Goal: Task Accomplishment & Management: Manage account settings

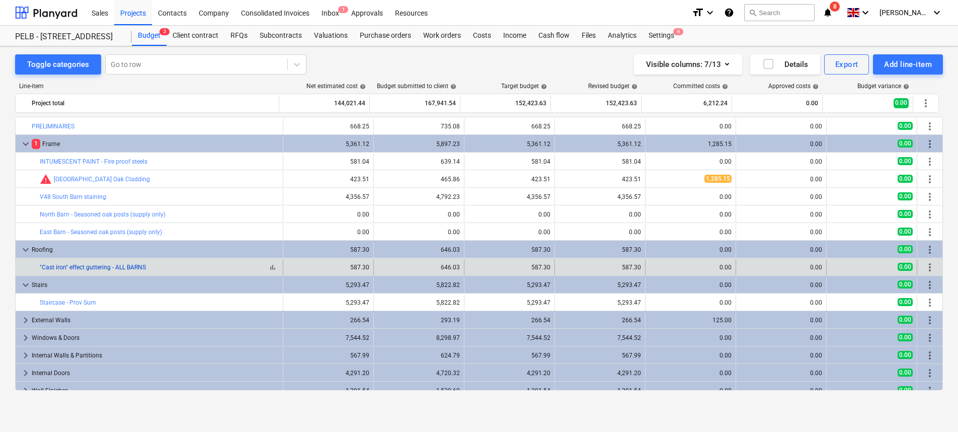
click at [118, 267] on link ""Cast iron" effect guttering - ALL BARNS" at bounding box center [93, 267] width 106 height 7
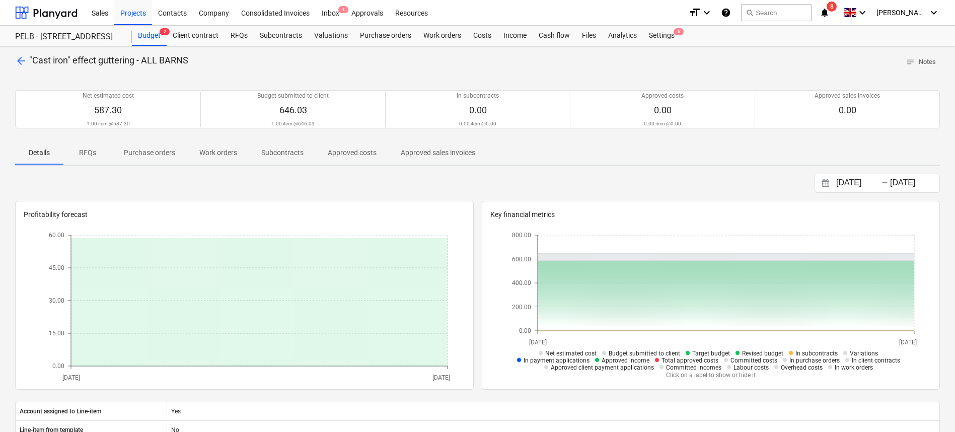
click at [156, 154] on p "Purchase orders" at bounding box center [149, 152] width 51 height 11
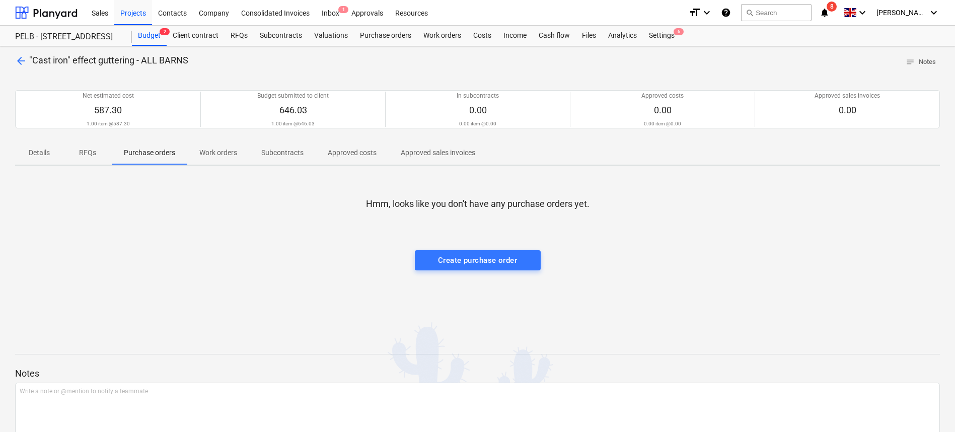
click at [101, 151] on span "RFQs" at bounding box center [87, 152] width 48 height 17
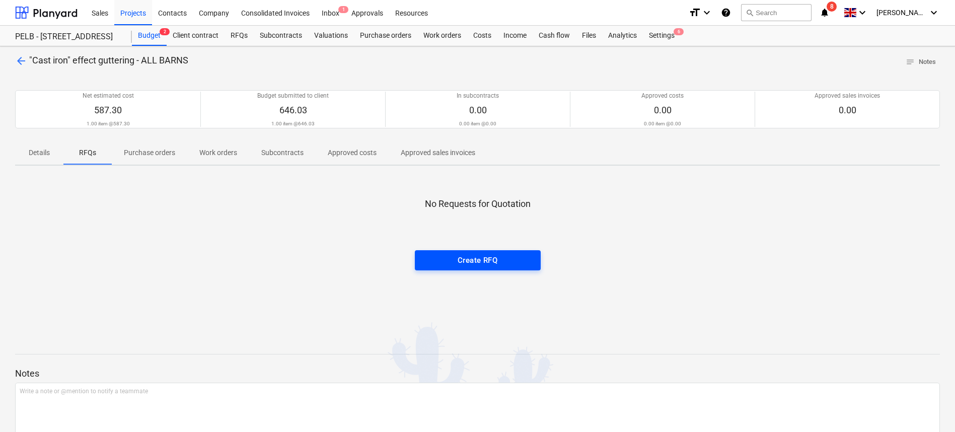
click at [479, 265] on div "Create RFQ" at bounding box center [478, 260] width 40 height 13
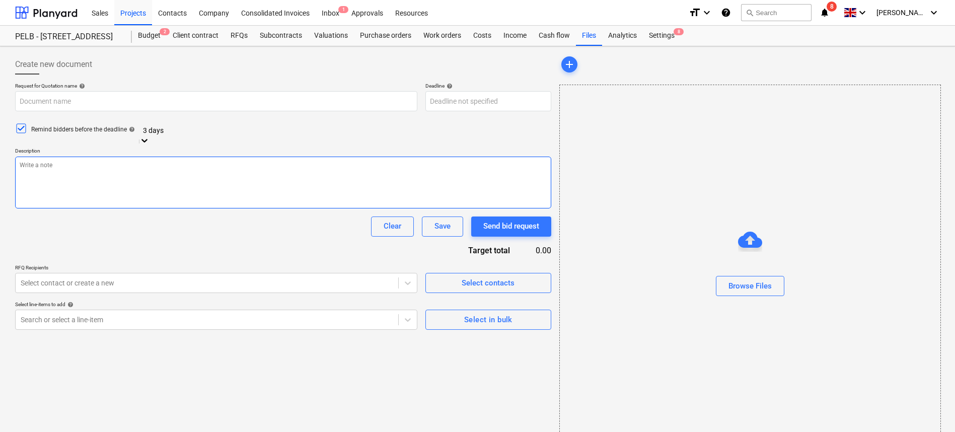
click at [215, 167] on textarea at bounding box center [283, 183] width 536 height 52
click at [207, 177] on textarea at bounding box center [283, 183] width 536 height 52
click at [29, 184] on textarea "Hi, Plese could i have a quote for:" at bounding box center [283, 183] width 536 height 52
click at [48, 200] on textarea "Hi, Please could i have a quote for:" at bounding box center [283, 183] width 536 height 52
paste textarea "floplast cast iron gutter unions"
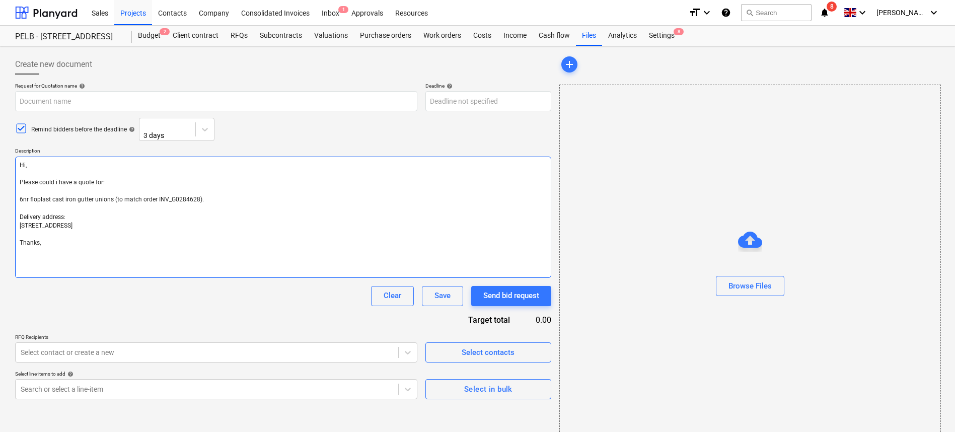
click at [21, 244] on textarea "Hi, Please could i have a quote for: 6nr floplast cast iron gutter unions (to m…" at bounding box center [283, 217] width 536 height 121
click at [97, 181] on textarea "Hi, Please could I have a quote for: 6nr Floplast cast iron gutter unions (to m…" at bounding box center [283, 217] width 536 height 121
click at [91, 173] on textarea "Hi, Please could I have a quote for: 6nr Floplast cast iron gutter unions (to m…" at bounding box center [283, 217] width 536 height 121
click at [95, 181] on textarea "Hi, Please could I have a quote for: 6nr Floplast cast iron gutter unions (to m…" at bounding box center [283, 217] width 536 height 121
type textarea "Hi, Please could I have a quote and lead time for: 6nr Floplast cast iron gutte…"
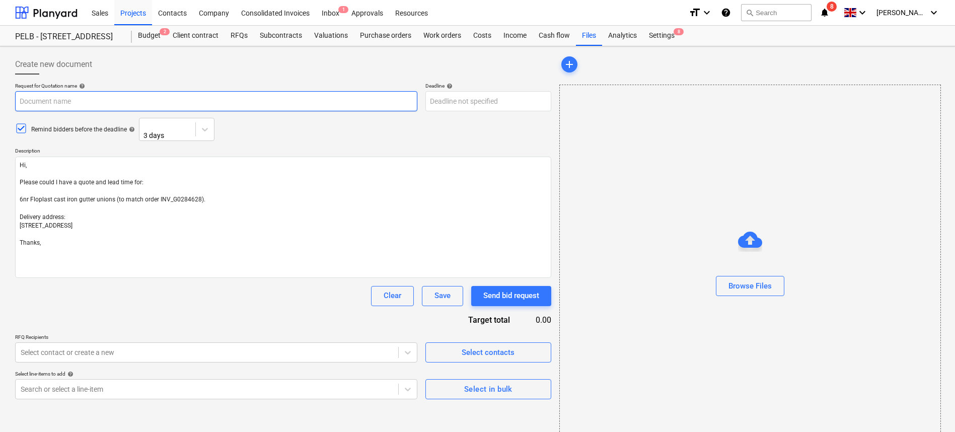
click at [80, 106] on input "text" at bounding box center [216, 101] width 402 height 20
type input "Gutter Supplies - Floplast"
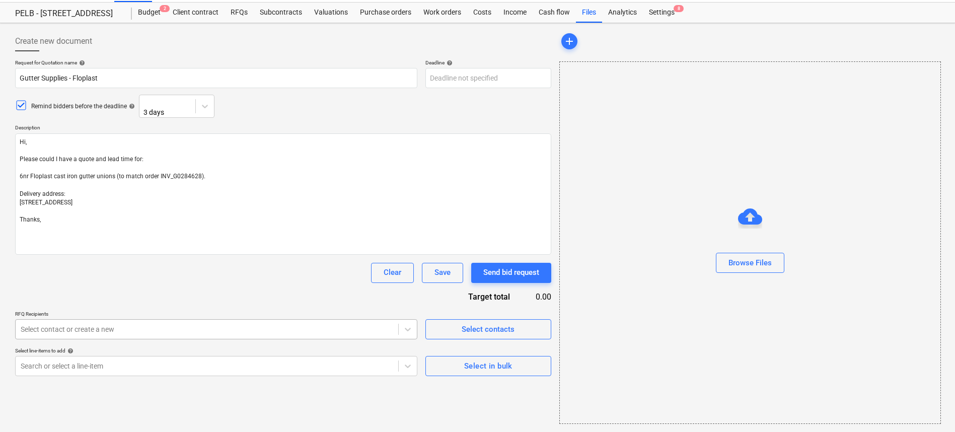
click at [124, 352] on body "Sales Projects Contacts Company Consolidated Invoices Inbox 1 Approvals Resourc…" at bounding box center [477, 193] width 955 height 432
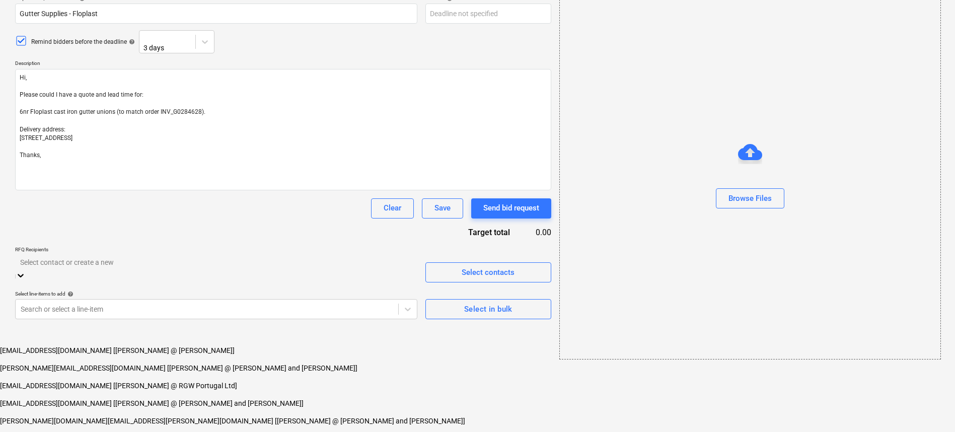
click at [200, 271] on div "Request for Quotation name help Gutter Supplies - Floplast Deadline help Press …" at bounding box center [283, 157] width 536 height 324
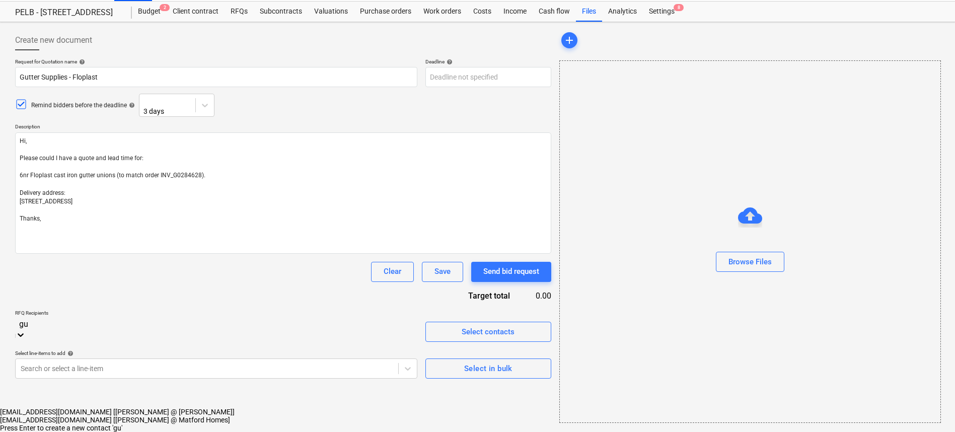
scroll to position [23, 0]
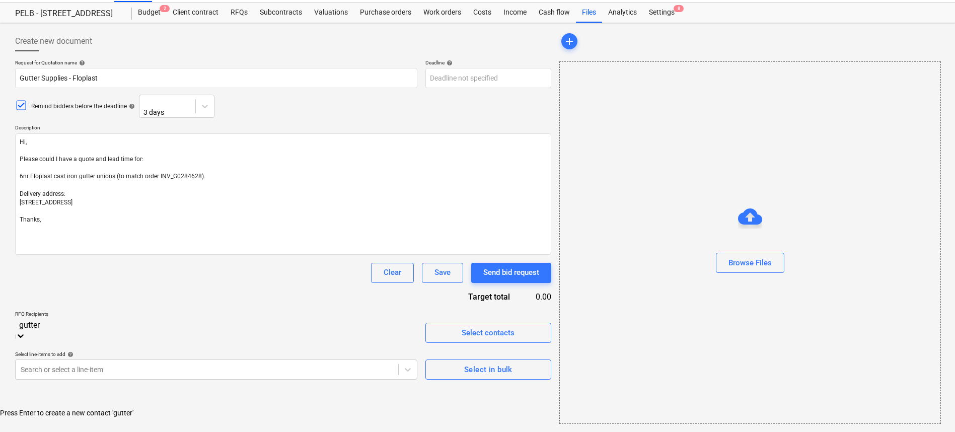
type input "gutter"
click at [329, 336] on body "Sales Projects Contacts Company Consolidated Invoices Inbox 1 Approvals Resourc…" at bounding box center [477, 193] width 955 height 432
click at [211, 266] on div "Request for Quotation name help Gutter Supplies - Floplast Deadline help Press …" at bounding box center [283, 221] width 536 height 324
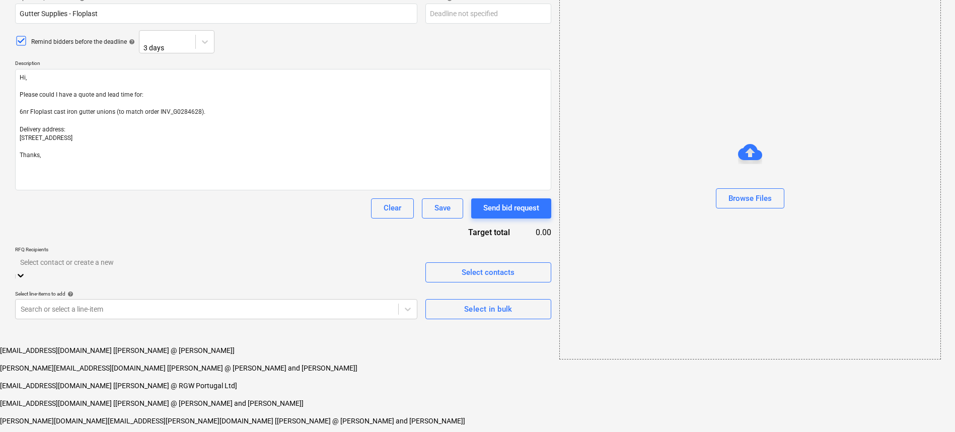
click at [180, 329] on body "Sales Projects Contacts Company Consolidated Invoices Inbox 1 Approvals Resourc…" at bounding box center [477, 204] width 955 height 585
paste input "sales@guttersupplies.co.uk"
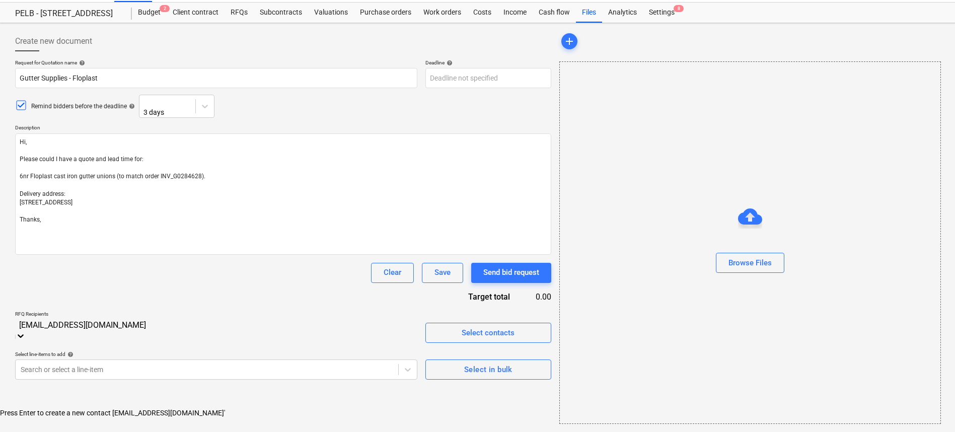
type input "sales@guttersupplies.co.uk"
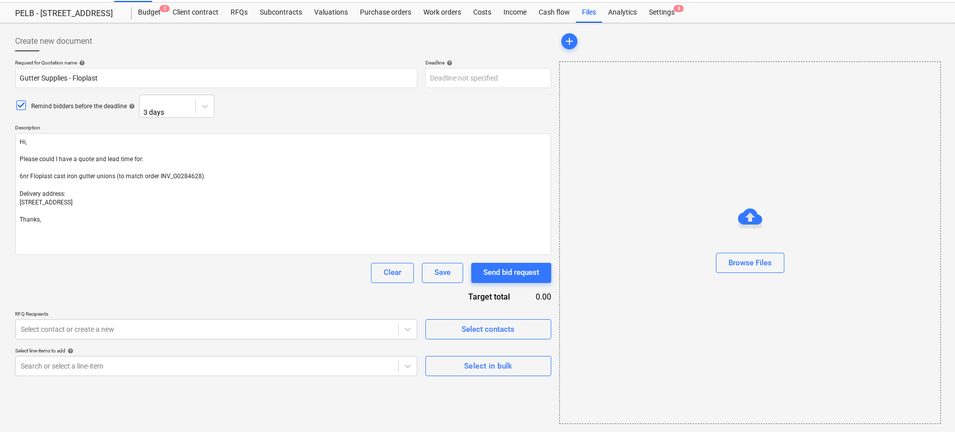
click at [216, 271] on div "Clear Save Send bid request" at bounding box center [283, 273] width 536 height 20
click at [176, 326] on body "Sales Projects Contacts Company Consolidated Invoices Inbox 1 Approvals Resourc…" at bounding box center [477, 193] width 955 height 432
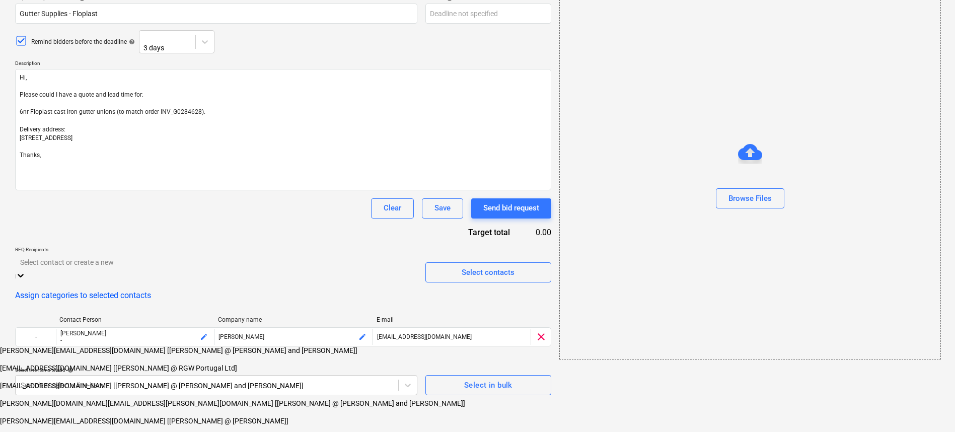
paste input "sales@guttersupplies.co.uk"
type input "sales@guttersupplies.co.uk"
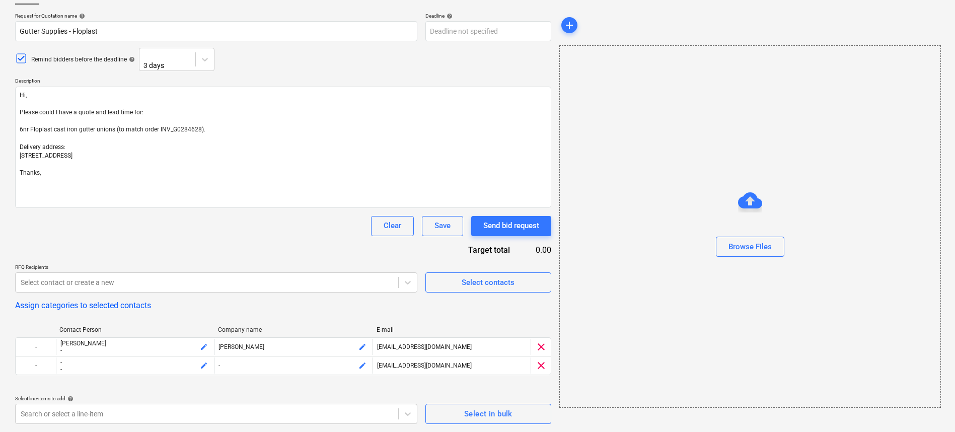
scroll to position [70, 0]
click at [230, 216] on div "Clear Save Send bid request" at bounding box center [283, 226] width 536 height 20
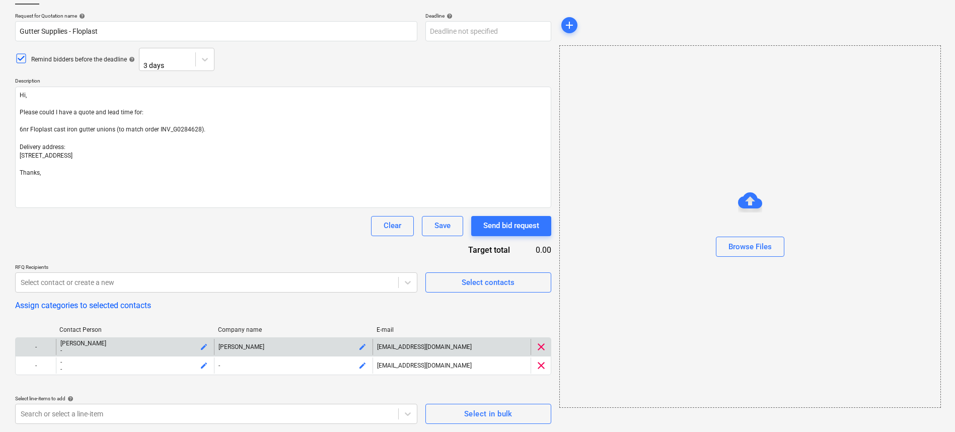
click at [540, 348] on span "clear" at bounding box center [541, 347] width 12 height 12
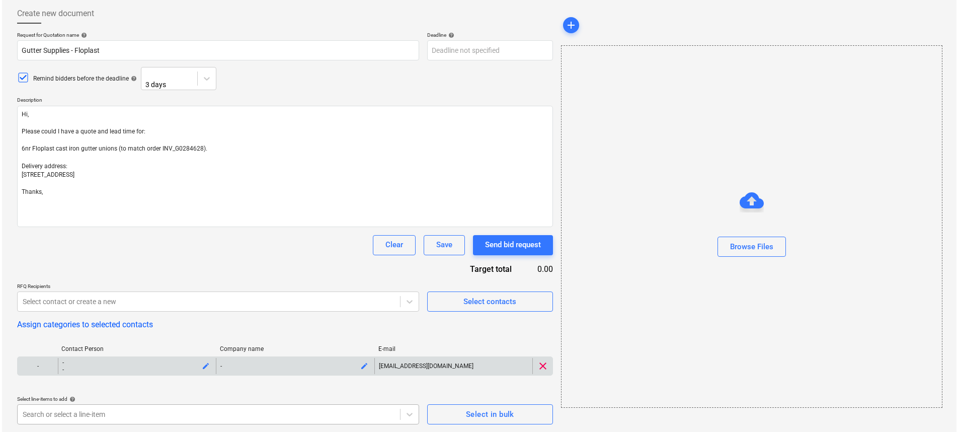
scroll to position [51, 0]
click at [366, 366] on span "edit" at bounding box center [362, 365] width 8 height 8
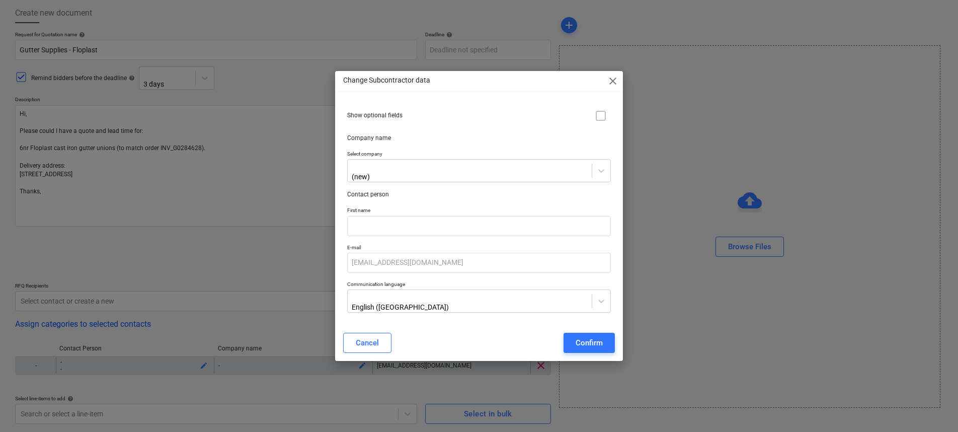
click at [400, 141] on p "Company name" at bounding box center [478, 138] width 263 height 9
click at [375, 139] on p "Company name" at bounding box center [478, 138] width 263 height 9
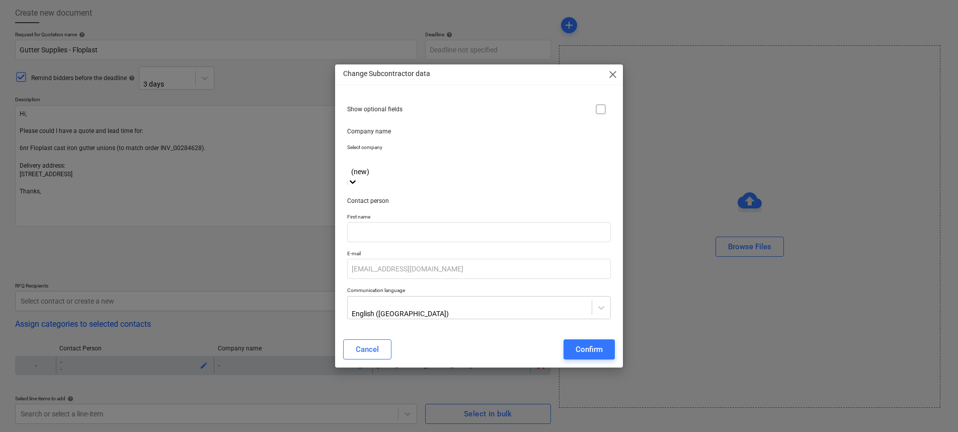
click at [367, 163] on div "(new)" at bounding box center [478, 171] width 263 height 36
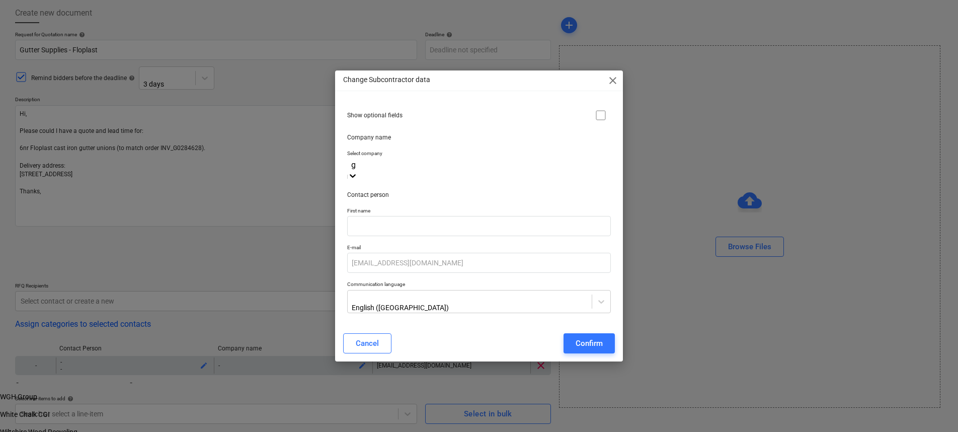
scroll to position [4447, 0]
type input "g"
type input "Gutter Supplies"
click at [465, 129] on div "Show optional fields" at bounding box center [478, 115] width 271 height 28
click at [439, 167] on div at bounding box center [470, 167] width 234 height 10
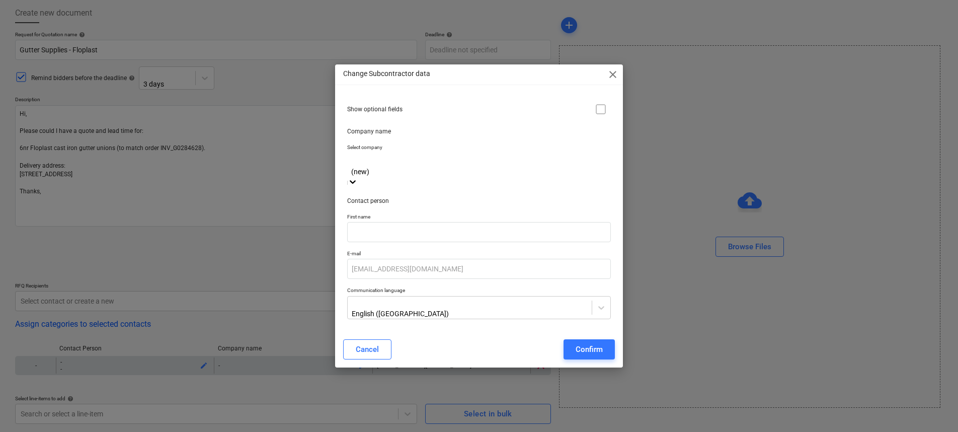
scroll to position [13801, 0]
type input "s"
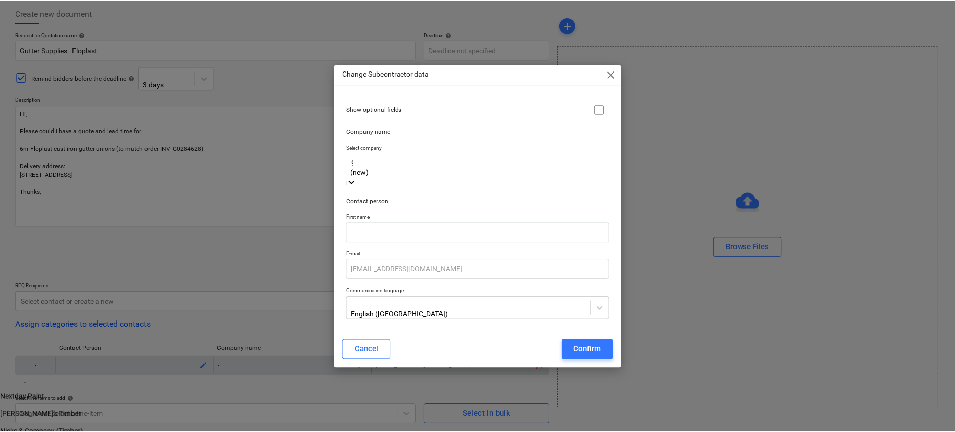
scroll to position [4447, 0]
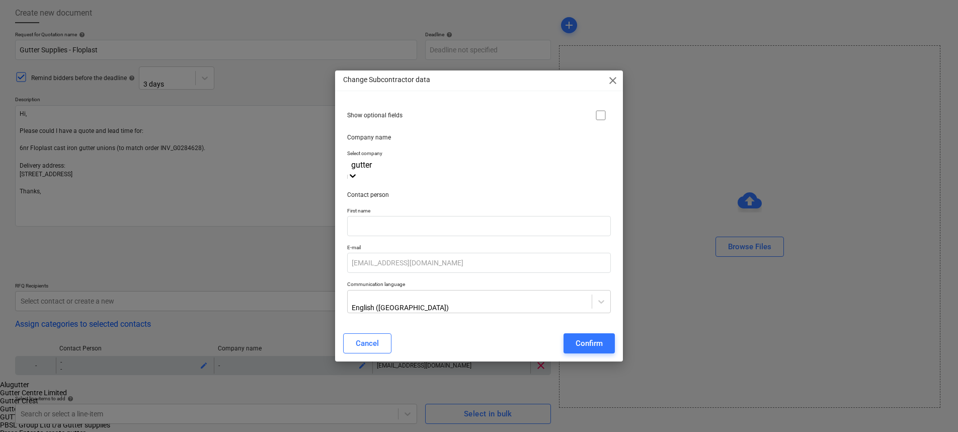
type input "gutter"
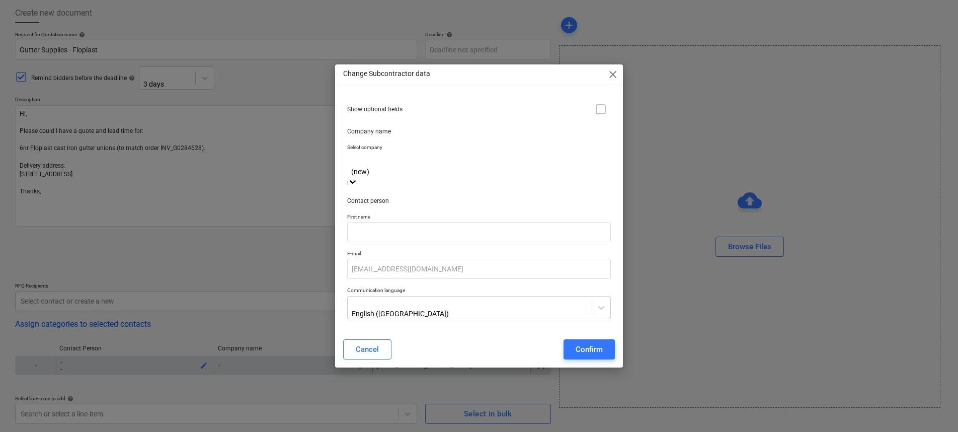
click at [612, 81] on span "close" at bounding box center [613, 74] width 12 height 12
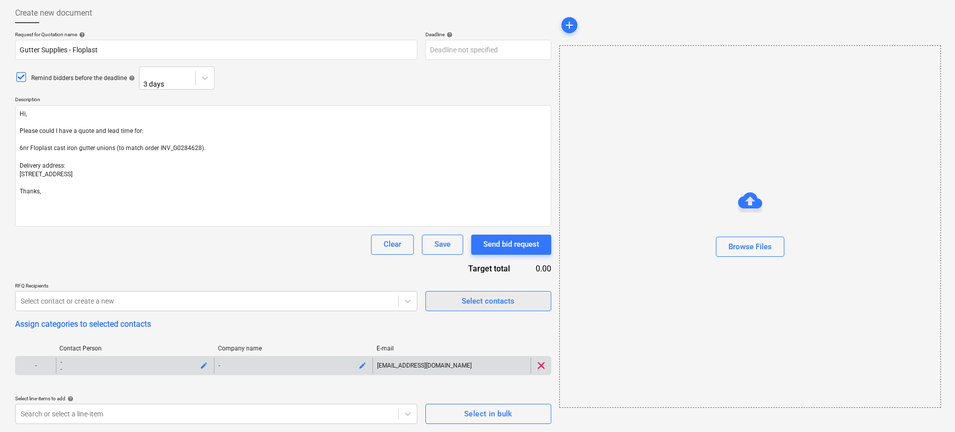
click at [485, 303] on div "Select contacts" at bounding box center [488, 300] width 53 height 13
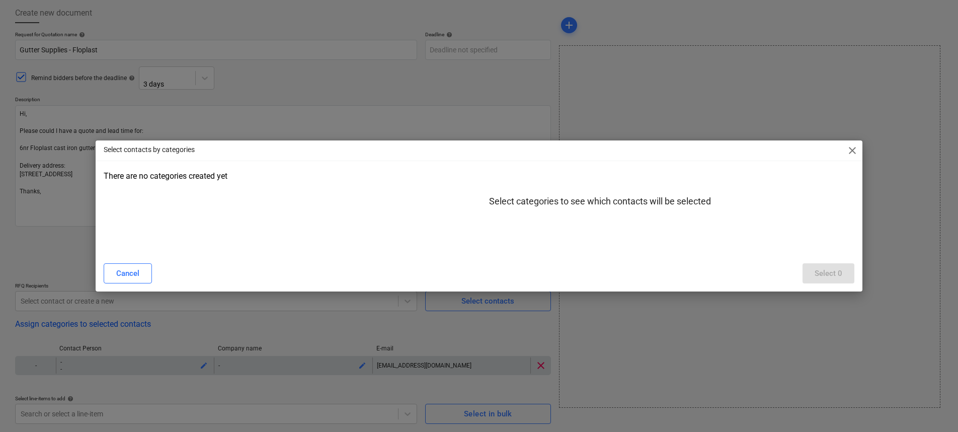
click at [849, 148] on span "close" at bounding box center [853, 150] width 12 height 12
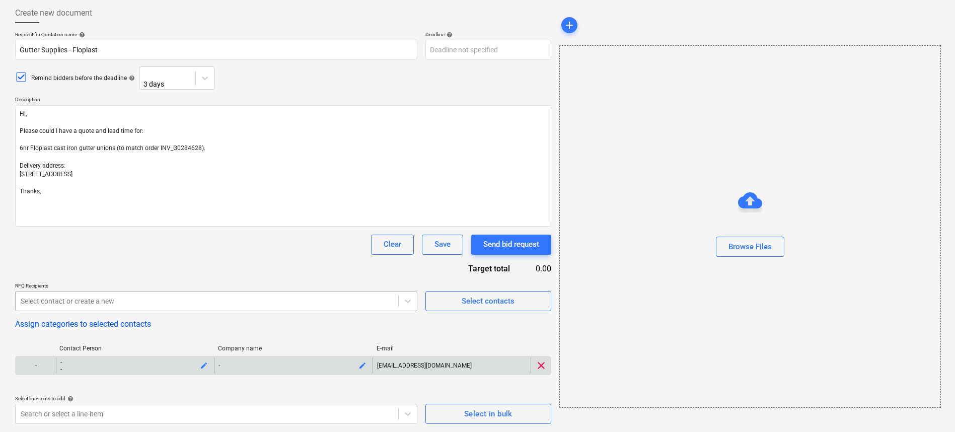
scroll to position [88, 0]
click at [106, 290] on body "Sales Projects Contacts Company Consolidated Invoices Inbox 1 Approvals Resourc…" at bounding box center [477, 165] width 955 height 432
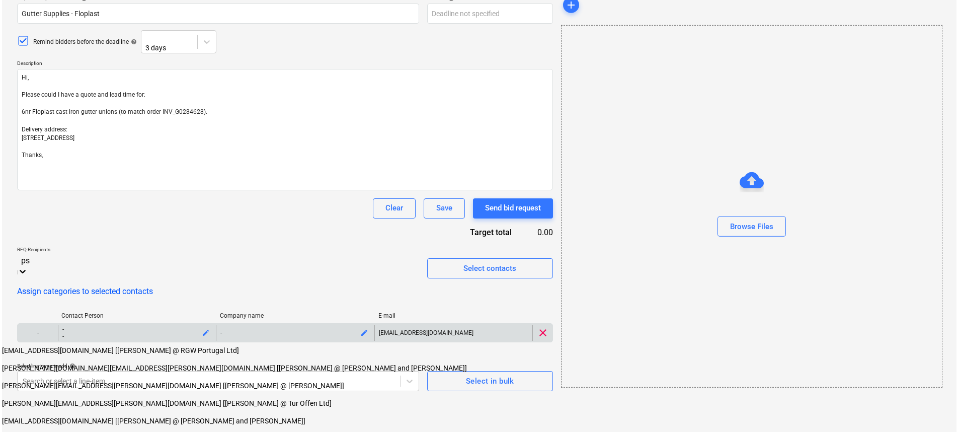
scroll to position [51, 0]
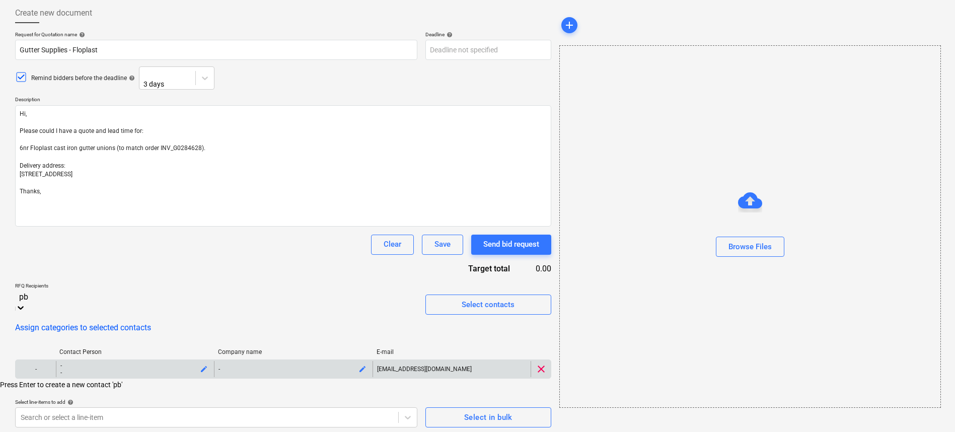
type input "p"
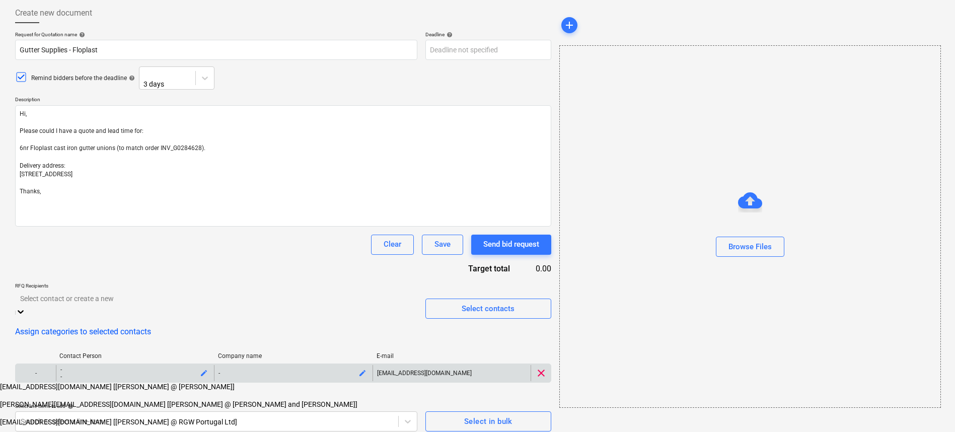
drag, startPoint x: 515, startPoint y: 344, endPoint x: 463, endPoint y: 338, distance: 52.7
click at [515, 344] on div "Contact Person Company name E-mail - - - edit - edit sales@guttersupplies.co.uk…" at bounding box center [283, 369] width 536 height 50
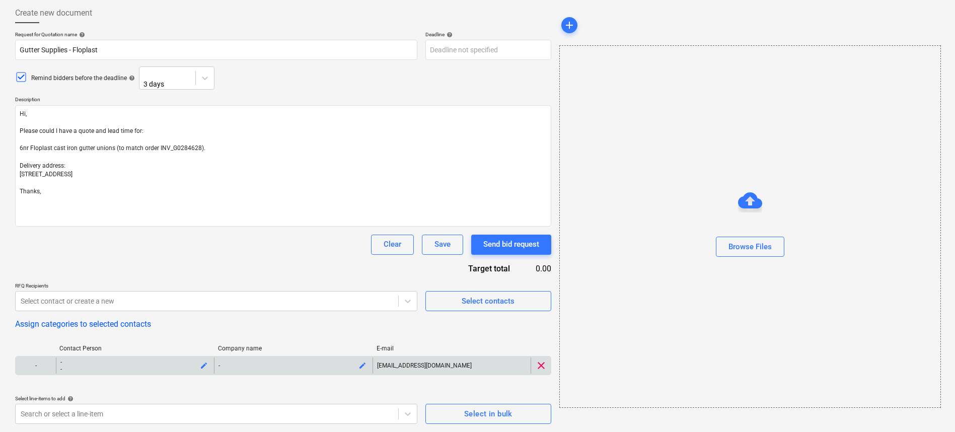
click at [364, 364] on span "edit" at bounding box center [362, 365] width 8 height 8
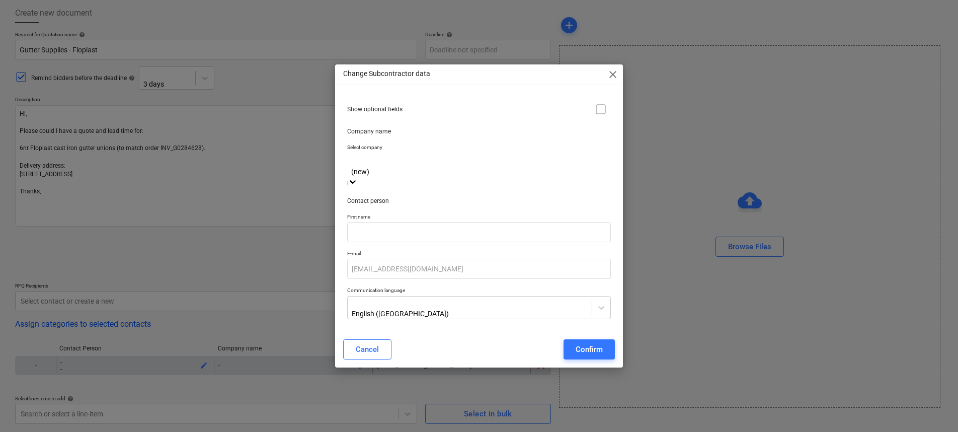
click at [401, 167] on div at bounding box center [478, 161] width 253 height 12
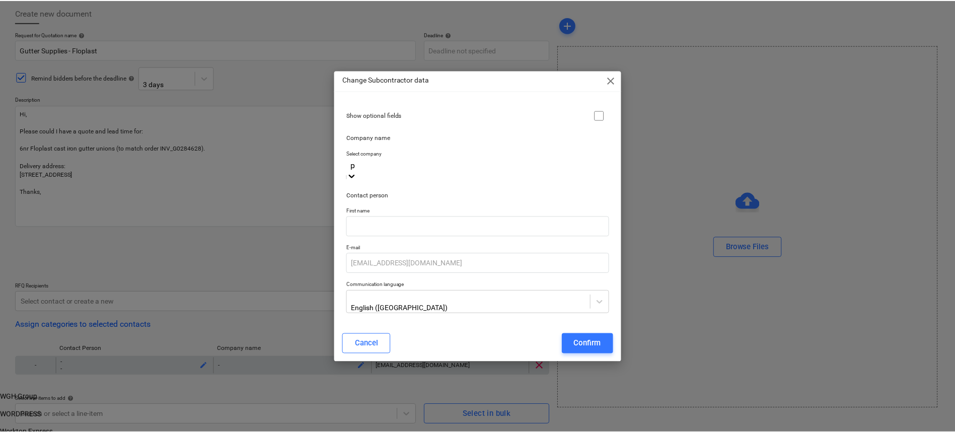
scroll to position [4112, 0]
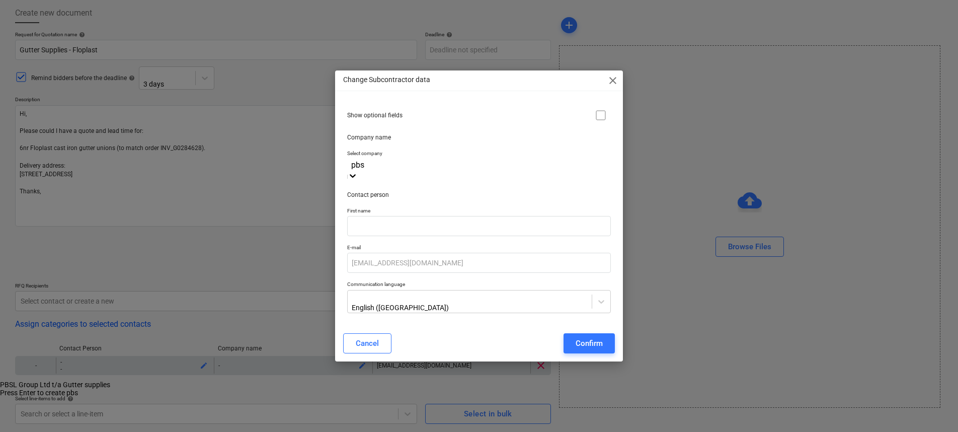
type input "pbsl"
click at [463, 381] on div "PBSL Group Ltd t/a Gutter supplies" at bounding box center [477, 385] width 955 height 8
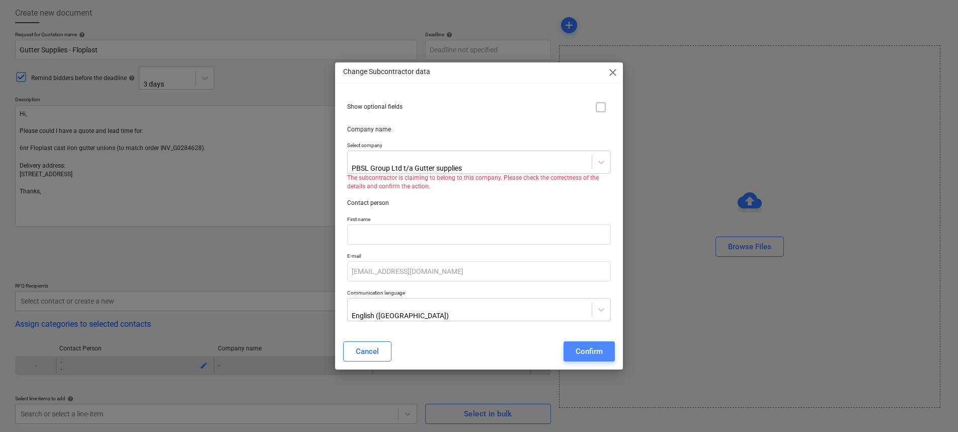
click at [590, 346] on div "Confirm" at bounding box center [589, 351] width 27 height 13
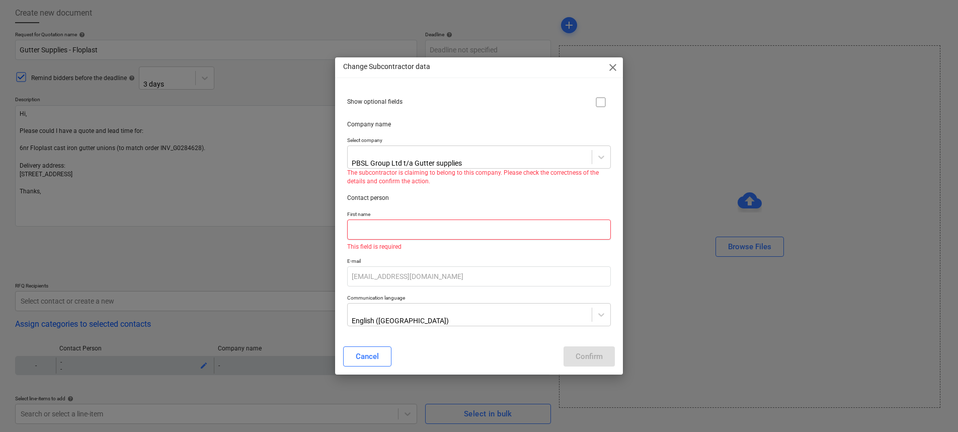
click at [446, 224] on input "text" at bounding box center [478, 229] width 263 height 20
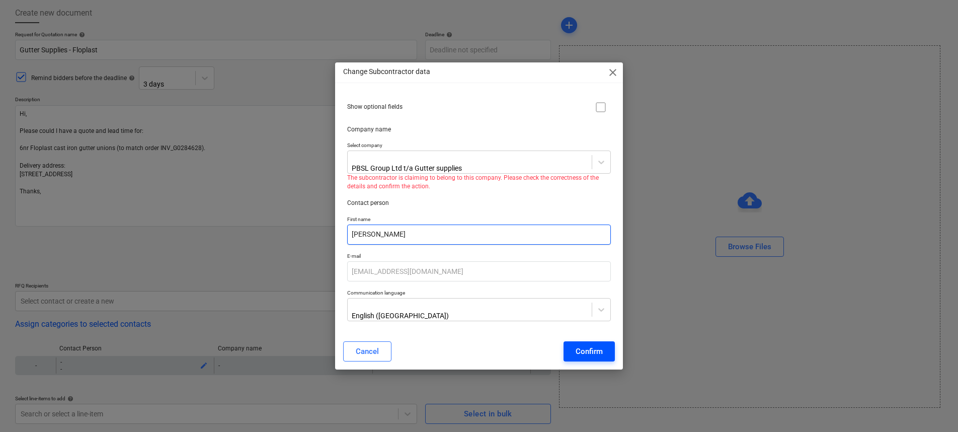
type input "Luke"
drag, startPoint x: 585, startPoint y: 344, endPoint x: 564, endPoint y: 343, distance: 21.1
click at [585, 345] on div "Confirm" at bounding box center [589, 351] width 27 height 13
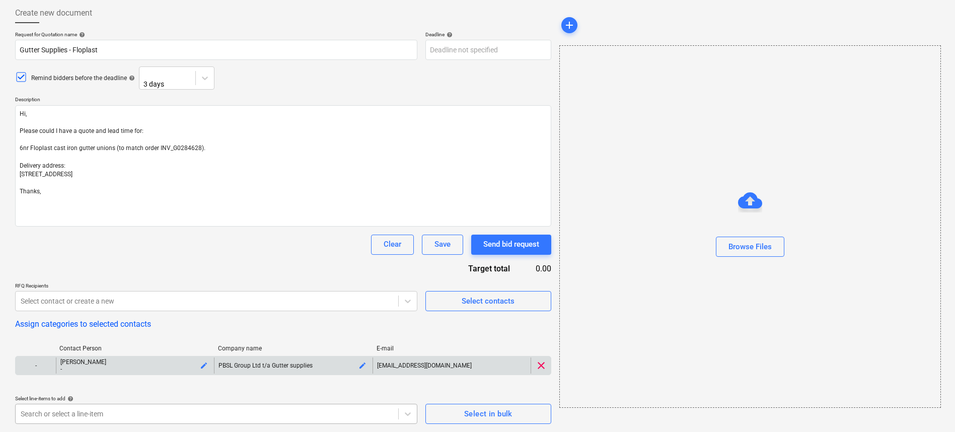
click at [361, 381] on body "Sales Projects Contacts Company Consolidated Invoices Inbox 1 Approvals Resourc…" at bounding box center [477, 165] width 955 height 432
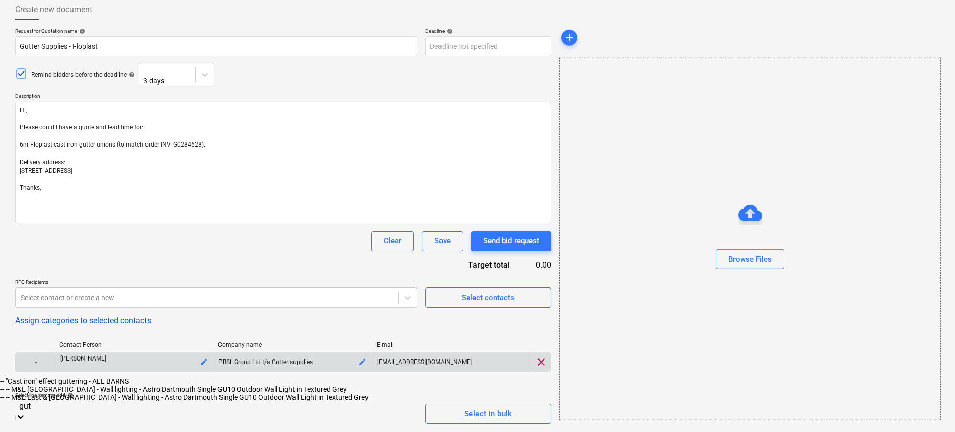
scroll to position [67, 0]
type input "gutt"
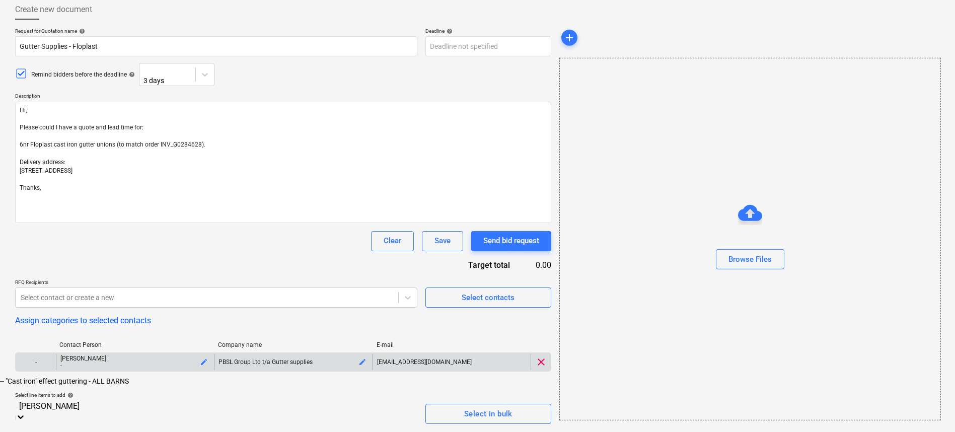
click at [227, 385] on div "-- "Cast iron" effect guttering - ALL BARNS" at bounding box center [477, 381] width 955 height 8
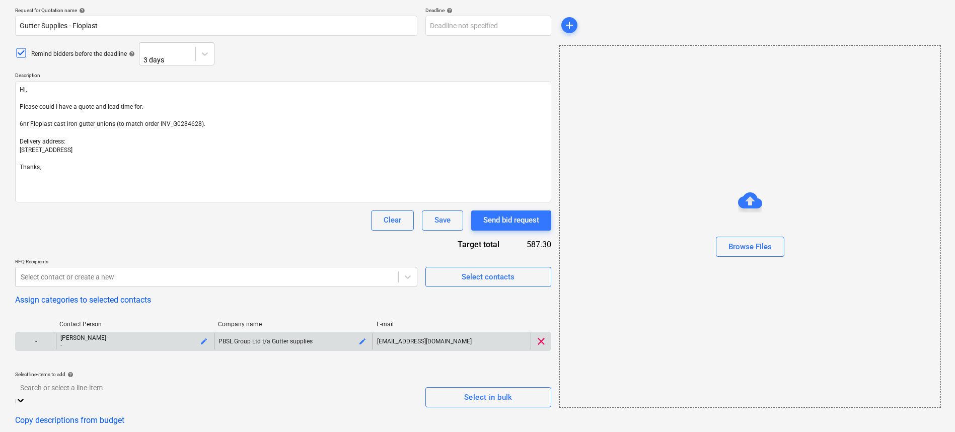
scroll to position [135, 0]
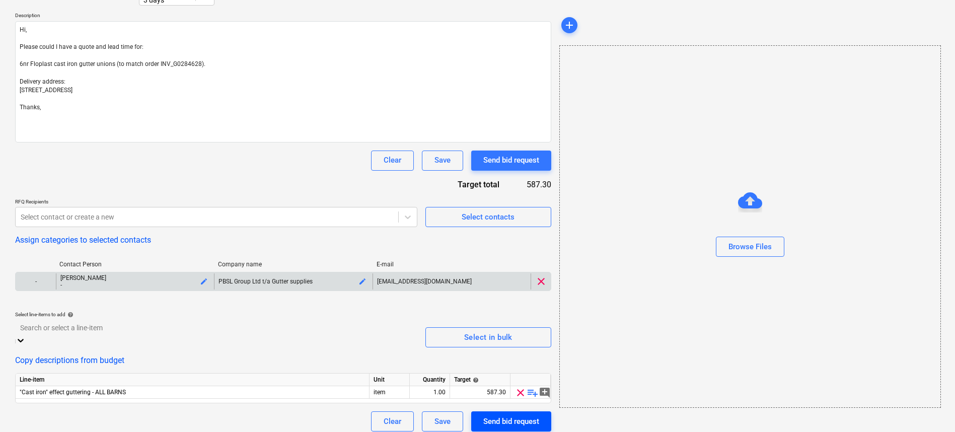
click at [515, 417] on div "Send bid request" at bounding box center [511, 421] width 56 height 13
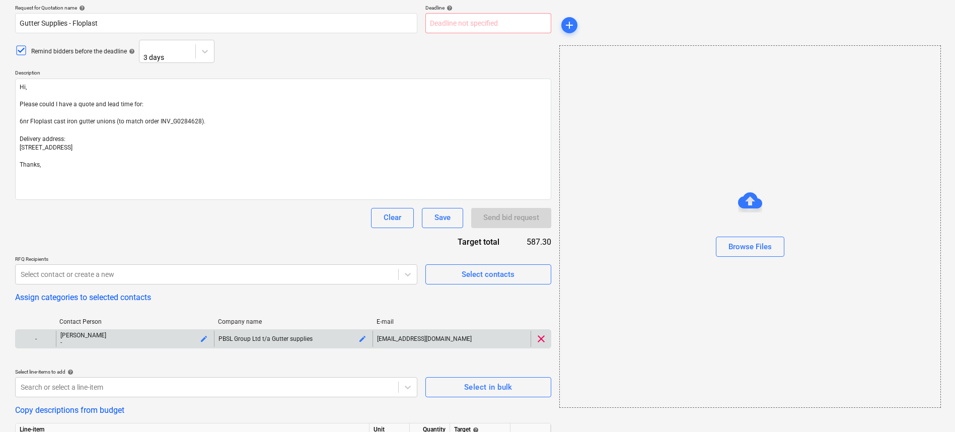
scroll to position [0, 0]
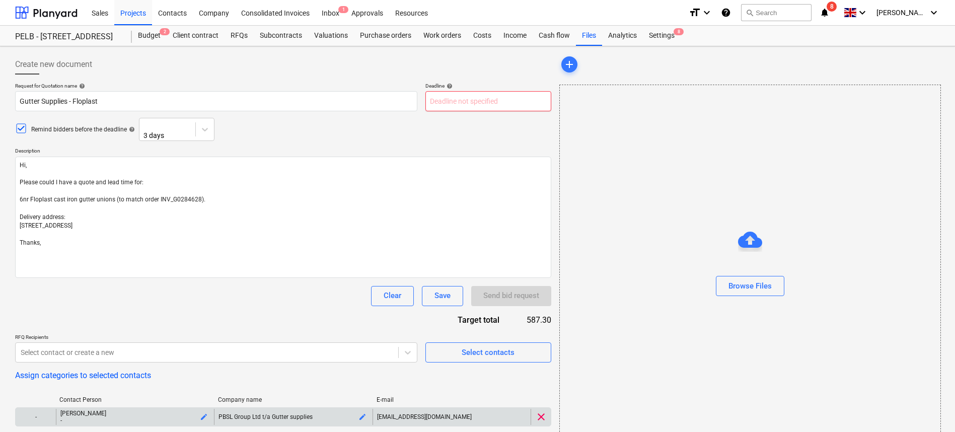
click at [461, 97] on body "Sales Projects Contacts Company Consolidated Invoices Inbox 1 Approvals Resourc…" at bounding box center [477, 216] width 955 height 432
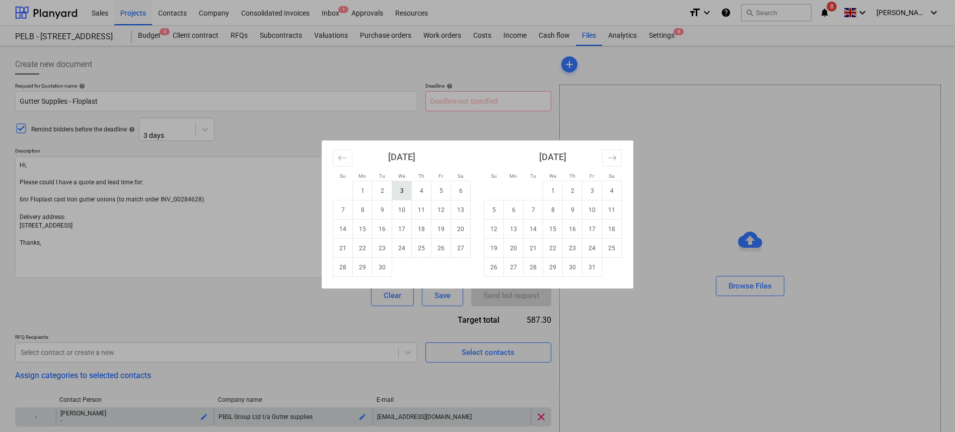
click at [400, 188] on td "3" at bounding box center [402, 190] width 20 height 19
type input "03 Sep 2025"
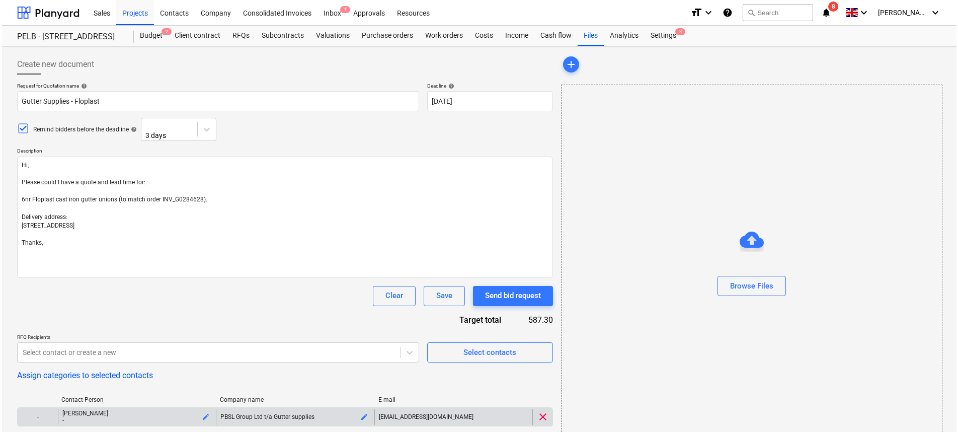
scroll to position [135, 0]
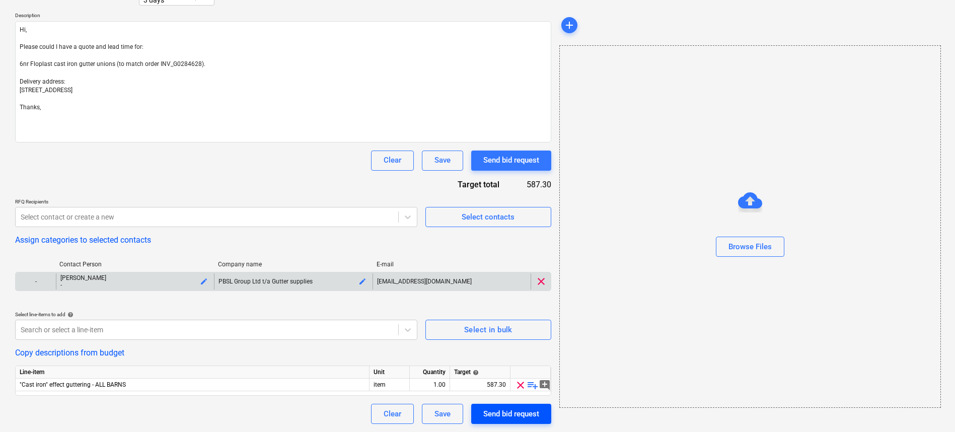
click at [501, 415] on div "Send bid request" at bounding box center [511, 413] width 56 height 13
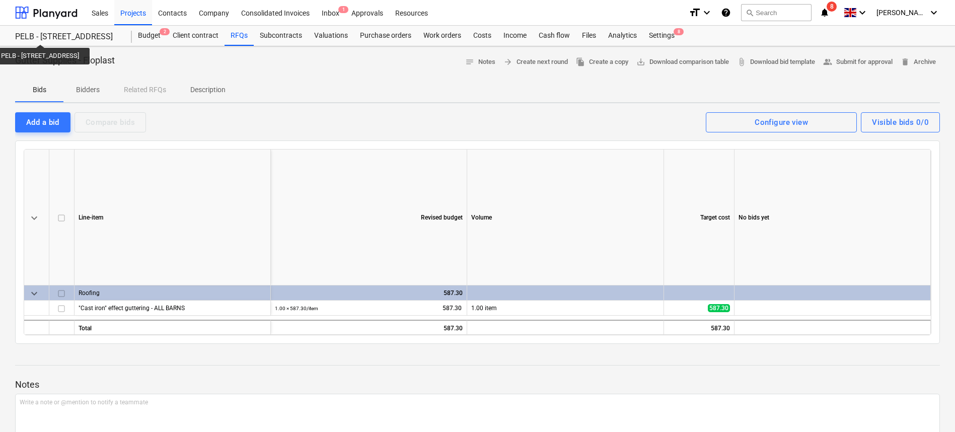
click at [88, 89] on p "Bidders" at bounding box center [87, 90] width 24 height 11
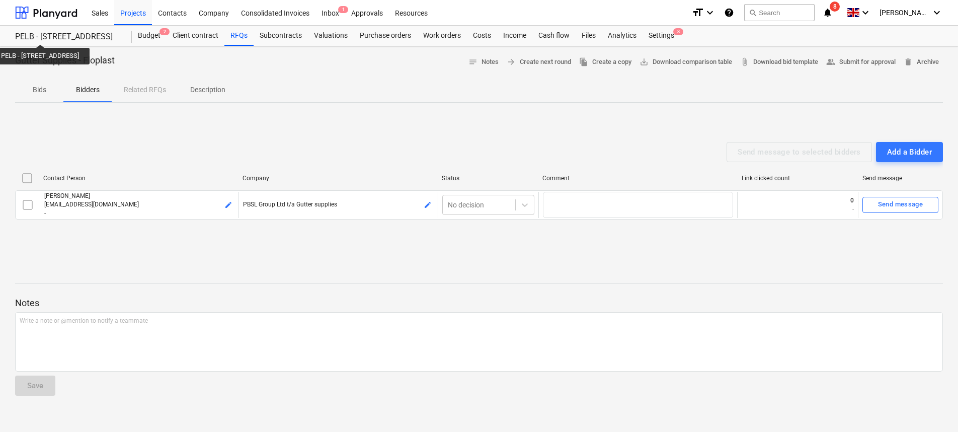
click at [50, 90] on p "Bids" at bounding box center [39, 90] width 24 height 11
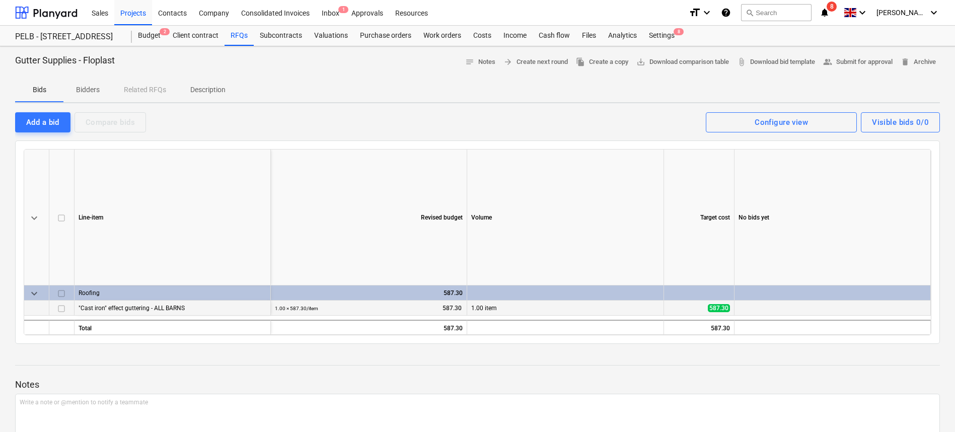
click at [139, 306] on div ""Cast iron" effect guttering - ALL BARNS" at bounding box center [173, 307] width 188 height 15
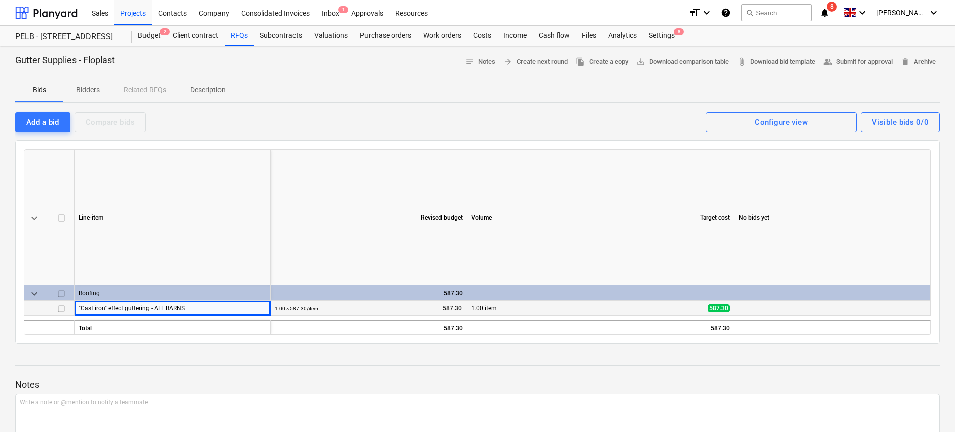
click at [37, 296] on span "keyboard_arrow_down" at bounding box center [34, 293] width 12 height 12
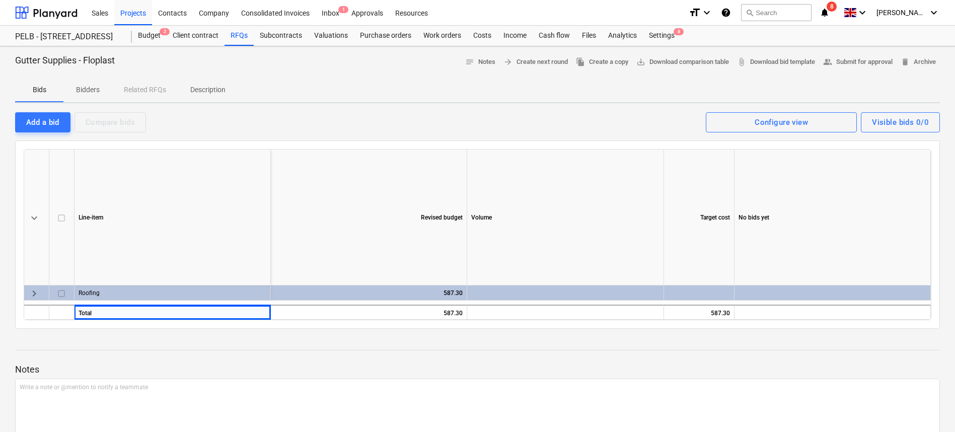
click at [37, 296] on span "keyboard_arrow_right" at bounding box center [34, 293] width 12 height 12
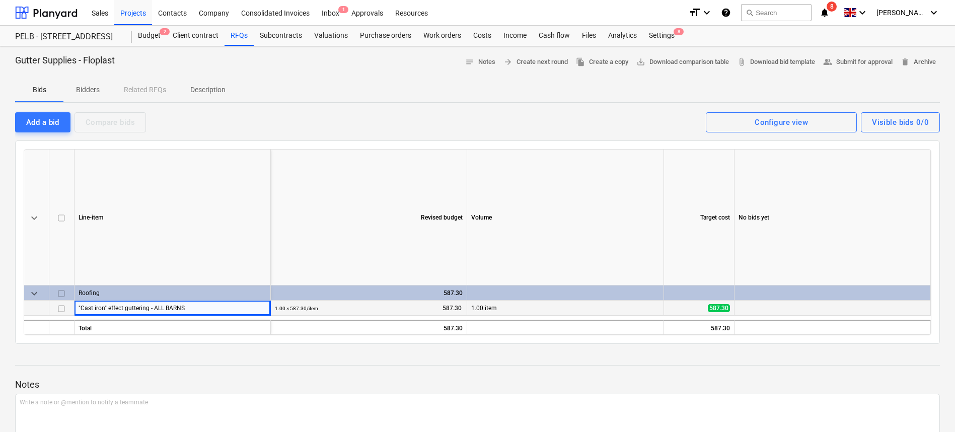
click at [226, 311] on div ""Cast iron" effect guttering - ALL BARNS" at bounding box center [173, 307] width 188 height 15
click at [316, 310] on small "1.00 × 587.30 / item" at bounding box center [296, 309] width 43 height 6
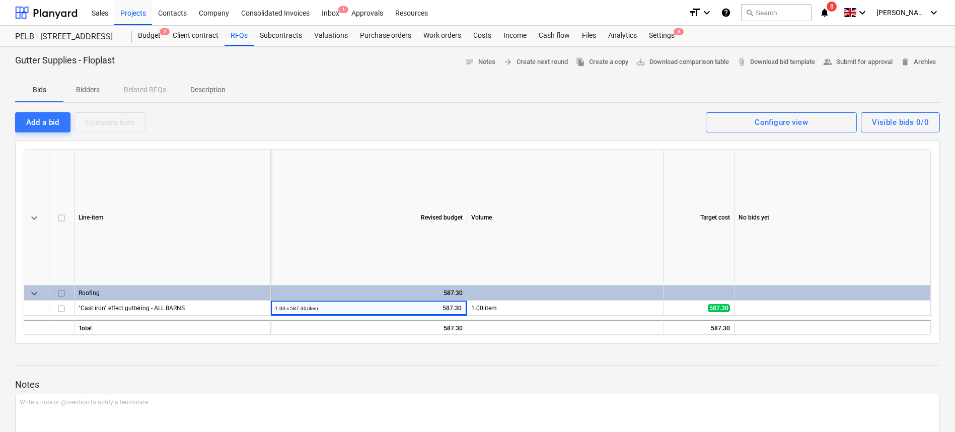
click at [245, 374] on div at bounding box center [477, 374] width 925 height 8
click at [81, 92] on p "Bidders" at bounding box center [87, 90] width 24 height 11
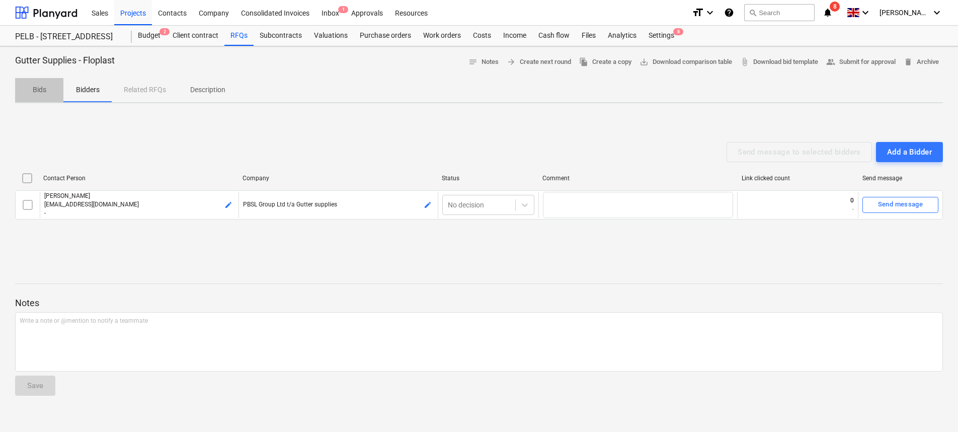
click at [42, 87] on p "Bids" at bounding box center [39, 90] width 24 height 11
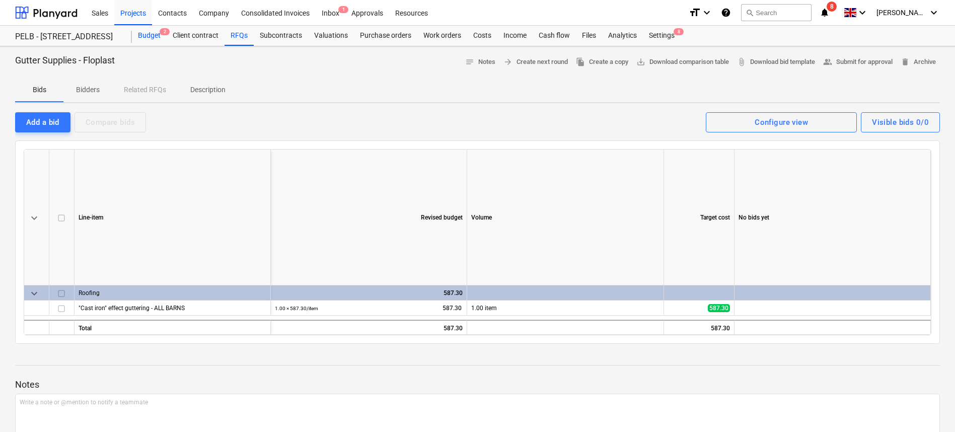
click at [146, 38] on div "Budget 2" at bounding box center [149, 36] width 35 height 20
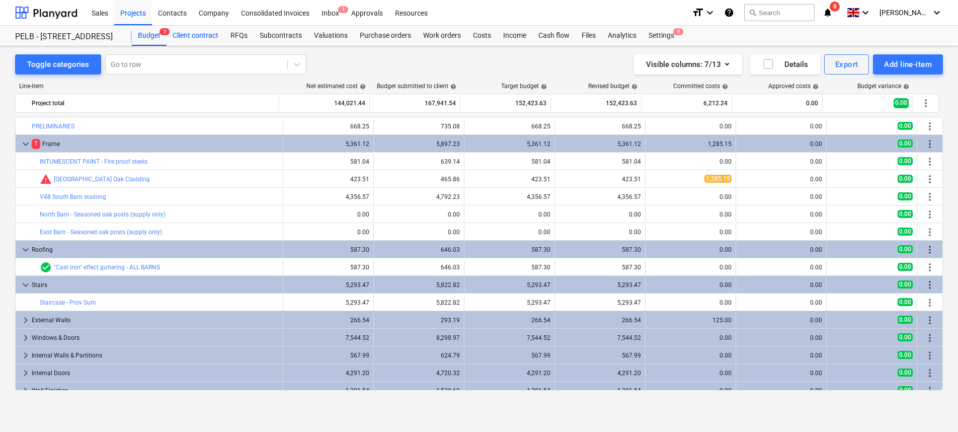
click at [194, 32] on div "Client contract" at bounding box center [196, 36] width 58 height 20
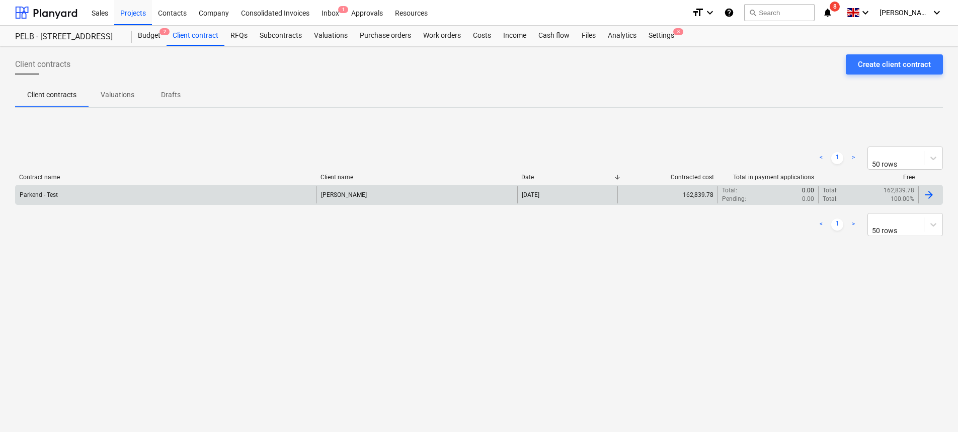
click at [104, 201] on div "Parkend - Test" at bounding box center [166, 194] width 301 height 17
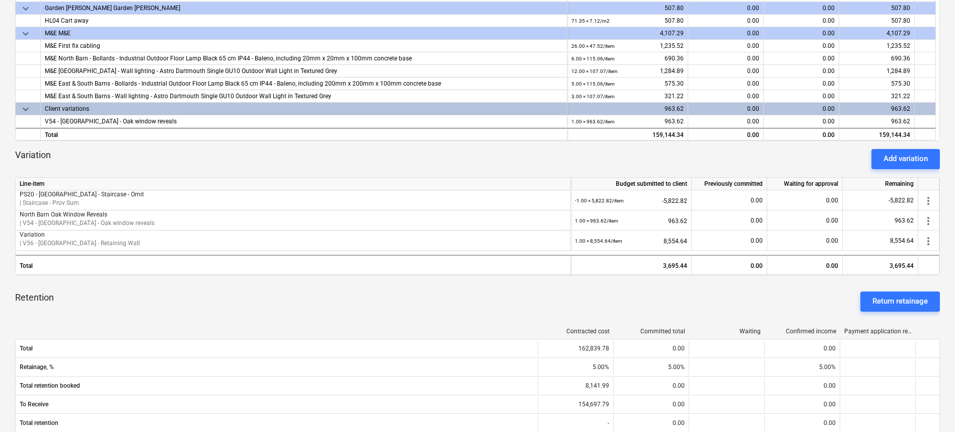
scroll to position [298, 0]
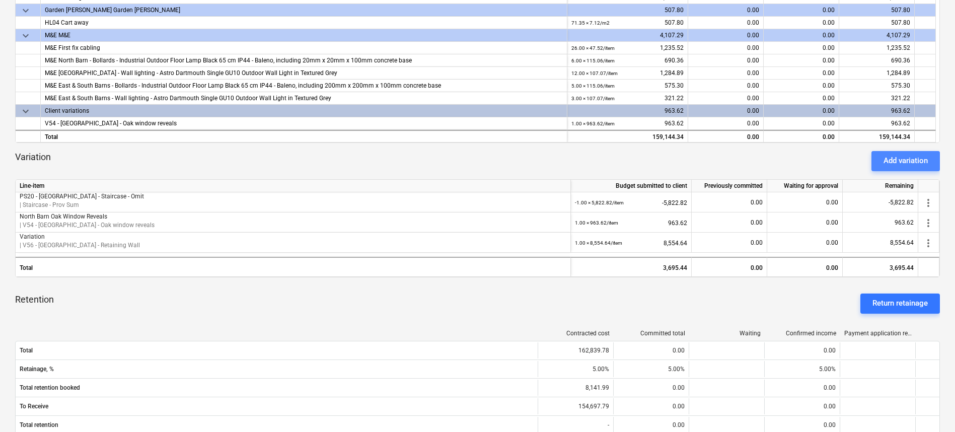
click at [878, 164] on button "Add variation" at bounding box center [905, 161] width 68 height 20
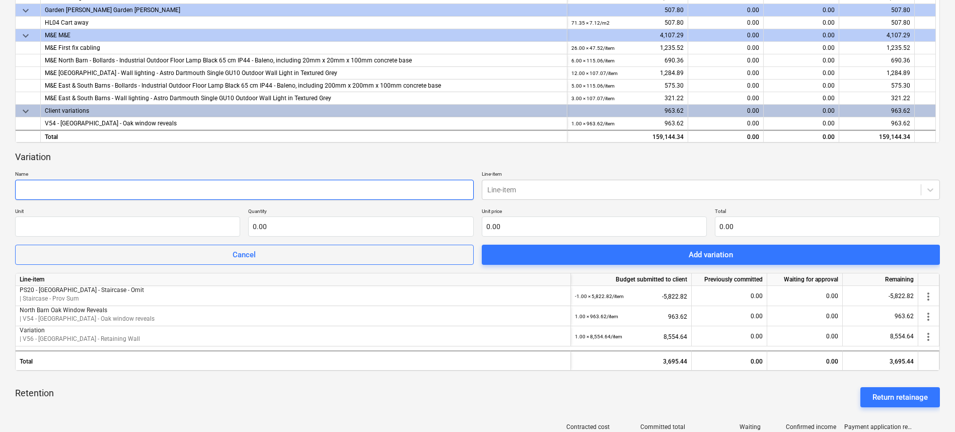
click at [166, 192] on input "text" at bounding box center [244, 190] width 459 height 20
type input "PS20 - South Barn - Staircase"
click at [546, 193] on div at bounding box center [701, 190] width 429 height 10
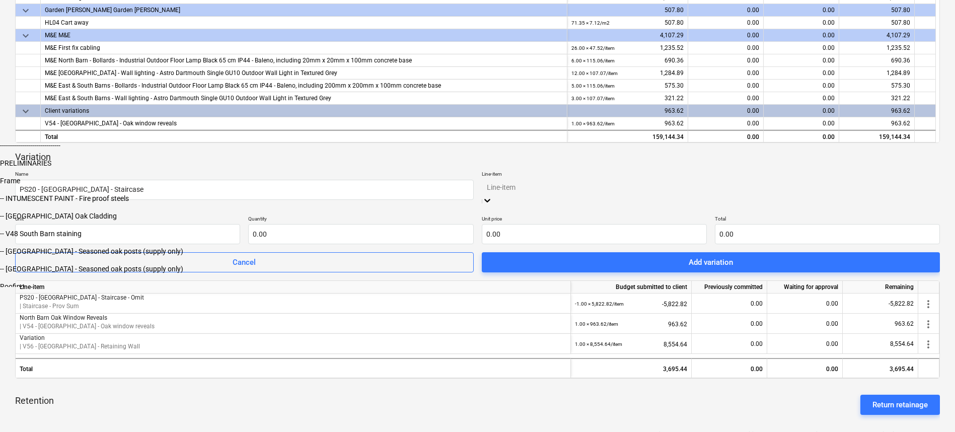
scroll to position [0, 0]
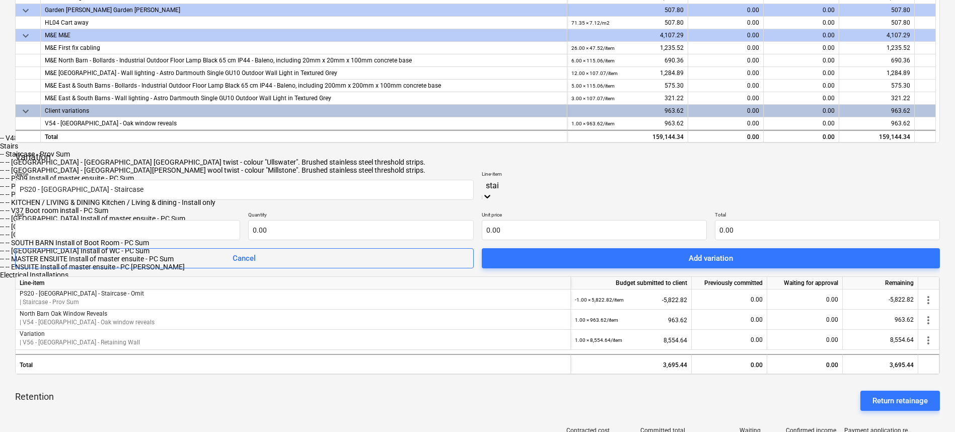
type input "stair"
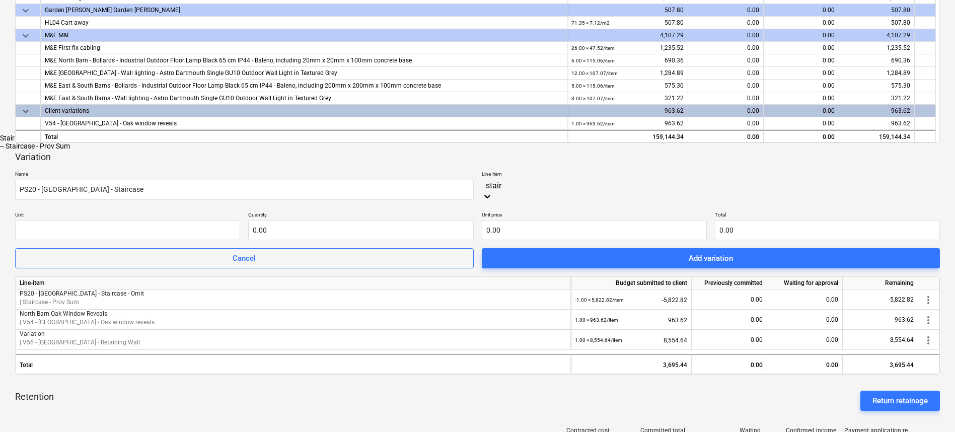
click at [645, 150] on div "-- Staircase - Prov Sum" at bounding box center [477, 146] width 955 height 8
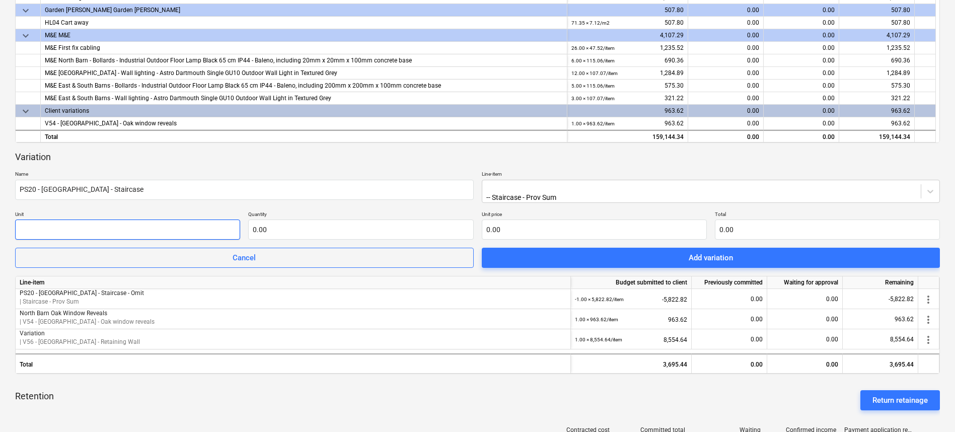
click at [89, 226] on input "text" at bounding box center [127, 229] width 225 height 20
type input "item"
click at [310, 232] on input "text" at bounding box center [360, 229] width 225 height 20
type input "1.00"
click at [543, 235] on input "text" at bounding box center [594, 229] width 225 height 20
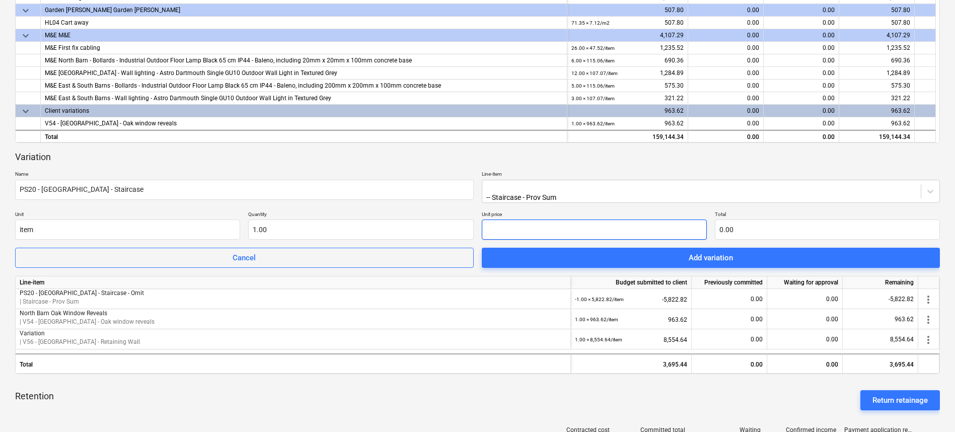
click at [569, 226] on input "text" at bounding box center [594, 229] width 225 height 20
type input "1"
type input "1.00"
type input "11"
type input "11.00"
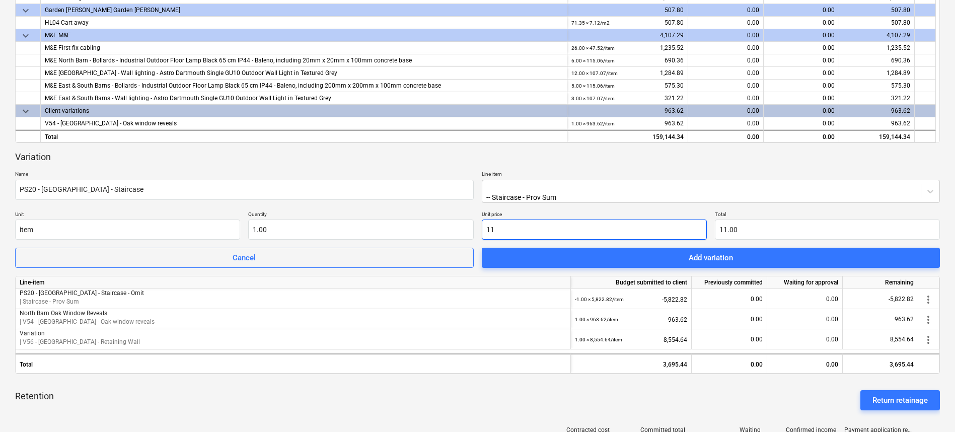
type input "118"
type input "118.00"
type input "1188"
type input "1,188.00"
type input "11883"
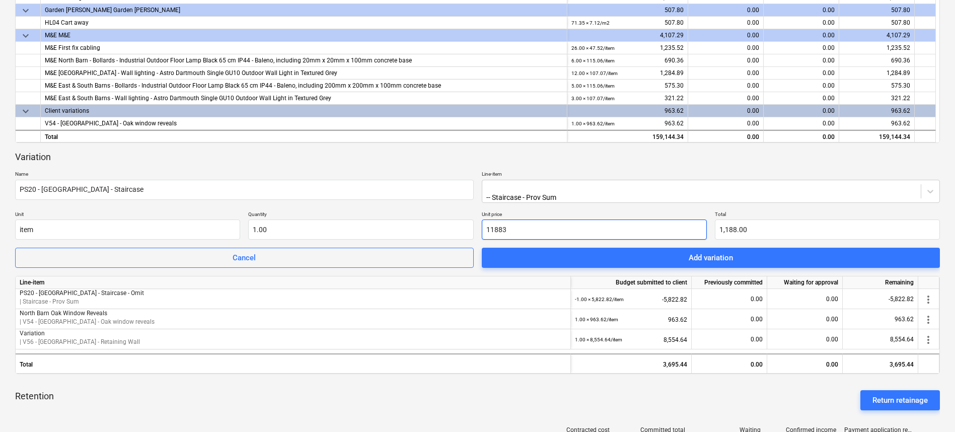
type input "11,883.00"
type input "11883.3"
type input "11,883.30"
click at [439, 161] on div "Variation" at bounding box center [477, 157] width 925 height 12
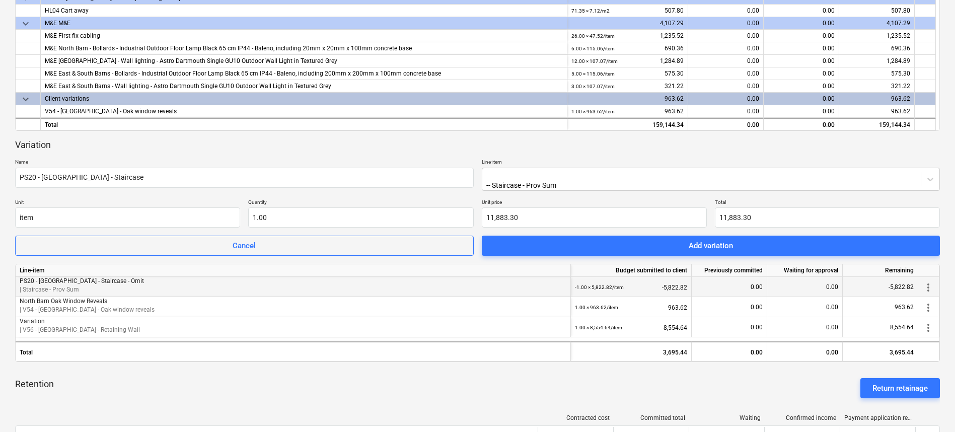
scroll to position [312, 0]
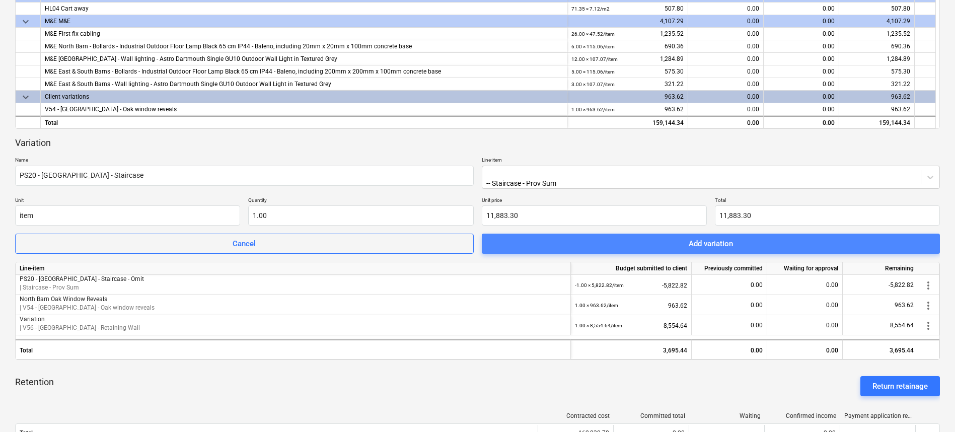
click at [559, 243] on span "Add variation" at bounding box center [711, 243] width 434 height 13
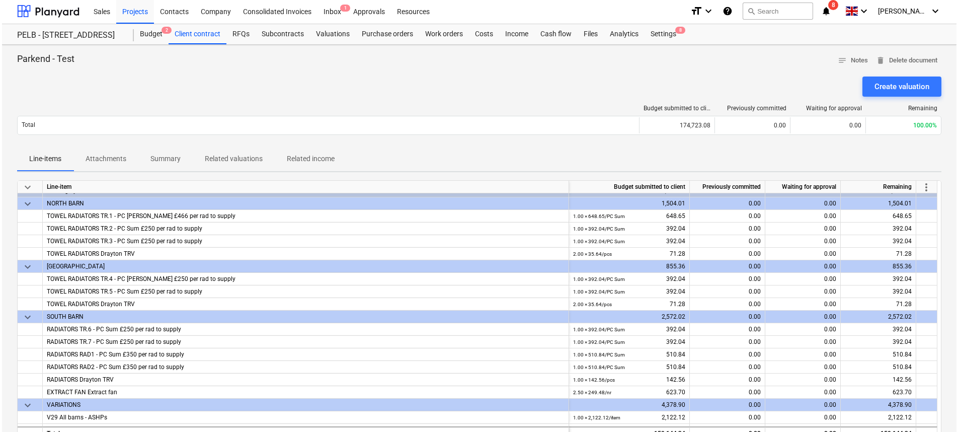
scroll to position [0, 0]
click at [162, 36] on div "Budget 2" at bounding box center [149, 36] width 35 height 20
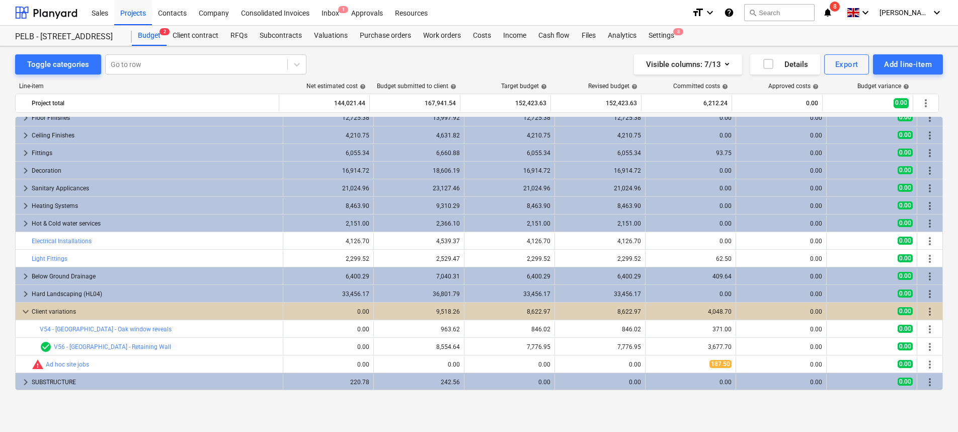
scroll to position [95, 0]
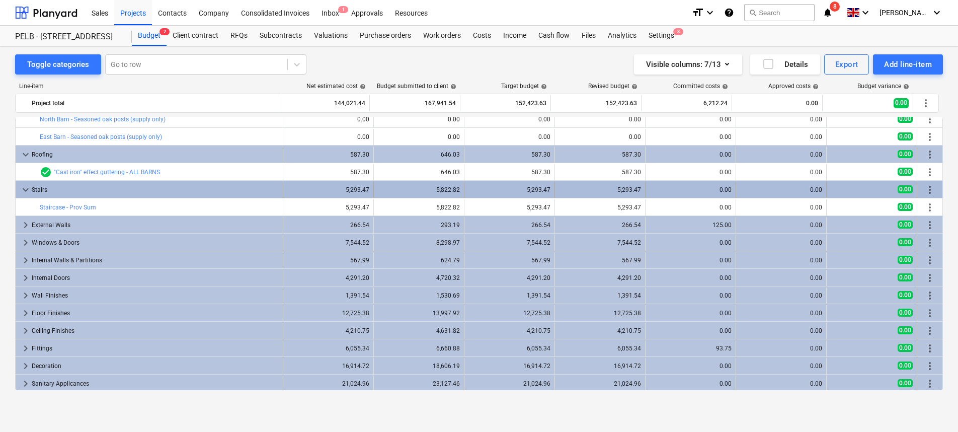
click at [926, 189] on span "more_vert" at bounding box center [930, 190] width 12 height 12
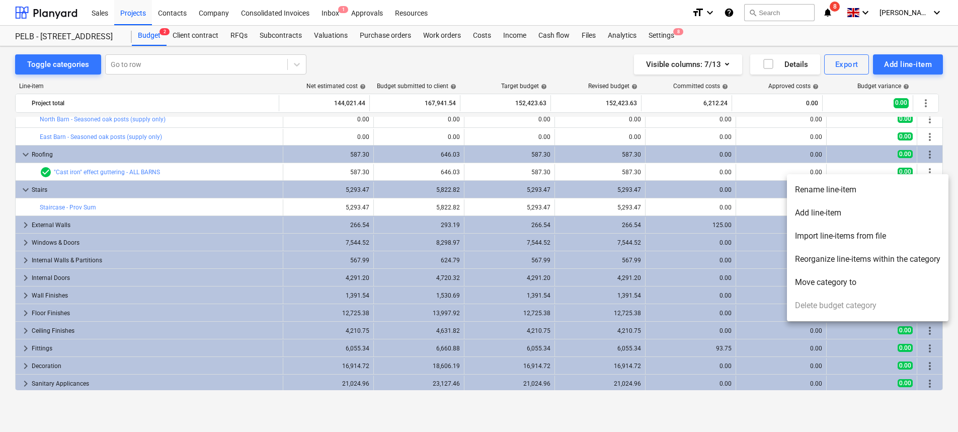
click at [918, 210] on li "Add line-item" at bounding box center [868, 212] width 162 height 23
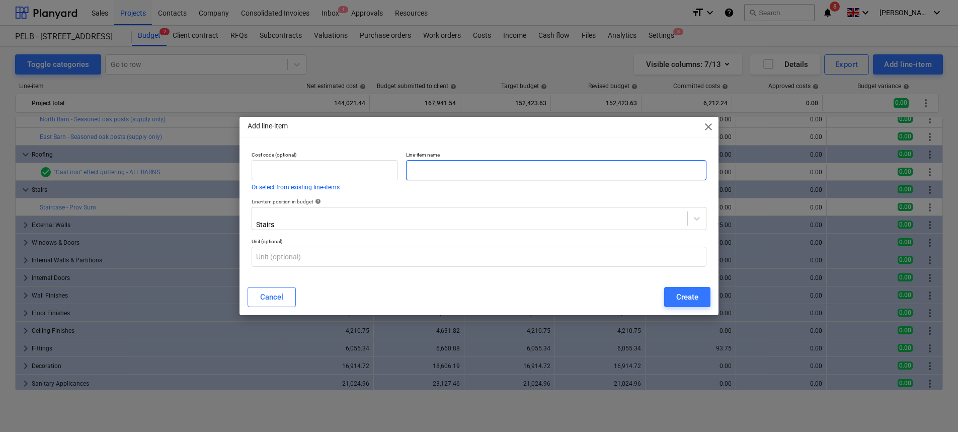
click at [447, 169] on input "text" at bounding box center [556, 170] width 300 height 20
type input "PS20 - Staircase - Omit"
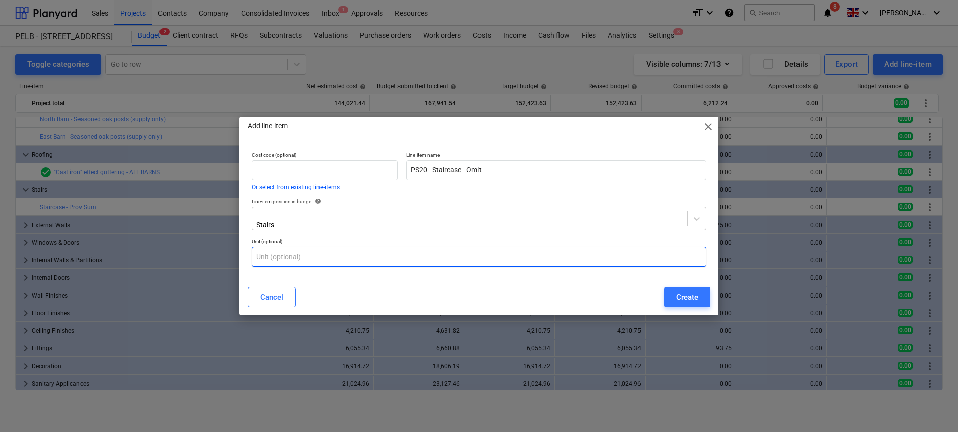
click at [322, 255] on input "text" at bounding box center [479, 257] width 455 height 20
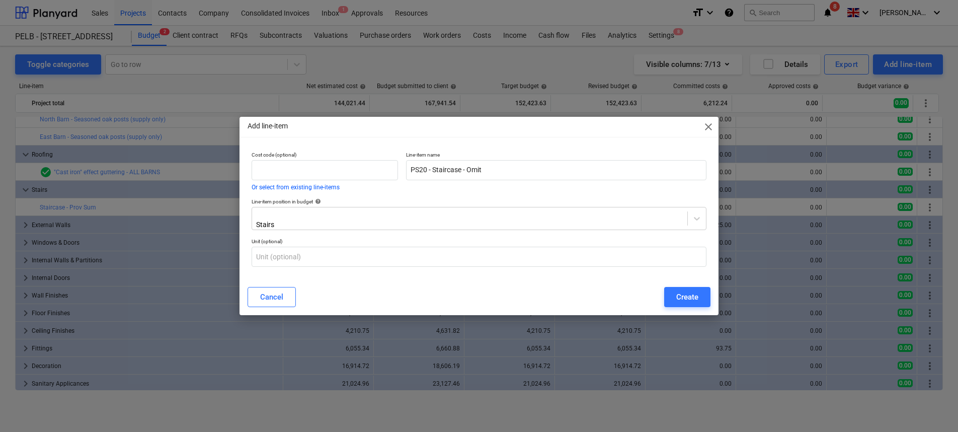
click at [709, 128] on span "close" at bounding box center [709, 127] width 12 height 12
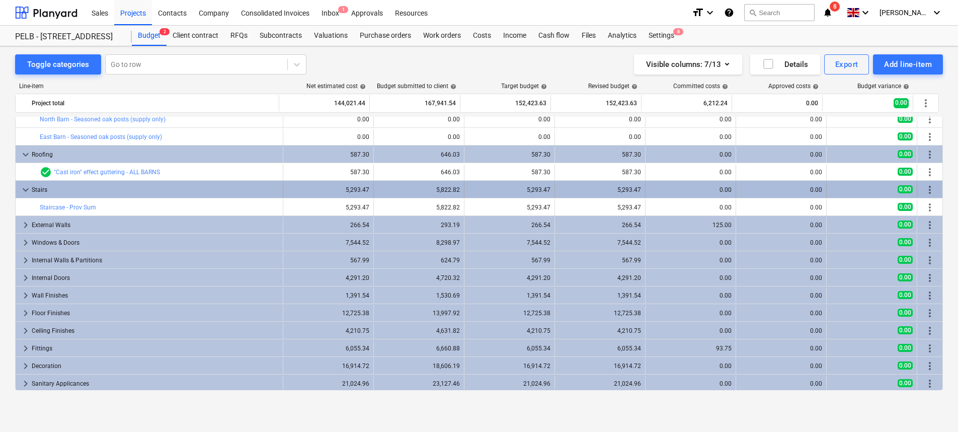
click at [925, 189] on span "more_vert" at bounding box center [930, 190] width 12 height 12
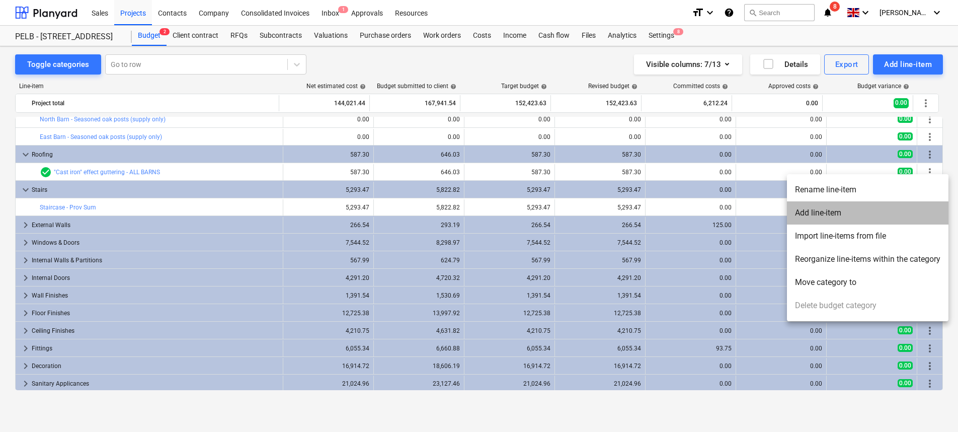
click at [909, 213] on li "Add line-item" at bounding box center [868, 212] width 162 height 23
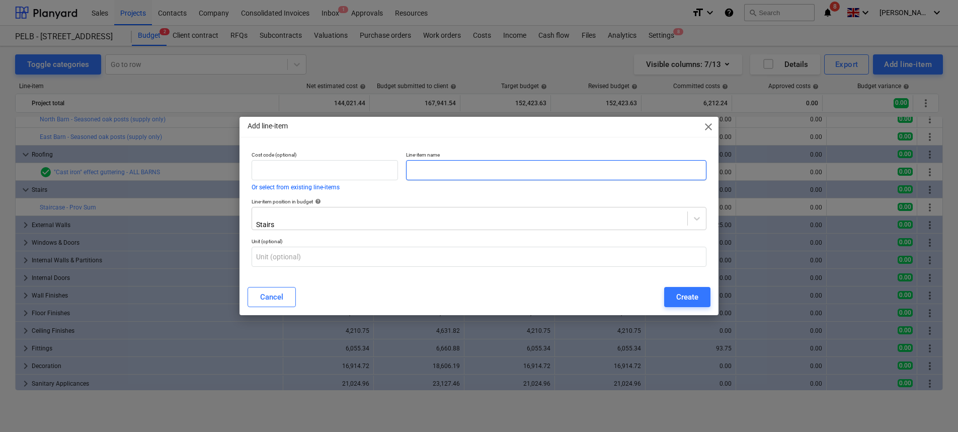
click at [452, 167] on input "text" at bounding box center [556, 170] width 300 height 20
type input "Staircase - Prob Sum - O,it"
click at [700, 298] on button "Create" at bounding box center [687, 297] width 46 height 20
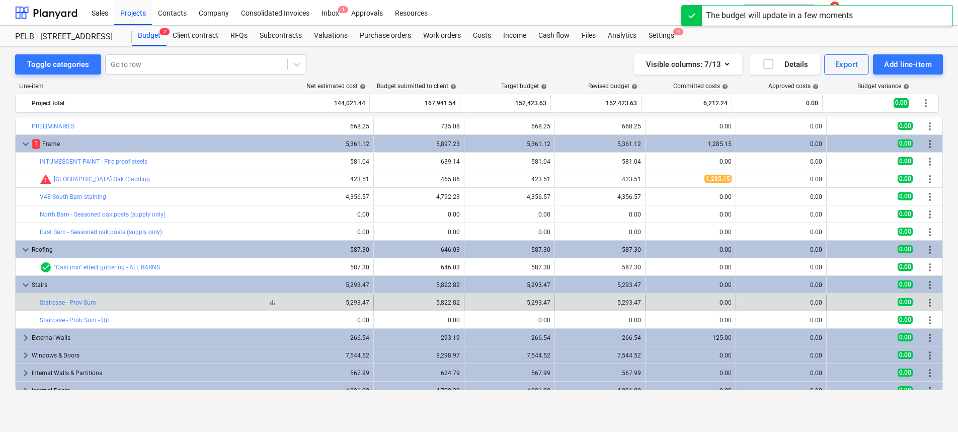
scroll to position [95, 0]
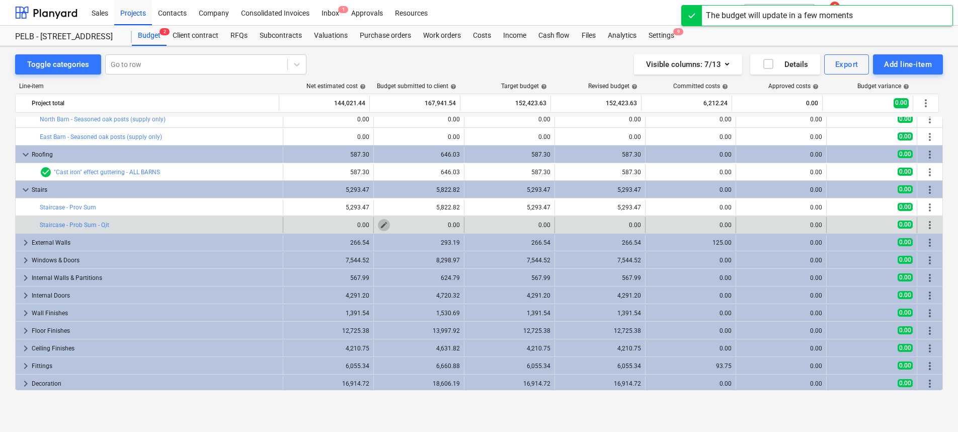
click at [383, 225] on span "edit" at bounding box center [384, 225] width 8 height 8
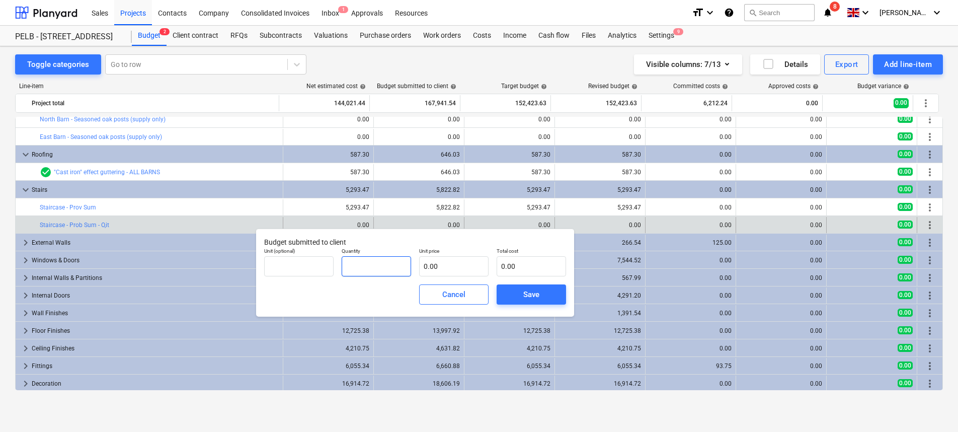
click at [369, 270] on input "text" at bounding box center [376, 266] width 69 height 20
type input "1.00"
click at [451, 274] on input "text" at bounding box center [453, 266] width 69 height 20
type input "5"
type input "5.00"
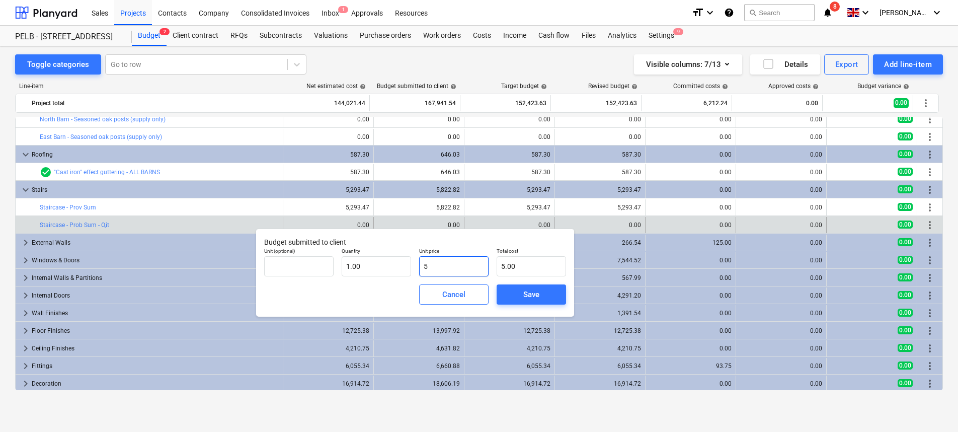
type input "58"
type input "58.00"
type input "582"
type input "582.00"
type input "5822"
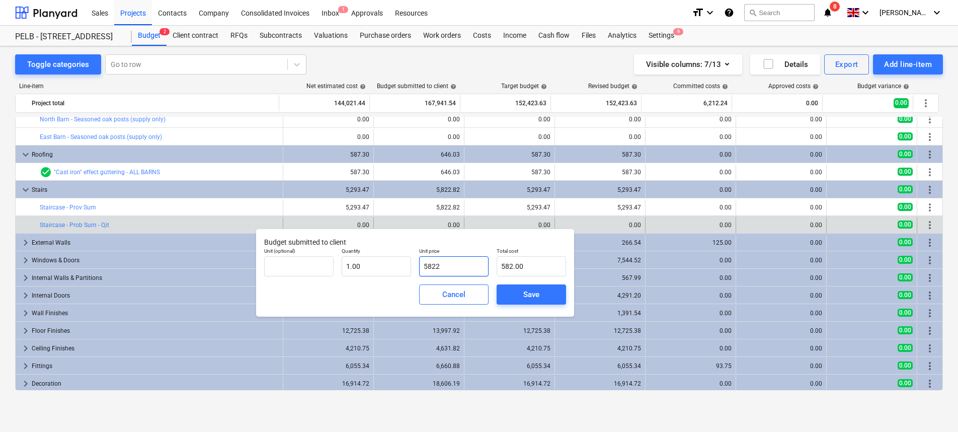
type input "5,822.00"
type input "5822.8"
type input "5,822.80"
type input "5822.82"
type input "5,822.82"
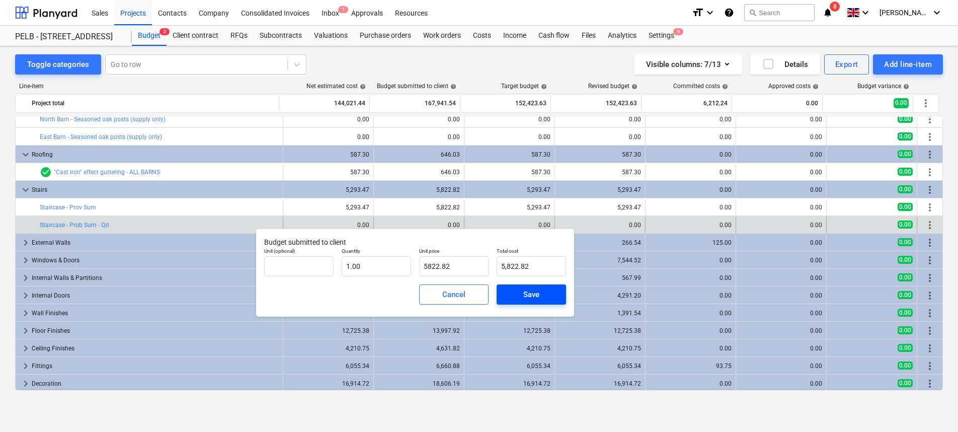
type input "5,822.82"
click at [540, 298] on span "Save" at bounding box center [531, 294] width 45 height 13
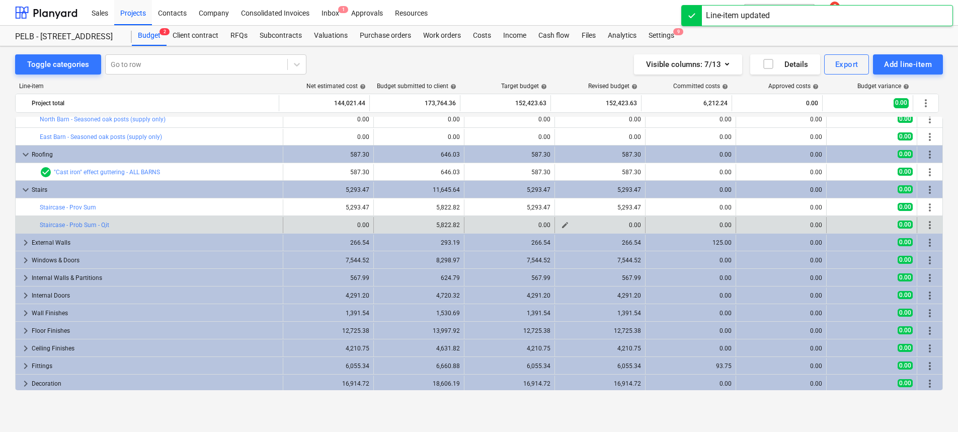
click at [561, 224] on span "edit" at bounding box center [565, 225] width 8 height 8
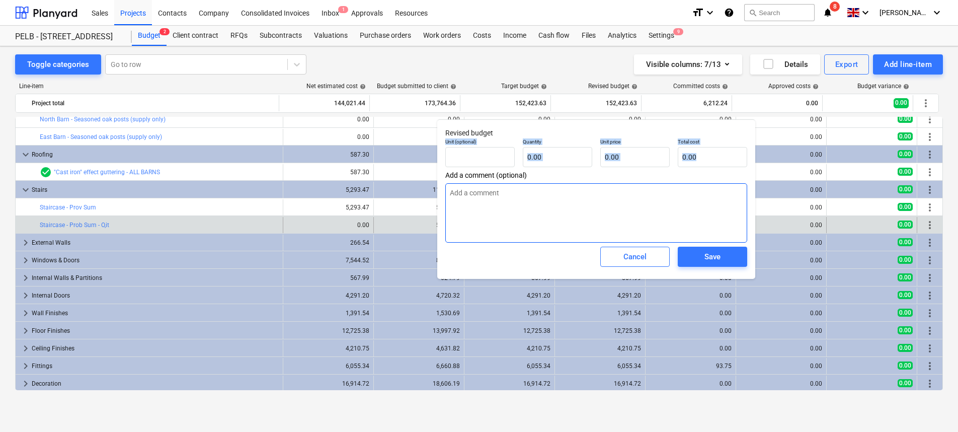
drag, startPoint x: 613, startPoint y: 152, endPoint x: 621, endPoint y: 230, distance: 77.9
click at [621, 233] on div "Revised budget Unit (optional) Quantity 0.00 Unit price 0.00 Total cost 0.00 Ad…" at bounding box center [596, 199] width 318 height 160
click at [547, 135] on div "Quantity 0.00" at bounding box center [558, 152] width 78 height 37
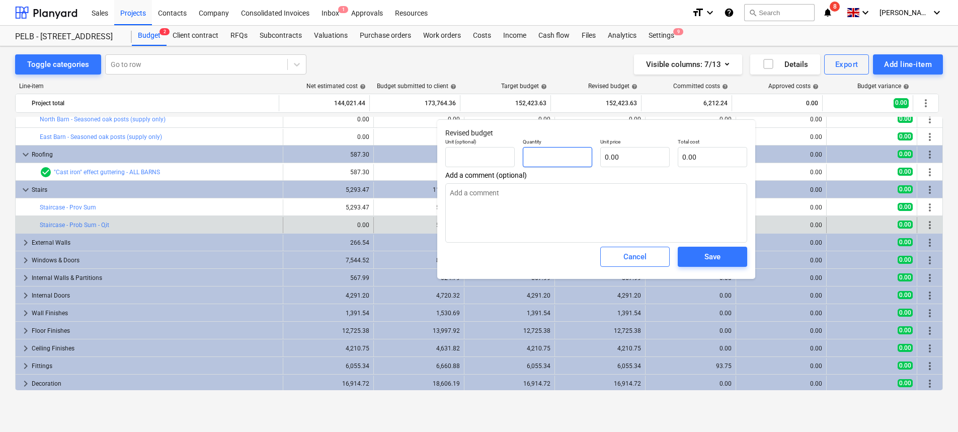
click at [556, 158] on input "text" at bounding box center [557, 157] width 69 height 20
type input "1.00"
click at [623, 155] on input "text" at bounding box center [634, 157] width 69 height 20
type input "5"
type input "5.00"
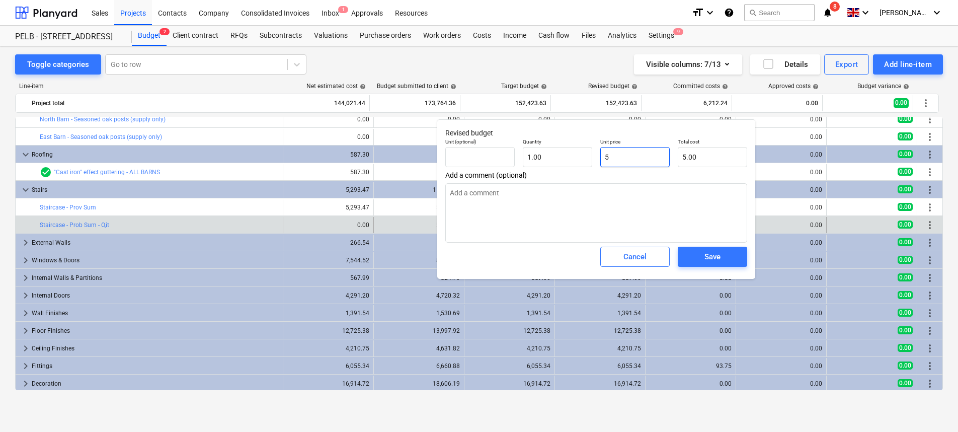
type input "52"
type input "52.00"
type input "529"
type input "529.00"
type input "5293"
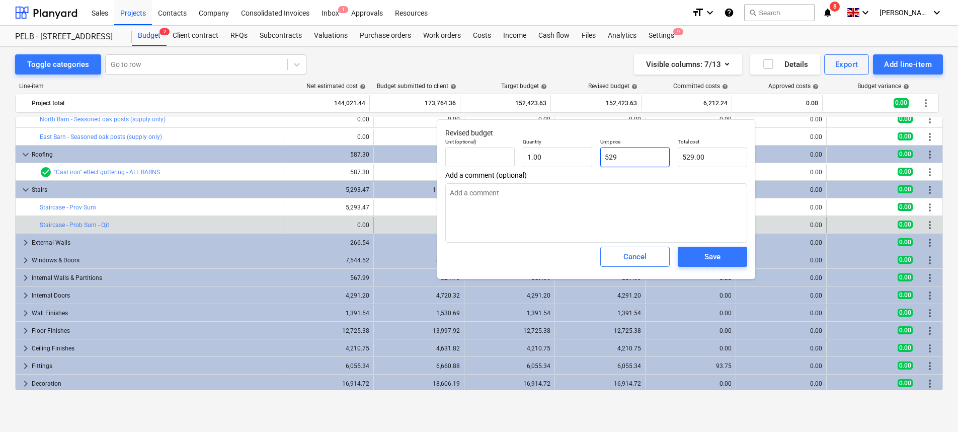
type input "5,293.00"
type input "5293.4"
type input "5,293.40"
type input "5293.47"
type input "5,293.47"
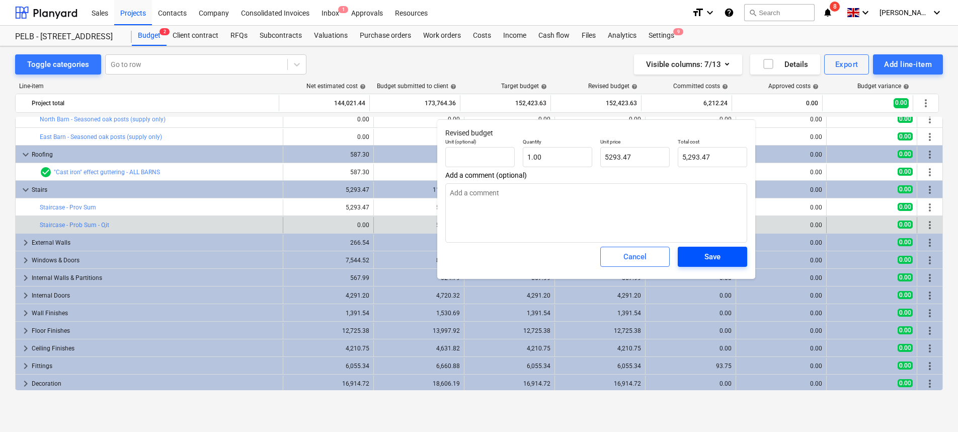
type input "5,293.47"
click at [721, 260] on span "Save" at bounding box center [712, 256] width 45 height 13
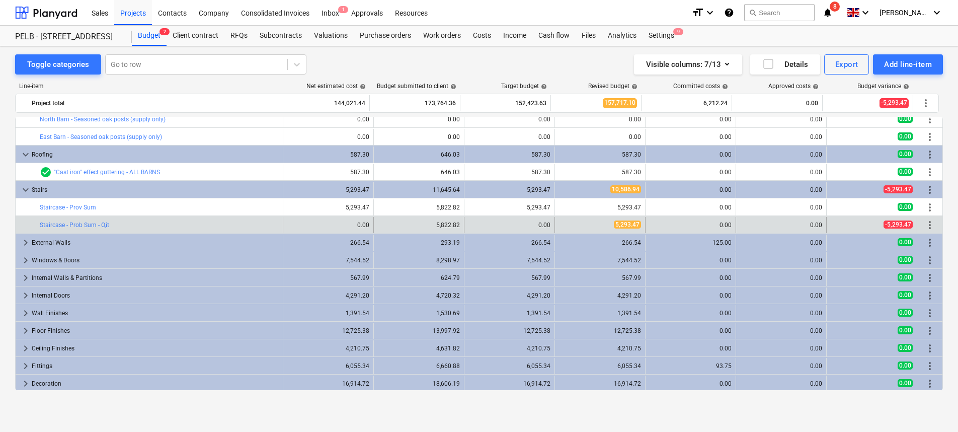
click at [933, 228] on div "more_vert" at bounding box center [930, 225] width 17 height 16
click at [929, 226] on span "more_vert" at bounding box center [930, 225] width 12 height 12
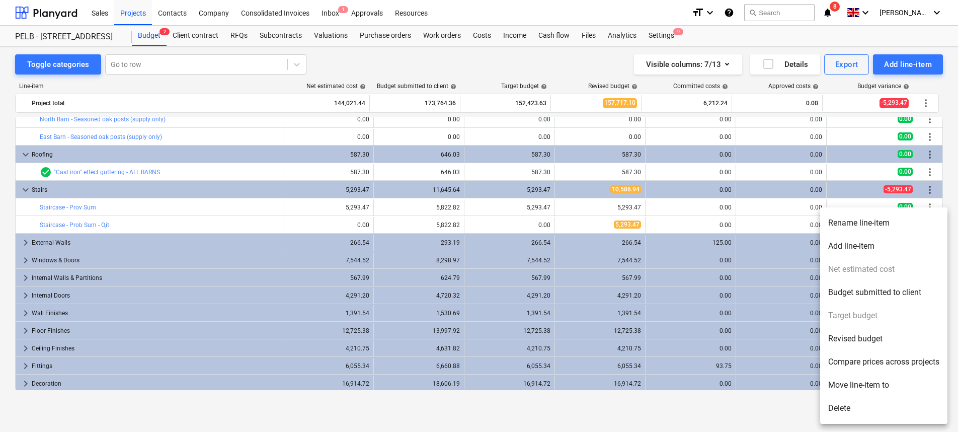
click at [875, 223] on li "Rename line-item" at bounding box center [883, 222] width 127 height 23
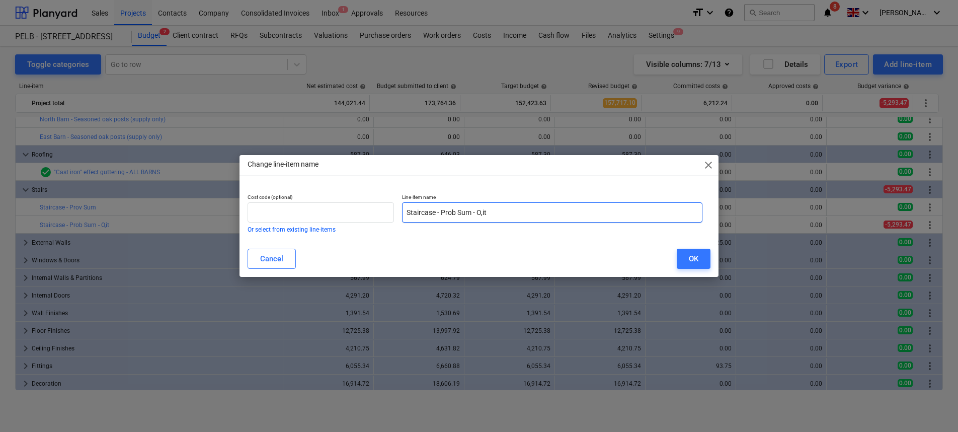
drag, startPoint x: 485, startPoint y: 212, endPoint x: 493, endPoint y: 234, distance: 23.7
click at [487, 217] on input "Staircase - Prob Sum - O,it" at bounding box center [552, 212] width 300 height 20
type input "Staircase - Prob Sum - Omit"
click at [689, 255] on div "OK" at bounding box center [694, 258] width 10 height 13
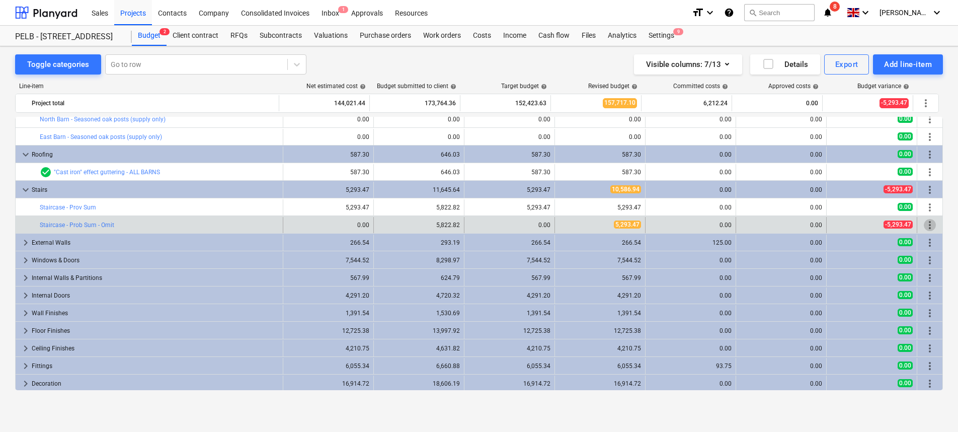
click at [928, 225] on span "more_vert" at bounding box center [930, 225] width 12 height 12
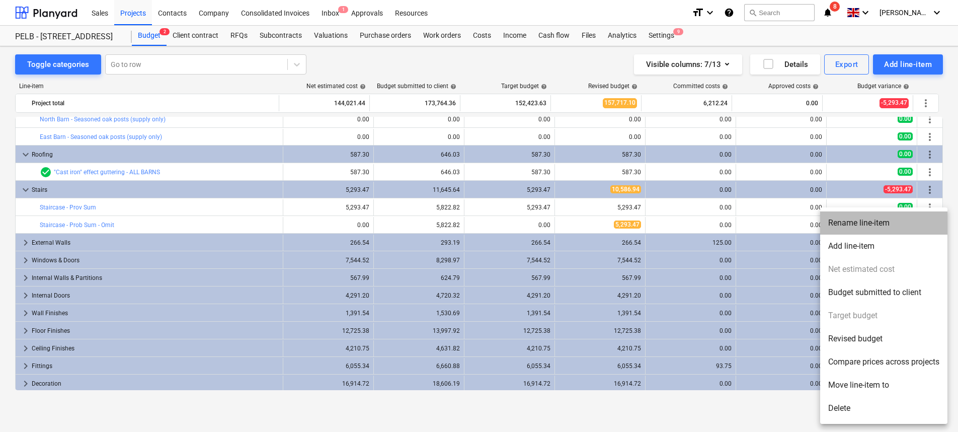
click at [881, 224] on li "Rename line-item" at bounding box center [883, 222] width 127 height 23
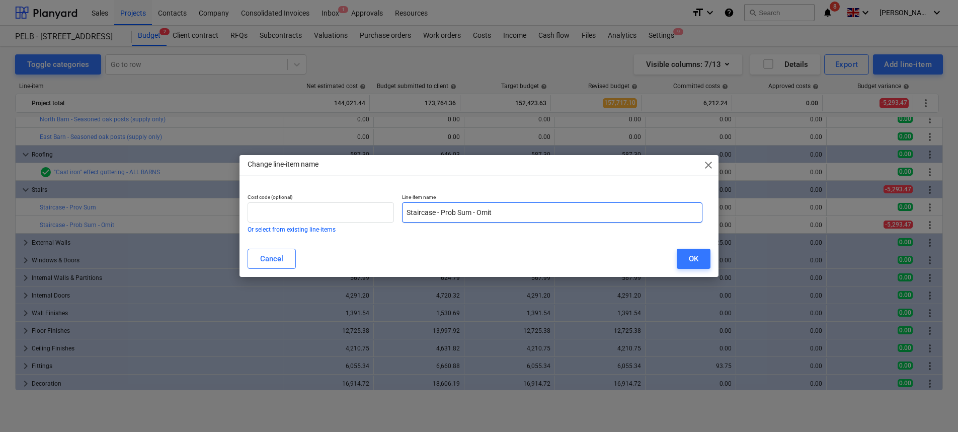
drag, startPoint x: 454, startPoint y: 214, endPoint x: 454, endPoint y: 223, distance: 8.6
click at [454, 220] on input "Staircase - Prob Sum - Omit" at bounding box center [552, 212] width 300 height 20
type input "Staircase - Prov sum - Omit"
click at [687, 252] on button "OK" at bounding box center [694, 259] width 34 height 20
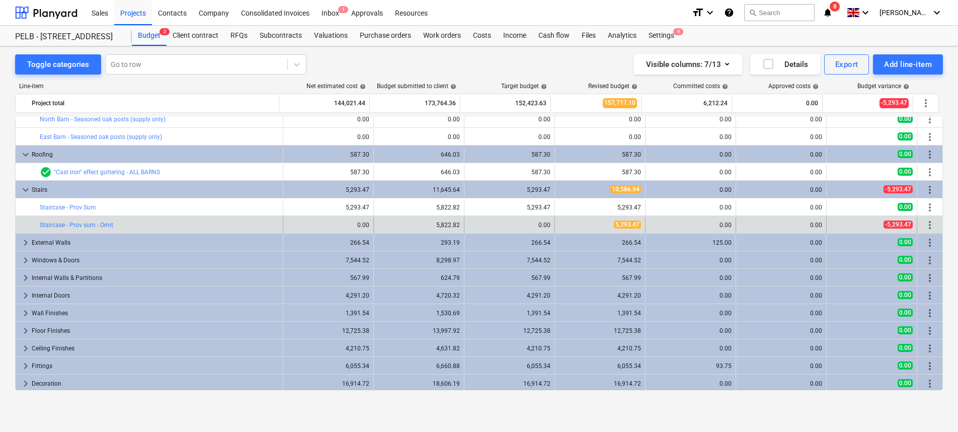
click at [926, 222] on span "more_vert" at bounding box center [930, 225] width 12 height 12
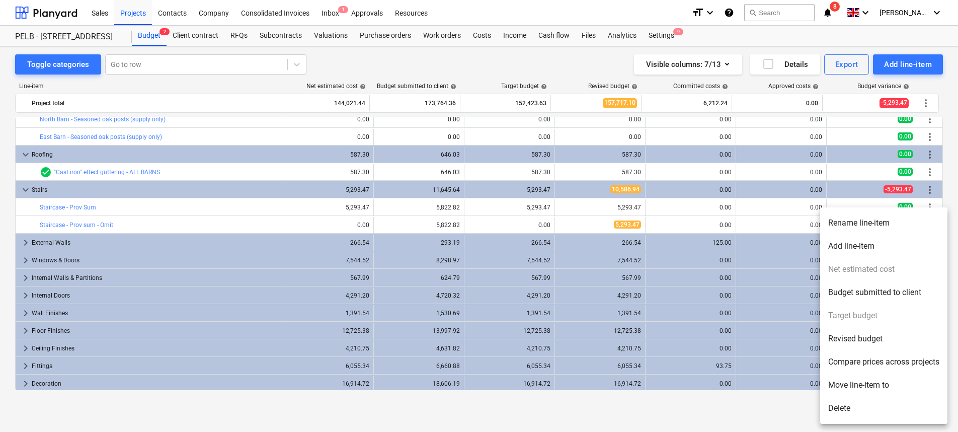
drag, startPoint x: 475, startPoint y: 218, endPoint x: 430, endPoint y: 223, distance: 45.1
click at [475, 218] on div at bounding box center [479, 216] width 958 height 432
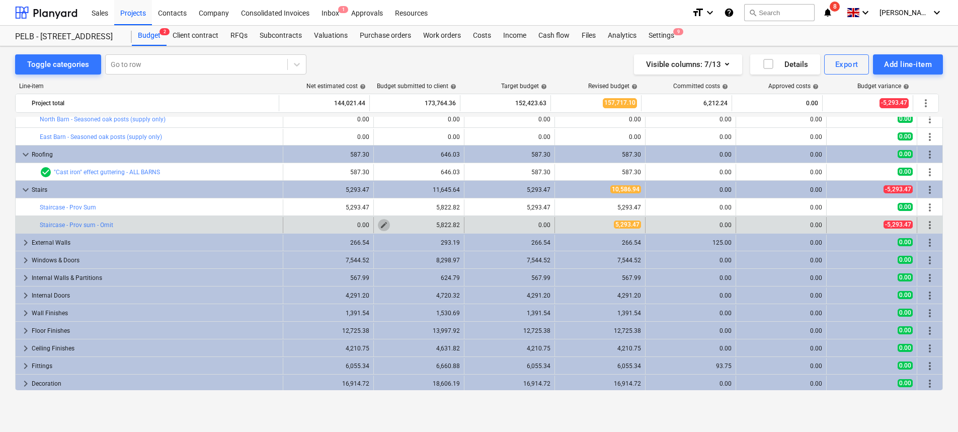
click at [380, 227] on span "edit" at bounding box center [384, 225] width 8 height 8
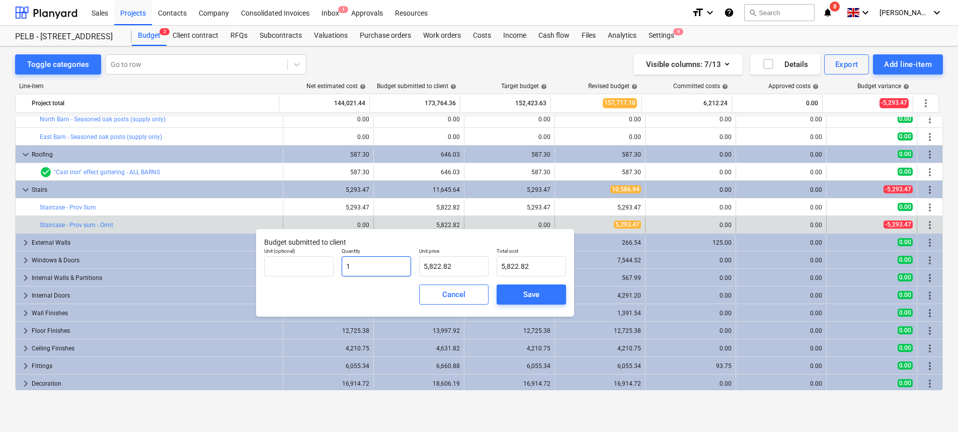
click at [344, 263] on input "1" at bounding box center [376, 266] width 69 height 20
type input "-1"
type input "-5,822.82"
type input "-1.00"
click at [521, 294] on span "Save" at bounding box center [531, 294] width 45 height 13
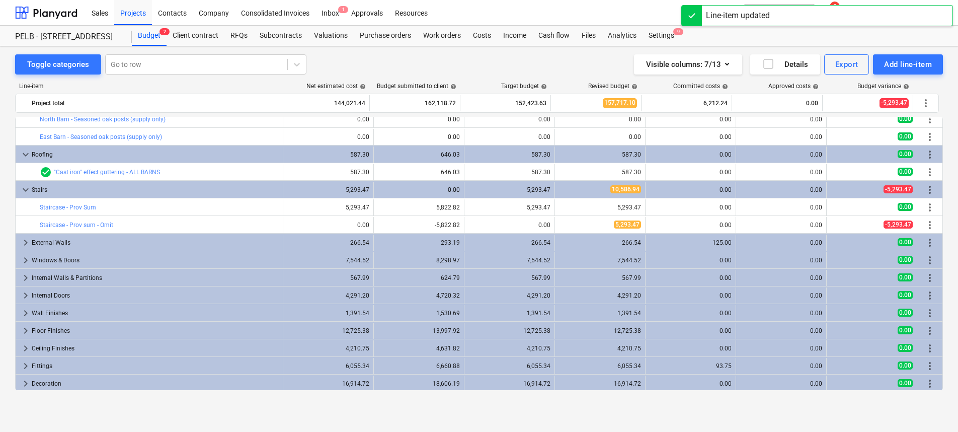
click at [561, 225] on span "edit" at bounding box center [565, 225] width 8 height 8
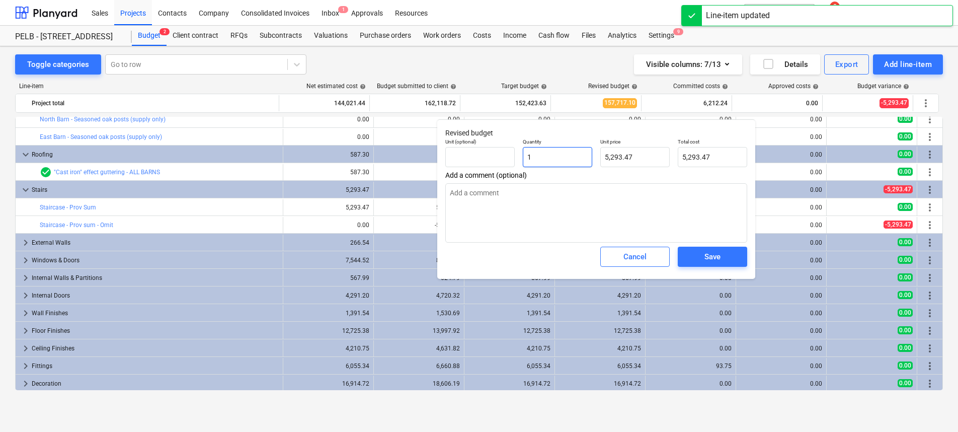
click at [526, 157] on input "1" at bounding box center [557, 157] width 69 height 20
type input "-1"
type input "-5,293.47"
type input "-1.00"
click at [711, 253] on div "Save" at bounding box center [713, 256] width 16 height 13
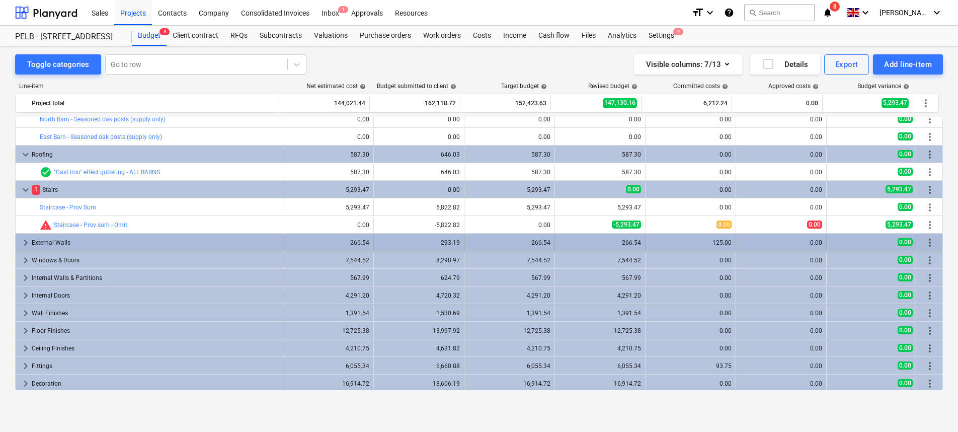
scroll to position [308, 0]
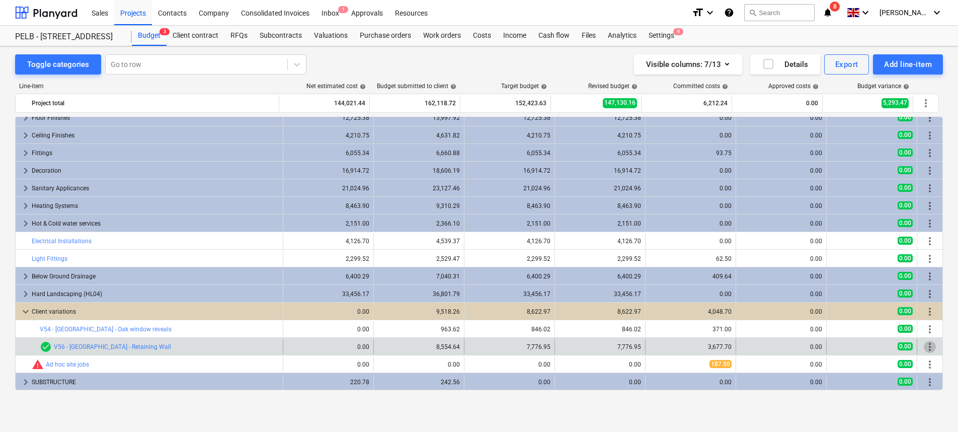
click at [925, 349] on span "more_vert" at bounding box center [930, 347] width 12 height 12
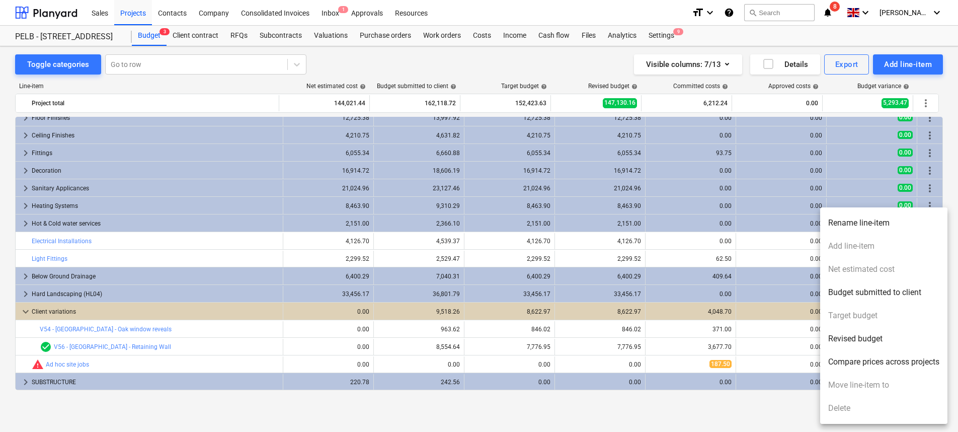
click at [675, 307] on div at bounding box center [479, 216] width 958 height 432
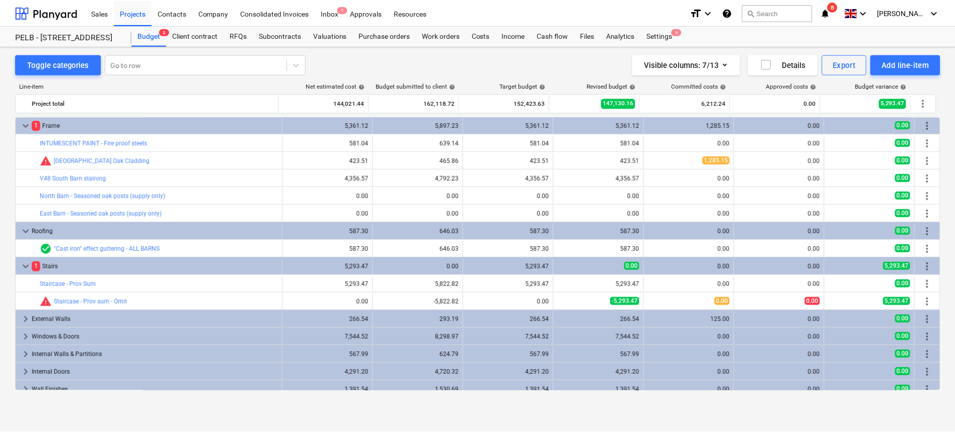
scroll to position [0, 0]
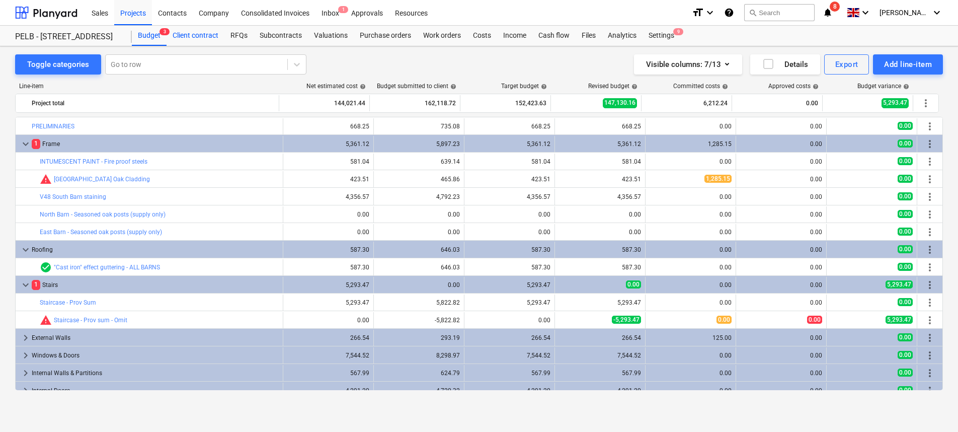
click at [187, 33] on div "Client contract" at bounding box center [196, 36] width 58 height 20
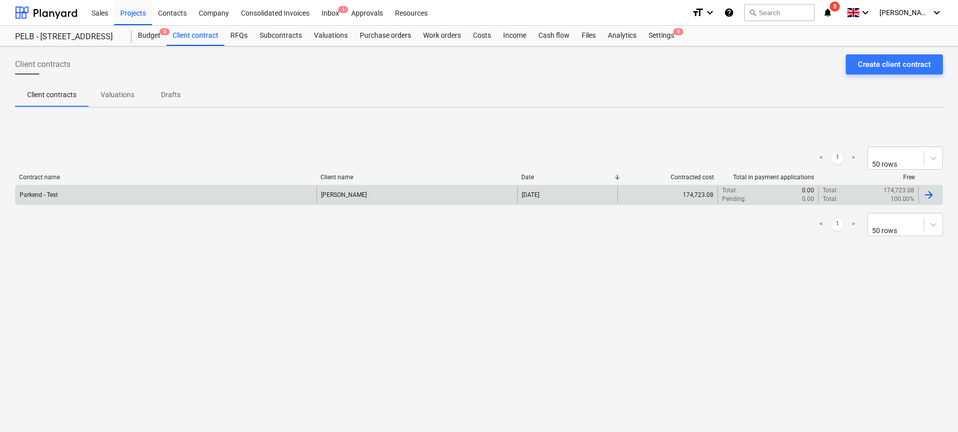
click at [88, 199] on div "Parkend - Test" at bounding box center [166, 194] width 301 height 17
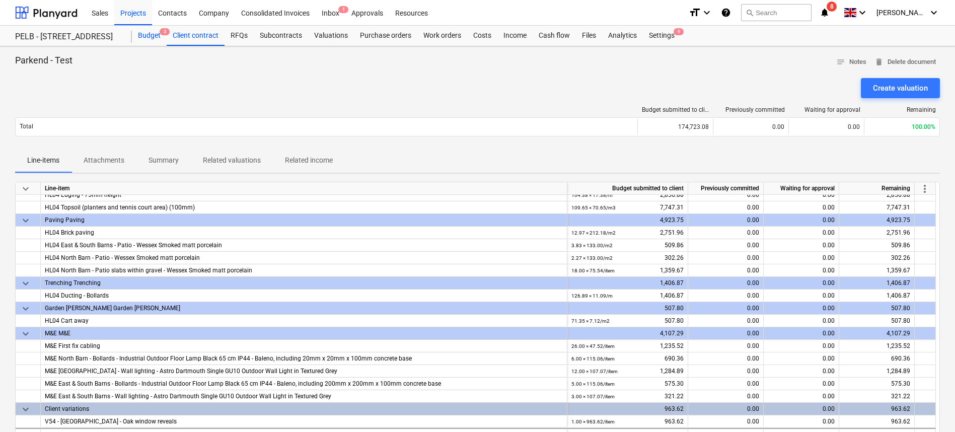
click at [153, 35] on div "Budget 3" at bounding box center [149, 36] width 35 height 20
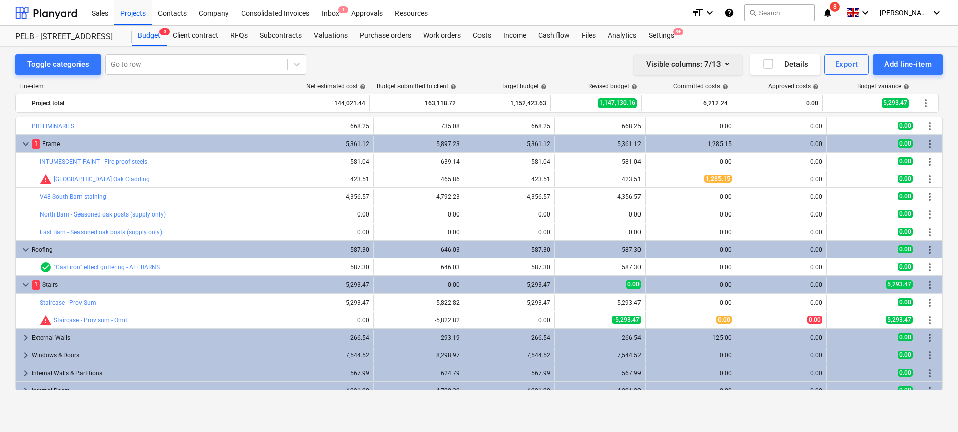
click at [726, 67] on icon "button" at bounding box center [727, 64] width 12 height 12
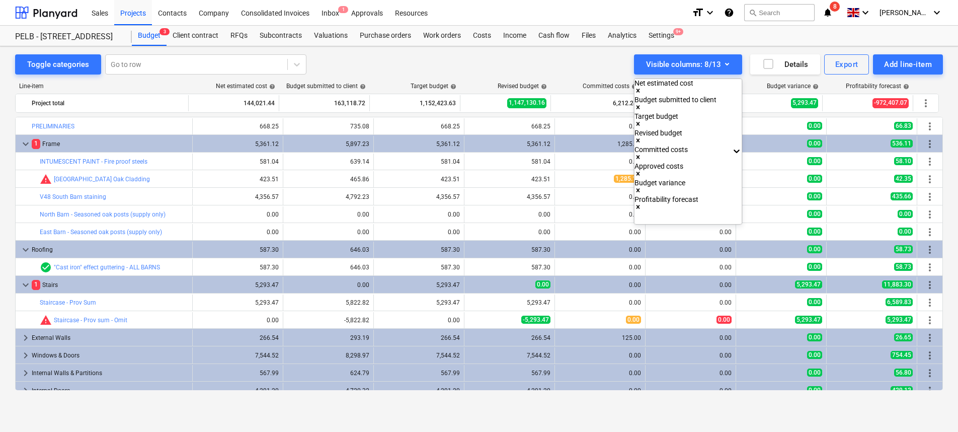
click at [786, 321] on div at bounding box center [479, 216] width 958 height 432
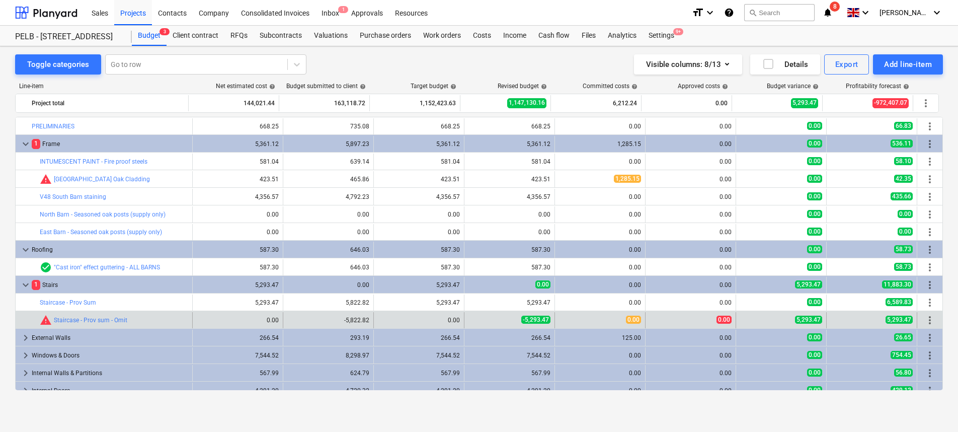
click at [928, 322] on span "more_vert" at bounding box center [930, 320] width 12 height 12
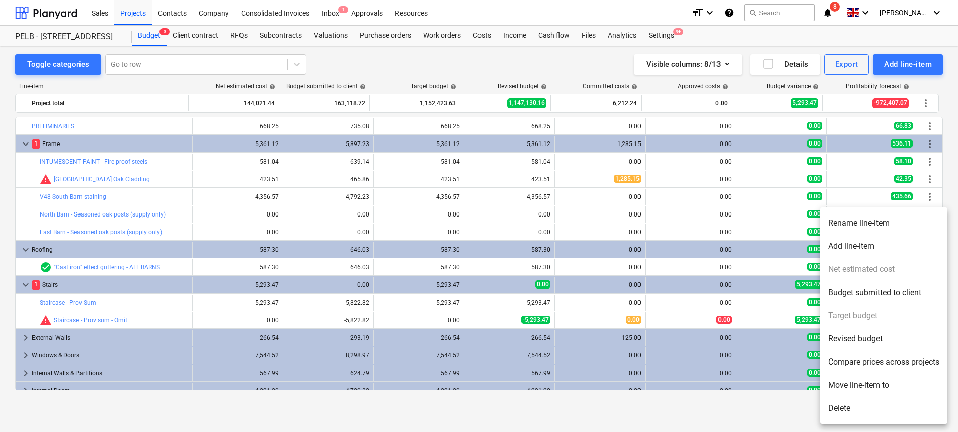
click at [855, 409] on li "Delete" at bounding box center [883, 408] width 127 height 23
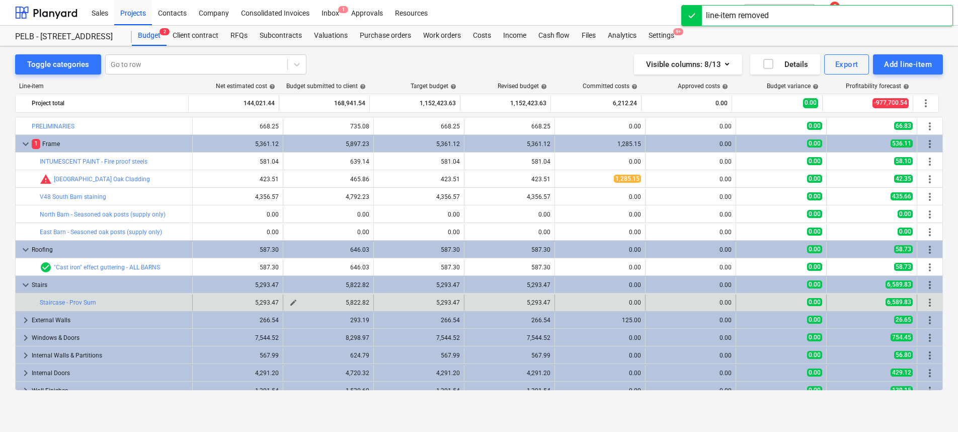
click at [293, 302] on span "edit" at bounding box center [293, 302] width 8 height 8
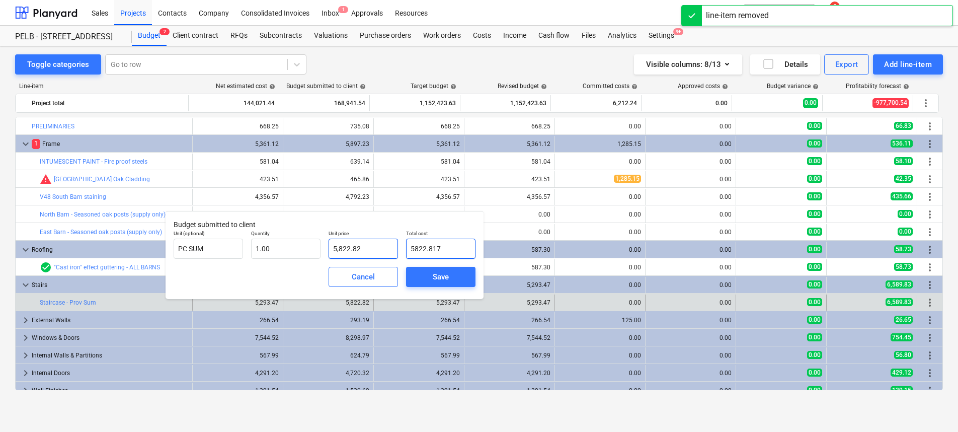
drag, startPoint x: 445, startPoint y: 252, endPoint x: 358, endPoint y: 250, distance: 86.6
click at [358, 250] on div "Unit (optional) PC SUM Quantity 1.00 Unit price 5,822.82 Total cost 5822.817" at bounding box center [325, 244] width 310 height 37
type input "0"
type input "0.00"
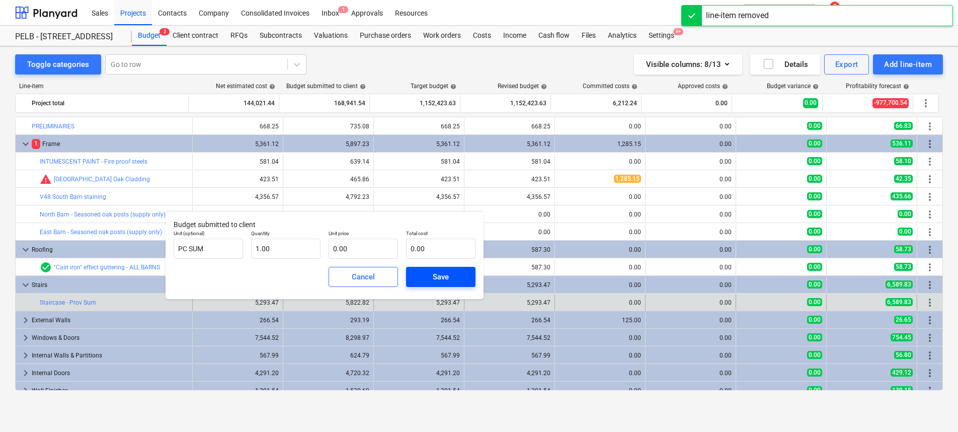
click at [450, 278] on span "Save" at bounding box center [440, 276] width 45 height 13
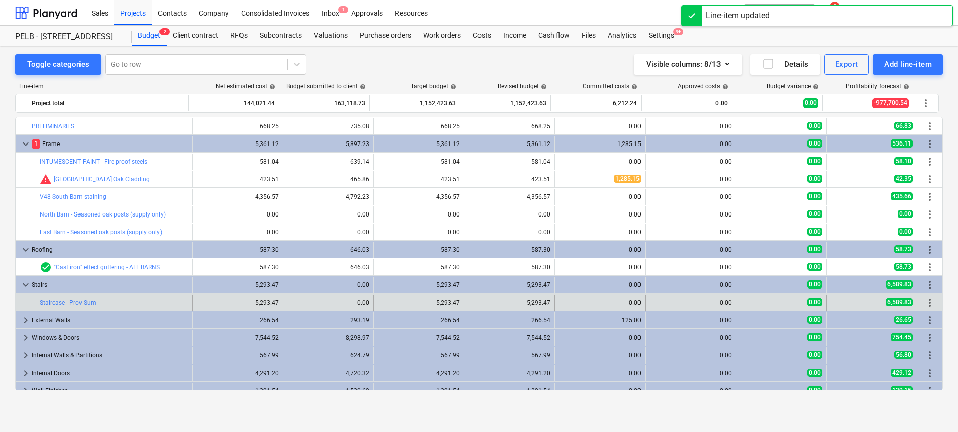
click at [414, 302] on div "5,293.47" at bounding box center [419, 302] width 82 height 7
click at [471, 302] on span "edit" at bounding box center [475, 302] width 8 height 8
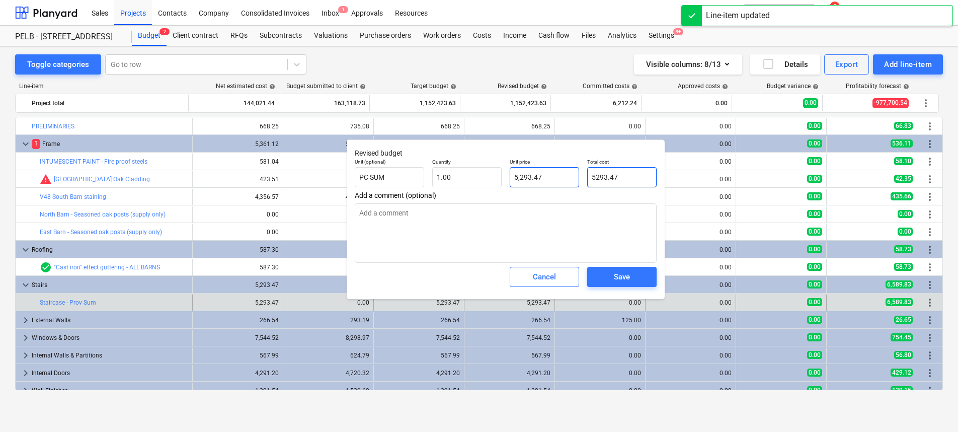
drag, startPoint x: 601, startPoint y: 175, endPoint x: 564, endPoint y: 175, distance: 37.2
click at [564, 175] on div "Unit (optional) PC SUM Quantity 1.00 Unit price 5,293.47 Total cost 5293.47" at bounding box center [506, 173] width 310 height 37
type input "0"
type input "0.00"
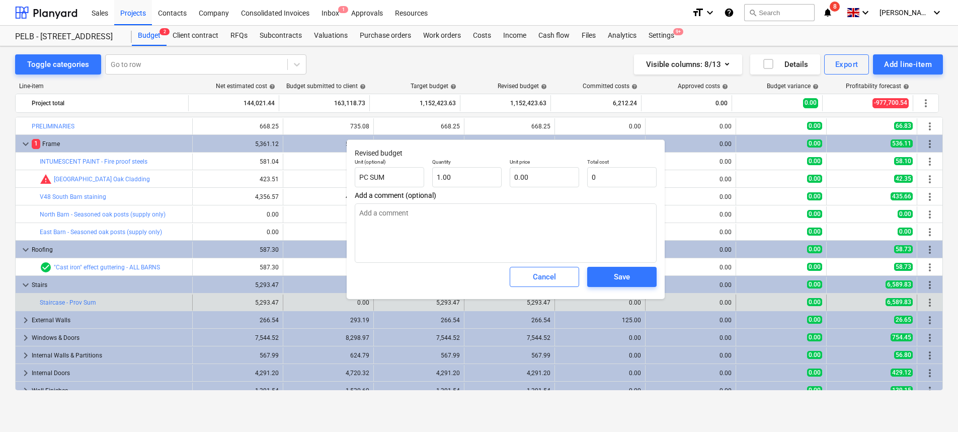
type input "0.00"
click at [628, 288] on div "Save" at bounding box center [622, 277] width 78 height 28
click at [626, 279] on div "Save" at bounding box center [622, 276] width 16 height 13
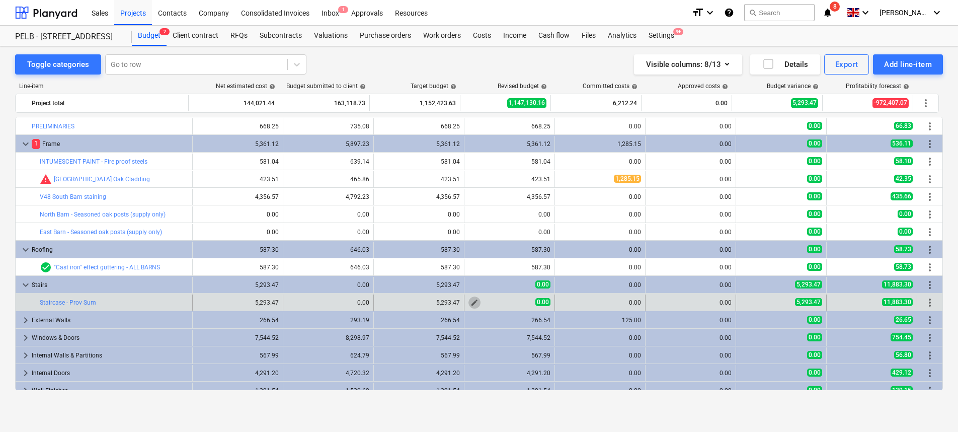
click at [475, 302] on span "edit" at bounding box center [475, 302] width 8 height 8
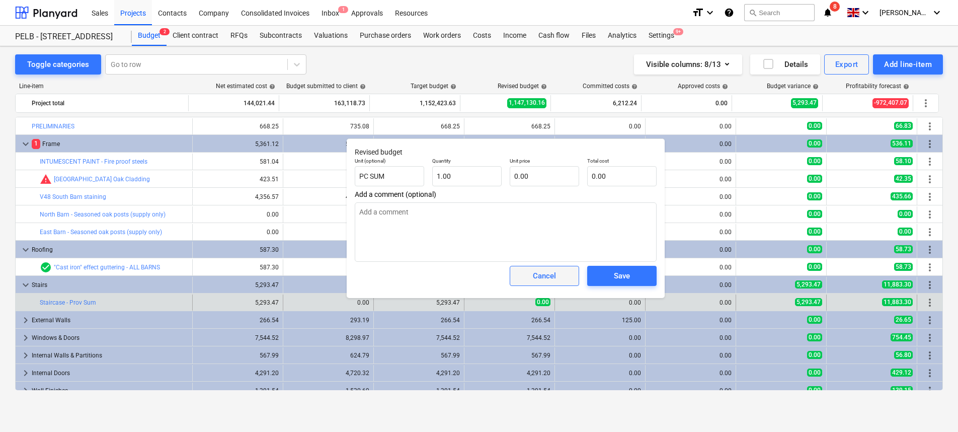
click at [551, 277] on div "Cancel" at bounding box center [544, 275] width 23 height 13
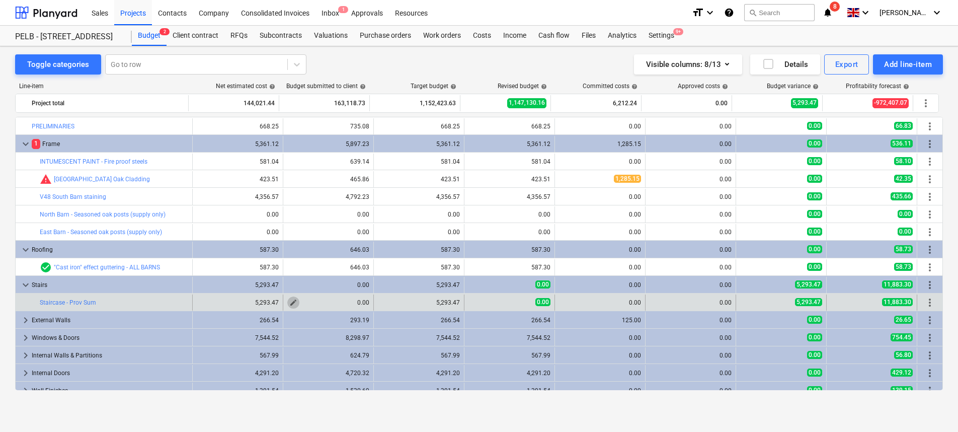
click at [289, 302] on span "edit" at bounding box center [293, 302] width 8 height 8
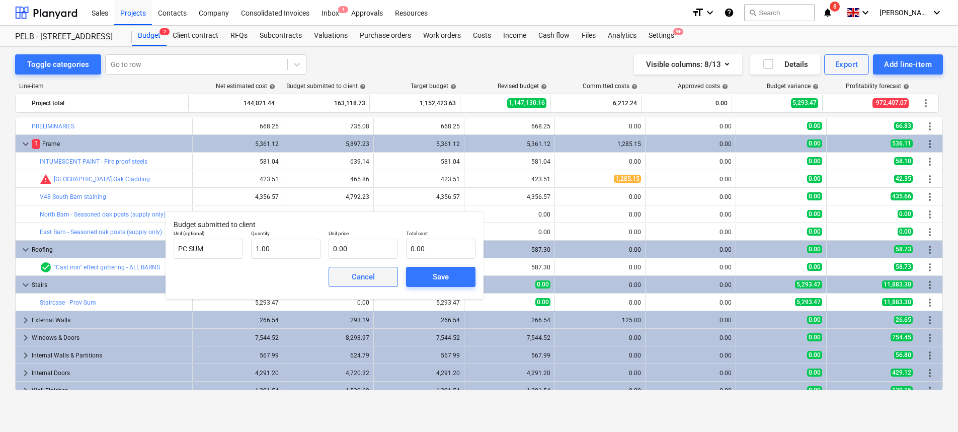
click at [367, 283] on button "Cancel" at bounding box center [363, 277] width 69 height 20
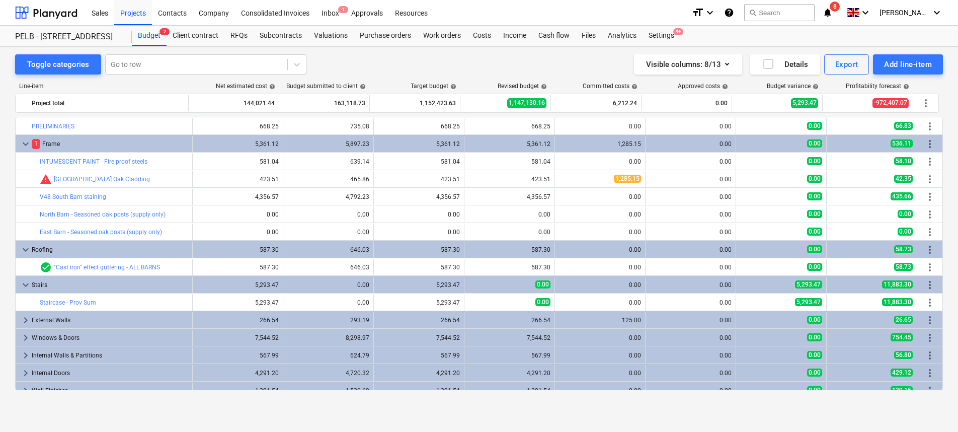
click at [290, 300] on span "edit" at bounding box center [293, 302] width 8 height 8
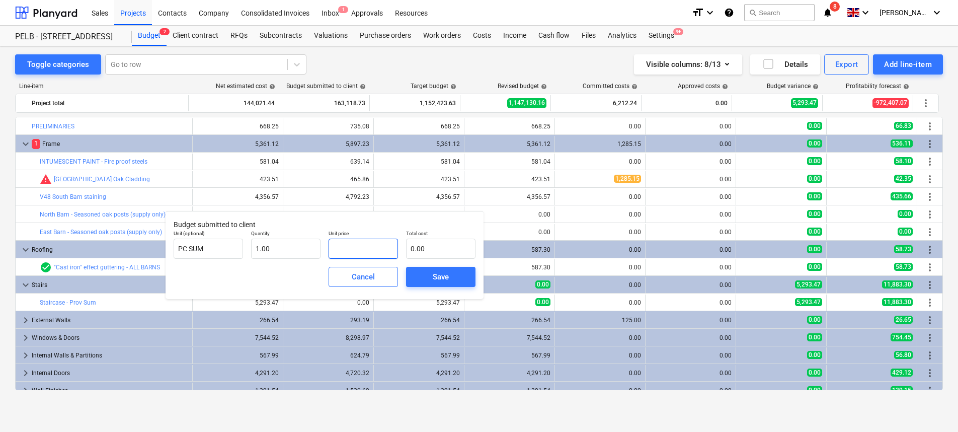
click at [353, 246] on input "text" at bounding box center [363, 249] width 69 height 20
type input "5"
type input "5.00"
type input "58"
type input "58.00"
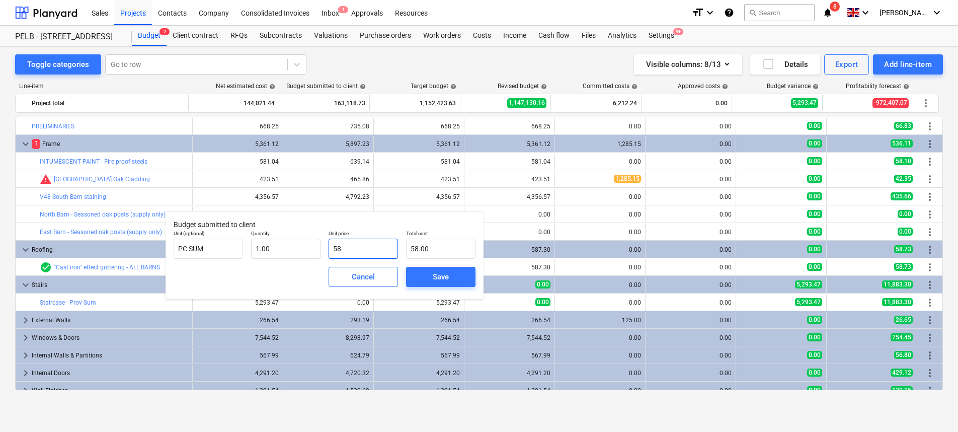
type input "582"
type input "582.00"
type input "5822"
type input "5,822.00"
type input "5822.8"
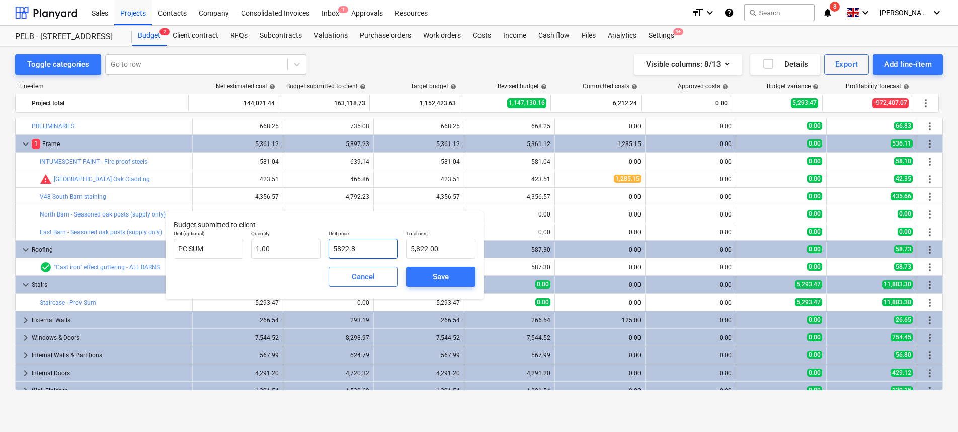
type input "5,822.80"
type input "5822.87"
type input "5,822.87"
type input "5822.8"
type input "5,822.80"
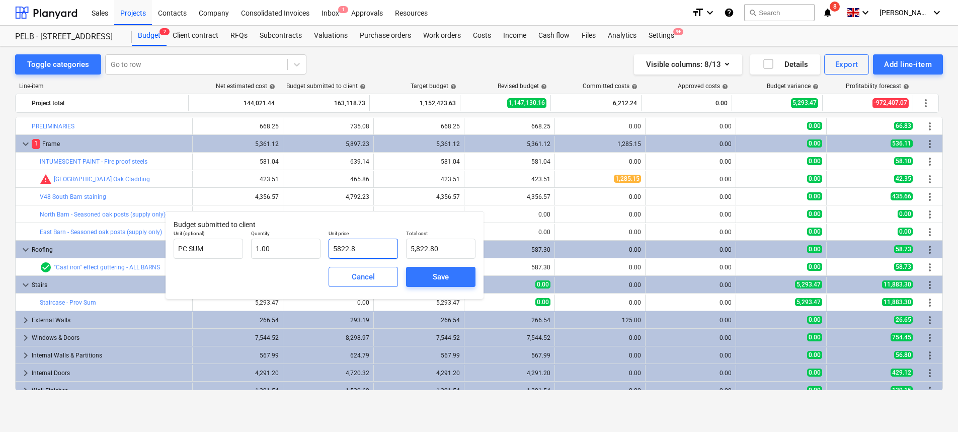
type input "5822.82"
type input "5,822.82"
click at [440, 275] on div "Save" at bounding box center [441, 276] width 16 height 13
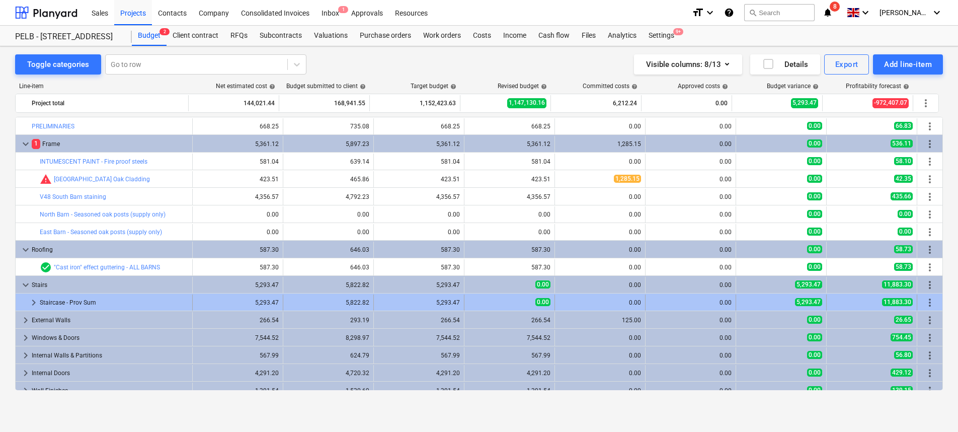
click at [472, 300] on div "0.00" at bounding box center [510, 302] width 82 height 9
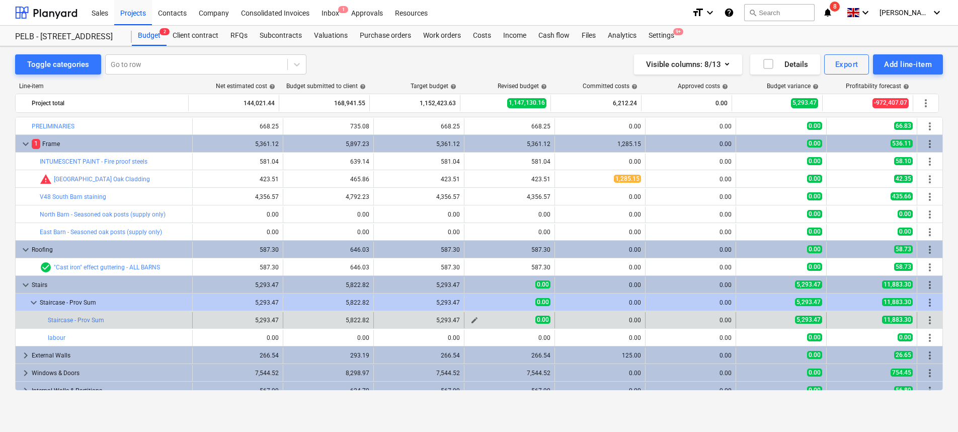
click at [475, 320] on span "edit" at bounding box center [475, 320] width 8 height 8
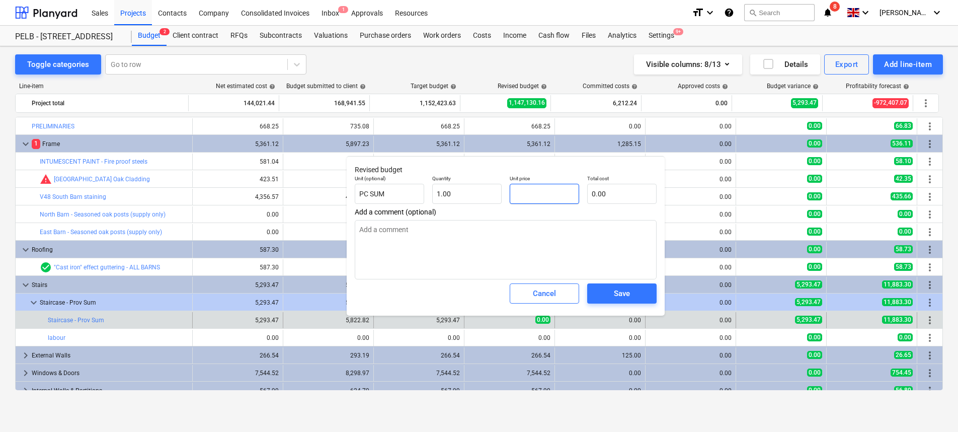
click at [529, 195] on input "text" at bounding box center [544, 194] width 69 height 20
type input "5"
type input "5.00"
type input "52"
type input "52.00"
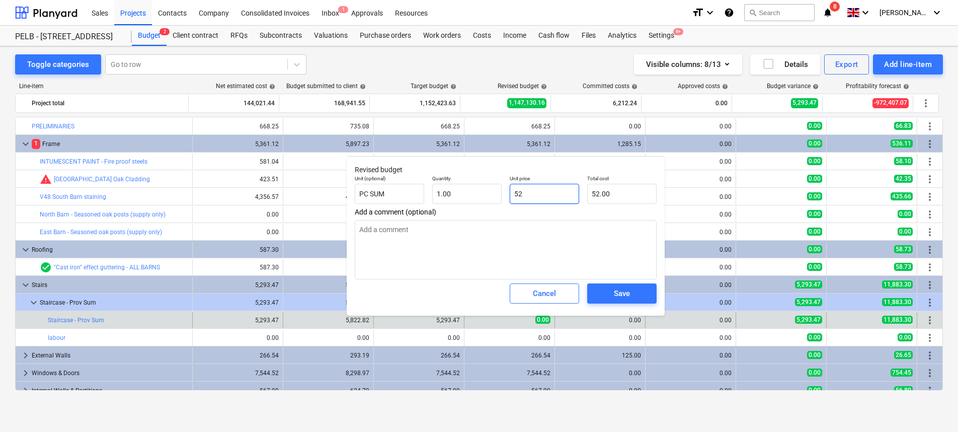
type input "529"
type input "529.00"
type input "5293"
type input "5,293.00"
type input "5293.4"
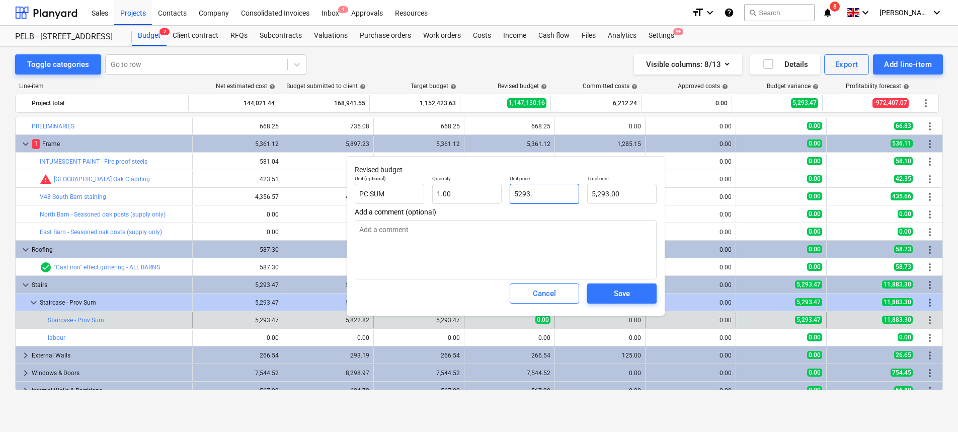
type input "5,293.40"
type input "5293.47"
type input "5,293.47"
click at [627, 289] on div "Save" at bounding box center [622, 293] width 16 height 13
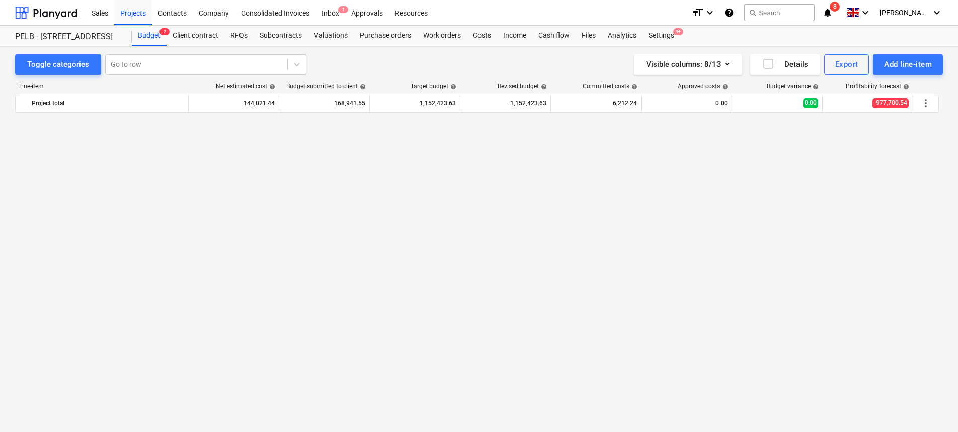
scroll to position [343, 0]
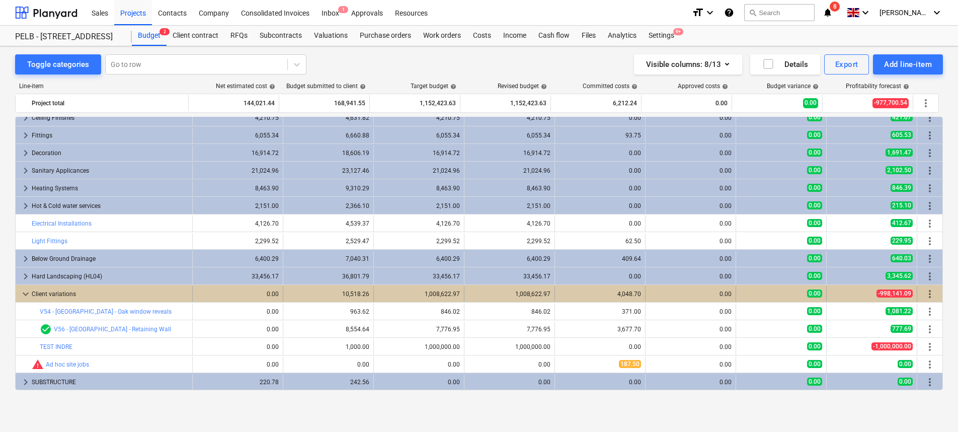
click at [926, 291] on span "more_vert" at bounding box center [930, 294] width 12 height 12
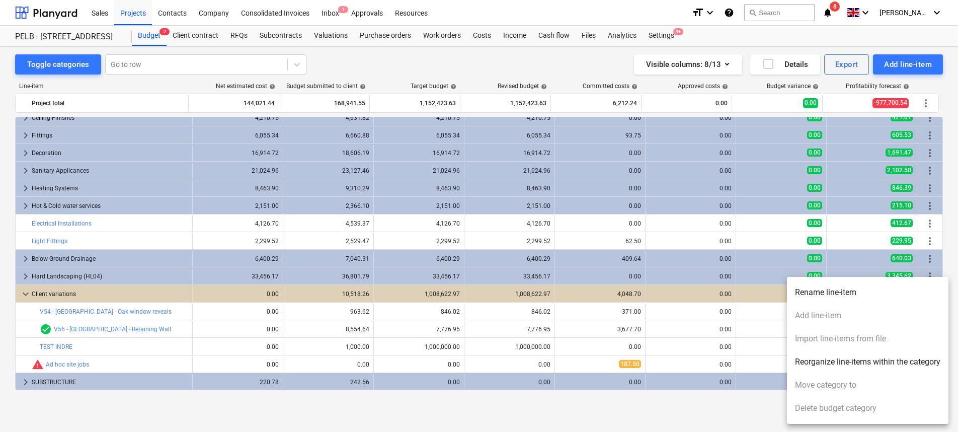
click at [490, 407] on div at bounding box center [479, 216] width 958 height 432
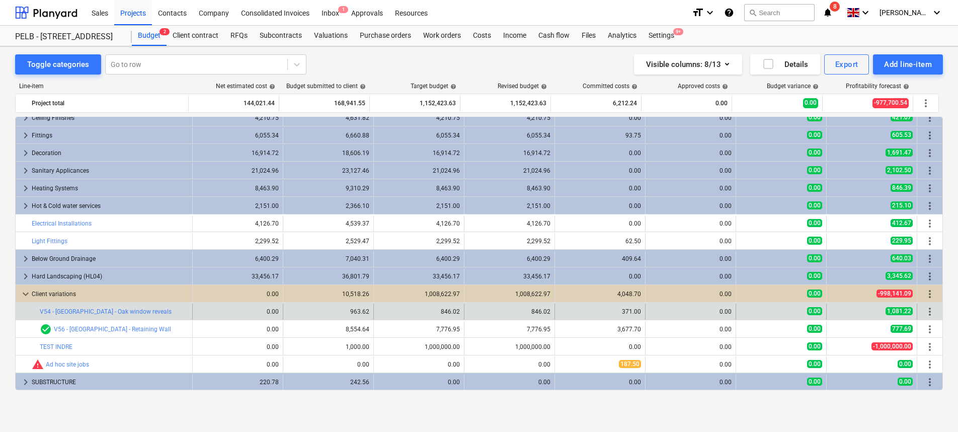
click at [924, 309] on span "more_vert" at bounding box center [930, 312] width 12 height 12
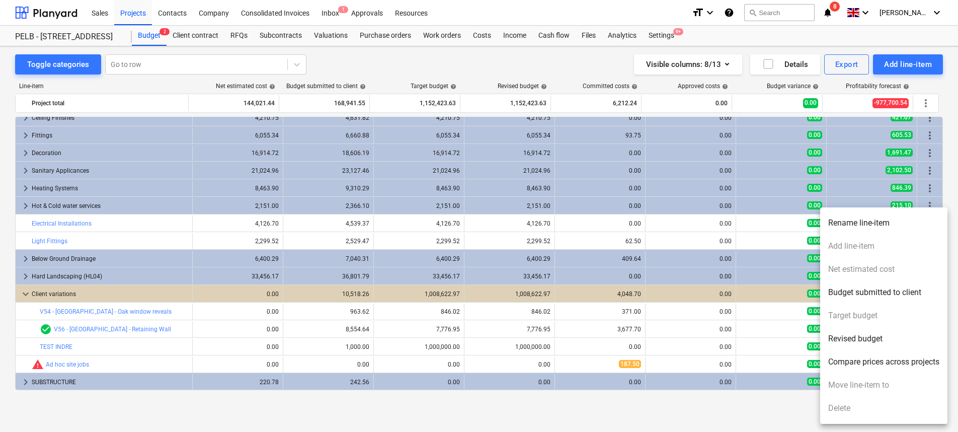
click at [851, 245] on ul "Rename line-item Add line-item Net estimated cost Budget submitted to client Ta…" at bounding box center [883, 315] width 127 height 216
click at [255, 415] on div at bounding box center [479, 216] width 958 height 432
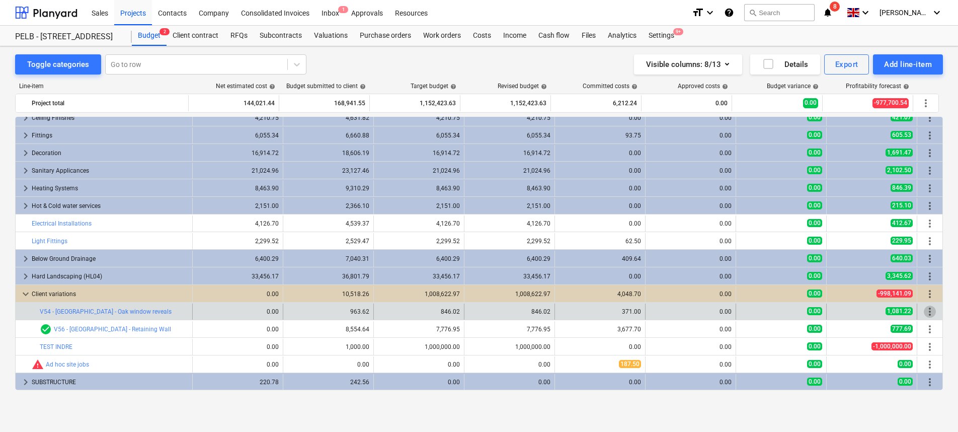
click at [926, 314] on span "more_vert" at bounding box center [930, 312] width 12 height 12
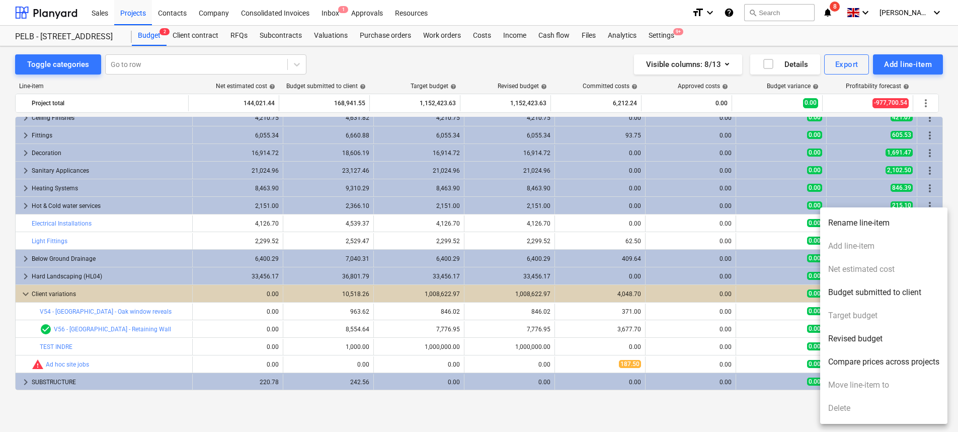
click at [856, 247] on ul "Rename line-item Add line-item Net estimated cost Budget submitted to client Ta…" at bounding box center [883, 315] width 127 height 216
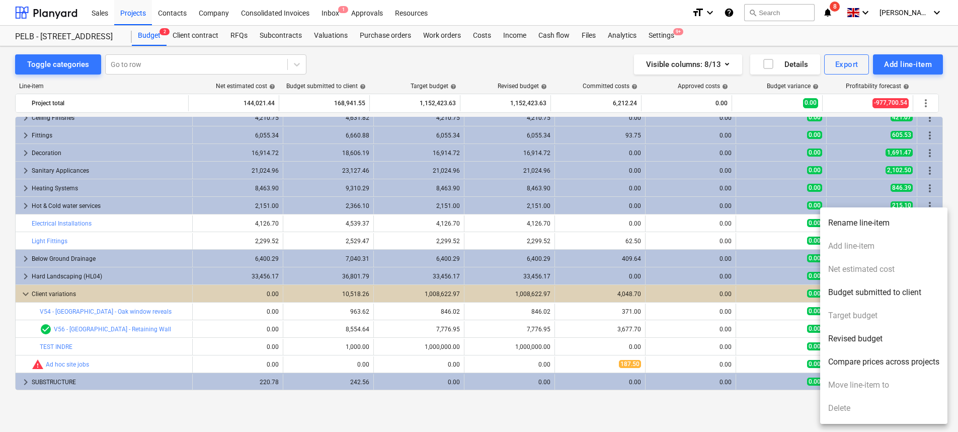
click at [616, 424] on div at bounding box center [479, 216] width 958 height 432
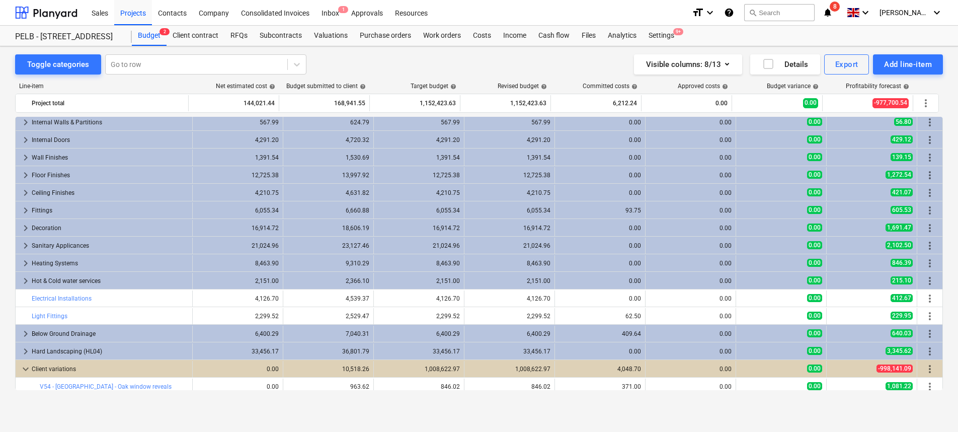
scroll to position [318, 0]
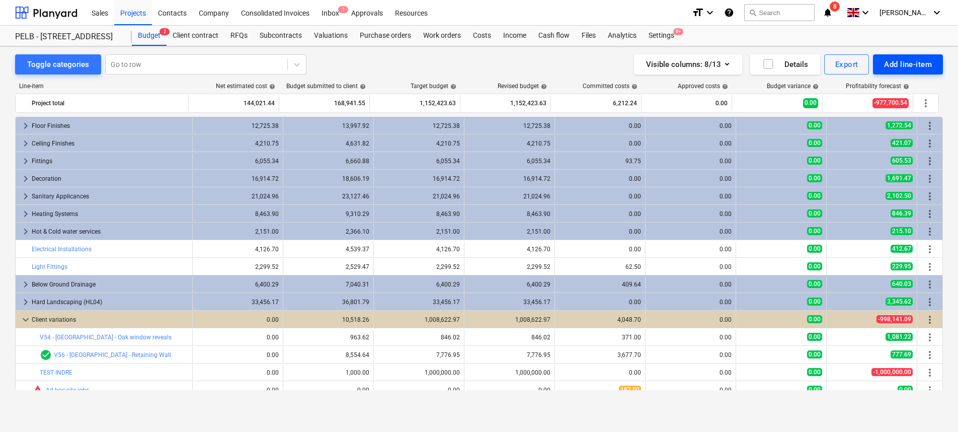
click at [894, 63] on div "Add line-item" at bounding box center [908, 64] width 48 height 13
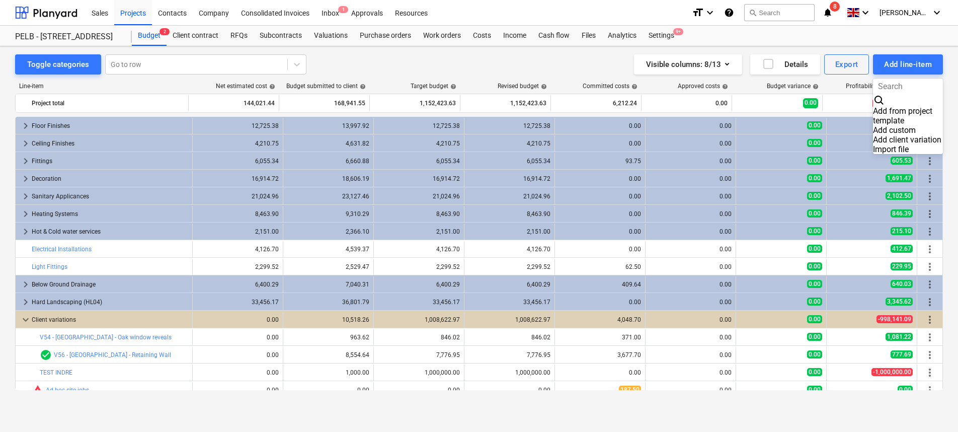
click at [893, 135] on div "Add client variation" at bounding box center [908, 140] width 70 height 10
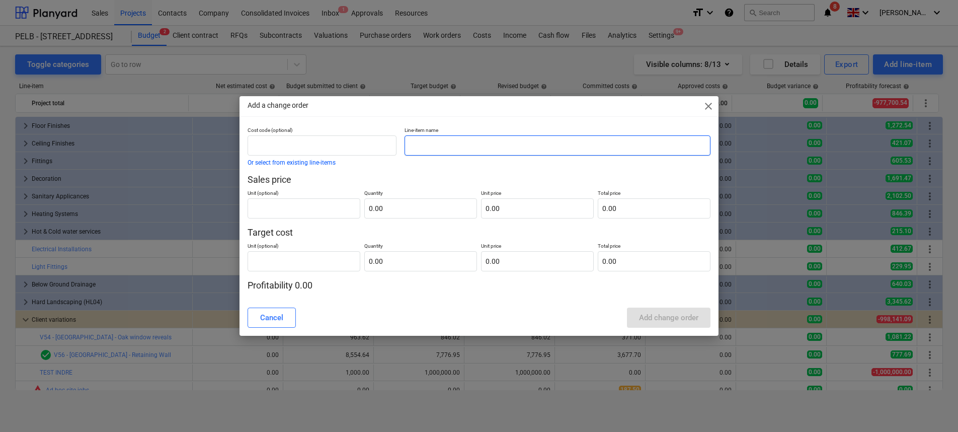
click at [431, 145] on input "text" at bounding box center [558, 145] width 306 height 20
type input "**"
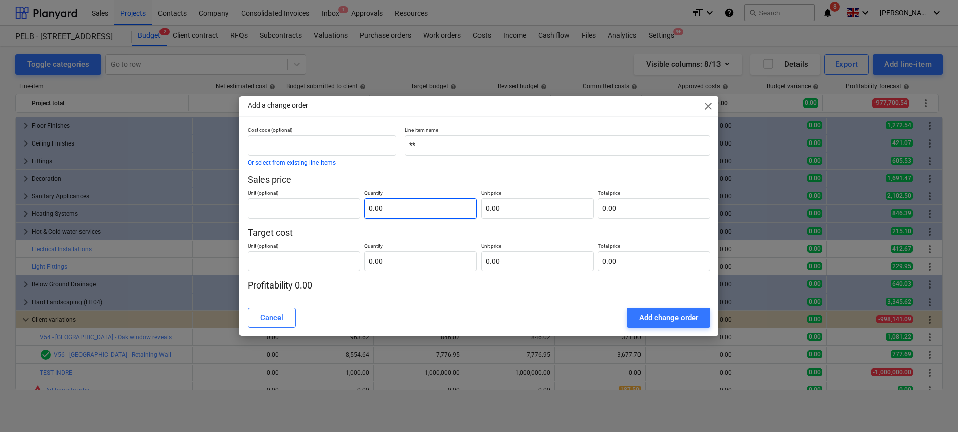
click at [432, 221] on div "Cost code (optional) Or select from existing line-items Line-item name ** Sales…" at bounding box center [479, 209] width 463 height 165
click at [433, 211] on input "text" at bounding box center [420, 208] width 113 height 20
type input "1.00"
click at [523, 203] on input "text" at bounding box center [537, 208] width 113 height 20
type input "2"
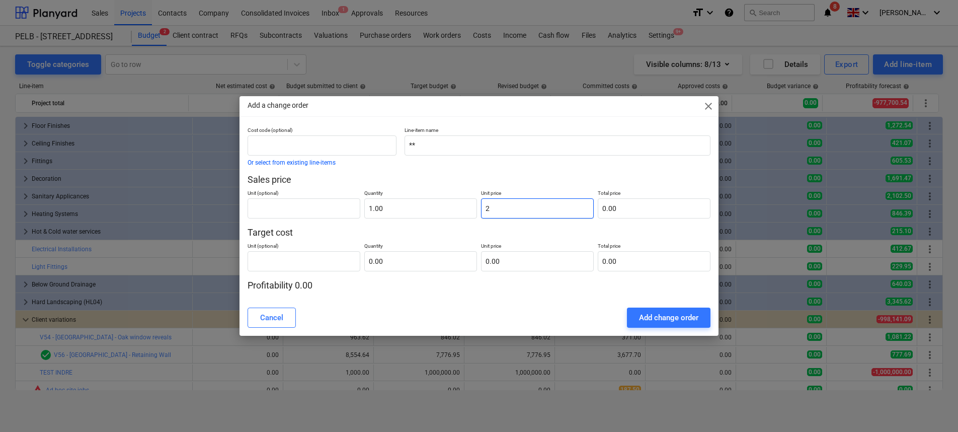
type input "2.00"
click at [546, 265] on input "text" at bounding box center [537, 261] width 113 height 20
type input "pcs"
type input "3"
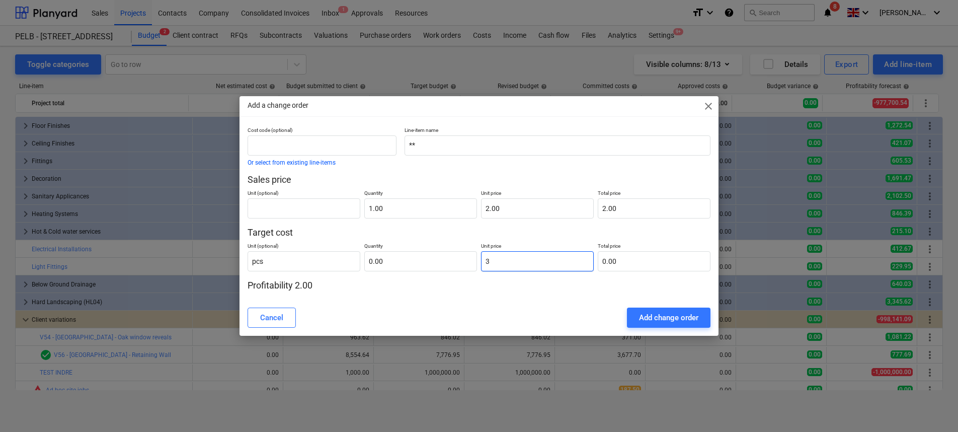
type input "1.00"
type input "3.00"
click at [491, 298] on div "Cost code (optional) Or select from existing line-items Line-item name ** Sales…" at bounding box center [479, 213] width 479 height 173
drag, startPoint x: 506, startPoint y: 257, endPoint x: 454, endPoint y: 260, distance: 51.9
click at [454, 260] on div "Unit (optional) pcs Quantity 1.00 Unit price 3 Total price 3.00" at bounding box center [479, 255] width 463 height 33
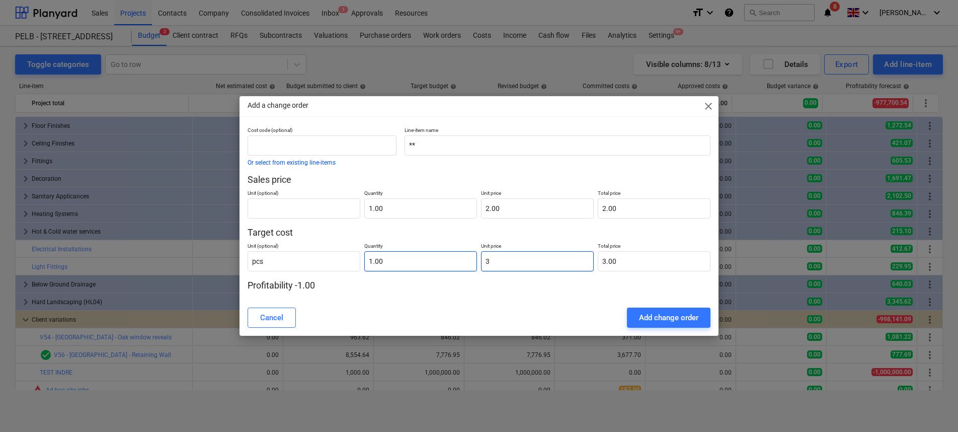
type input "1"
type input "1.00"
drag, startPoint x: 506, startPoint y: 309, endPoint x: 579, endPoint y: 309, distance: 73.0
click at [507, 309] on div "Cancel Add change order" at bounding box center [479, 318] width 463 height 20
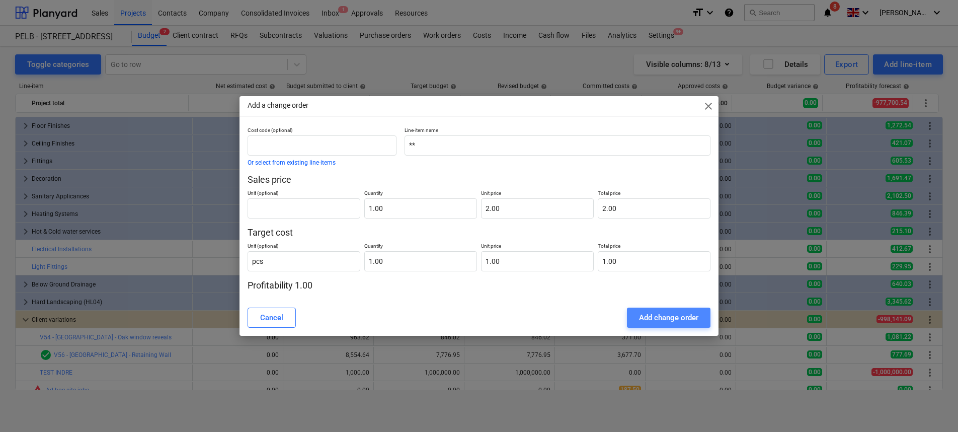
click at [634, 318] on button "Add change order" at bounding box center [669, 318] width 84 height 20
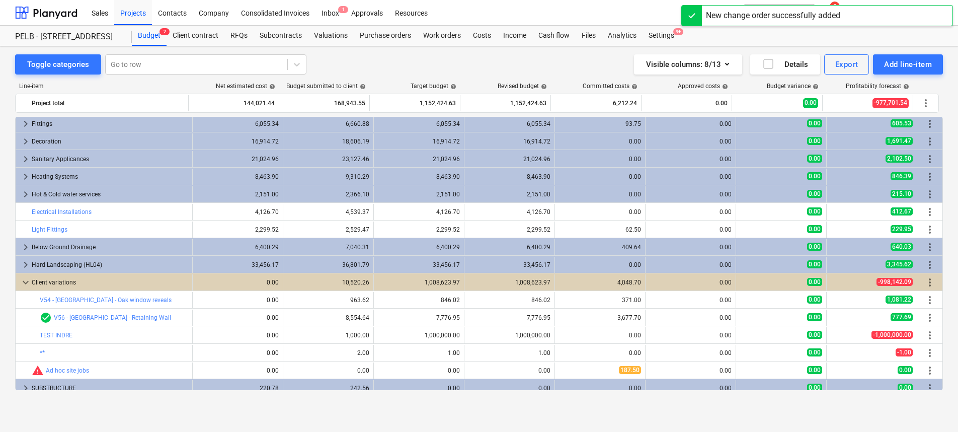
scroll to position [361, 0]
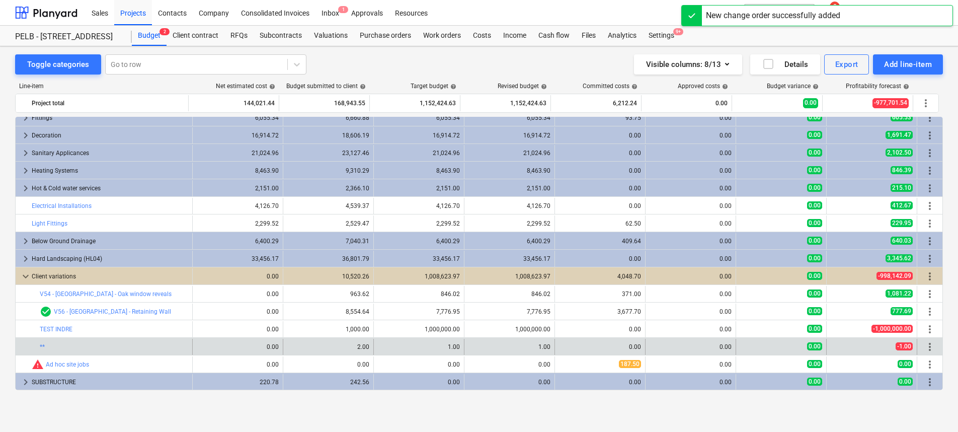
click at [928, 347] on span "more_vert" at bounding box center [930, 347] width 12 height 12
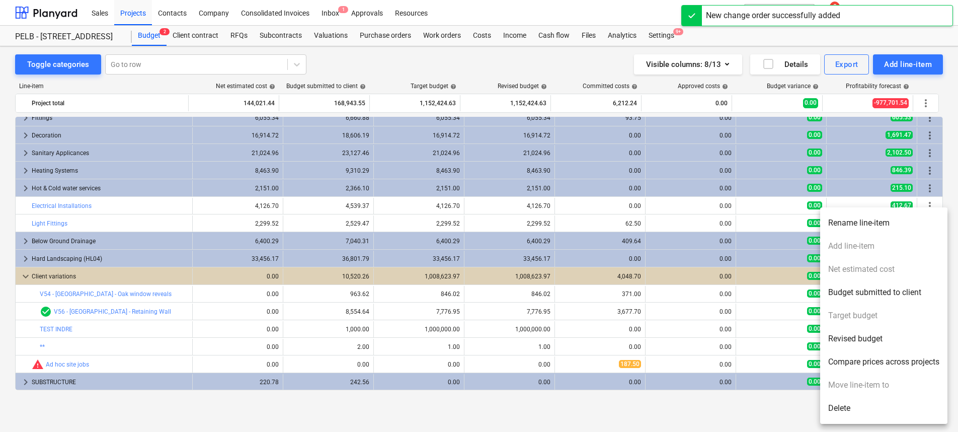
click at [876, 239] on ul "Rename line-item Add line-item Net estimated cost Budget submitted to client Ta…" at bounding box center [883, 315] width 127 height 216
click at [871, 246] on ul "Rename line-item Add line-item Net estimated cost Budget submitted to client Ta…" at bounding box center [883, 315] width 127 height 216
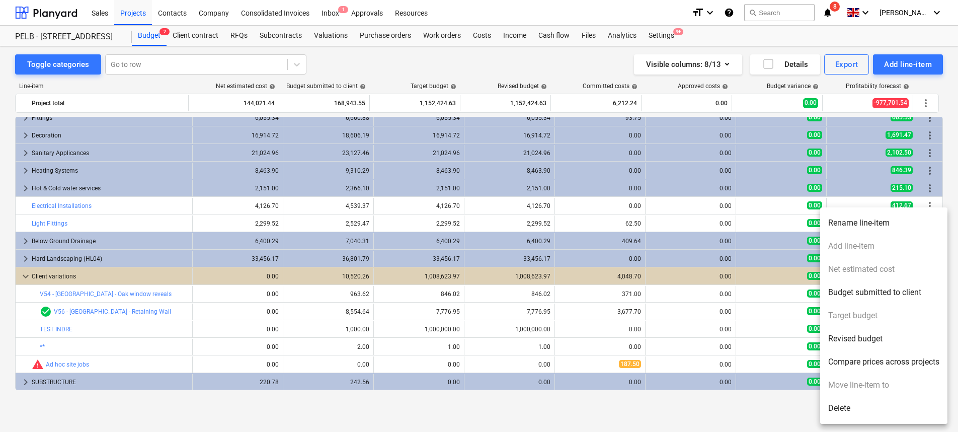
click at [866, 243] on ul "Rename line-item Add line-item Net estimated cost Budget submitted to client Ta…" at bounding box center [883, 315] width 127 height 216
click at [857, 243] on ul "Rename line-item Add line-item Net estimated cost Budget submitted to client Ta…" at bounding box center [883, 315] width 127 height 216
click at [855, 247] on ul "Rename line-item Add line-item Net estimated cost Budget submitted to client Ta…" at bounding box center [883, 315] width 127 height 216
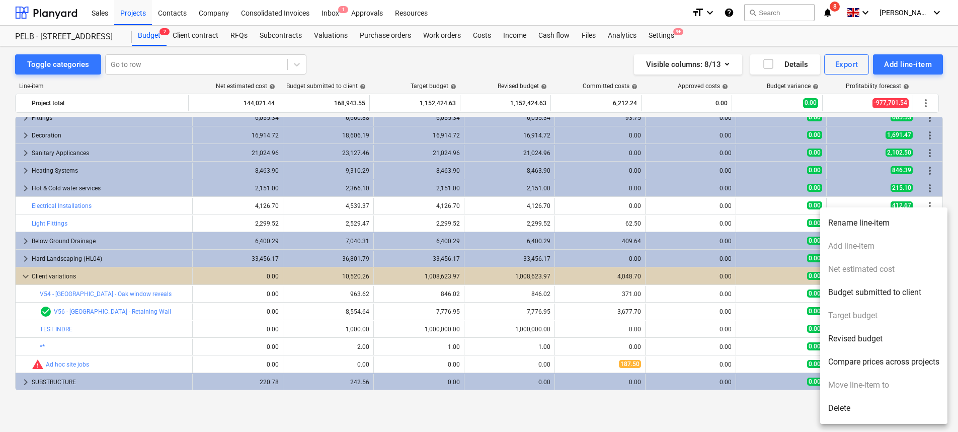
click at [864, 244] on ul "Rename line-item Add line-item Net estimated cost Budget submitted to client Ta…" at bounding box center [883, 315] width 127 height 216
click at [844, 244] on ul "Rename line-item Add line-item Net estimated cost Budget submitted to client Ta…" at bounding box center [883, 315] width 127 height 216
click at [401, 412] on div at bounding box center [479, 216] width 958 height 432
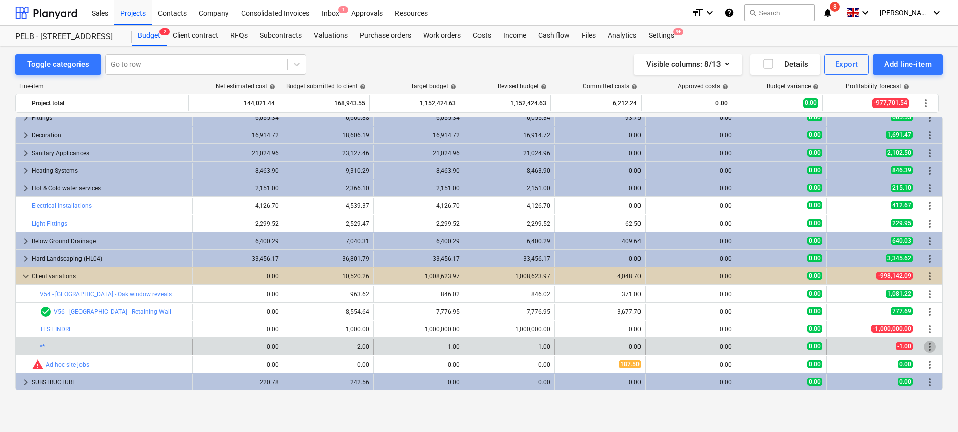
click at [925, 346] on span "more_vert" at bounding box center [930, 347] width 12 height 12
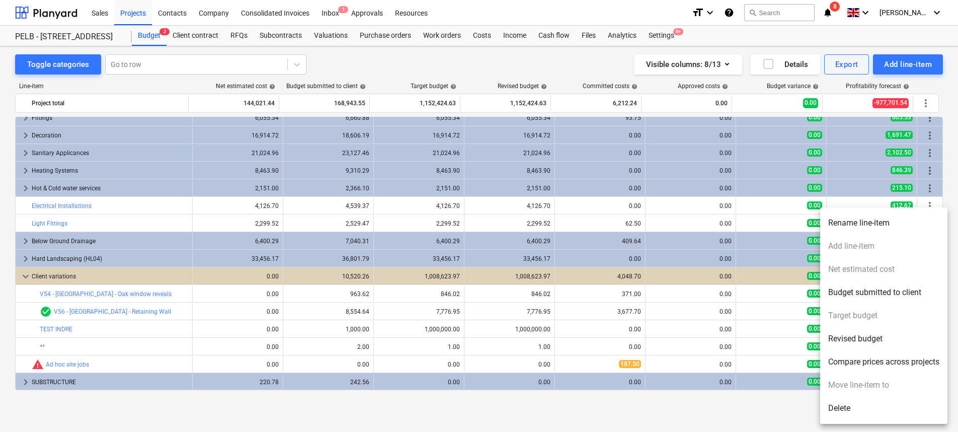
click at [719, 416] on div at bounding box center [479, 216] width 958 height 432
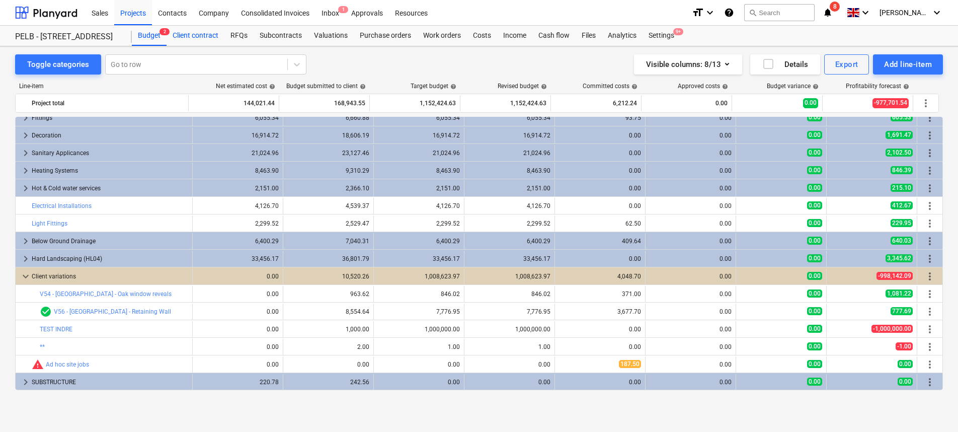
click at [191, 42] on div "Client contract" at bounding box center [196, 36] width 58 height 20
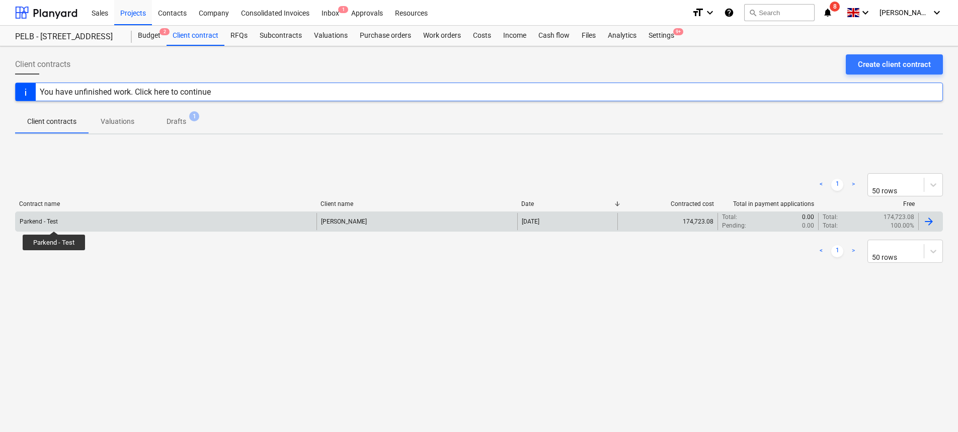
click at [54, 222] on div "Parkend - Test" at bounding box center [39, 221] width 38 height 7
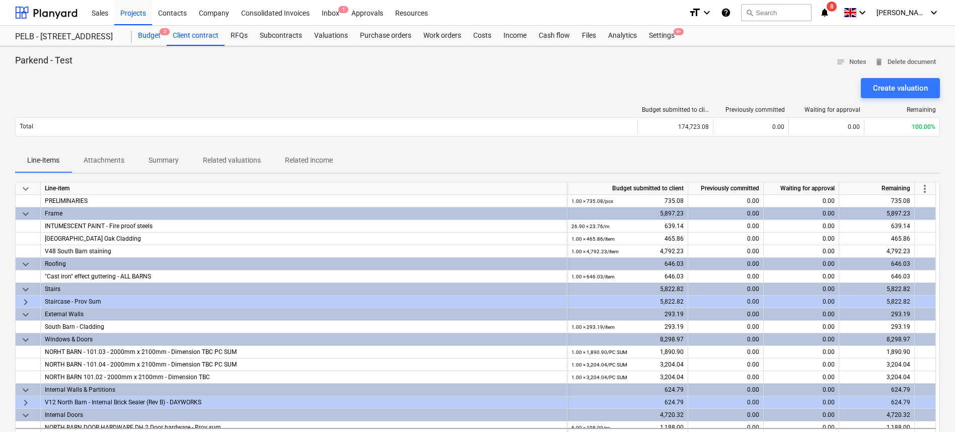
click at [142, 37] on div "Budget 2" at bounding box center [149, 36] width 35 height 20
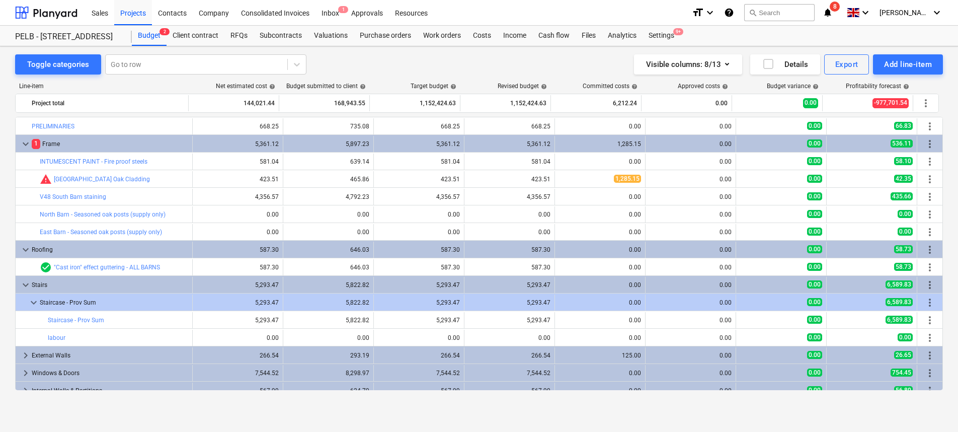
scroll to position [361, 0]
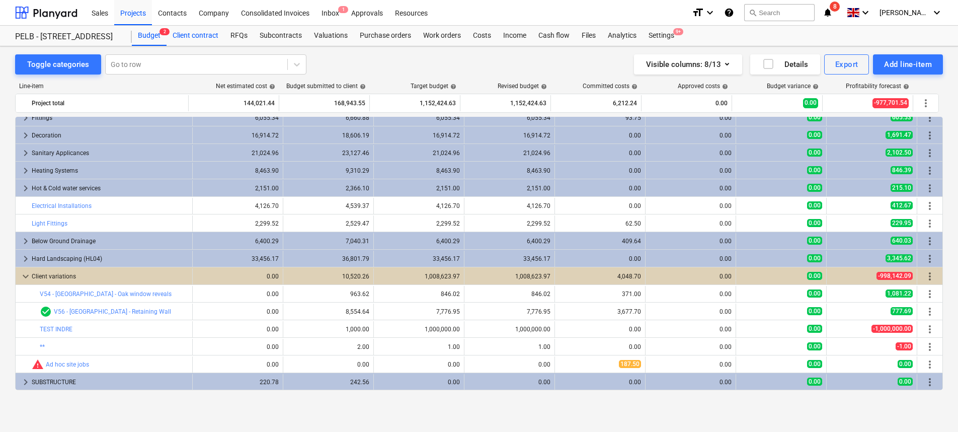
click at [182, 34] on div "Client contract" at bounding box center [196, 36] width 58 height 20
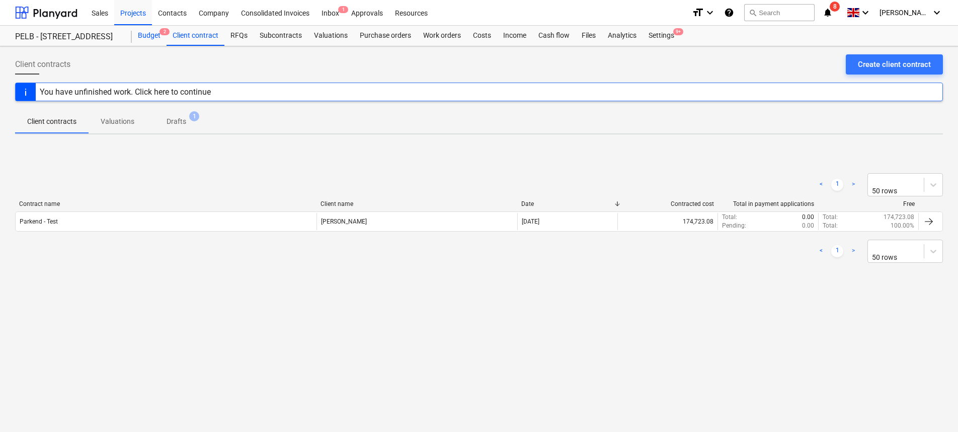
click at [156, 36] on div "Budget 2" at bounding box center [149, 36] width 35 height 20
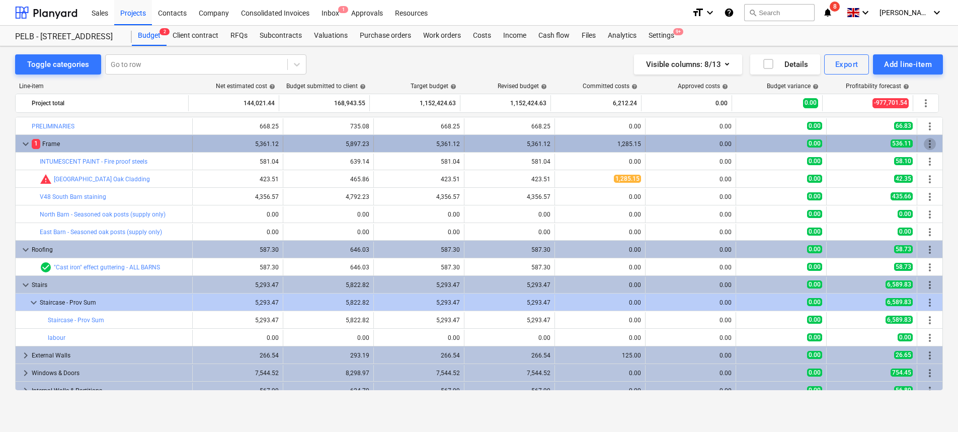
click at [929, 145] on span "more_vert" at bounding box center [930, 144] width 12 height 12
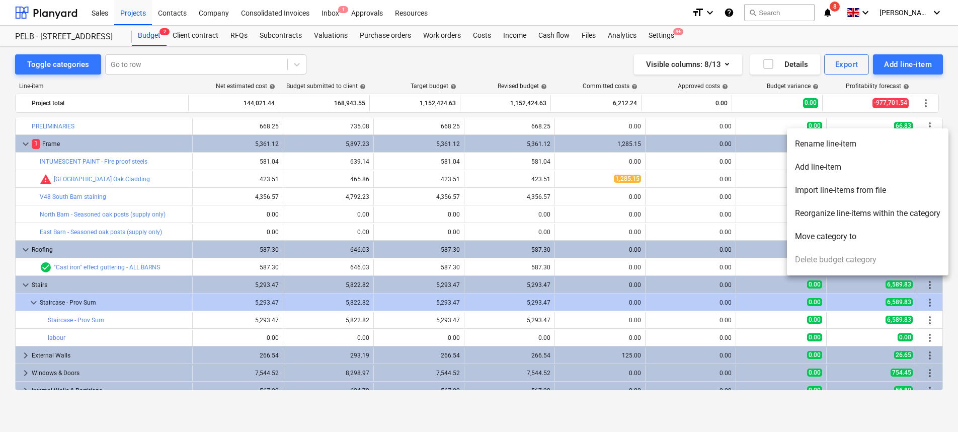
click at [10, 286] on div at bounding box center [479, 216] width 958 height 432
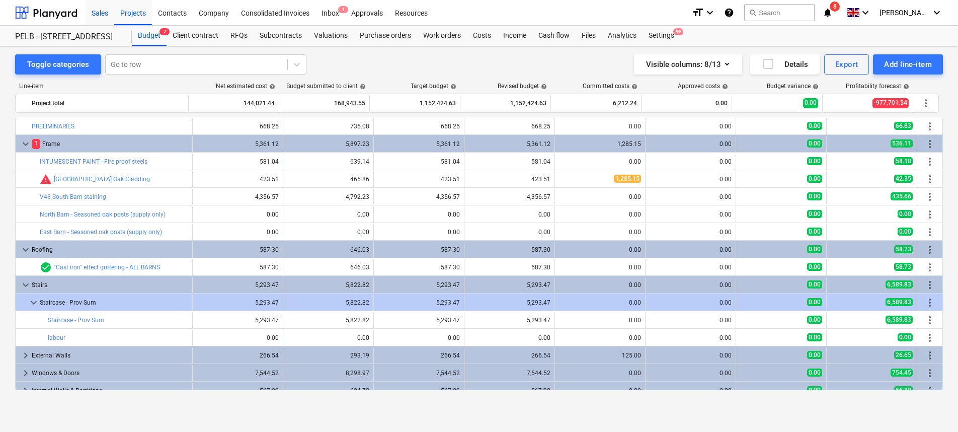
click at [91, 5] on div "Sales" at bounding box center [100, 12] width 29 height 26
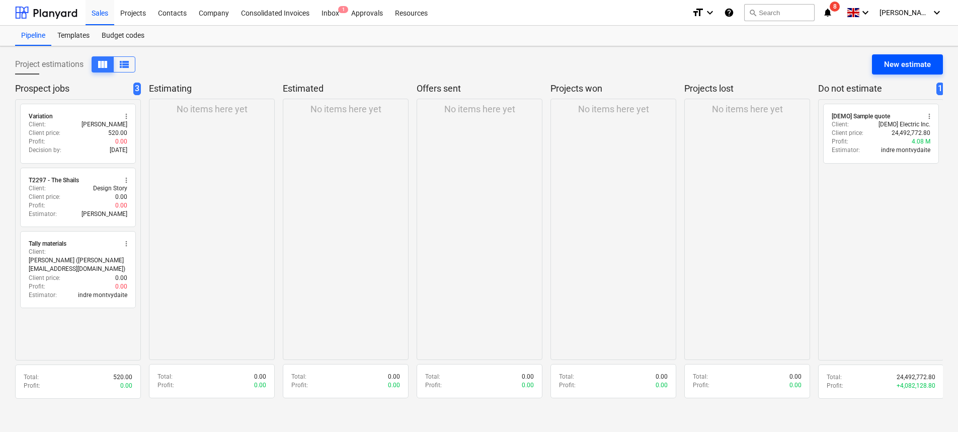
click at [906, 67] on div "New estimate" at bounding box center [907, 64] width 47 height 13
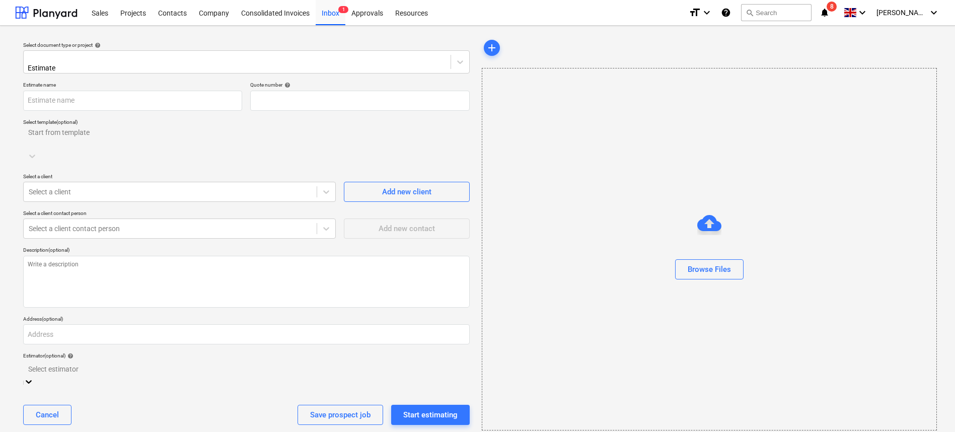
type input "QU-0049"
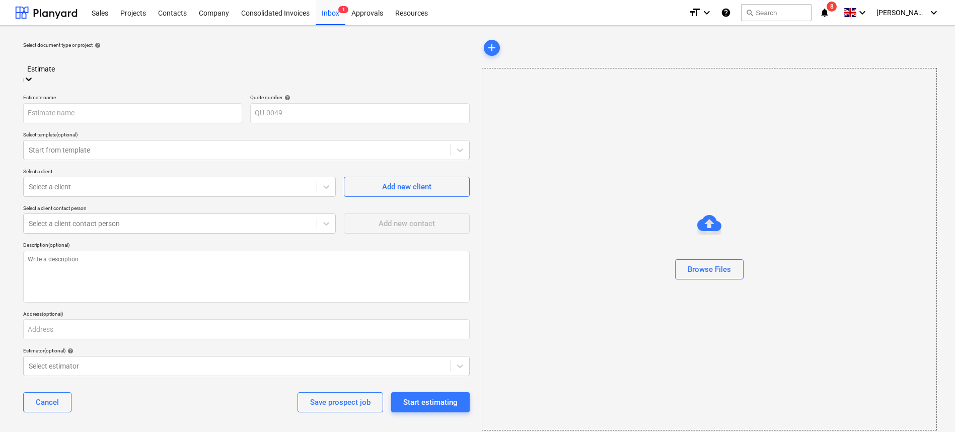
click at [175, 60] on div at bounding box center [246, 58] width 436 height 12
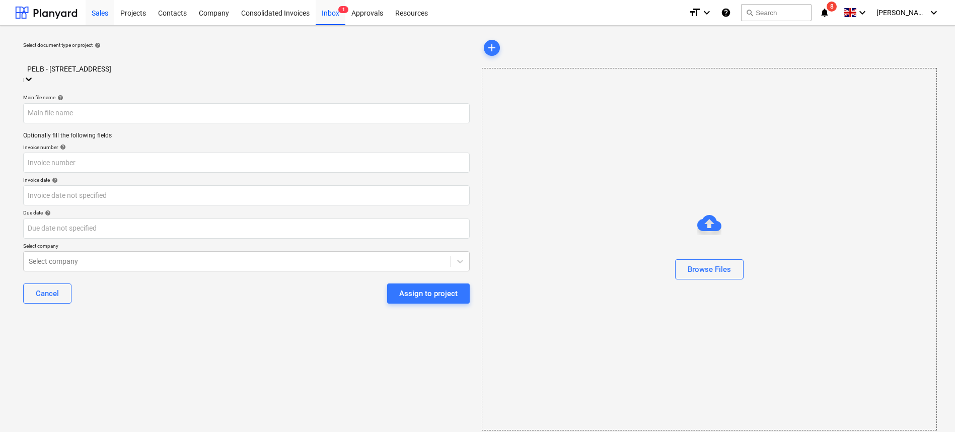
click at [102, 8] on div "Sales" at bounding box center [100, 12] width 29 height 26
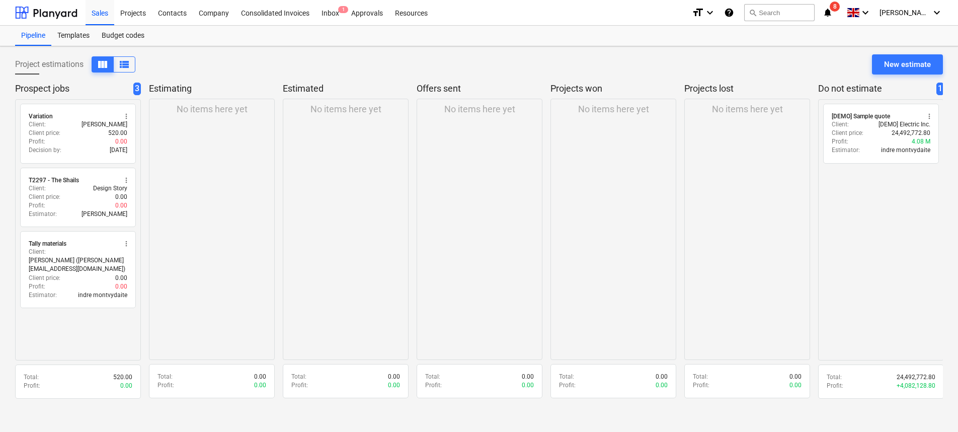
click at [917, 74] on div "Project estimations view_column view_list New estimate" at bounding box center [479, 68] width 928 height 28
click at [882, 60] on button "New estimate" at bounding box center [907, 64] width 71 height 20
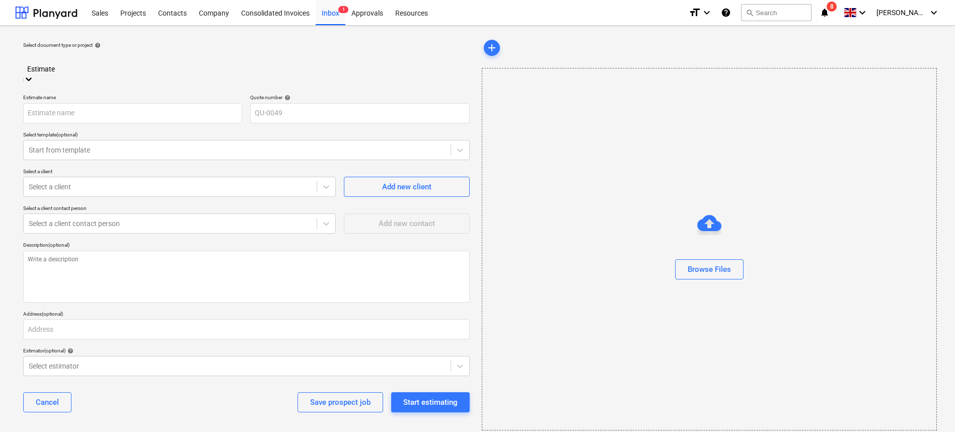
drag, startPoint x: 58, startPoint y: 63, endPoint x: -12, endPoint y: 57, distance: 70.2
click at [0, 57] on html "Sales Projects Contacts Company Consolidated Invoices Inbox 1 Approvals Resourc…" at bounding box center [477, 252] width 955 height 505
click at [79, 54] on div "Estimate" at bounding box center [246, 62] width 446 height 24
drag, startPoint x: 64, startPoint y: 55, endPoint x: 24, endPoint y: 55, distance: 39.8
click at [24, 55] on div "Estimate" at bounding box center [246, 62] width 446 height 24
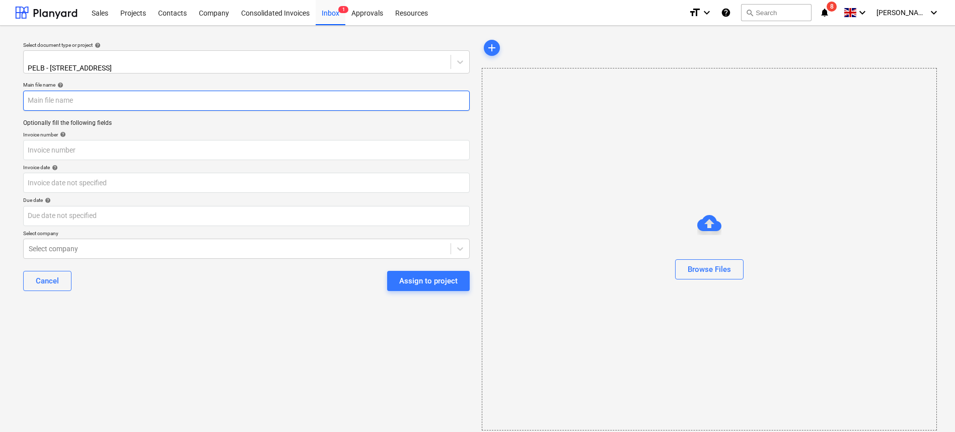
click at [84, 94] on input "text" at bounding box center [246, 101] width 446 height 20
type input "Test"
drag, startPoint x: 268, startPoint y: 259, endPoint x: 291, endPoint y: 250, distance: 24.9
click at [270, 257] on div "Main file name help Test Optionally fill the following fields Invoice number he…" at bounding box center [246, 190] width 454 height 225
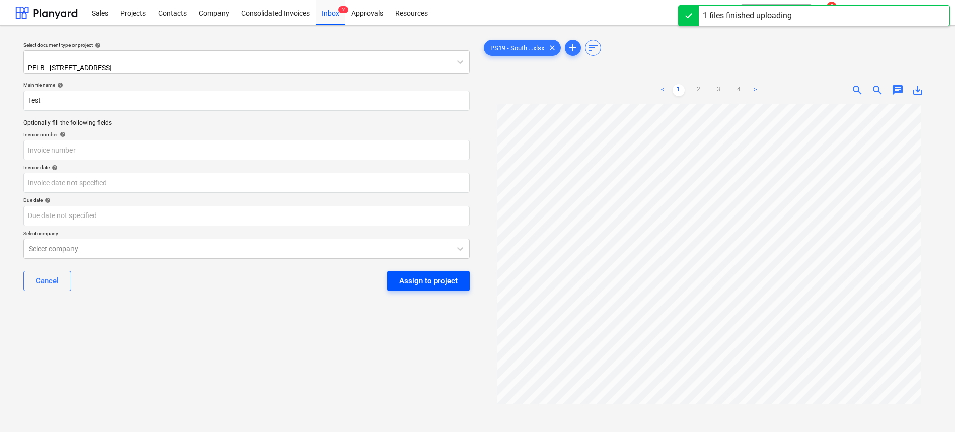
click at [433, 278] on div "Assign to project" at bounding box center [428, 280] width 58 height 13
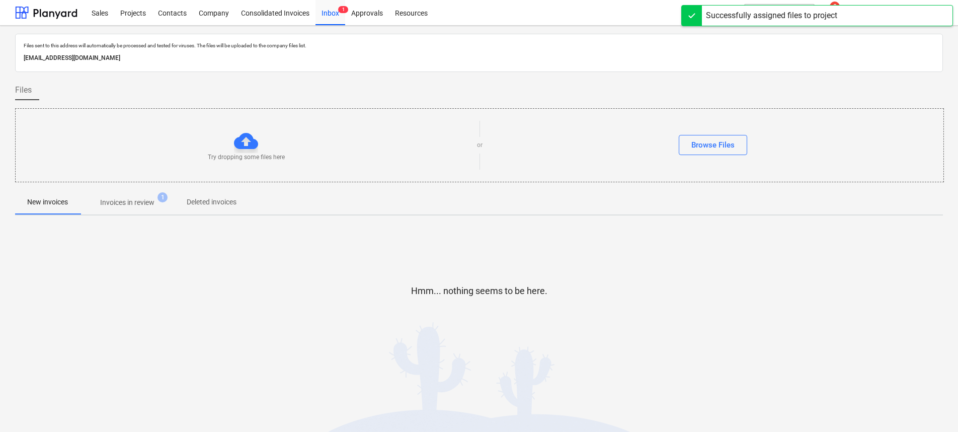
click at [122, 196] on span "Invoices in review 1" at bounding box center [127, 202] width 95 height 18
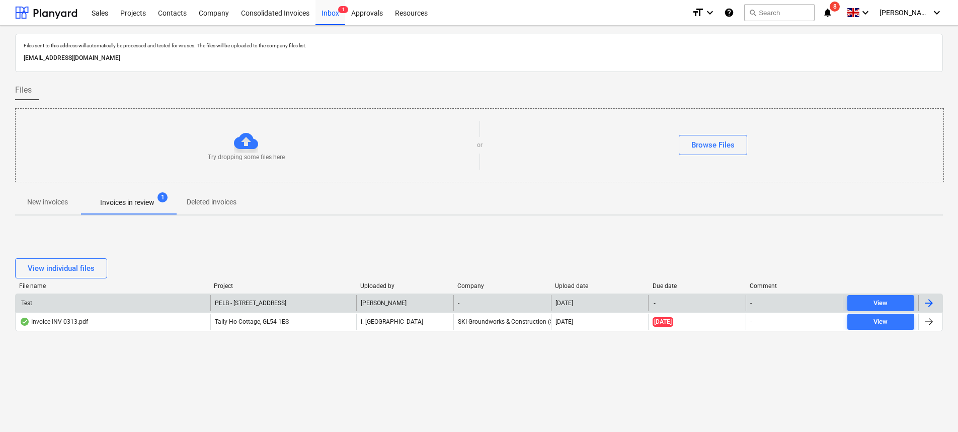
click at [929, 301] on div at bounding box center [929, 303] width 12 height 12
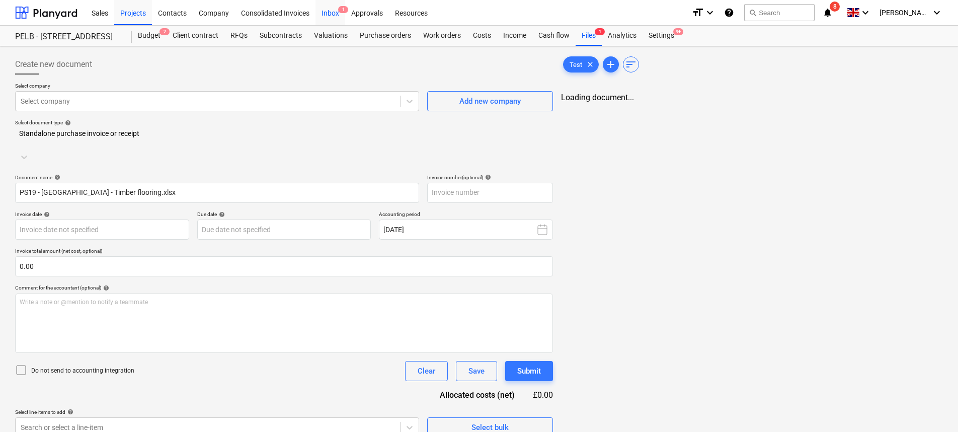
click at [338, 16] on div "Inbox 1" at bounding box center [331, 12] width 30 height 26
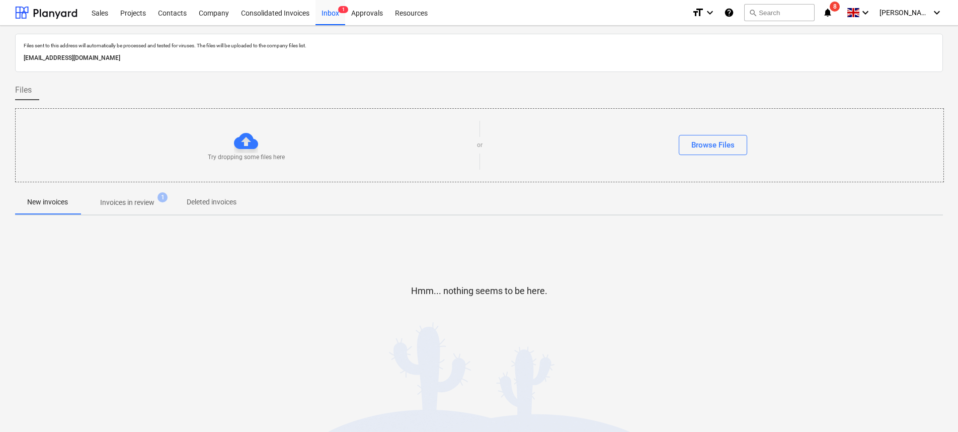
click at [145, 200] on p "Invoices in review" at bounding box center [127, 202] width 54 height 11
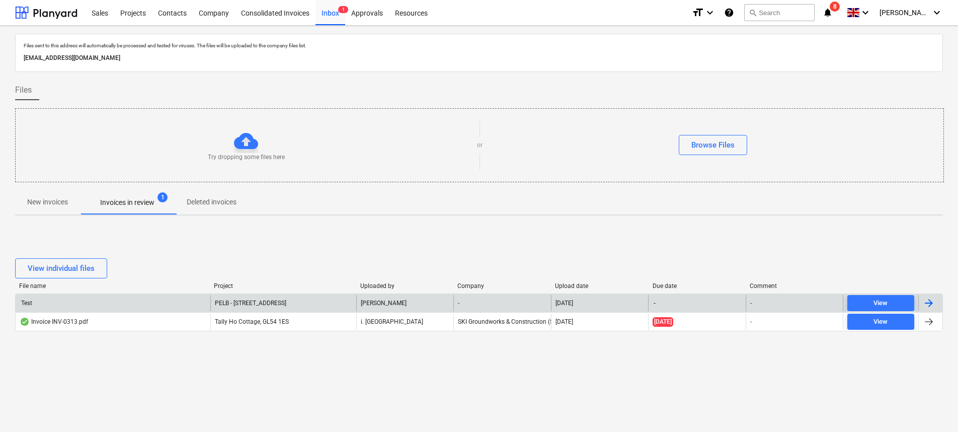
click at [926, 302] on div at bounding box center [929, 303] width 12 height 12
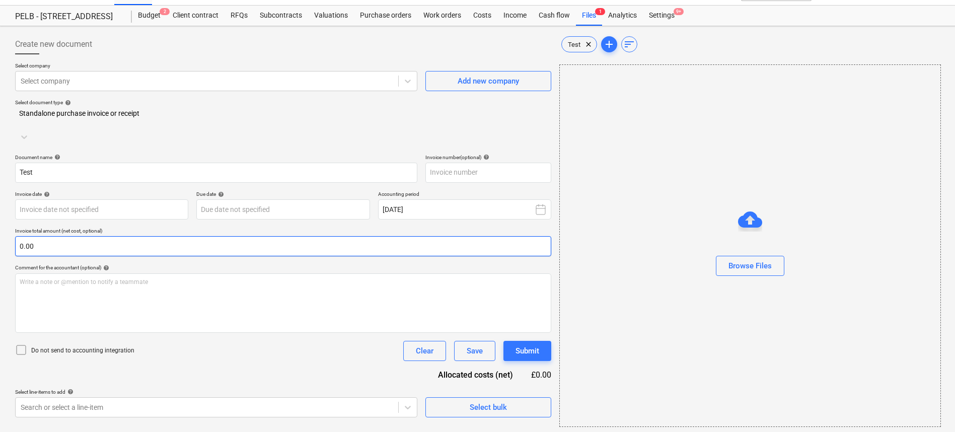
scroll to position [23, 0]
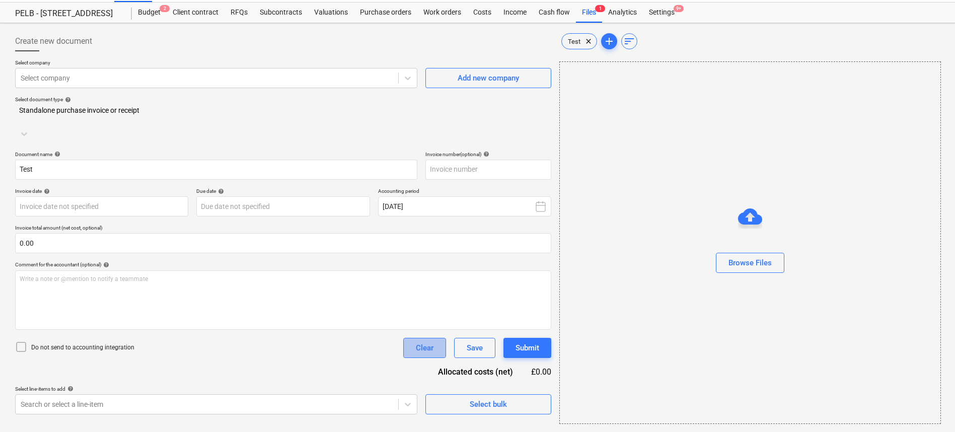
click at [430, 339] on button "Clear" at bounding box center [424, 348] width 43 height 20
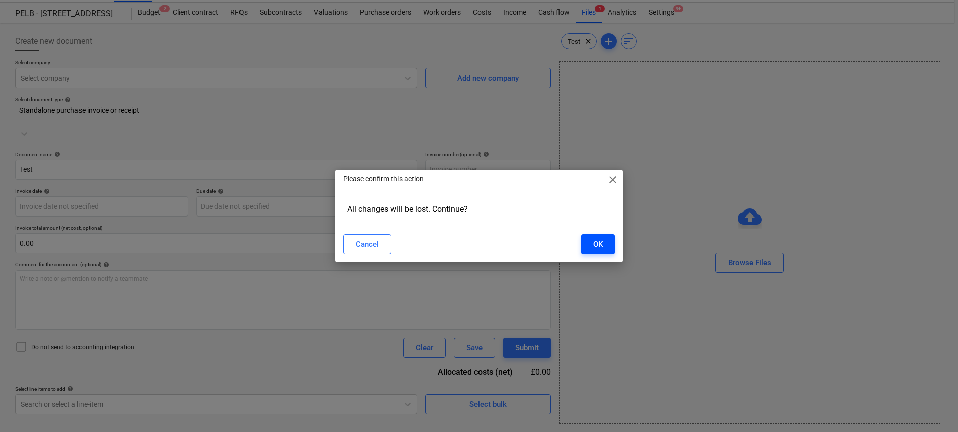
click at [601, 243] on div "OK" at bounding box center [598, 244] width 10 height 13
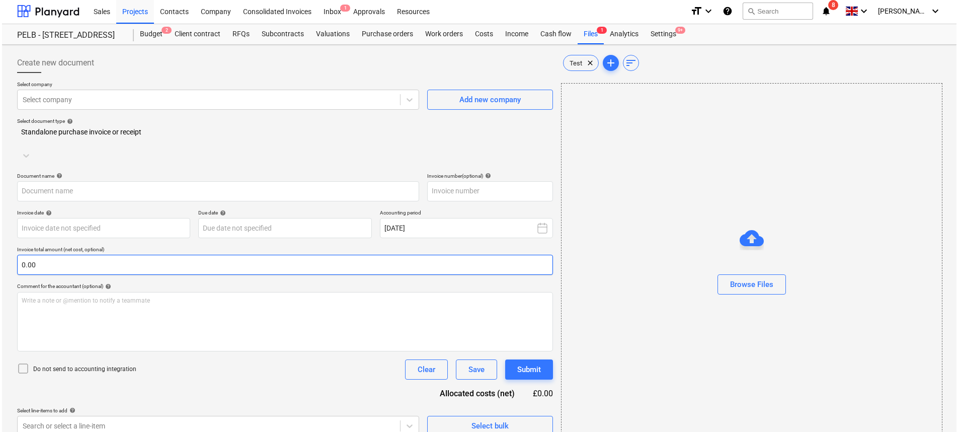
scroll to position [0, 0]
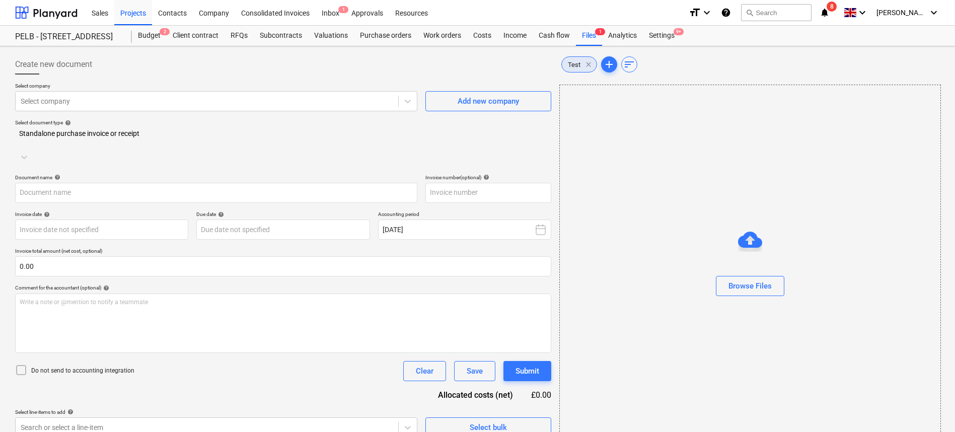
click at [593, 66] on span "clear" at bounding box center [588, 64] width 12 height 12
click at [100, 13] on div "Sales" at bounding box center [100, 12] width 29 height 26
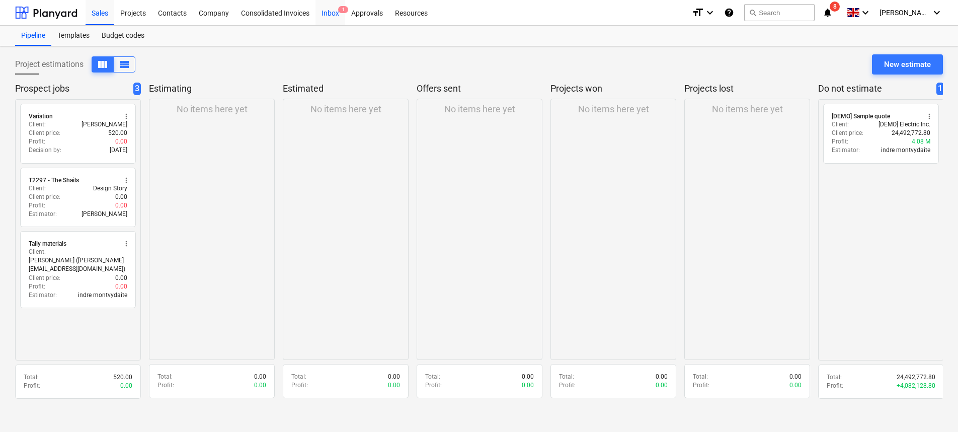
click at [343, 11] on span "1" at bounding box center [343, 9] width 10 height 7
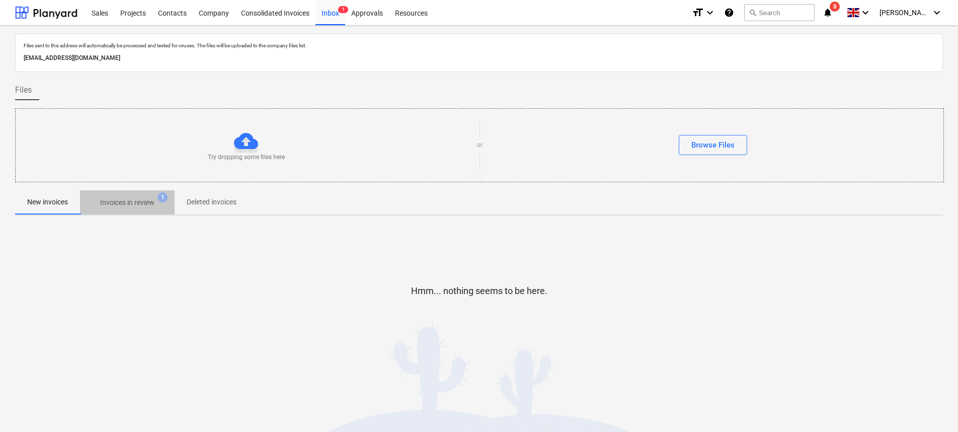
drag, startPoint x: 115, startPoint y: 200, endPoint x: 145, endPoint y: 230, distance: 42.7
click at [115, 200] on p "Invoices in review" at bounding box center [127, 202] width 54 height 11
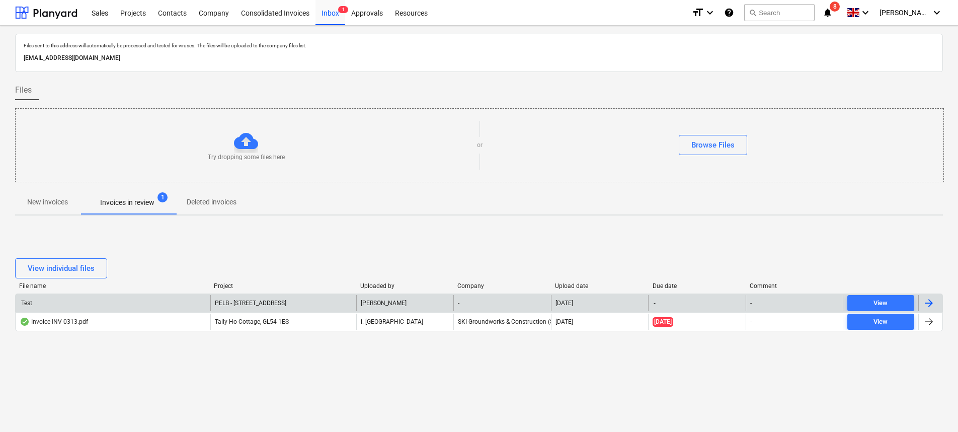
click at [125, 306] on div "Test" at bounding box center [113, 303] width 195 height 16
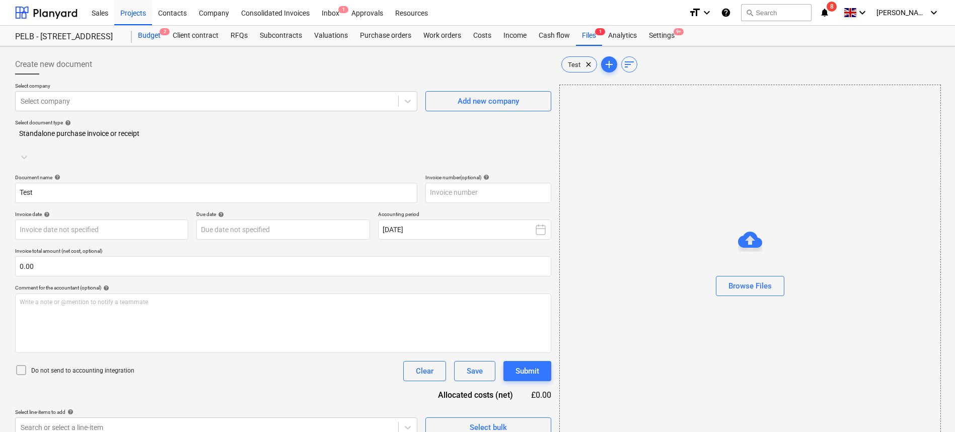
click at [137, 33] on div "Budget 2" at bounding box center [149, 36] width 35 height 20
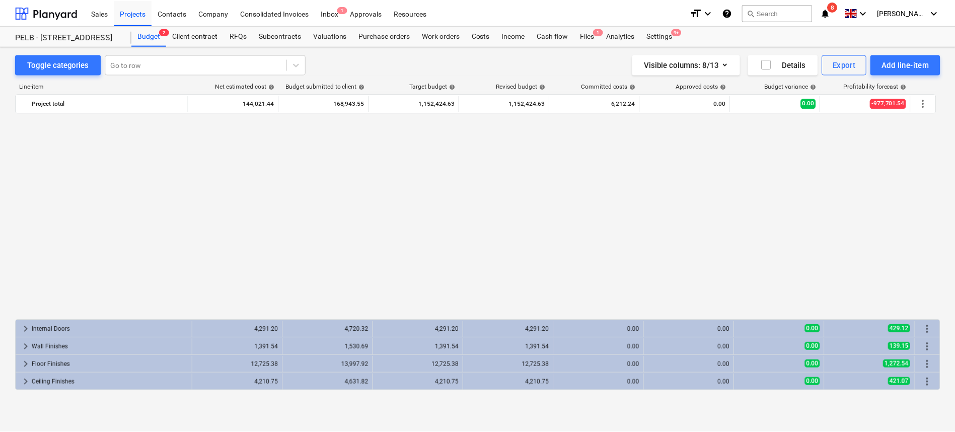
scroll to position [361, 0]
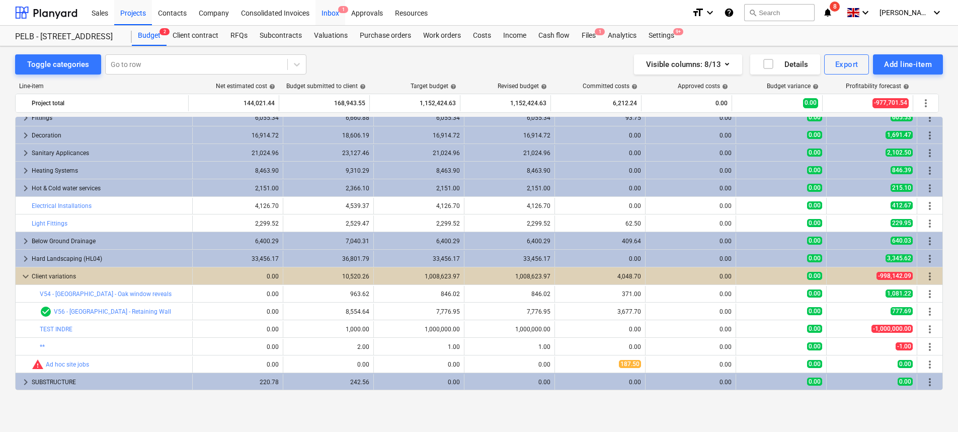
click at [335, 14] on div "Inbox 1" at bounding box center [331, 12] width 30 height 26
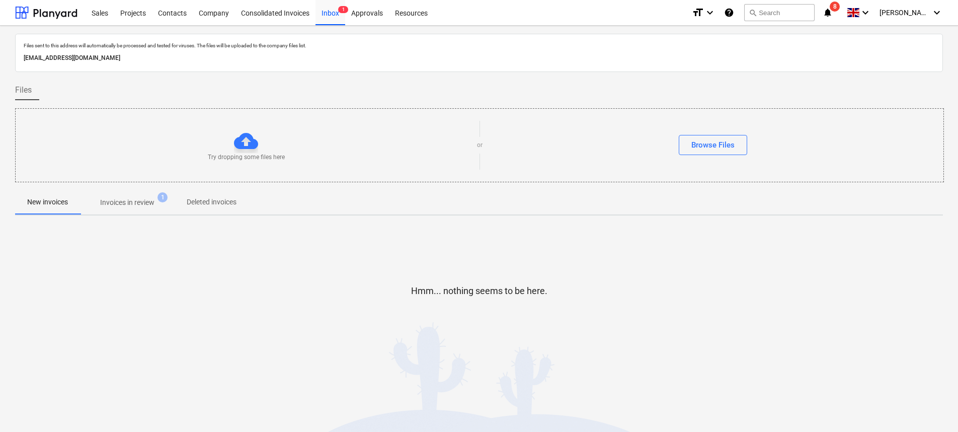
click at [145, 204] on p "Invoices in review" at bounding box center [127, 202] width 54 height 11
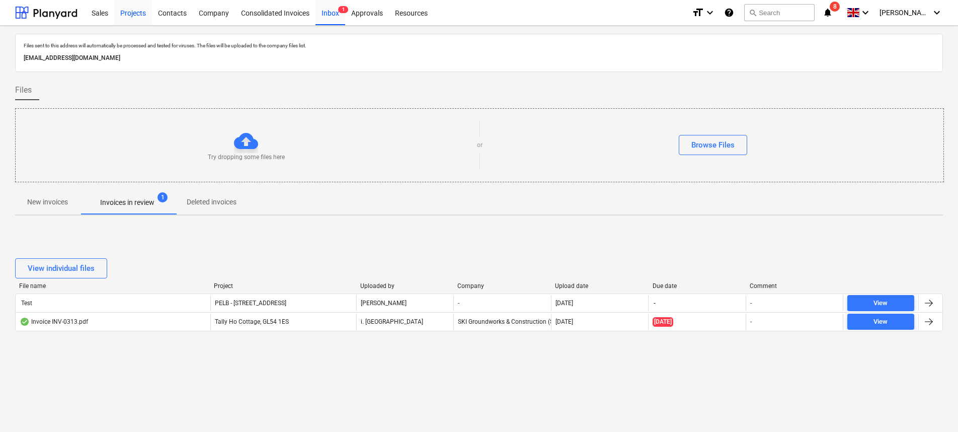
drag, startPoint x: 102, startPoint y: 14, endPoint x: 127, endPoint y: 14, distance: 25.7
click at [102, 14] on div "Sales" at bounding box center [100, 12] width 29 height 26
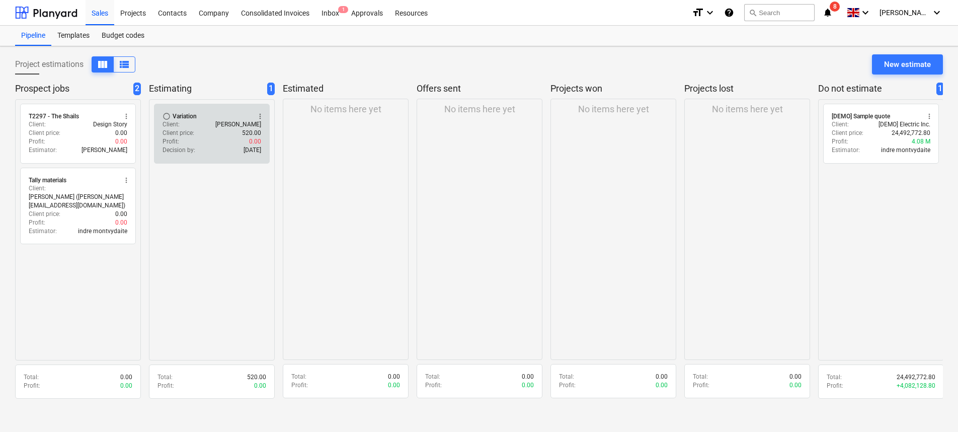
click at [192, 156] on div "radio_button_unchecked Variation more_vert Client : Jasmin Westcarr Client pric…" at bounding box center [212, 134] width 116 height 60
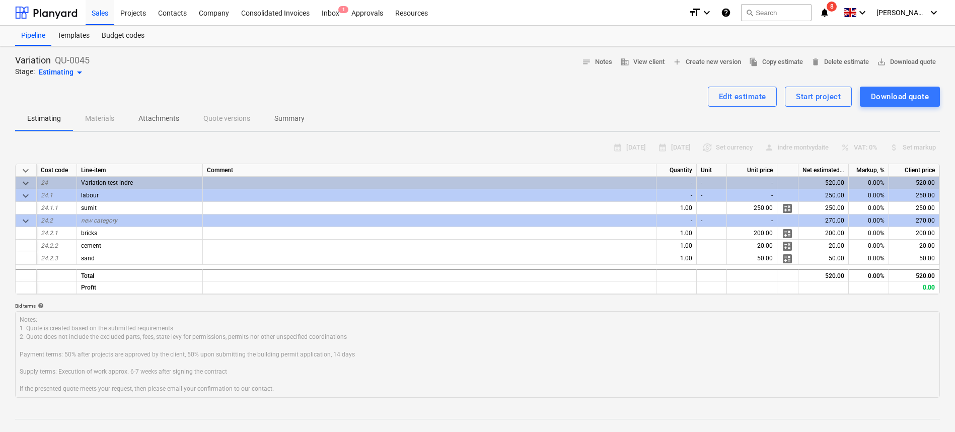
click at [104, 116] on div "Estimating Materials Attachments Quote versions Summary" at bounding box center [477, 119] width 925 height 24
click at [79, 72] on span "arrow_drop_down" at bounding box center [79, 72] width 12 height 12
click at [417, 66] on div at bounding box center [477, 216] width 955 height 432
click at [73, 70] on span "arrow_drop_down" at bounding box center [79, 72] width 12 height 12
click at [405, 80] on div at bounding box center [477, 216] width 955 height 432
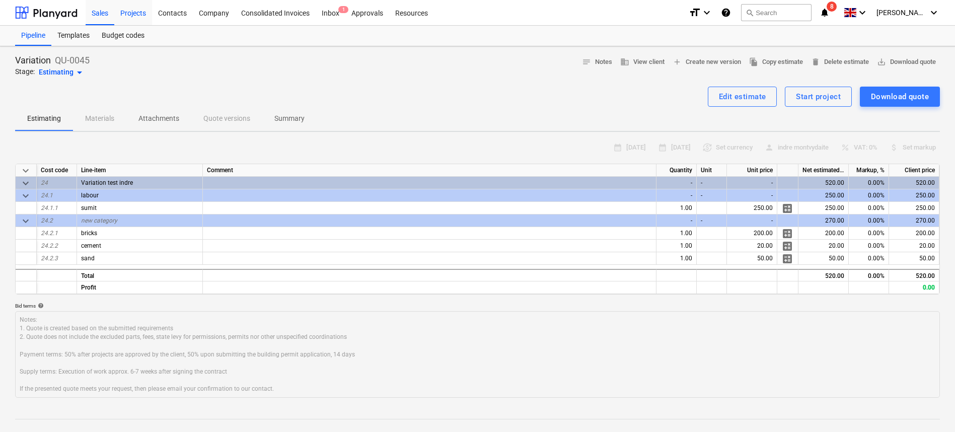
click at [136, 16] on div "Projects" at bounding box center [133, 12] width 38 height 26
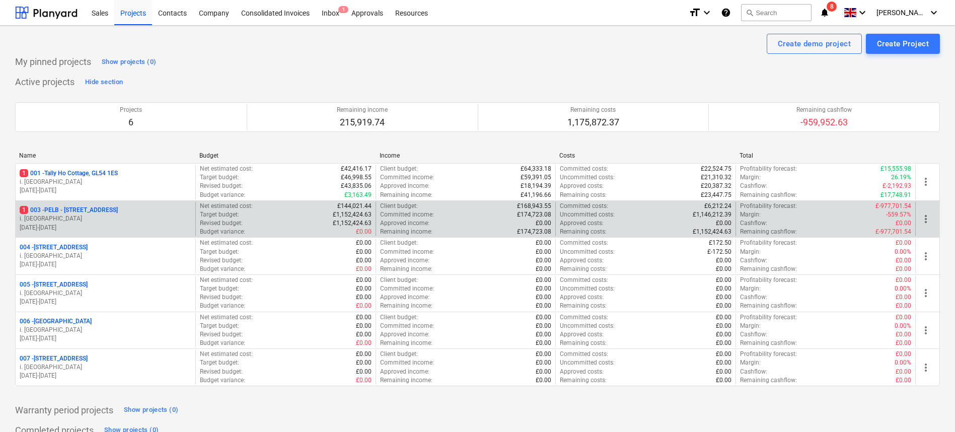
click at [99, 211] on p "1 003 - PELB - Castle lane, Moreton Valence, GL2 7NE" at bounding box center [69, 210] width 98 height 9
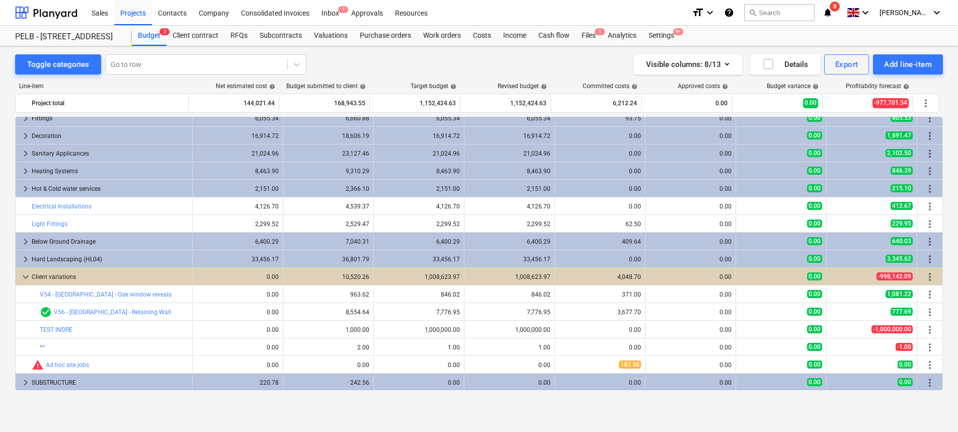
scroll to position [361, 0]
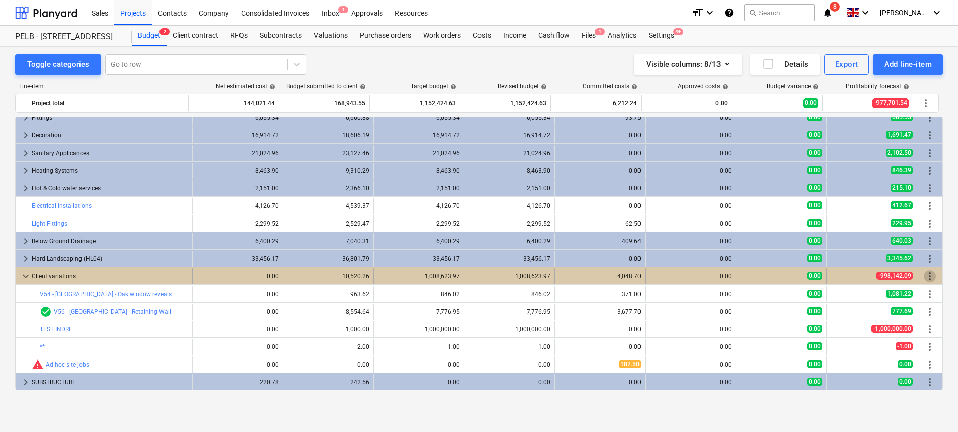
click at [924, 273] on span "more_vert" at bounding box center [930, 276] width 12 height 12
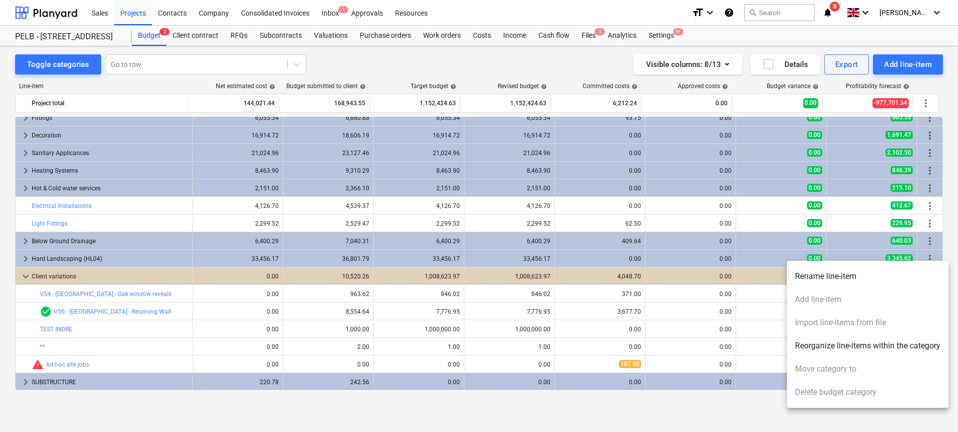
drag, startPoint x: 927, startPoint y: 58, endPoint x: 914, endPoint y: 70, distance: 17.9
click at [927, 58] on div at bounding box center [479, 216] width 958 height 432
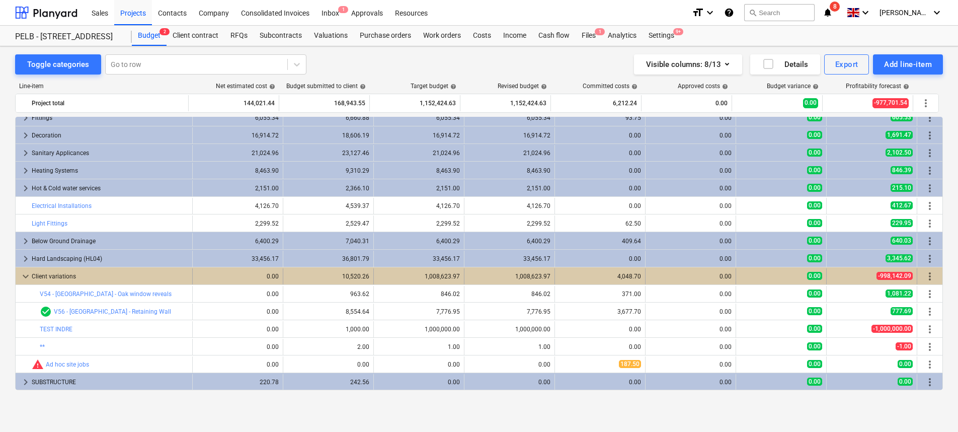
drag, startPoint x: 748, startPoint y: 427, endPoint x: 905, endPoint y: 279, distance: 215.8
click at [748, 426] on div "Toggle categories Go to row Visible columns : 8/13 Details Export Add line-item…" at bounding box center [479, 239] width 958 height 386
click at [922, 280] on div "more_vert" at bounding box center [930, 276] width 17 height 16
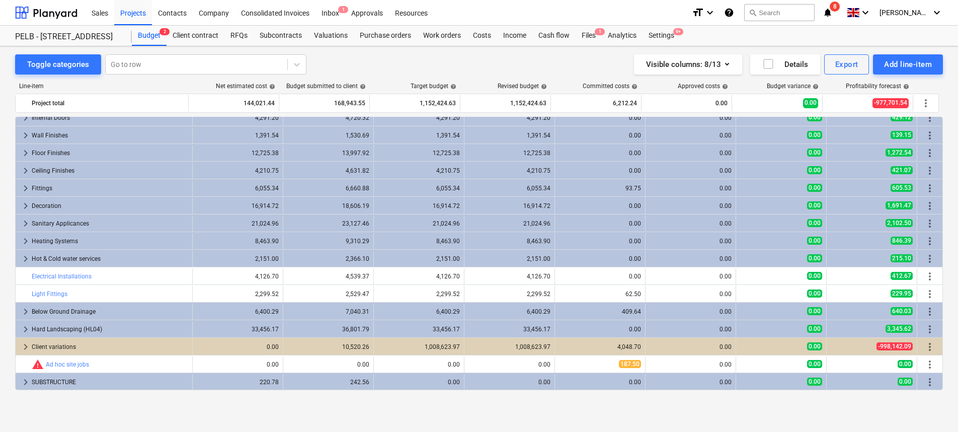
scroll to position [290, 0]
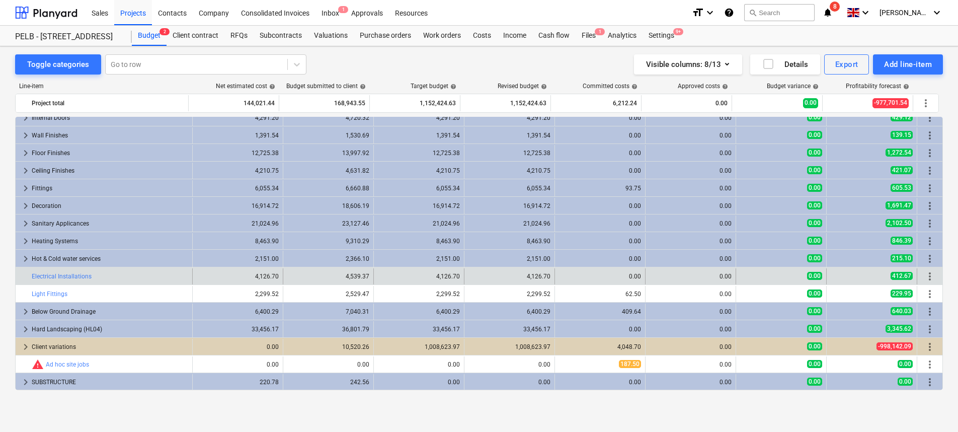
click at [933, 273] on div "more_vert" at bounding box center [930, 276] width 17 height 16
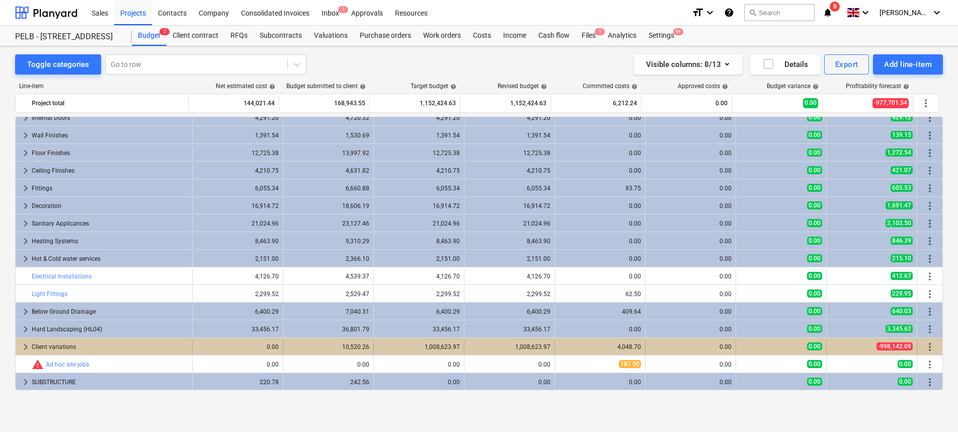
click at [24, 346] on span "keyboard_arrow_right" at bounding box center [26, 347] width 12 height 12
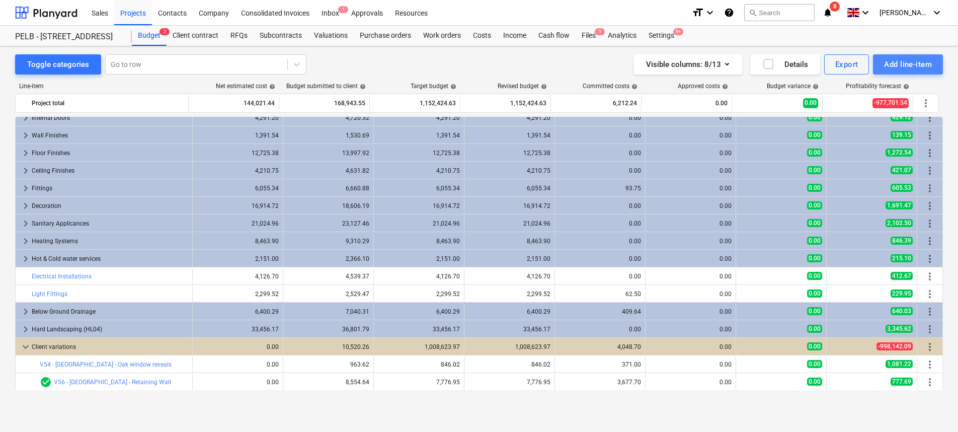
click at [922, 73] on button "Add line-item" at bounding box center [908, 64] width 70 height 20
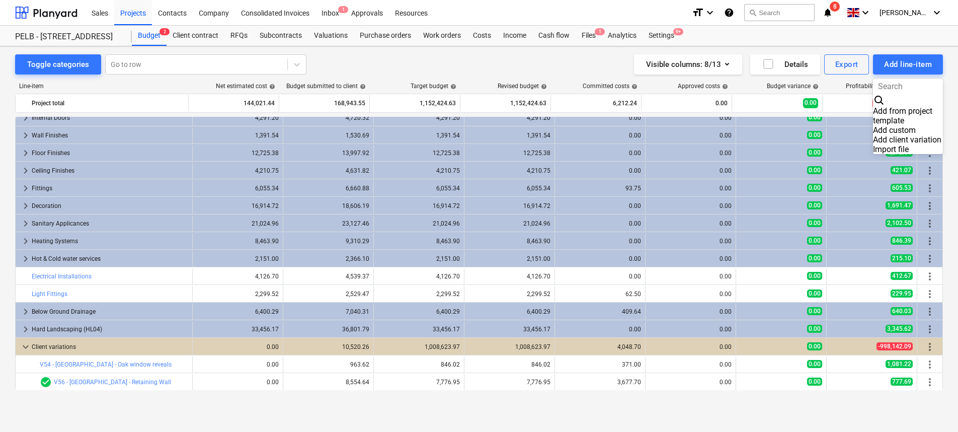
click at [690, 405] on div at bounding box center [479, 216] width 958 height 432
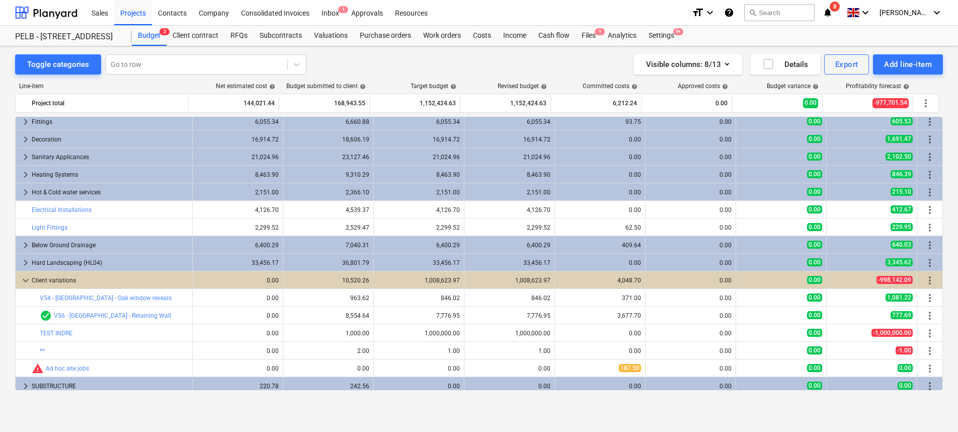
scroll to position [361, 0]
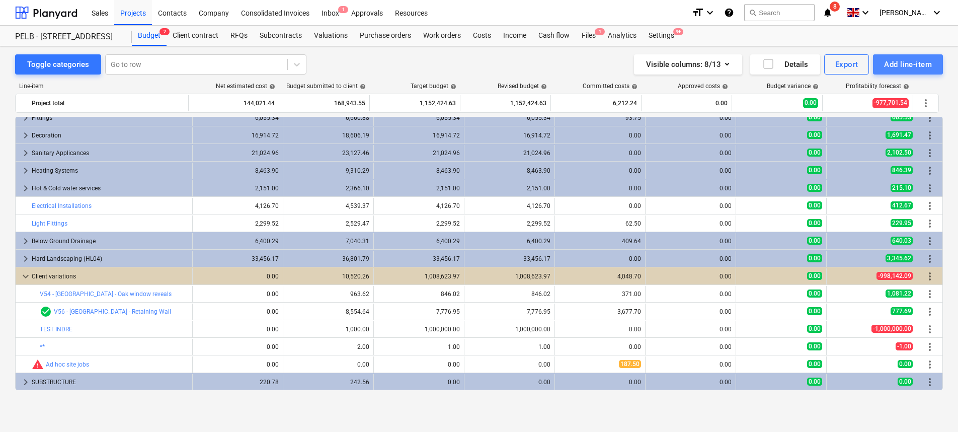
click at [905, 67] on div "Add line-item" at bounding box center [908, 64] width 48 height 13
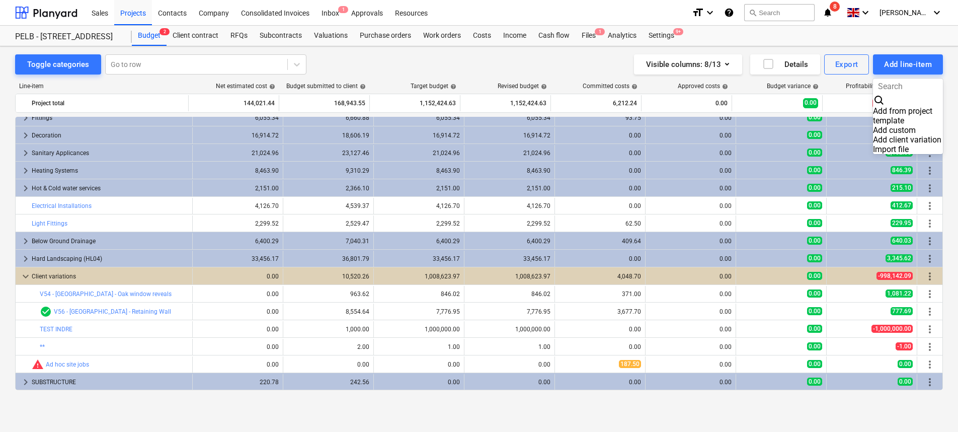
click at [555, 407] on div at bounding box center [479, 216] width 958 height 432
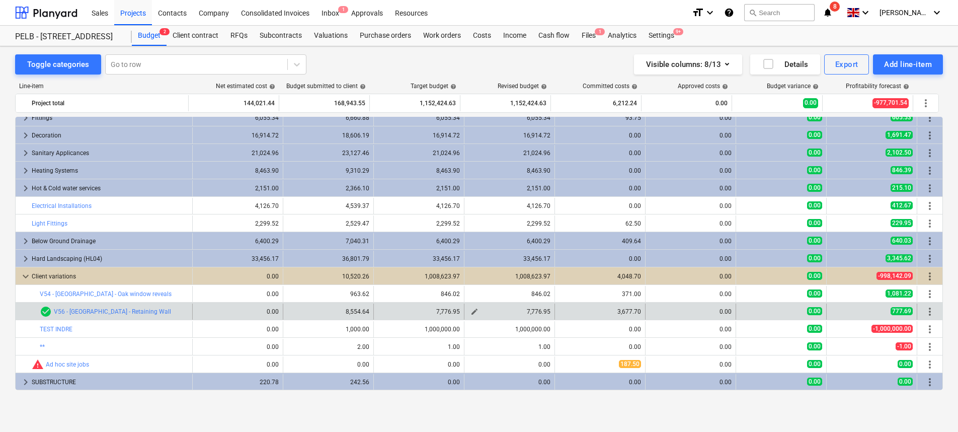
click at [471, 314] on span "edit" at bounding box center [475, 312] width 8 height 8
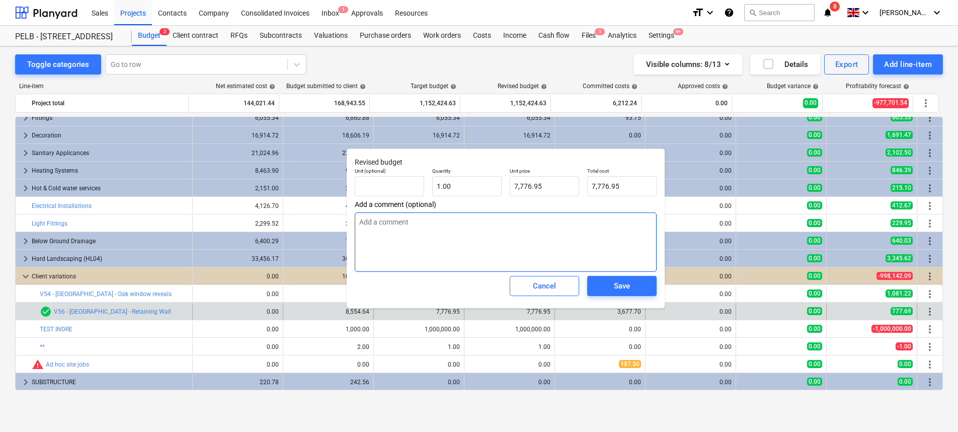
click at [427, 232] on textarea at bounding box center [506, 241] width 302 height 59
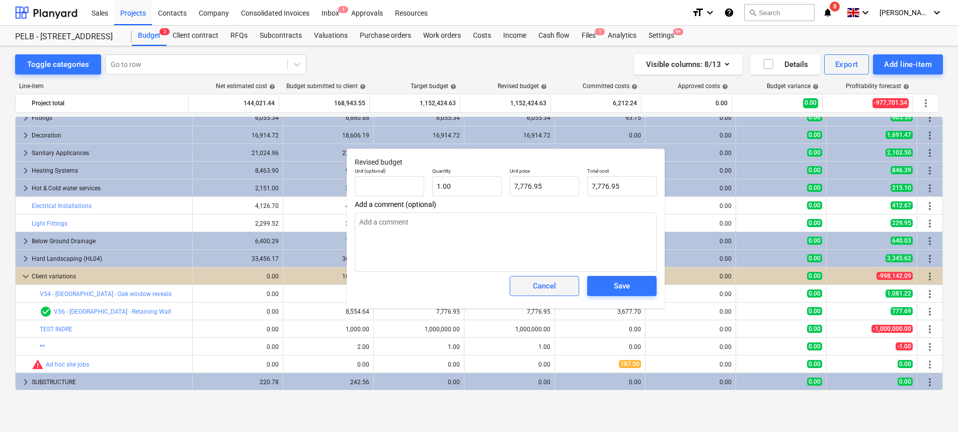
click at [545, 285] on div "Cancel" at bounding box center [544, 285] width 23 height 13
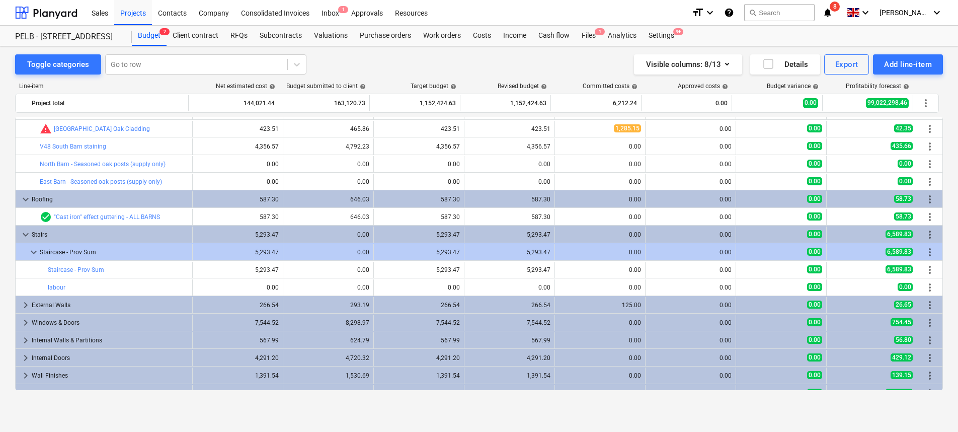
scroll to position [66, 0]
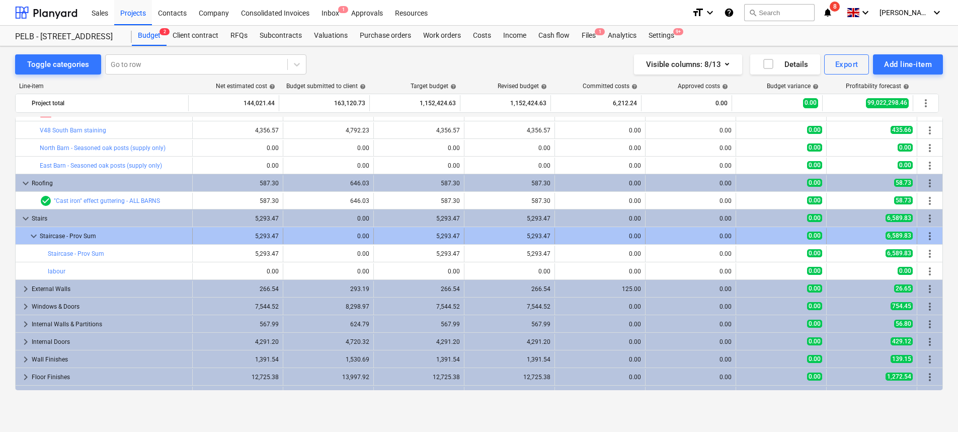
click at [928, 234] on span "more_vert" at bounding box center [930, 236] width 12 height 12
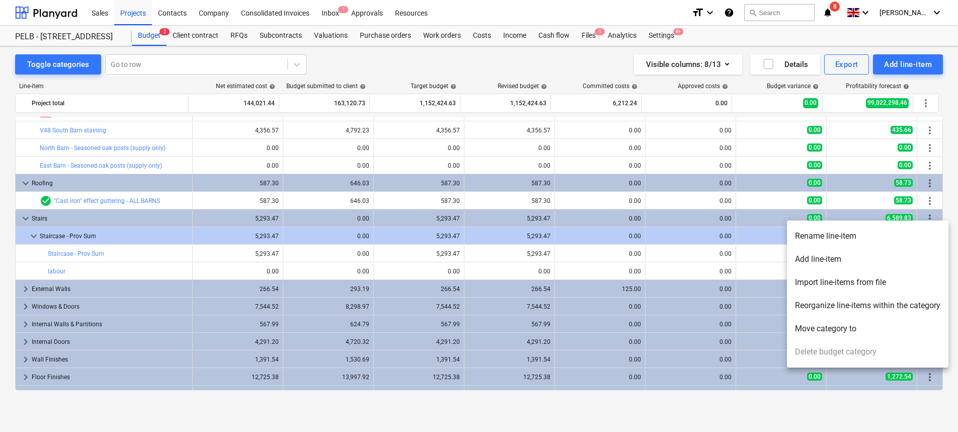
drag, startPoint x: 364, startPoint y: 255, endPoint x: 350, endPoint y: 263, distance: 16.1
click at [363, 255] on div at bounding box center [479, 216] width 958 height 432
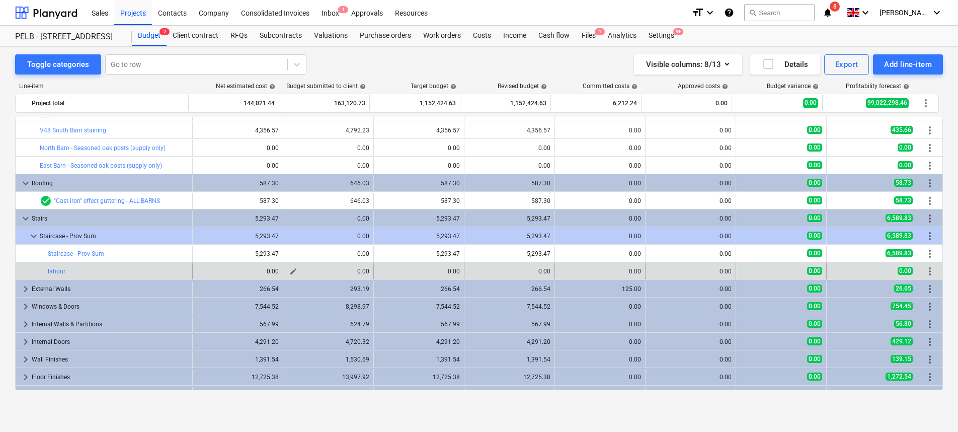
click at [289, 271] on span "edit" at bounding box center [293, 271] width 8 height 8
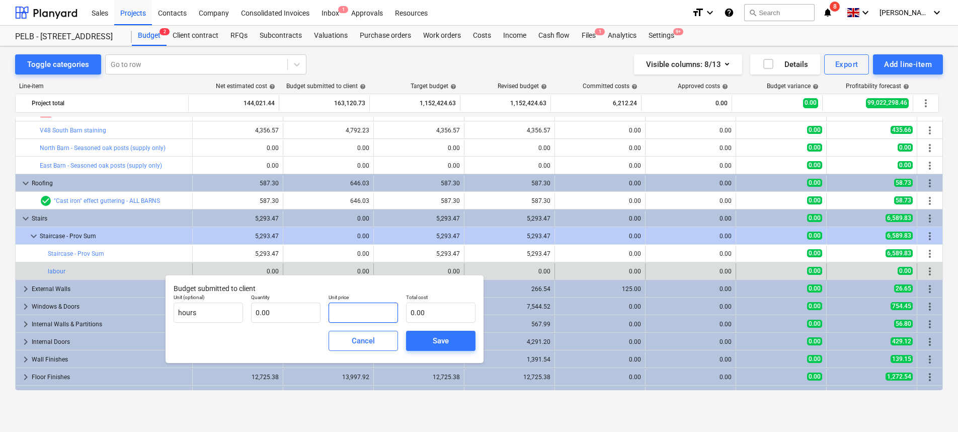
click at [351, 305] on input "text" at bounding box center [363, 312] width 69 height 20
type input "1000"
type input "1,000.00"
click at [294, 308] on input "text" at bounding box center [285, 312] width 69 height 20
type input "1"
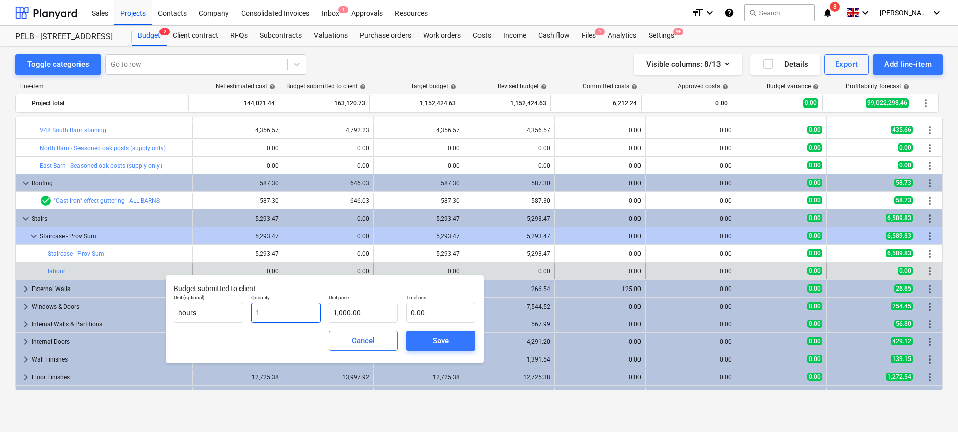
type input "1,000.00"
type input "1.00"
click at [440, 341] on div "Save" at bounding box center [441, 340] width 16 height 13
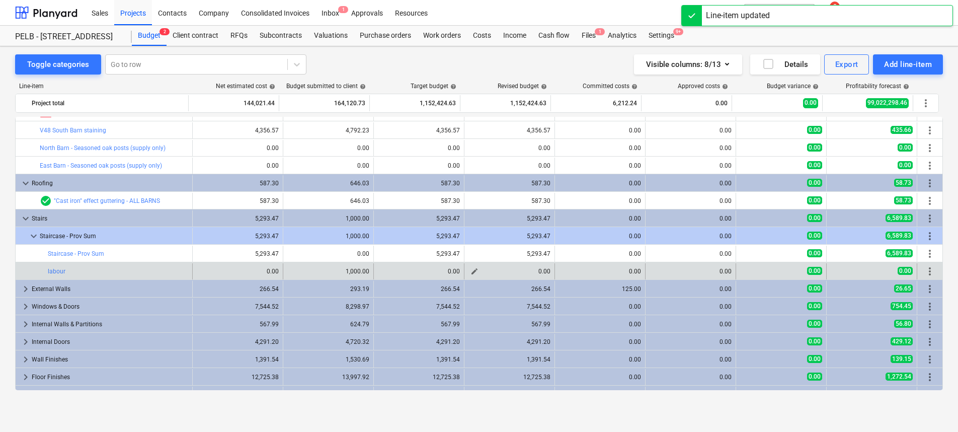
click at [471, 273] on span "edit" at bounding box center [475, 271] width 8 height 8
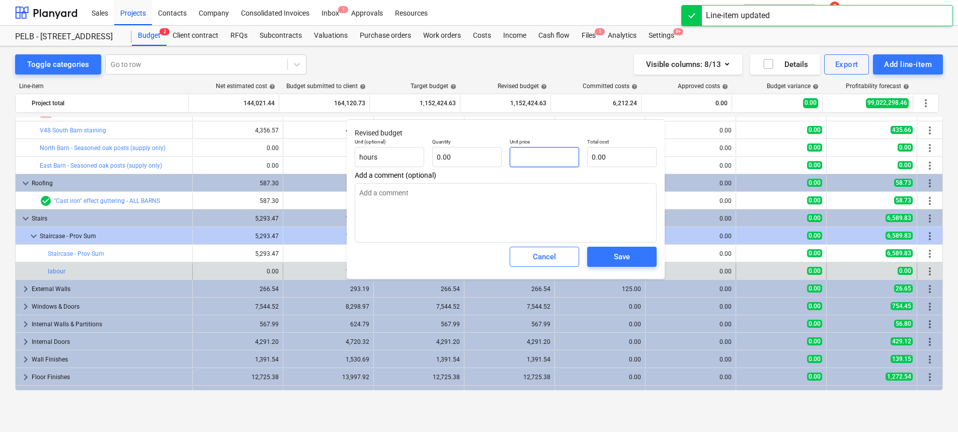
click at [526, 151] on input "text" at bounding box center [544, 157] width 69 height 20
type input "500"
type input "500.00"
click at [448, 158] on input "text" at bounding box center [466, 157] width 69 height 20
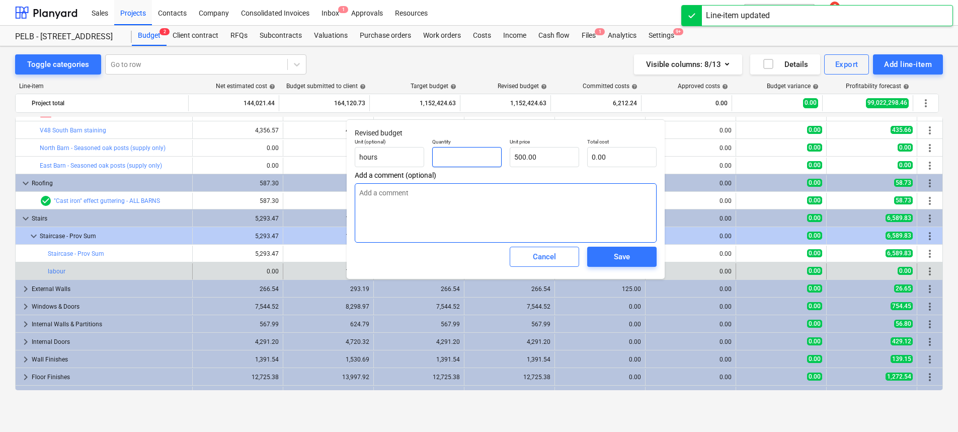
type input "1"
type input "500.00"
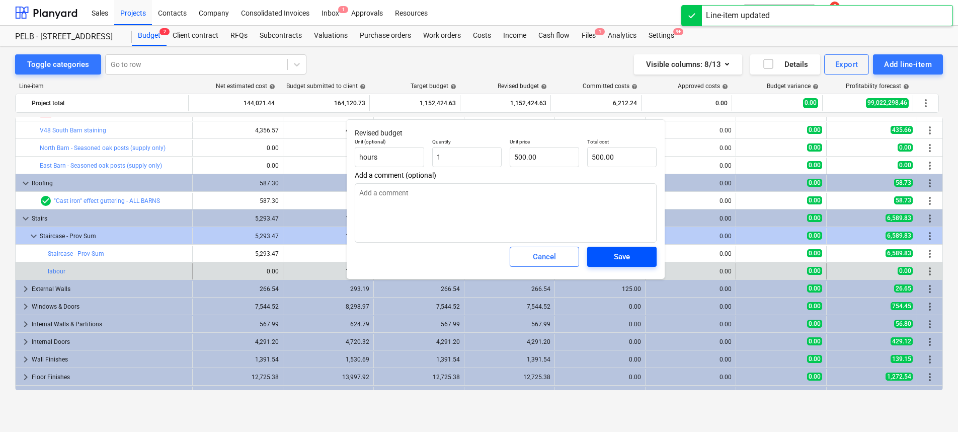
type input "1.00"
click at [622, 258] on div "Save" at bounding box center [622, 256] width 16 height 13
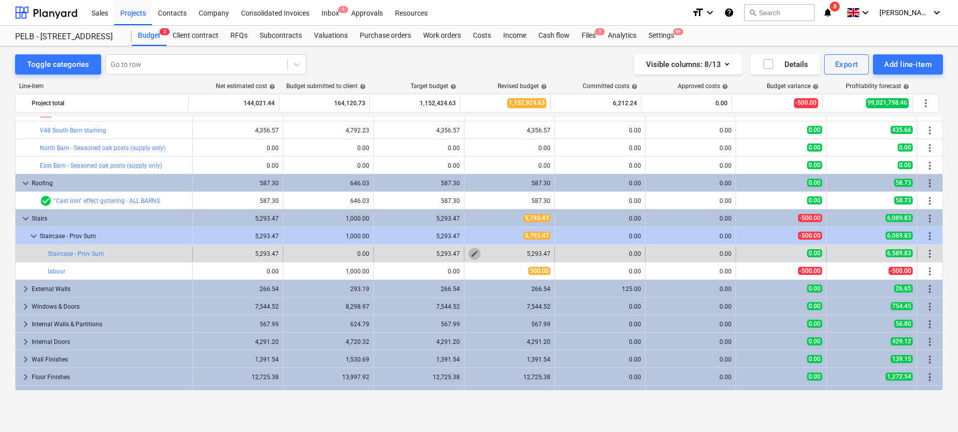
click at [471, 252] on span "edit" at bounding box center [475, 254] width 8 height 8
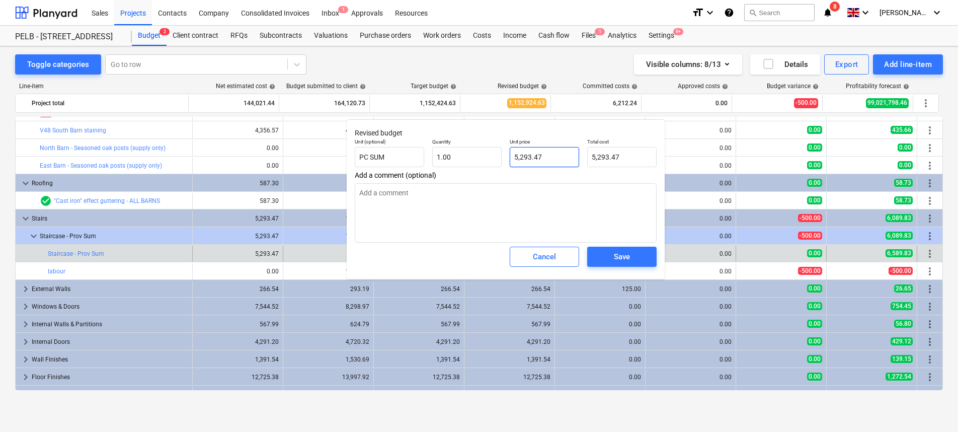
type input "5293.47"
click at [549, 158] on input "5293.47" at bounding box center [544, 157] width 69 height 20
type input "1"
type input "5,293.47"
drag, startPoint x: 464, startPoint y: 154, endPoint x: 421, endPoint y: 154, distance: 42.8
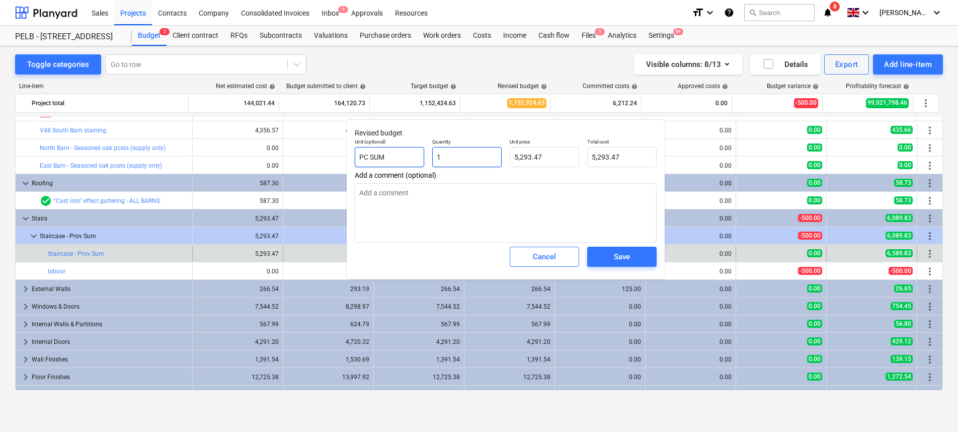
click at [421, 154] on div "Unit (optional) PC SUM Quantity 1 Unit price 5,293.47 Total cost 5,293.47" at bounding box center [506, 152] width 310 height 37
type input "0"
type input "0.00"
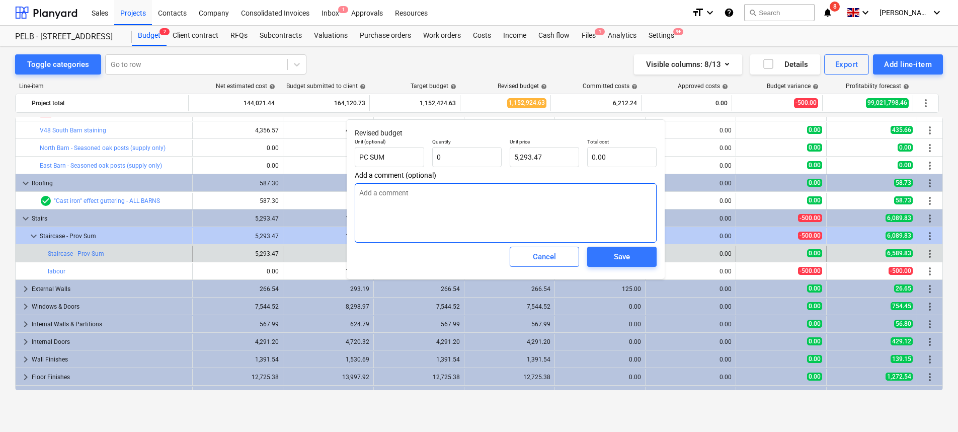
type input "0.00"
drag, startPoint x: 467, startPoint y: 195, endPoint x: 492, endPoint y: 205, distance: 26.6
click at [468, 196] on textarea at bounding box center [506, 212] width 302 height 59
drag, startPoint x: 543, startPoint y: 151, endPoint x: 505, endPoint y: 151, distance: 37.2
click at [506, 151] on div "Unit price 5293.47" at bounding box center [545, 152] width 78 height 37
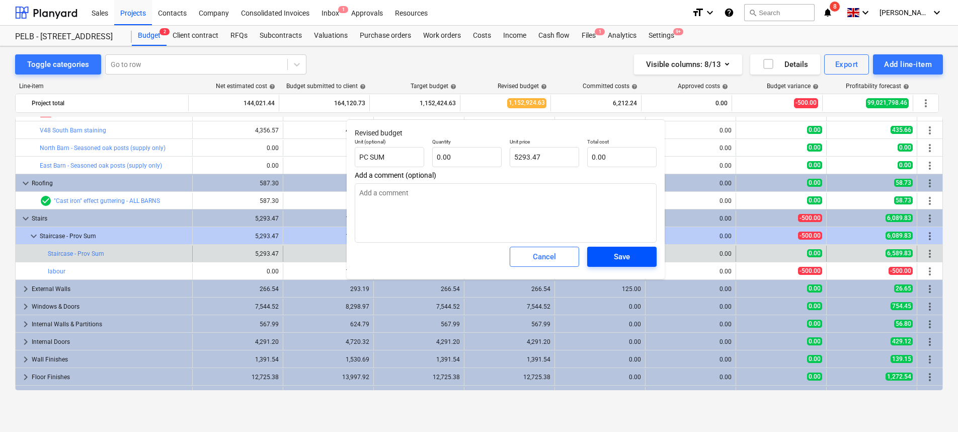
type input "5,293.47"
click at [611, 253] on span "Save" at bounding box center [621, 256] width 45 height 13
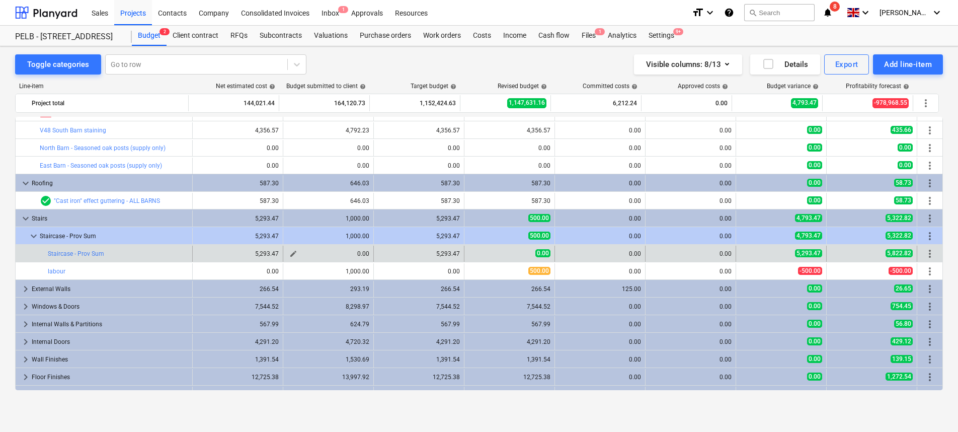
click at [349, 253] on div "0.00" at bounding box center [328, 253] width 82 height 7
click at [289, 251] on span "edit" at bounding box center [293, 254] width 8 height 8
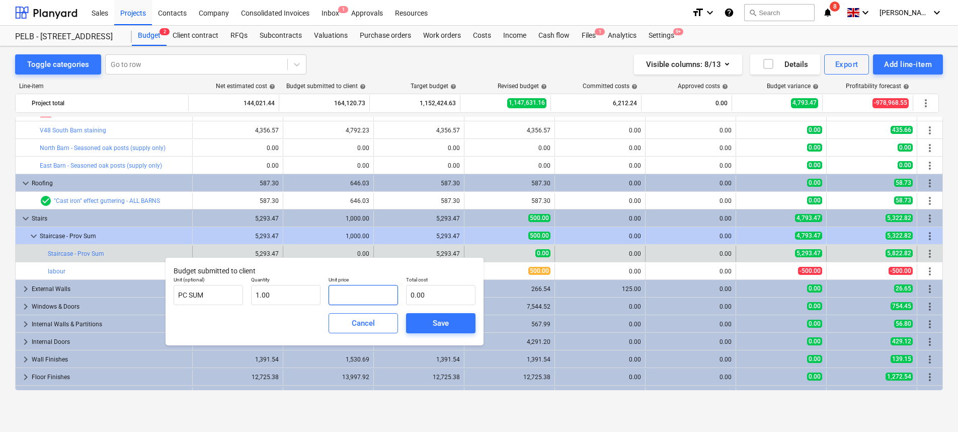
click at [351, 296] on input "text" at bounding box center [363, 295] width 69 height 20
type input "1"
type input "1.00"
type input "10"
type input "10.00"
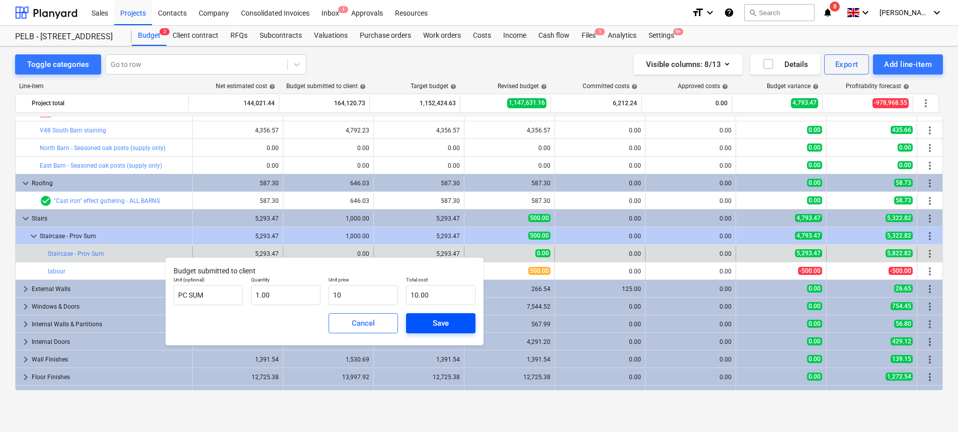
type input "10.00"
click at [422, 323] on span "Save" at bounding box center [440, 323] width 45 height 13
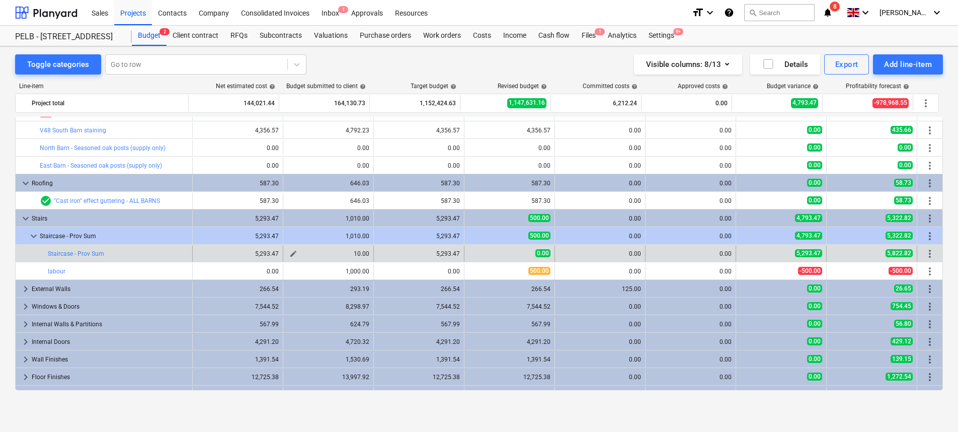
click at [289, 252] on span "edit" at bounding box center [293, 254] width 8 height 8
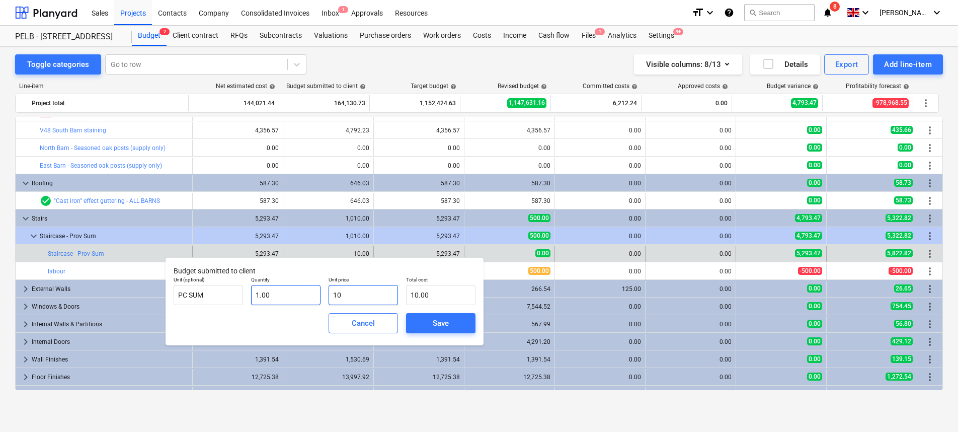
click at [328, 294] on div "Unit price 10" at bounding box center [364, 290] width 78 height 37
type input "0"
type input "0.00"
click at [433, 321] on div "Save" at bounding box center [441, 323] width 16 height 13
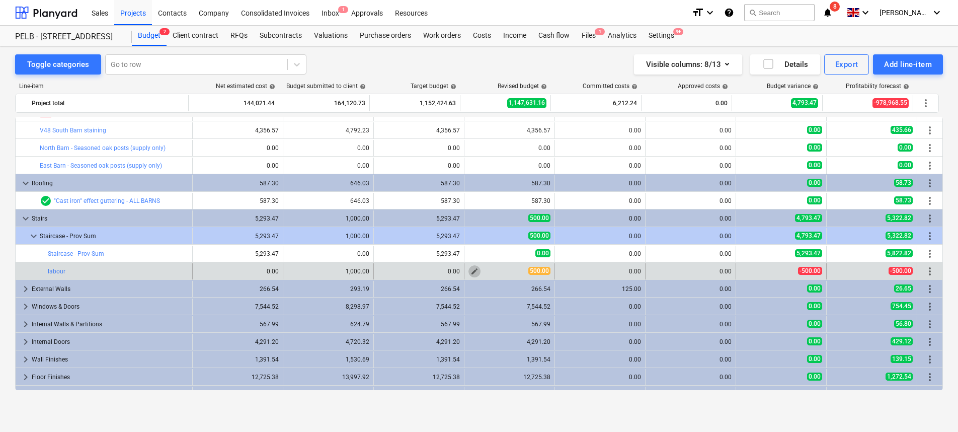
click at [472, 274] on span "edit" at bounding box center [475, 271] width 8 height 8
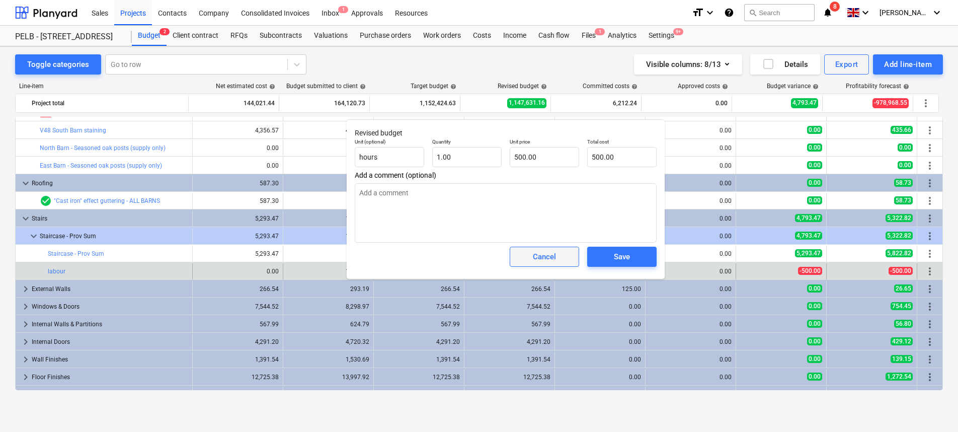
click at [547, 261] on div "Cancel" at bounding box center [544, 256] width 23 height 13
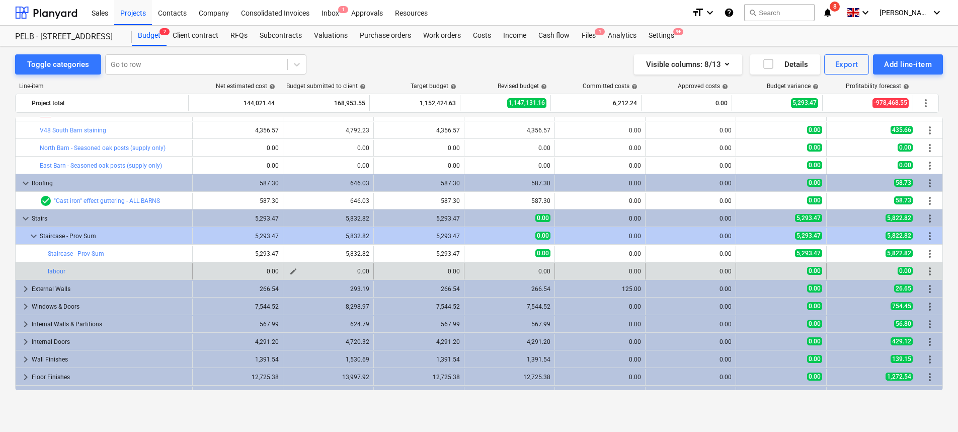
click at [289, 272] on span "edit" at bounding box center [293, 271] width 8 height 8
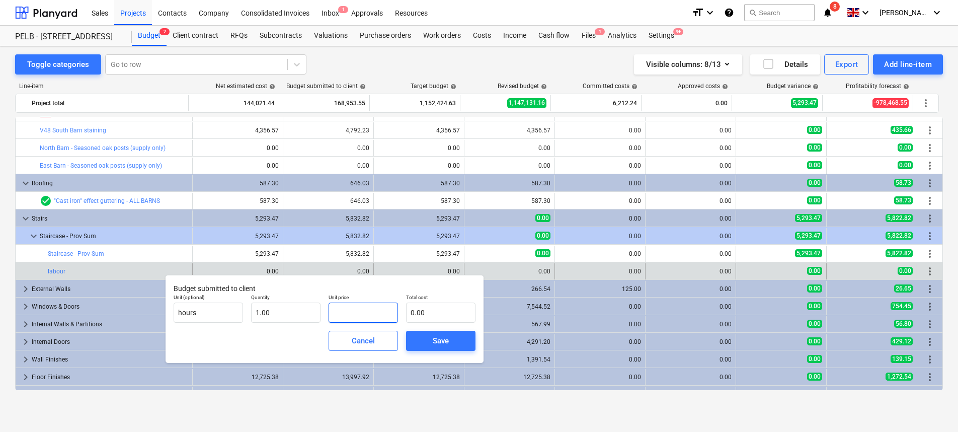
click at [365, 312] on input "text" at bounding box center [363, 312] width 69 height 20
type input "1"
type input "1.00"
type input "10"
type input "10.00"
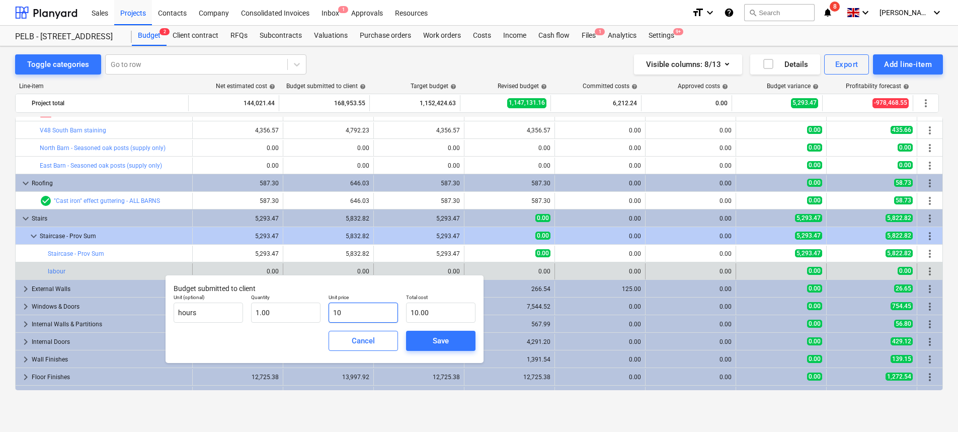
type input "108"
type input "108.00"
type input "1080"
type input "1,080.00"
type input "10803"
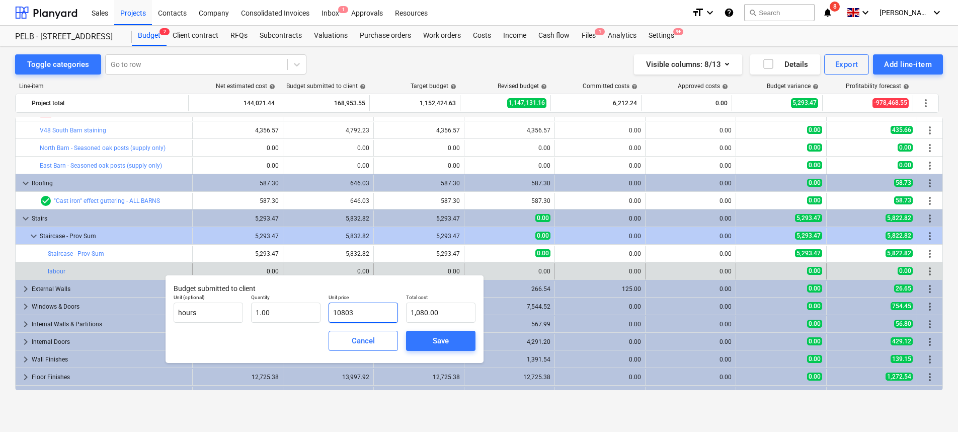
type input "10,803.00"
drag, startPoint x: 369, startPoint y: 313, endPoint x: 298, endPoint y: 312, distance: 71.0
click at [298, 312] on div "Unit (optional) hours Quantity 1.00 Unit price 10803 Total cost 10,803.00" at bounding box center [325, 308] width 310 height 37
type input "1"
type input "1.00"
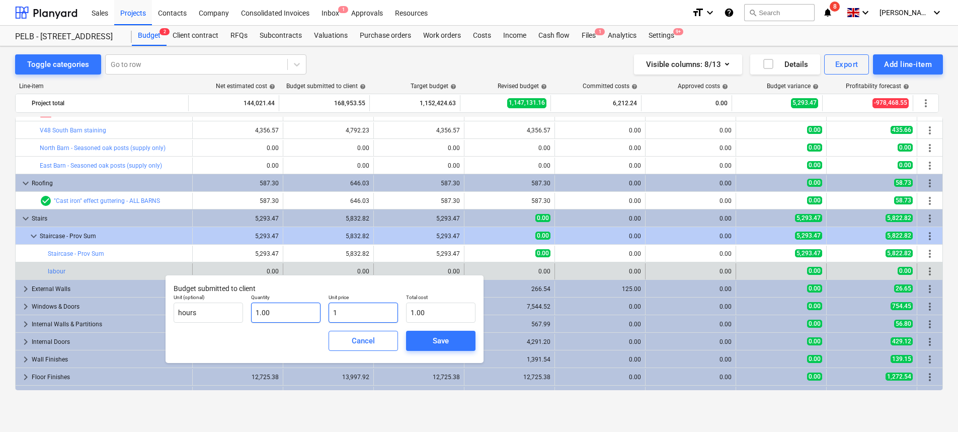
type input "11"
type input "11.00"
type input "118"
type input "118.00"
type input "1188"
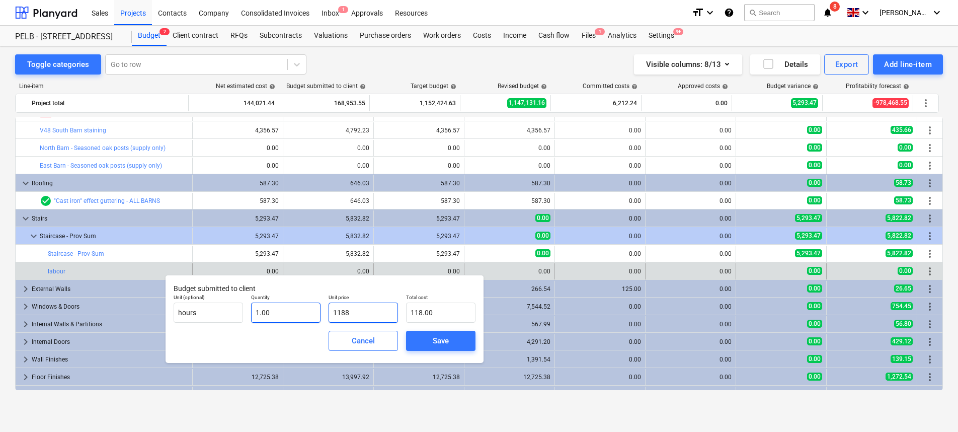
type input "1,188.00"
type input "11883"
type input "11,883.00"
type input "11883.3"
type input "11,883.30"
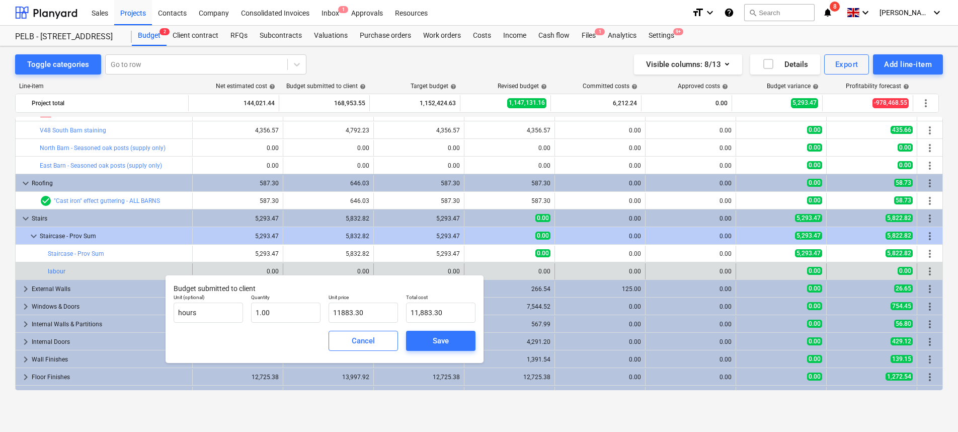
type input "11,883.30"
click at [445, 330] on div "Save" at bounding box center [441, 341] width 78 height 28
click at [442, 342] on div "Save" at bounding box center [441, 340] width 16 height 13
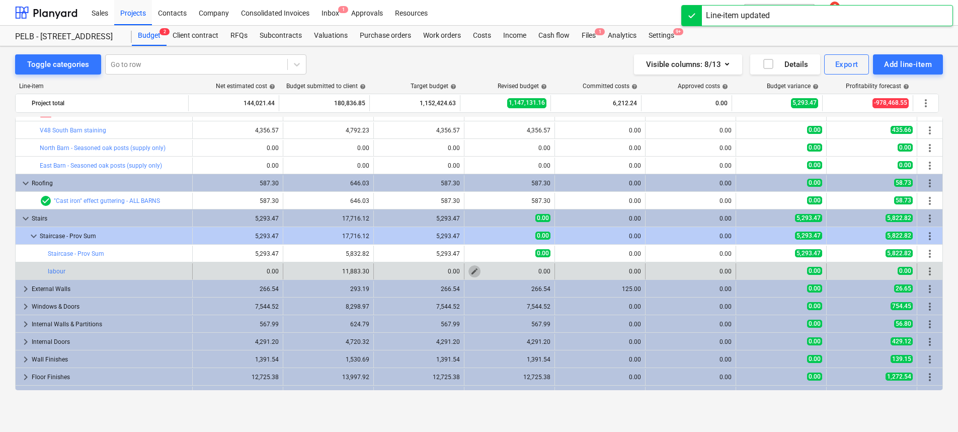
click at [475, 271] on span "edit" at bounding box center [475, 271] width 8 height 8
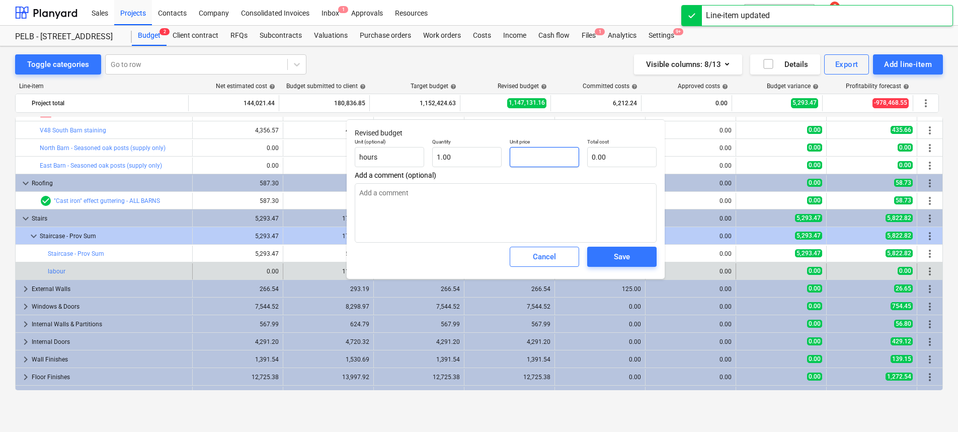
click at [542, 159] on input "text" at bounding box center [544, 157] width 69 height 20
type input "1"
type input "1.00"
type input "10"
type input "10.00"
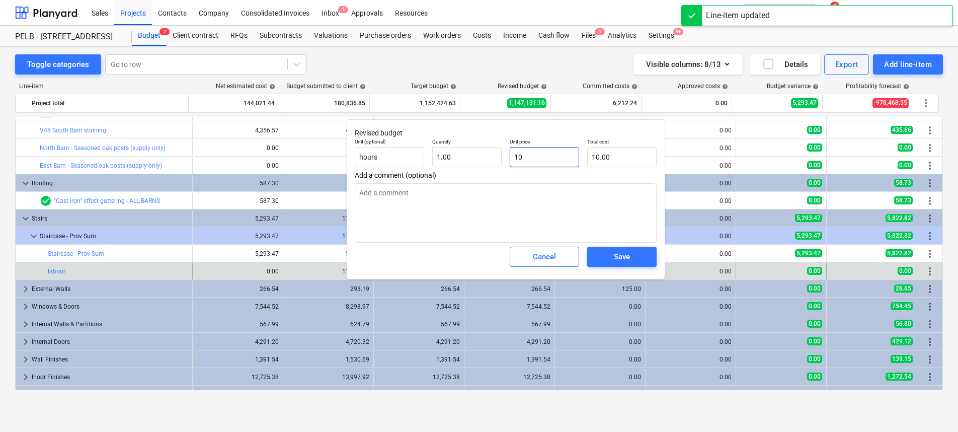
type input "108"
type input "108.00"
type input "1080"
type input "1,080.00"
type input "10803"
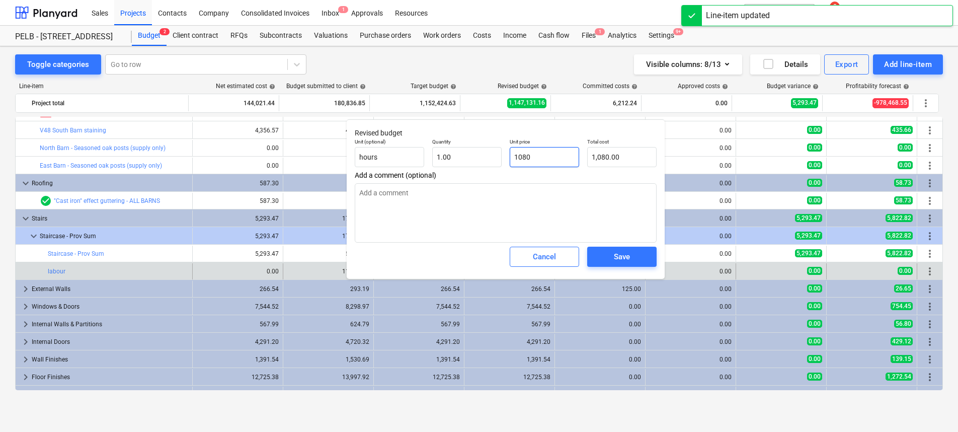
type input "10,803.00"
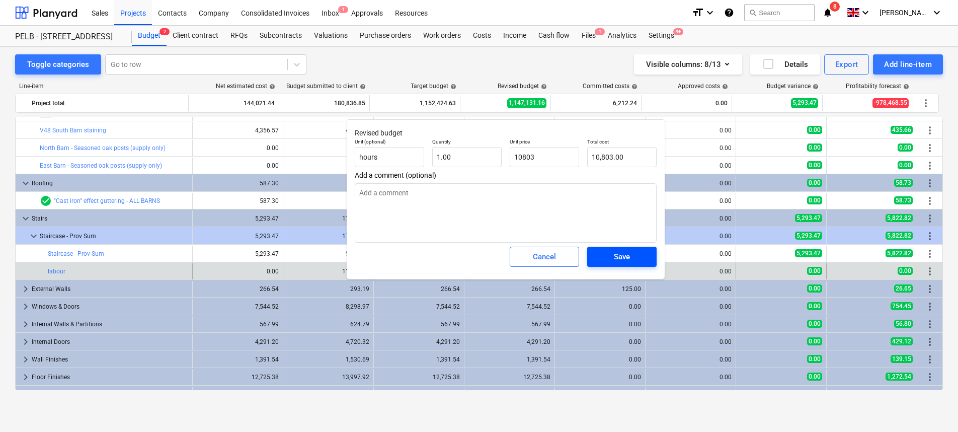
type input "10,803.00"
click at [606, 259] on span "Save" at bounding box center [621, 256] width 45 height 13
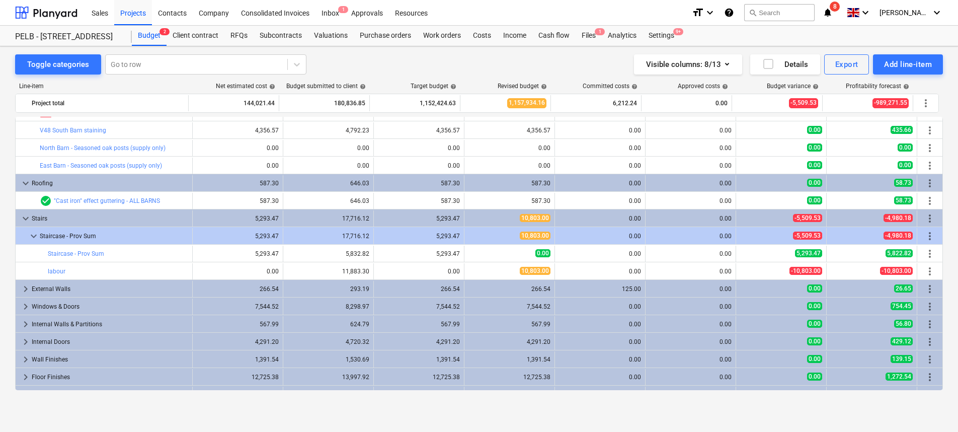
scroll to position [64, 0]
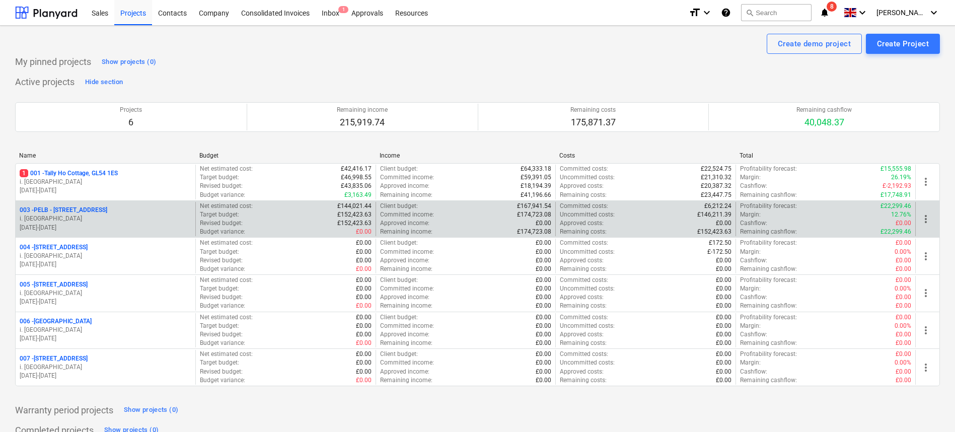
click at [91, 214] on p "003 - PELB - [GEOGRAPHIC_DATA], [GEOGRAPHIC_DATA], GL2 7NE" at bounding box center [64, 210] width 88 height 9
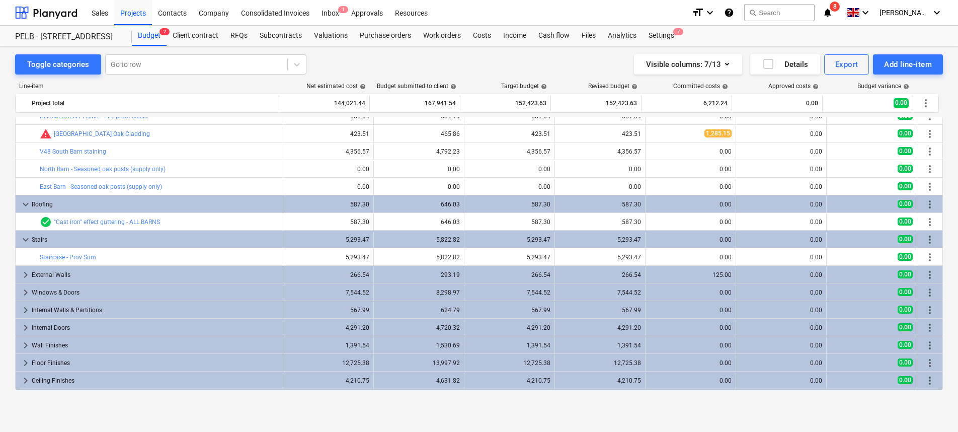
scroll to position [64, 0]
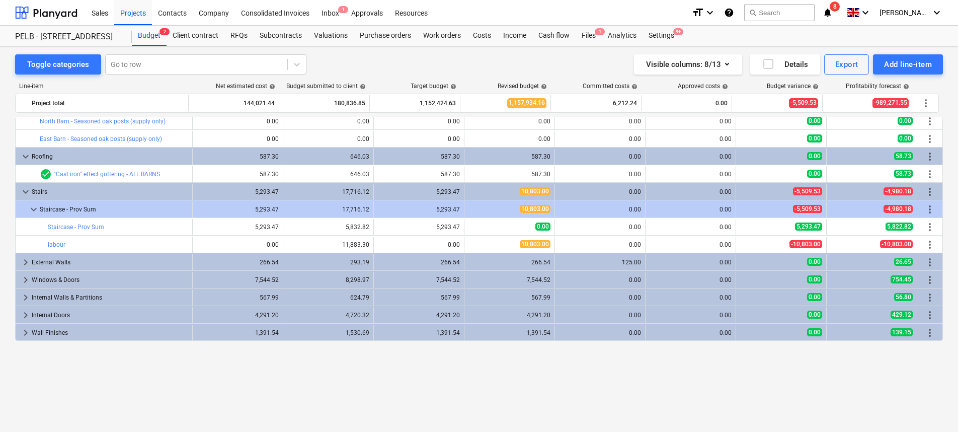
scroll to position [24, 0]
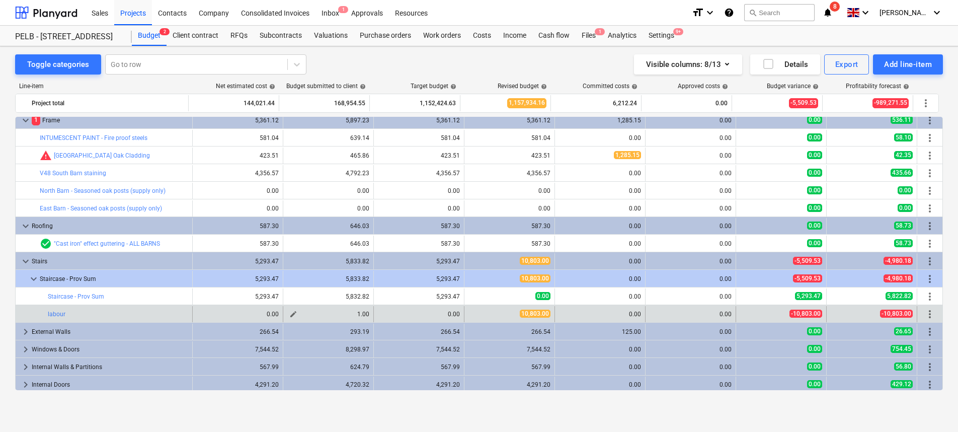
click at [289, 316] on span "edit" at bounding box center [293, 314] width 8 height 8
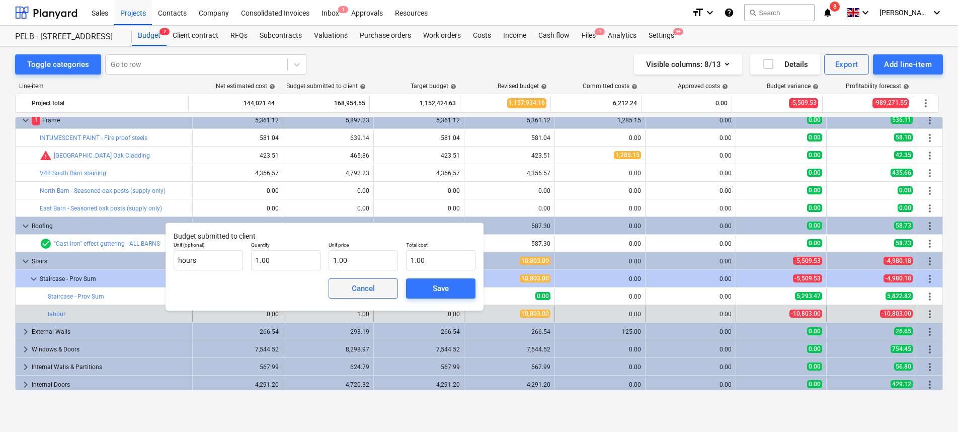
click at [352, 290] on div "Cancel" at bounding box center [363, 288] width 23 height 13
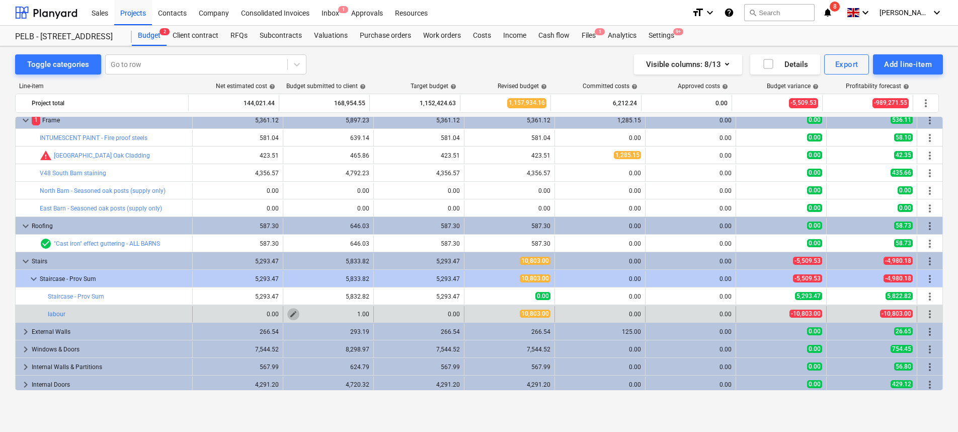
click at [289, 312] on span "edit" at bounding box center [293, 314] width 8 height 8
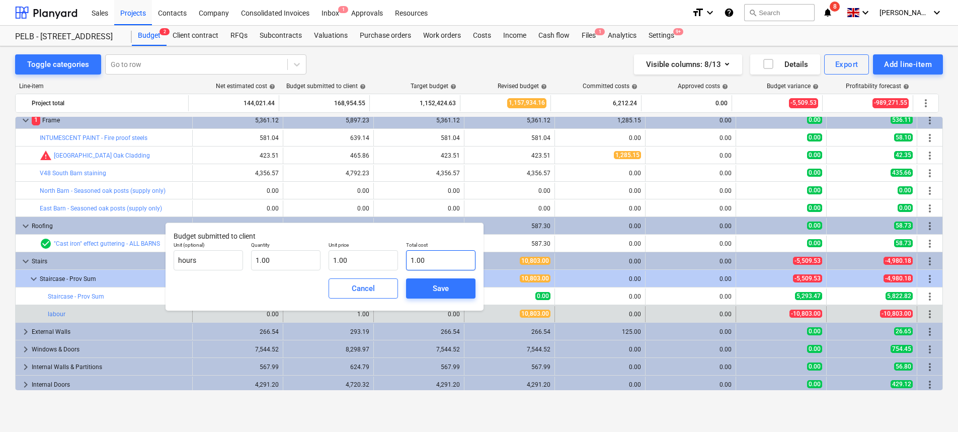
type input "1"
click at [438, 260] on input "1" at bounding box center [440, 260] width 69 height 20
type input "1"
type input "1.00"
click at [358, 263] on input "1" at bounding box center [363, 260] width 69 height 20
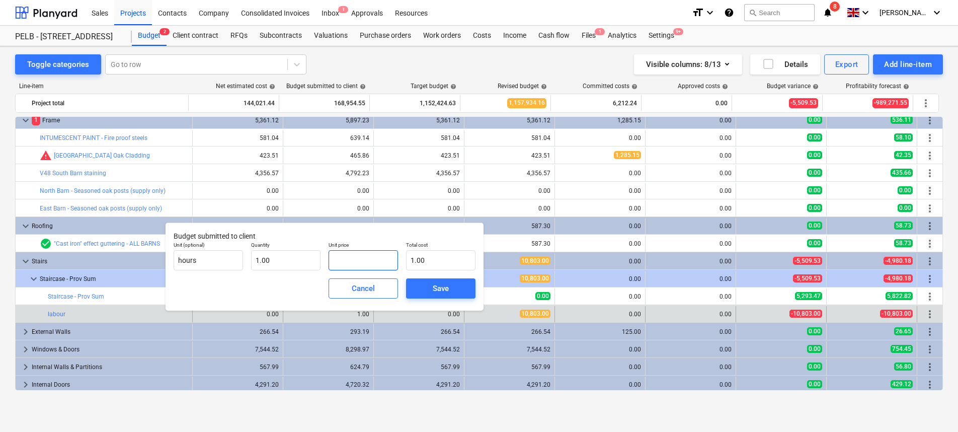
type input "0.00"
type input "5"
type input "5.00"
type input "55"
type input "55.00"
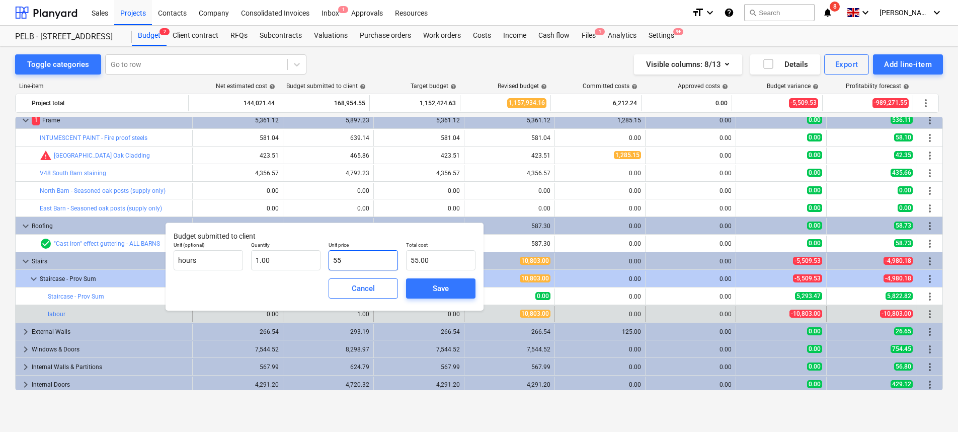
type input "550"
type input "550.00"
type input "5509"
type input "5,509.00"
type input "5509.5"
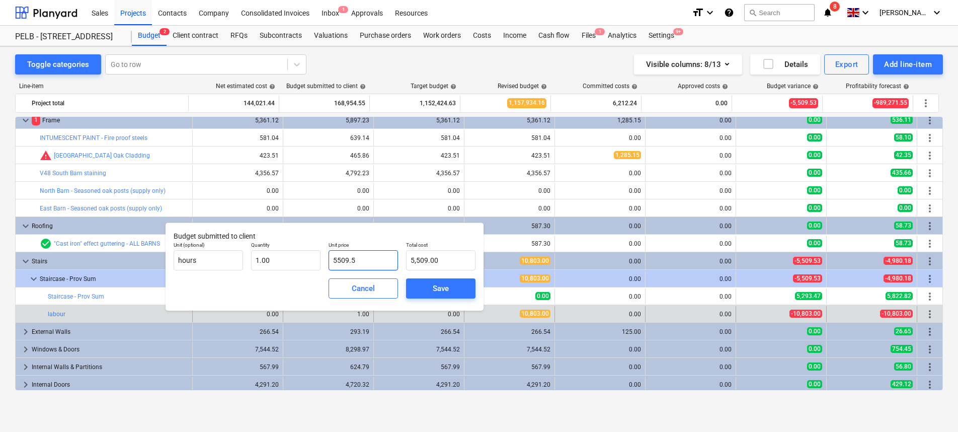
type input "5,509.50"
type input "5509.53"
type input "5,509.53"
click at [450, 284] on span "Save" at bounding box center [440, 288] width 45 height 13
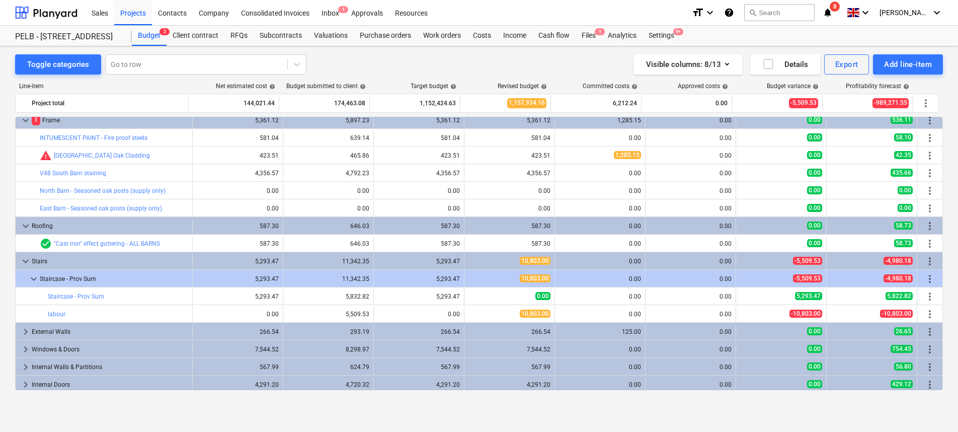
type input "1.00"
type input "5,509.53"
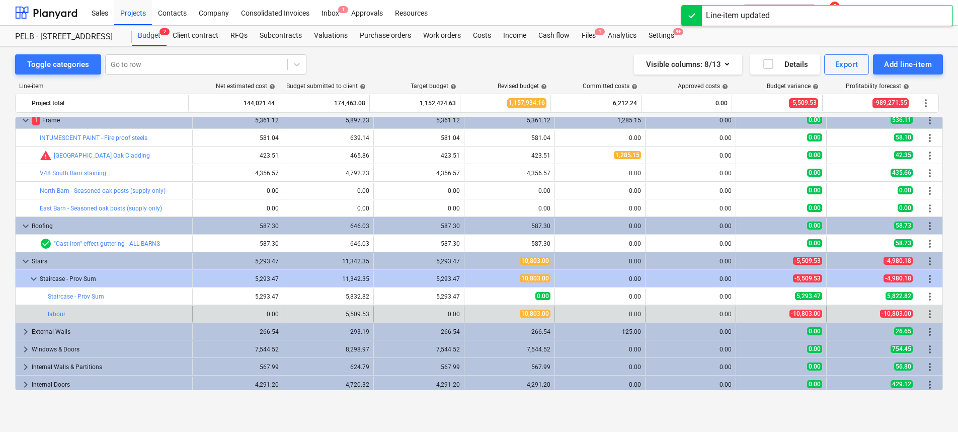
click at [465, 313] on div "edit 10,803.00" at bounding box center [510, 314] width 91 height 16
click at [471, 311] on span "edit" at bounding box center [475, 314] width 8 height 8
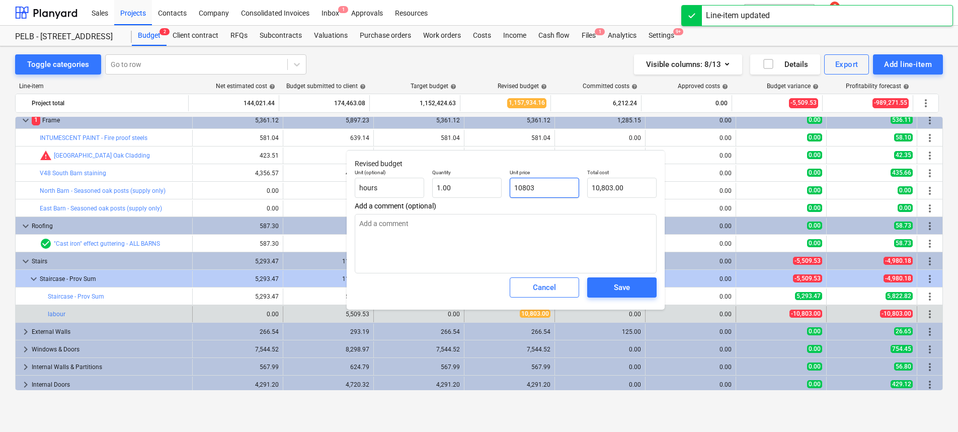
click at [558, 185] on input "10803" at bounding box center [544, 188] width 69 height 20
drag, startPoint x: 533, startPoint y: 185, endPoint x: 502, endPoint y: 185, distance: 30.2
click at [502, 185] on div "Unit (optional) hours Quantity 1.00 Unit price 10803 Total cost 10,803.00" at bounding box center [506, 183] width 310 height 37
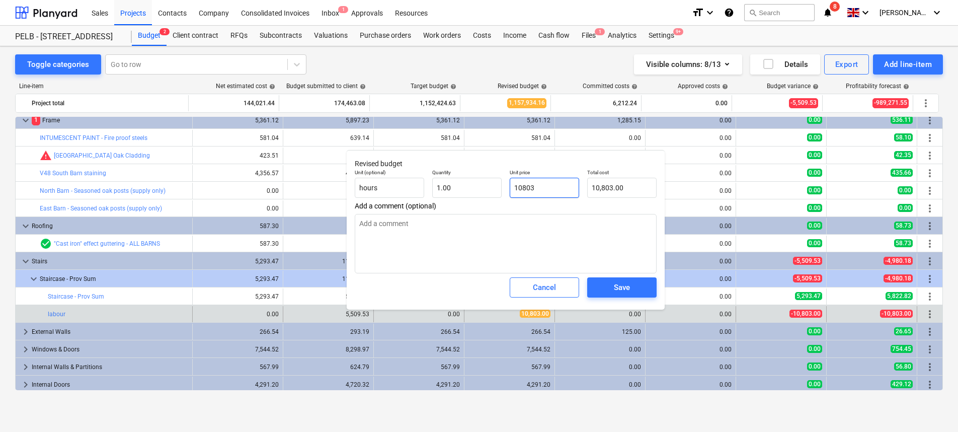
type input "5"
type textarea "x"
type input "5.00"
type input "55"
type textarea "x"
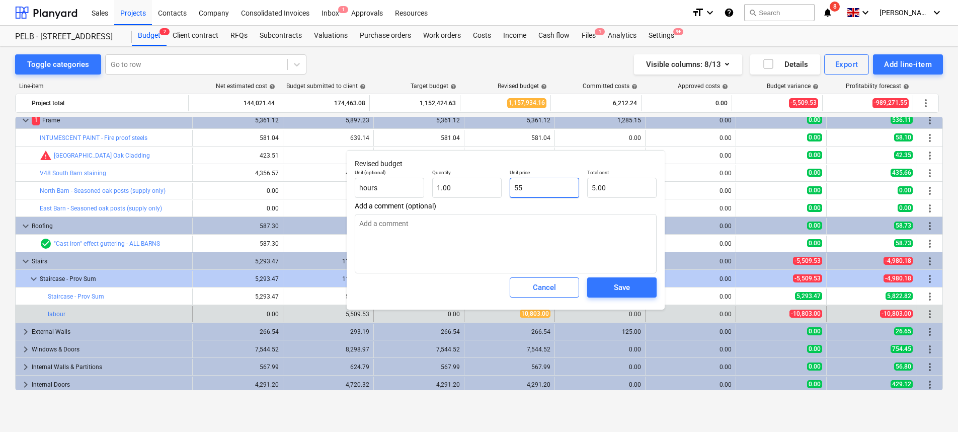
type input "55.00"
type input "550"
type textarea "x"
type input "550.00"
type input "5509"
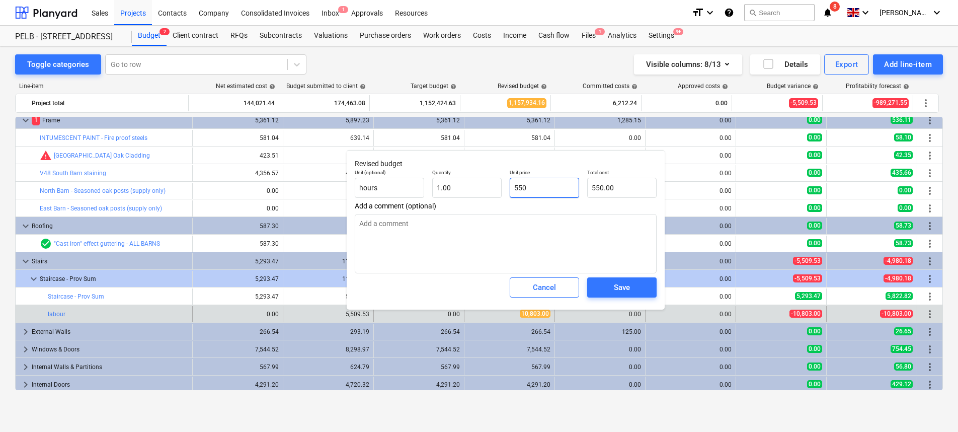
type textarea "x"
type input "5,509.00"
type input "5509."
type textarea "x"
type input "5509.5"
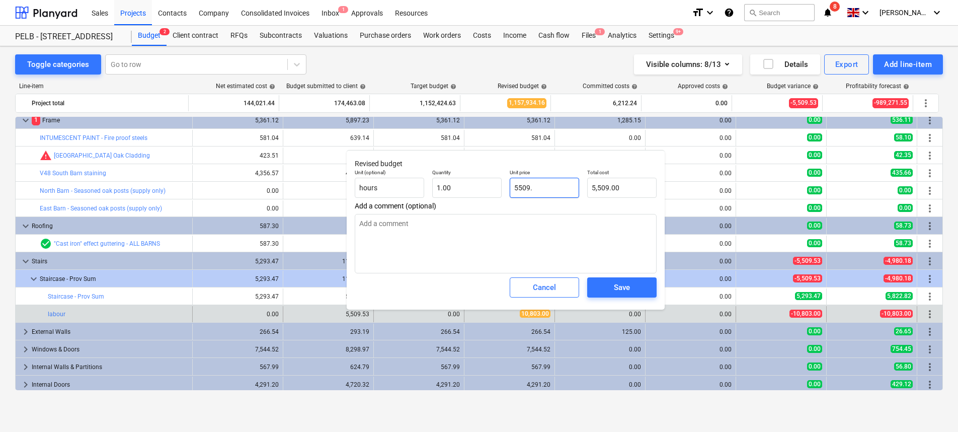
type textarea "x"
type input "5,509.50"
type input "5509.53"
type textarea "x"
type input "5,509.53"
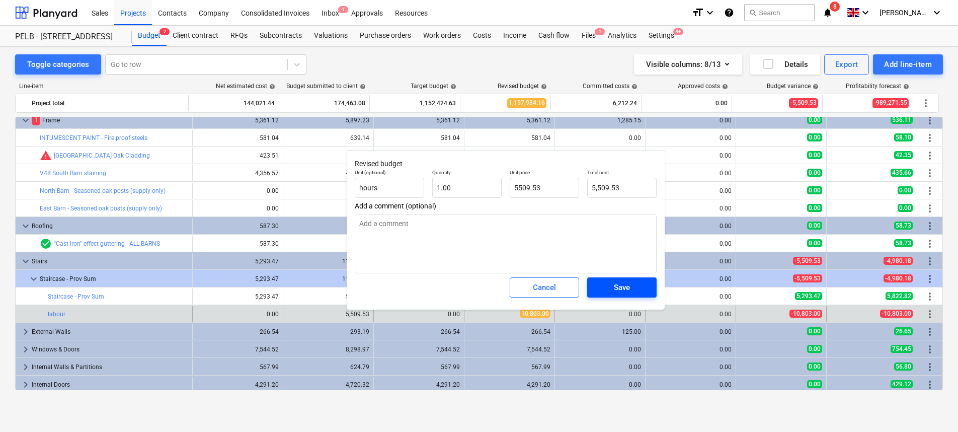
type input "5,509.53"
click at [635, 289] on span "Save" at bounding box center [621, 287] width 45 height 13
type textarea "x"
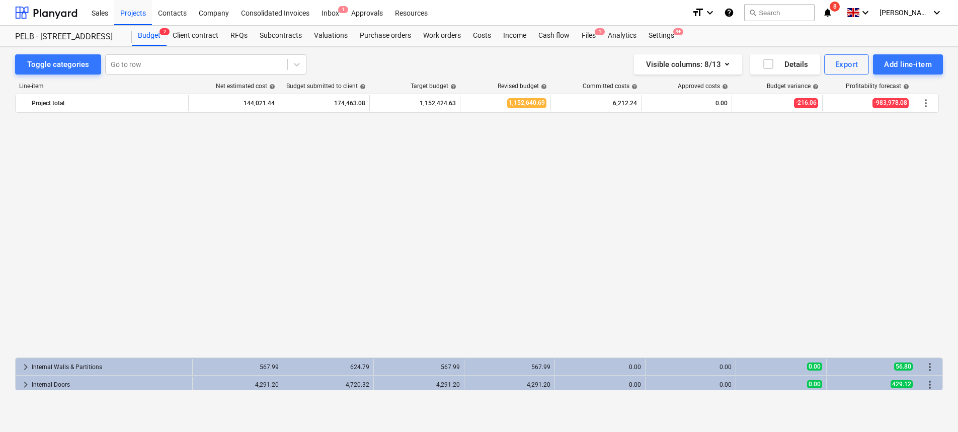
scroll to position [361, 0]
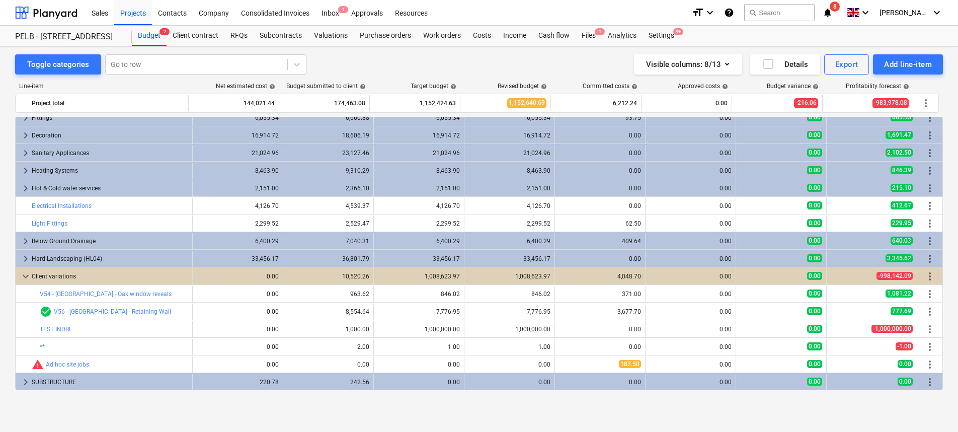
drag, startPoint x: 933, startPoint y: 282, endPoint x: 929, endPoint y: 275, distance: 7.9
click at [933, 281] on div "more_vert" at bounding box center [930, 276] width 17 height 16
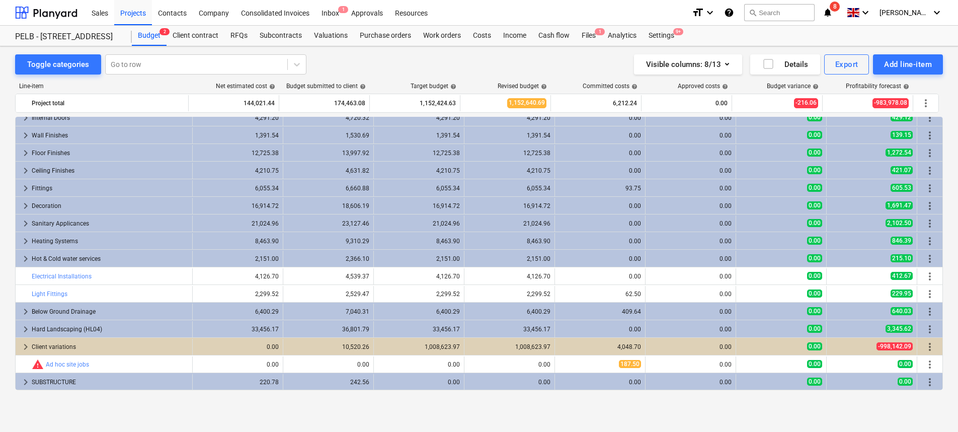
scroll to position [290, 0]
click at [929, 275] on div "bar_chart PRELIMINARIES 668.25 edit 735.08 668.25 edit 668.25 0.00 0.00 0.00 66…" at bounding box center [479, 253] width 928 height 273
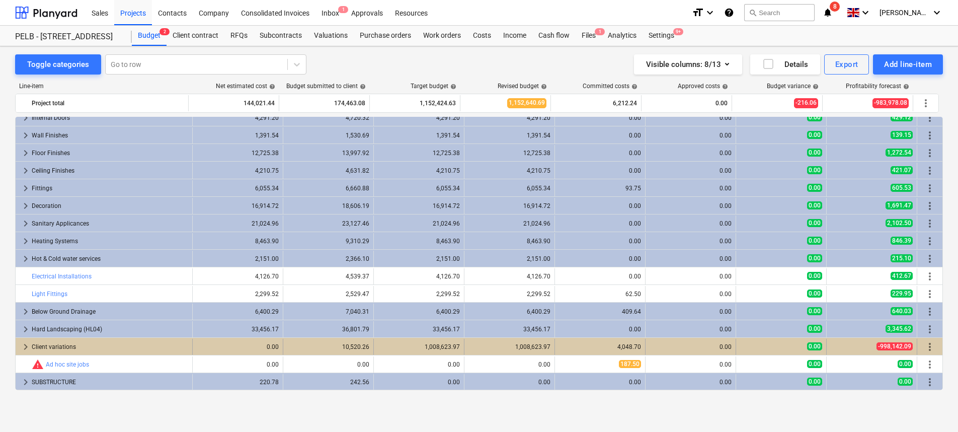
click at [22, 345] on span "keyboard_arrow_right" at bounding box center [26, 347] width 12 height 12
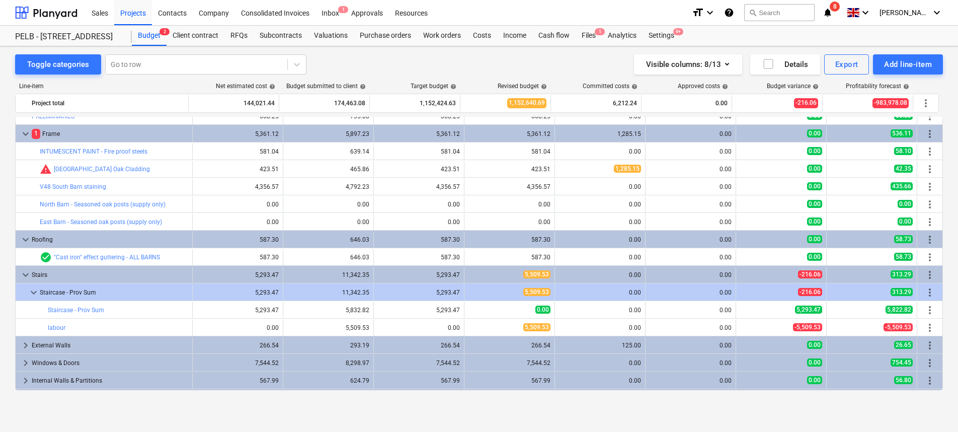
scroll to position [0, 0]
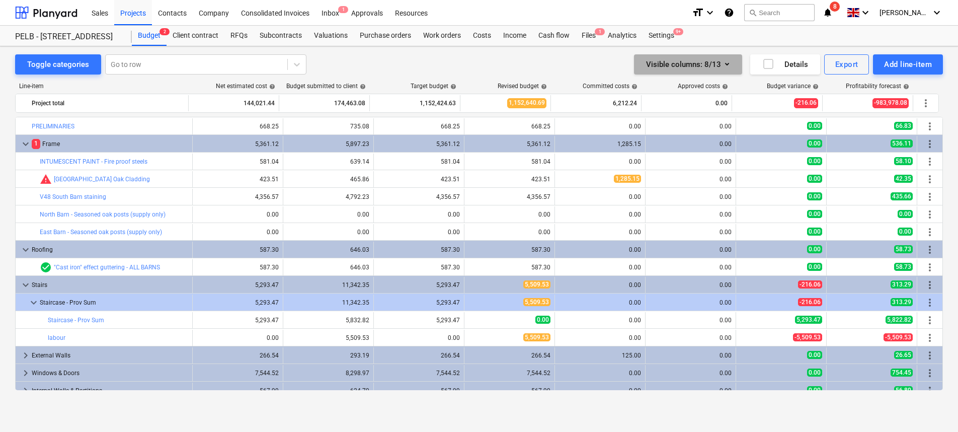
click at [736, 58] on button "Visible columns : 8/13" at bounding box center [688, 64] width 108 height 20
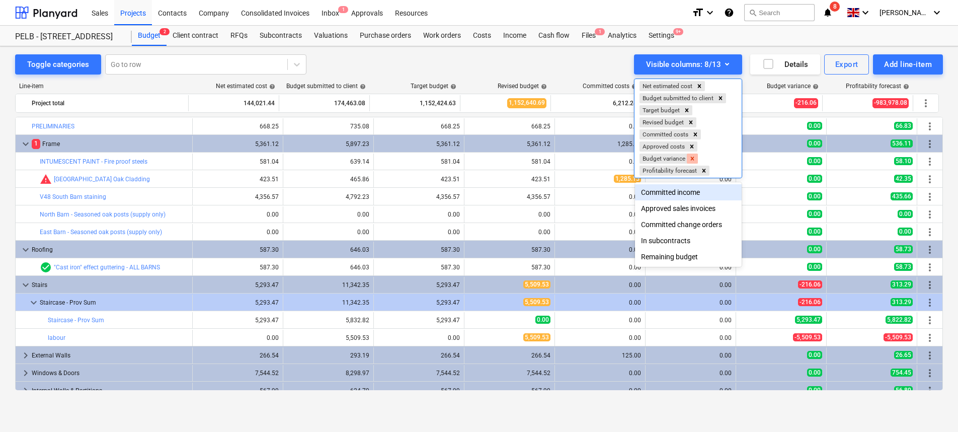
click at [695, 160] on icon "Remove Budget variance" at bounding box center [693, 159] width 4 height 4
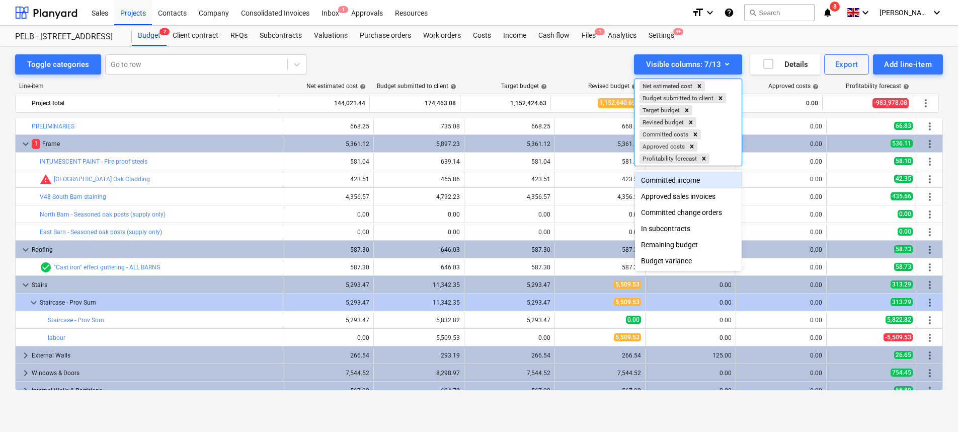
click at [846, 333] on div at bounding box center [479, 216] width 958 height 432
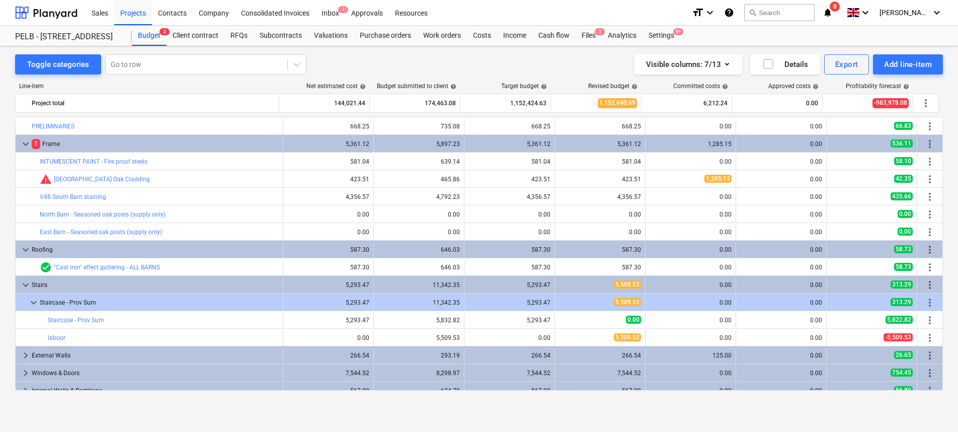
click at [383, 336] on span "edit" at bounding box center [384, 338] width 8 height 8
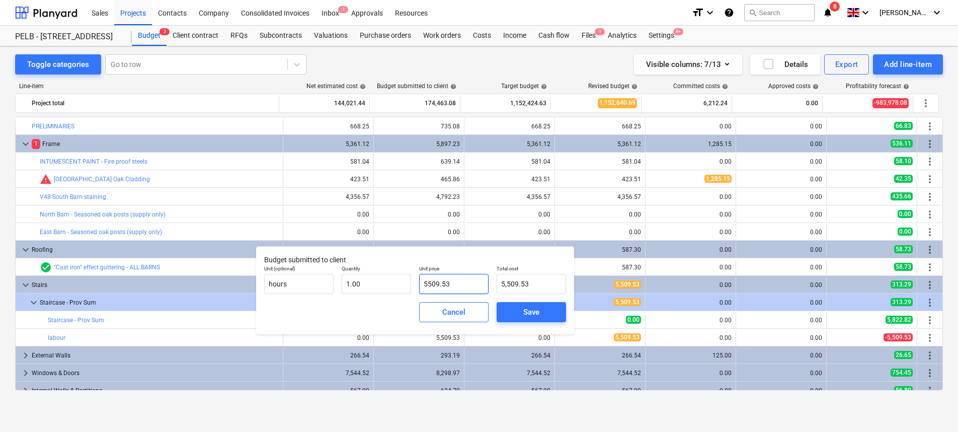
drag, startPoint x: 481, startPoint y: 278, endPoint x: 436, endPoint y: 274, distance: 44.5
click at [436, 274] on input "5509.53" at bounding box center [453, 284] width 69 height 20
drag, startPoint x: 450, startPoint y: 283, endPoint x: 386, endPoint y: 280, distance: 65.0
click at [386, 280] on div "Unit (optional) hours Quantity 1.00 Unit price 5509.53 Total cost 5,509.53" at bounding box center [415, 279] width 310 height 37
type input "6"
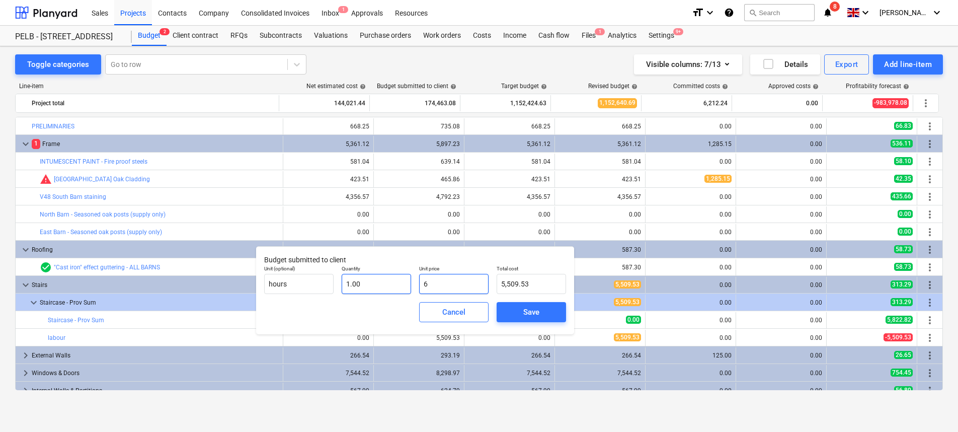
type input "6.00"
type input "60"
type input "60.00"
type input "606"
type input "606.00"
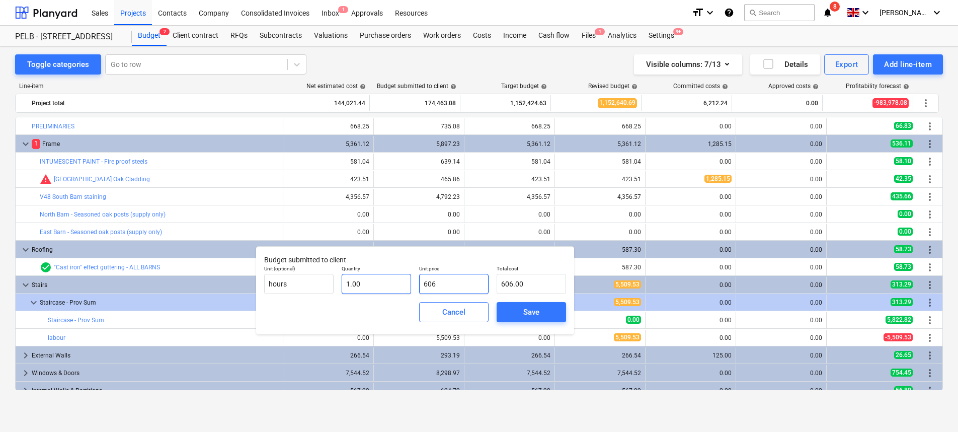
type input "6060"
type input "6,060.00"
type input "6060.4"
type input "6,060.40"
type input "6060.48"
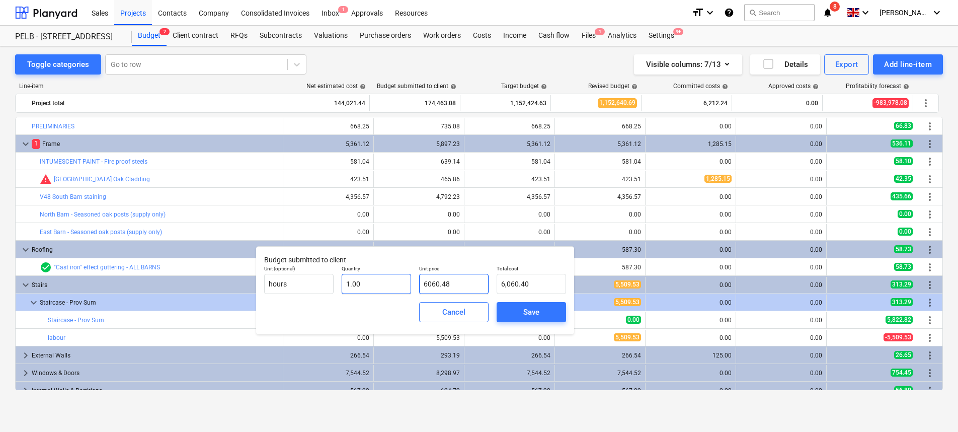
type input "6,060.48"
click at [544, 312] on span "Save" at bounding box center [531, 312] width 45 height 13
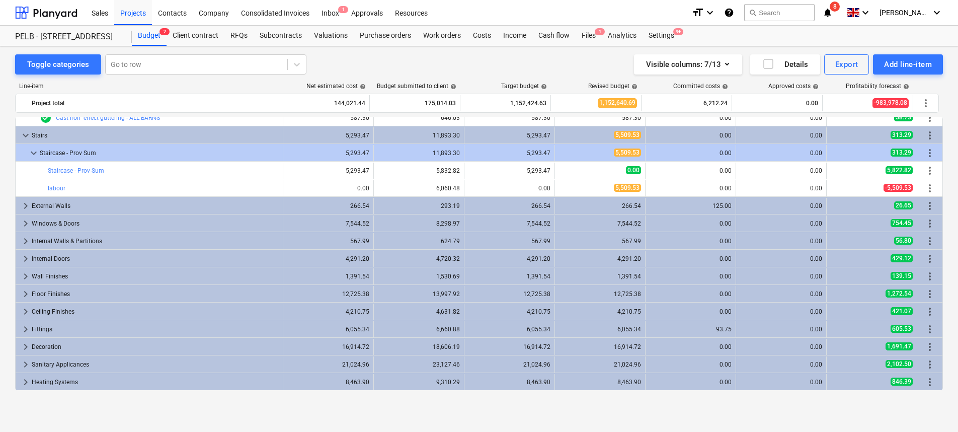
scroll to position [135, 0]
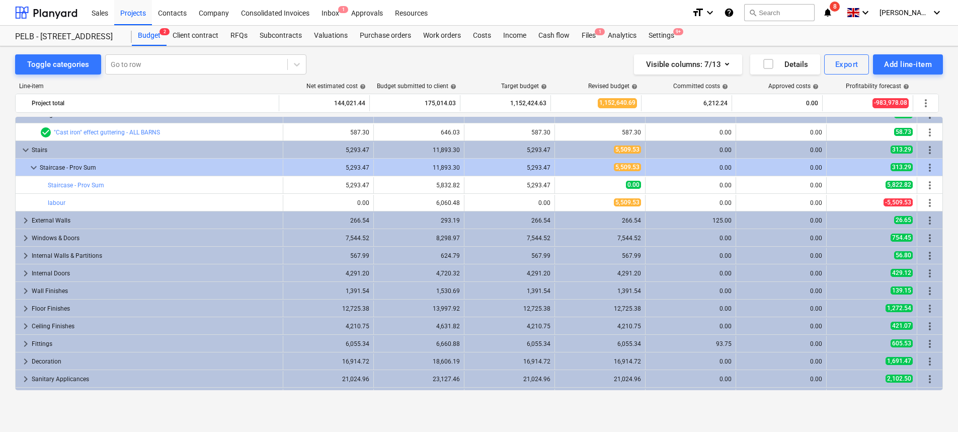
click at [21, 219] on span "keyboard_arrow_right" at bounding box center [26, 220] width 12 height 12
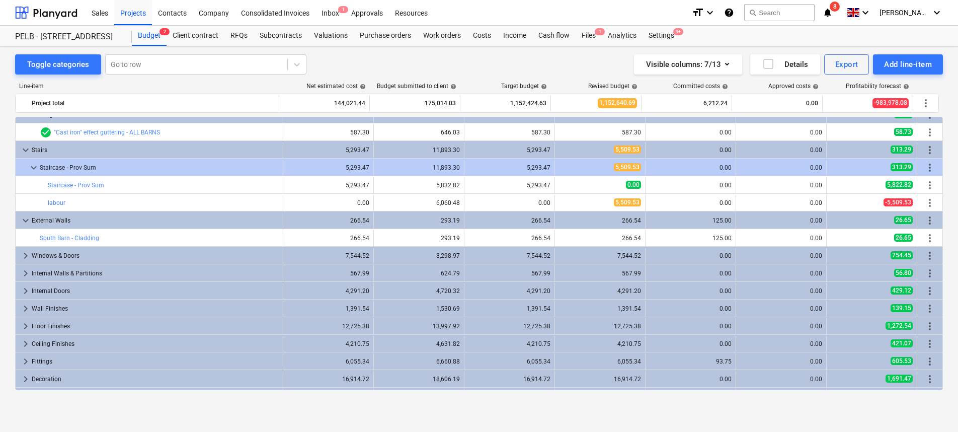
scroll to position [133, 0]
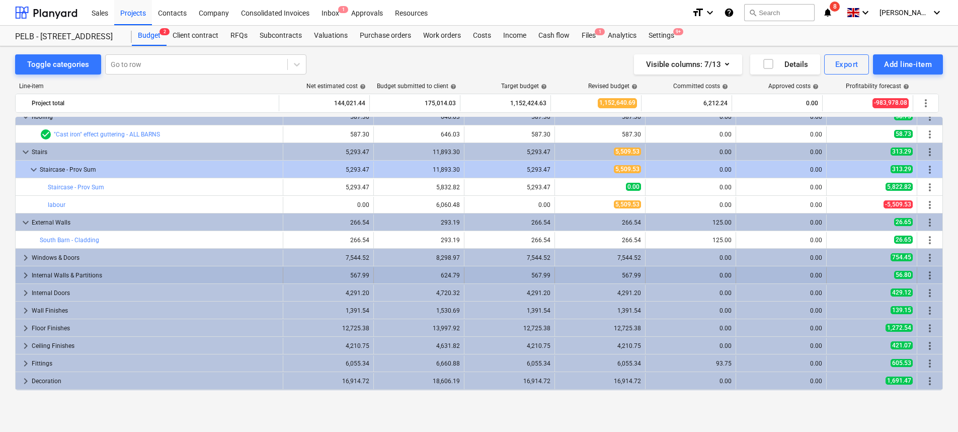
click at [17, 277] on div "keyboard_arrow_right Internal Walls & Partitions" at bounding box center [150, 275] width 268 height 16
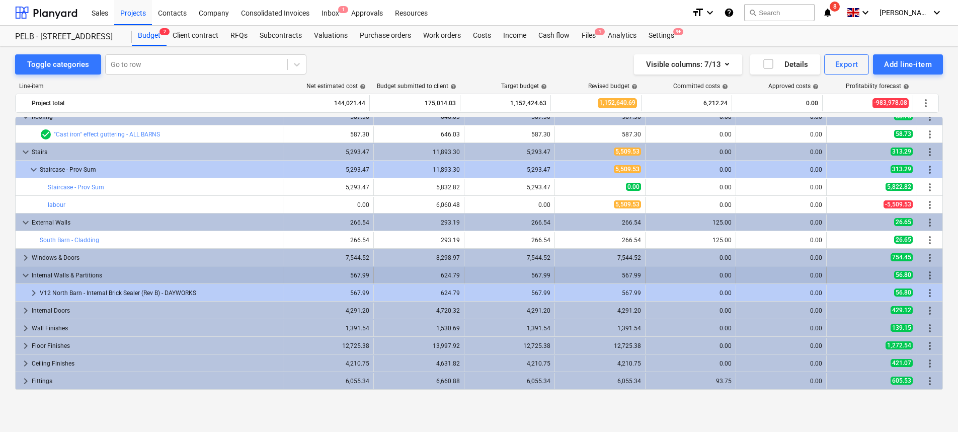
click at [26, 276] on span "keyboard_arrow_down" at bounding box center [26, 275] width 12 height 12
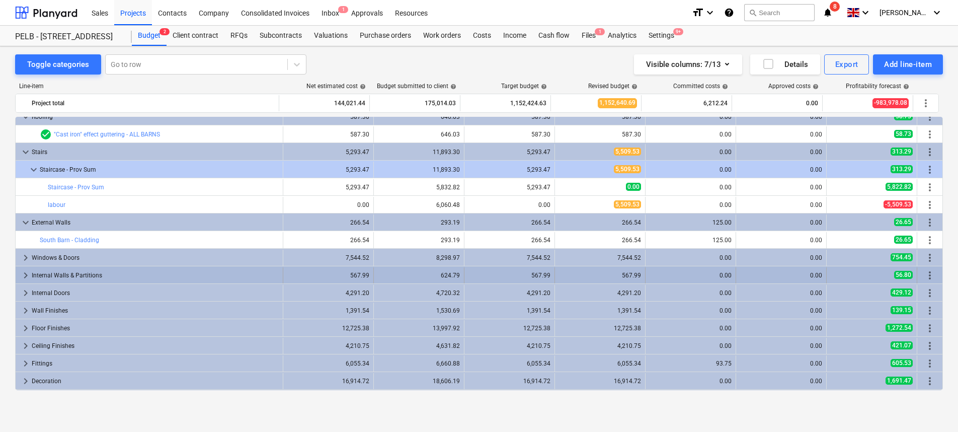
click at [26, 276] on span "keyboard_arrow_right" at bounding box center [26, 275] width 12 height 12
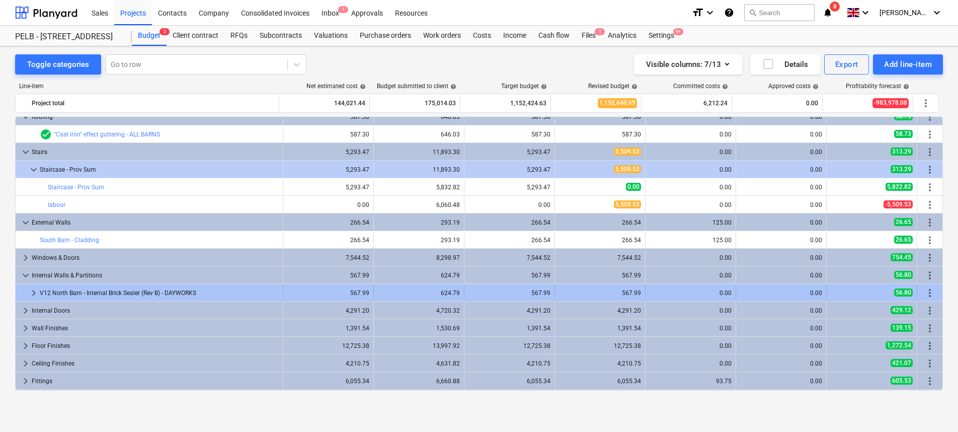
click at [32, 291] on span "keyboard_arrow_right" at bounding box center [34, 293] width 12 height 12
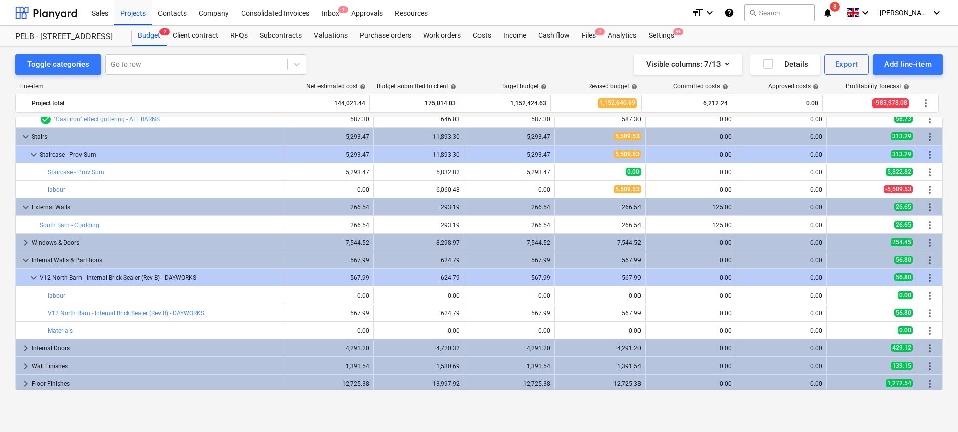
scroll to position [167, 0]
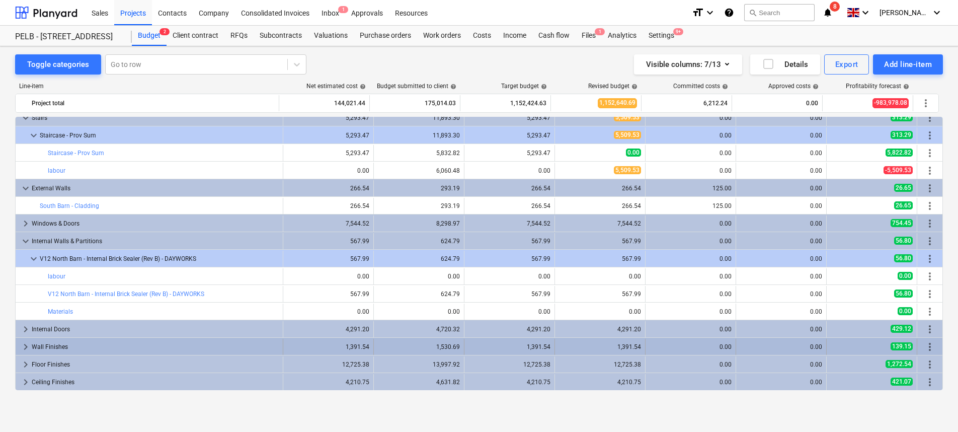
click at [28, 347] on span "keyboard_arrow_right" at bounding box center [26, 347] width 12 height 12
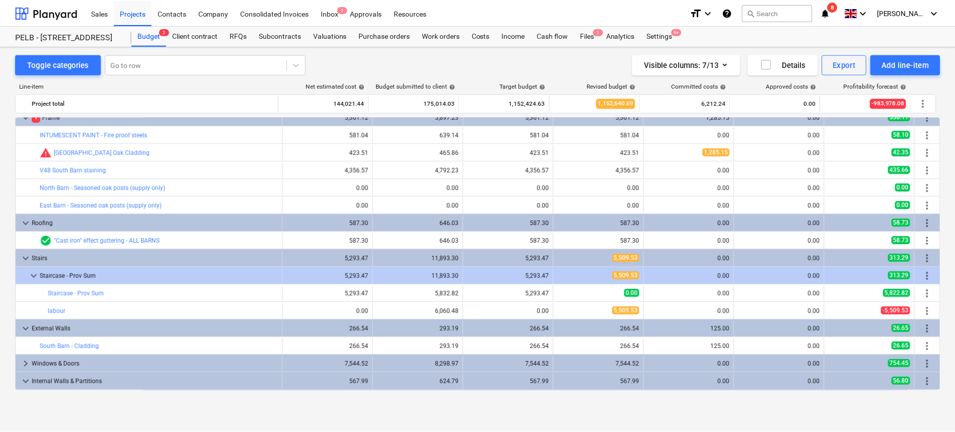
scroll to position [31, 0]
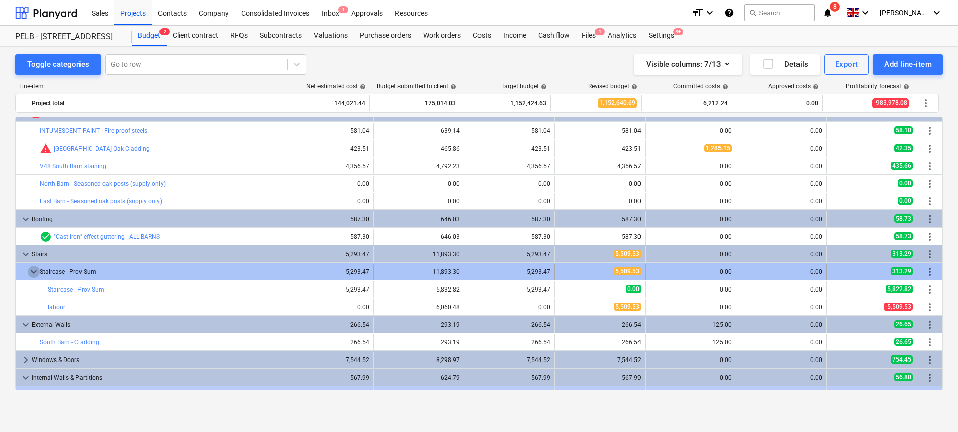
click at [34, 272] on span "keyboard_arrow_down" at bounding box center [34, 272] width 12 height 12
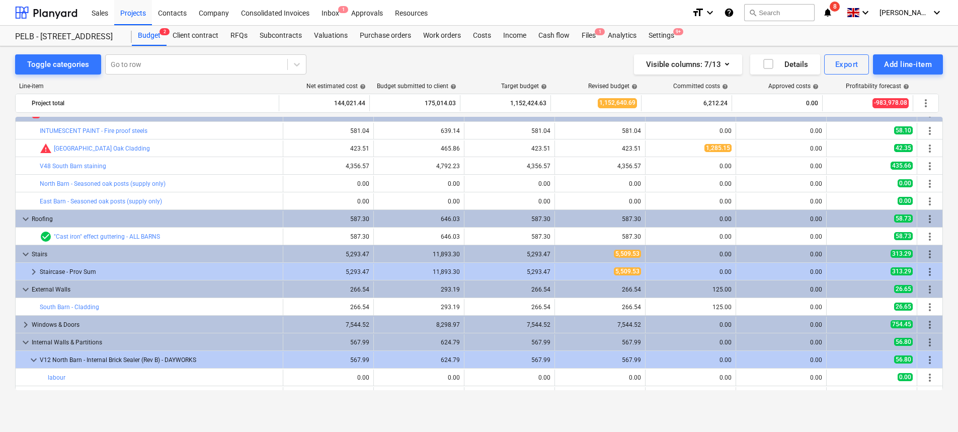
click at [34, 272] on span "keyboard_arrow_right" at bounding box center [34, 272] width 12 height 12
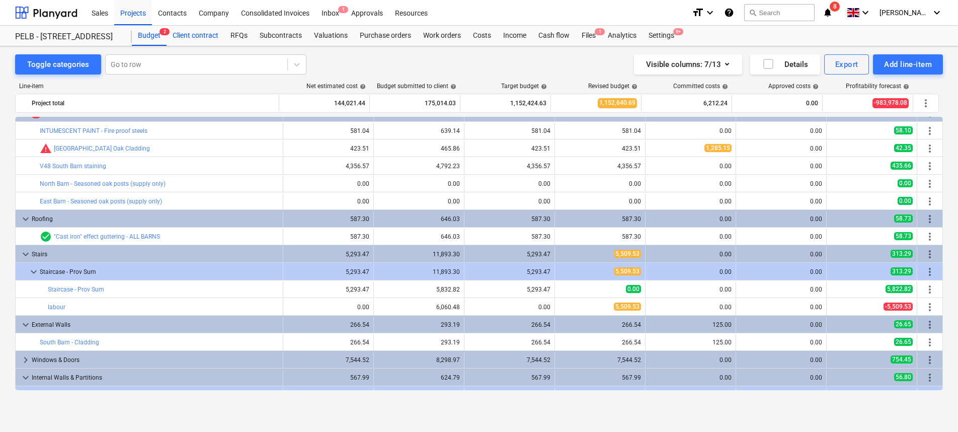
click at [185, 33] on div "Client contract" at bounding box center [196, 36] width 58 height 20
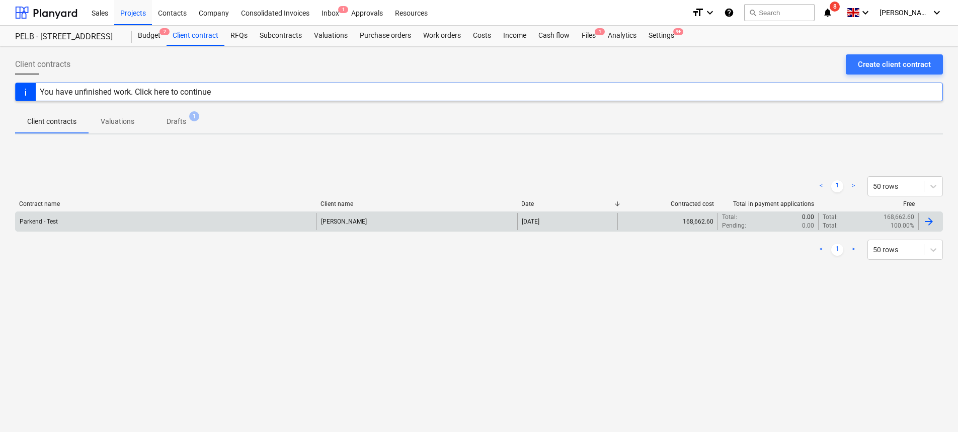
click at [64, 222] on div "Parkend - Test" at bounding box center [166, 221] width 301 height 17
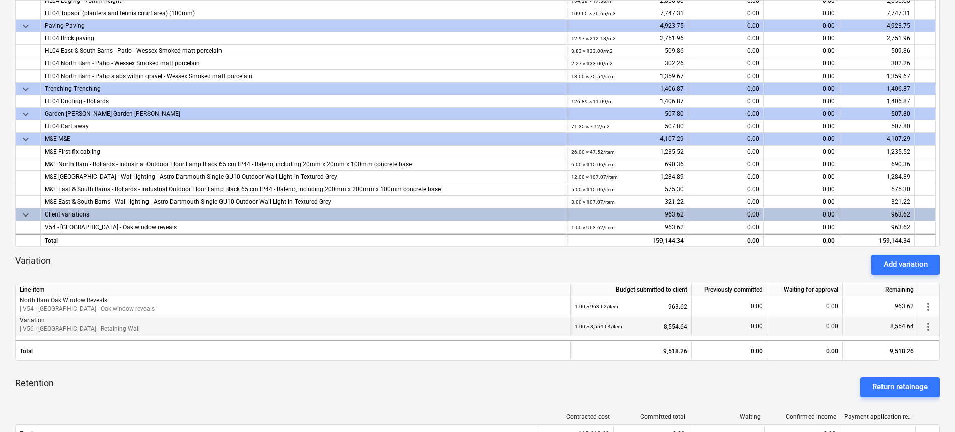
scroll to position [195, 0]
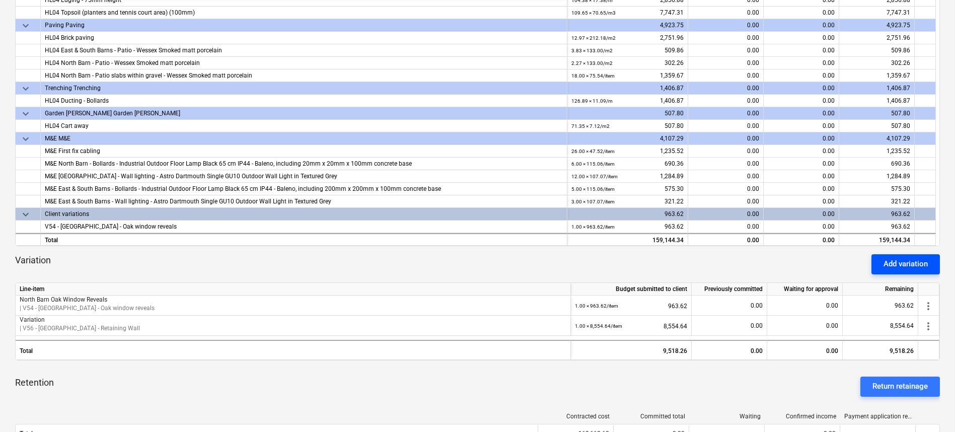
click at [889, 260] on div "Add variation" at bounding box center [905, 263] width 44 height 13
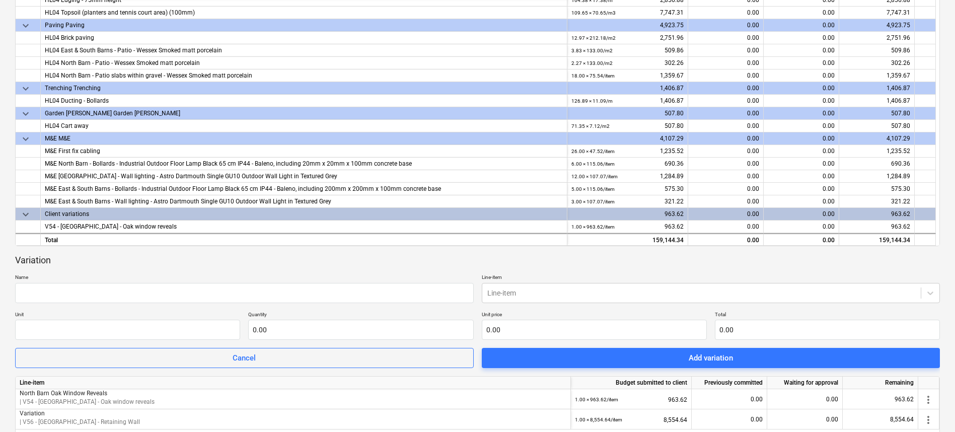
click at [87, 281] on p "Name" at bounding box center [244, 278] width 459 height 9
click at [85, 289] on input "text" at bounding box center [244, 293] width 459 height 20
type input "Staircase - Prov Sum - omit"
click at [539, 237] on body "Sales Projects Contacts Company Consolidated Invoices Inbox 1 Approvals Resourc…" at bounding box center [477, 21] width 955 height 432
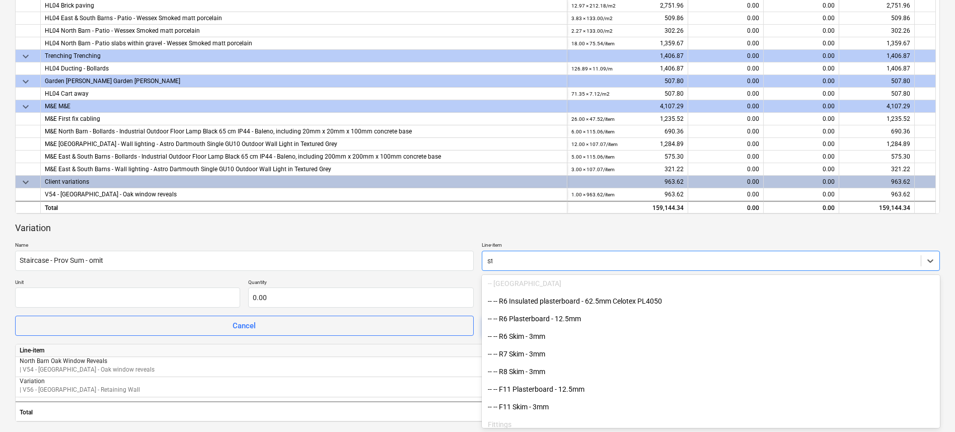
scroll to position [712, 0]
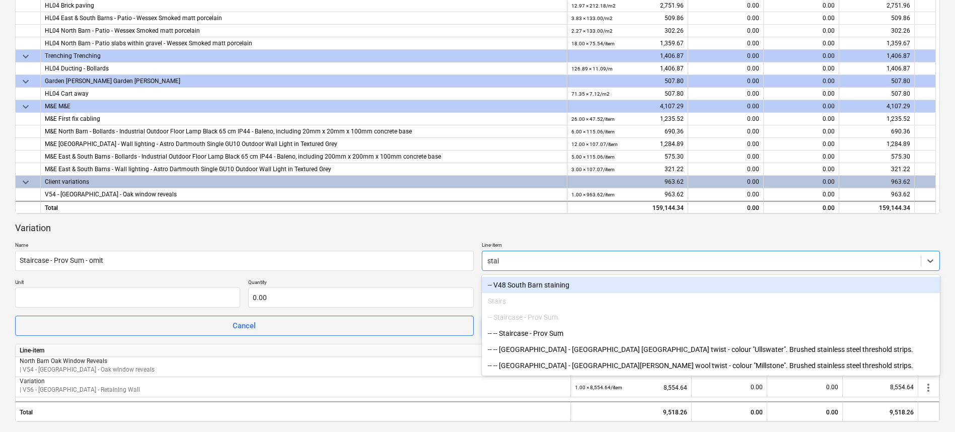
type input "stair"
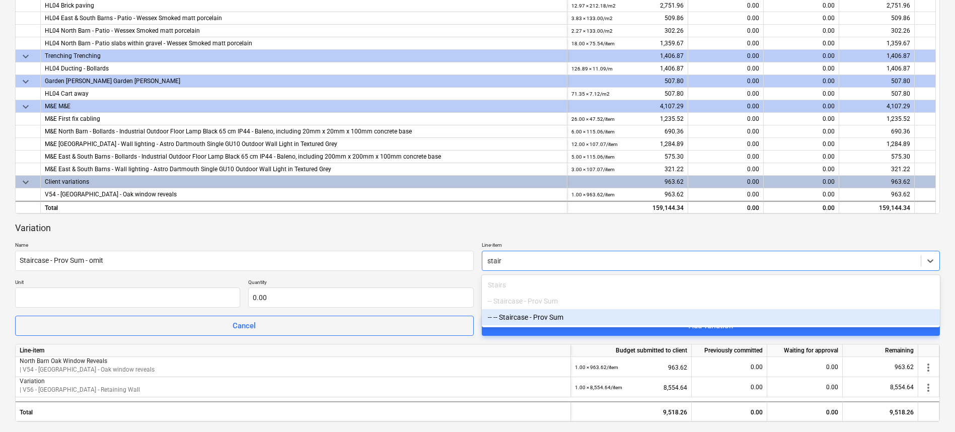
click at [567, 315] on div "-- -- Staircase - Prov Sum" at bounding box center [711, 317] width 459 height 16
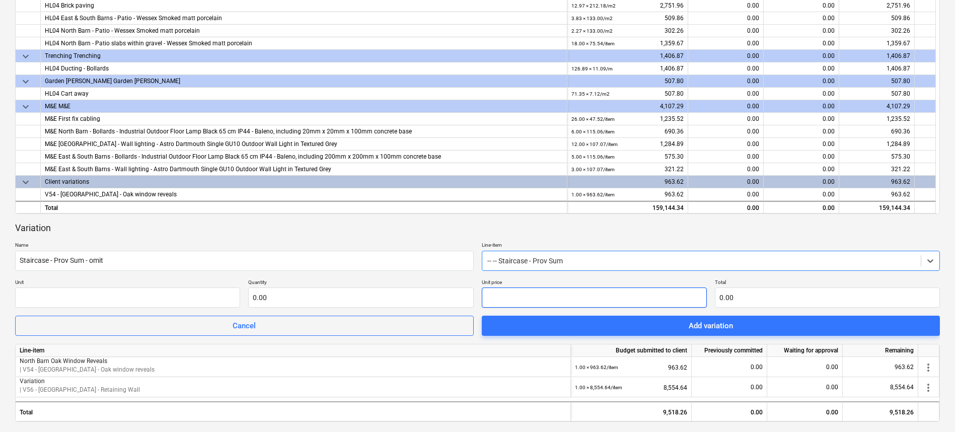
click at [506, 296] on input "text" at bounding box center [594, 297] width 225 height 20
type input "pcs"
type input "1"
type input "1.00"
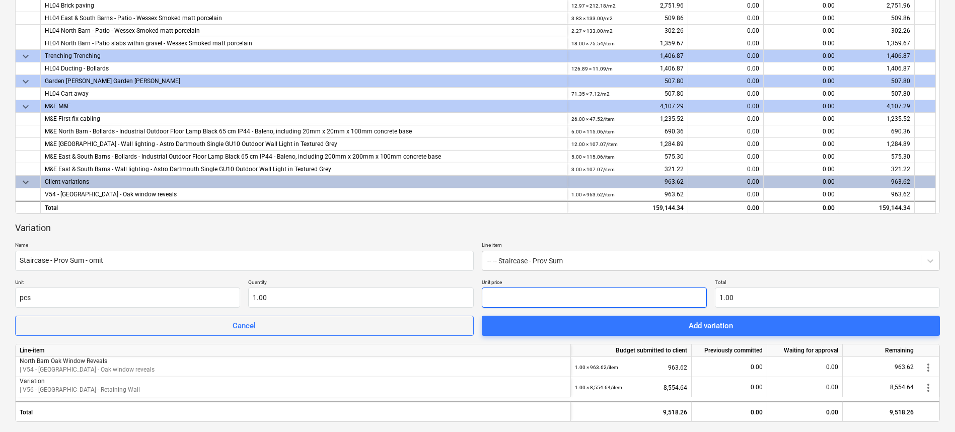
type input "0.00"
type input "5"
type input "5.00"
type input "58"
type input "58.00"
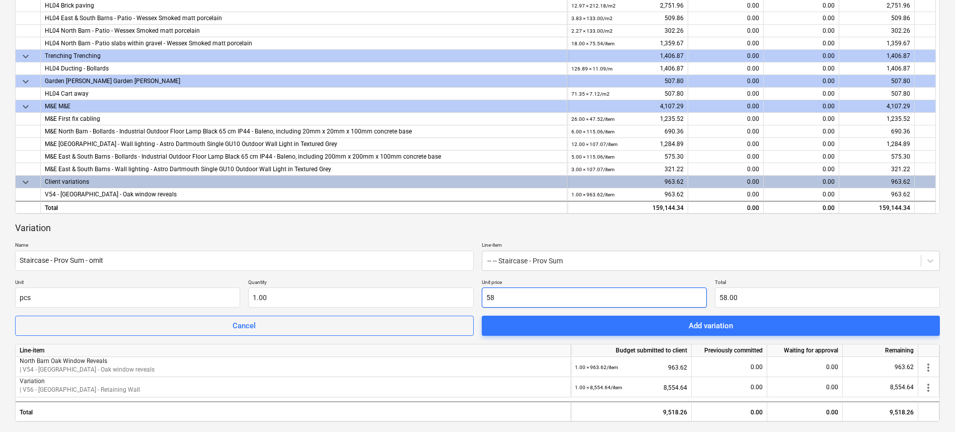
type input "583"
type input "583.00"
type input "5832"
type input "5,832.00"
type input "5832.8"
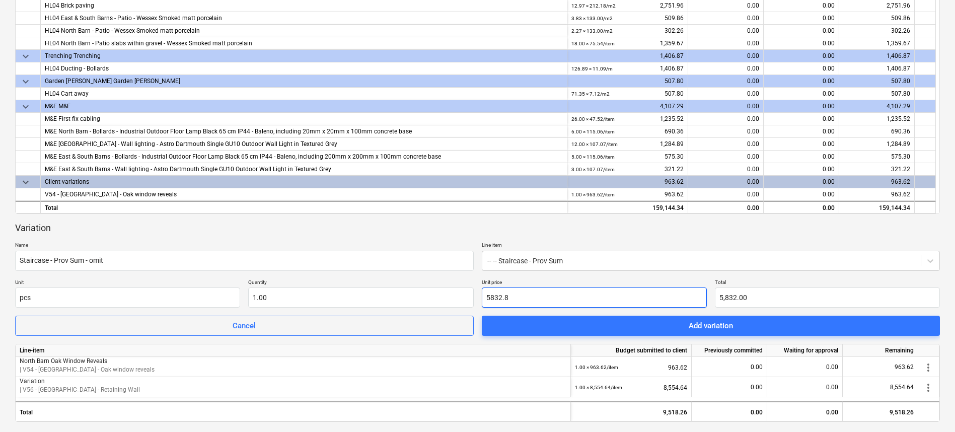
type input "5,832.80"
type input "5832.82"
type input "5,832.82"
click at [605, 233] on div "Variation" at bounding box center [477, 228] width 925 height 12
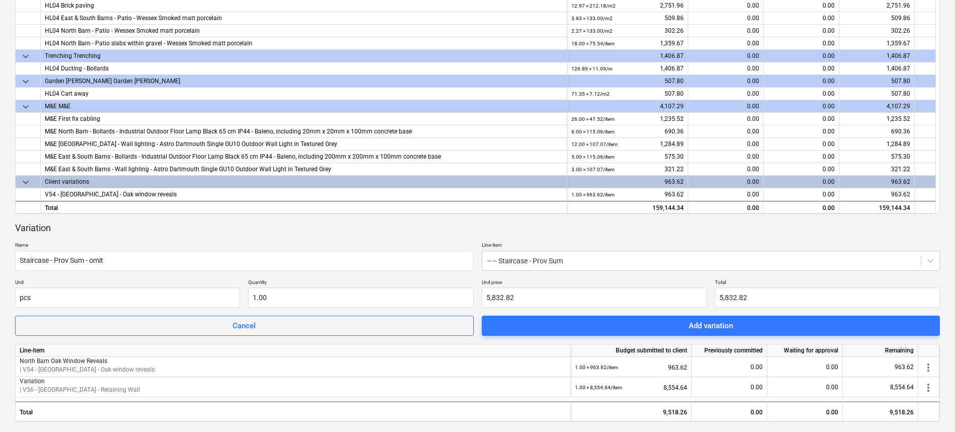
click at [663, 331] on span "Add variation" at bounding box center [711, 325] width 434 height 13
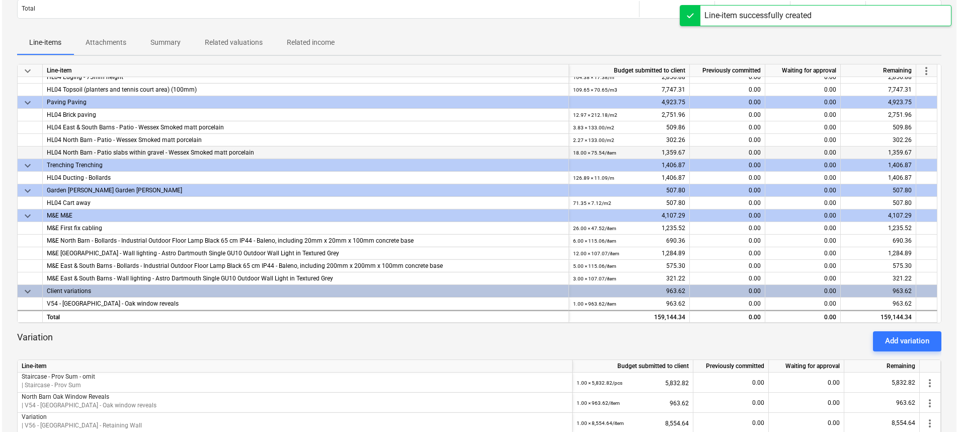
scroll to position [0, 0]
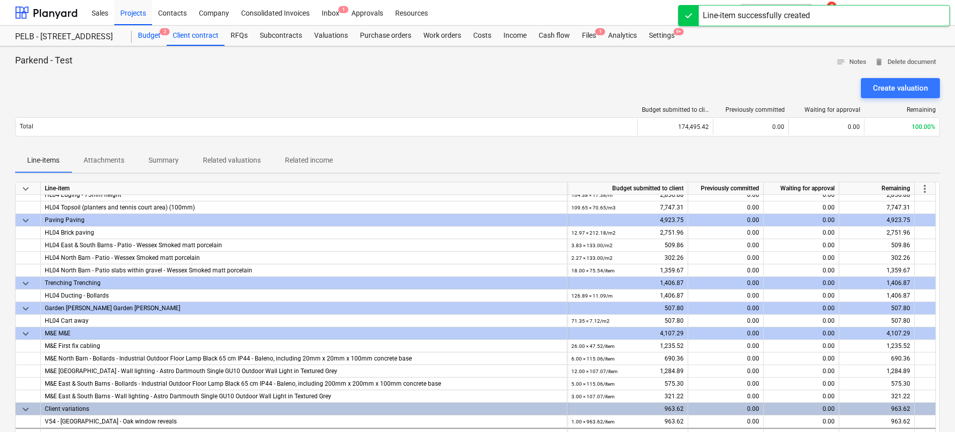
click at [153, 37] on div "Budget 2" at bounding box center [149, 36] width 35 height 20
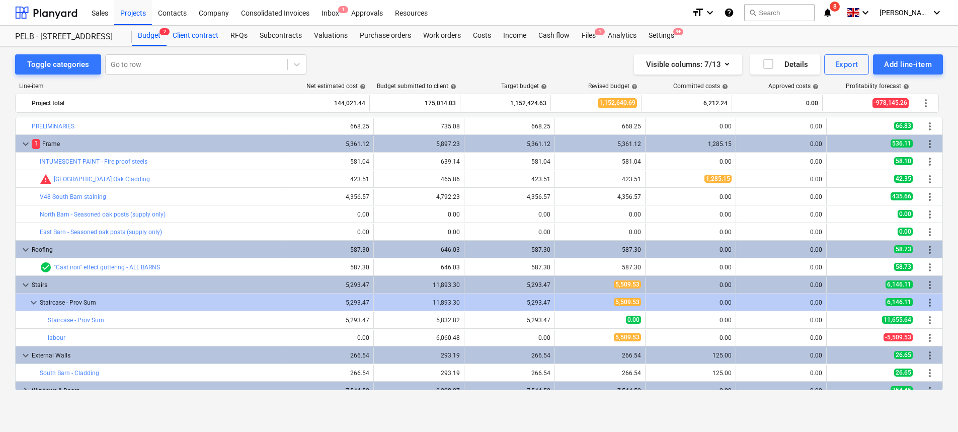
click at [203, 35] on div "Client contract" at bounding box center [196, 36] width 58 height 20
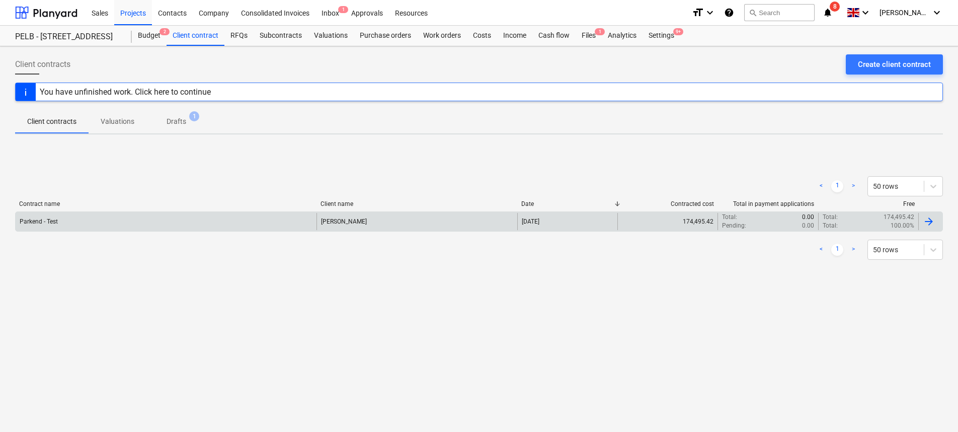
click at [99, 220] on div "Parkend - Test" at bounding box center [166, 221] width 301 height 17
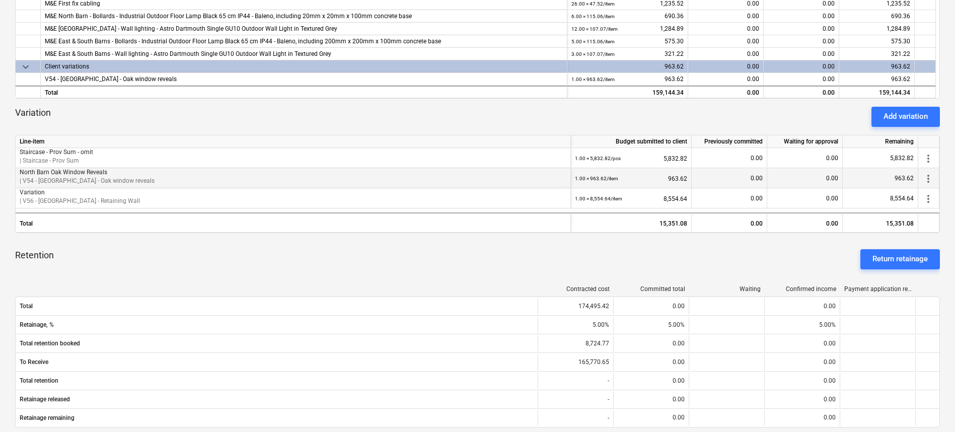
scroll to position [324, 0]
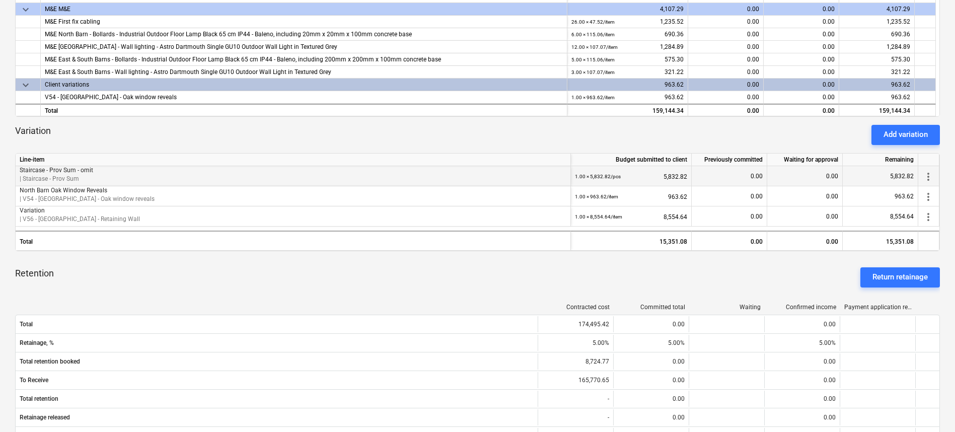
click at [933, 174] on span "more_vert" at bounding box center [928, 176] width 12 height 12
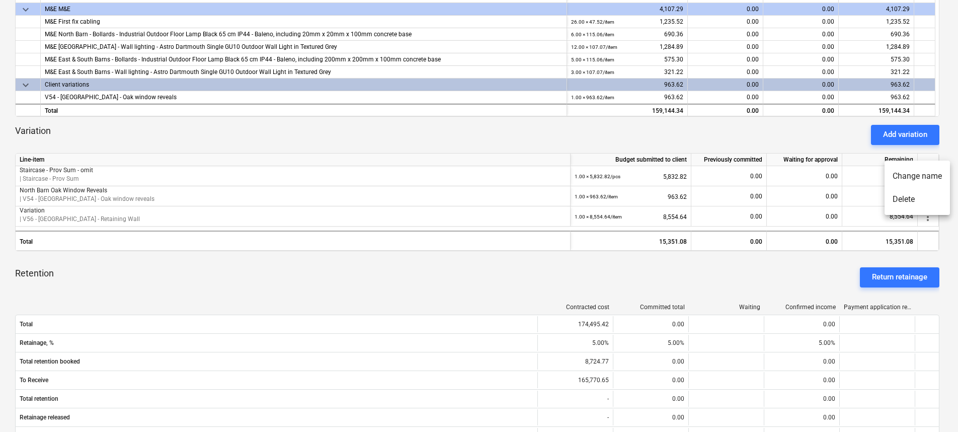
drag, startPoint x: 310, startPoint y: 260, endPoint x: 864, endPoint y: 149, distance: 565.1
click at [311, 260] on div at bounding box center [479, 216] width 958 height 432
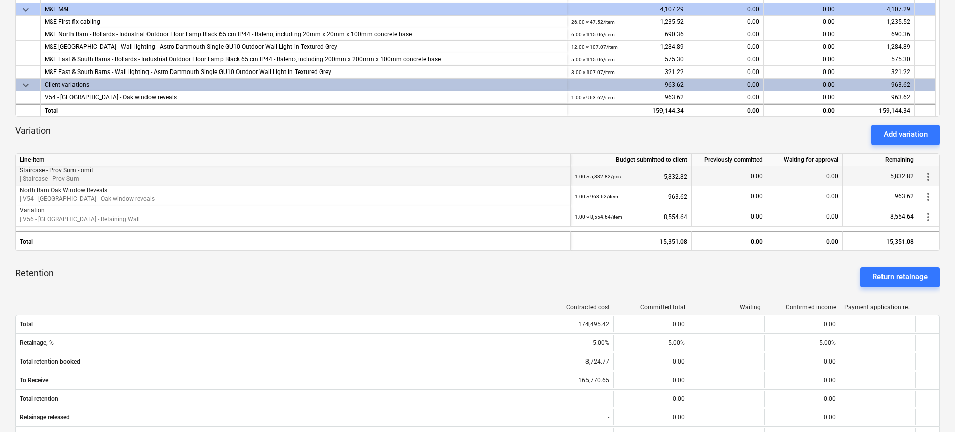
click at [919, 170] on div "more_vert" at bounding box center [928, 176] width 21 height 20
click at [927, 174] on span "more_vert" at bounding box center [928, 176] width 12 height 12
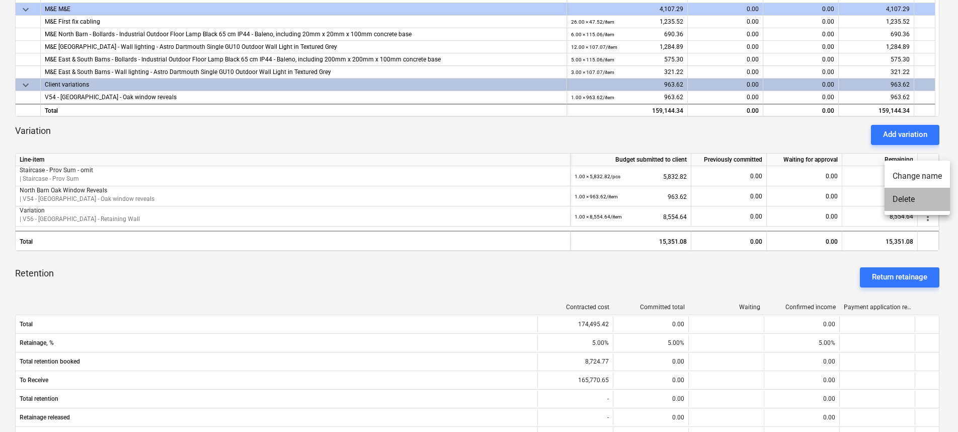
click at [904, 204] on li "Delete" at bounding box center [917, 199] width 65 height 23
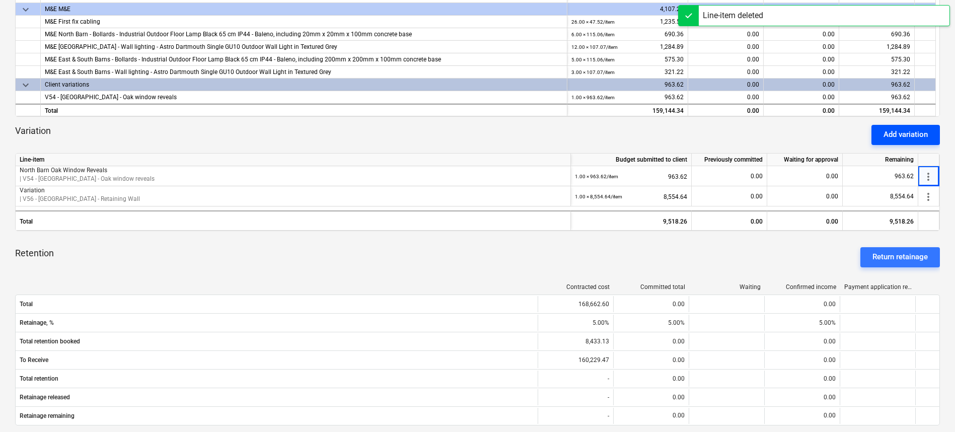
click at [895, 134] on div "Add variation" at bounding box center [905, 134] width 44 height 13
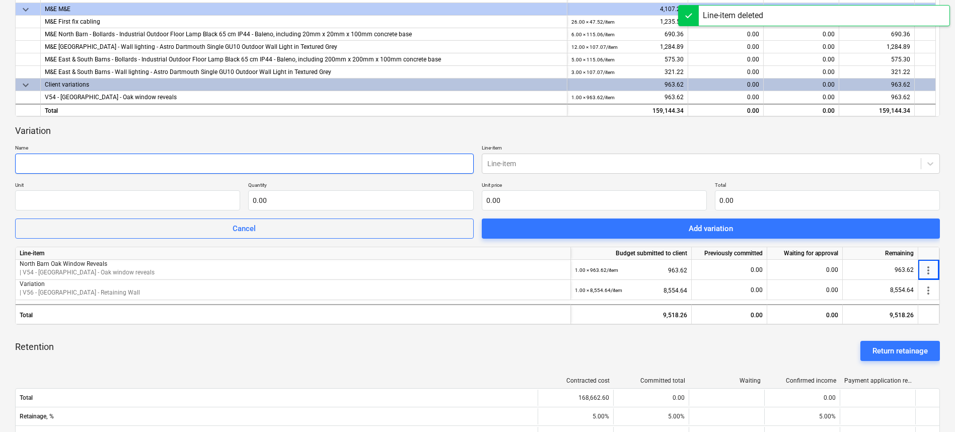
click at [142, 163] on input "text" at bounding box center [244, 164] width 459 height 20
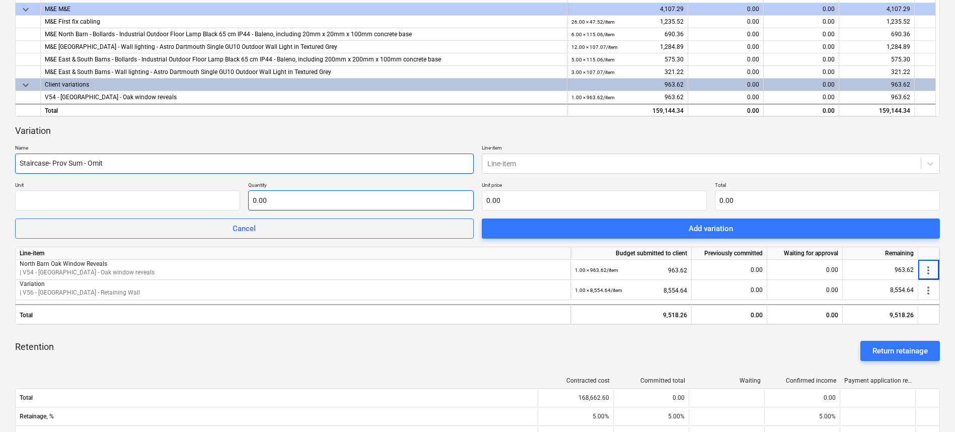
type input "Staircase- Prov Sum - Omit"
click at [301, 200] on input "text" at bounding box center [360, 200] width 225 height 20
type input "-1.00"
click at [563, 197] on input "text" at bounding box center [594, 200] width 225 height 20
type input "5"
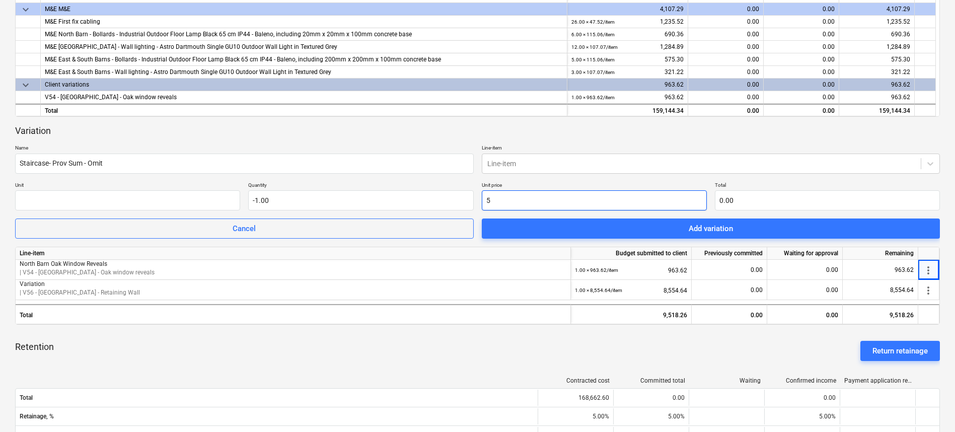
type input "-5.00"
type input "58"
type input "-58.00"
type input "583"
type input "-583.00"
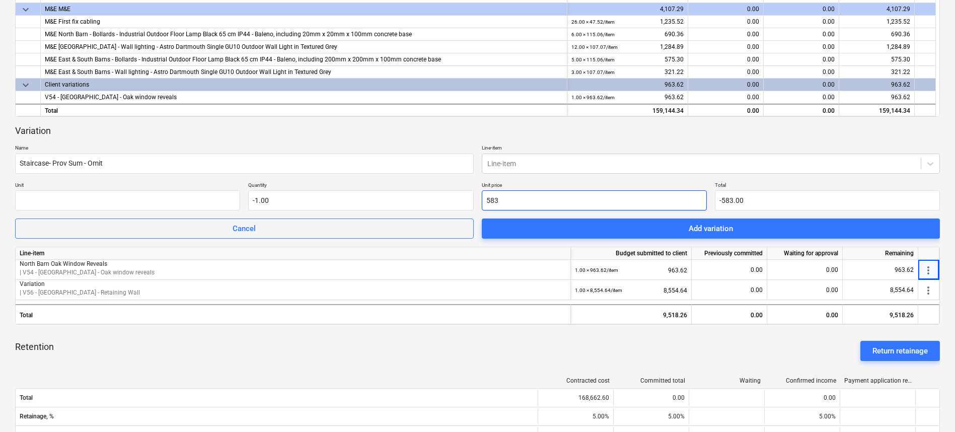
type input "5832"
type input "-5,832.00"
type input "5832.8"
type input "-5,832.80"
type input "5832.82"
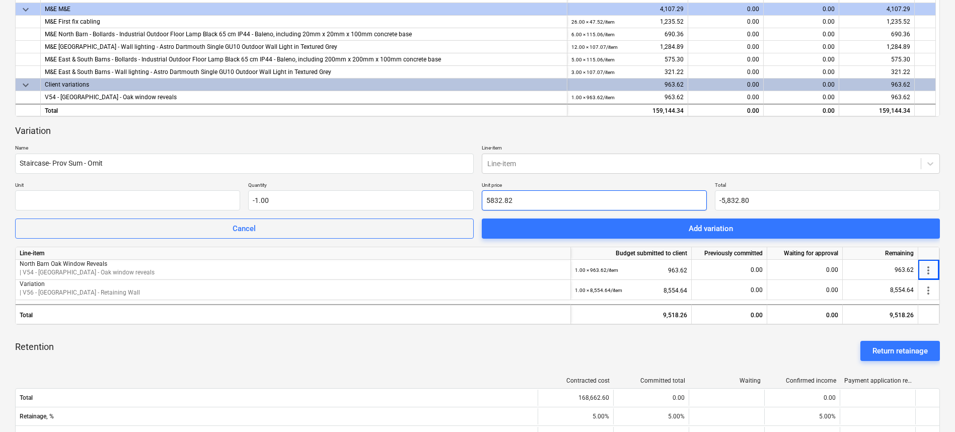
type input "-5,832.82"
type input "5,832.82"
click at [617, 128] on div "Variation" at bounding box center [477, 131] width 925 height 12
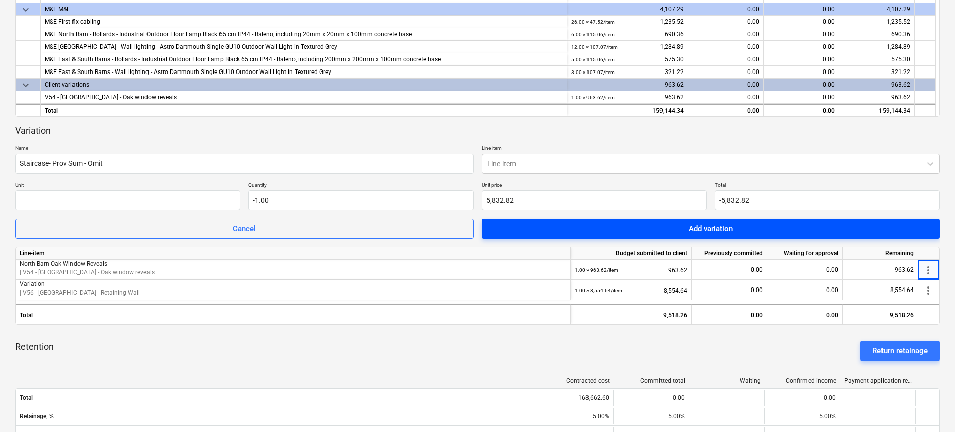
click at [665, 236] on button "Add variation" at bounding box center [711, 228] width 459 height 20
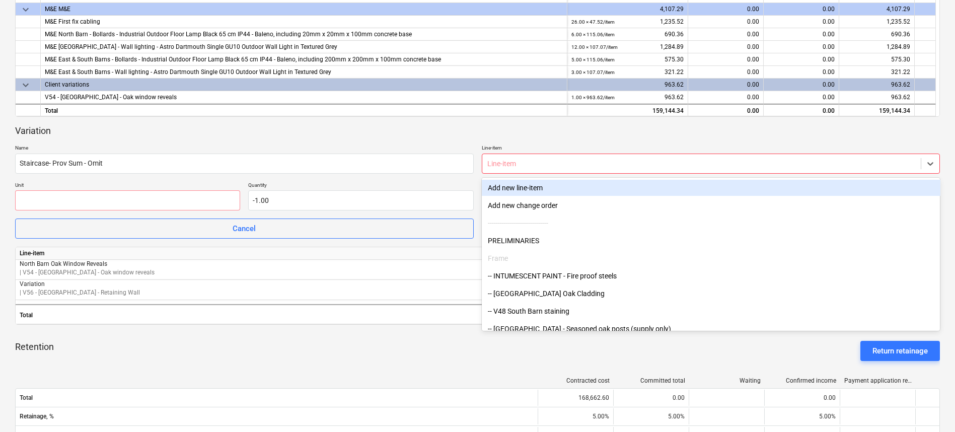
click at [532, 163] on div at bounding box center [701, 164] width 429 height 10
type input "s"
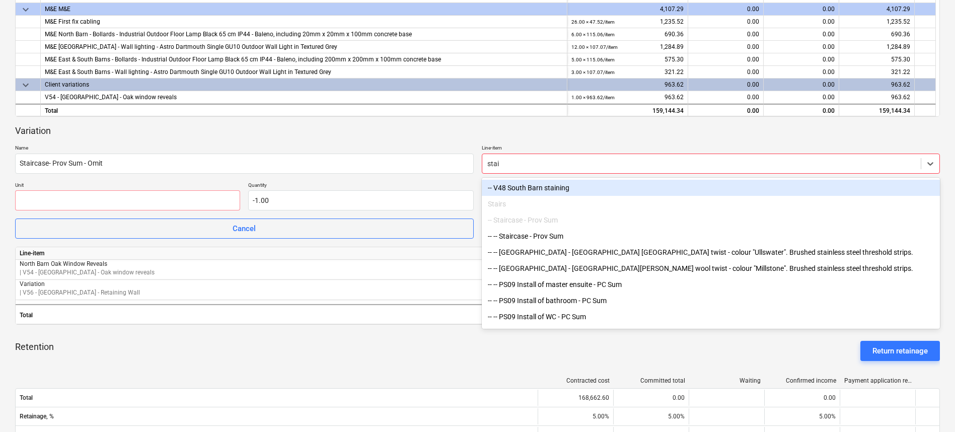
type input "stair"
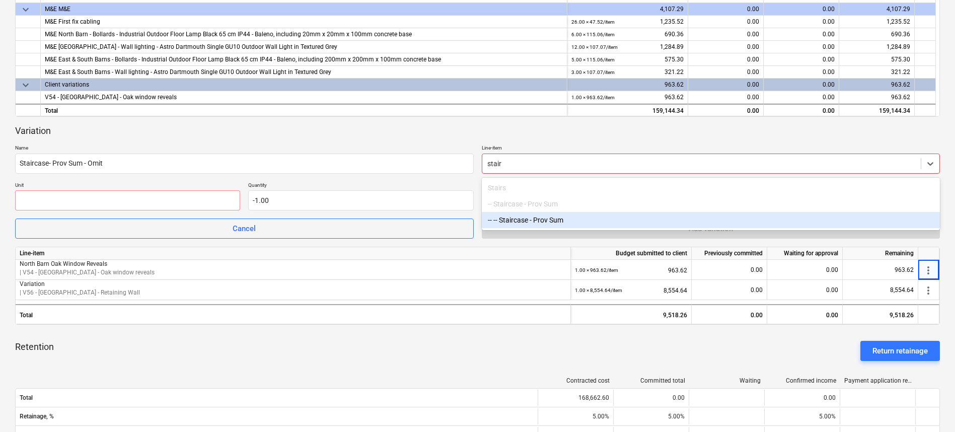
click at [506, 224] on div "-- -- Staircase - Prov Sum" at bounding box center [711, 220] width 459 height 16
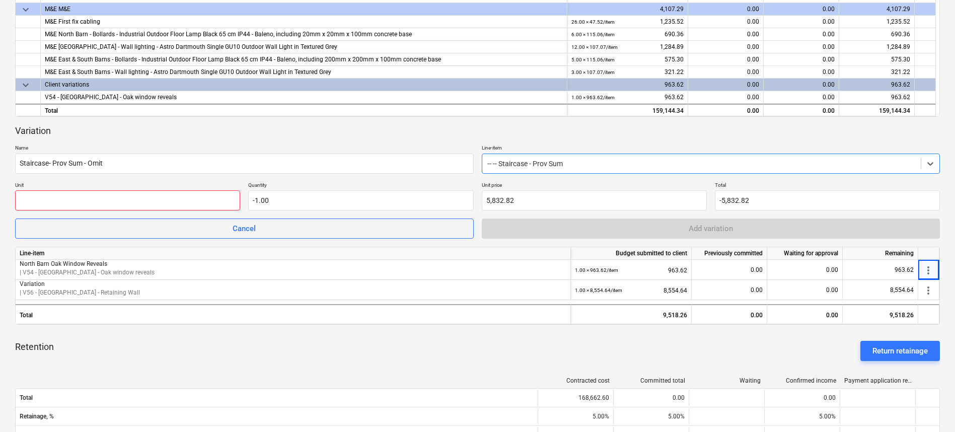
click at [187, 198] on input "text" at bounding box center [127, 200] width 225 height 20
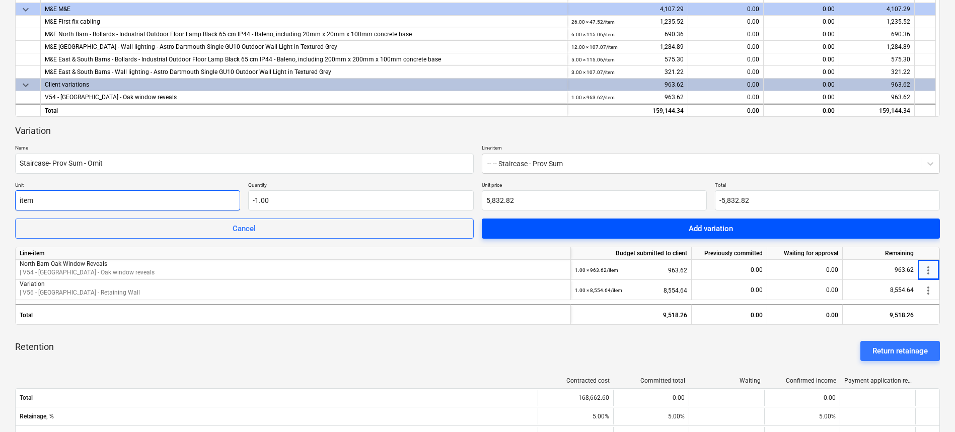
type input "item"
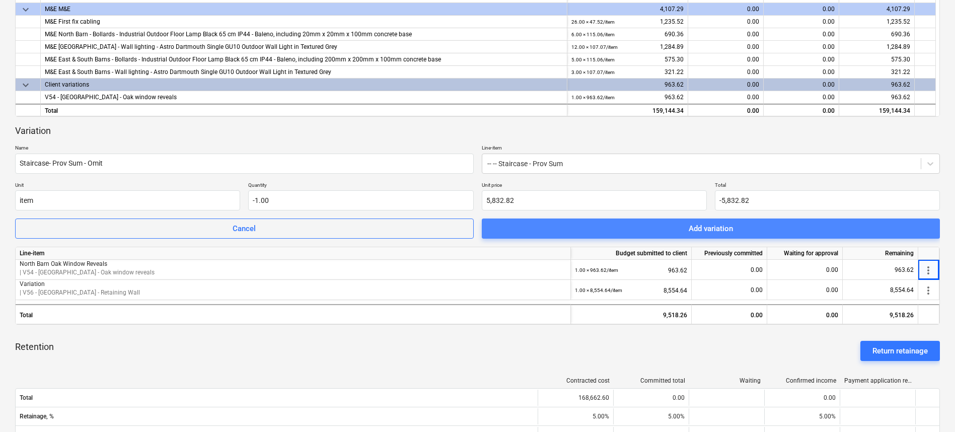
click at [630, 225] on span "Add variation" at bounding box center [711, 228] width 434 height 13
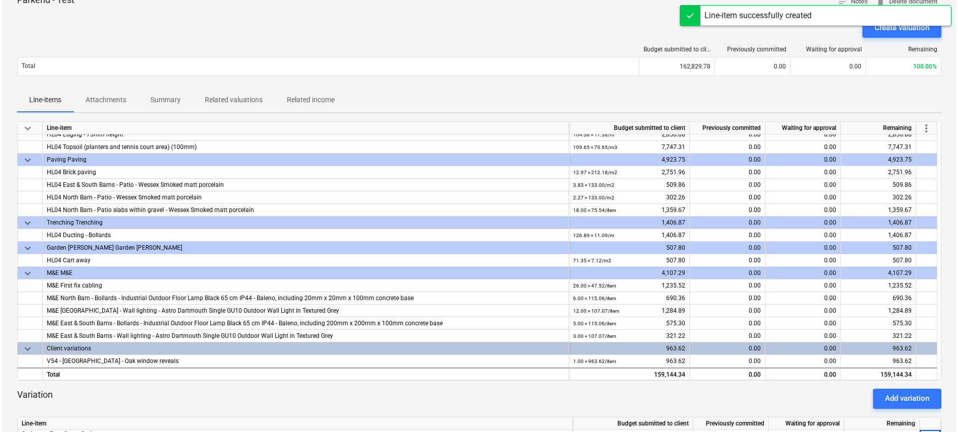
scroll to position [0, 0]
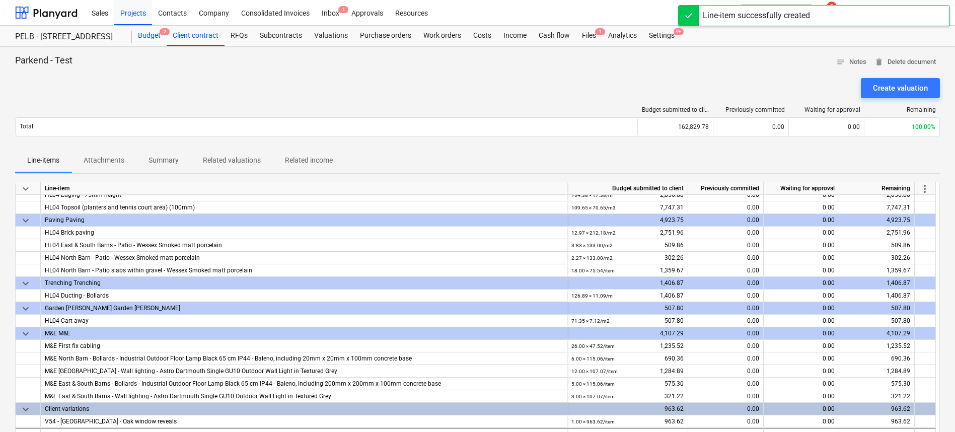
click at [153, 36] on div "Budget 2" at bounding box center [149, 36] width 35 height 20
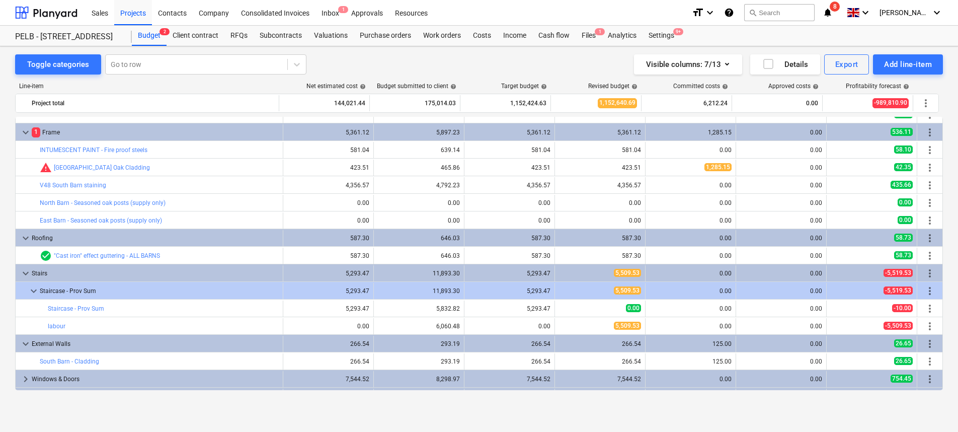
scroll to position [13, 0]
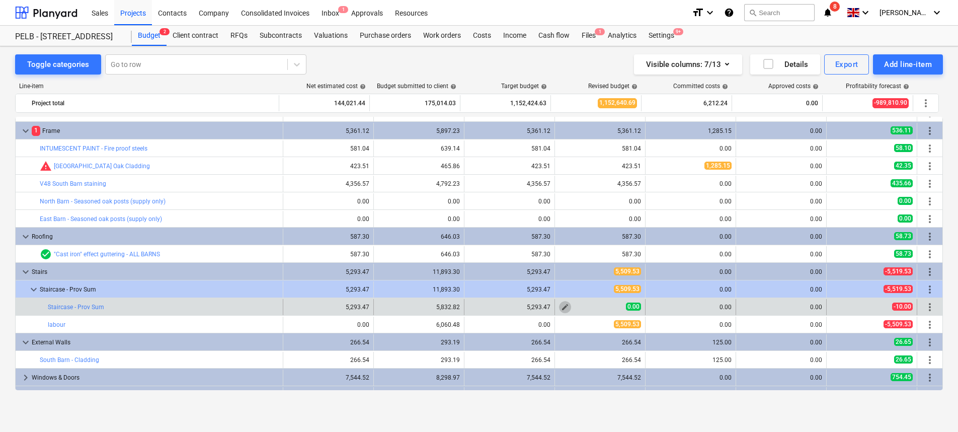
click at [563, 307] on span "edit" at bounding box center [565, 307] width 8 height 8
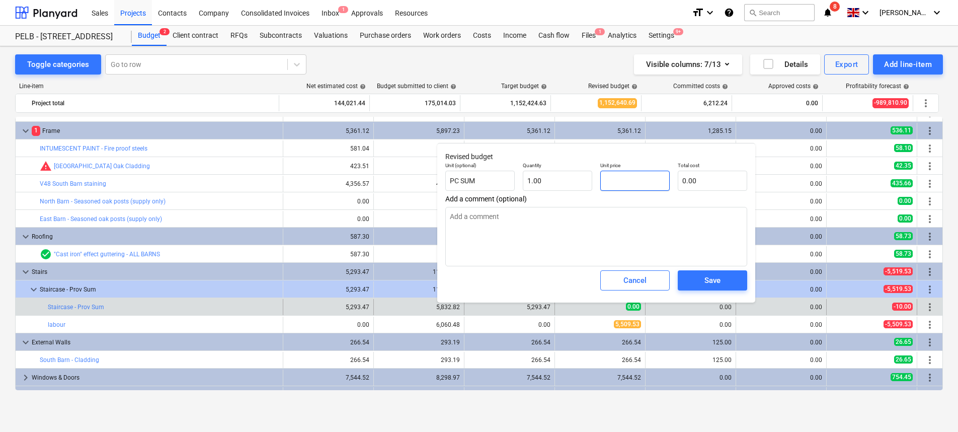
click at [653, 174] on input "text" at bounding box center [634, 181] width 69 height 20
type input "5"
type textarea "x"
type input "5.00"
type input "52"
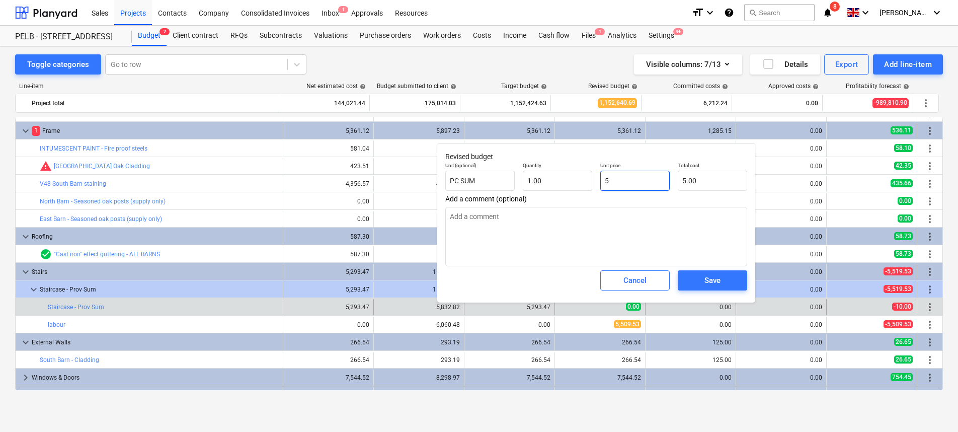
type textarea "x"
type input "52.00"
type input "529"
type textarea "x"
type input "529.00"
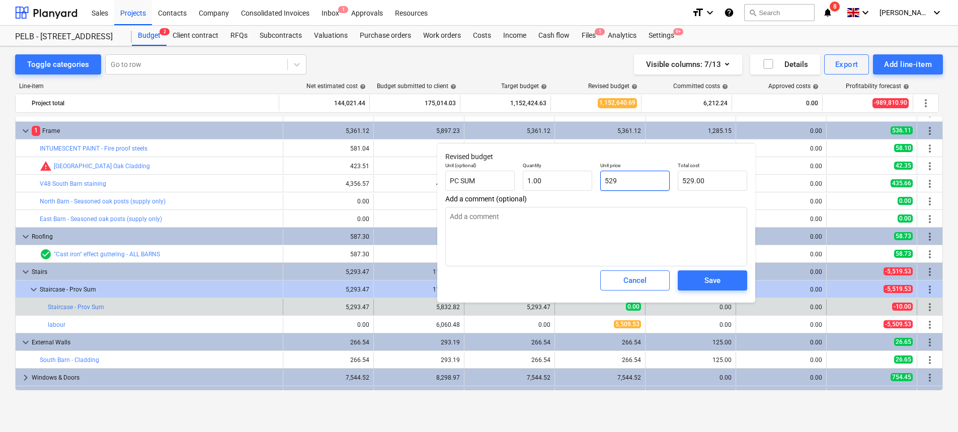
type input "5293"
type textarea "x"
type input "5,293.00"
type input "5293."
type textarea "x"
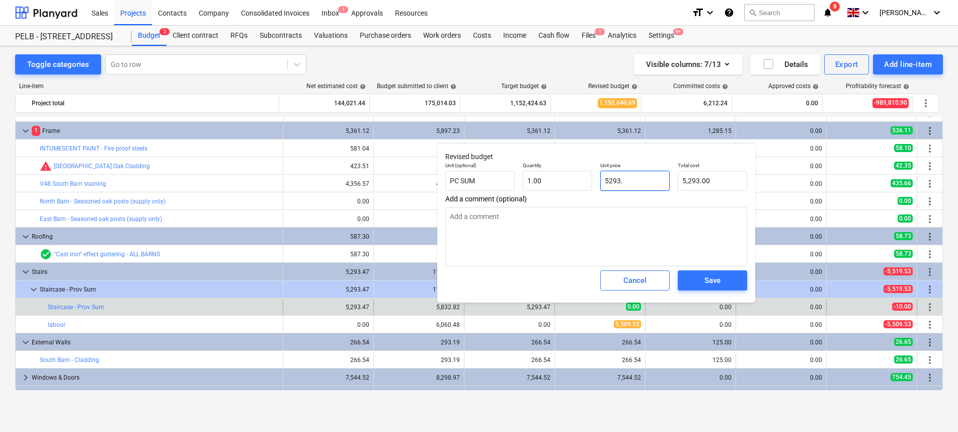
type input "5293.4"
type textarea "x"
type input "5,293.40"
type input "5293.47"
type textarea "x"
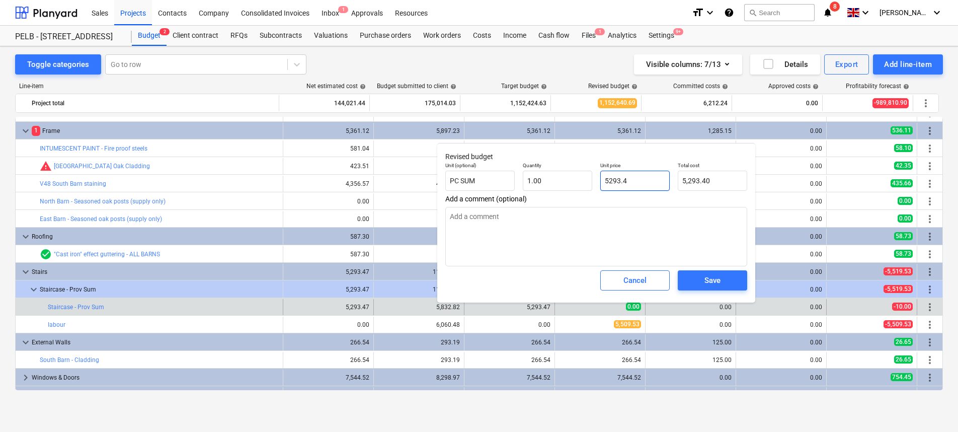
type input "5,293.47"
click at [697, 278] on span "Save" at bounding box center [712, 280] width 45 height 13
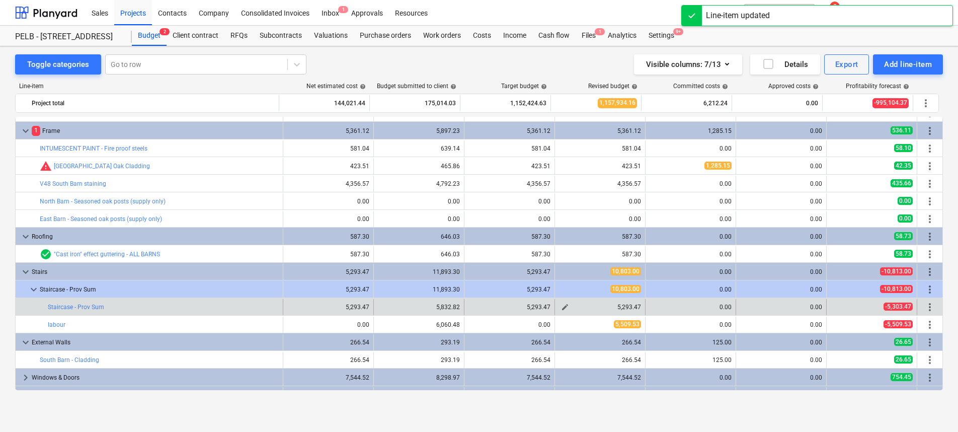
click at [564, 307] on span "edit" at bounding box center [565, 307] width 8 height 8
type textarea "x"
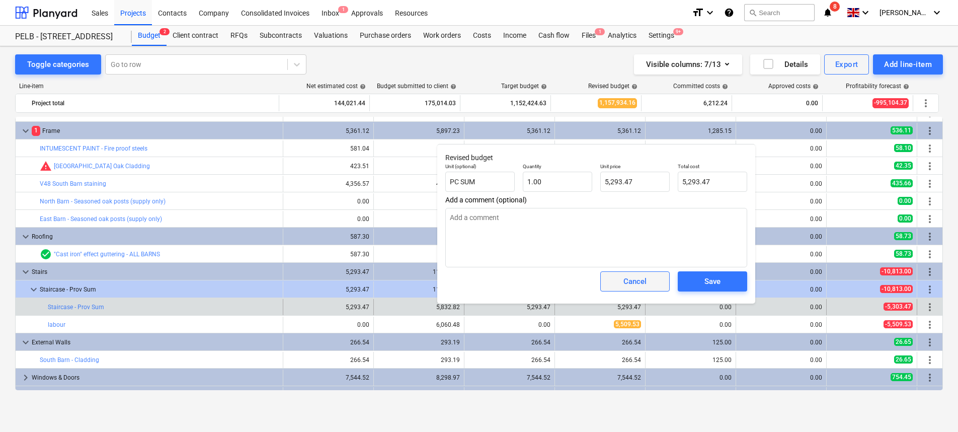
click at [643, 279] on div "Cancel" at bounding box center [635, 281] width 23 height 13
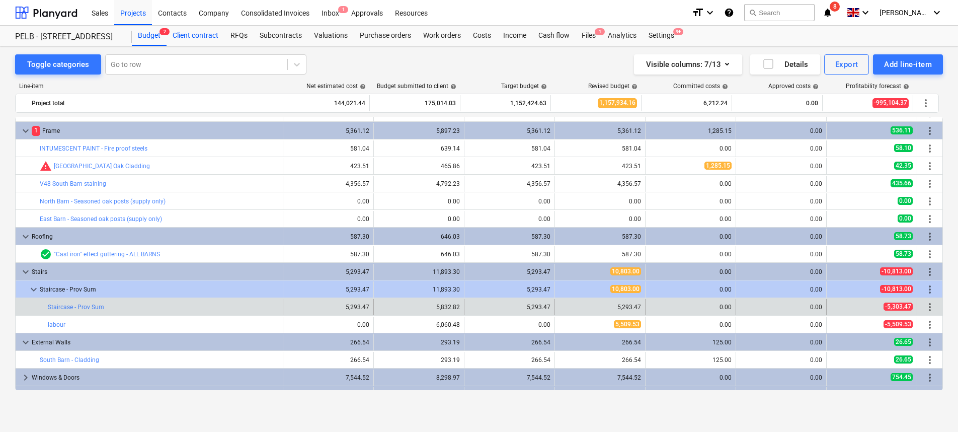
click at [194, 37] on div "Client contract" at bounding box center [196, 36] width 58 height 20
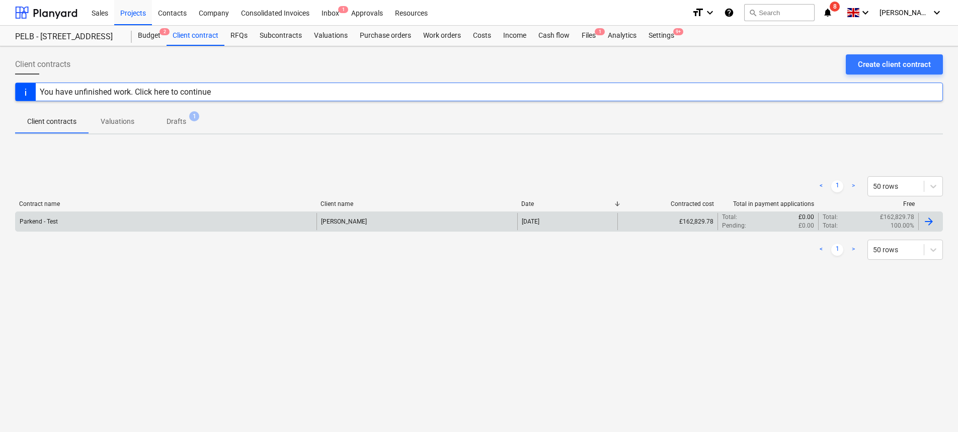
click at [213, 224] on div "Parkend - Test" at bounding box center [166, 221] width 301 height 17
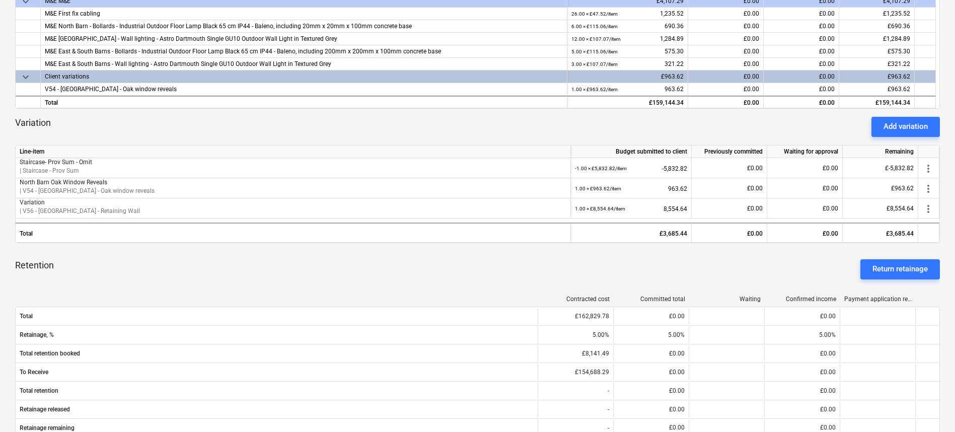
scroll to position [329, 0]
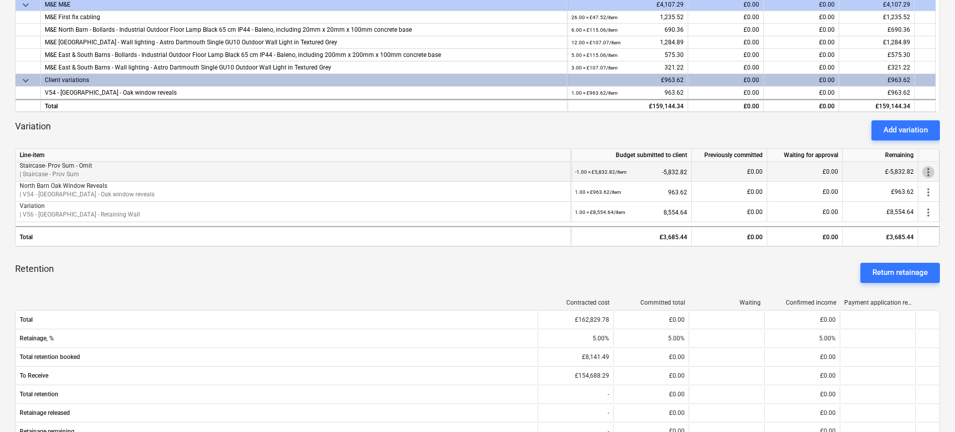
click at [927, 173] on span "more_vert" at bounding box center [928, 172] width 12 height 12
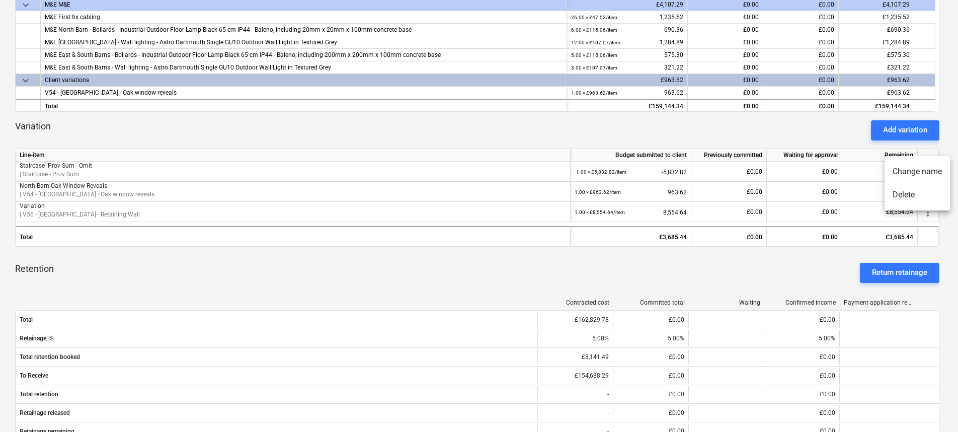
click at [452, 280] on div at bounding box center [479, 216] width 958 height 432
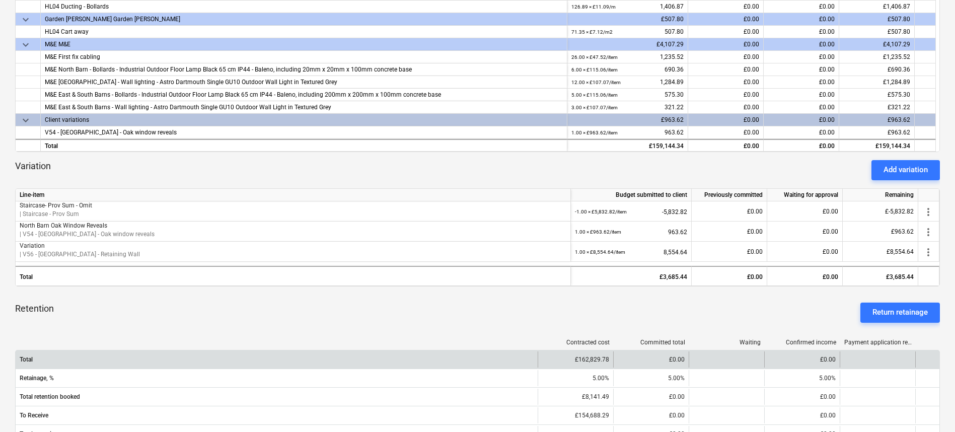
scroll to position [288, 0]
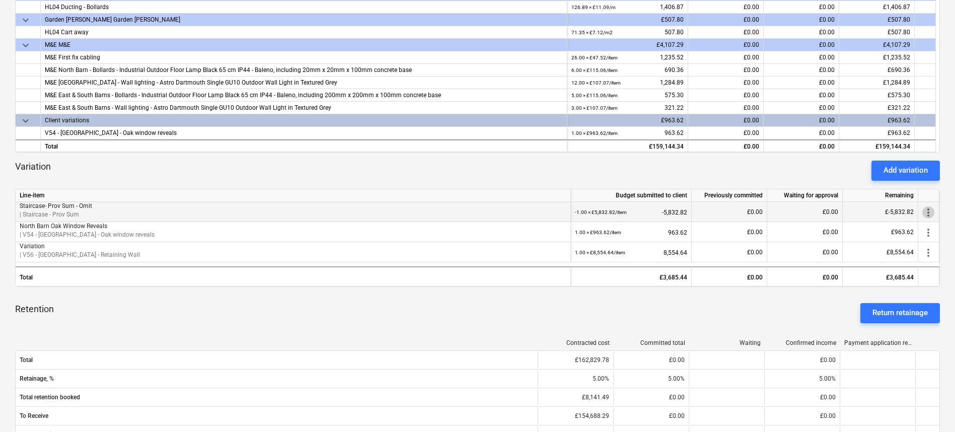
click at [927, 211] on span "more_vert" at bounding box center [928, 212] width 12 height 12
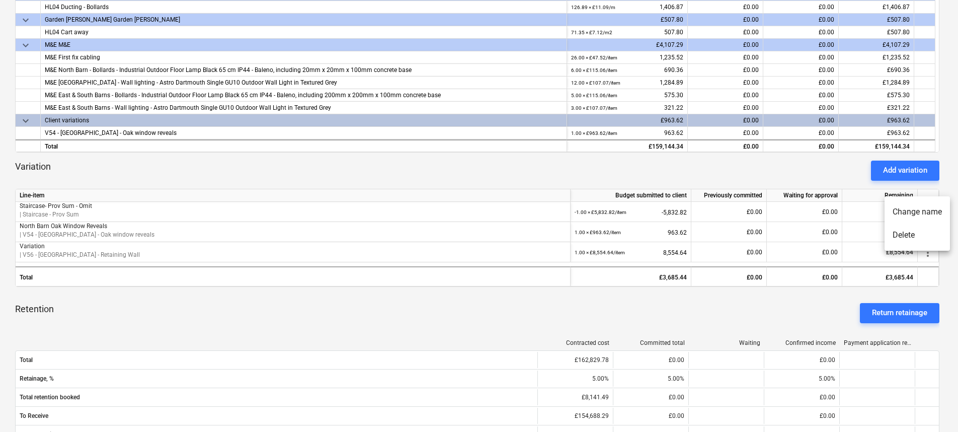
click at [597, 324] on div at bounding box center [479, 216] width 958 height 432
click at [897, 158] on div "keyboard_arrow_down Line-item Budget submitted to client Previously committed W…" at bounding box center [477, 227] width 925 height 668
click at [896, 177] on div "Add variation" at bounding box center [905, 170] width 44 height 13
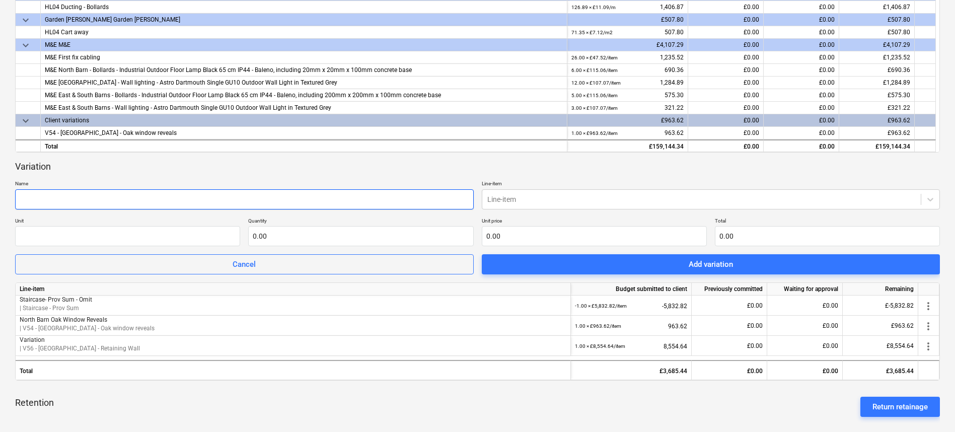
click at [114, 199] on input "text" at bounding box center [244, 199] width 459 height 20
type input "P"
type input "Staircase"
click at [511, 198] on div at bounding box center [701, 199] width 429 height 10
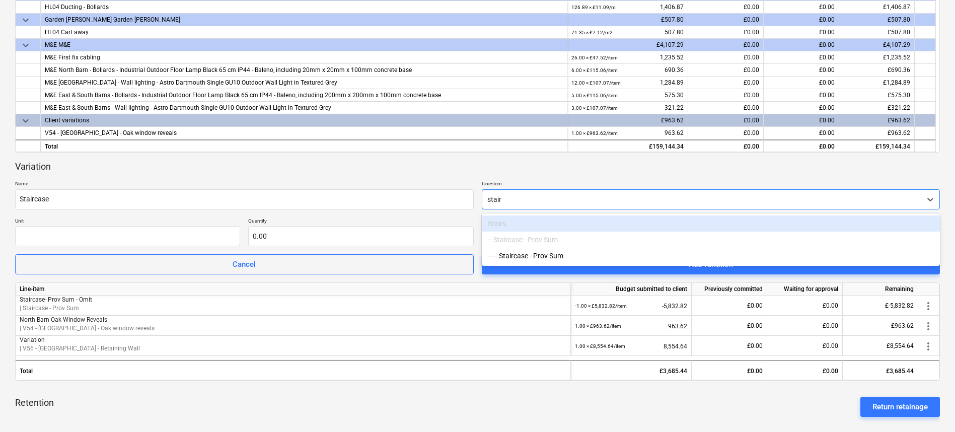
type input "stai"
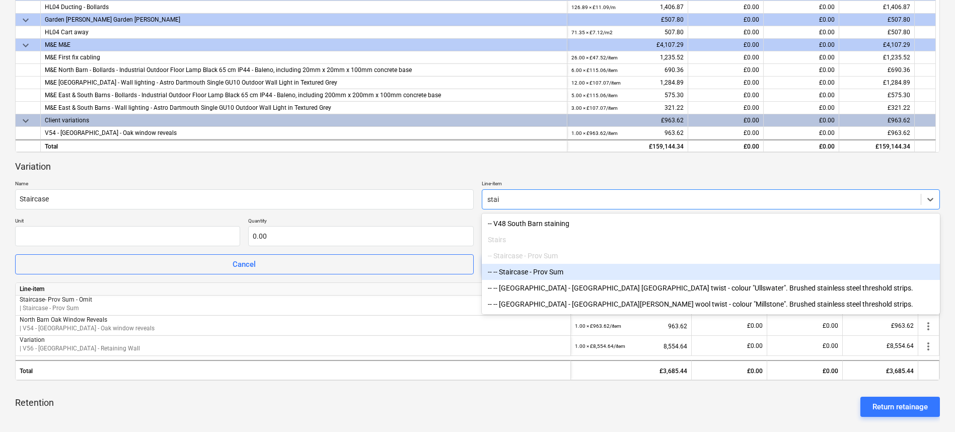
click at [565, 271] on div "-- -- Staircase - Prov Sum" at bounding box center [711, 272] width 459 height 16
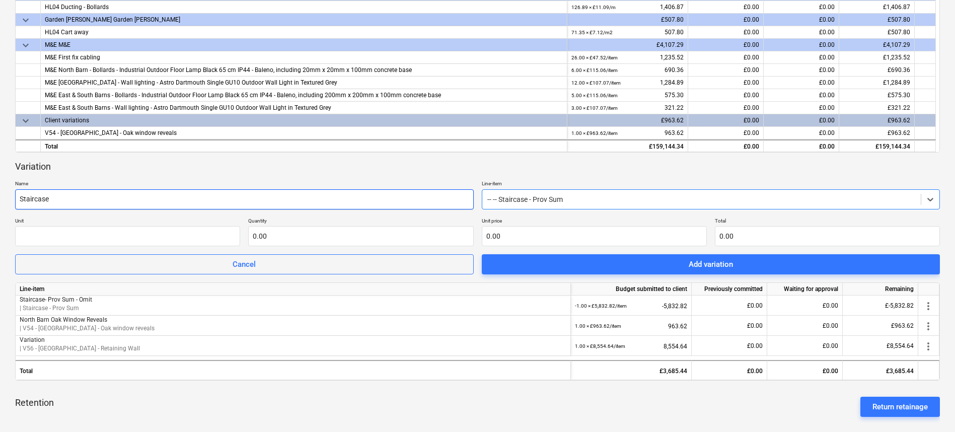
click at [130, 203] on input "Staircase" at bounding box center [244, 199] width 459 height 20
type input "Staircase - Add"
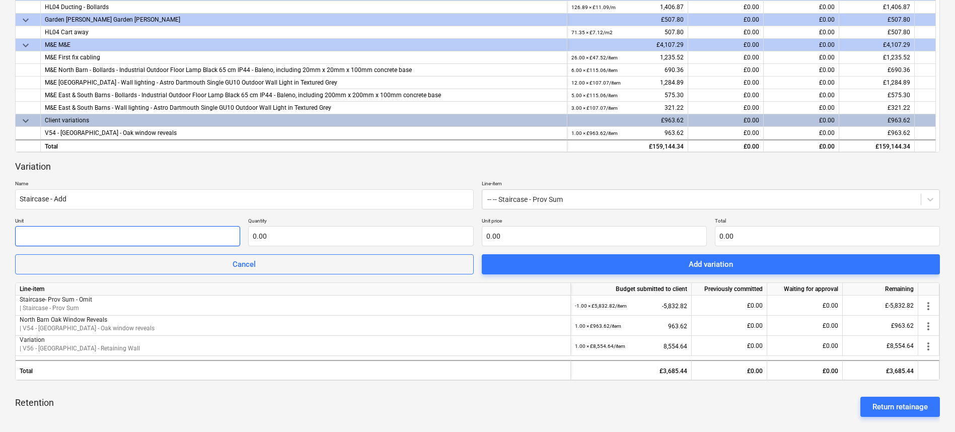
click at [151, 237] on input "text" at bounding box center [127, 236] width 225 height 20
type input "item"
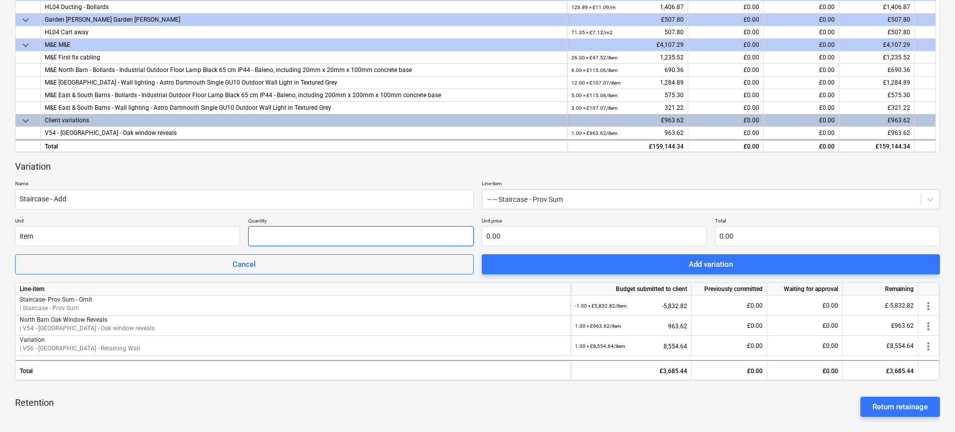
click at [308, 237] on input "text" at bounding box center [360, 236] width 225 height 20
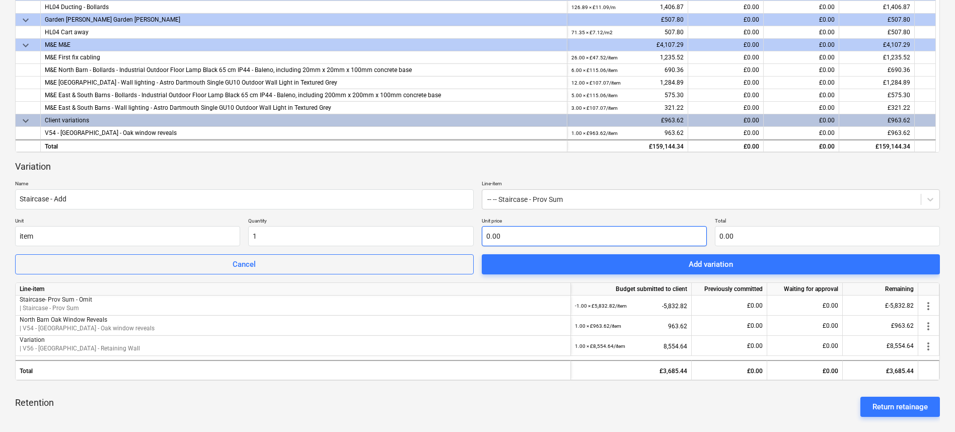
type input "1.00"
click at [504, 242] on input "text" at bounding box center [594, 236] width 225 height 20
type input "6"
type input "6.00"
type input "60"
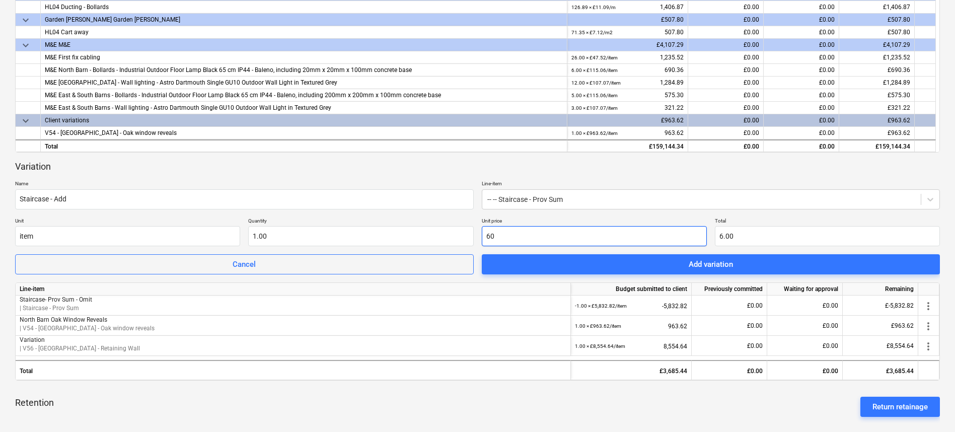
type input "60.00"
type input "60+"
type input "0.00"
type input "60"
type input "60.00"
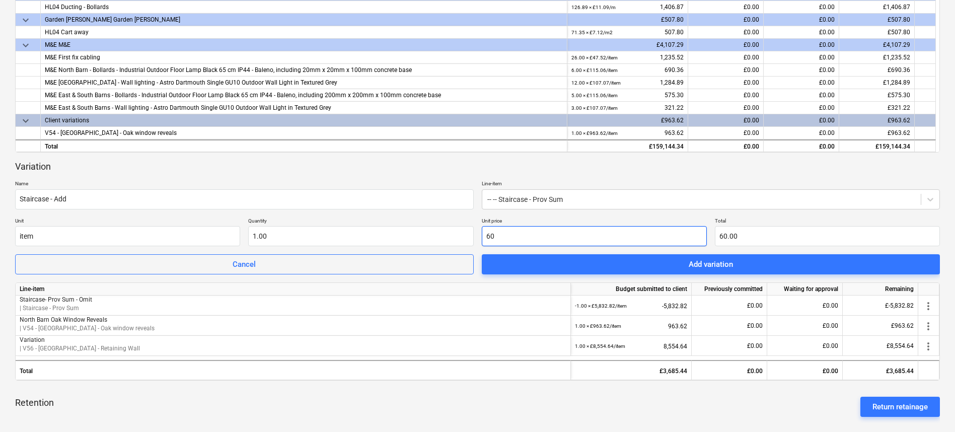
type input "606"
type input "606.00"
type input "6060"
type input "6,060.00"
type input "6060.8"
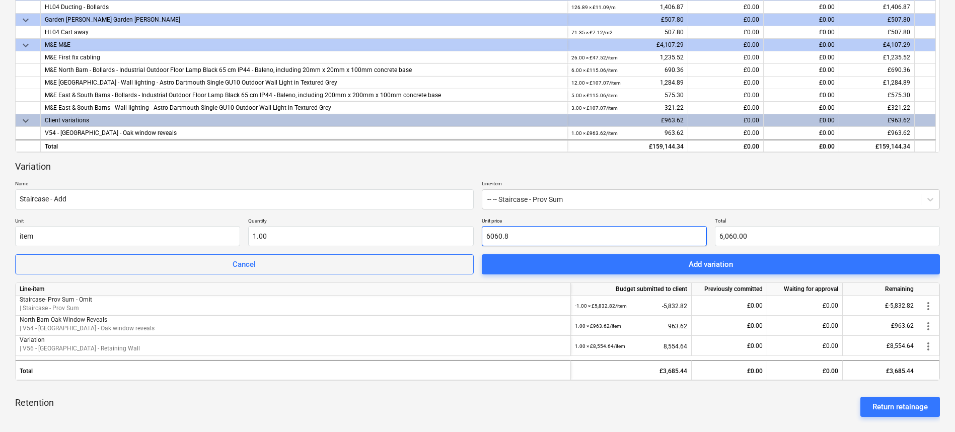
type input "6,060.80"
type input "6060."
type input "6,060.00"
type input "6060.4"
type input "6,060.40"
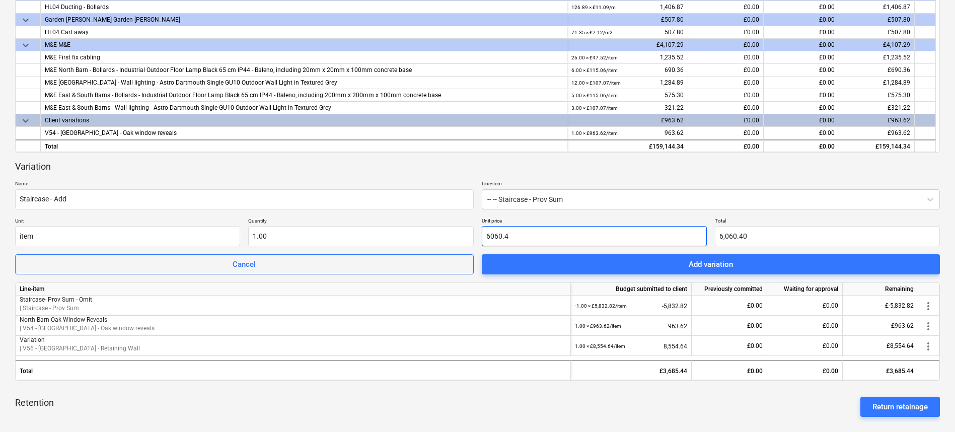
type input "6060.48"
type input "6,060.48"
click at [737, 182] on p "Line-item" at bounding box center [711, 184] width 459 height 9
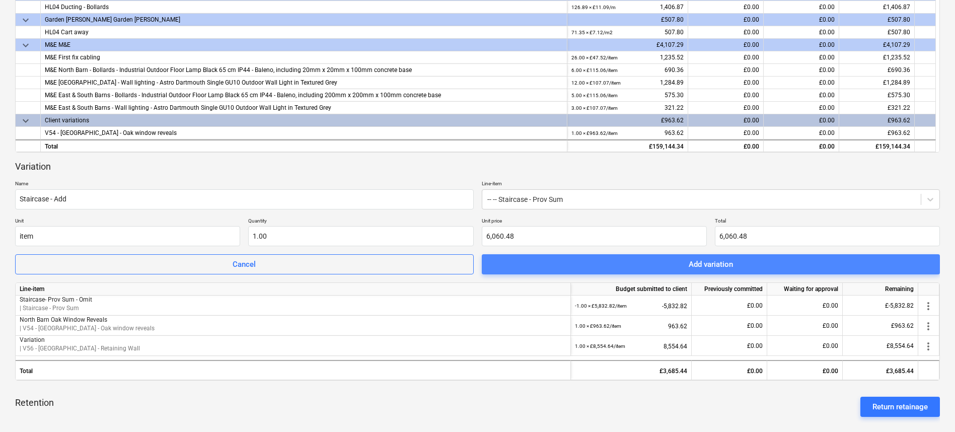
click at [706, 267] on div "Add variation" at bounding box center [711, 264] width 44 height 13
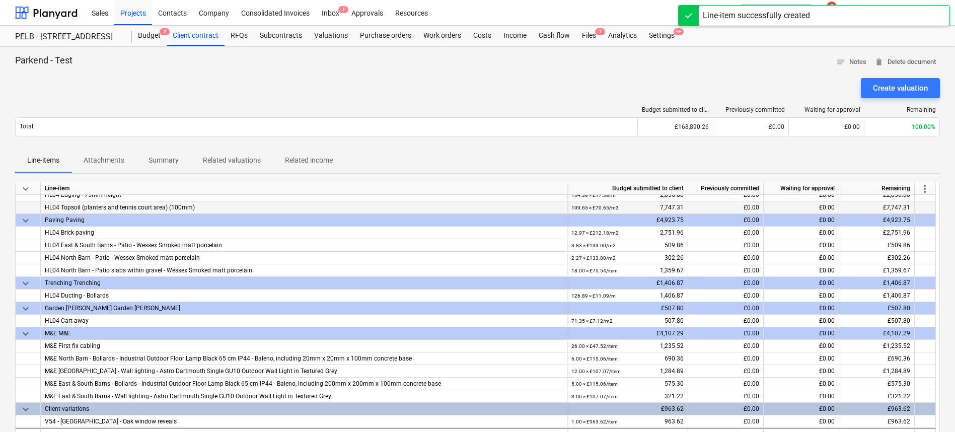
scroll to position [21, 0]
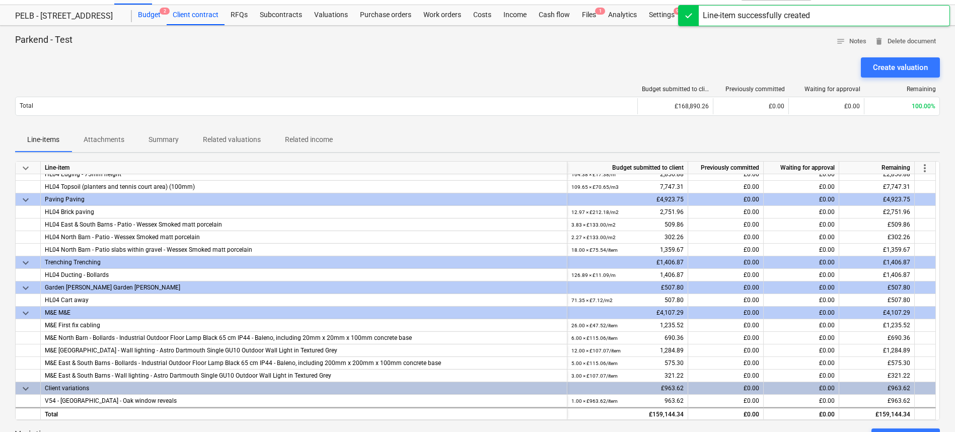
click at [142, 13] on div "Budget 2" at bounding box center [149, 15] width 35 height 20
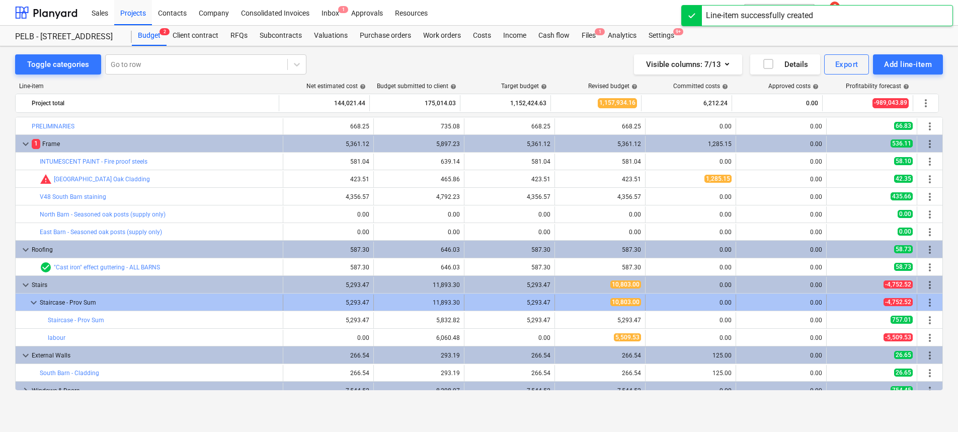
scroll to position [13, 0]
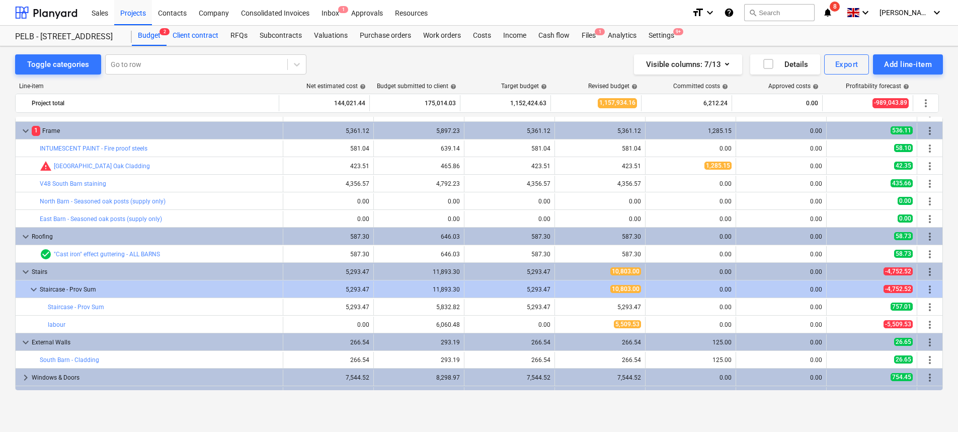
click at [202, 35] on div "Client contract" at bounding box center [196, 36] width 58 height 20
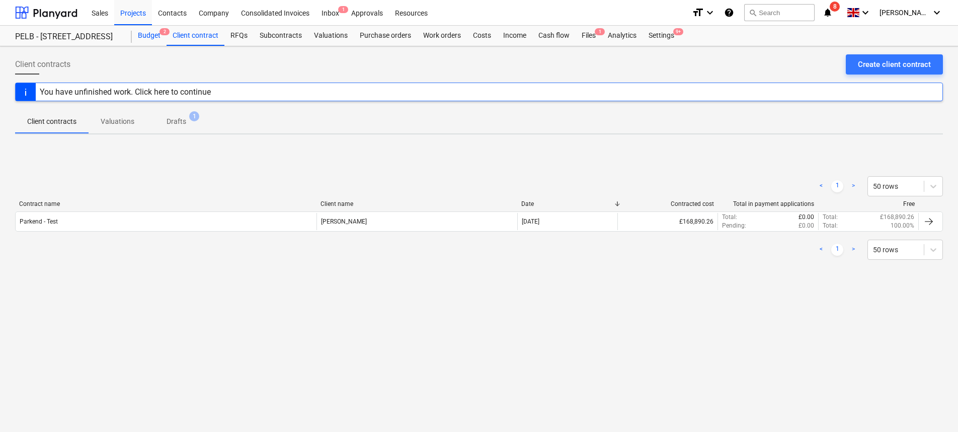
click at [137, 39] on div "Budget 2" at bounding box center [149, 36] width 35 height 20
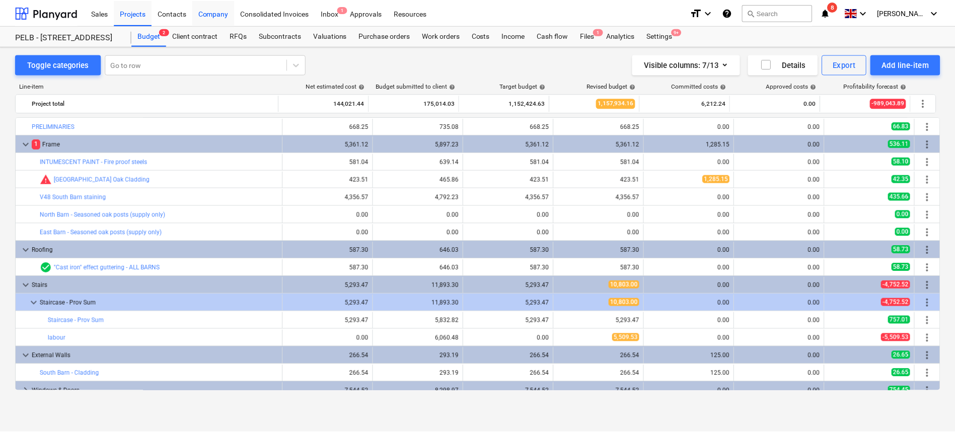
scroll to position [13, 0]
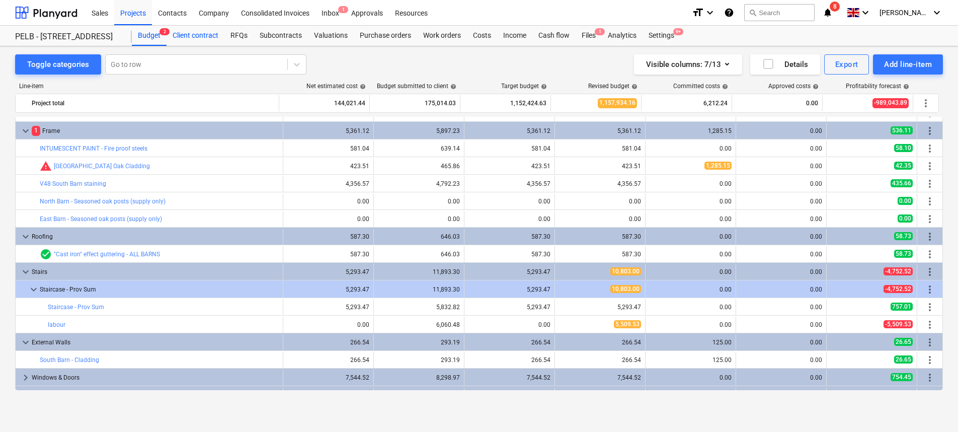
click at [195, 36] on div "Client contract" at bounding box center [196, 36] width 58 height 20
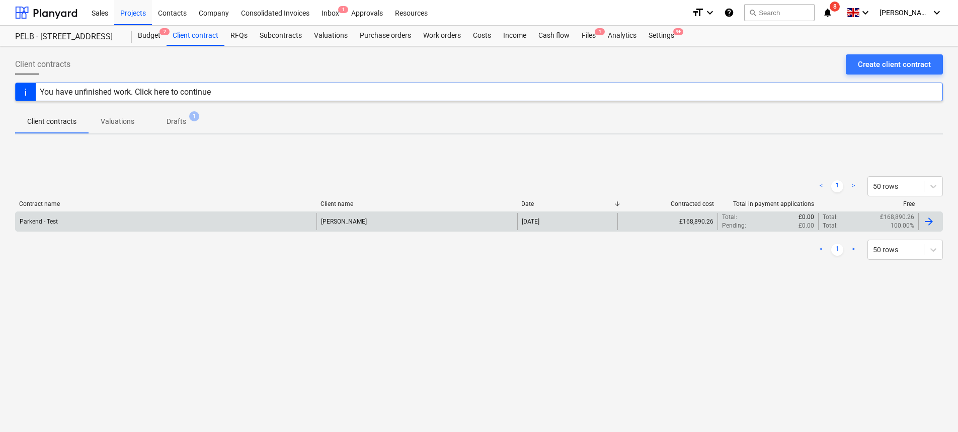
click at [169, 214] on div "Parkend - Test" at bounding box center [166, 221] width 301 height 17
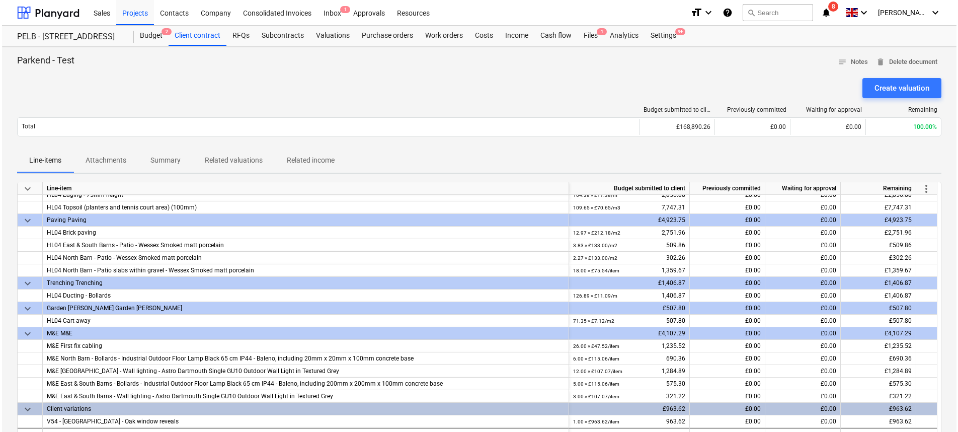
scroll to position [1430, 0]
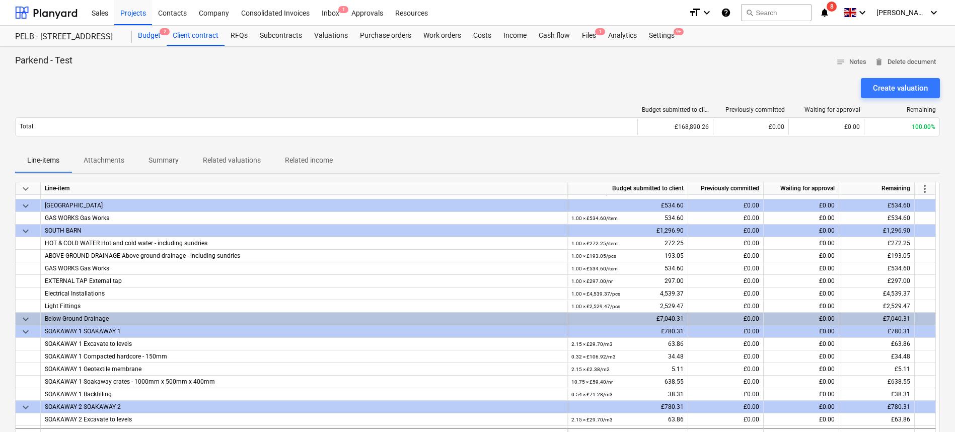
click at [157, 39] on div "Budget 2" at bounding box center [149, 36] width 35 height 20
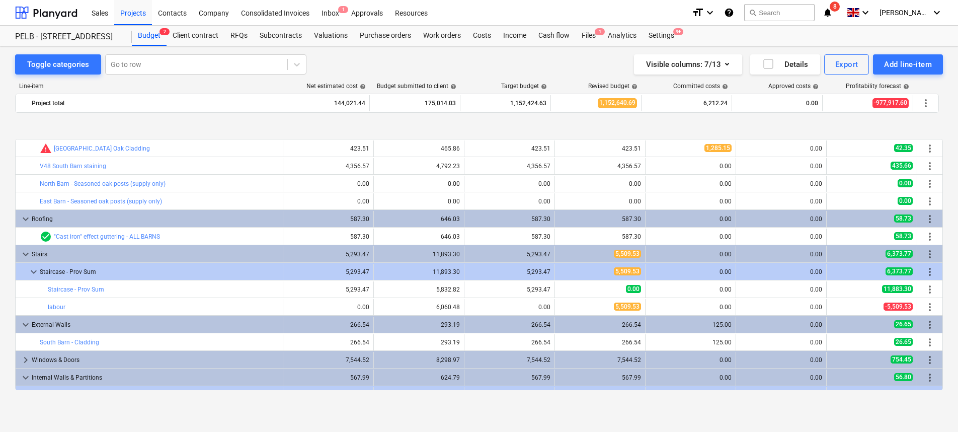
scroll to position [95, 0]
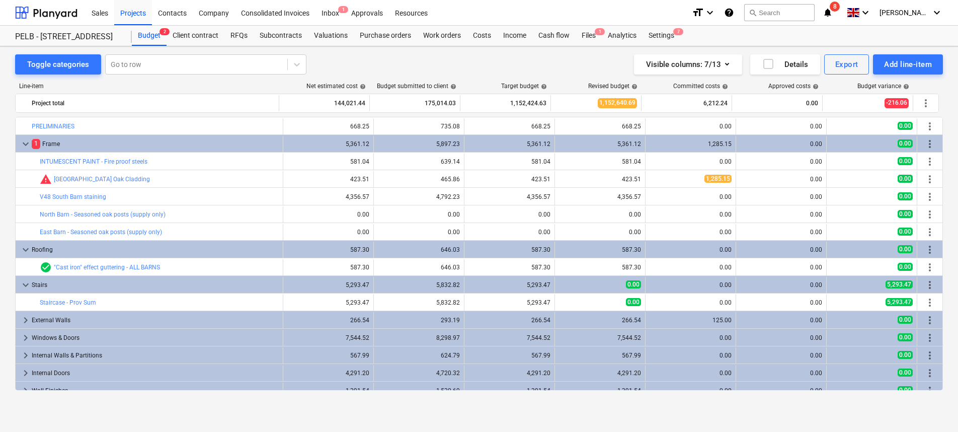
scroll to position [2, 0]
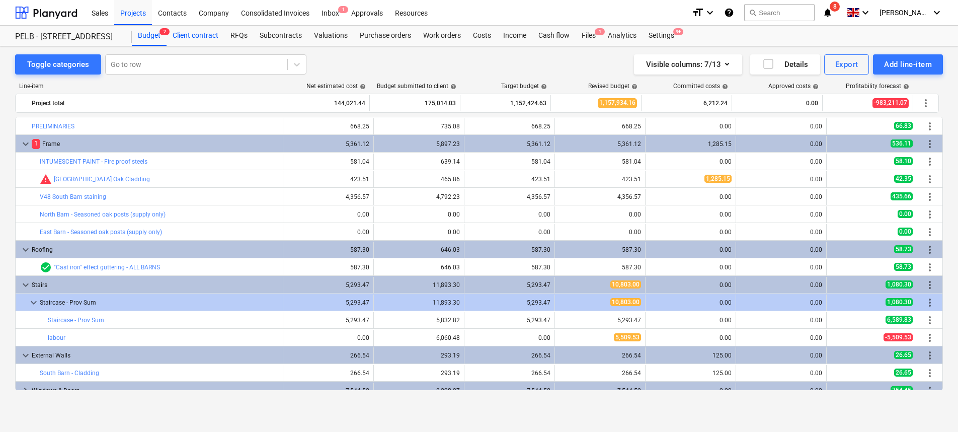
scroll to position [13, 0]
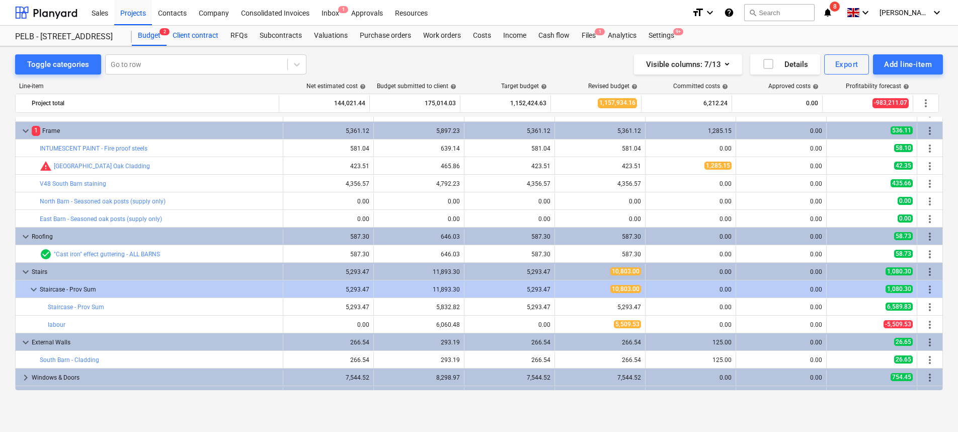
click at [211, 40] on div "Client contract" at bounding box center [196, 36] width 58 height 20
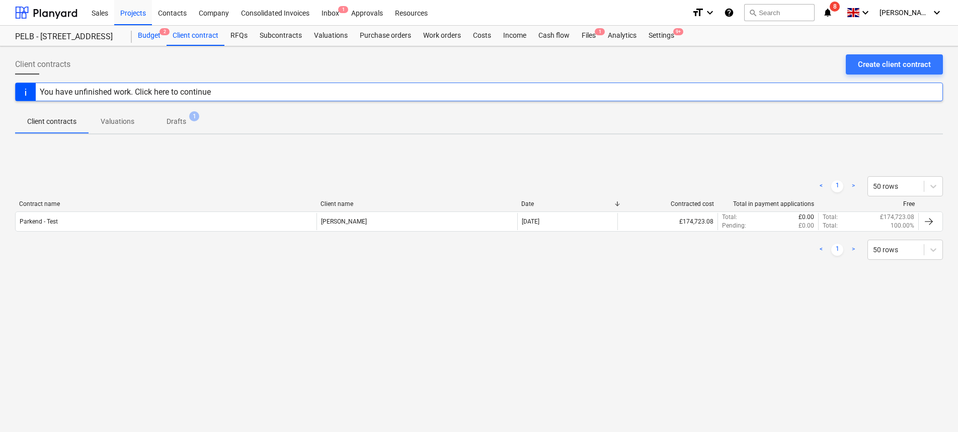
click at [156, 36] on div "Budget 2" at bounding box center [149, 36] width 35 height 20
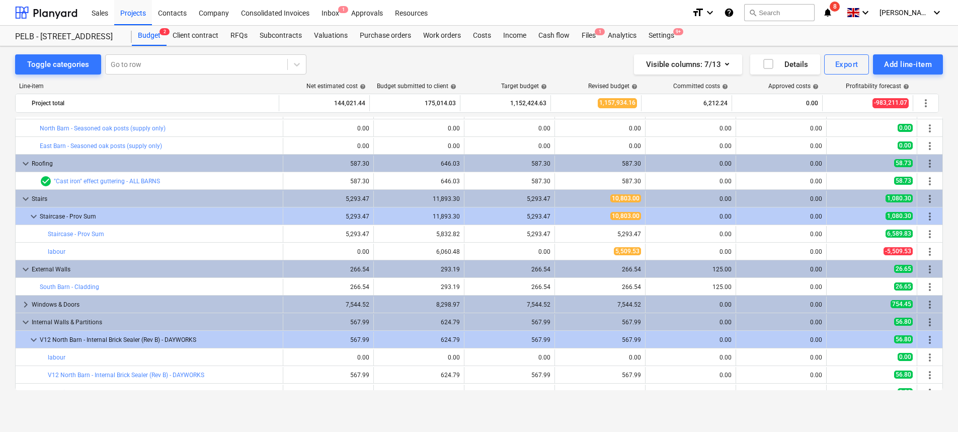
scroll to position [52, 0]
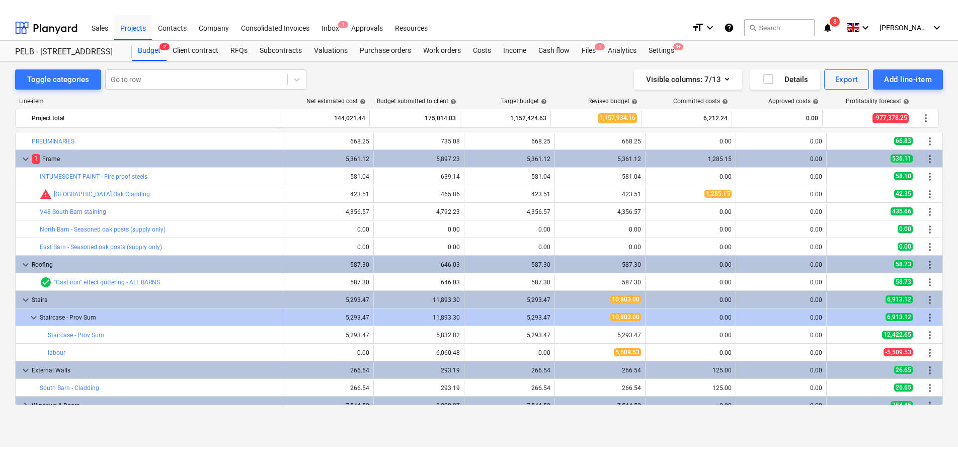
scroll to position [52, 0]
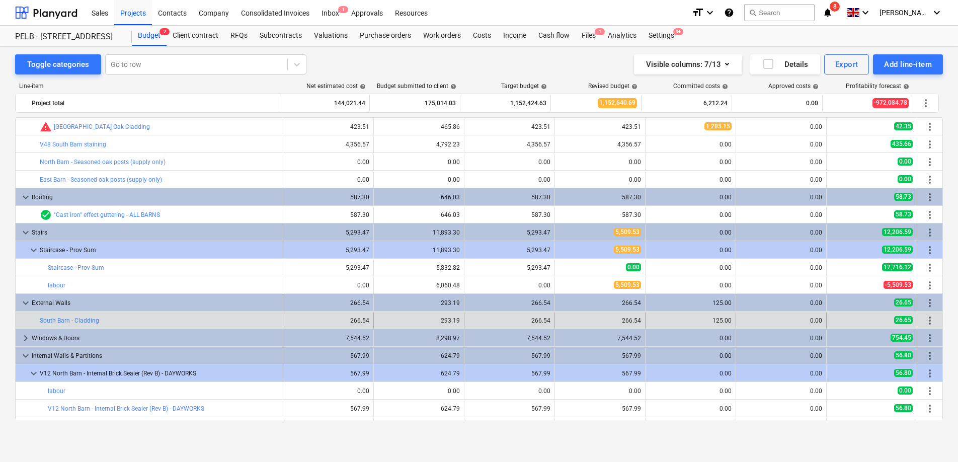
scroll to position [50, 0]
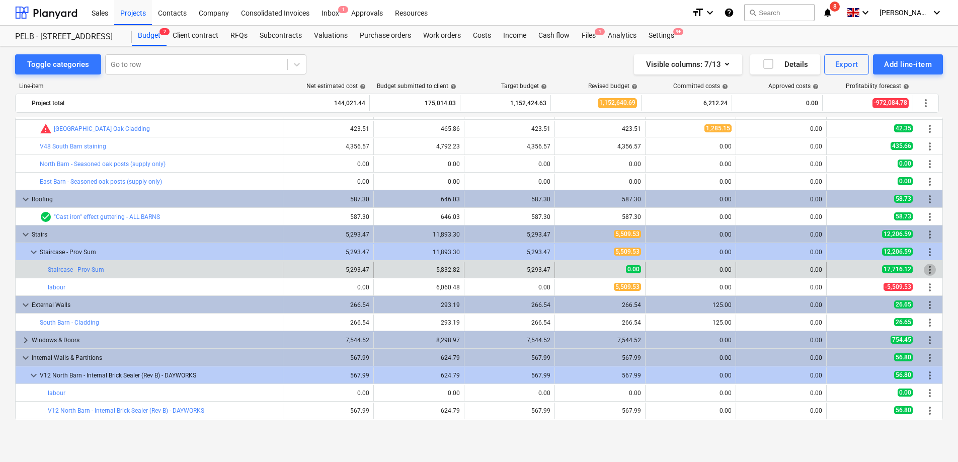
click at [931, 270] on span "more_vert" at bounding box center [930, 270] width 12 height 12
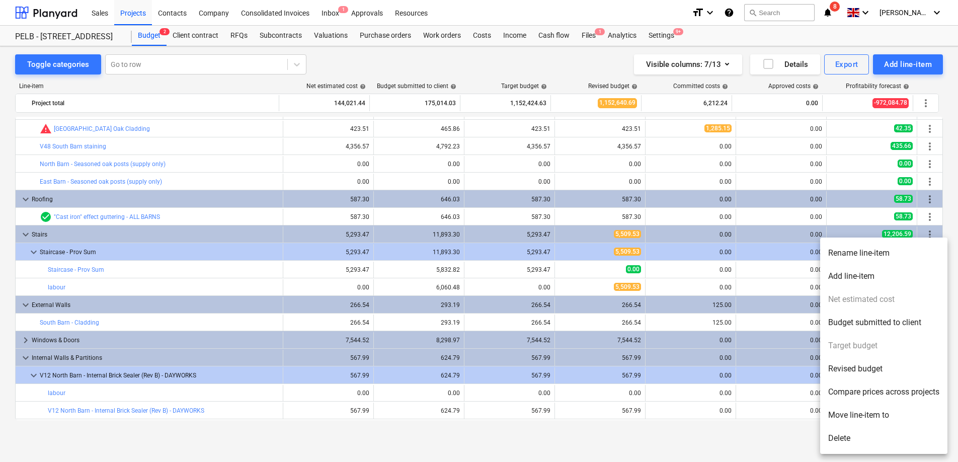
click at [858, 437] on li "Delete" at bounding box center [883, 438] width 127 height 23
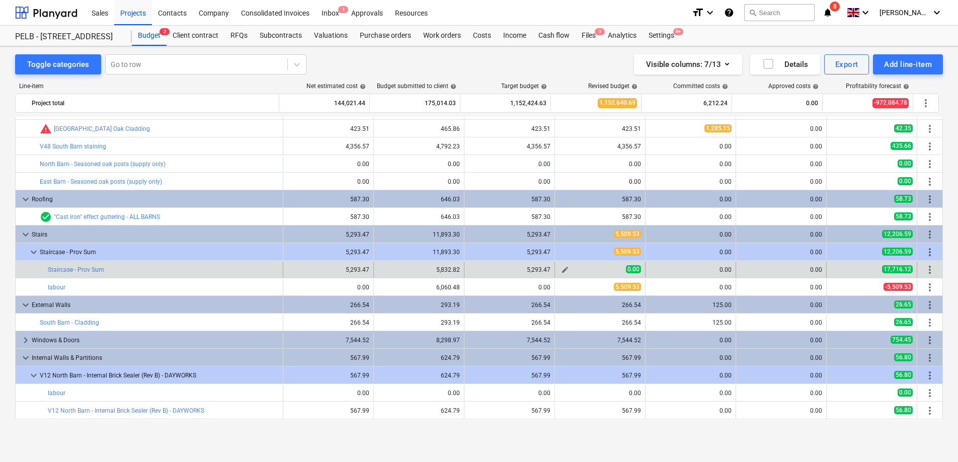
click at [563, 269] on span "edit" at bounding box center [565, 270] width 8 height 8
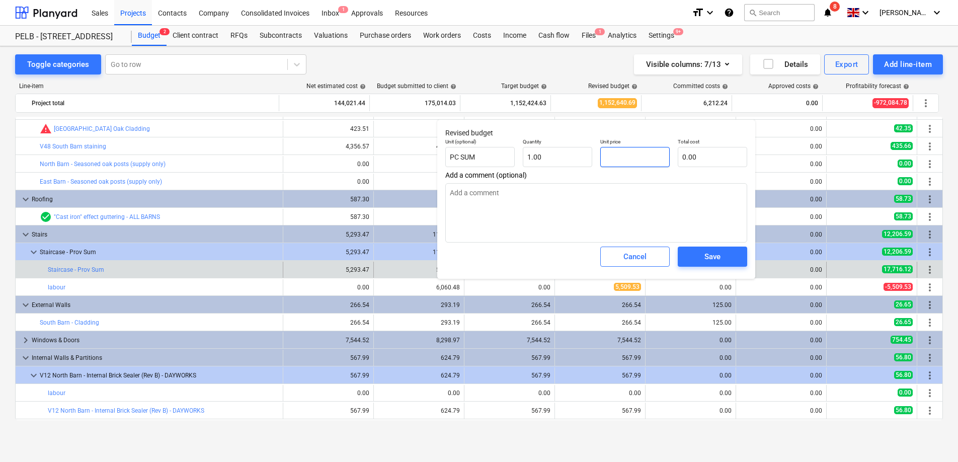
click at [621, 158] on input "text" at bounding box center [634, 157] width 69 height 20
type input "0.00"
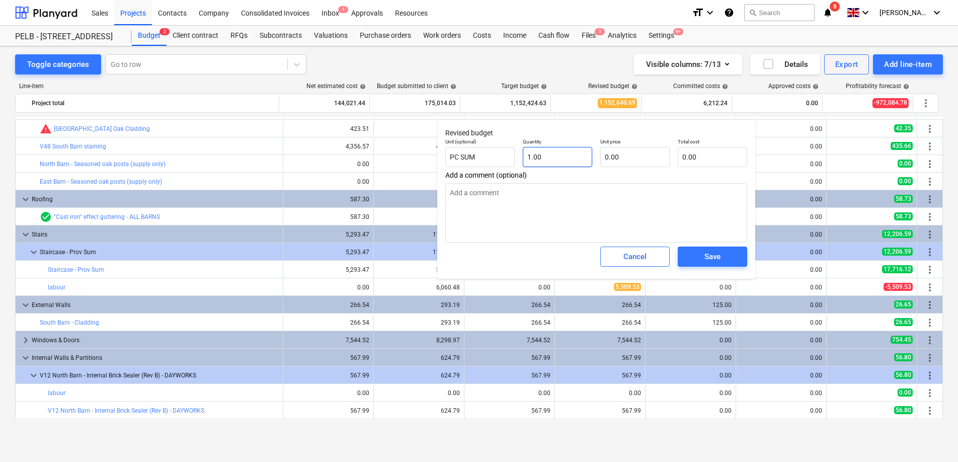
type textarea "x"
click at [627, 156] on input "text" at bounding box center [634, 157] width 69 height 20
type textarea "x"
type input "5"
type input "5.00"
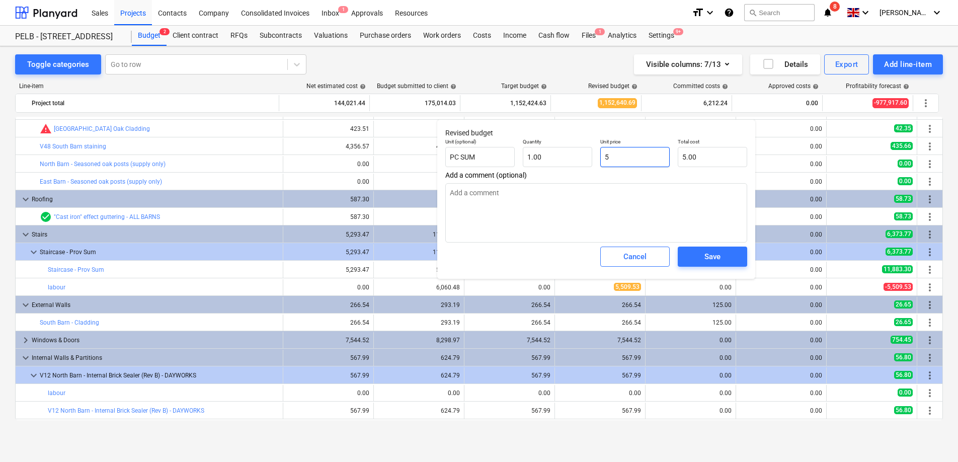
type textarea "x"
type input "52"
type input "52.00"
type textarea "x"
type input "529"
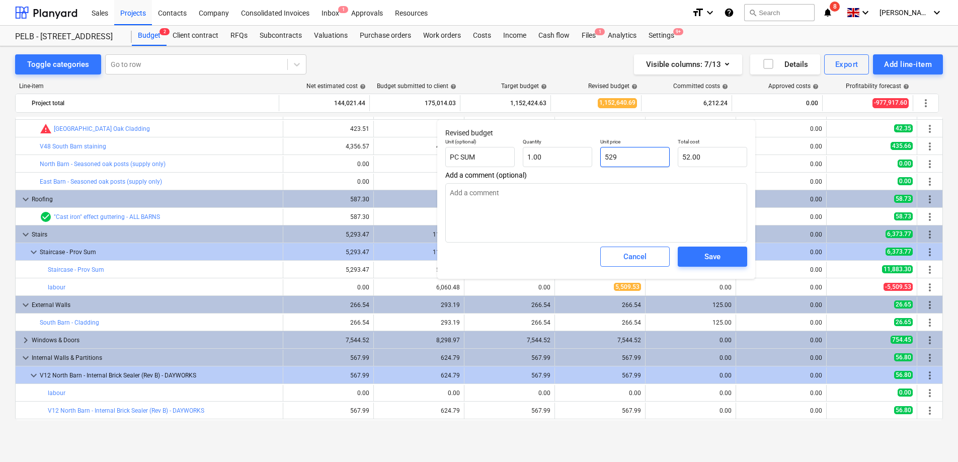
type input "529.00"
type textarea "x"
type input "5293"
type input "5,293.00"
type textarea "x"
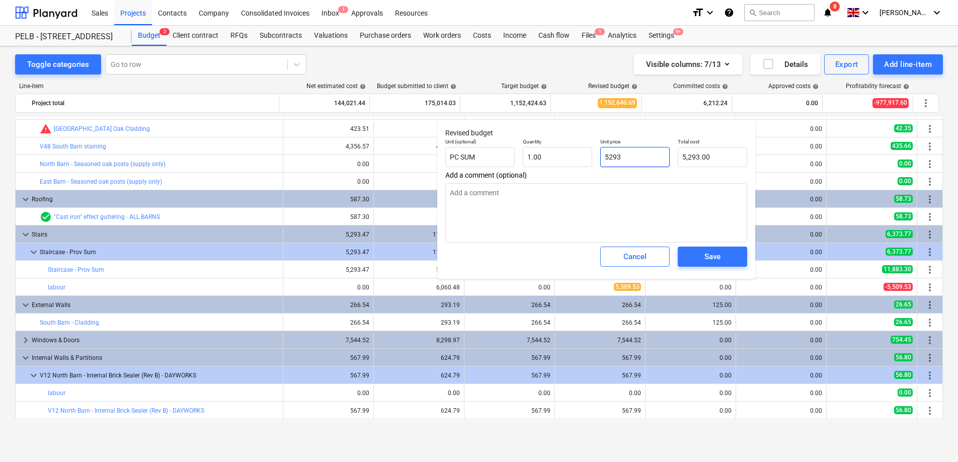
type input "5293."
type textarea "x"
type input "5293.4"
type input "5,293.40"
type textarea "x"
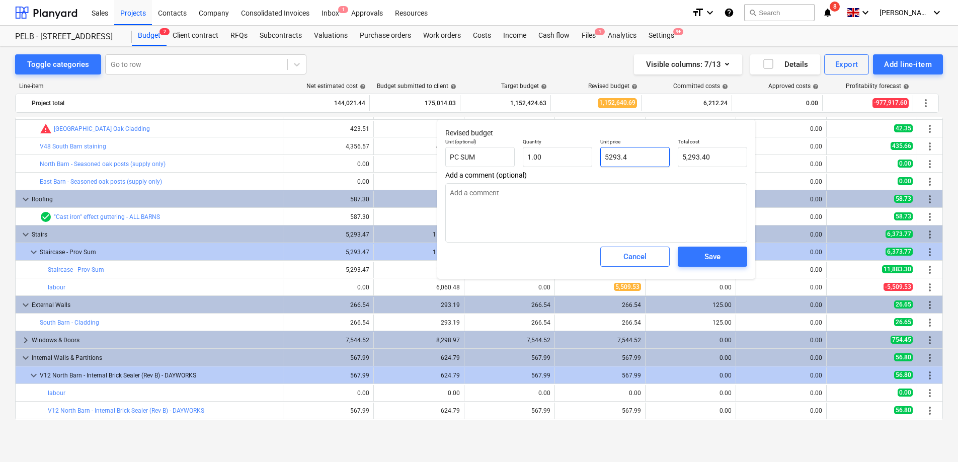
type input "5293.47"
type input "5,293.47"
type input "5293.47"
type textarea "x"
type input "1"
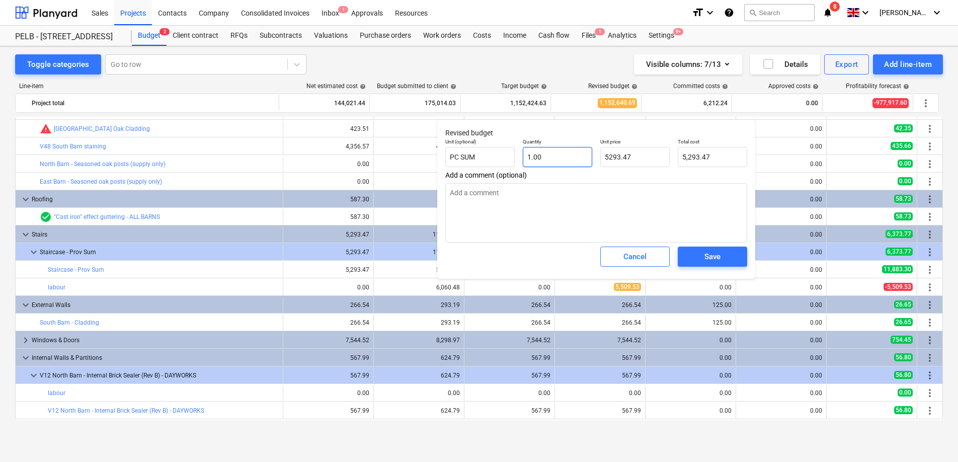
type input "5,293.47"
click at [526, 156] on input "1" at bounding box center [557, 157] width 69 height 20
type textarea "x"
type input "-1"
type input "-5,293.47"
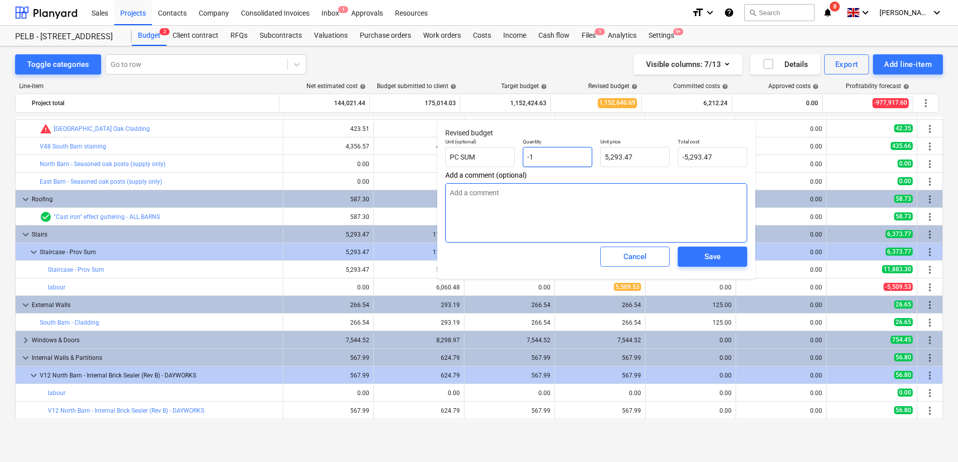
type input "-1"
type textarea "x"
type input "-1.00"
click at [614, 199] on textarea at bounding box center [596, 212] width 302 height 59
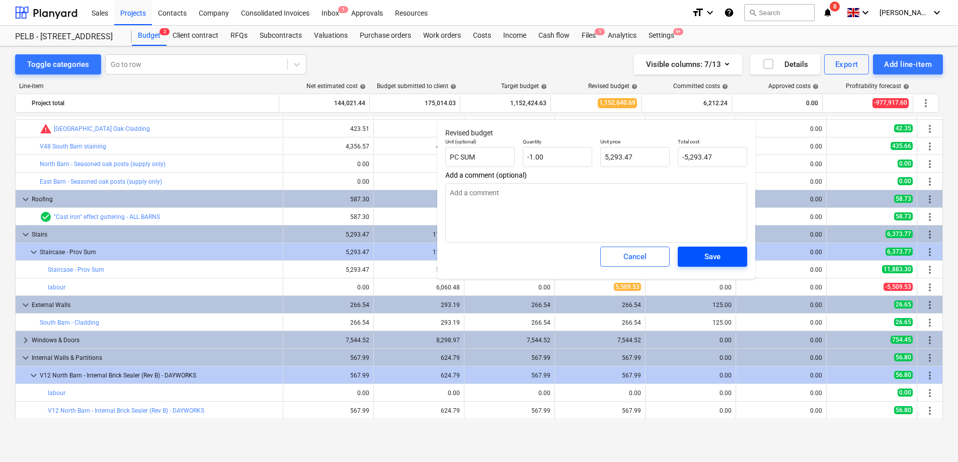
click at [689, 260] on button "Save" at bounding box center [712, 257] width 69 height 20
type textarea "x"
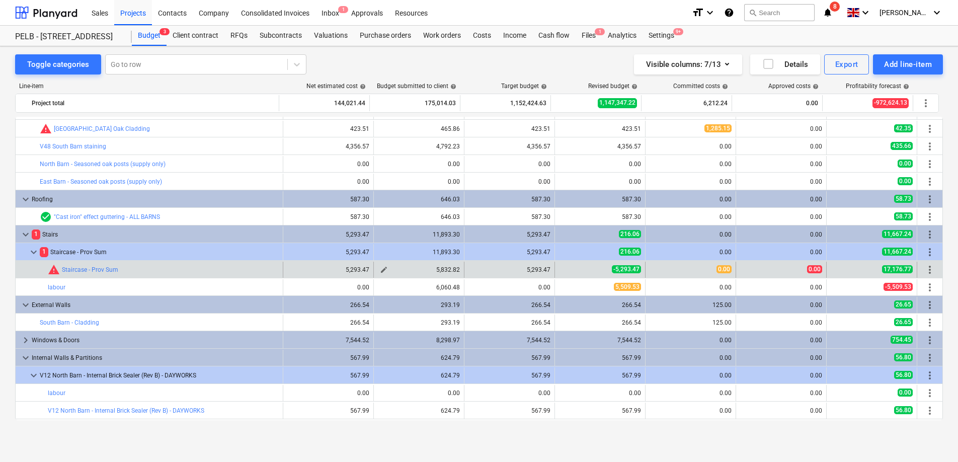
click at [381, 268] on span "edit" at bounding box center [384, 270] width 8 height 8
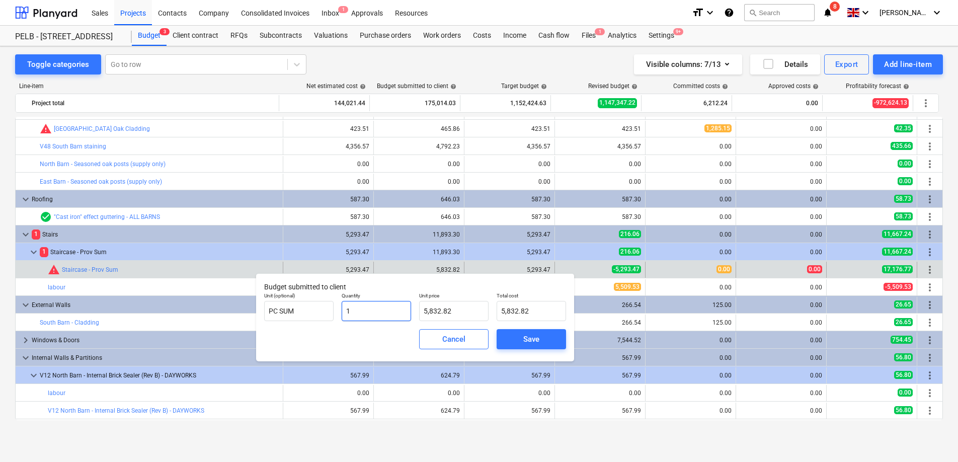
click at [347, 309] on input "1" at bounding box center [376, 311] width 69 height 20
type input "-1"
type input "-5,832.82"
type input "-1.00"
click at [554, 337] on span "Save" at bounding box center [531, 339] width 45 height 13
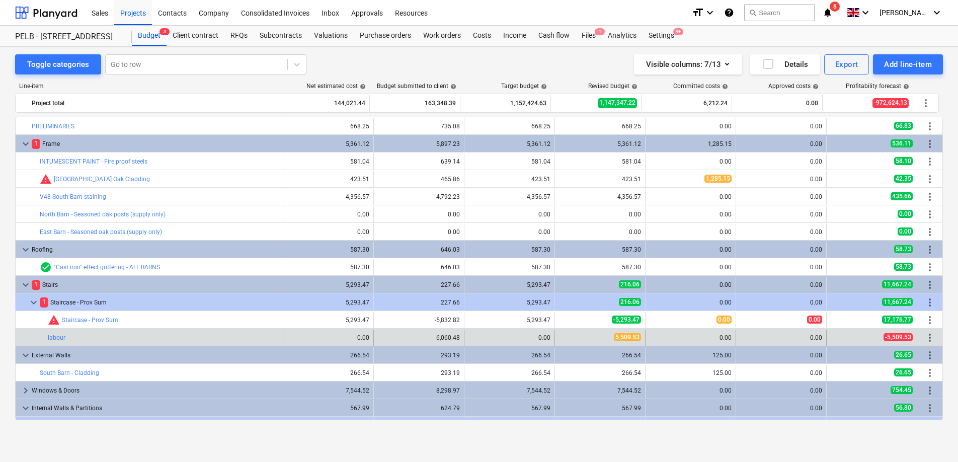
scroll to position [50, 0]
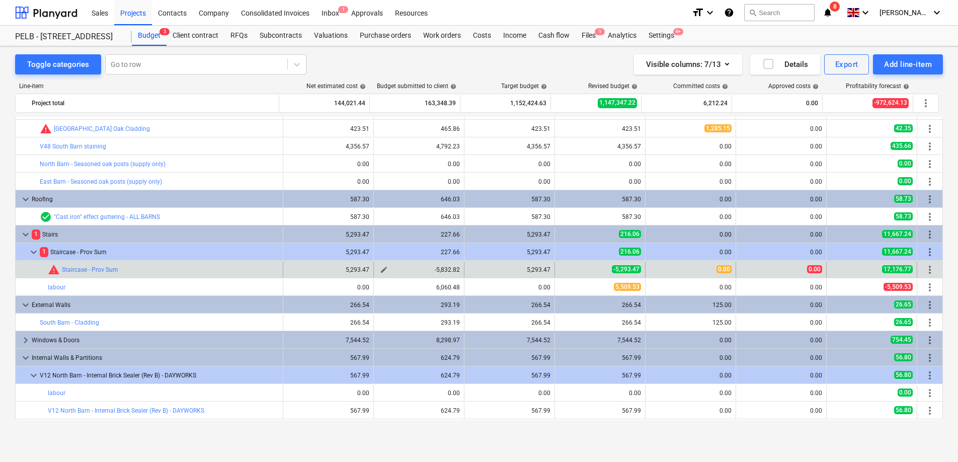
click at [382, 271] on span "edit" at bounding box center [384, 270] width 8 height 8
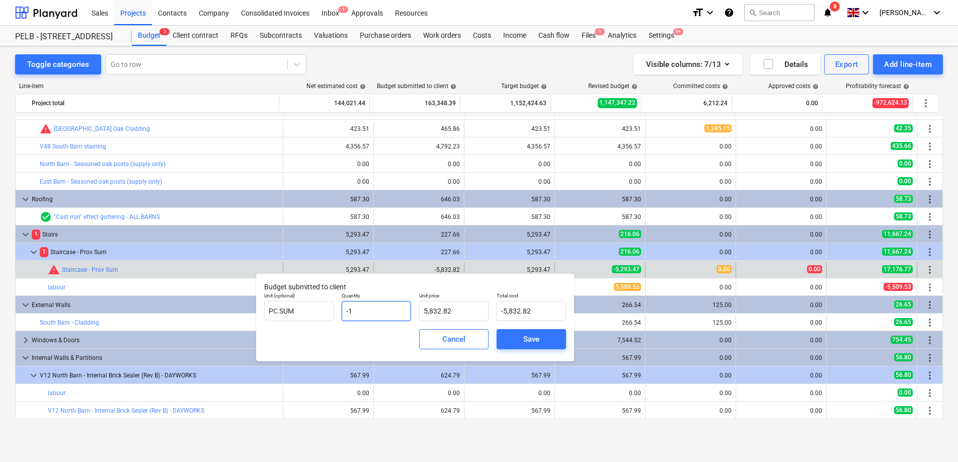
click at [348, 310] on input "-1" at bounding box center [376, 311] width 69 height 20
type input "1"
type input "5,832.82"
type input "1.00"
click at [546, 340] on span "Save" at bounding box center [531, 339] width 45 height 13
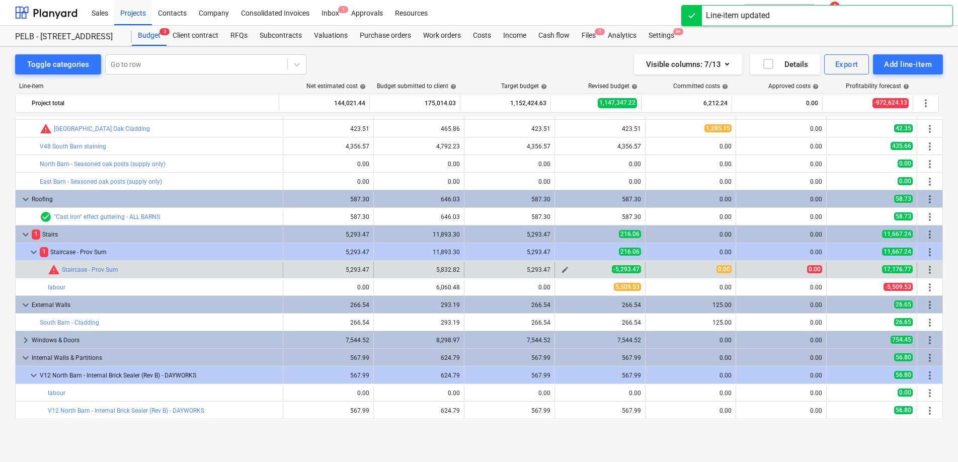
click at [561, 269] on span "edit" at bounding box center [565, 270] width 8 height 8
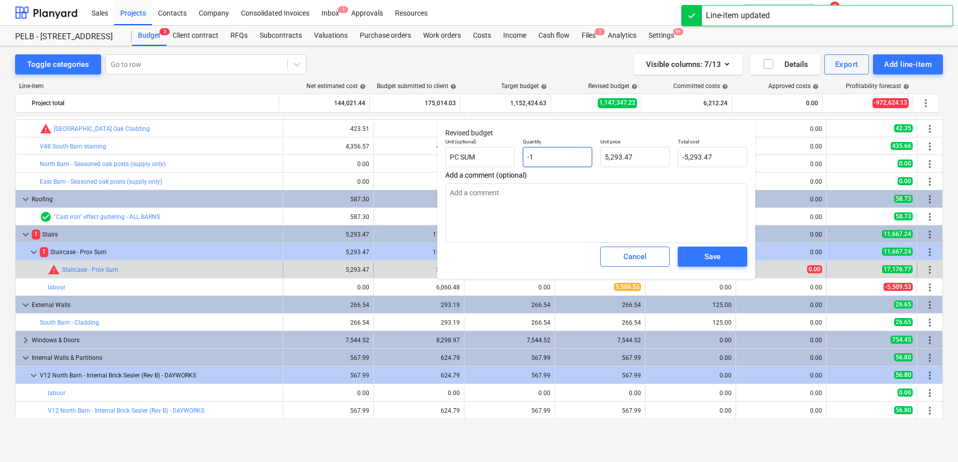
click at [531, 155] on input "-1" at bounding box center [557, 157] width 69 height 20
type input "1"
type textarea "x"
type input "5,293.47"
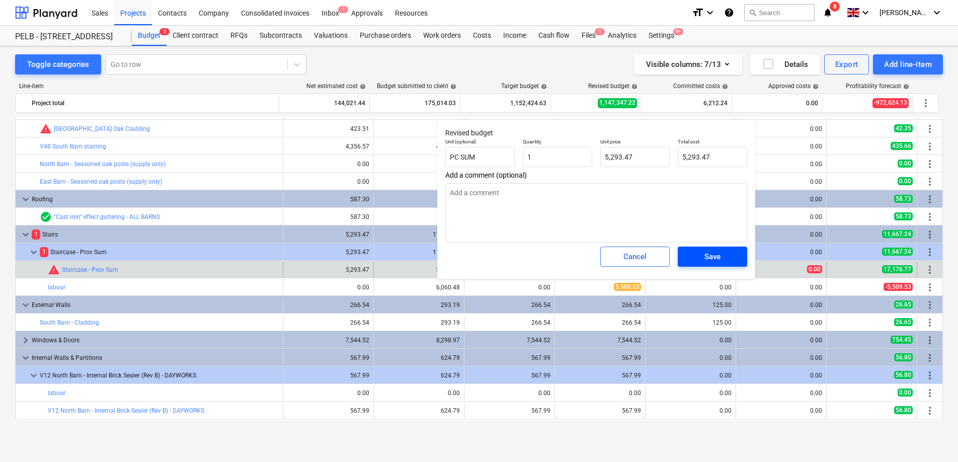
type input "1.00"
click at [697, 247] on button "Save" at bounding box center [712, 257] width 69 height 20
type textarea "x"
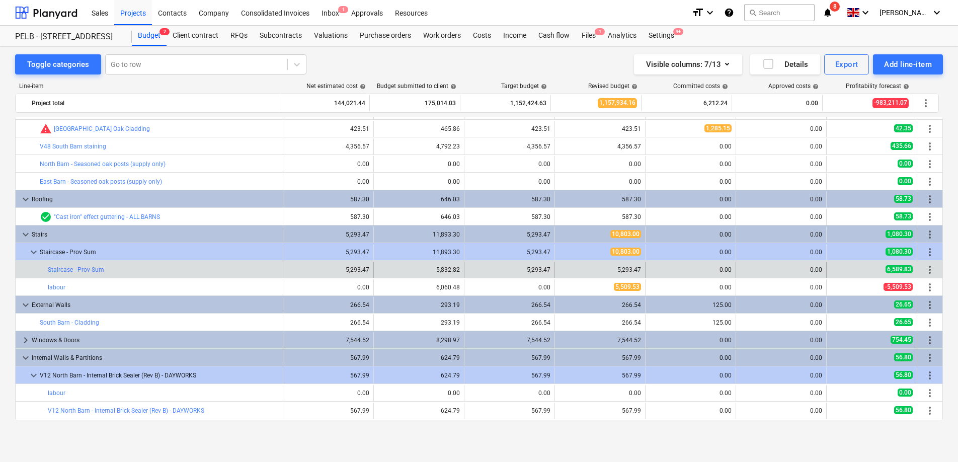
click at [925, 272] on span "more_vert" at bounding box center [930, 270] width 12 height 12
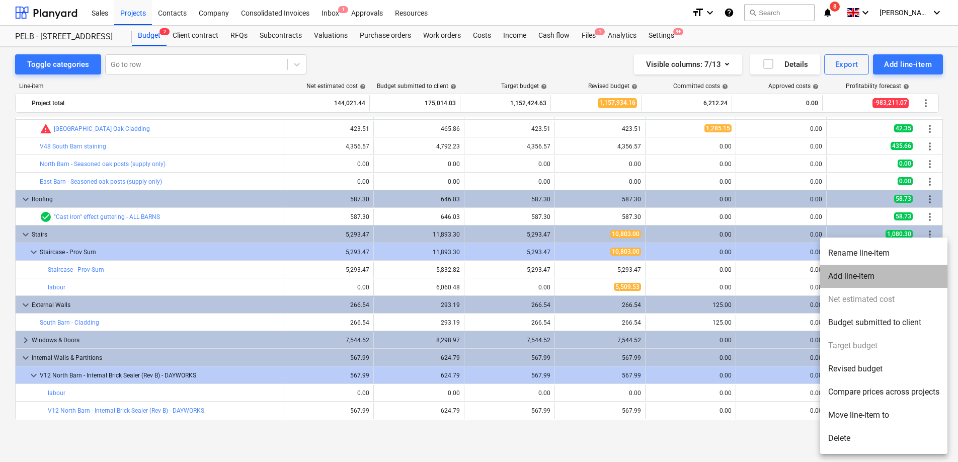
click at [893, 281] on li "Add line-item" at bounding box center [883, 276] width 127 height 23
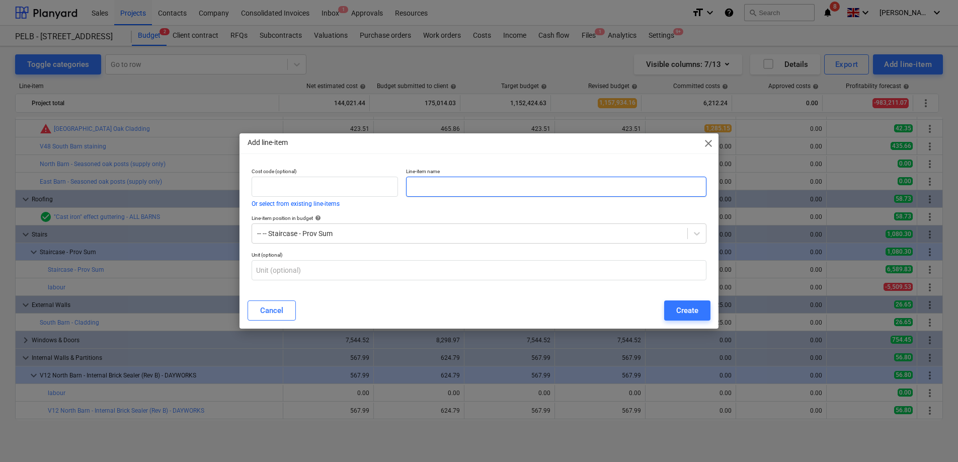
click at [449, 188] on input "text" at bounding box center [556, 187] width 300 height 20
type input "omit"
click at [690, 329] on div "Add line-item close Cost code (optional) Or select from existing line-items Lin…" at bounding box center [479, 231] width 958 height 462
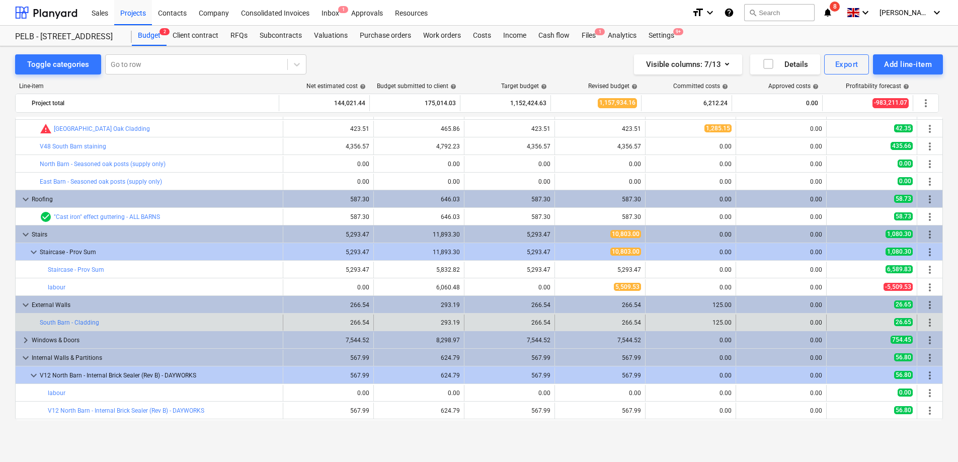
click at [687, 318] on div "125.00" at bounding box center [691, 323] width 82 height 16
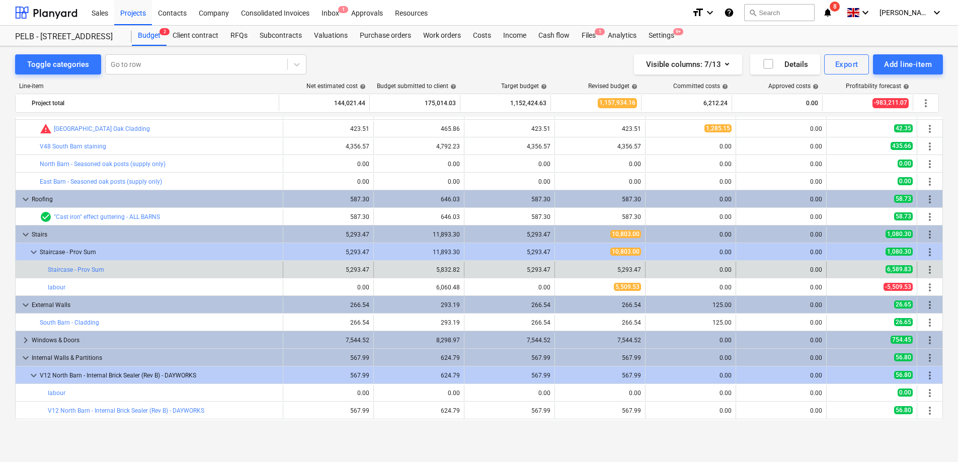
click at [924, 268] on span "more_vert" at bounding box center [930, 270] width 12 height 12
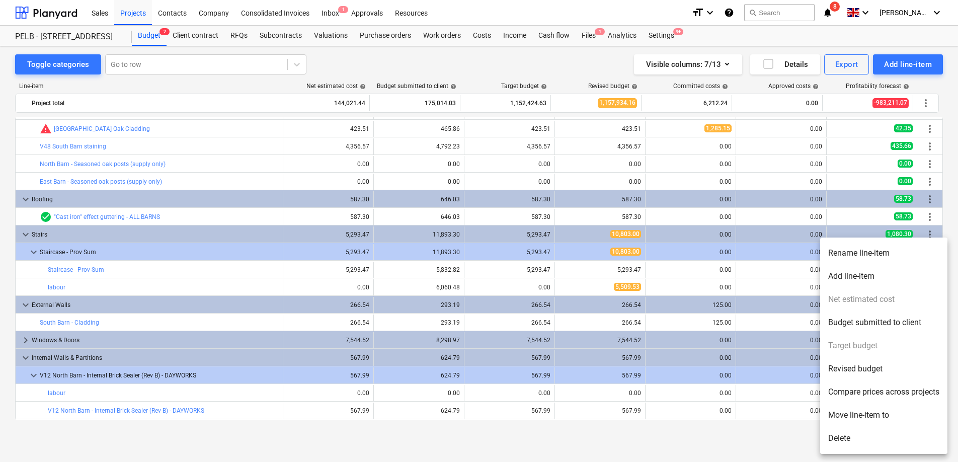
drag, startPoint x: 686, startPoint y: 301, endPoint x: 730, endPoint y: 285, distance: 46.5
click at [687, 301] on div at bounding box center [479, 231] width 958 height 462
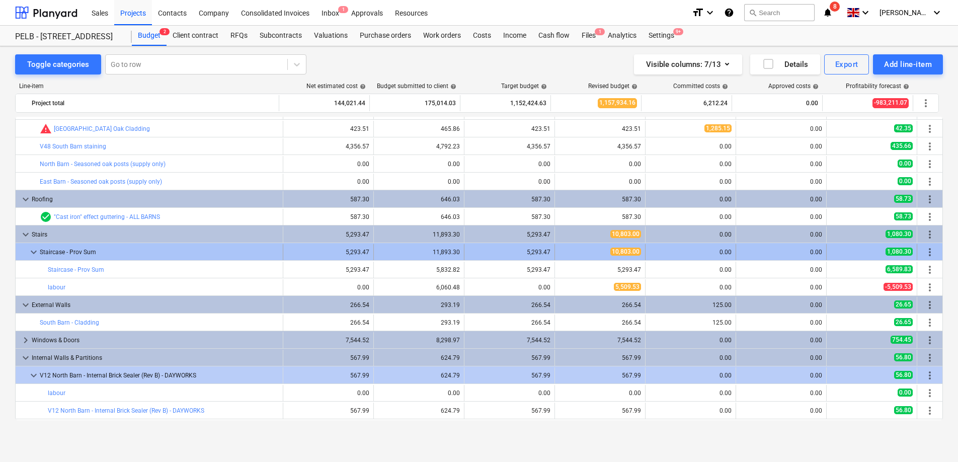
click at [926, 254] on span "more_vert" at bounding box center [930, 252] width 12 height 12
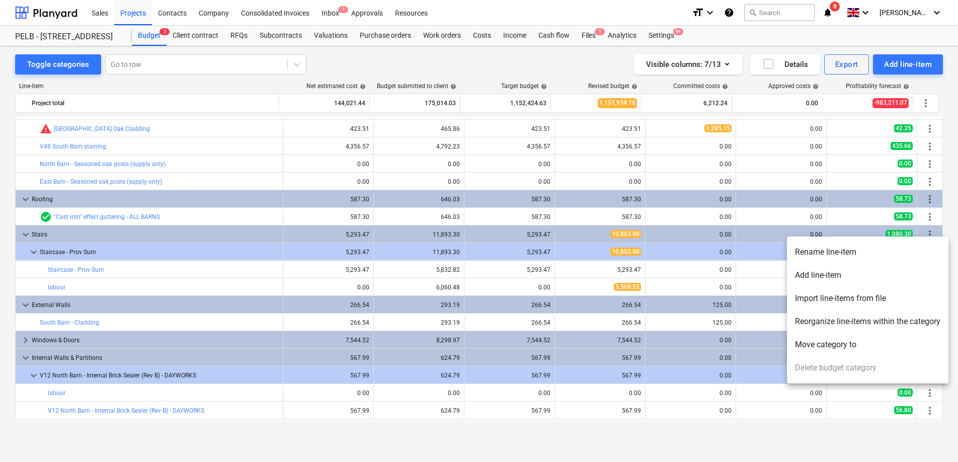
click at [880, 277] on li "Add line-item" at bounding box center [868, 275] width 162 height 23
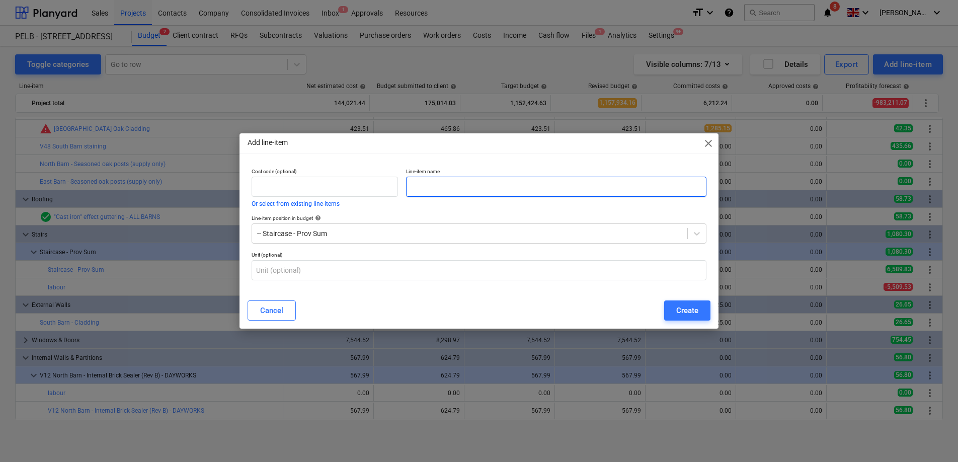
click at [445, 180] on input "text" at bounding box center [556, 187] width 300 height 20
type input "i"
type input "omit"
click at [700, 316] on button "Create" at bounding box center [687, 310] width 46 height 20
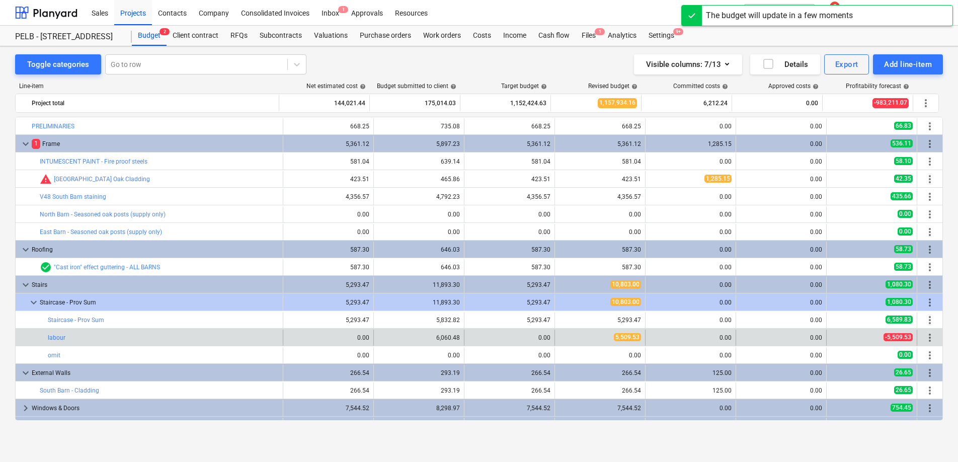
scroll to position [50, 0]
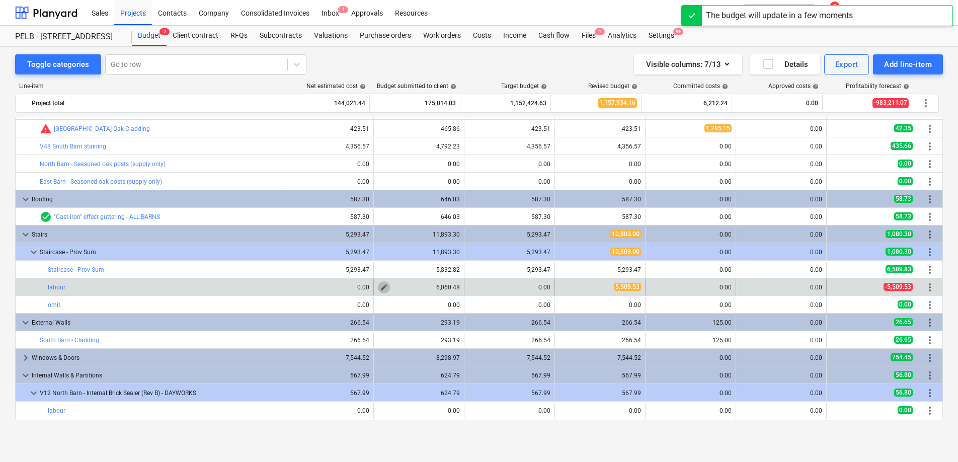
click at [384, 289] on span "edit" at bounding box center [384, 287] width 8 height 8
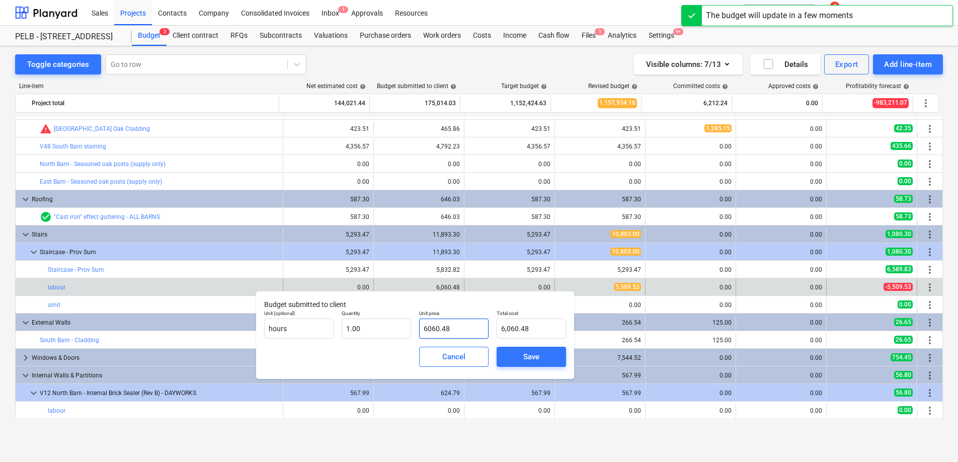
drag, startPoint x: 466, startPoint y: 326, endPoint x: 417, endPoint y: 326, distance: 48.8
click at [417, 326] on div "Unit price 6060.48" at bounding box center [454, 324] width 78 height 37
type input "5"
type input "5.00"
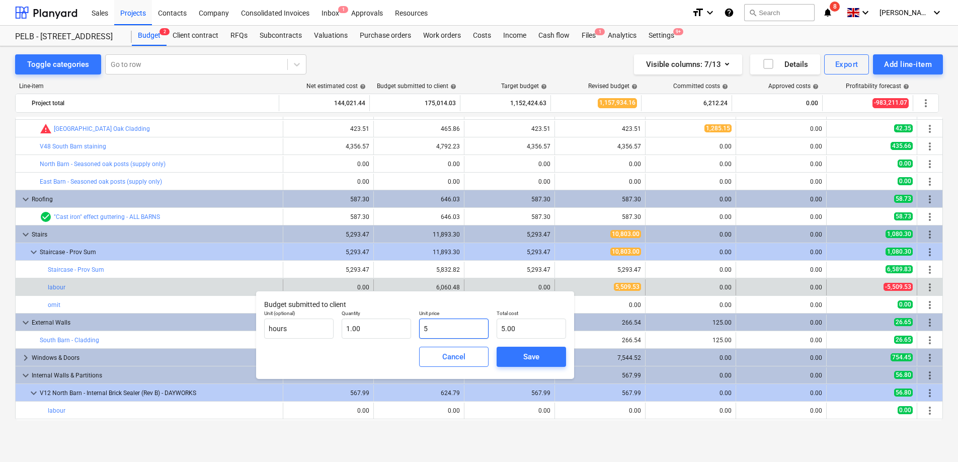
type input "58"
type input "58.00"
type input "583"
type input "583.00"
type input "5832"
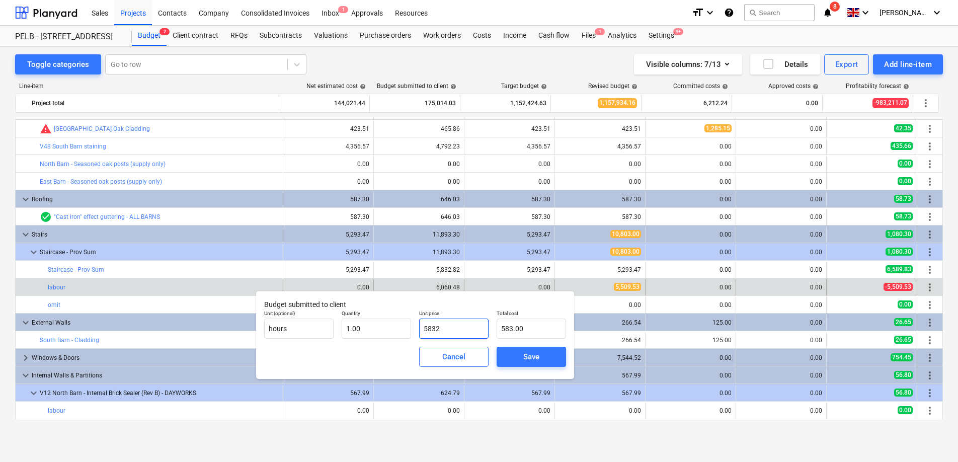
type input "5,832.00"
type input "5832.8"
type input "5,832.80"
type input "5832.82"
type input "5,832.82"
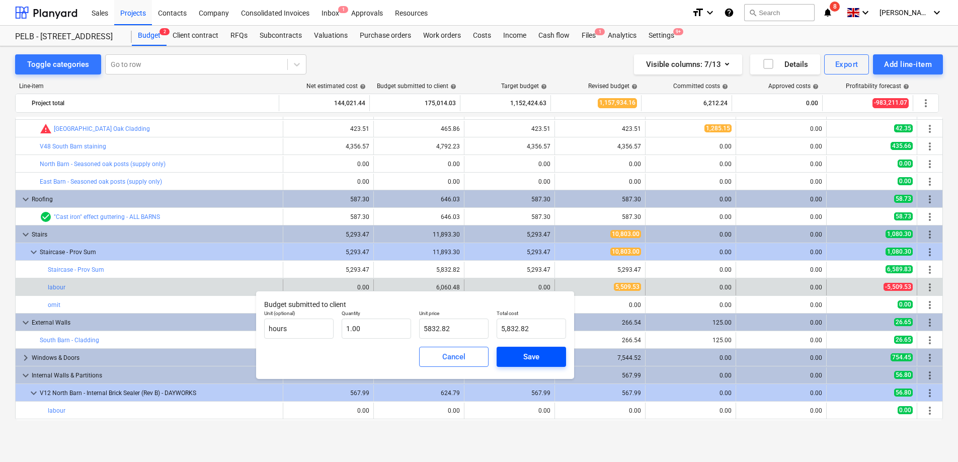
type input "5,832.82"
click at [530, 360] on div "Save" at bounding box center [531, 356] width 16 height 13
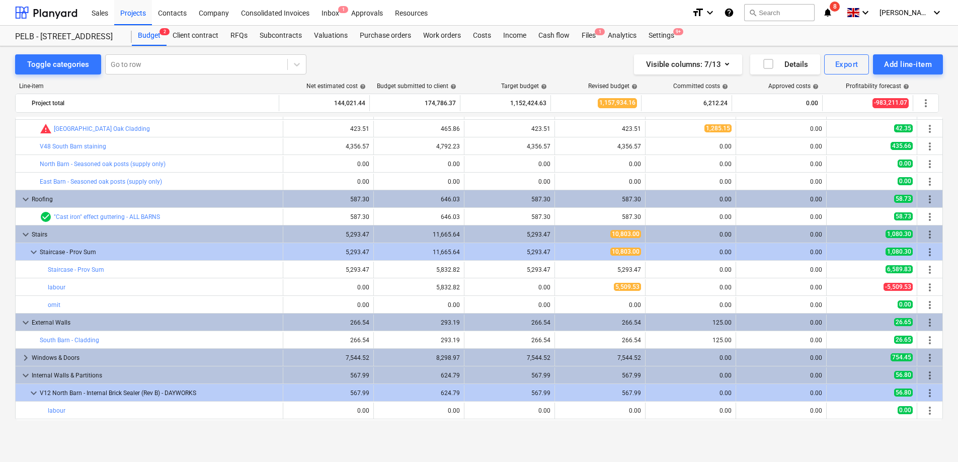
type input "1.00"
type input "5,832.82"
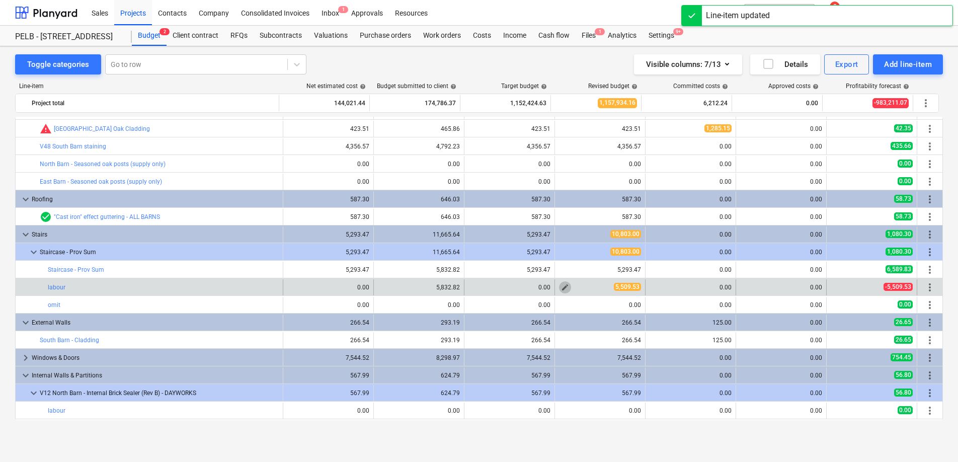
click at [563, 289] on span "edit" at bounding box center [565, 287] width 8 height 8
type textarea "x"
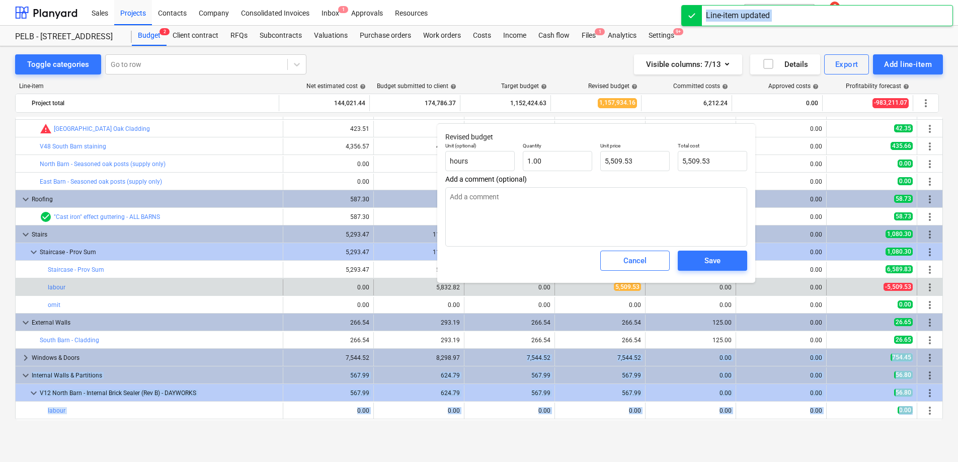
drag, startPoint x: 668, startPoint y: 129, endPoint x: 542, endPoint y: 285, distance: 201.1
click at [480, 343] on body "Sales Projects Contacts Company Consolidated Invoices Inbox 1 Approvals Resourc…" at bounding box center [479, 231] width 958 height 462
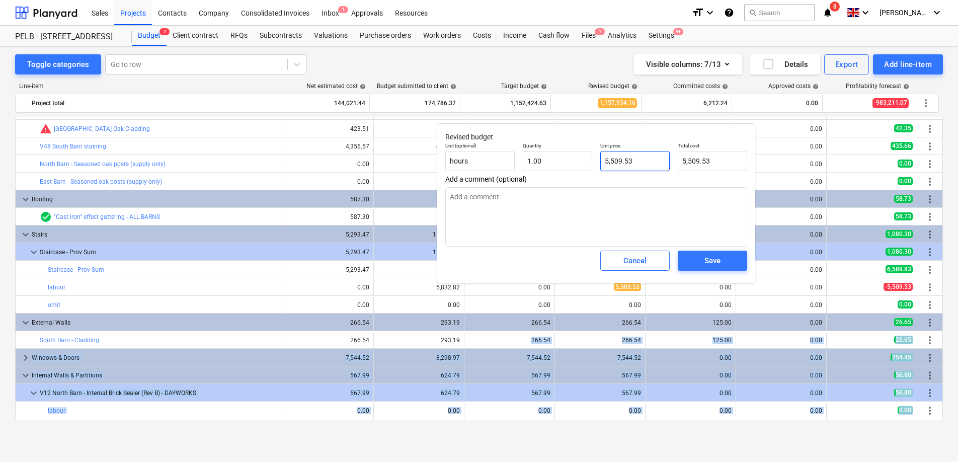
type input "5509.53"
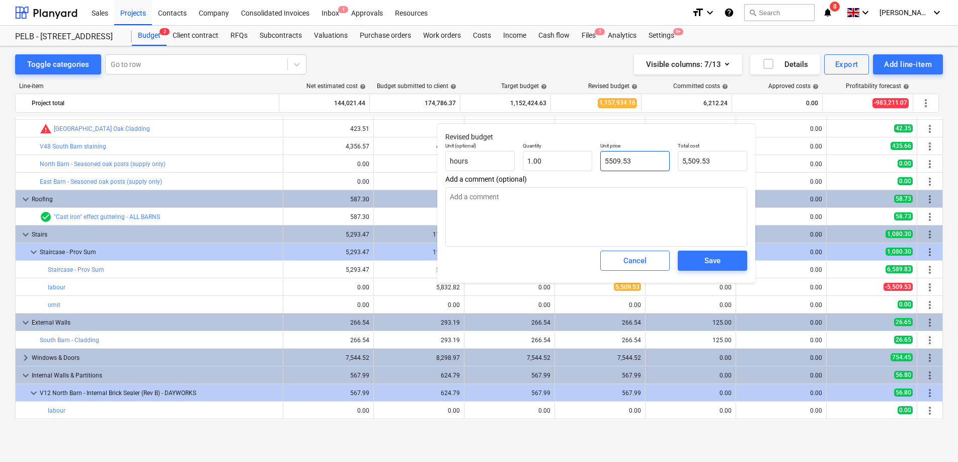
click at [652, 162] on input "5509.53" at bounding box center [634, 161] width 69 height 20
type textarea "x"
type input "5,509.53"
click at [705, 259] on div "Save" at bounding box center [713, 260] width 16 height 13
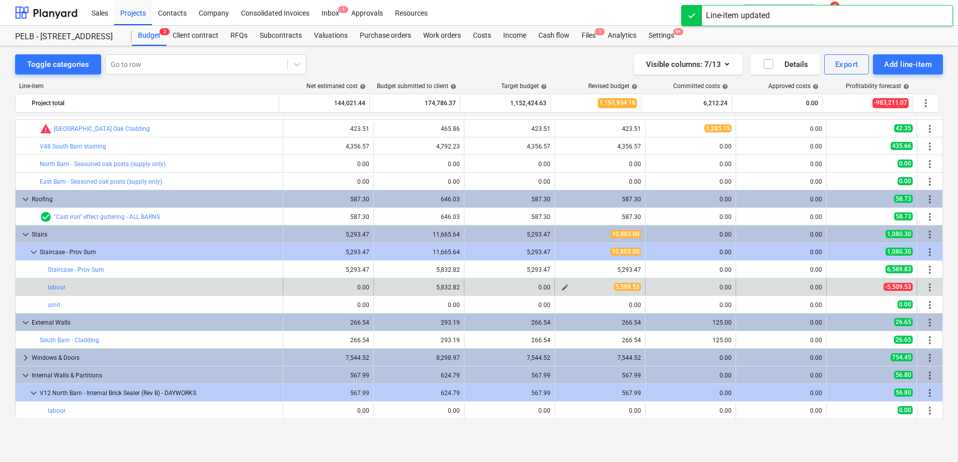
click at [562, 286] on span "edit" at bounding box center [565, 287] width 8 height 8
type textarea "x"
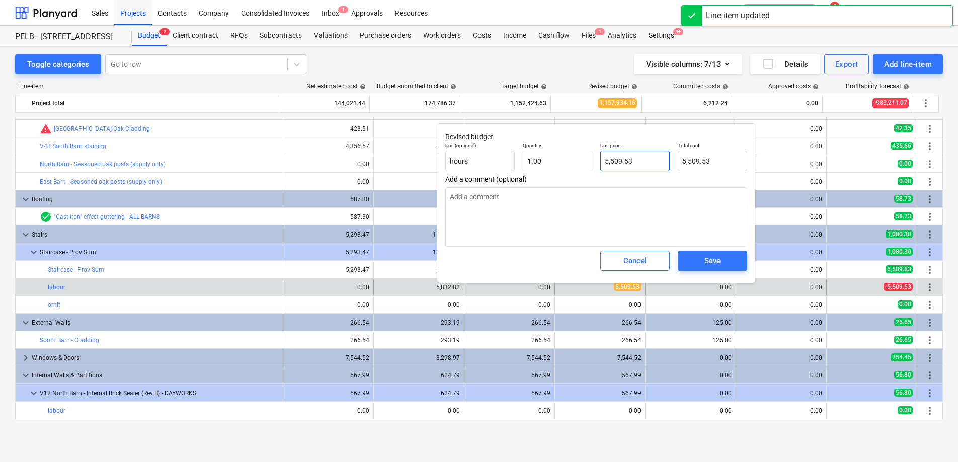
type input "5509.53"
drag, startPoint x: 653, startPoint y: 158, endPoint x: 597, endPoint y: 155, distance: 56.5
click at [597, 155] on div "Unit price 5509.53" at bounding box center [635, 156] width 78 height 37
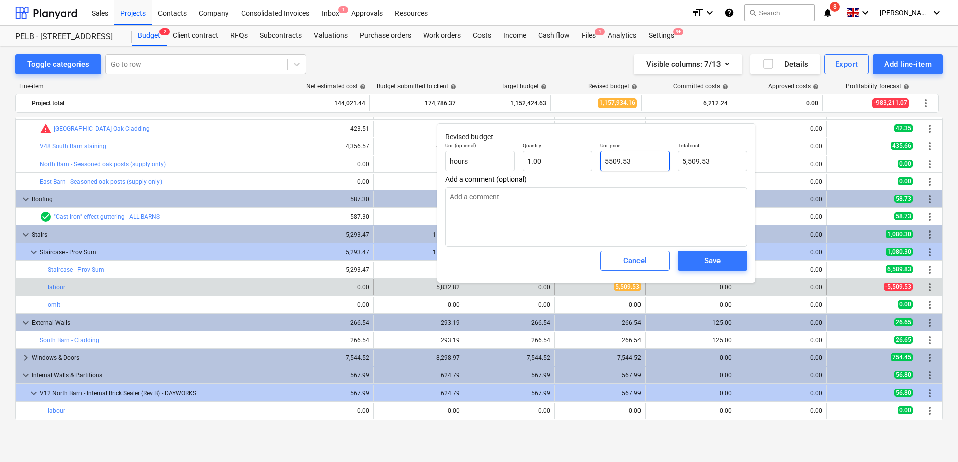
type textarea "x"
type input "5"
type input "5.00"
type textarea "x"
type input "52"
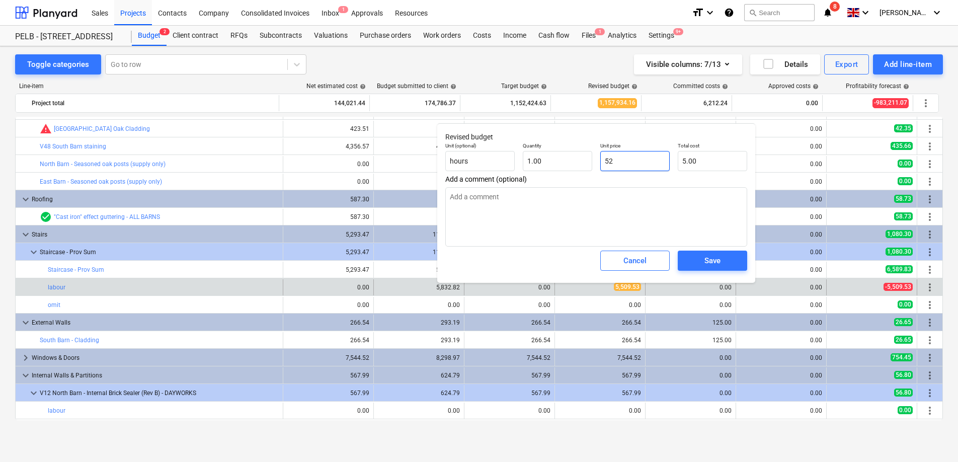
type input "52.00"
type textarea "x"
type input "529"
type input "529.00"
type textarea "x"
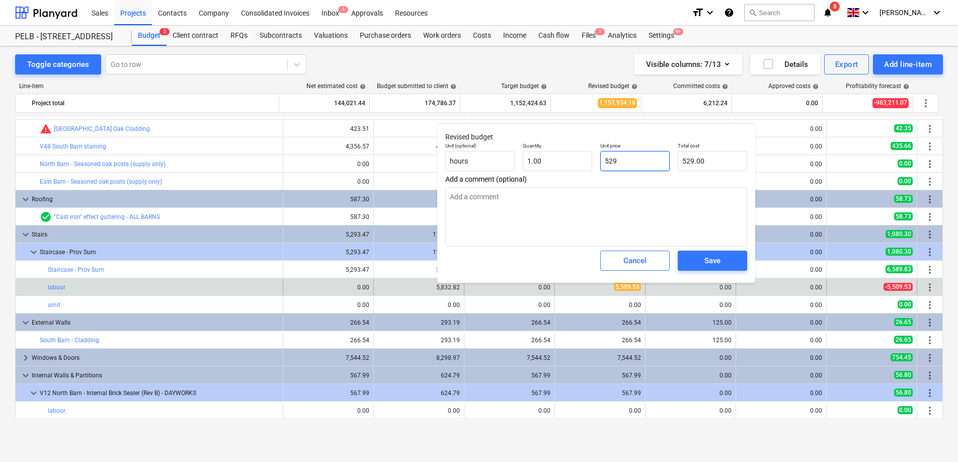
type input "5293"
type input "5,293.00"
type textarea "x"
type input "5293."
type textarea "x"
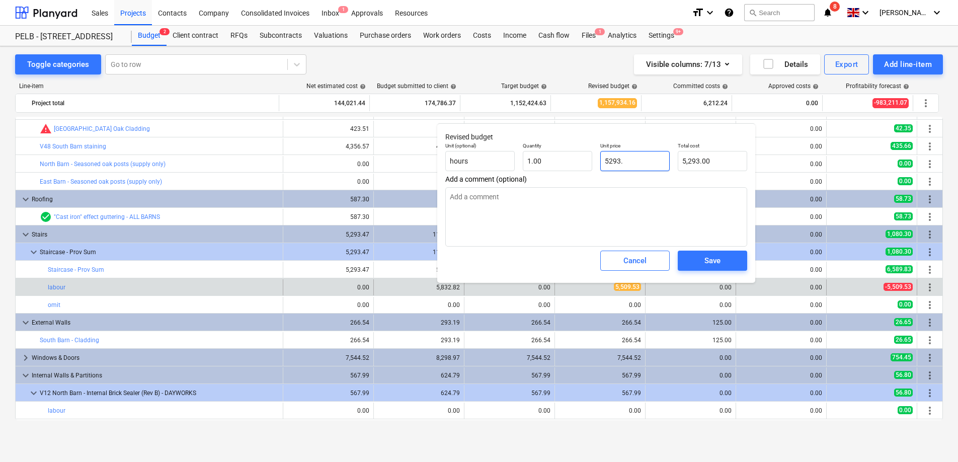
type input "5293.4"
type input "5,293.40"
type input "5293.47"
type textarea "x"
type input "5,293.47"
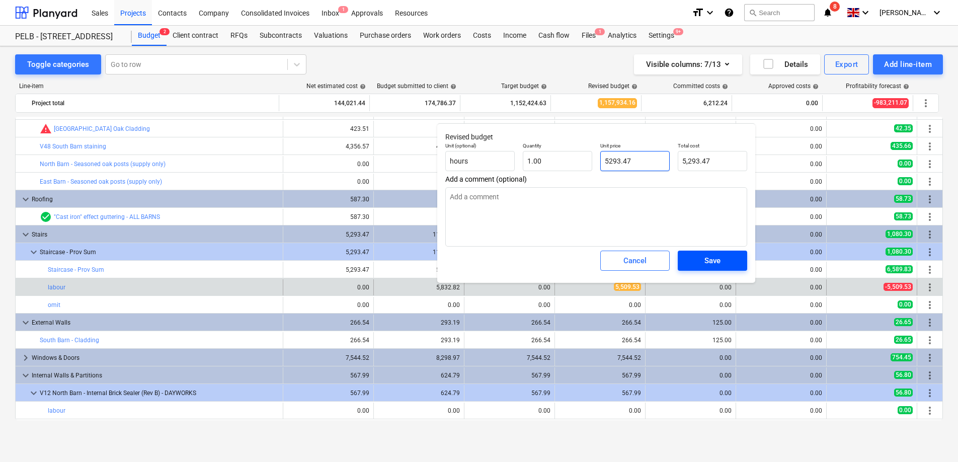
type input "5293.47"
type textarea "x"
type input "5,293.47"
click at [722, 257] on span "Save" at bounding box center [712, 260] width 45 height 13
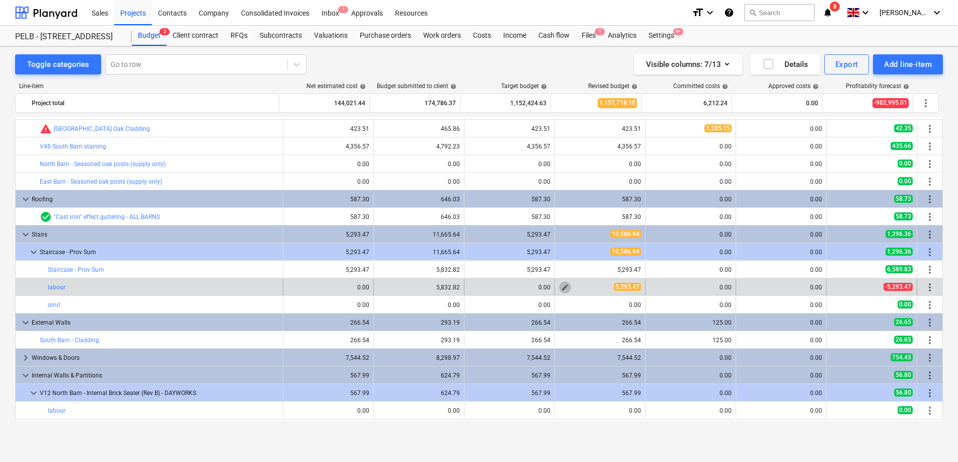
click at [562, 286] on span "edit" at bounding box center [565, 287] width 8 height 8
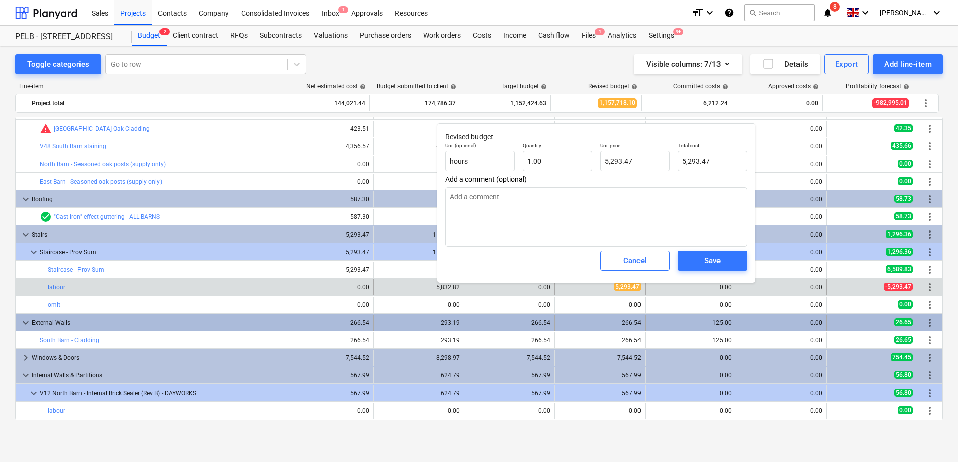
click at [420, 317] on div "293.19" at bounding box center [419, 323] width 82 height 16
type textarea "x"
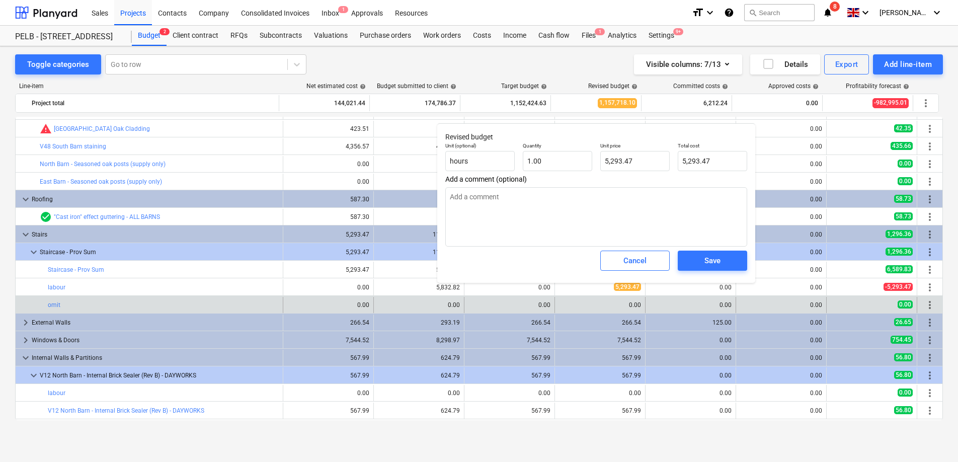
click at [526, 312] on div "0.00" at bounding box center [510, 305] width 82 height 16
click at [414, 302] on div "edit 0.00" at bounding box center [419, 305] width 82 height 16
drag, startPoint x: 621, startPoint y: 294, endPoint x: 487, endPoint y: 298, distance: 133.5
click at [364, 306] on div "0.00" at bounding box center [328, 304] width 82 height 7
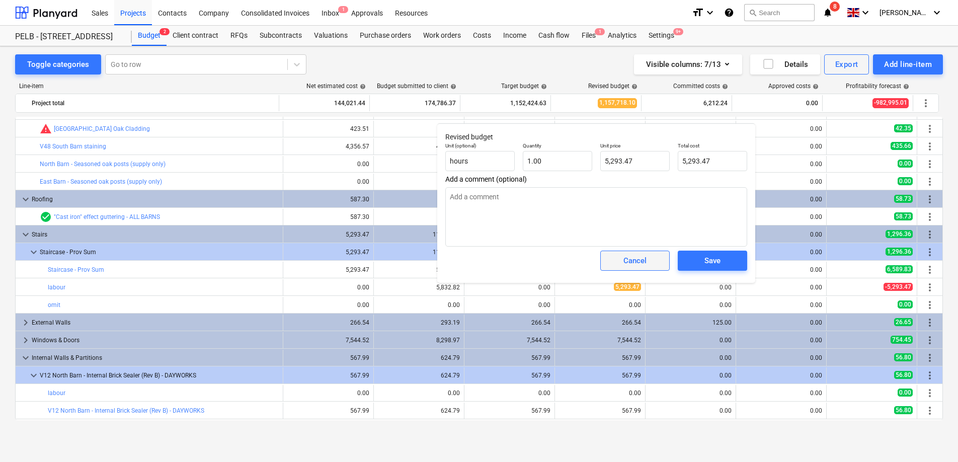
drag, startPoint x: 641, startPoint y: 273, endPoint x: 638, endPoint y: 266, distance: 7.4
click at [642, 272] on div "Cancel" at bounding box center [635, 261] width 78 height 28
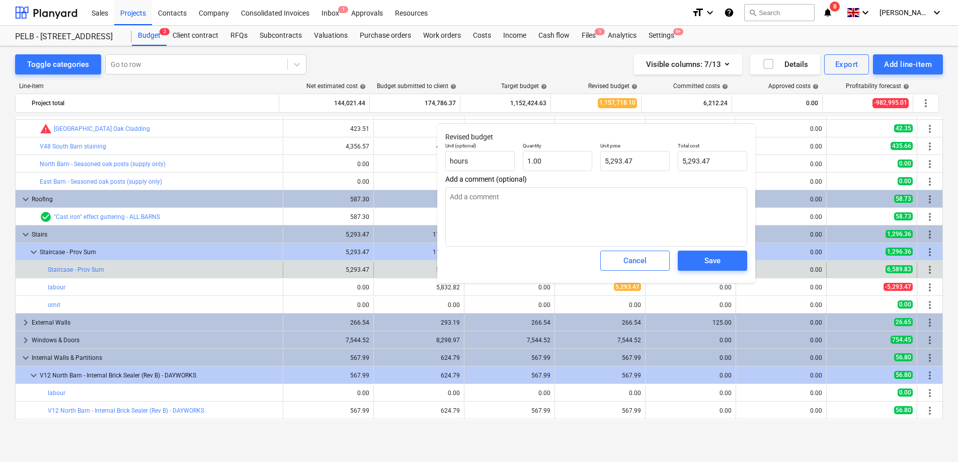
click at [638, 261] on div "Cancel" at bounding box center [635, 260] width 23 height 13
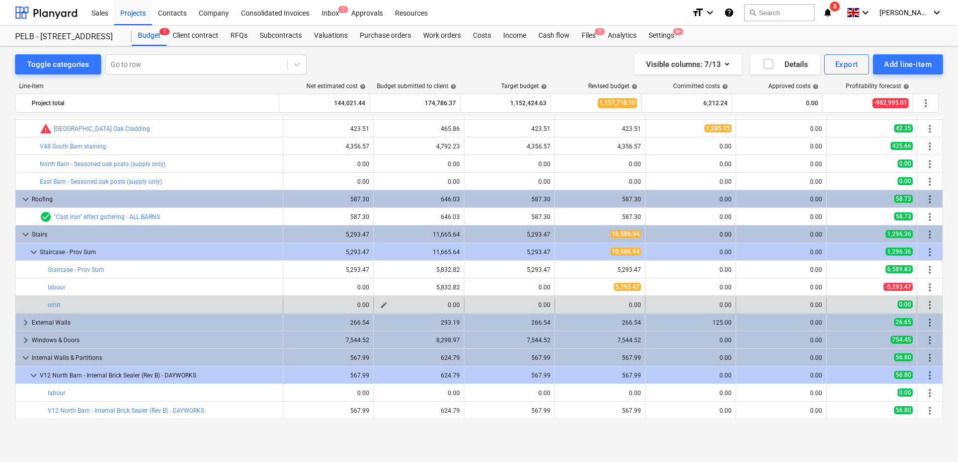
click at [383, 305] on span "edit" at bounding box center [384, 305] width 8 height 8
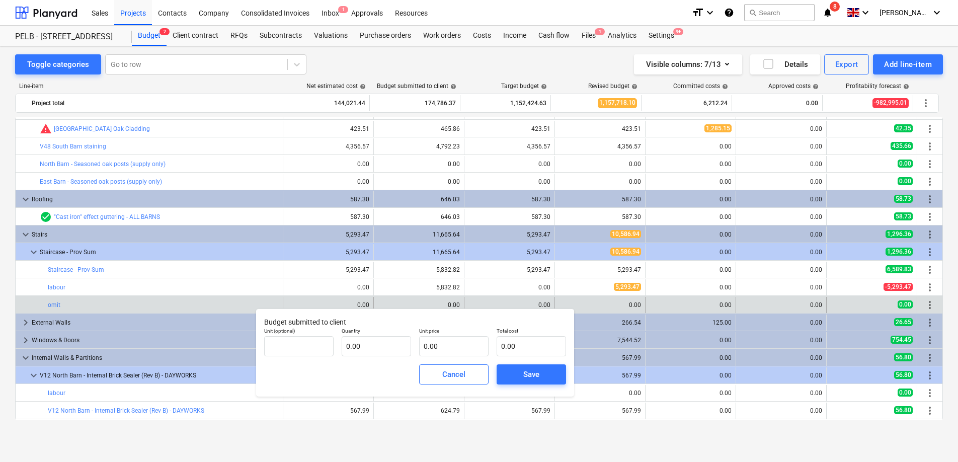
click at [450, 299] on div "0.00" at bounding box center [419, 305] width 82 height 16
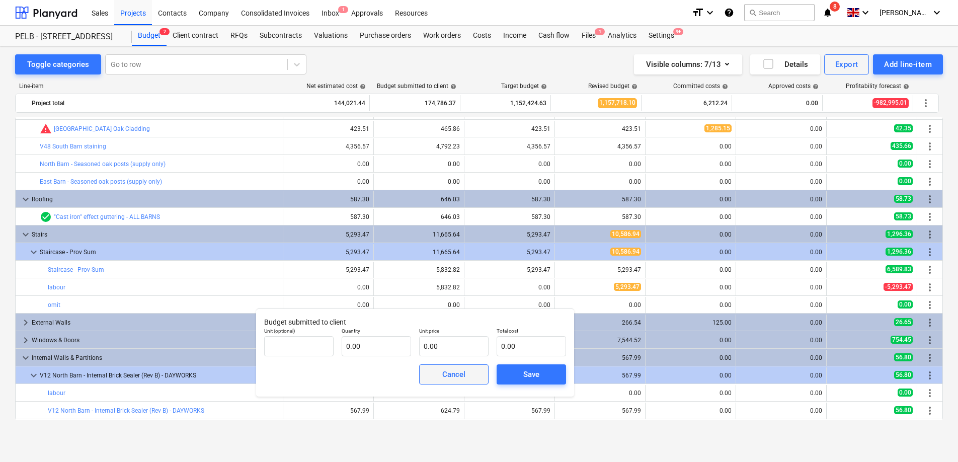
click at [453, 374] on div "Cancel" at bounding box center [453, 374] width 23 height 13
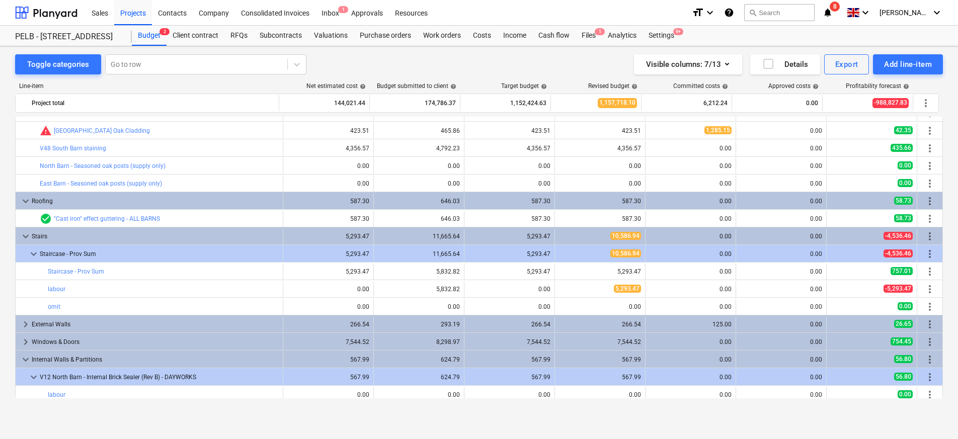
scroll to position [46, 0]
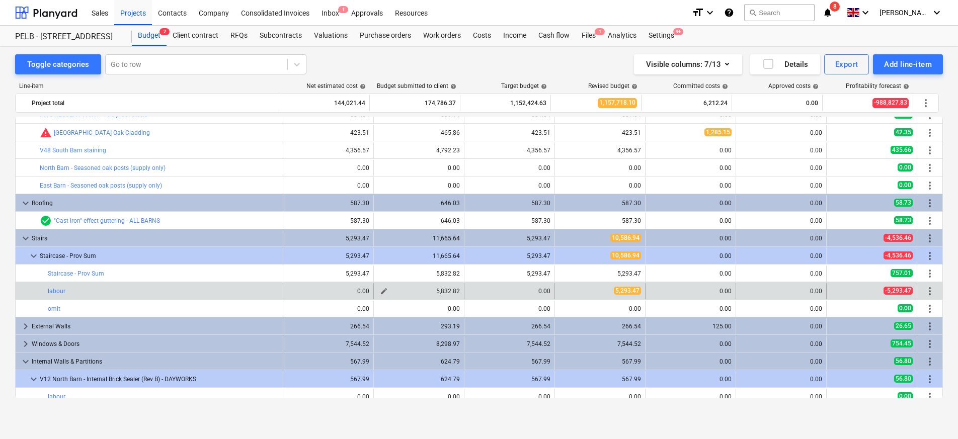
click at [380, 290] on span "edit" at bounding box center [384, 291] width 8 height 8
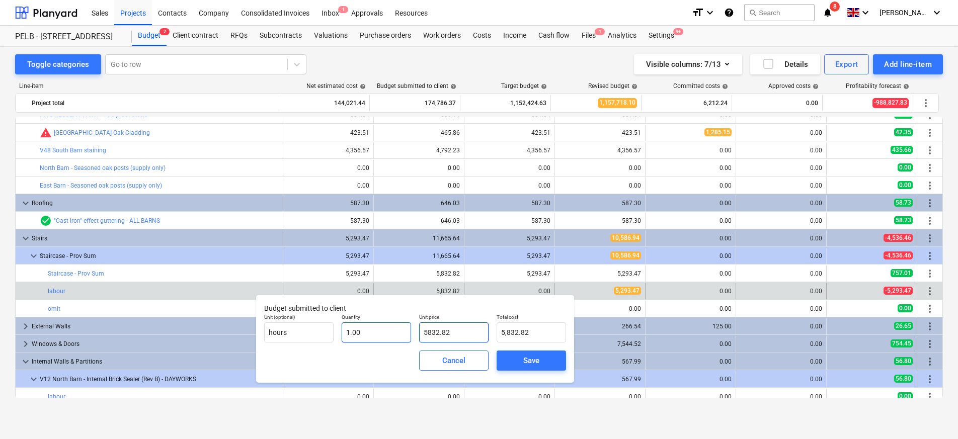
drag, startPoint x: 466, startPoint y: 334, endPoint x: 407, endPoint y: 331, distance: 59.4
click at [407, 331] on div "Unit (optional) hours Quantity 1.00 Unit price 5832.82 Total cost 5,832.82" at bounding box center [415, 328] width 310 height 37
type input "6"
type input "6.00"
type input "60"
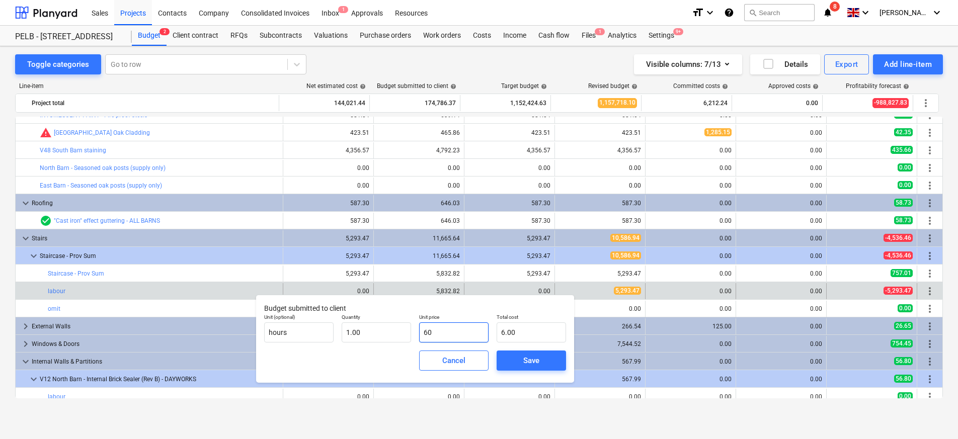
type input "60.00"
type input "606"
type input "606.00"
type input "6060"
type input "6,060.00"
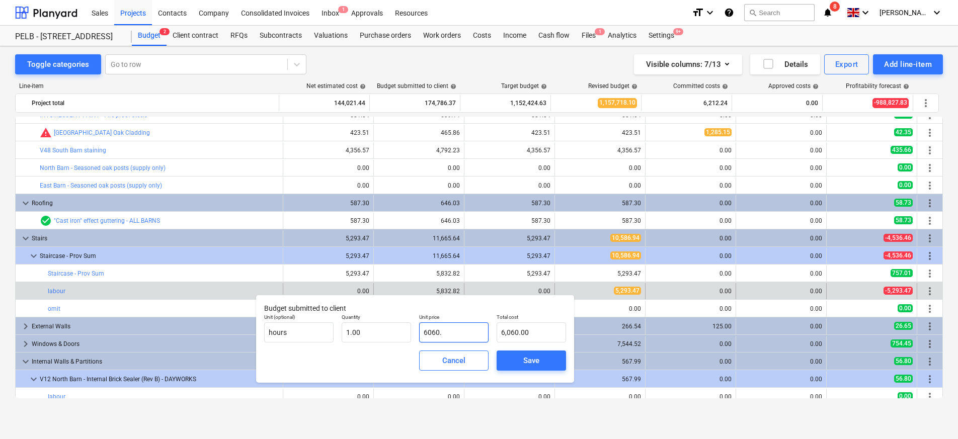
type input "6060.4"
type input "6,060.40"
type input "6060.48"
type input "6,060.48"
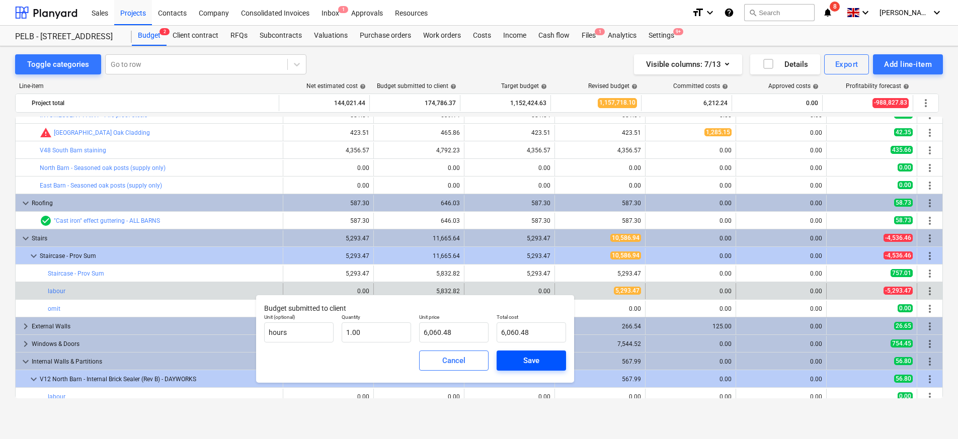
click at [543, 358] on span "Save" at bounding box center [531, 360] width 45 height 13
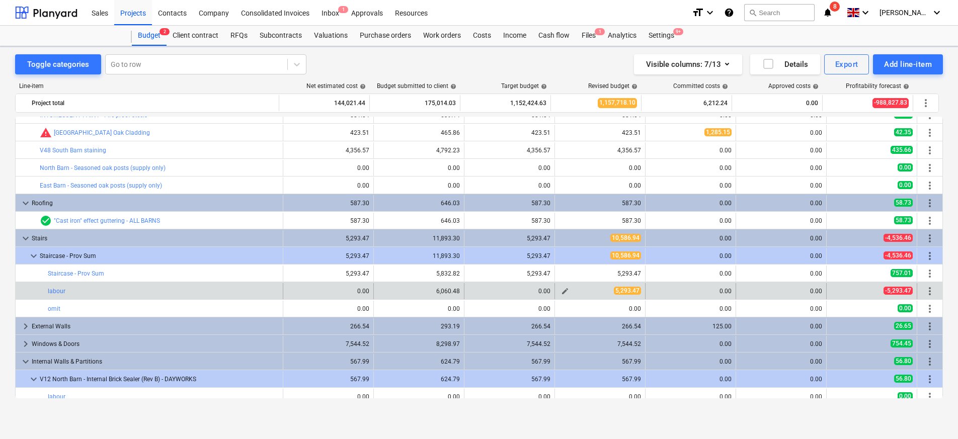
click at [595, 292] on div "5,293.47" at bounding box center [600, 291] width 82 height 9
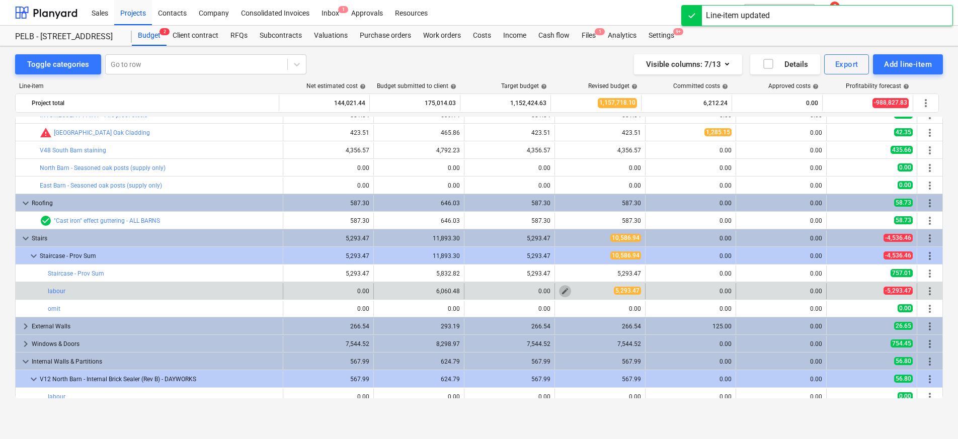
click at [561, 291] on span "edit" at bounding box center [565, 291] width 8 height 8
type textarea "x"
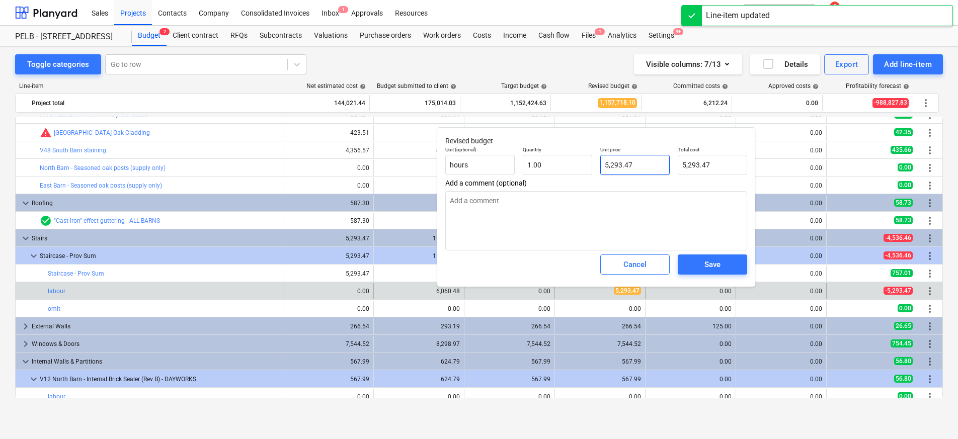
type input "5293.47"
drag, startPoint x: 636, startPoint y: 168, endPoint x: 584, endPoint y: 166, distance: 52.4
click at [584, 166] on div "Unit (optional) hours Quantity 1.00 Unit price 5293.47 Total cost 5,293.47" at bounding box center [596, 160] width 310 height 37
type textarea "x"
type input "5"
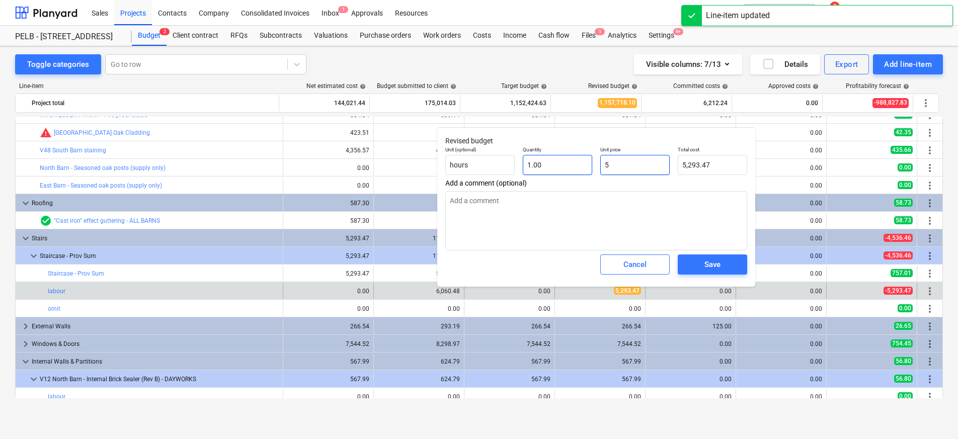
type input "5.00"
type textarea "x"
type input "55"
type input "55.00"
type textarea "x"
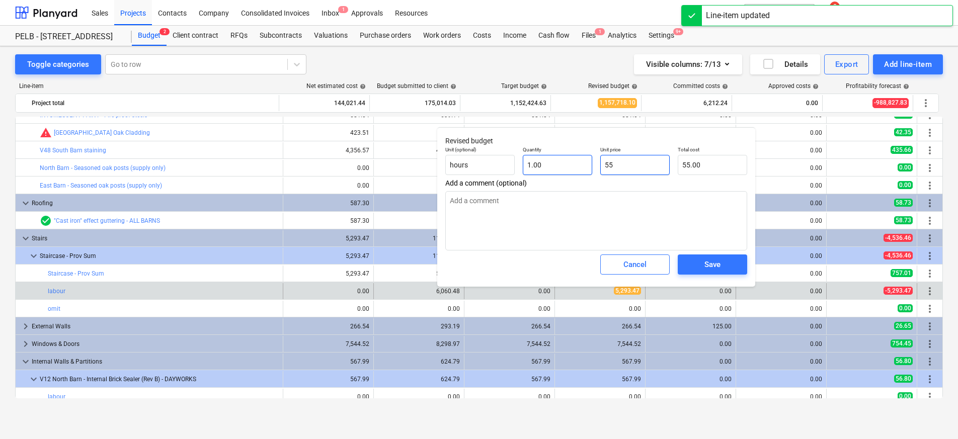
type input "550"
type input "550.00"
type textarea "x"
type input "5509"
type input "5,509.00"
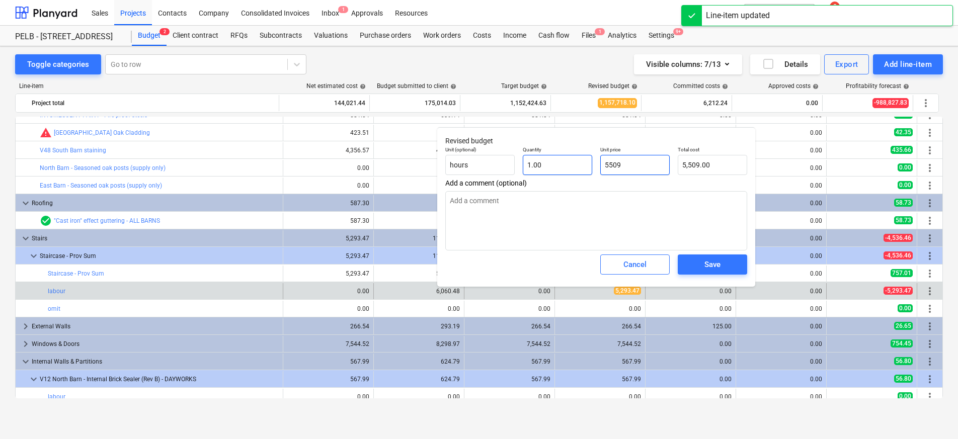
type textarea "x"
type input "5509."
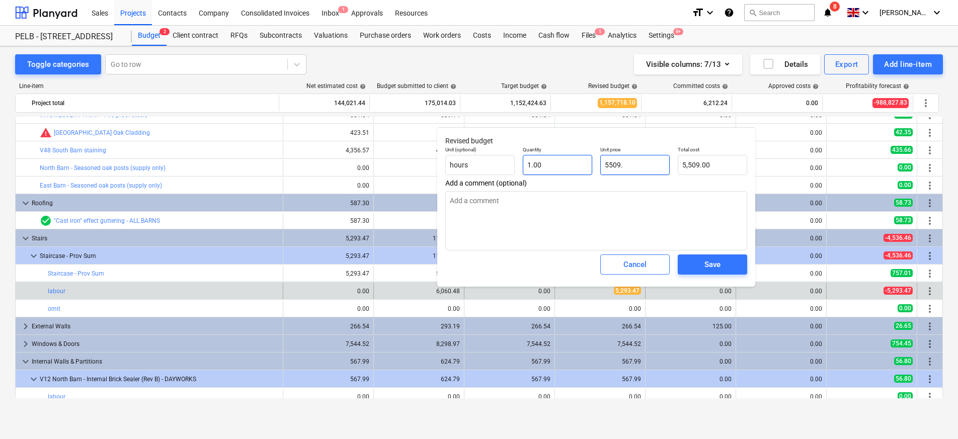
type textarea "x"
type input "5509.5"
type input "5,509.50"
type textarea "x"
type input "5509.53"
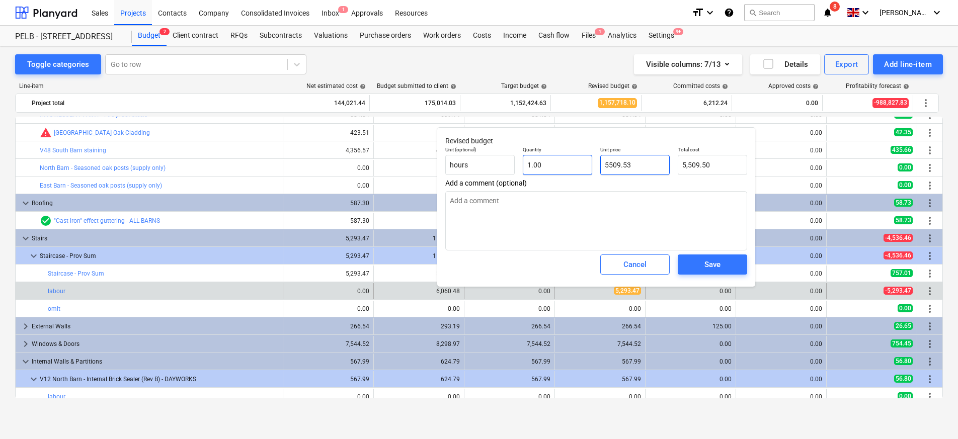
type input "5,509.53"
type input "5509.53"
type textarea "x"
type input "5,509.53"
click at [720, 260] on div "Save" at bounding box center [713, 264] width 16 height 13
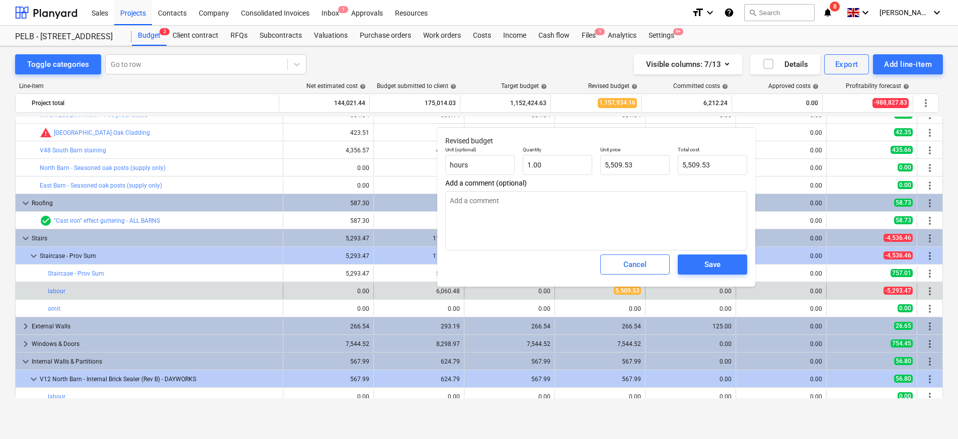
type textarea "x"
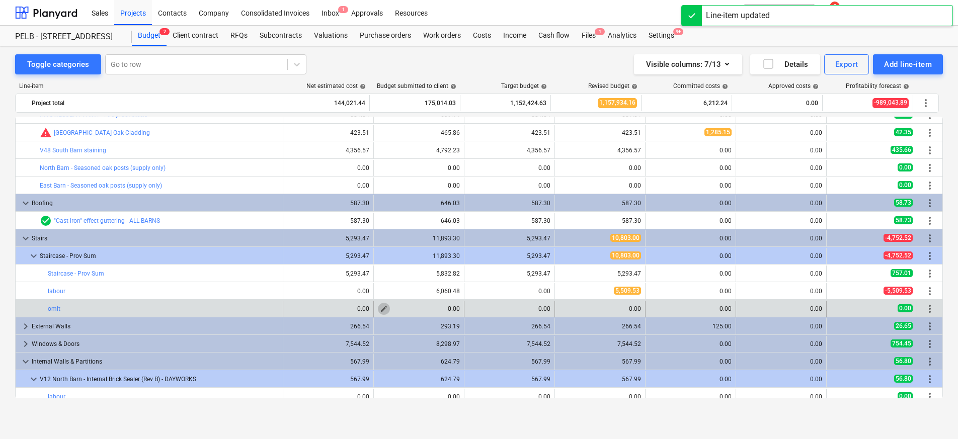
click at [380, 311] on span "edit" at bounding box center [384, 309] width 8 height 8
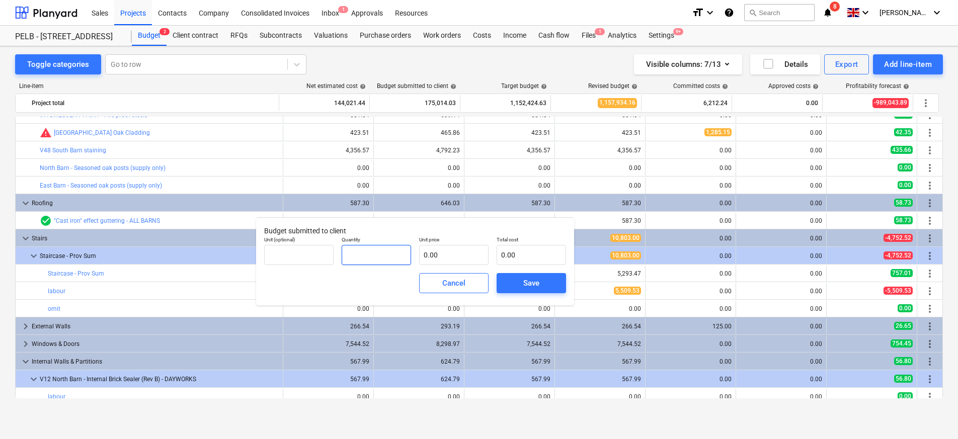
click at [376, 257] on input "text" at bounding box center [376, 255] width 69 height 20
click at [374, 248] on input "text" at bounding box center [376, 255] width 69 height 20
type input "-1.00"
click at [449, 247] on input "text" at bounding box center [453, 255] width 69 height 20
type input "5"
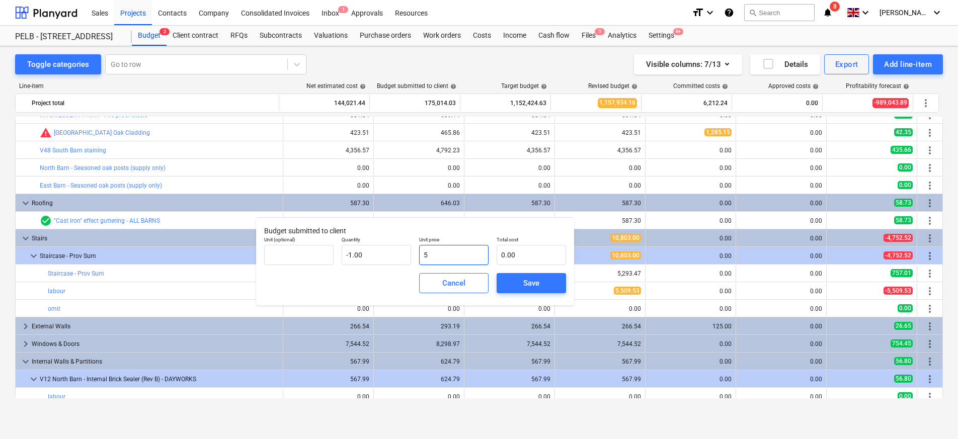
type input "-5.00"
type input "52"
type input "-52.00"
type input "529"
type input "-529.00"
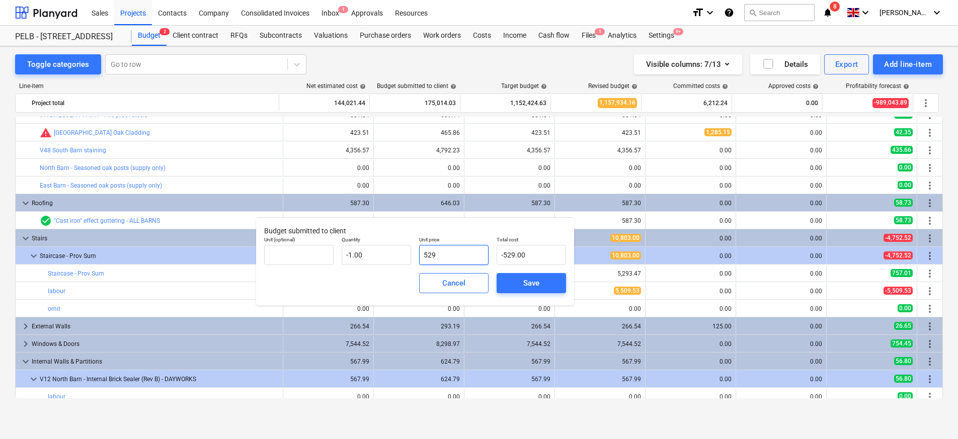
type input "5293"
type input "-5,293.00"
type input "5293.4"
type input "-5,293.40"
type input "5293.47"
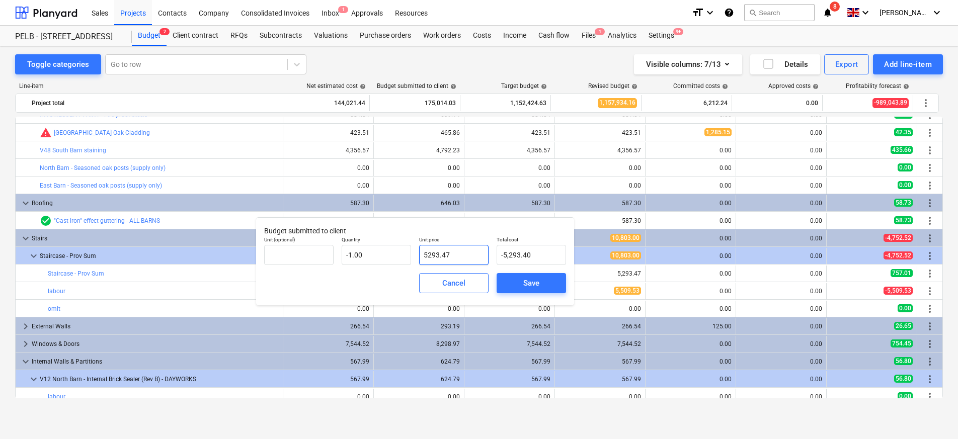
type input "-5,293.47"
drag, startPoint x: 476, startPoint y: 253, endPoint x: 420, endPoint y: 249, distance: 56.0
click at [420, 249] on input "5293.47" at bounding box center [453, 255] width 69 height 20
type input "5"
type input "-5.00"
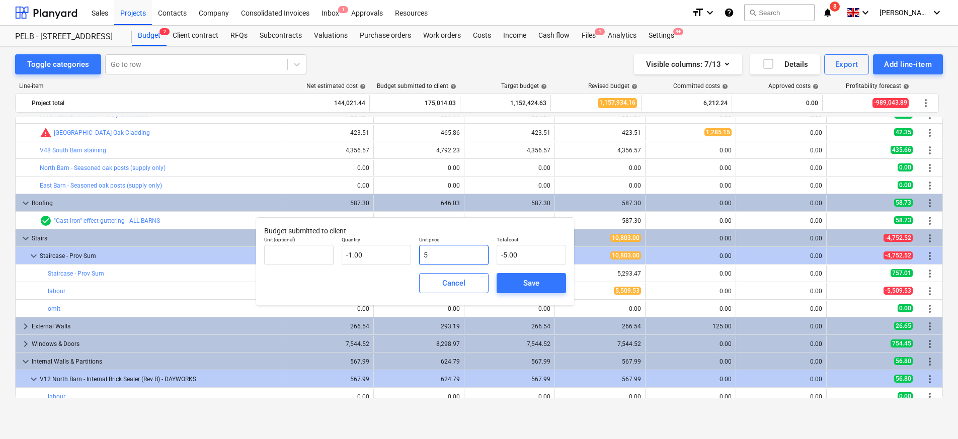
type input "58"
type input "-58.00"
type input "583"
type input "-583.00"
type input "5832"
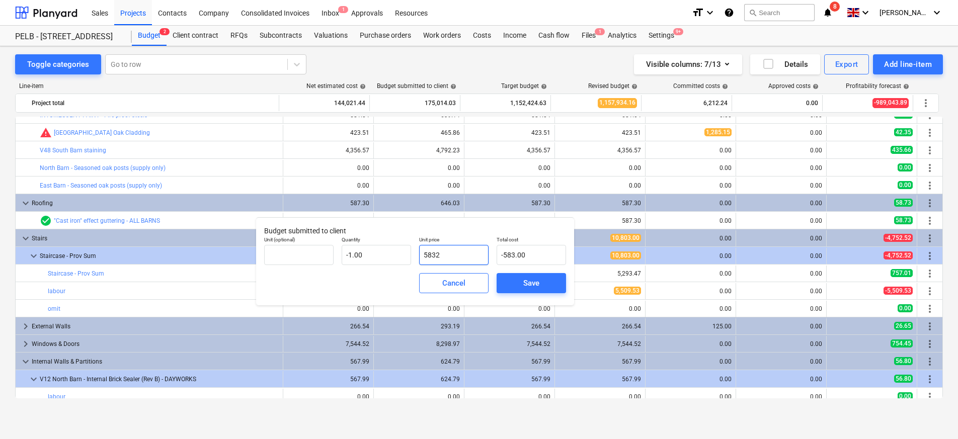
type input "-5,832.00"
type input "5832.8"
type input "-5,832.80"
type input "5832.82"
type input "-5,832.82"
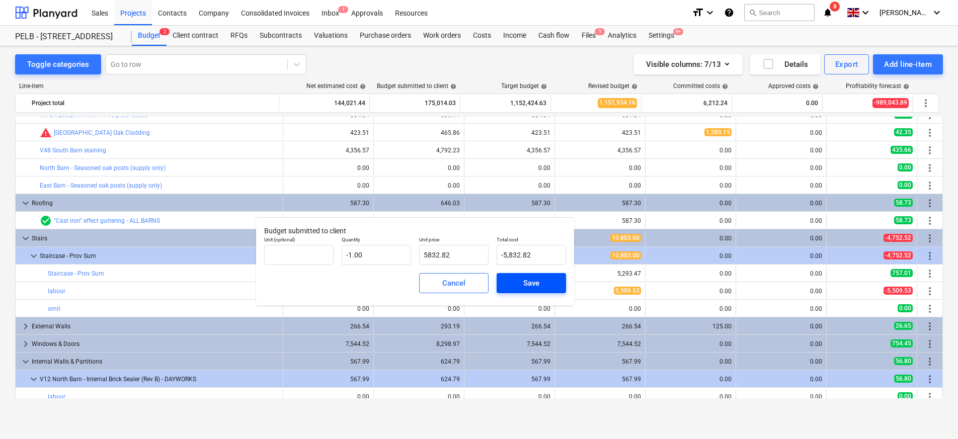
type input "5,832.82"
click at [522, 277] on span "Save" at bounding box center [531, 283] width 45 height 13
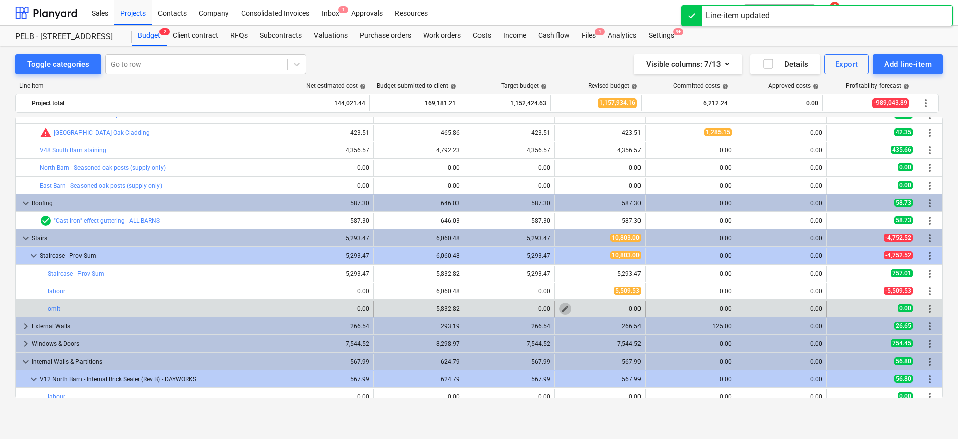
click at [563, 311] on span "edit" at bounding box center [565, 309] width 8 height 8
type textarea "x"
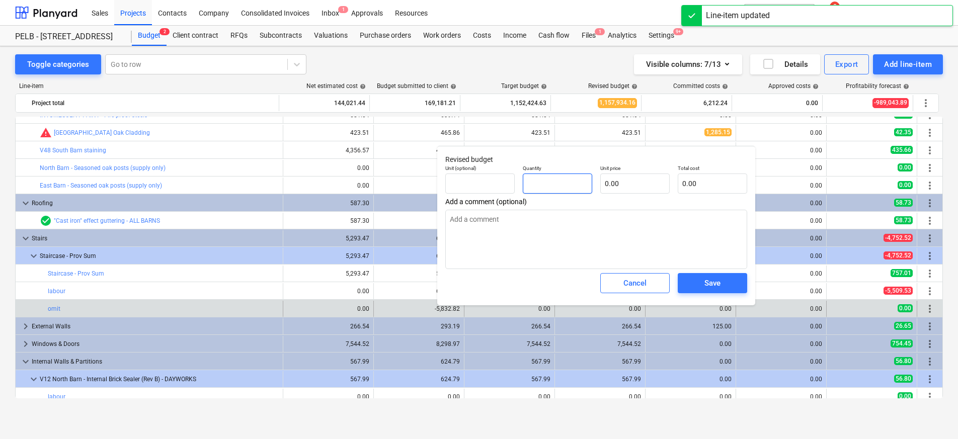
click at [573, 182] on input "text" at bounding box center [557, 184] width 69 height 20
type textarea "x"
type input "-"
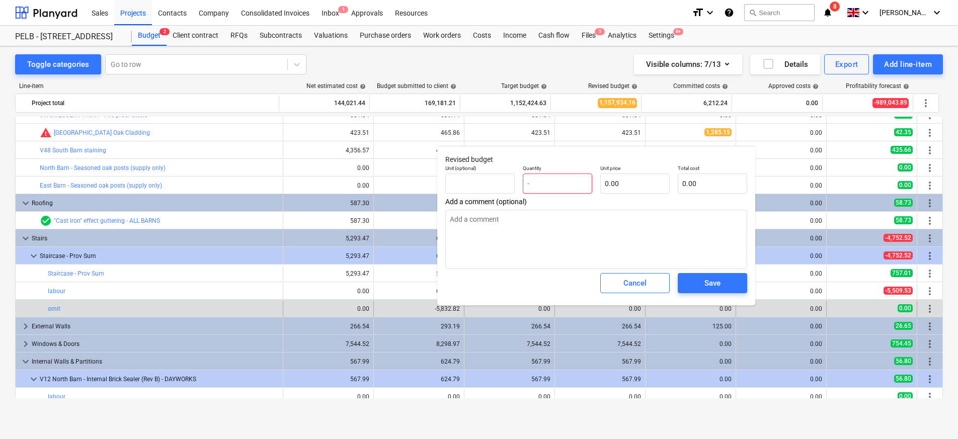
type textarea "x"
type input "-5"
type textarea "x"
type input "-55"
type textarea "x"
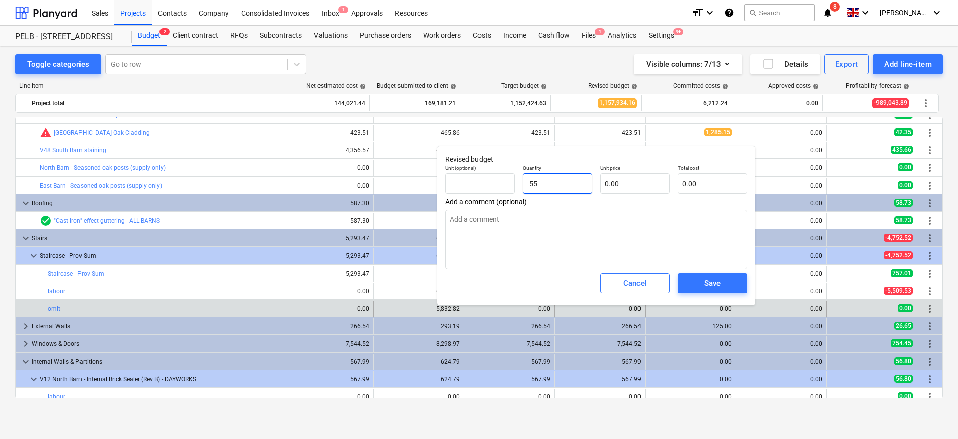
type input "-550"
type textarea "x"
type input "-5509"
type textarea "x"
type input "-5509."
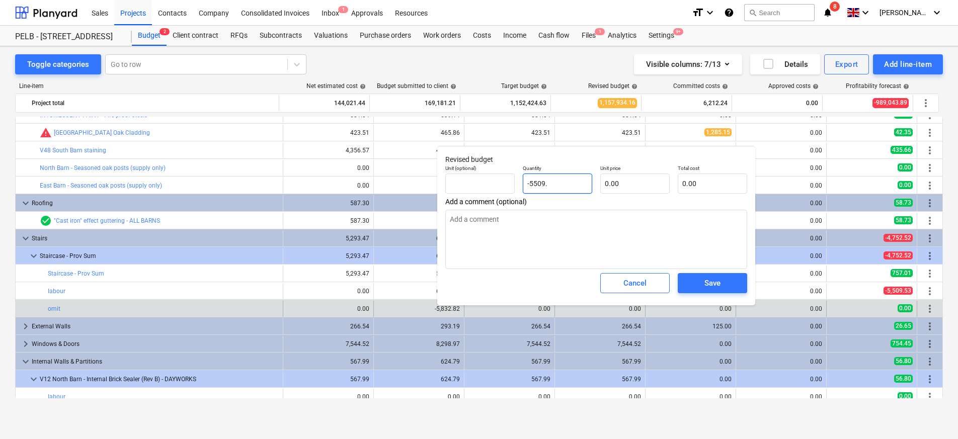
type textarea "x"
type input "-5509.5"
type textarea "x"
type input "-5509.53"
drag, startPoint x: 569, startPoint y: 183, endPoint x: 470, endPoint y: 176, distance: 99.9
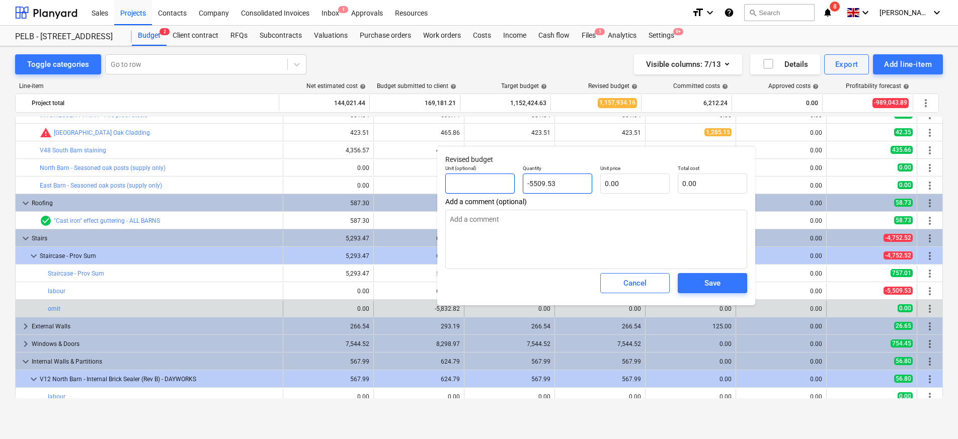
click at [470, 176] on div "Unit (optional) Quantity -5509.53 Unit price 0.00 Total cost 0.00" at bounding box center [596, 179] width 310 height 37
type textarea "x"
type input "1"
type textarea "x"
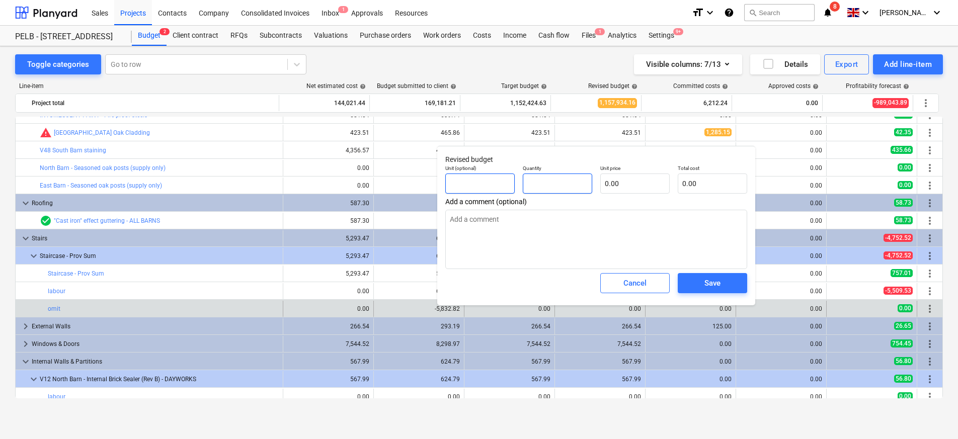
type input "-"
type textarea "x"
type input "-1"
type textarea "x"
type input "-1.00"
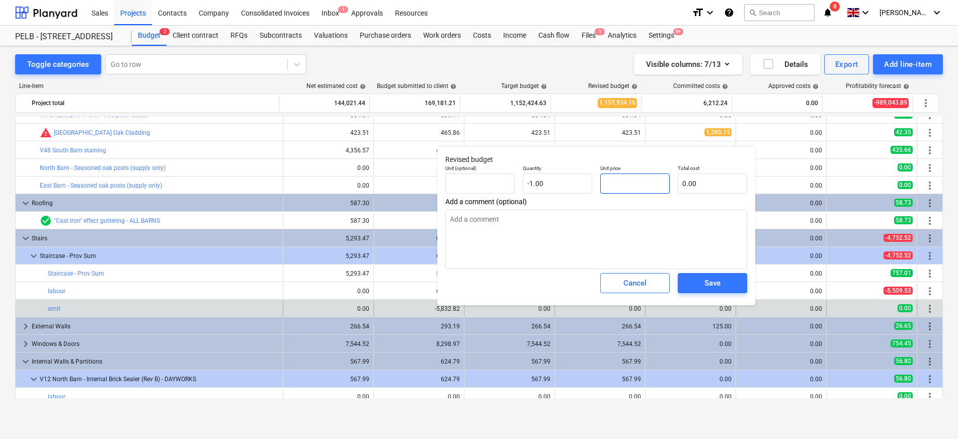
click at [635, 186] on input "text" at bounding box center [634, 184] width 69 height 20
type textarea "x"
type input "5"
type input "-5.00"
type textarea "x"
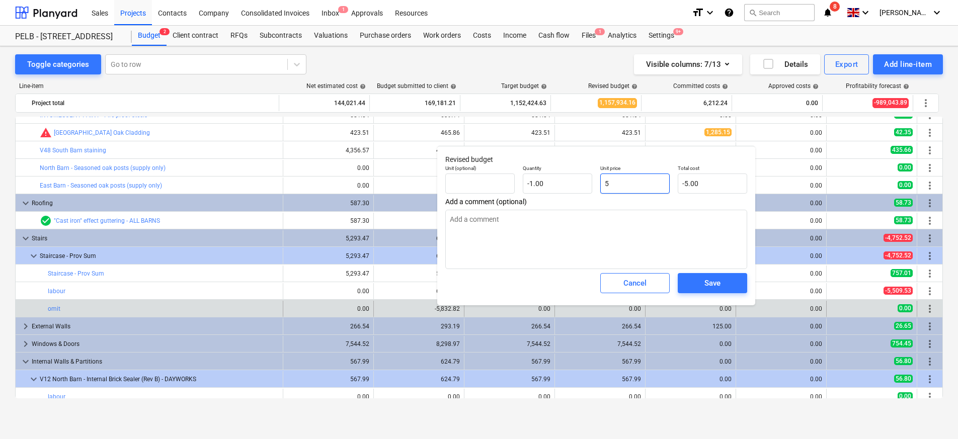
type input "55"
type input "-55.00"
type textarea "x"
type input "550"
type input "-550.00"
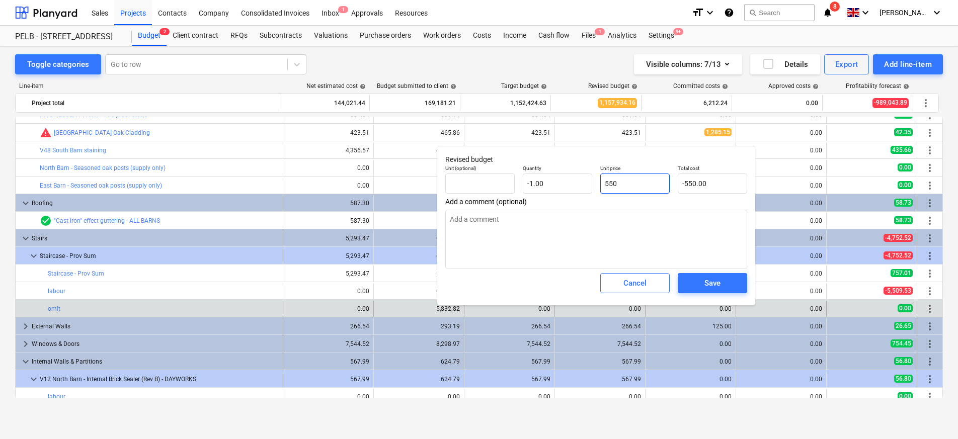
type textarea "x"
type input "5509"
type input "-5,509.00"
type textarea "x"
type input "5509."
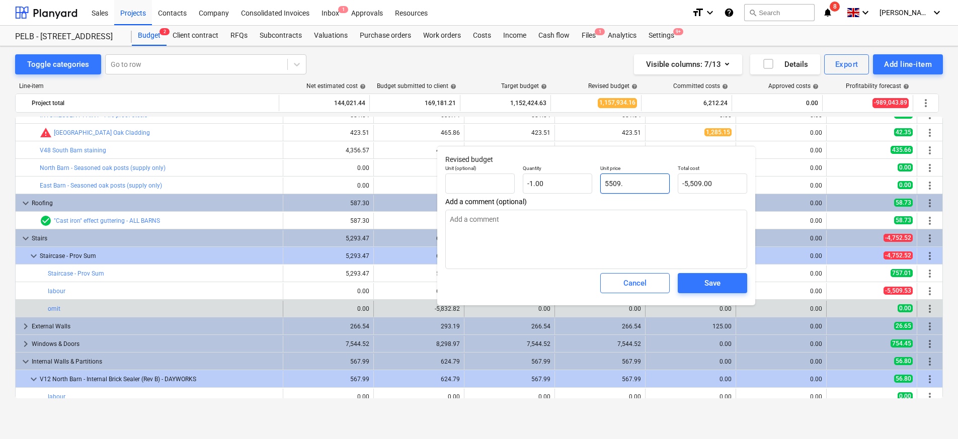
type textarea "x"
type input "5509.5"
type input "-5,509.50"
type textarea "x"
type input "5509.53"
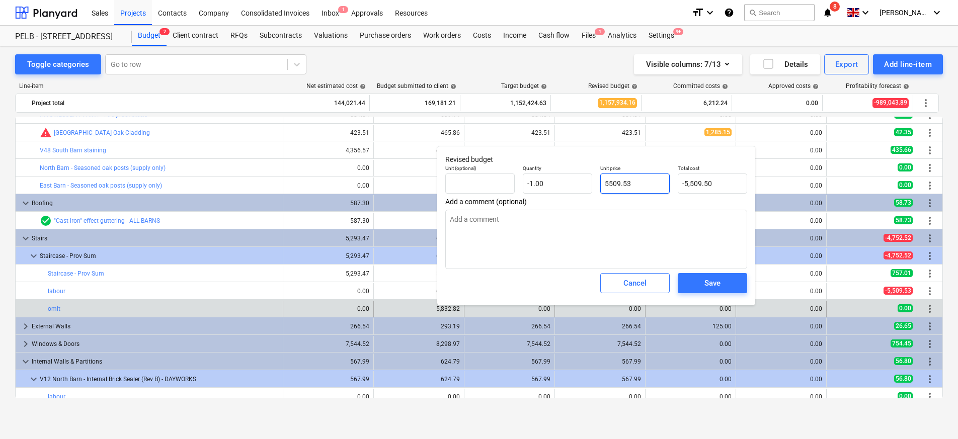
type input "-5,509.53"
type input "5509.53"
type textarea "x"
type input "5,509.53"
click at [705, 280] on div "Save" at bounding box center [713, 283] width 16 height 13
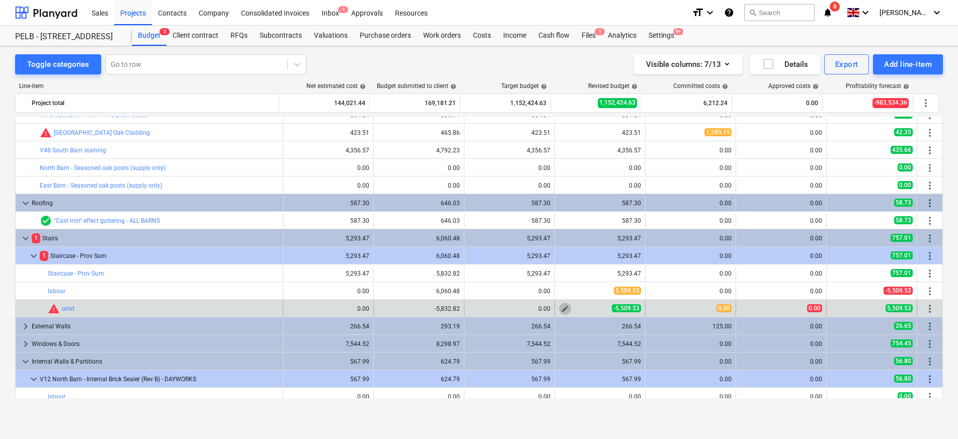
click at [564, 308] on span "edit" at bounding box center [565, 309] width 8 height 8
type textarea "x"
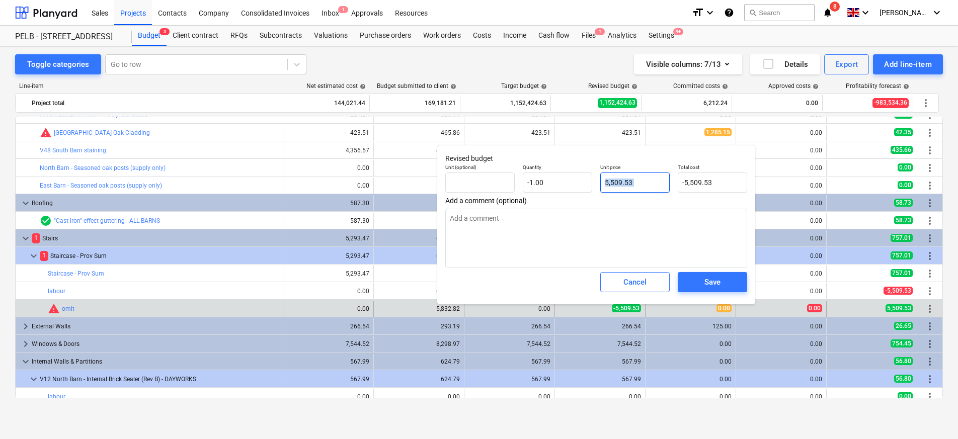
drag, startPoint x: 667, startPoint y: 179, endPoint x: 653, endPoint y: 178, distance: 14.1
click at [653, 178] on div "Unit (optional) Quantity -1.00 Unit price 5,509.53 Total cost -5,509.53" at bounding box center [596, 178] width 310 height 37
type input "5509.53"
drag, startPoint x: 653, startPoint y: 178, endPoint x: 566, endPoint y: 179, distance: 87.6
click at [566, 179] on div "Unit (optional) Quantity -1.00 Unit price 5509.53 Total cost -5,509.53" at bounding box center [596, 178] width 310 height 37
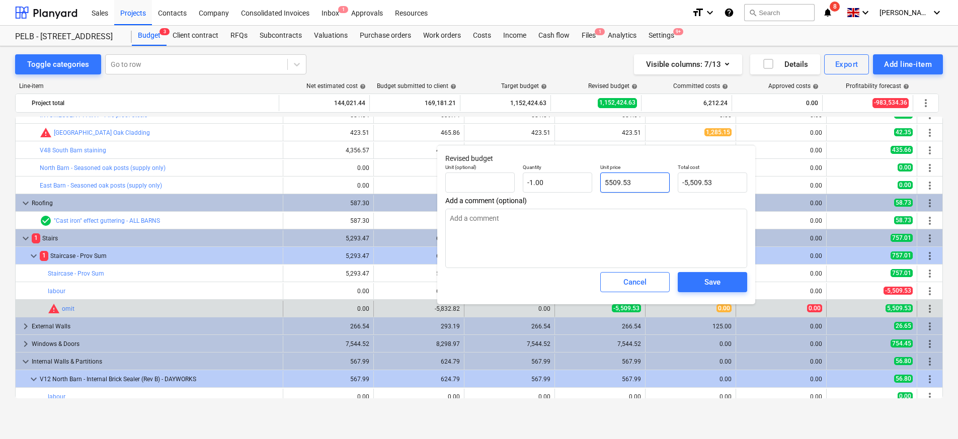
drag, startPoint x: 636, startPoint y: 184, endPoint x: 575, endPoint y: 171, distance: 62.4
click at [584, 179] on div "Unit (optional) Quantity -1.00 Unit price 5509.53 Total cost -5,509.53" at bounding box center [596, 178] width 310 height 37
type textarea "x"
type input "5"
type input "-5.00"
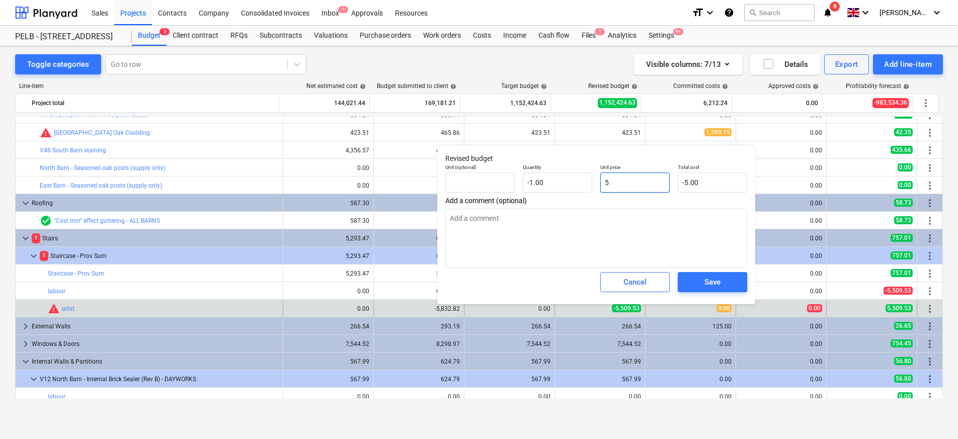
type textarea "x"
type input "58"
type input "-58.00"
type textarea "x"
type input "583"
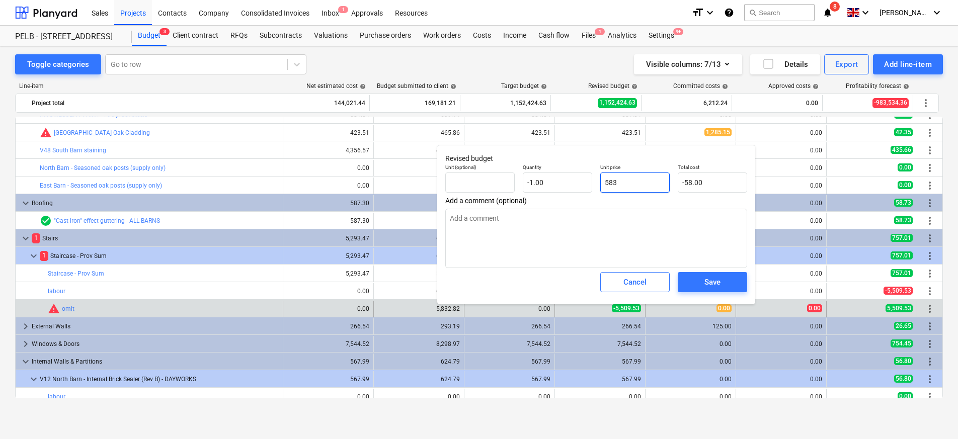
type input "-583.00"
type textarea "x"
type input "5832"
type input "-5,832.00"
type textarea "x"
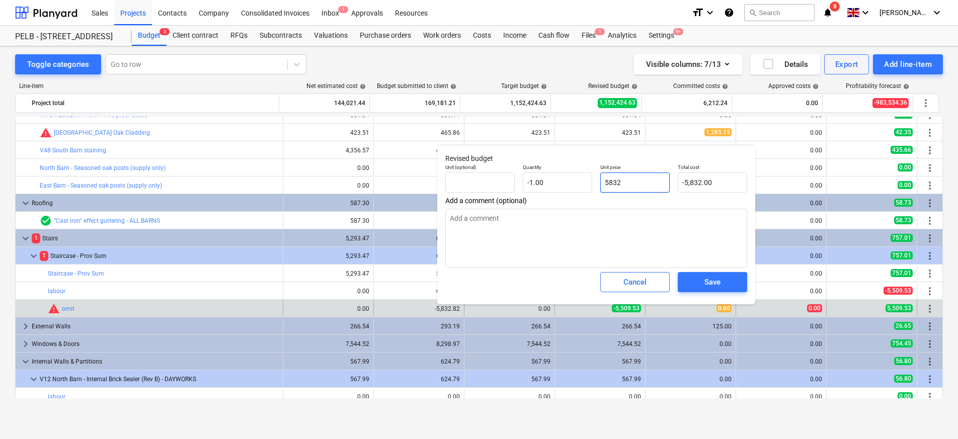
type input "5832."
type textarea "x"
type input "5832.8"
type input "-5,832.80"
type textarea "x"
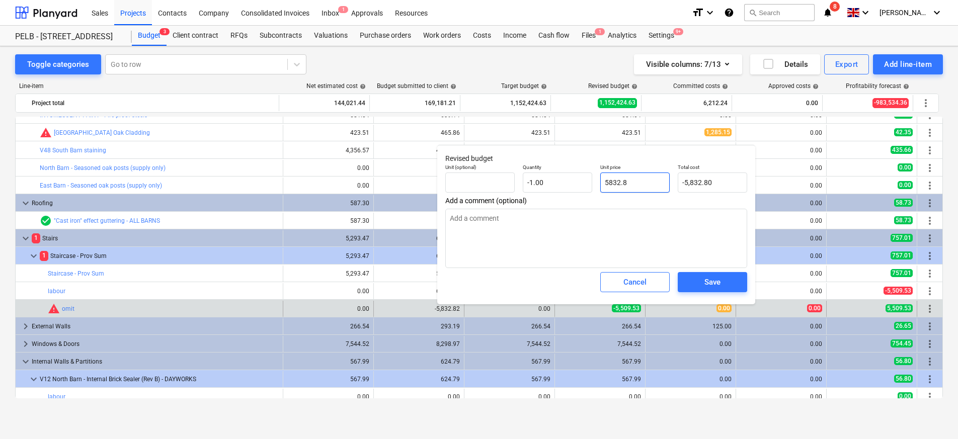
type input "5832.82"
type input "-5,832.82"
type input "5832.82"
type textarea "x"
type input "5,832.82"
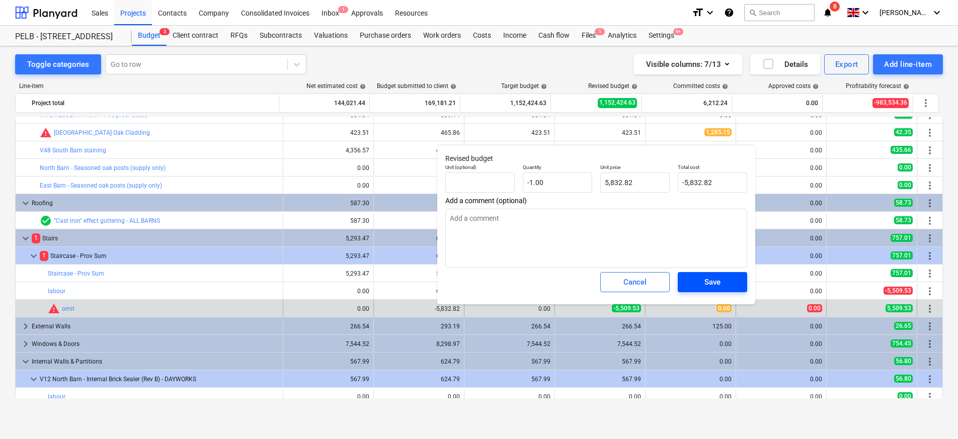
click at [716, 283] on div "Save" at bounding box center [713, 282] width 16 height 13
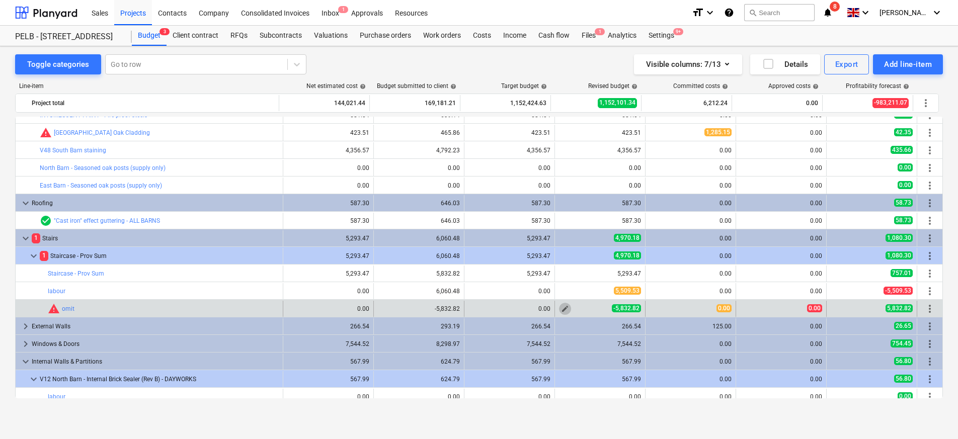
click at [561, 311] on span "edit" at bounding box center [565, 309] width 8 height 8
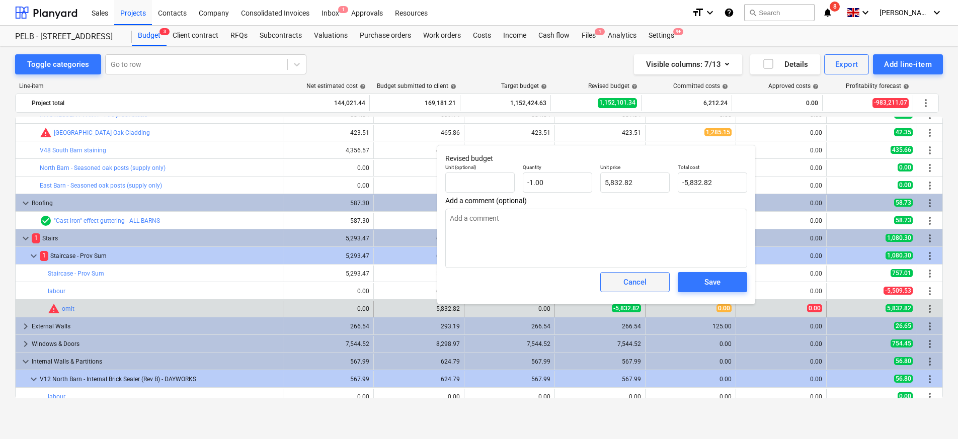
click at [638, 285] on div "Cancel" at bounding box center [635, 282] width 23 height 13
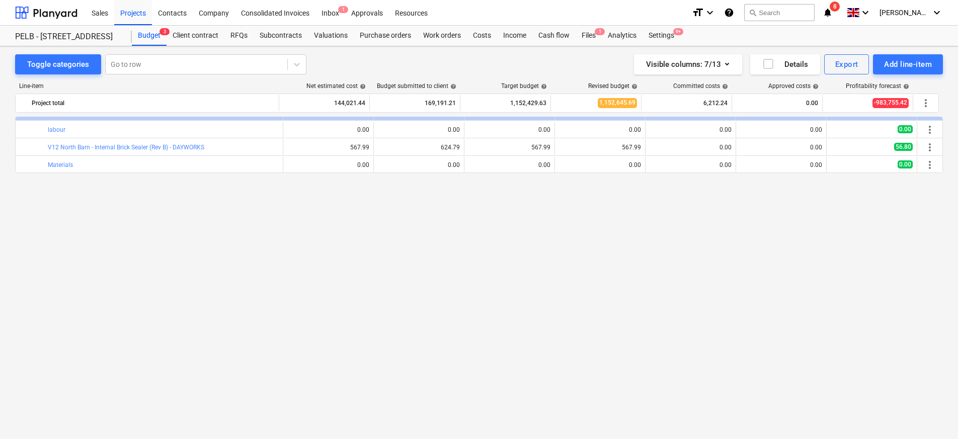
scroll to position [61, 0]
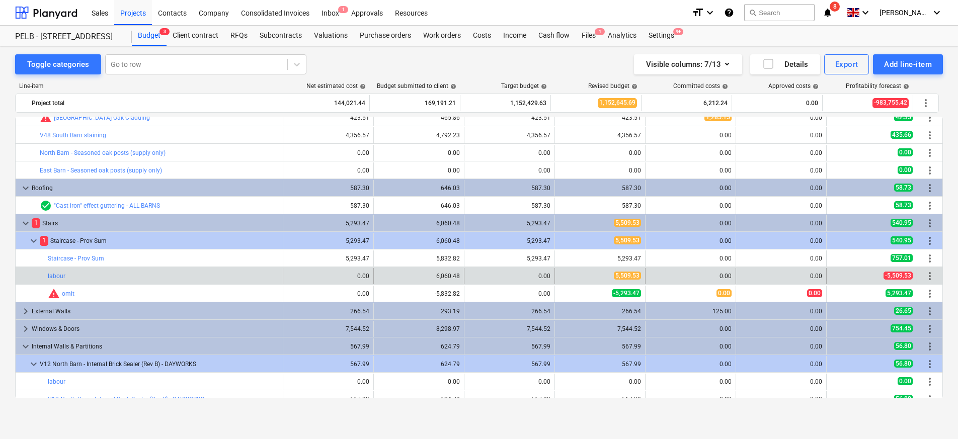
click at [931, 275] on span "more_vert" at bounding box center [930, 276] width 12 height 12
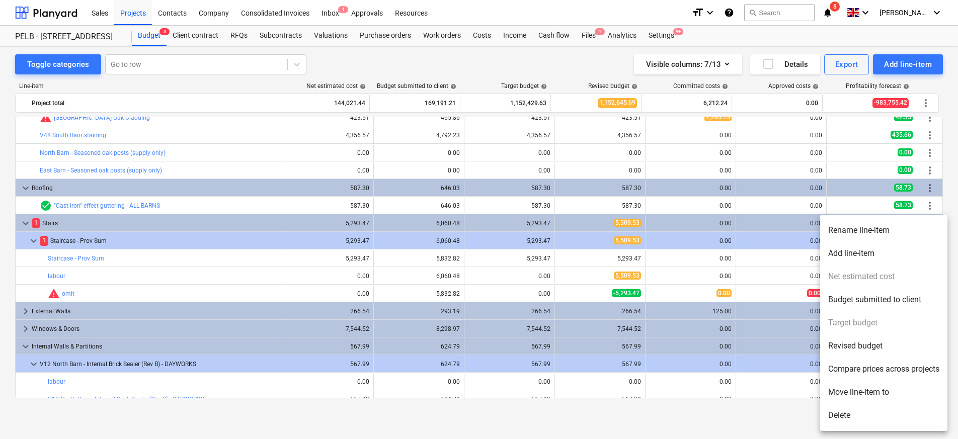
click at [869, 424] on li "Delete" at bounding box center [883, 415] width 127 height 23
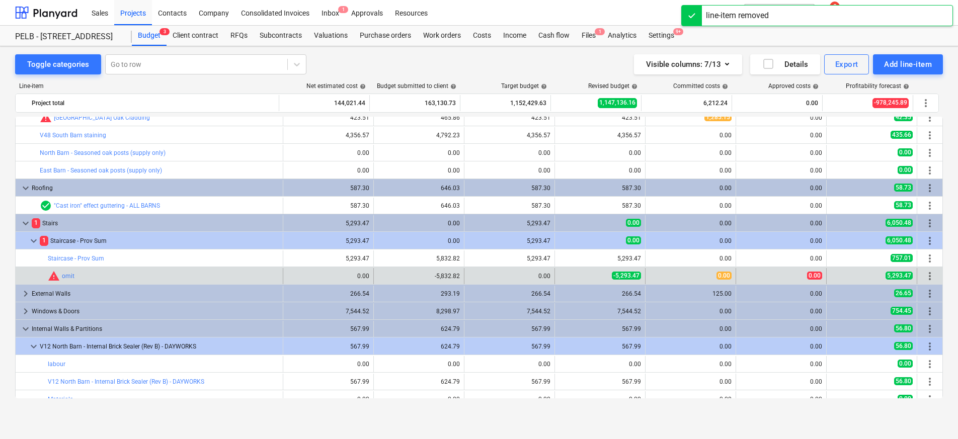
click at [928, 275] on span "more_vert" at bounding box center [930, 276] width 12 height 12
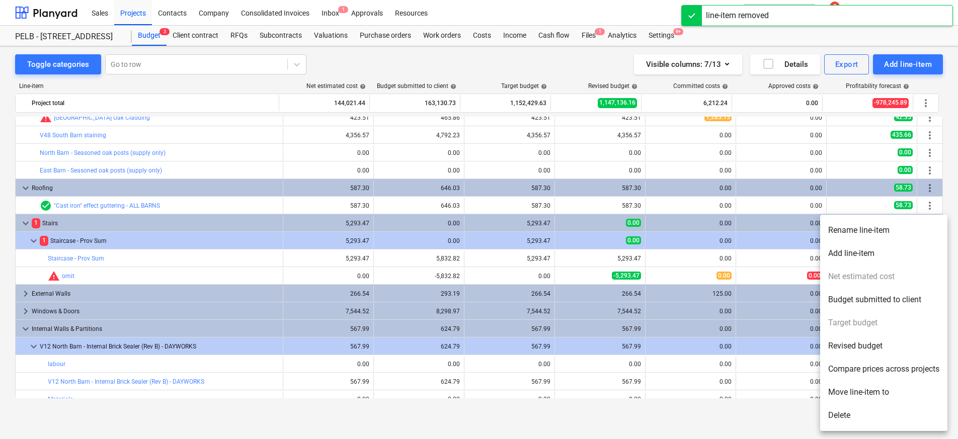
click at [864, 415] on li "Delete" at bounding box center [883, 415] width 127 height 23
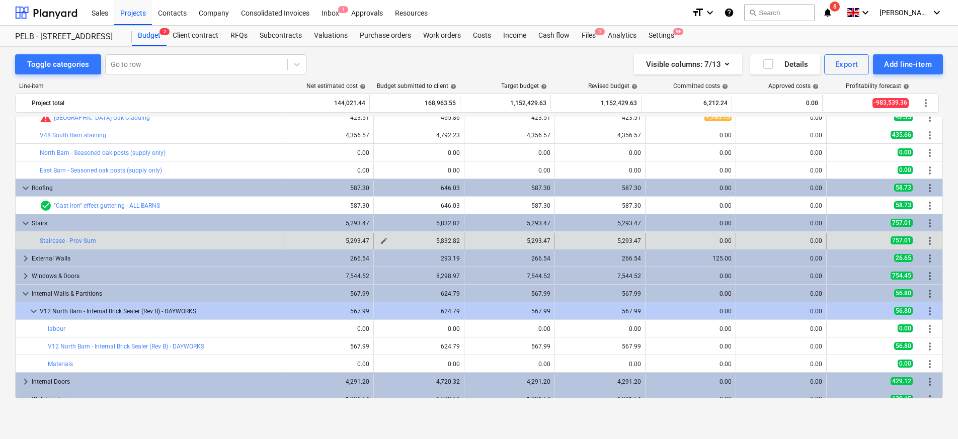
click at [386, 241] on button "edit" at bounding box center [384, 241] width 12 height 12
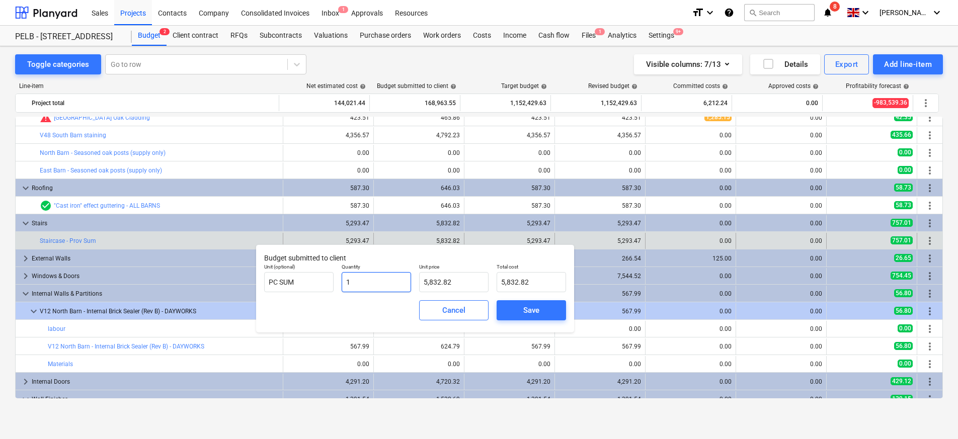
click at [345, 279] on input "1" at bounding box center [376, 282] width 69 height 20
click at [513, 311] on span "Save" at bounding box center [531, 310] width 45 height 13
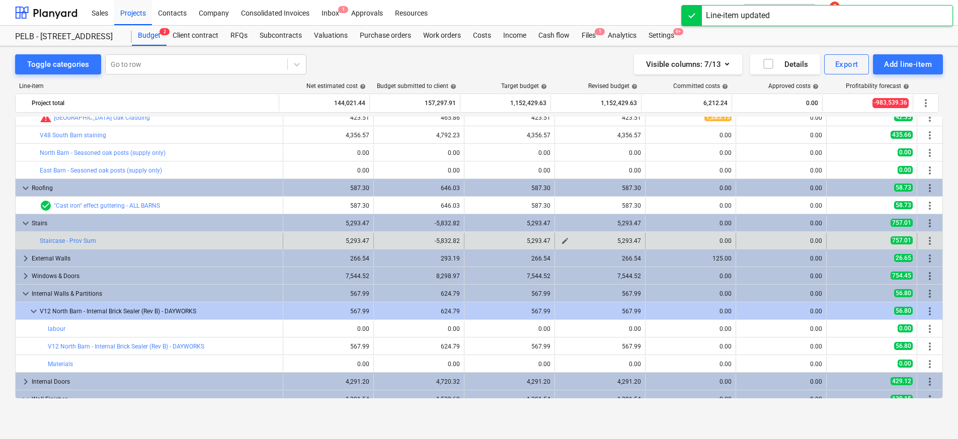
click at [574, 239] on div "5,293.47" at bounding box center [600, 241] width 82 height 7
click at [555, 240] on div "edit 5,293.47" at bounding box center [600, 241] width 91 height 16
click at [568, 241] on div "5,293.47" at bounding box center [600, 241] width 82 height 7
click at [564, 242] on span "edit" at bounding box center [565, 241] width 8 height 8
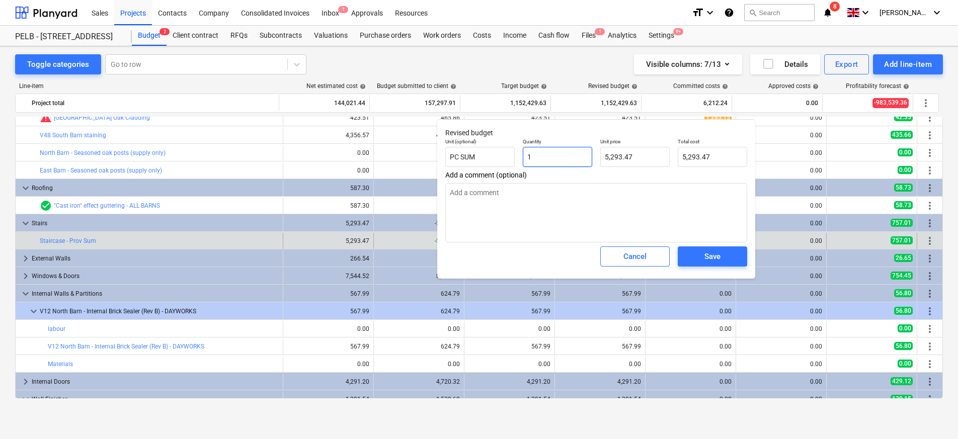
click at [528, 155] on input "1" at bounding box center [557, 157] width 69 height 20
click at [716, 252] on div "Save" at bounding box center [713, 256] width 16 height 13
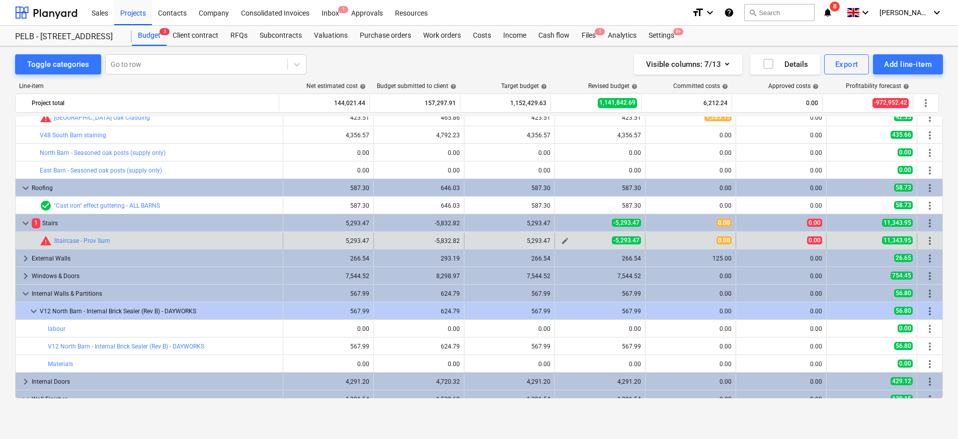
click at [561, 241] on span "edit" at bounding box center [565, 241] width 8 height 8
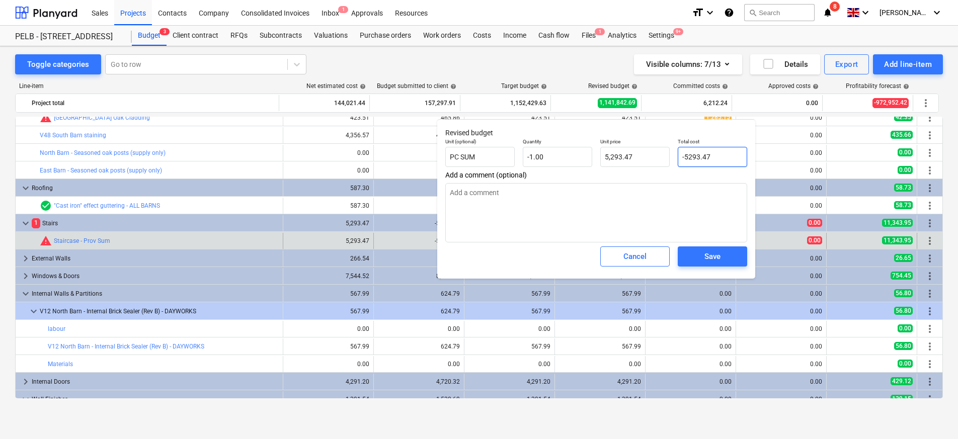
click at [685, 157] on input "-5293.47" at bounding box center [712, 157] width 69 height 20
click at [714, 267] on div "Save" at bounding box center [713, 257] width 78 height 28
click at [714, 256] on div "Save" at bounding box center [713, 256] width 16 height 13
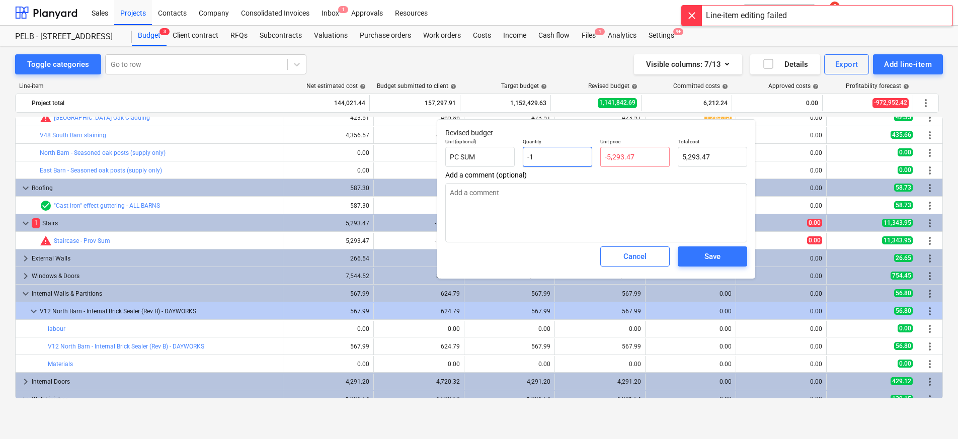
click at [532, 156] on input "-1" at bounding box center [557, 157] width 69 height 20
click at [529, 155] on input "-1" at bounding box center [557, 157] width 69 height 20
click at [706, 256] on div "Save" at bounding box center [713, 256] width 16 height 13
click at [608, 156] on input "-5293.47" at bounding box center [634, 157] width 69 height 20
click at [705, 269] on div "Save" at bounding box center [713, 257] width 78 height 28
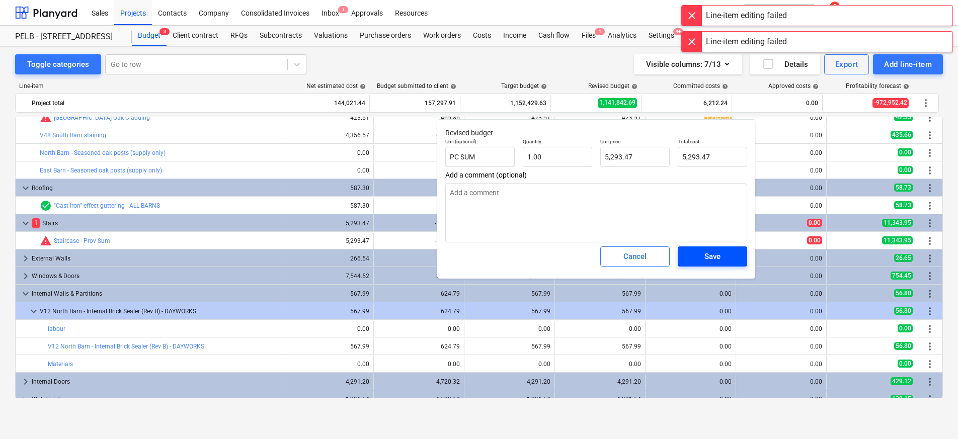
click at [706, 264] on button "Save" at bounding box center [712, 257] width 69 height 20
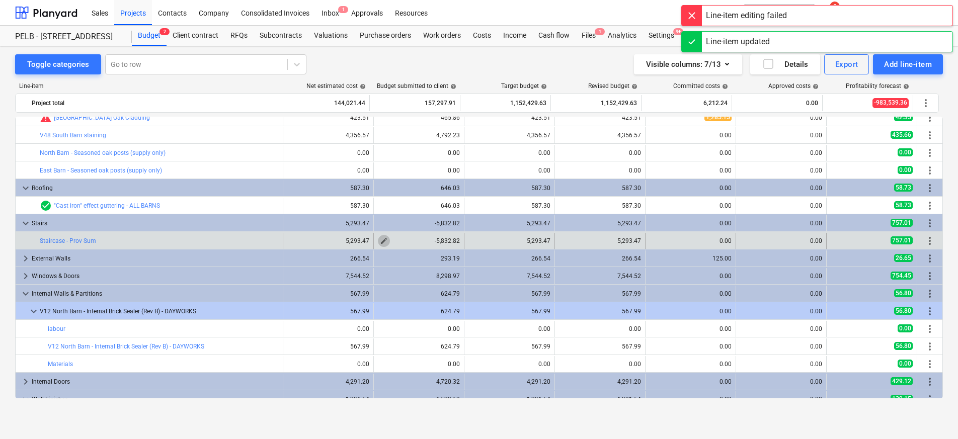
click at [386, 240] on button "edit" at bounding box center [384, 241] width 12 height 12
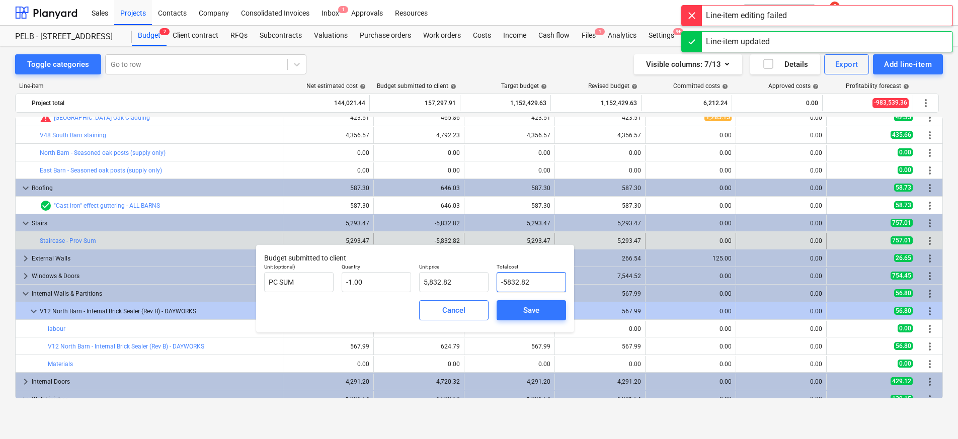
click at [504, 283] on input "-5832.82" at bounding box center [531, 282] width 69 height 20
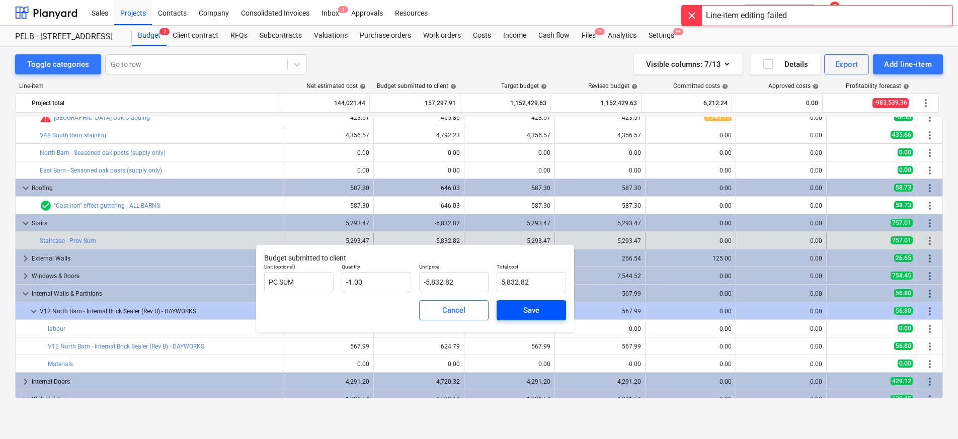
click at [510, 303] on button "Save" at bounding box center [531, 310] width 69 height 20
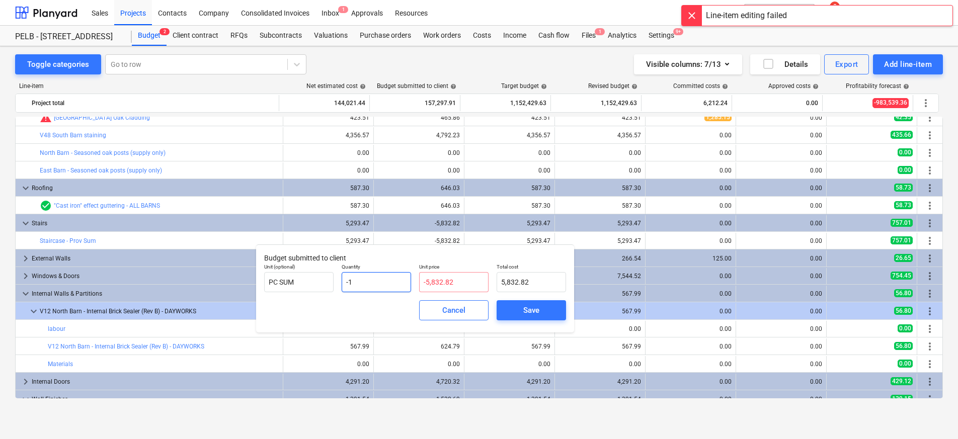
click at [348, 281] on input "-1" at bounding box center [376, 282] width 69 height 20
click at [427, 282] on input "-5832.82" at bounding box center [453, 282] width 69 height 20
click at [532, 305] on div "Save" at bounding box center [531, 310] width 16 height 13
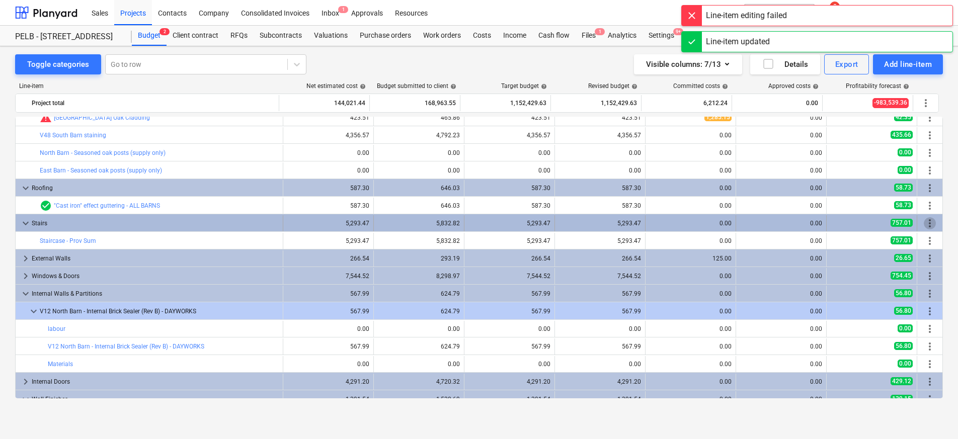
click at [927, 226] on span "more_vert" at bounding box center [930, 223] width 12 height 12
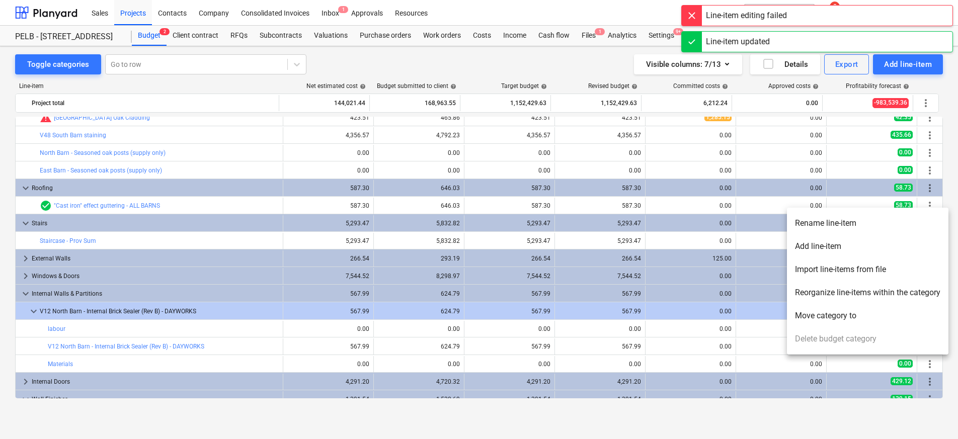
click at [836, 251] on li "Add line-item" at bounding box center [868, 246] width 162 height 23
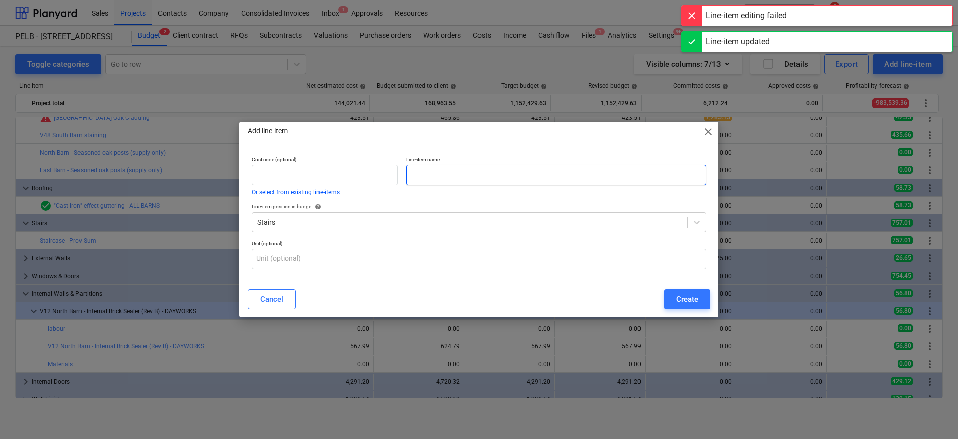
click at [462, 173] on input "text" at bounding box center [556, 175] width 300 height 20
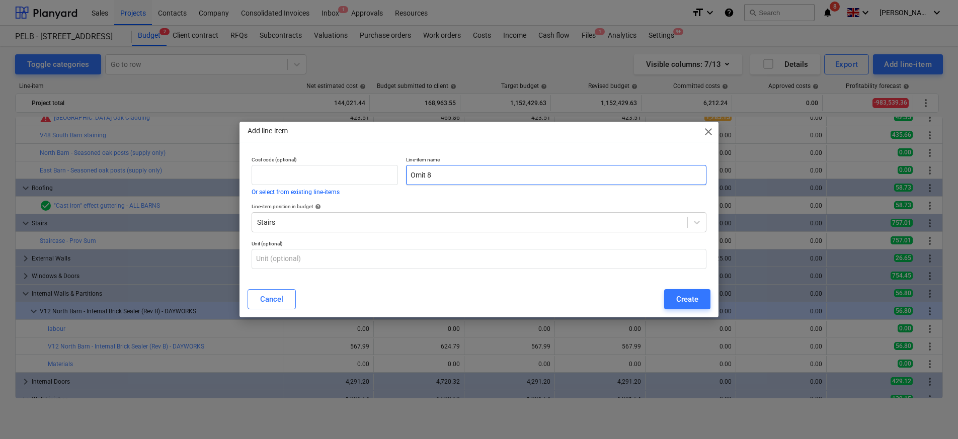
click at [431, 176] on input "Omit 8" at bounding box center [556, 175] width 300 height 20
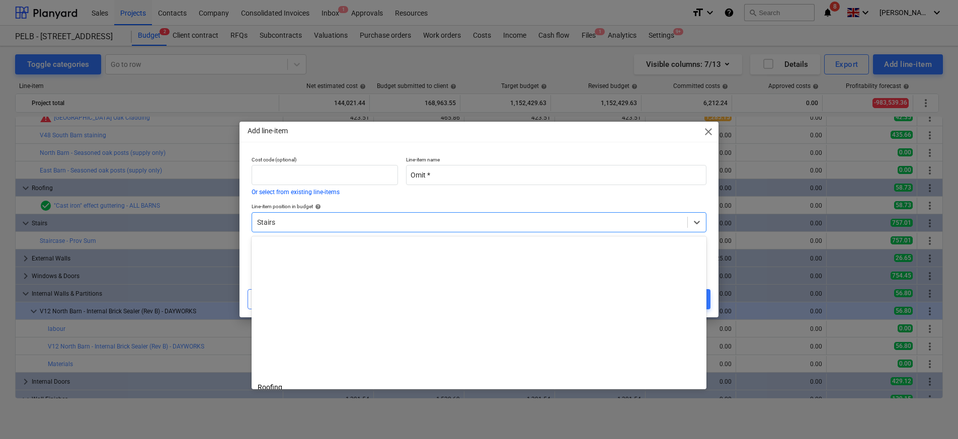
click at [349, 219] on div at bounding box center [469, 222] width 425 height 10
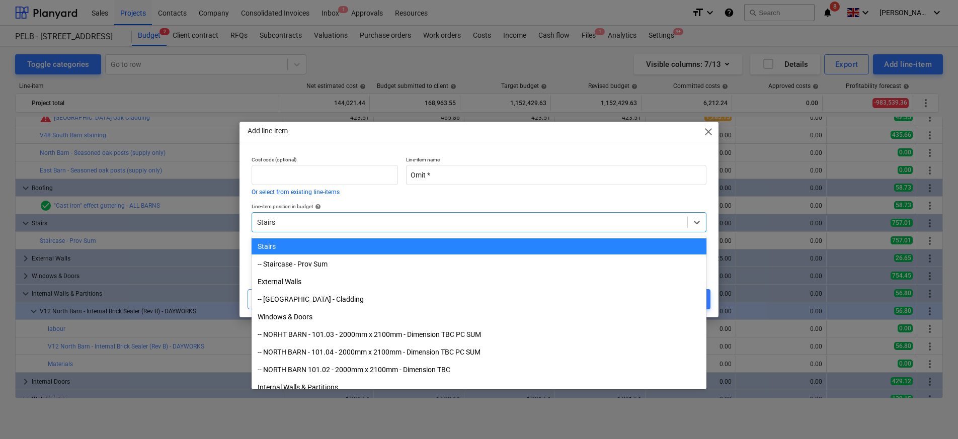
click at [707, 141] on div "Add line-item close Cost code (optional) Or select from existing line-items Lin…" at bounding box center [479, 220] width 479 height 196
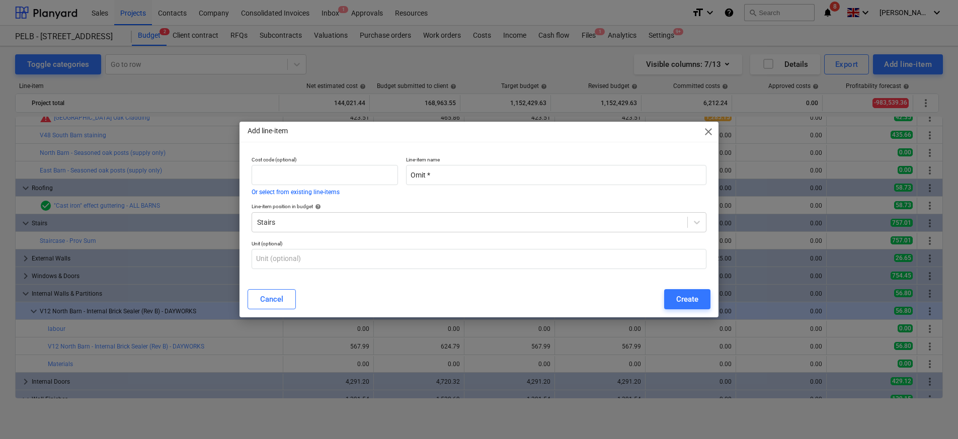
click at [705, 131] on span "close" at bounding box center [709, 132] width 12 height 12
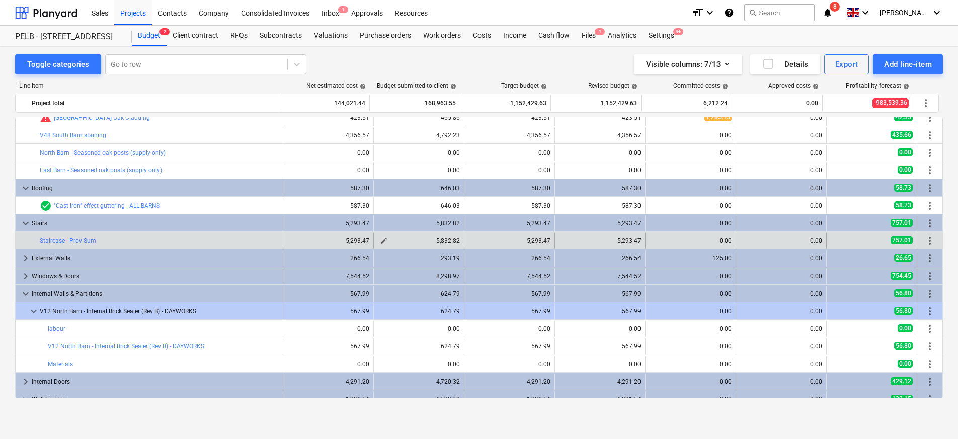
click at [381, 241] on span "edit" at bounding box center [384, 241] width 8 height 8
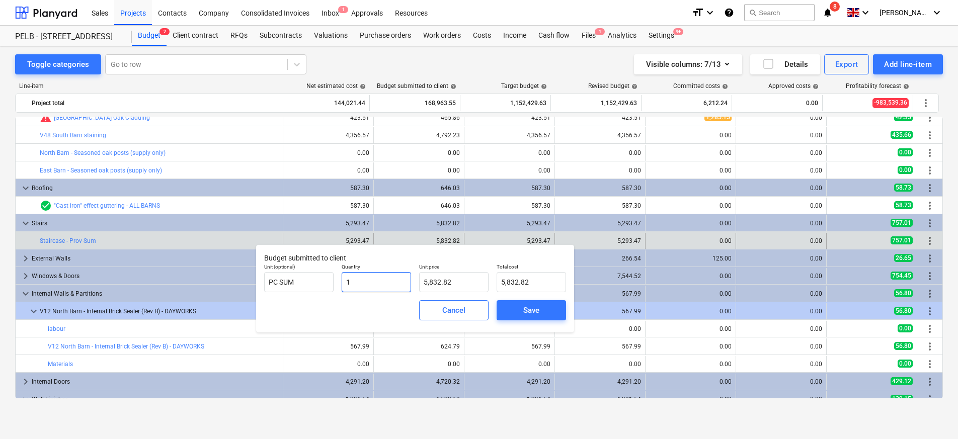
click at [369, 283] on input "1" at bounding box center [376, 282] width 69 height 20
click at [509, 306] on span "Save" at bounding box center [531, 310] width 45 height 13
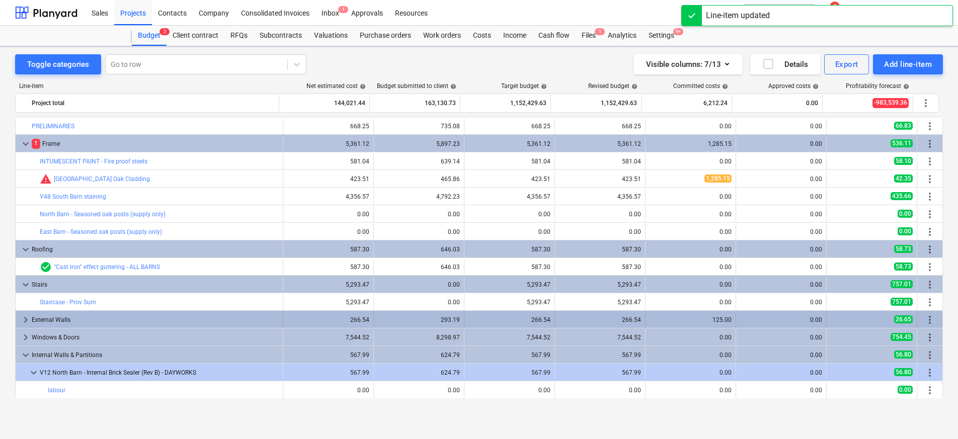
scroll to position [61, 0]
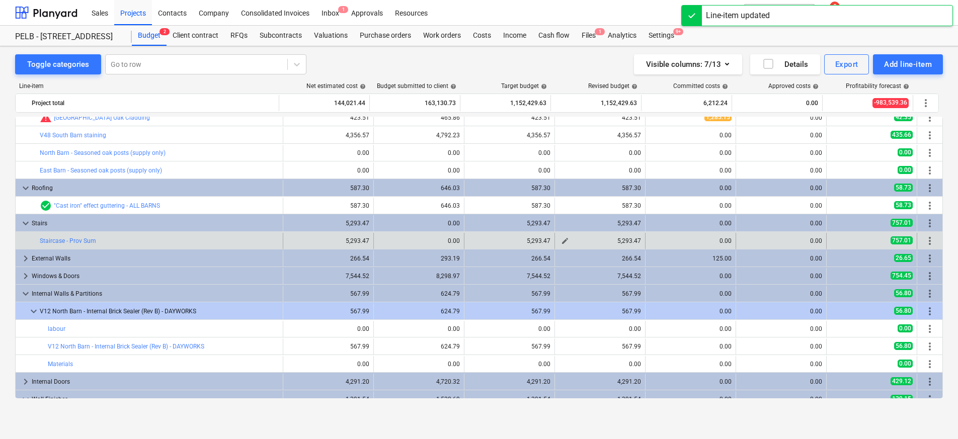
click at [561, 242] on span "edit" at bounding box center [565, 241] width 8 height 8
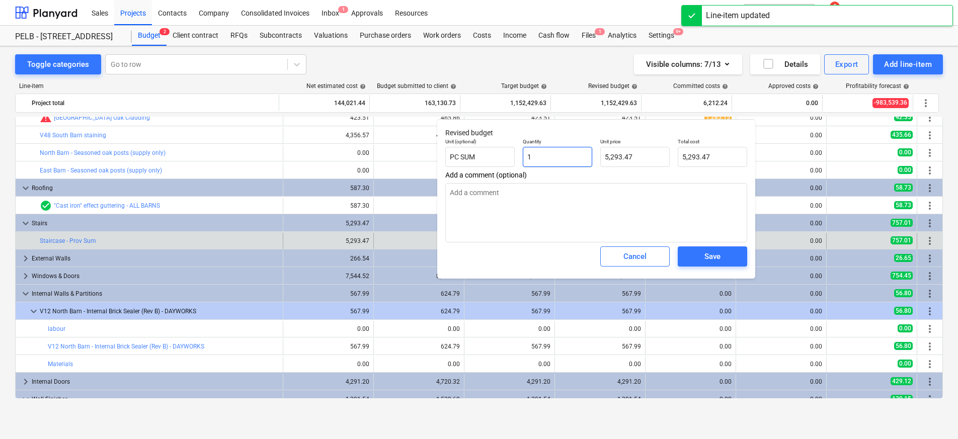
click at [556, 154] on input "1" at bounding box center [557, 157] width 69 height 20
click at [698, 258] on span "Save" at bounding box center [712, 256] width 45 height 13
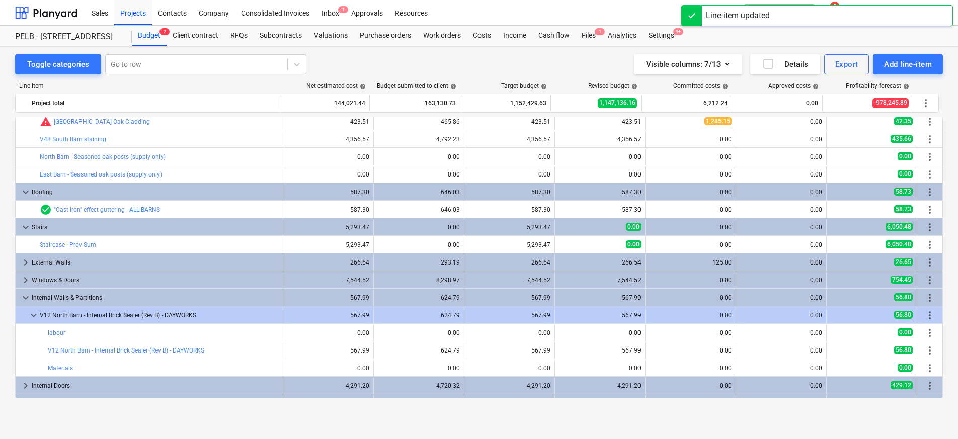
scroll to position [57, 0]
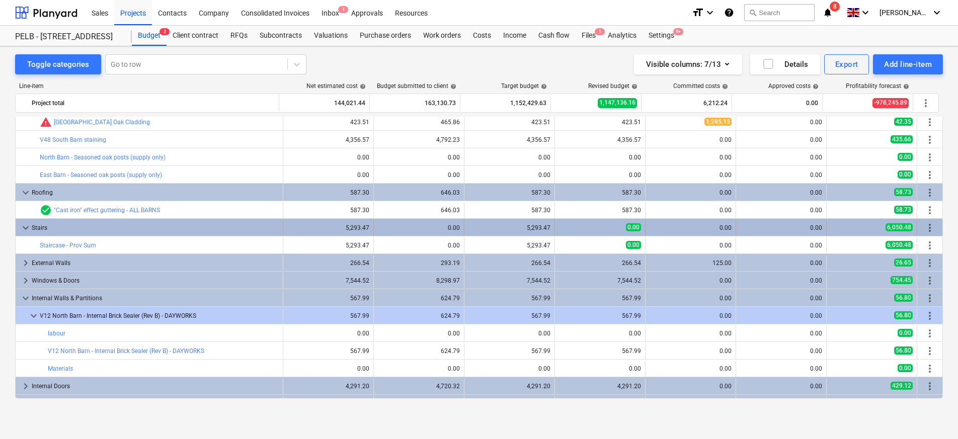
click at [927, 230] on span "more_vert" at bounding box center [930, 228] width 12 height 12
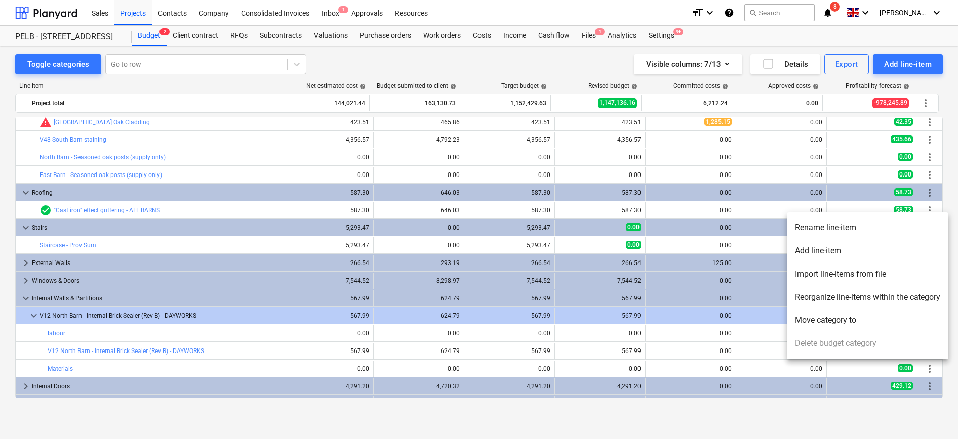
click at [845, 245] on li "Add line-item" at bounding box center [868, 251] width 162 height 23
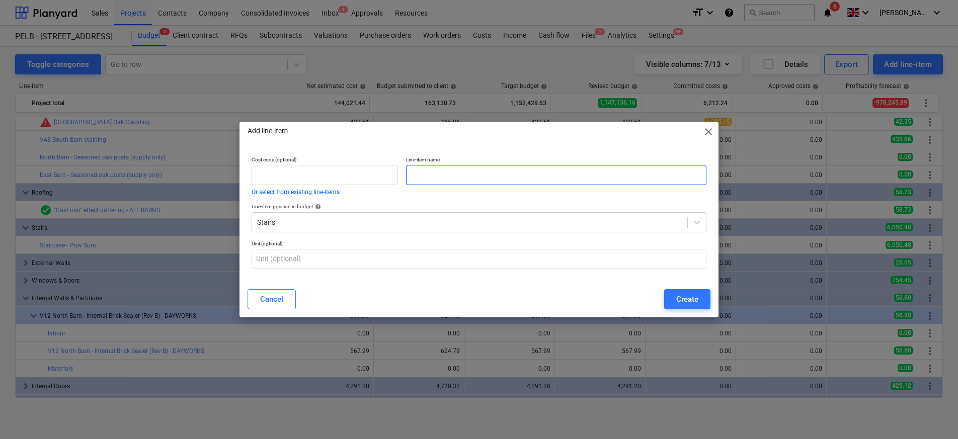
click at [447, 175] on input "text" at bounding box center [556, 175] width 300 height 20
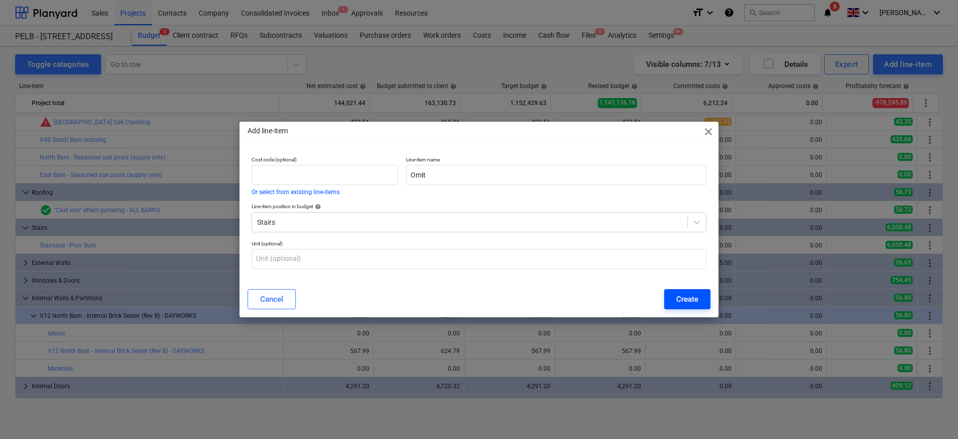
click at [692, 299] on div "Create" at bounding box center [687, 299] width 22 height 13
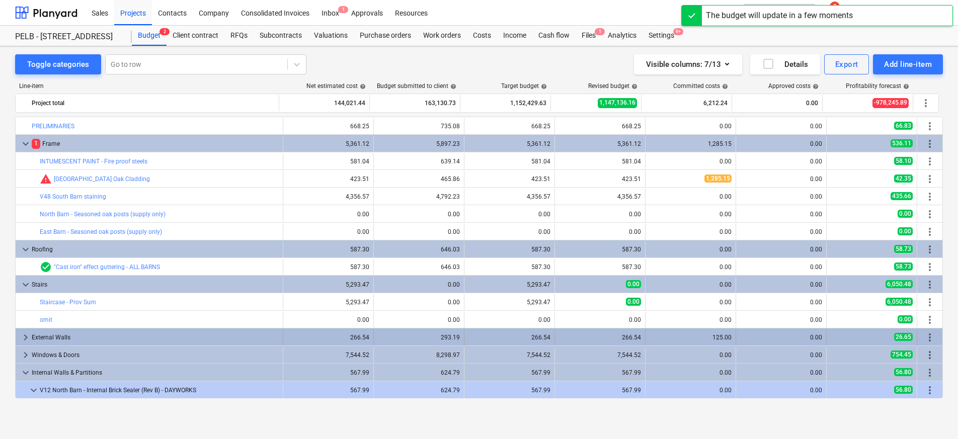
scroll to position [57, 0]
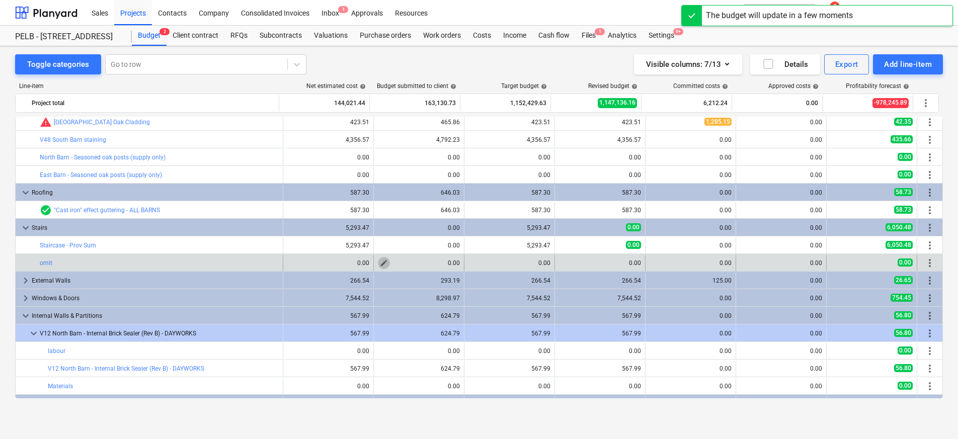
click at [381, 264] on span "edit" at bounding box center [384, 263] width 8 height 8
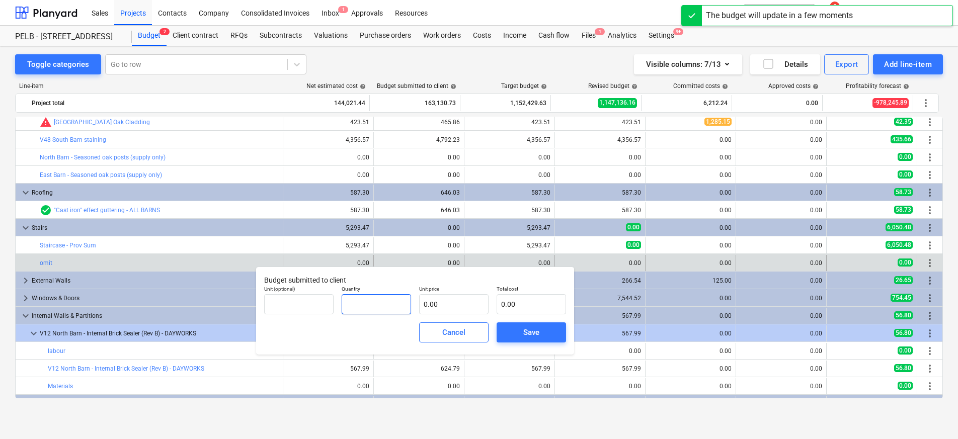
click at [393, 298] on input "text" at bounding box center [376, 304] width 69 height 20
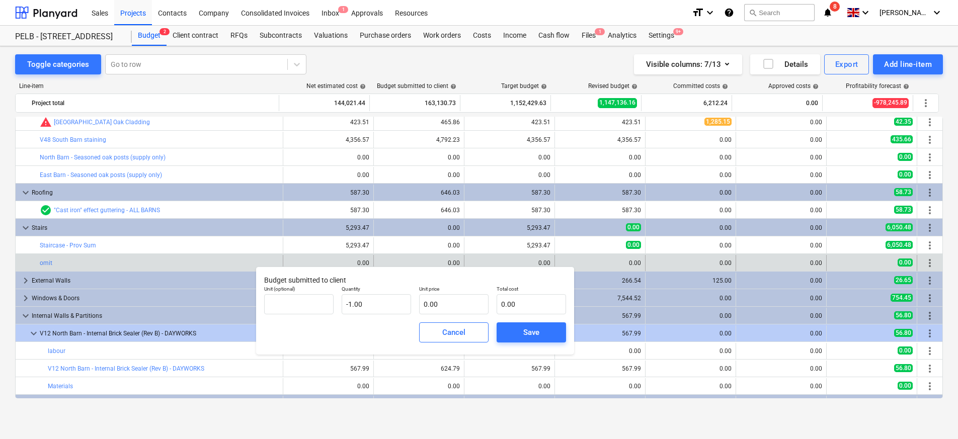
click at [463, 292] on p "Unit price" at bounding box center [453, 290] width 69 height 9
click at [462, 310] on input "text" at bounding box center [453, 304] width 69 height 20
click at [543, 329] on span "Save" at bounding box center [531, 332] width 45 height 13
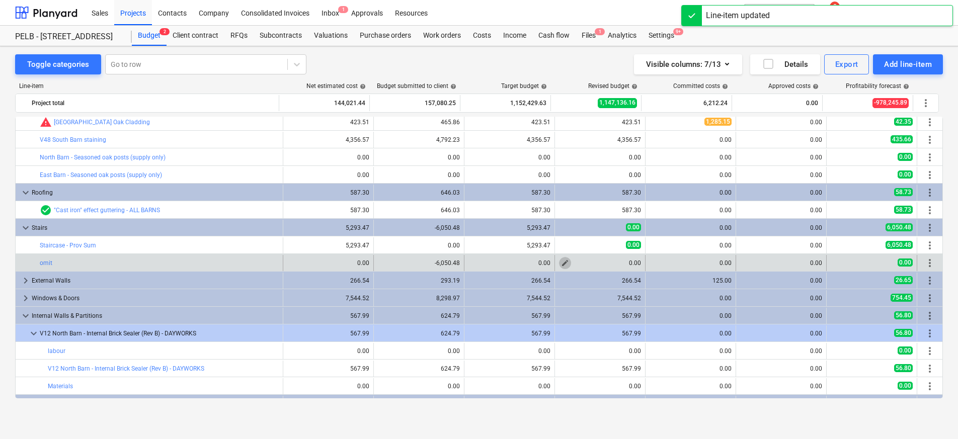
click at [565, 261] on span "edit" at bounding box center [565, 263] width 8 height 8
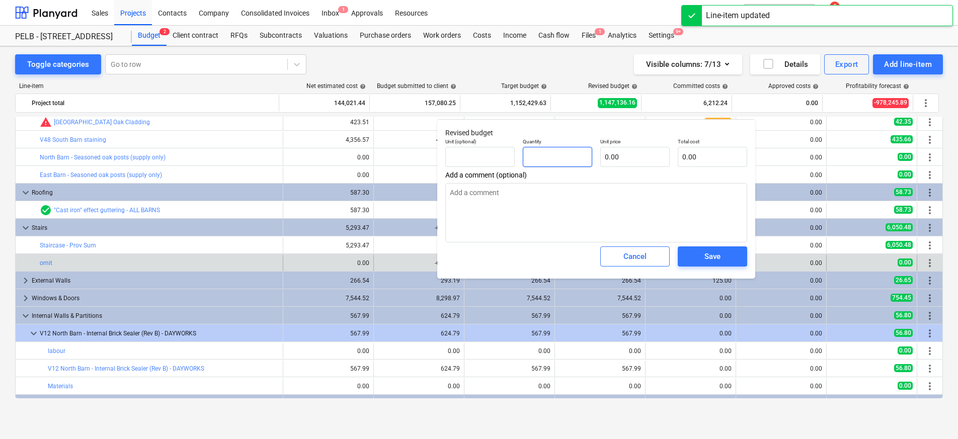
click at [544, 159] on input "text" at bounding box center [557, 157] width 69 height 20
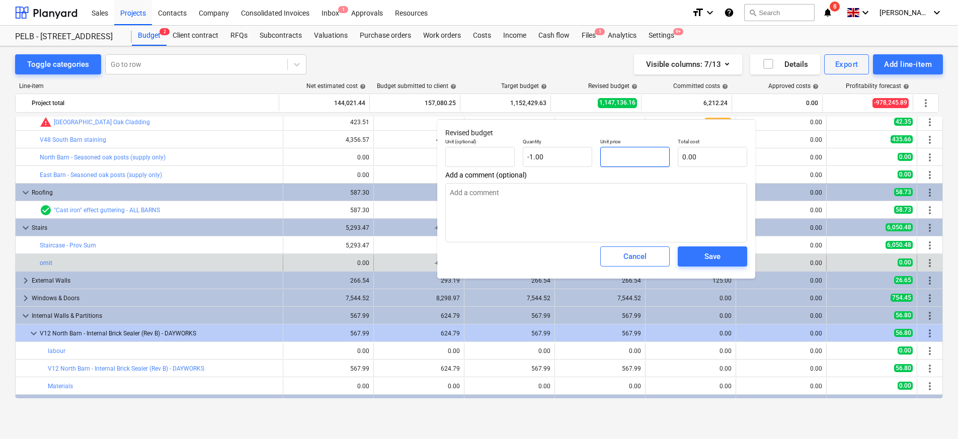
click at [638, 160] on input "text" at bounding box center [634, 157] width 69 height 20
click at [696, 261] on span "Save" at bounding box center [712, 256] width 45 height 13
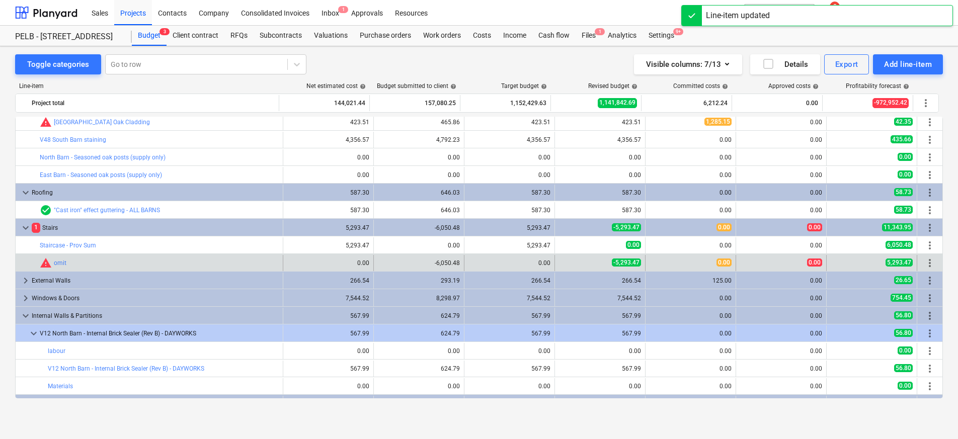
click at [932, 264] on span "more_vert" at bounding box center [930, 263] width 12 height 12
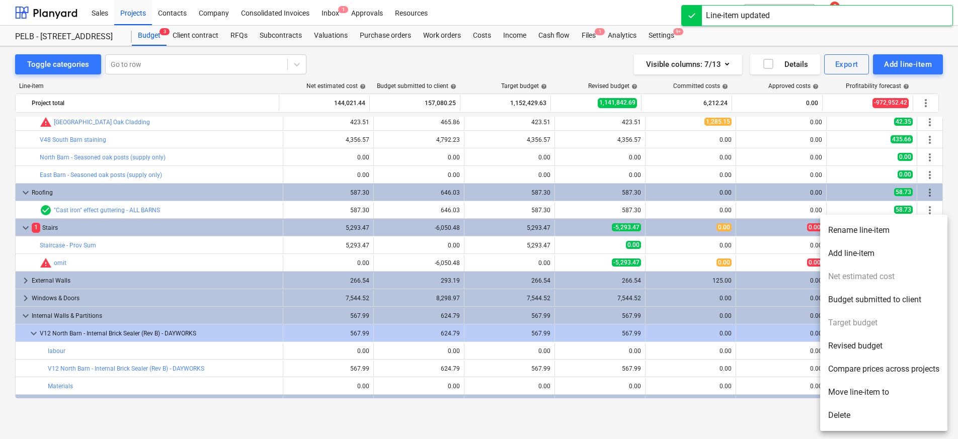
click at [854, 417] on li "Delete" at bounding box center [883, 415] width 127 height 23
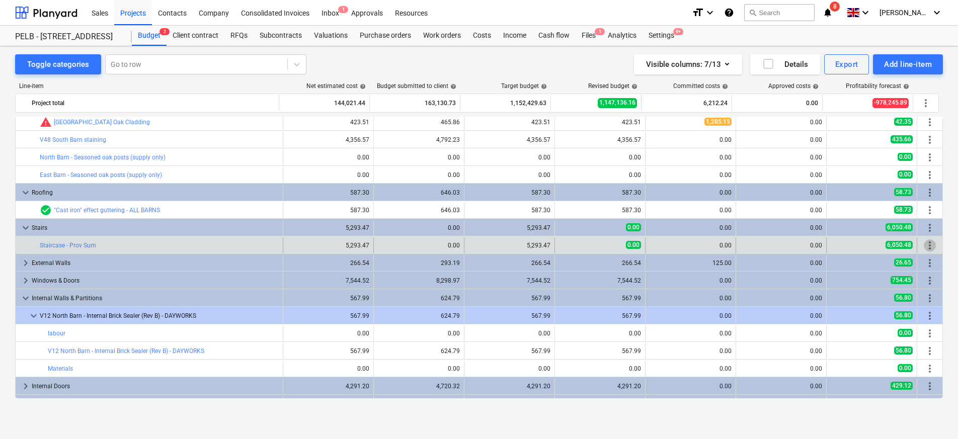
click at [924, 246] on span "more_vert" at bounding box center [930, 246] width 12 height 12
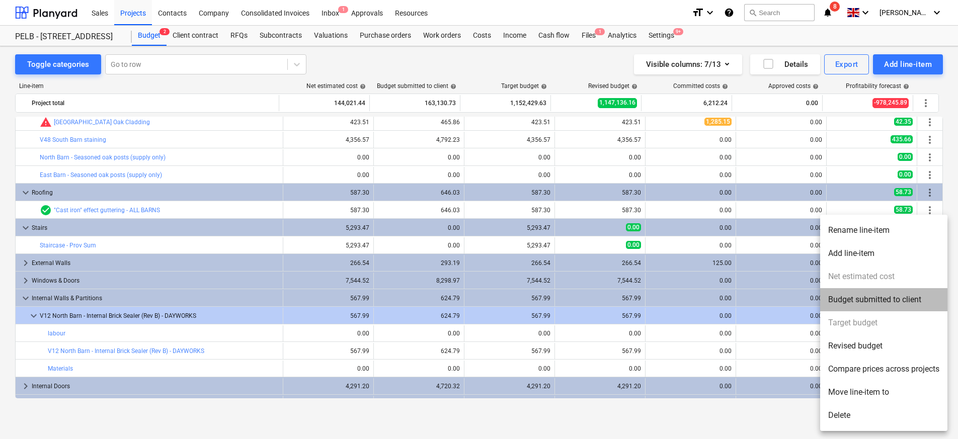
click at [897, 302] on li "Budget submitted to client" at bounding box center [883, 299] width 127 height 23
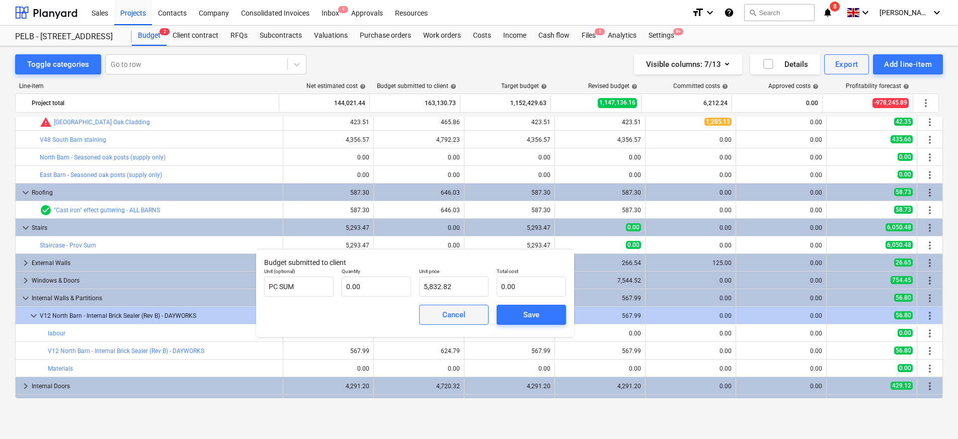
click at [432, 317] on span "Cancel" at bounding box center [454, 315] width 44 height 13
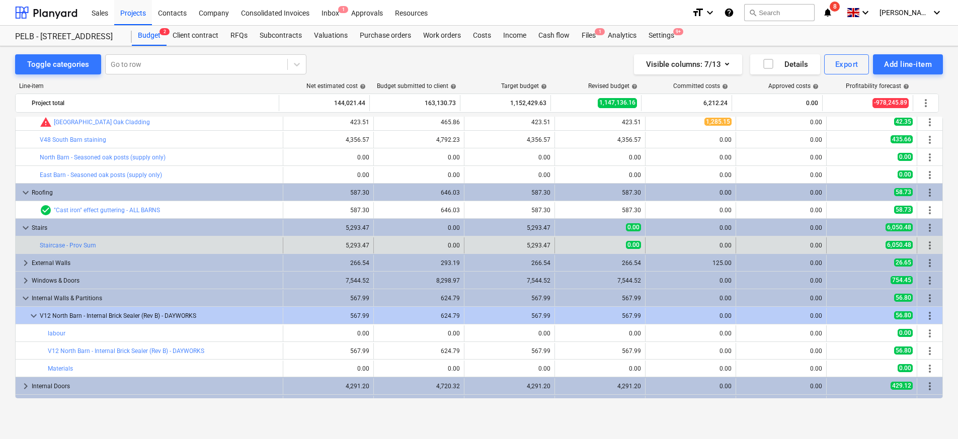
click at [932, 247] on span "more_vert" at bounding box center [930, 246] width 12 height 12
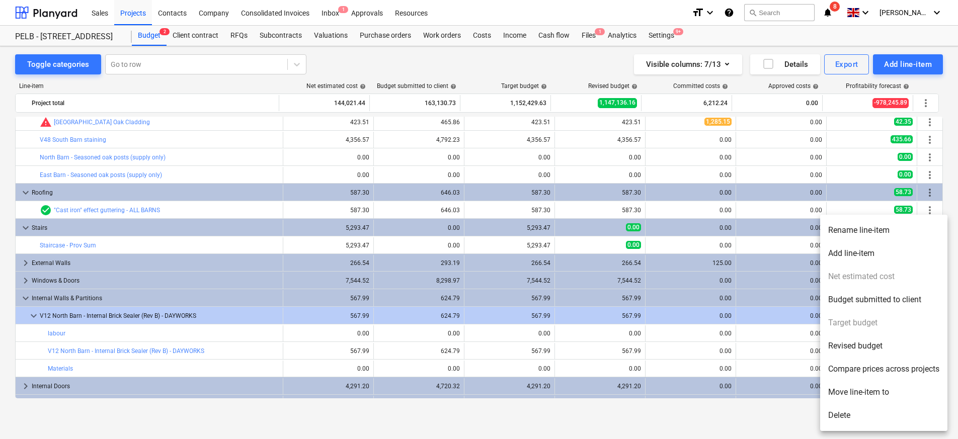
click at [720, 226] on div at bounding box center [479, 219] width 958 height 439
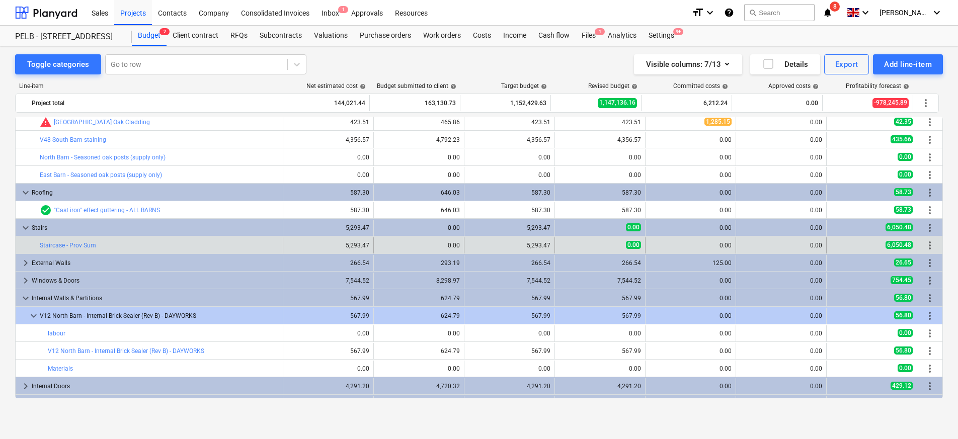
click at [927, 248] on span "more_vert" at bounding box center [930, 246] width 12 height 12
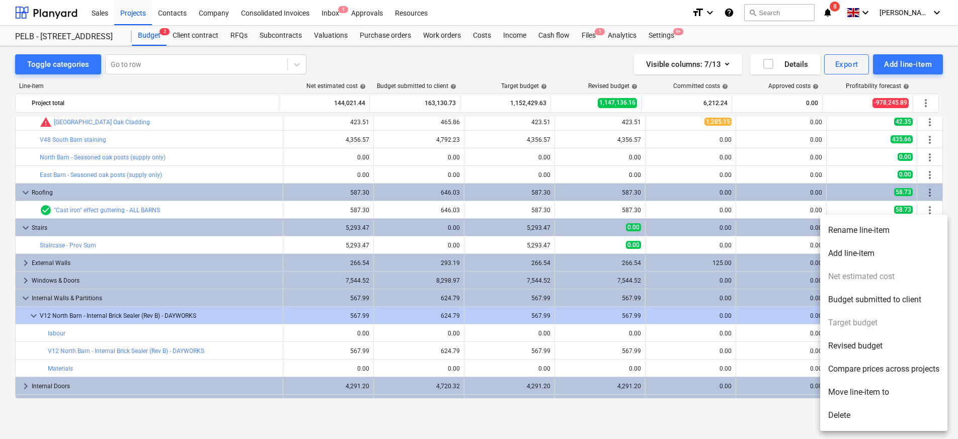
click at [541, 267] on div at bounding box center [479, 219] width 958 height 439
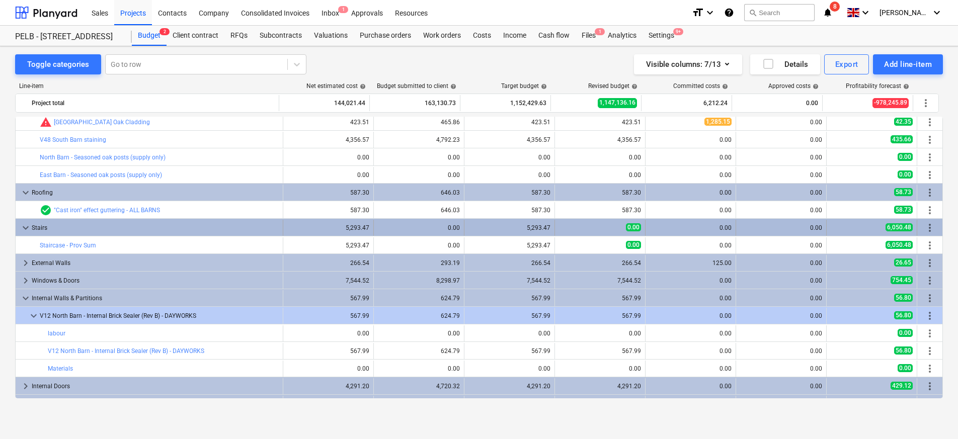
click at [518, 226] on div "5,293.47" at bounding box center [510, 227] width 82 height 7
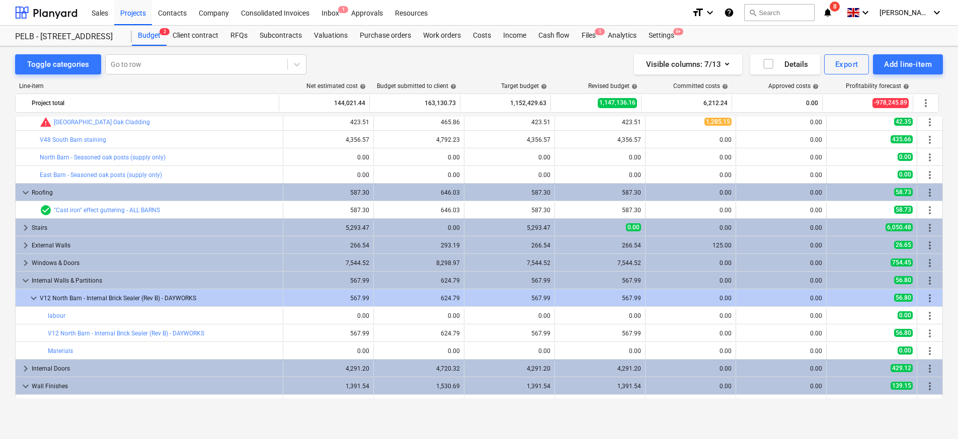
click at [518, 226] on div "5,293.47" at bounding box center [510, 227] width 82 height 7
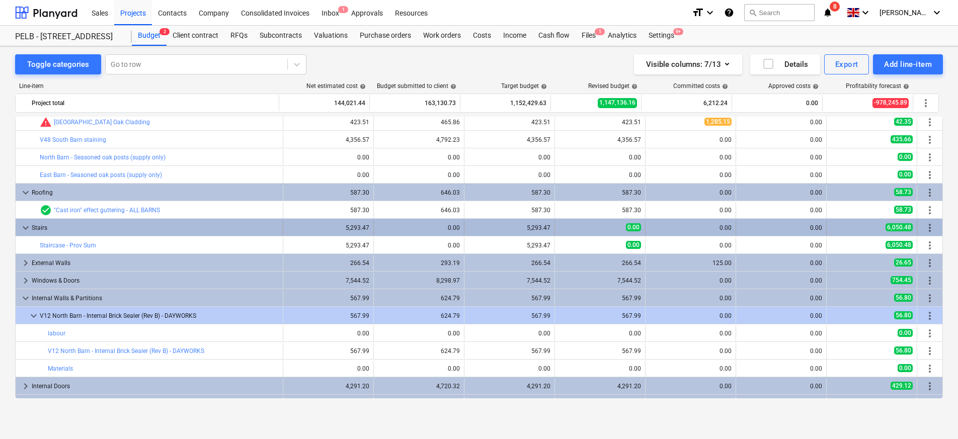
click at [924, 225] on span "more_vert" at bounding box center [930, 228] width 12 height 12
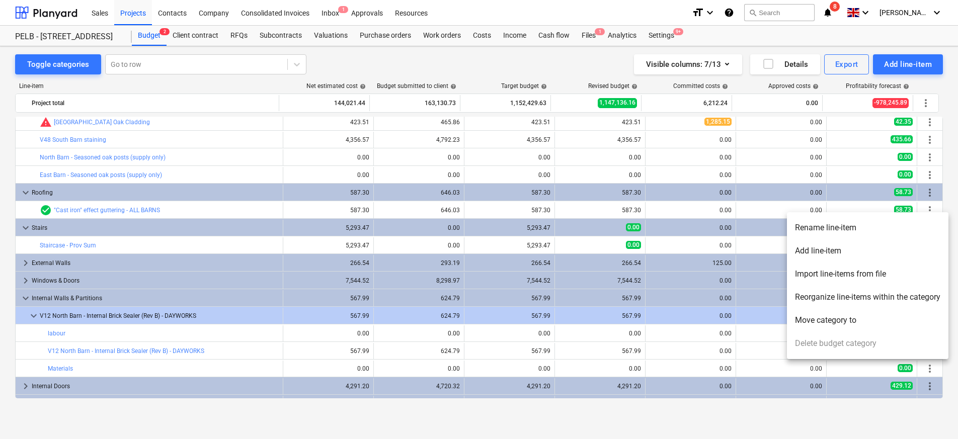
click at [581, 243] on div at bounding box center [479, 219] width 958 height 439
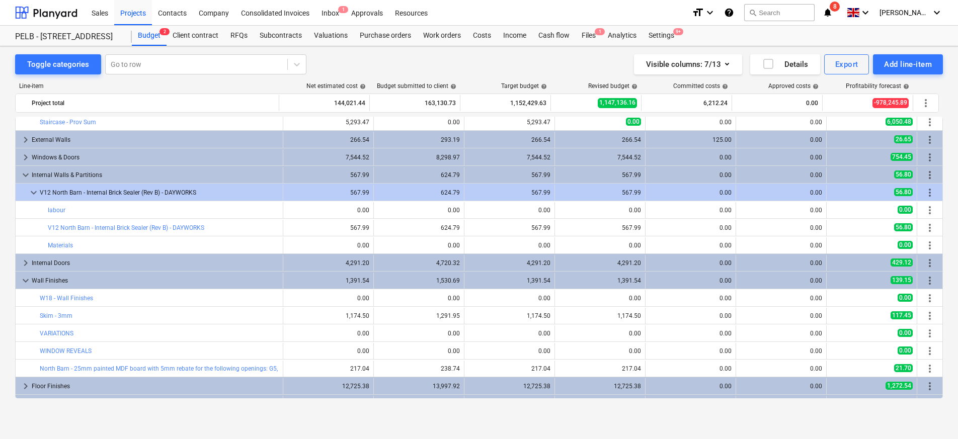
scroll to position [0, 0]
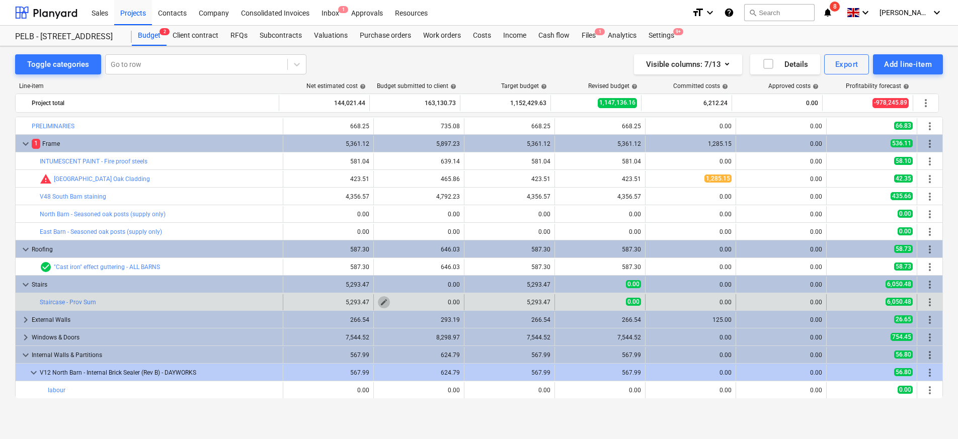
click at [380, 302] on span "edit" at bounding box center [384, 302] width 8 height 8
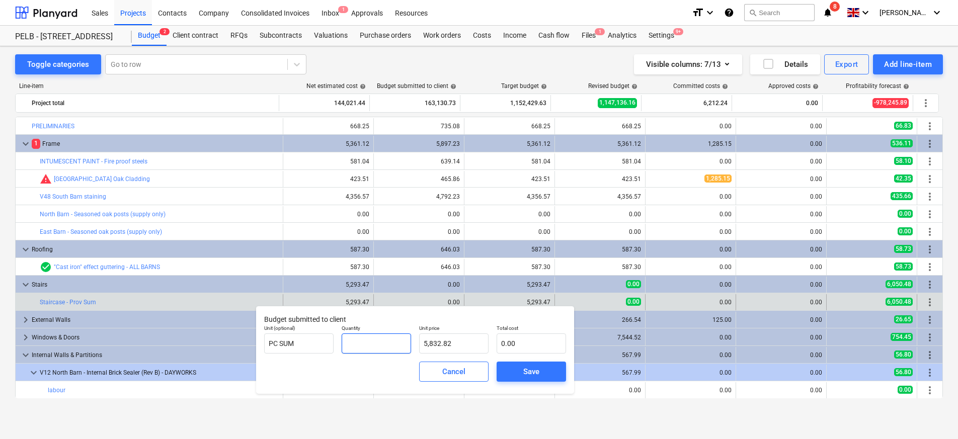
click at [366, 340] on input "text" at bounding box center [376, 344] width 69 height 20
click at [523, 364] on button "Save" at bounding box center [531, 372] width 69 height 20
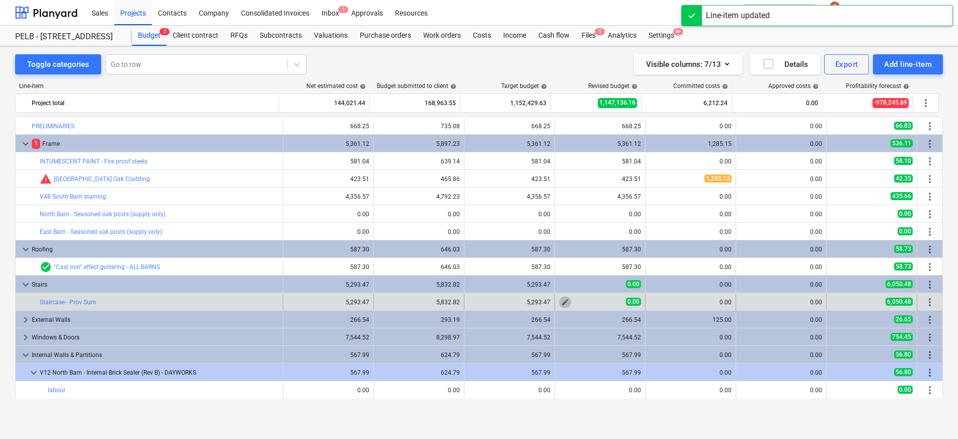
click at [564, 303] on span "edit" at bounding box center [565, 302] width 8 height 8
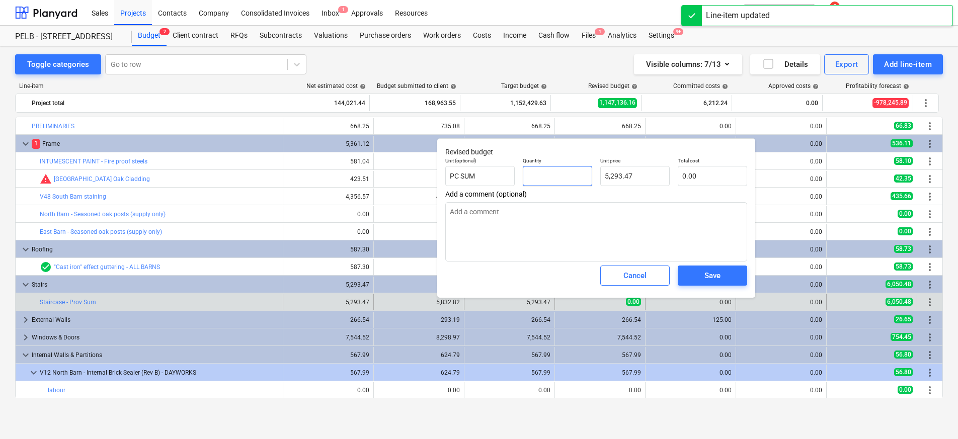
click at [557, 172] on input "text" at bounding box center [557, 176] width 69 height 20
click at [705, 272] on div "Save" at bounding box center [713, 275] width 16 height 13
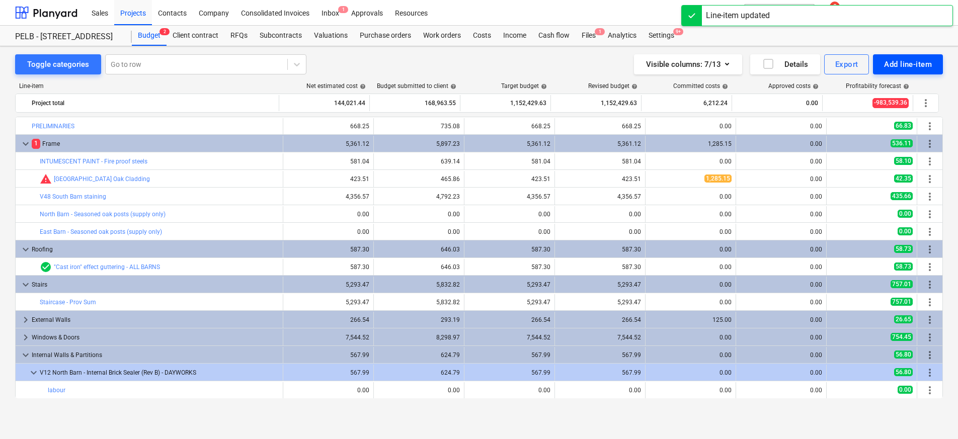
click at [906, 64] on div "Add line-item" at bounding box center [908, 64] width 48 height 13
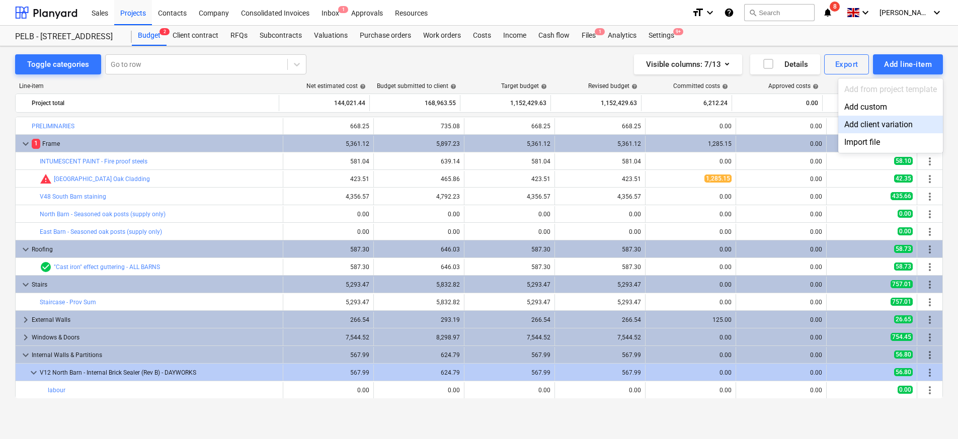
click at [879, 123] on div "Add client variation" at bounding box center [891, 125] width 105 height 18
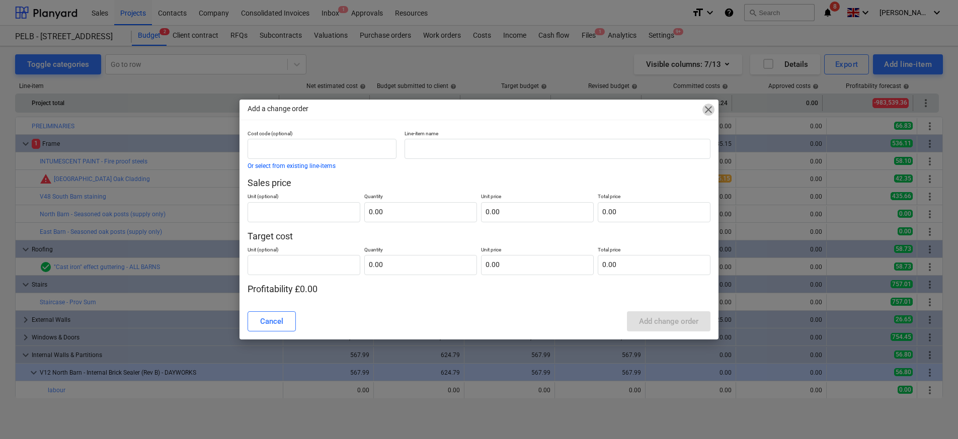
drag, startPoint x: 706, startPoint y: 112, endPoint x: 748, endPoint y: 110, distance: 42.3
click at [706, 112] on span "close" at bounding box center [709, 110] width 12 height 12
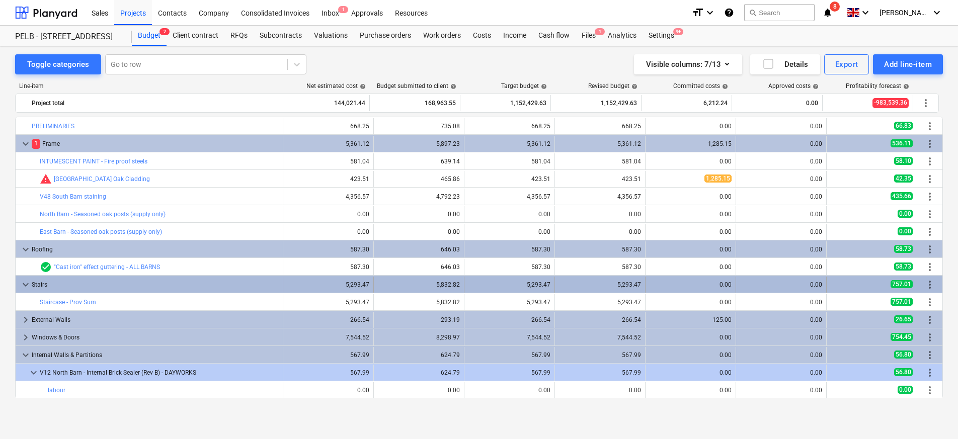
click at [928, 282] on span "more_vert" at bounding box center [930, 285] width 12 height 12
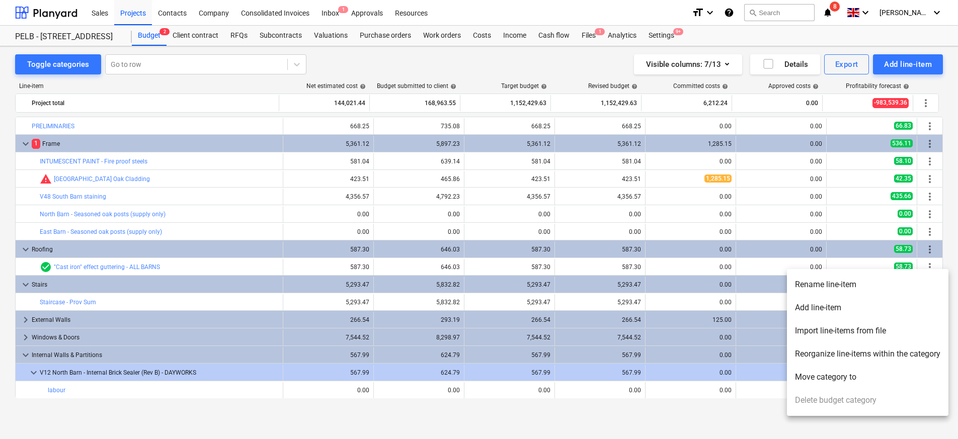
click at [923, 59] on div at bounding box center [479, 219] width 958 height 439
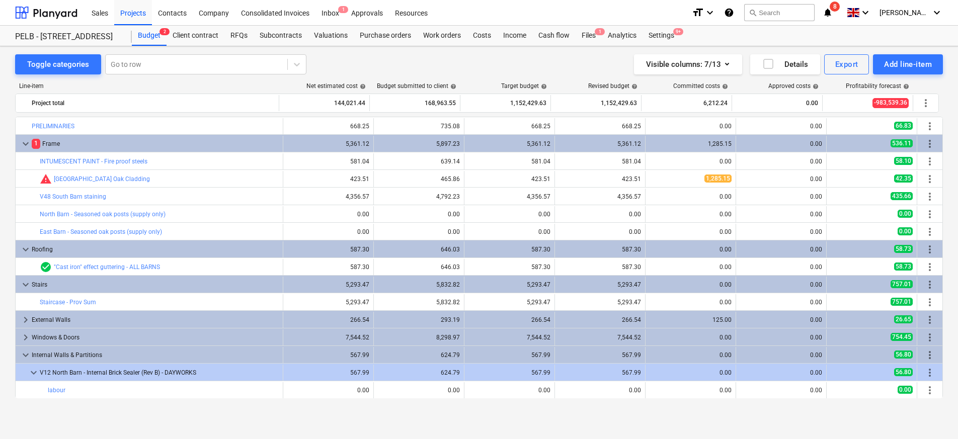
click at [922, 62] on div at bounding box center [479, 219] width 958 height 439
click at [922, 63] on div "Add line-item" at bounding box center [908, 64] width 48 height 13
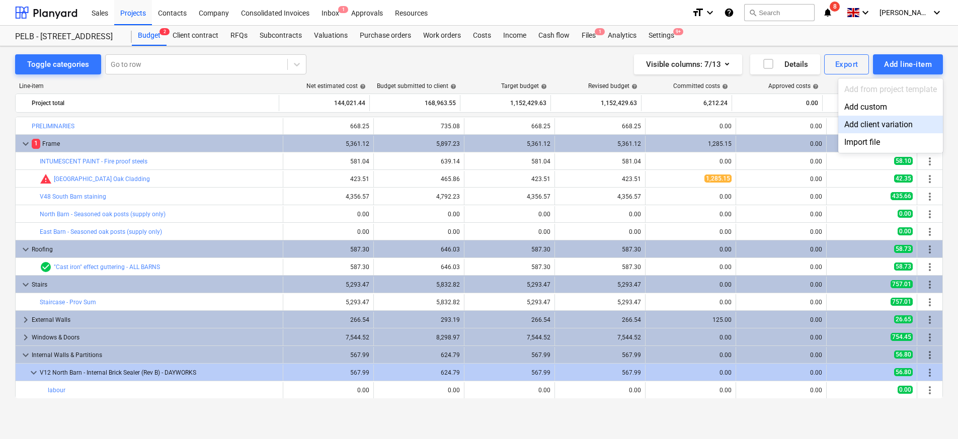
click at [902, 121] on div "Add client variation" at bounding box center [891, 125] width 105 height 18
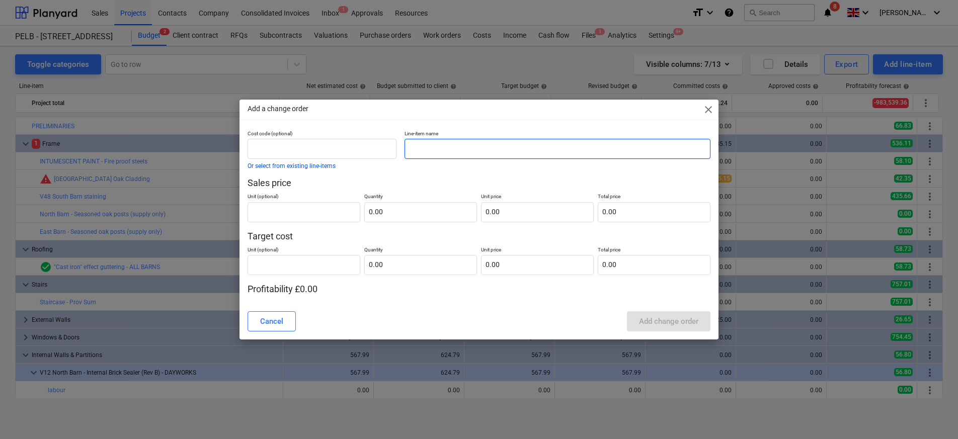
click at [451, 148] on input "text" at bounding box center [558, 149] width 306 height 20
click at [308, 164] on button "Or select from existing line-items" at bounding box center [292, 166] width 88 height 6
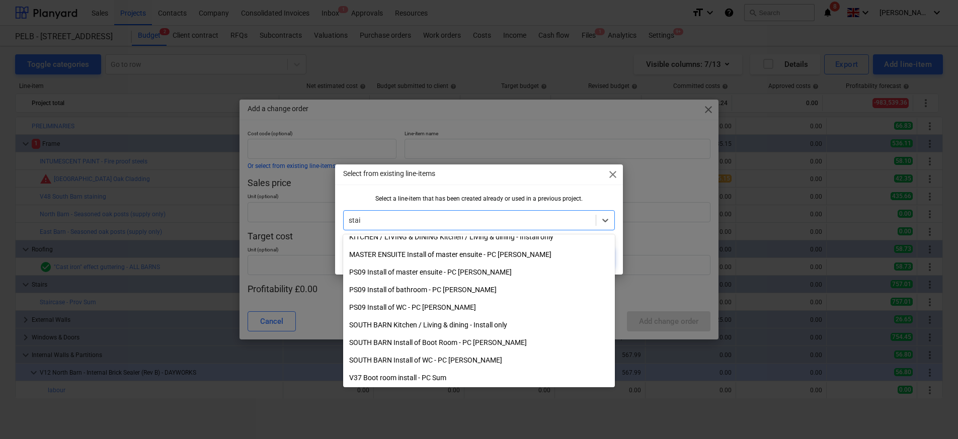
scroll to position [201, 0]
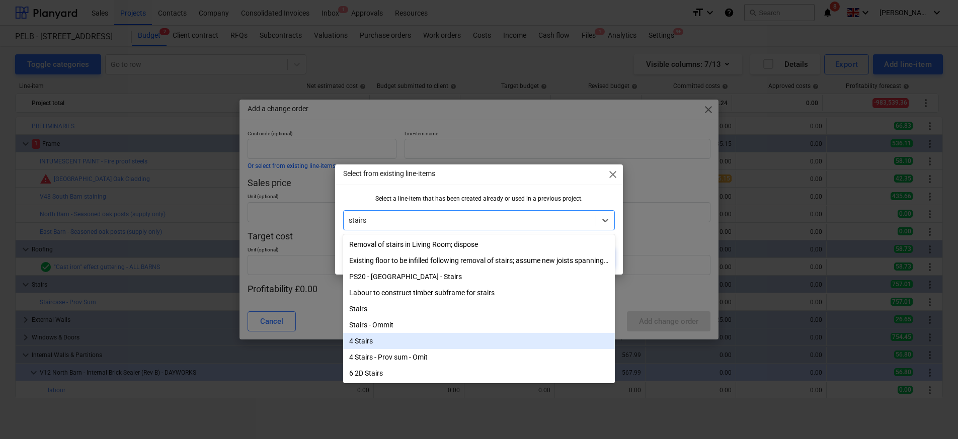
click at [439, 345] on div "4 Stairs" at bounding box center [478, 341] width 271 height 16
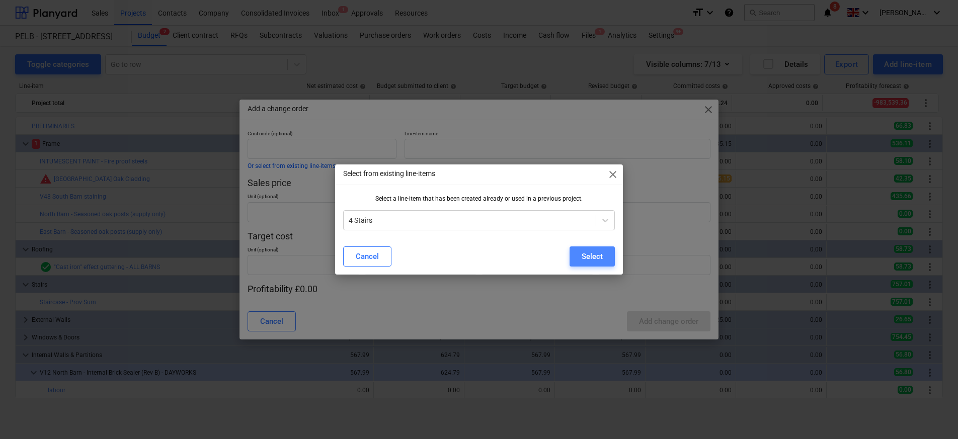
click at [599, 251] on div "Select" at bounding box center [592, 256] width 21 height 13
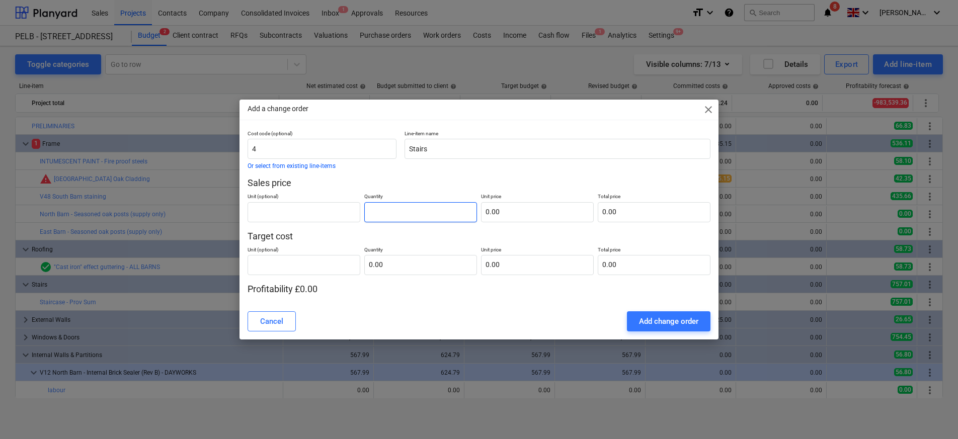
click at [372, 210] on input "text" at bounding box center [420, 212] width 113 height 20
click at [504, 209] on input "text" at bounding box center [537, 212] width 113 height 20
drag, startPoint x: 546, startPoint y: 214, endPoint x: 421, endPoint y: 214, distance: 124.8
click at [421, 214] on div "Unit (optional) Quantity 1.00 Unit price 2832.82 Total price 2,832.82" at bounding box center [479, 205] width 463 height 33
click at [370, 207] on input "1" at bounding box center [420, 212] width 113 height 20
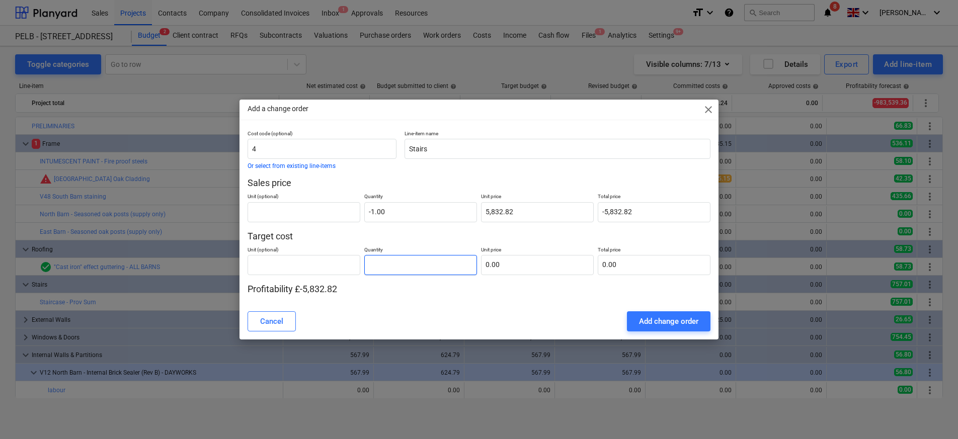
click at [432, 263] on input "text" at bounding box center [420, 265] width 113 height 20
click at [555, 263] on input "text" at bounding box center [537, 265] width 113 height 20
click at [598, 300] on div "Cost code (optional) 4 Or select from existing line-items Line-item name Stairs…" at bounding box center [479, 216] width 479 height 173
click at [653, 327] on div "Add change order" at bounding box center [668, 321] width 59 height 13
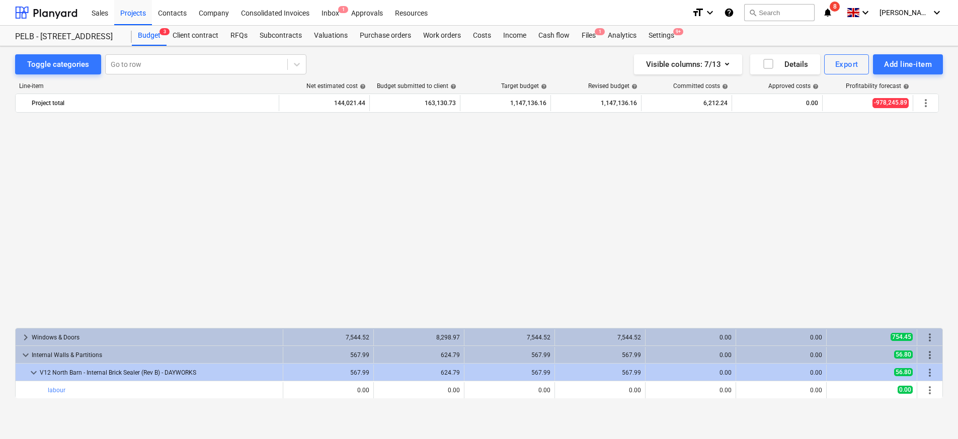
scroll to position [528, 0]
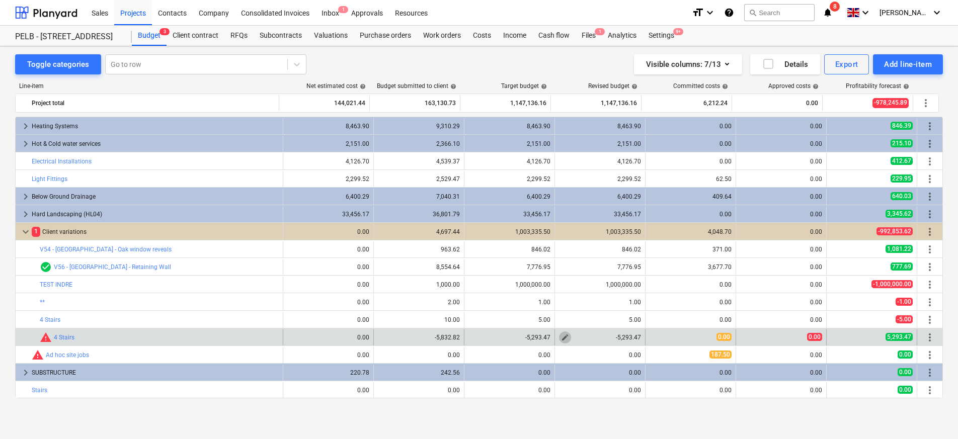
click at [561, 338] on span "edit" at bounding box center [565, 338] width 8 height 8
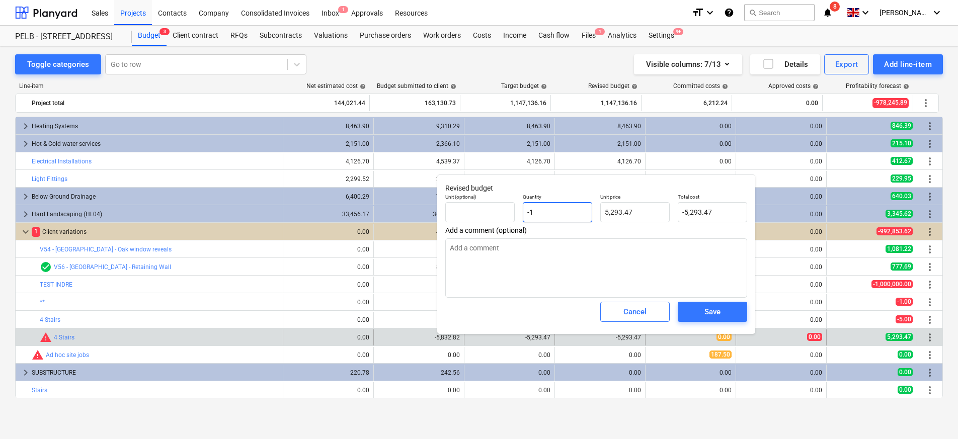
click at [528, 210] on input "-1" at bounding box center [557, 212] width 69 height 20
click at [731, 306] on span "Save" at bounding box center [712, 312] width 45 height 13
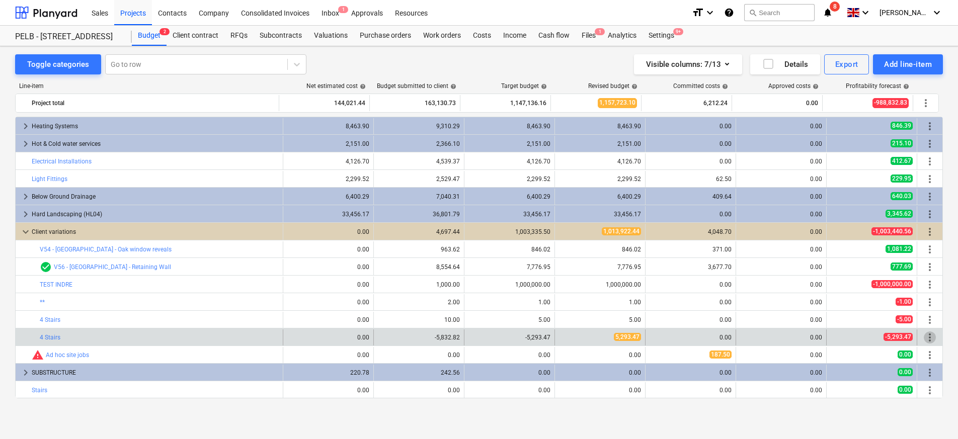
click at [926, 337] on span "more_vert" at bounding box center [930, 338] width 12 height 12
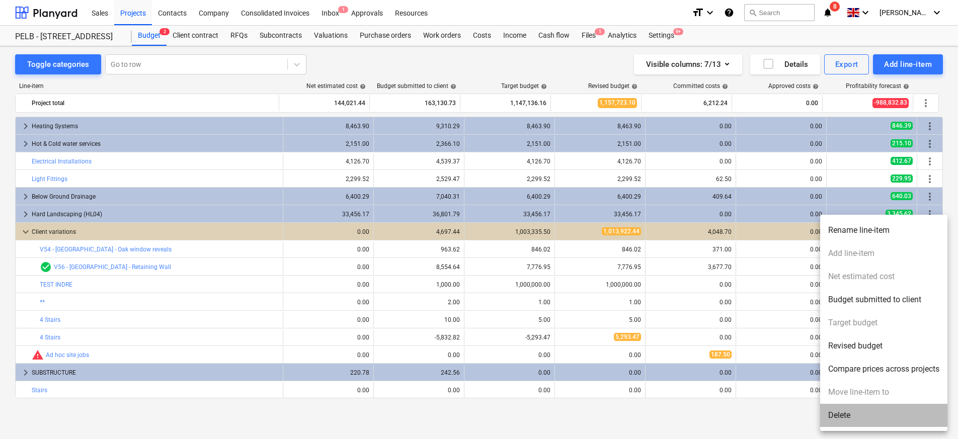
click at [861, 410] on li "Delete" at bounding box center [883, 415] width 127 height 23
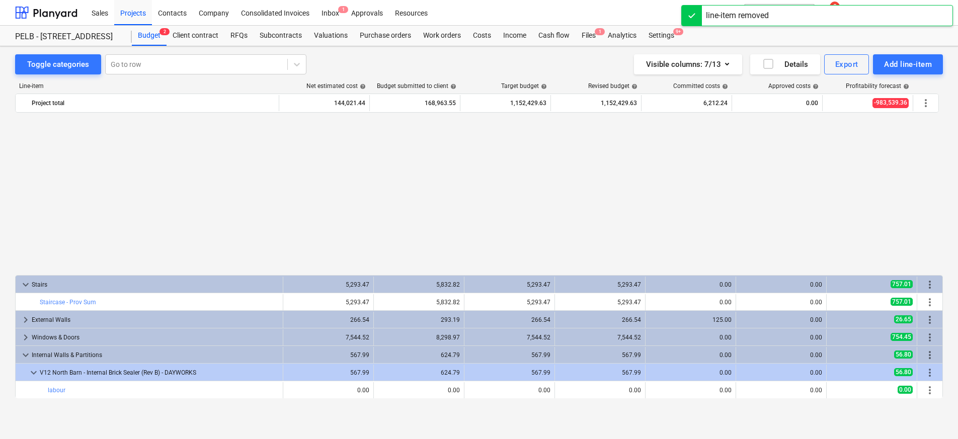
scroll to position [511, 0]
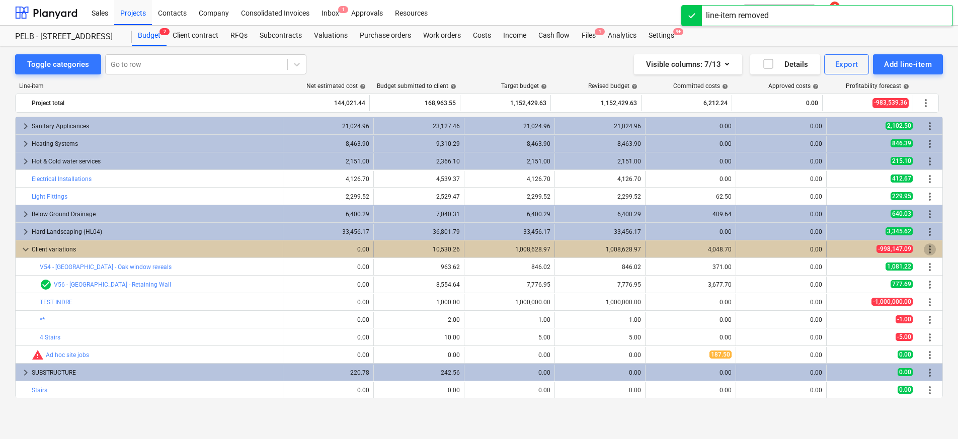
click at [925, 245] on span "more_vert" at bounding box center [930, 250] width 12 height 12
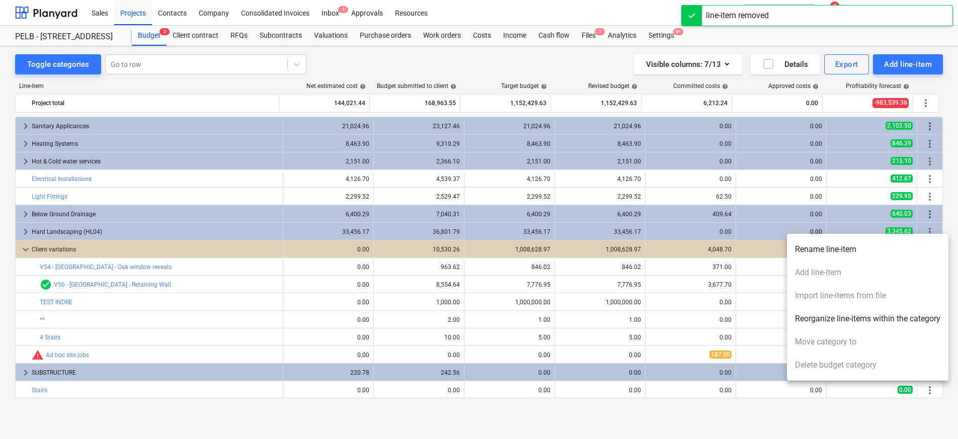
click at [640, 253] on div at bounding box center [479, 219] width 958 height 439
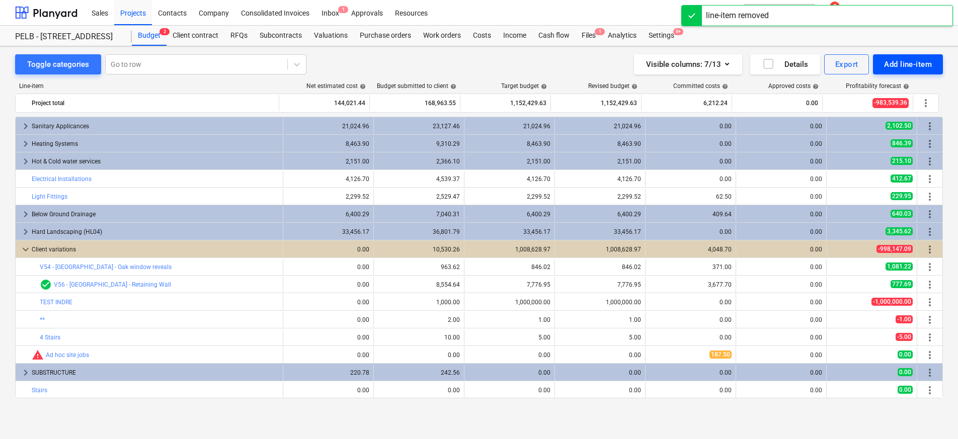
click at [919, 62] on div "Add line-item" at bounding box center [908, 64] width 48 height 13
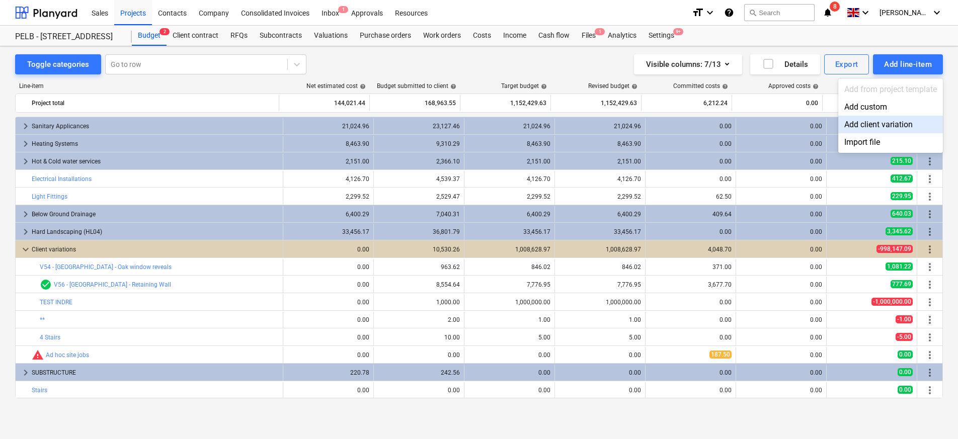
click at [901, 124] on div "Add client variation" at bounding box center [891, 125] width 105 height 18
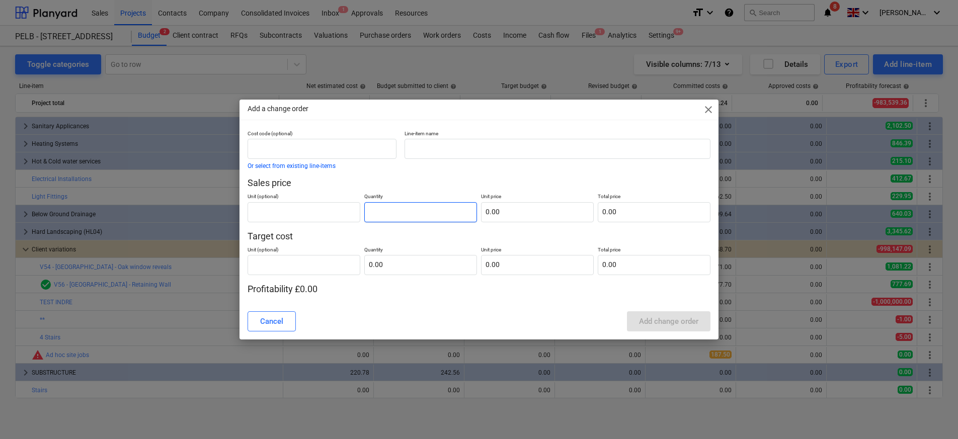
click at [428, 217] on input "text" at bounding box center [420, 212] width 113 height 20
click at [527, 217] on input "text" at bounding box center [537, 212] width 113 height 20
click at [431, 269] on input "text" at bounding box center [420, 265] width 113 height 20
click at [523, 256] on input "text" at bounding box center [537, 265] width 113 height 20
click at [657, 277] on div "Cost code (optional) Or select from existing line-items Line-item name Sales pr…" at bounding box center [479, 212] width 463 height 165
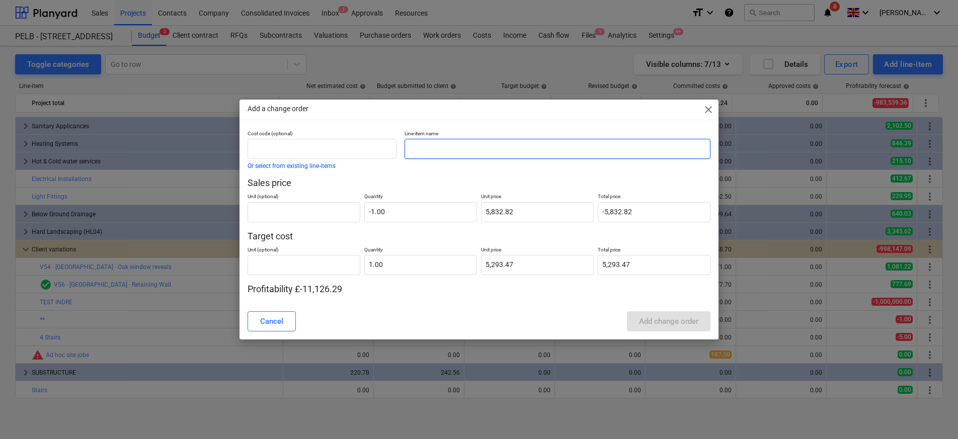
click at [470, 147] on input "text" at bounding box center [558, 149] width 306 height 20
click at [657, 313] on button "Add change order" at bounding box center [669, 322] width 84 height 20
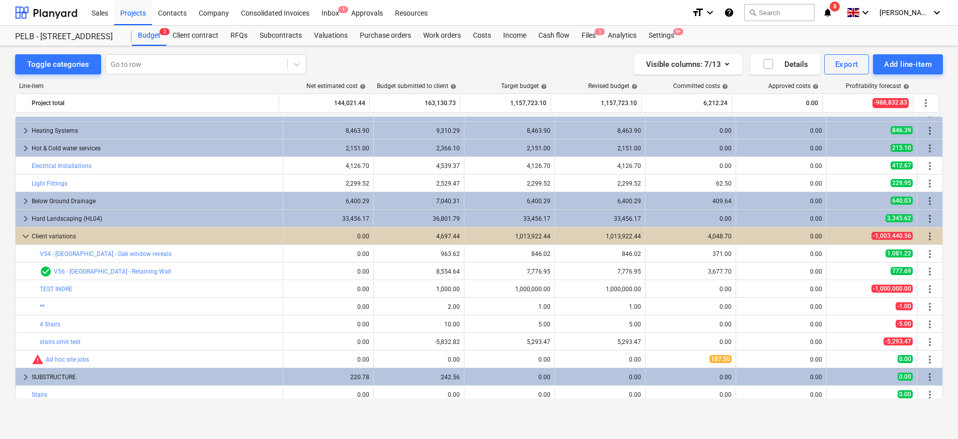
scroll to position [528, 0]
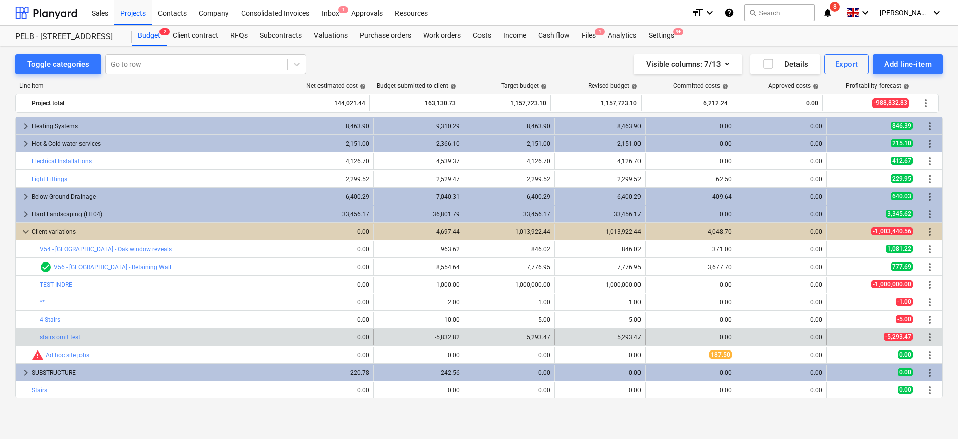
click at [929, 340] on span "more_vert" at bounding box center [930, 338] width 12 height 12
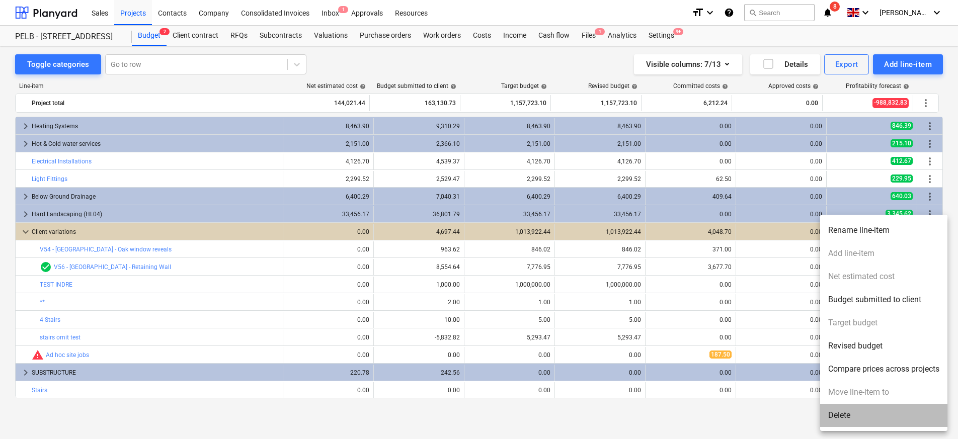
click at [876, 412] on li "Delete" at bounding box center [883, 415] width 127 height 23
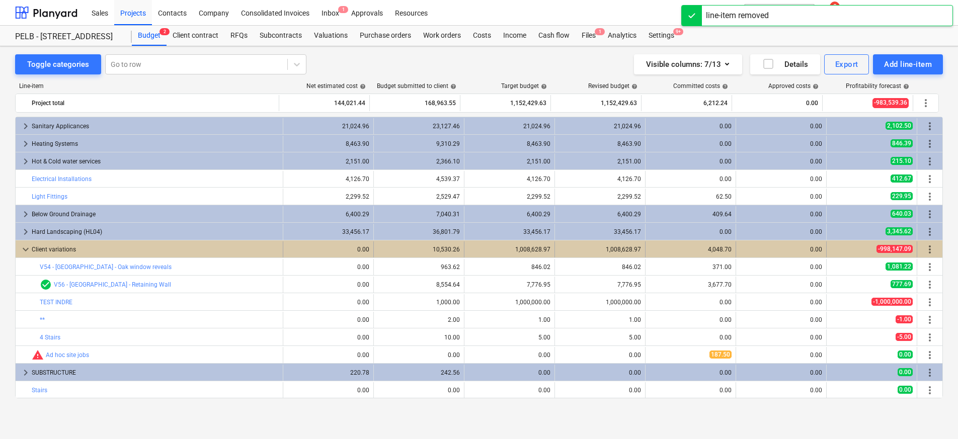
click at [931, 247] on span "more_vert" at bounding box center [930, 250] width 12 height 12
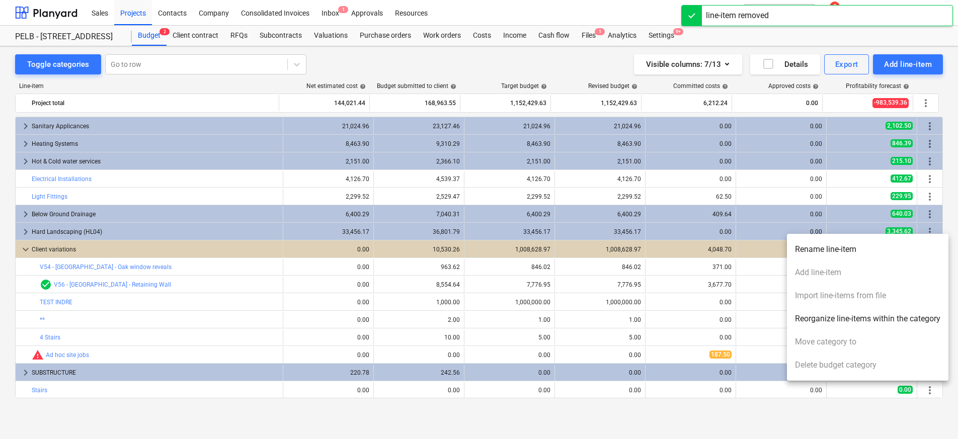
click at [631, 247] on div at bounding box center [479, 219] width 958 height 439
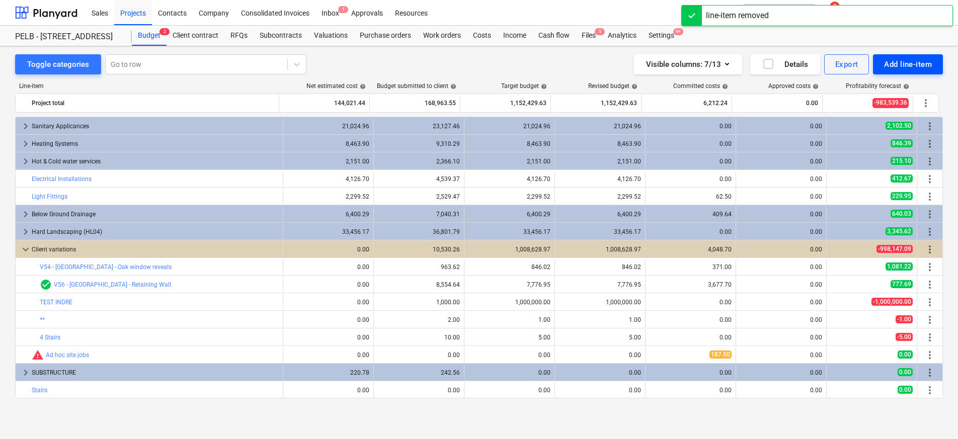
click at [895, 54] on button "Add line-item" at bounding box center [908, 64] width 70 height 20
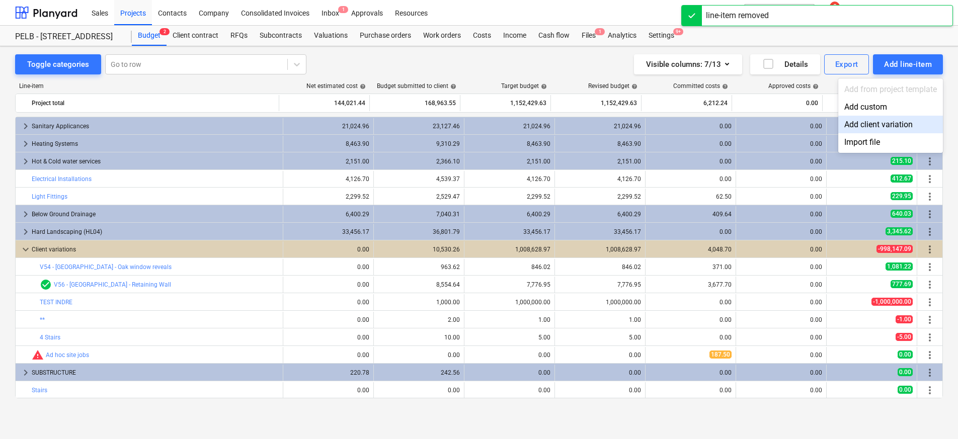
click at [887, 129] on div "Add client variation" at bounding box center [891, 125] width 105 height 18
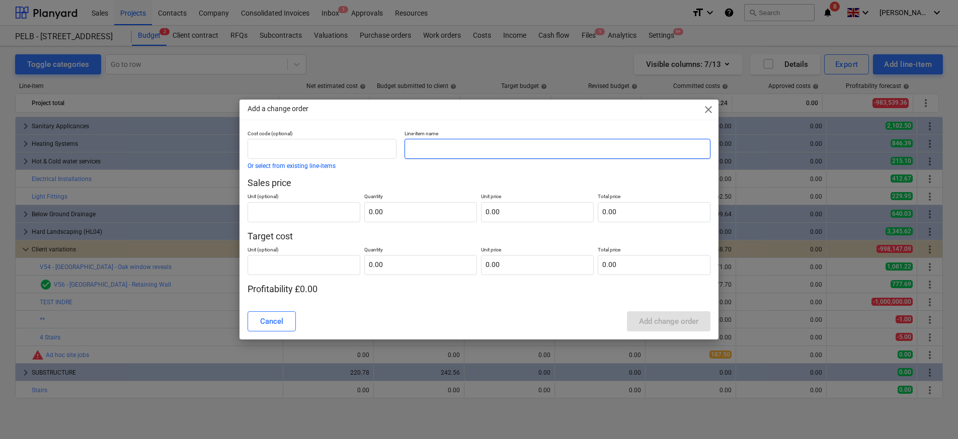
click at [416, 154] on input "text" at bounding box center [558, 149] width 306 height 20
click at [387, 217] on input "text" at bounding box center [420, 212] width 113 height 20
click at [495, 213] on input "text" at bounding box center [537, 212] width 113 height 20
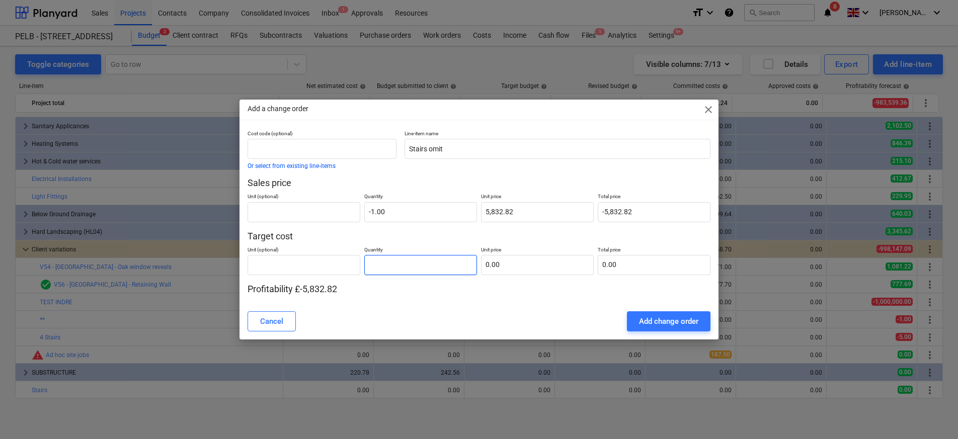
click at [434, 266] on input "text" at bounding box center [420, 265] width 113 height 20
click at [537, 274] on input "text" at bounding box center [537, 265] width 113 height 20
click at [648, 326] on div "Add change order" at bounding box center [668, 321] width 59 height 13
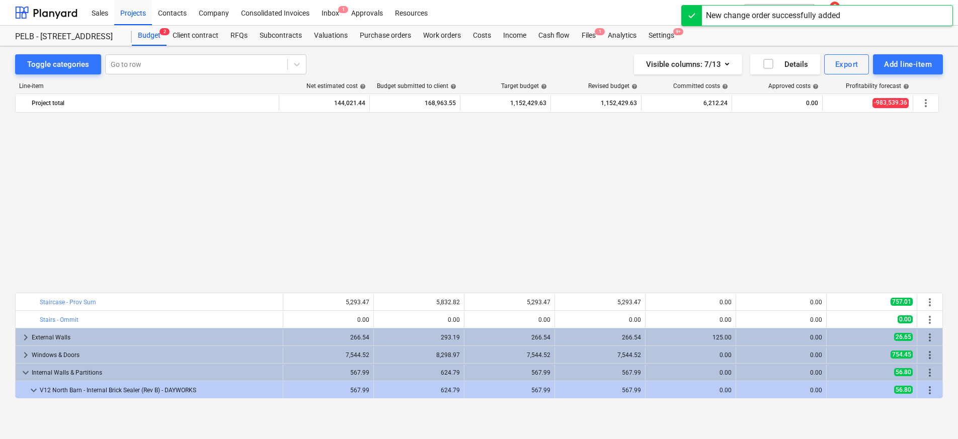
scroll to position [528, 0]
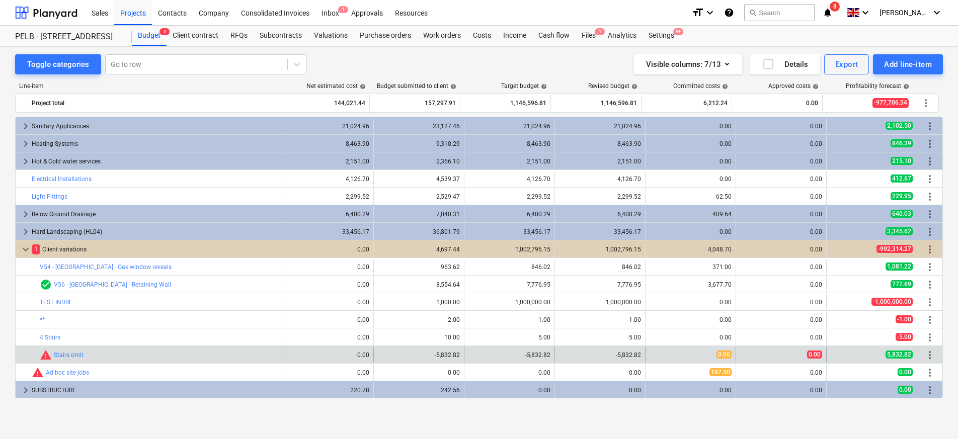
click at [927, 358] on span "more_vert" at bounding box center [930, 355] width 12 height 12
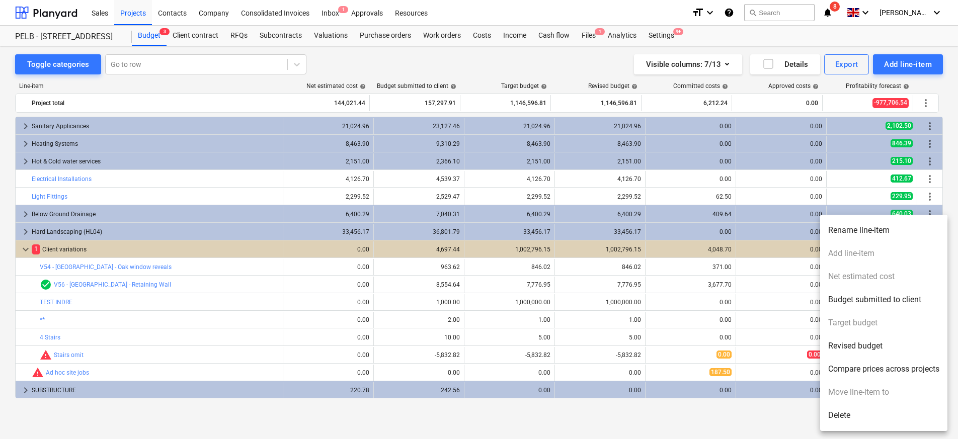
click at [877, 413] on li "Delete" at bounding box center [883, 415] width 127 height 23
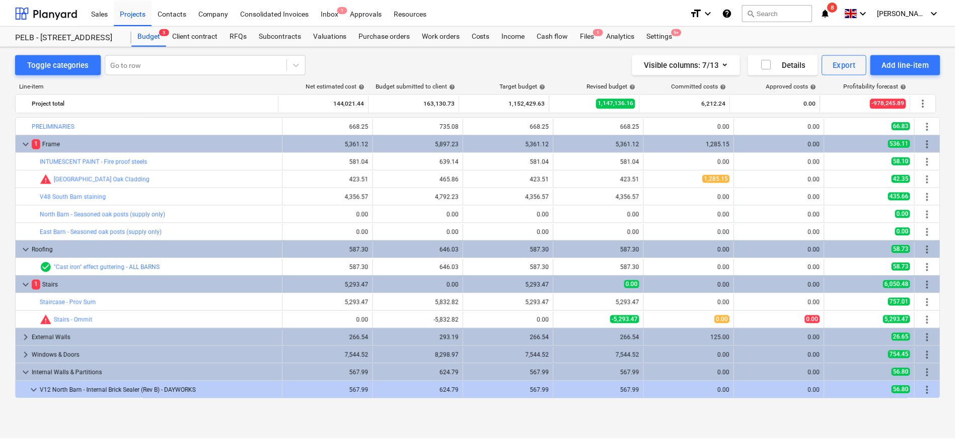
scroll to position [13, 0]
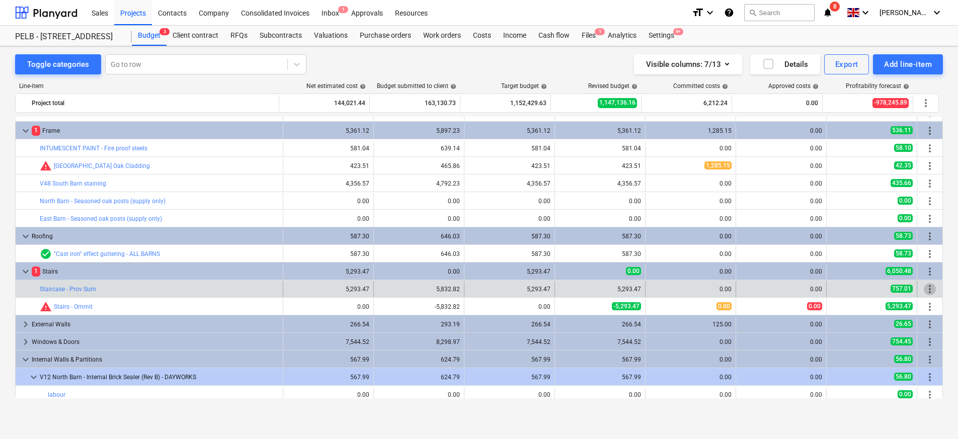
click at [926, 286] on span "more_vert" at bounding box center [930, 289] width 12 height 12
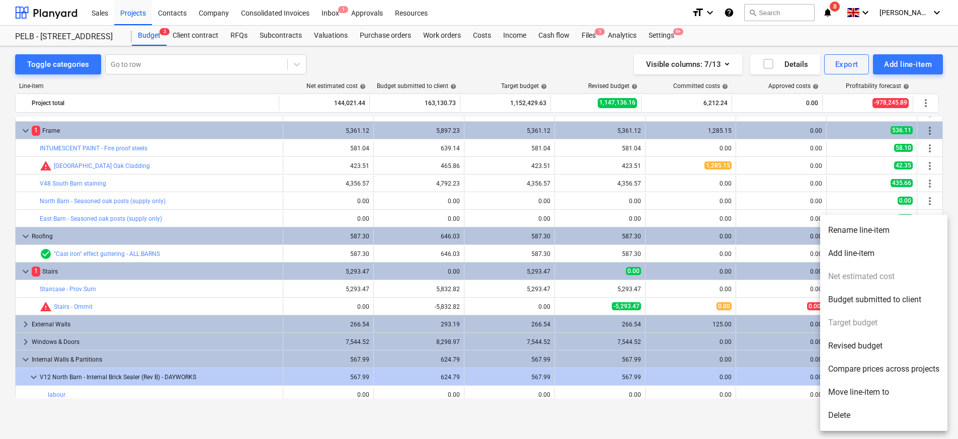
click at [419, 276] on div at bounding box center [479, 219] width 958 height 439
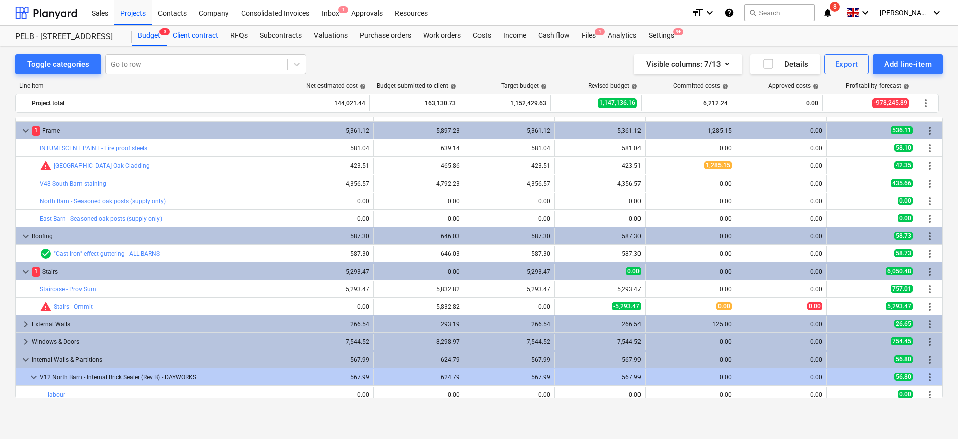
click at [194, 42] on div "Client contract" at bounding box center [196, 36] width 58 height 20
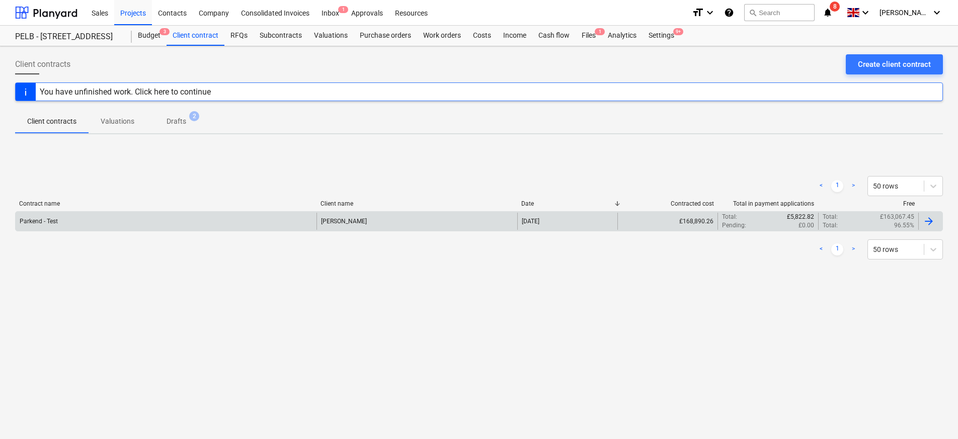
click at [186, 221] on div "Parkend - Test" at bounding box center [166, 221] width 301 height 17
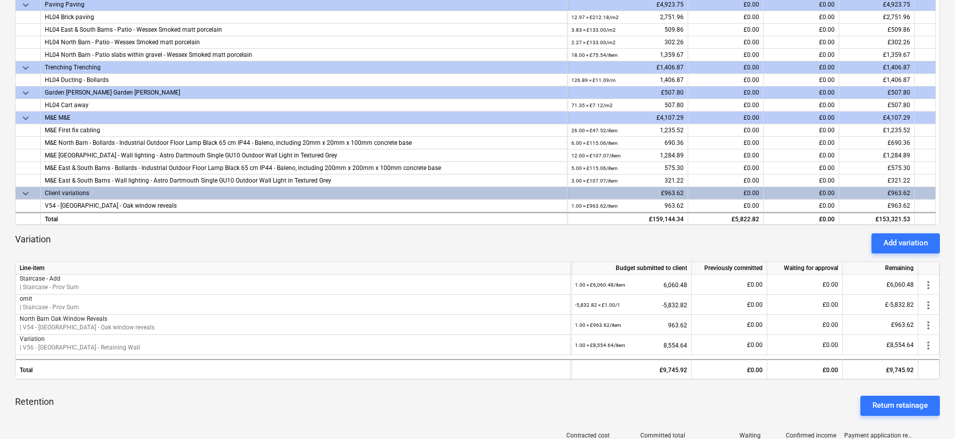
scroll to position [203, 0]
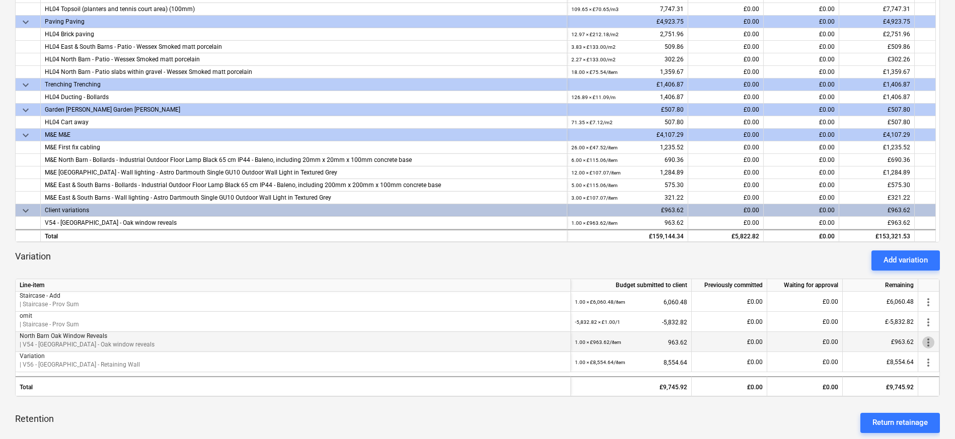
click at [925, 343] on span "more_vert" at bounding box center [928, 342] width 12 height 12
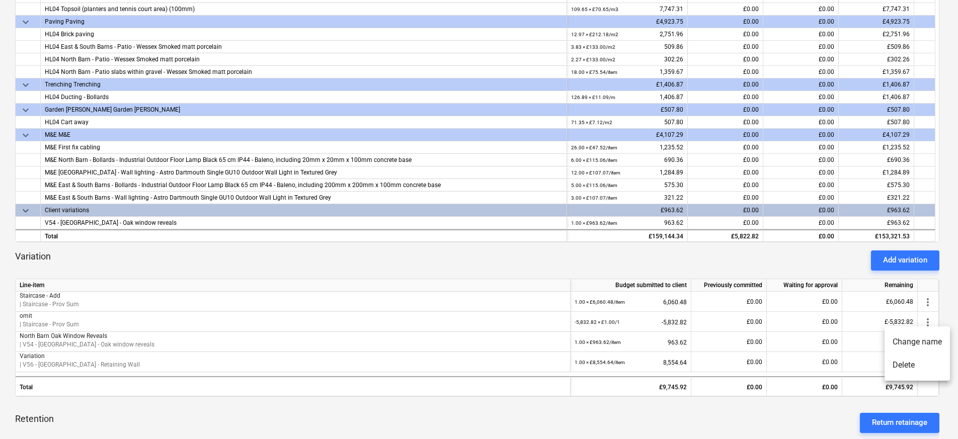
click at [921, 363] on li "Delete" at bounding box center [917, 365] width 65 height 23
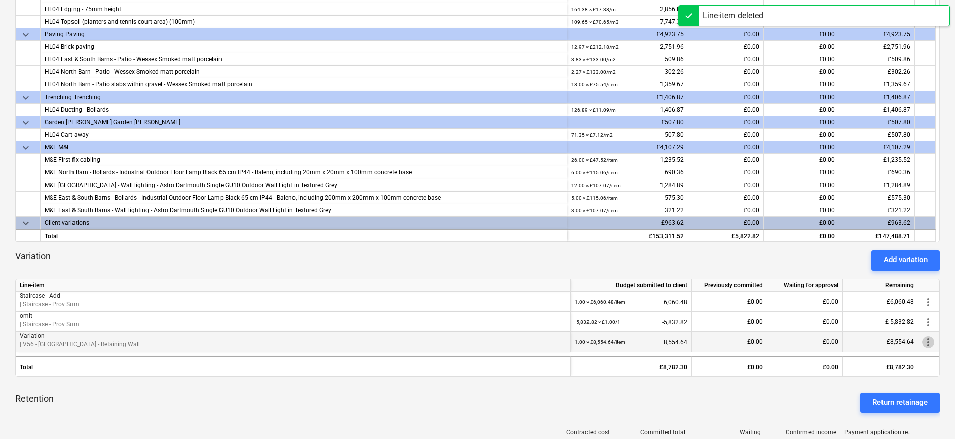
click at [926, 348] on span "more_vert" at bounding box center [928, 342] width 12 height 12
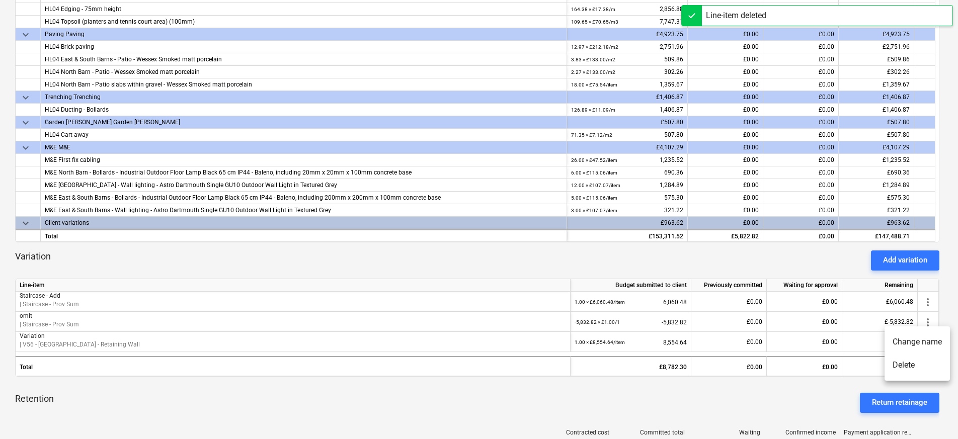
click at [912, 369] on li "Delete" at bounding box center [917, 365] width 65 height 23
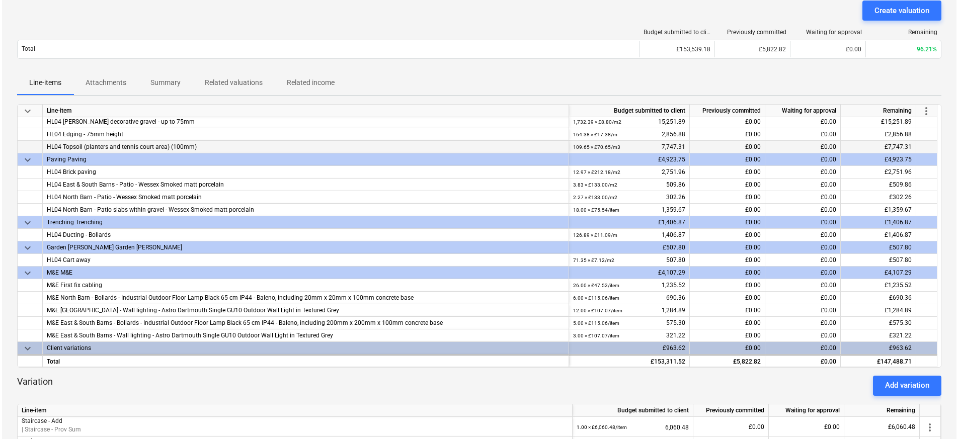
scroll to position [0, 0]
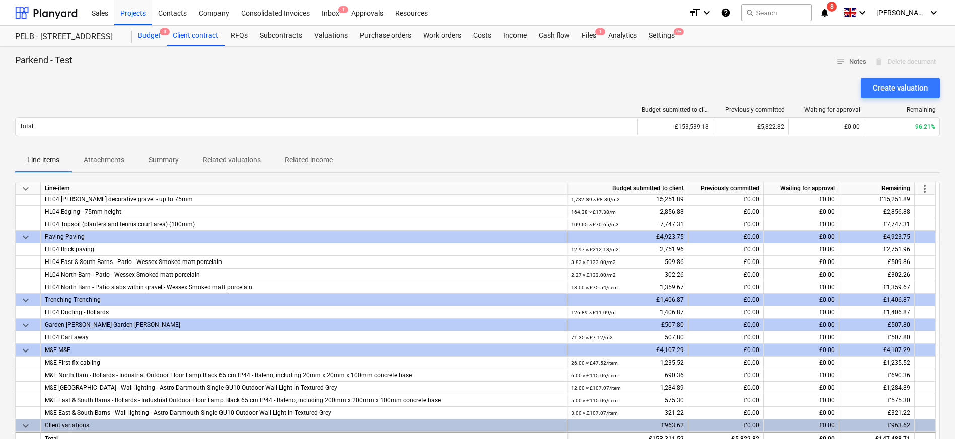
click at [159, 33] on div "Budget 3" at bounding box center [149, 36] width 35 height 20
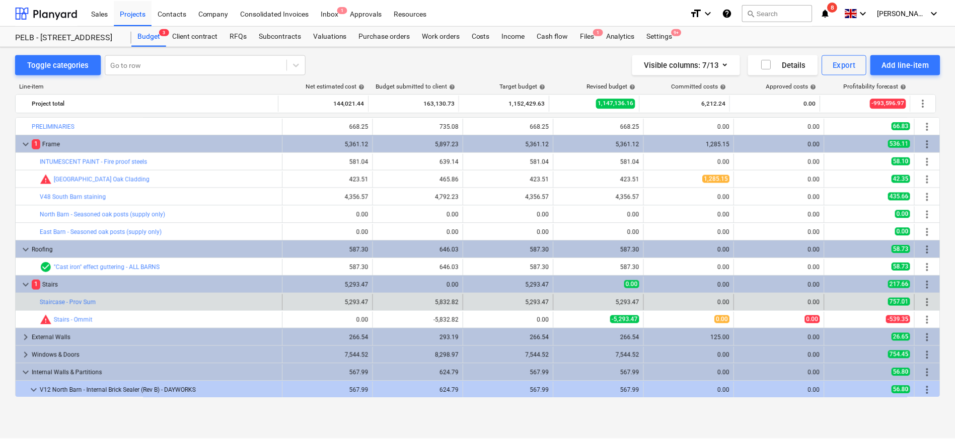
scroll to position [13, 0]
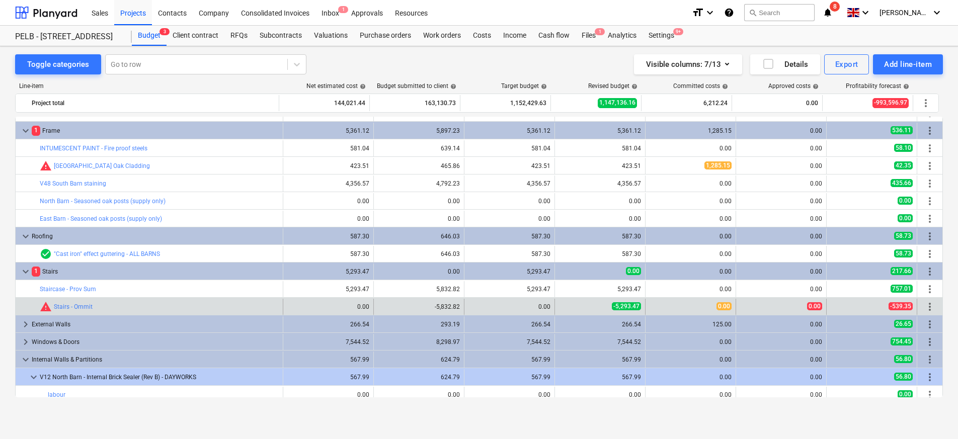
click at [924, 303] on span "more_vert" at bounding box center [930, 307] width 12 height 12
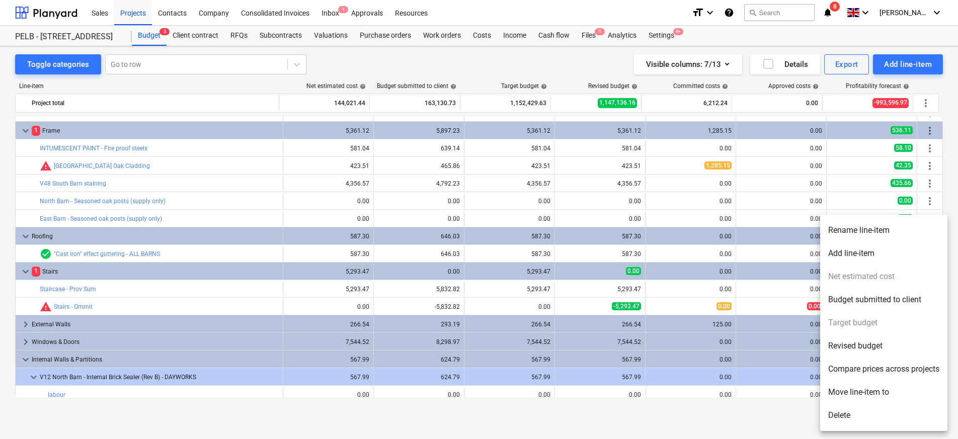
click at [852, 419] on li "Delete" at bounding box center [883, 415] width 127 height 23
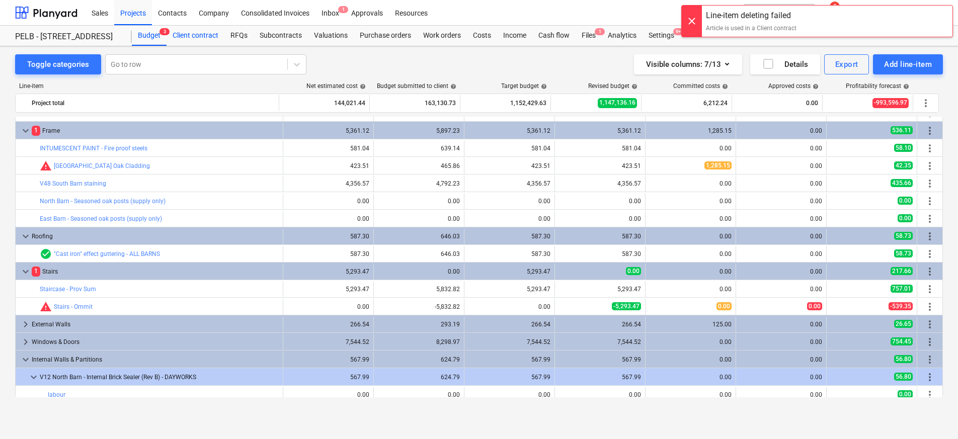
click at [189, 31] on div "Client contract" at bounding box center [196, 36] width 58 height 20
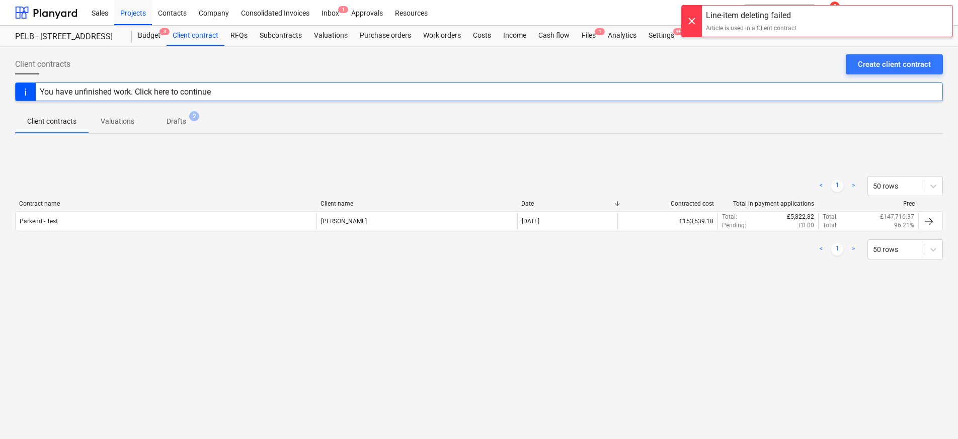
click at [124, 236] on div "< 1 > 50 rows" at bounding box center [479, 250] width 928 height 28
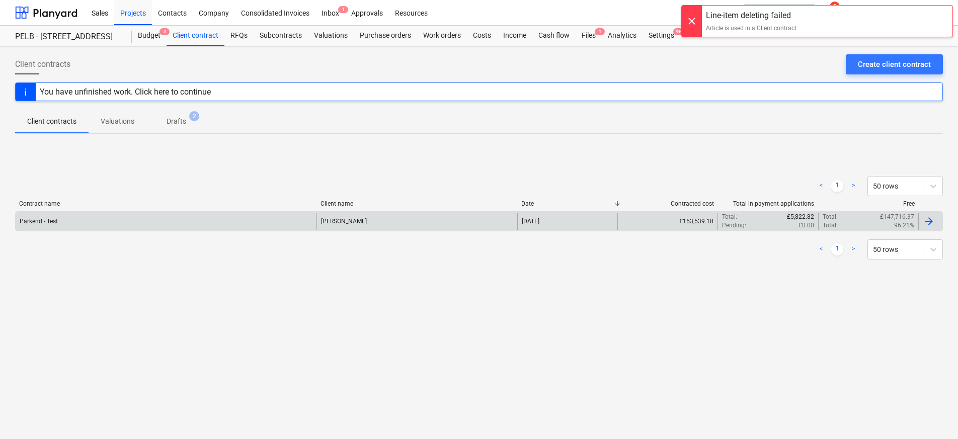
click at [131, 223] on div "Parkend - Test" at bounding box center [166, 221] width 301 height 17
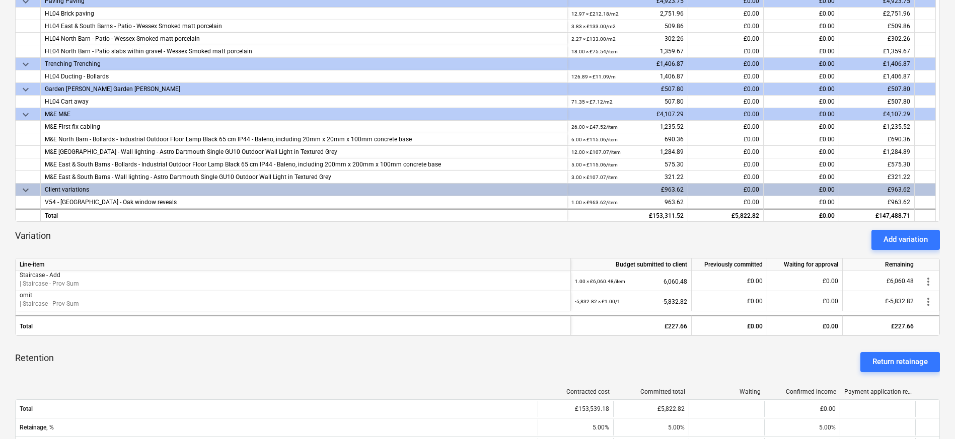
scroll to position [222, 0]
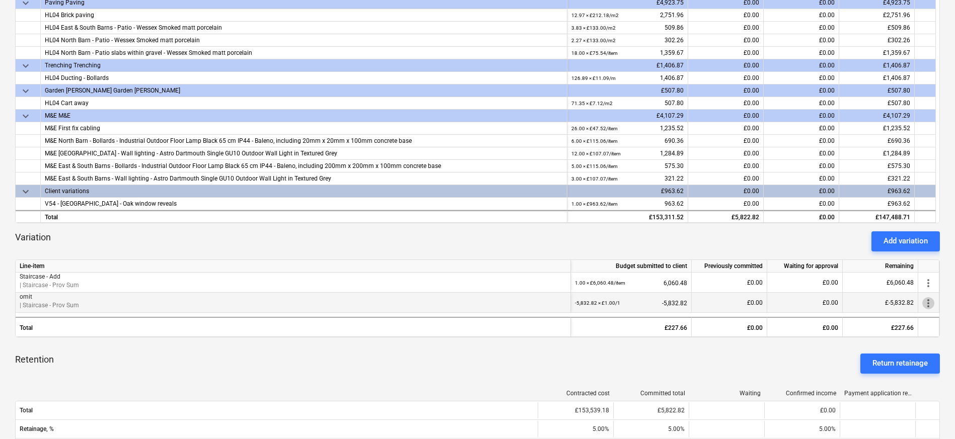
click at [924, 303] on span "more_vert" at bounding box center [928, 303] width 12 height 12
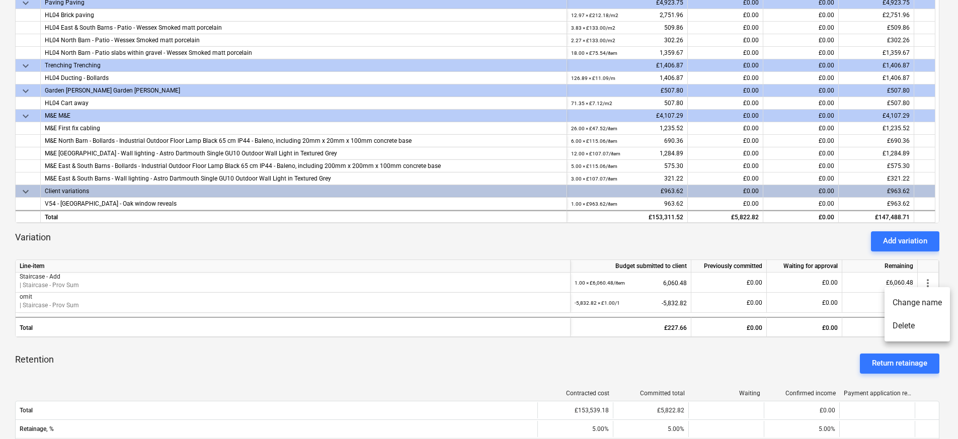
click at [912, 328] on li "Delete" at bounding box center [917, 326] width 65 height 23
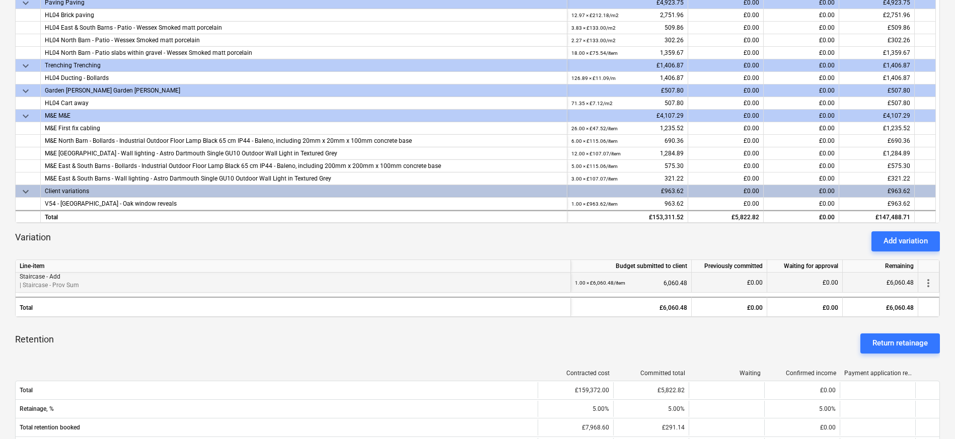
click at [930, 283] on span "more_vert" at bounding box center [928, 283] width 12 height 12
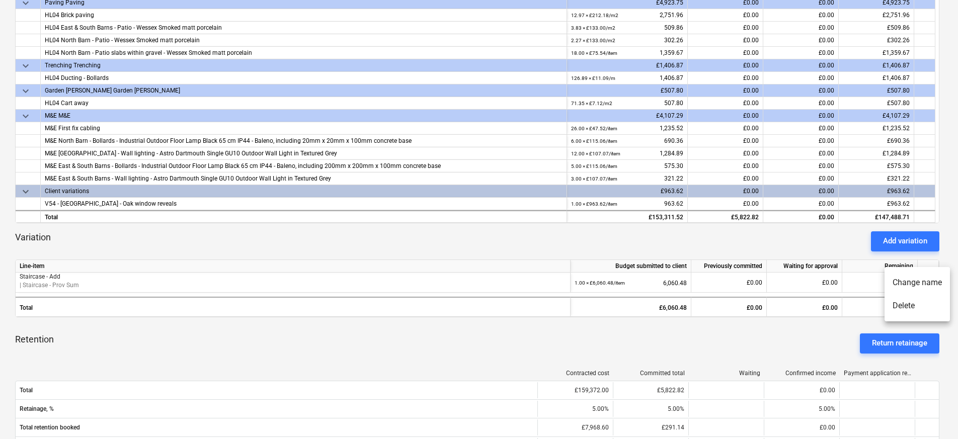
click at [915, 305] on li "Delete" at bounding box center [917, 305] width 65 height 23
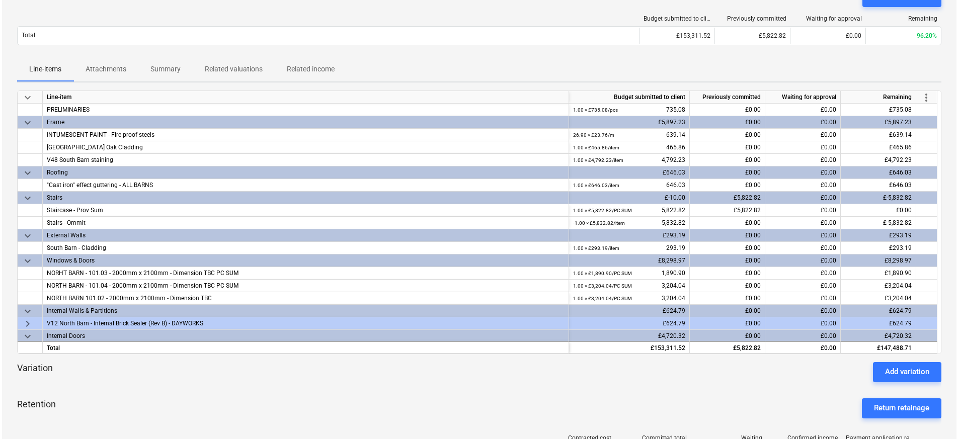
scroll to position [0, 0]
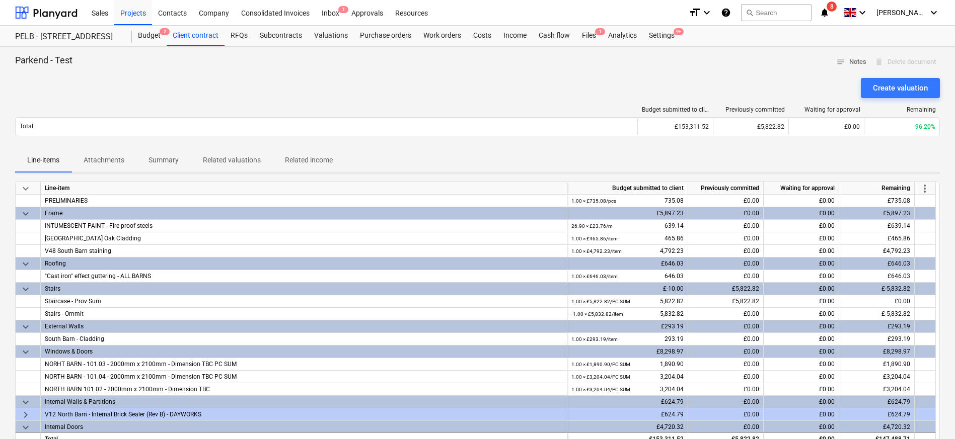
click at [51, 157] on p "Line-items" at bounding box center [43, 160] width 32 height 11
click at [151, 39] on div "Budget 2" at bounding box center [149, 36] width 35 height 20
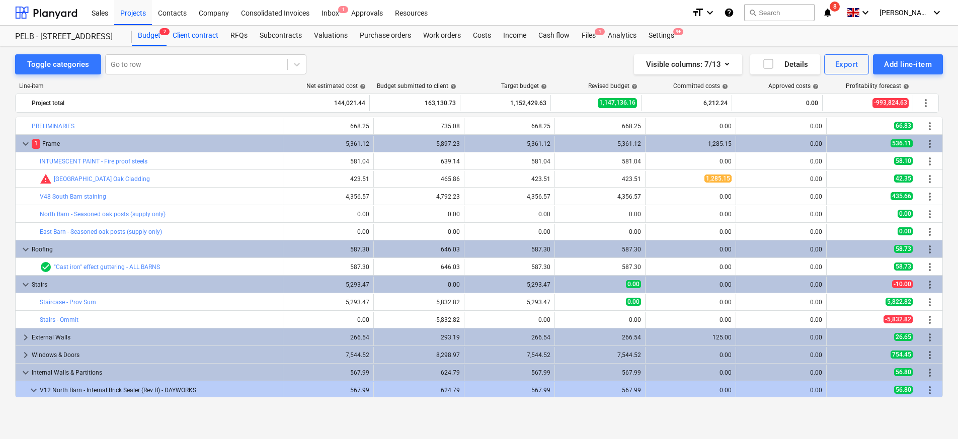
click at [220, 40] on div "Client contract" at bounding box center [196, 36] width 58 height 20
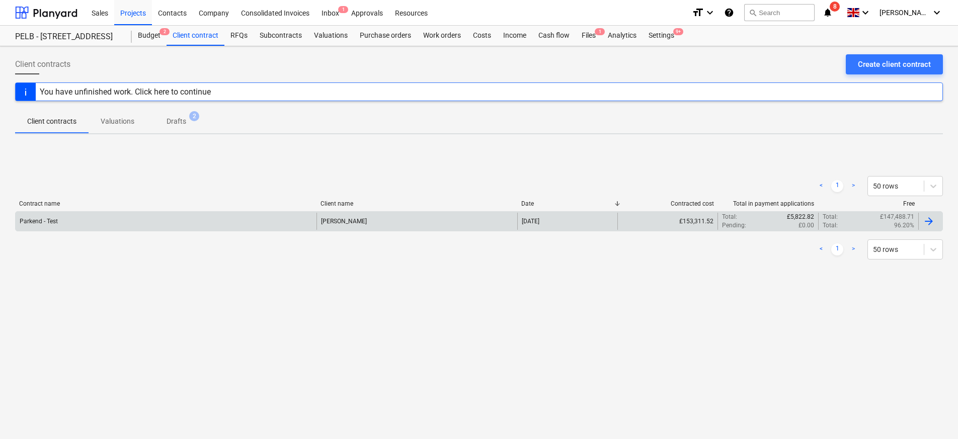
click at [141, 226] on div "Parkend - Test" at bounding box center [166, 221] width 301 height 17
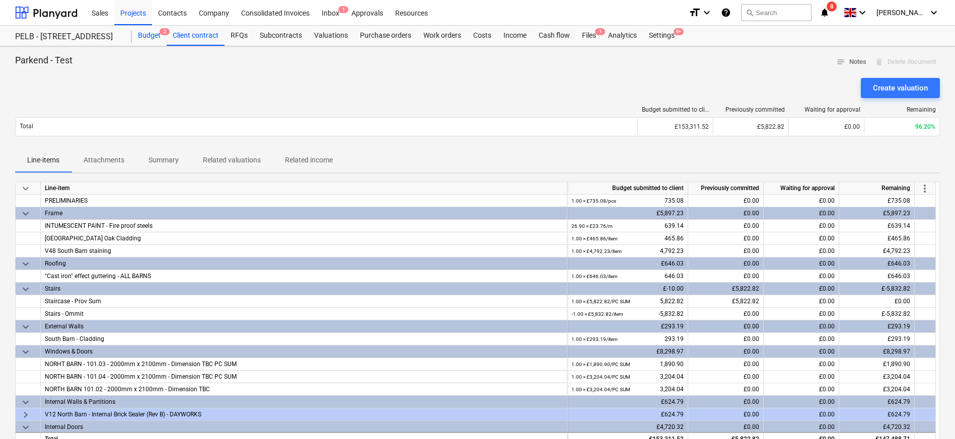
click at [162, 37] on div "Budget 2" at bounding box center [149, 36] width 35 height 20
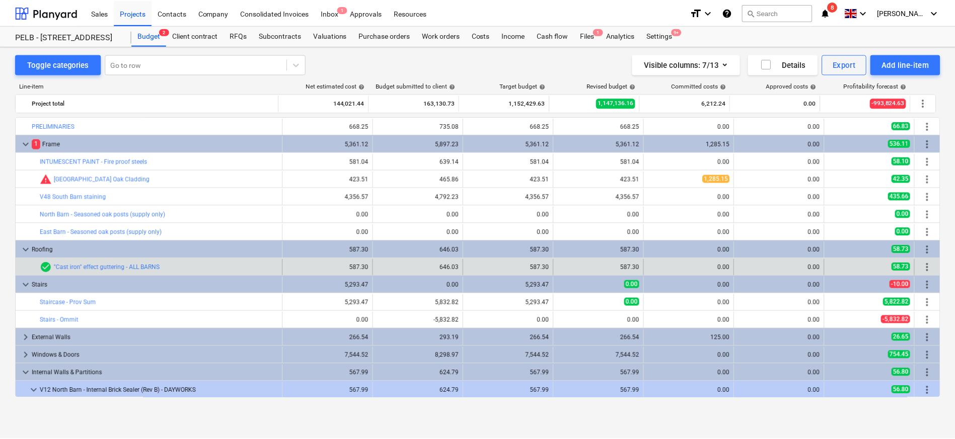
scroll to position [13, 0]
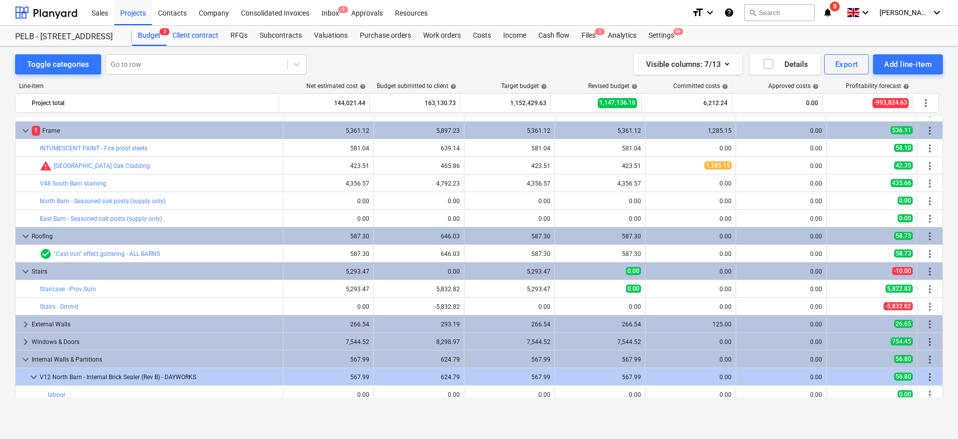
click at [184, 32] on div "Client contract" at bounding box center [196, 36] width 58 height 20
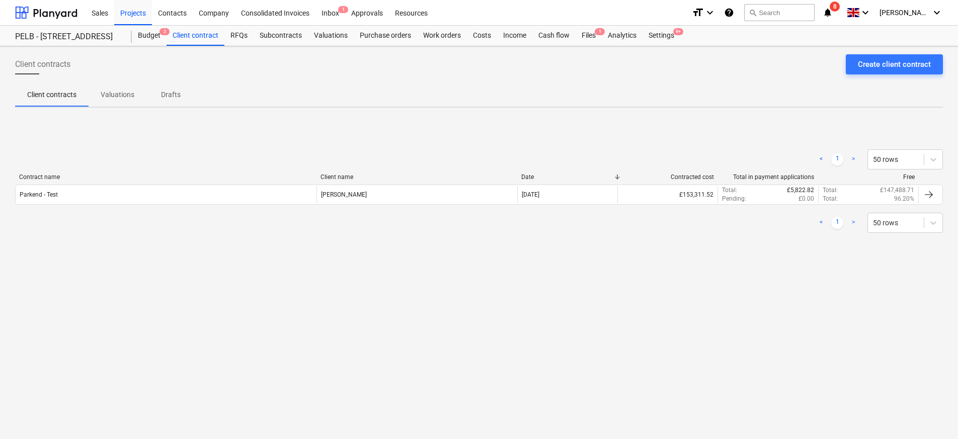
click at [99, 99] on span "Valuations" at bounding box center [118, 95] width 58 height 17
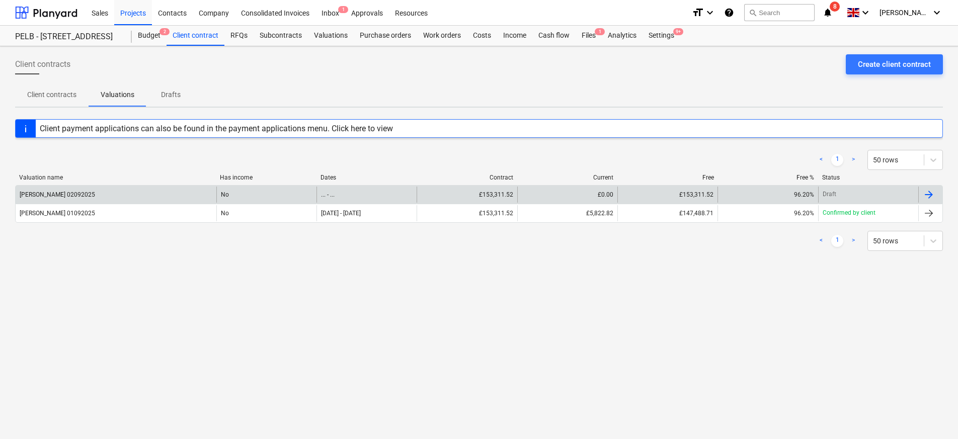
click at [929, 198] on div at bounding box center [929, 195] width 12 height 12
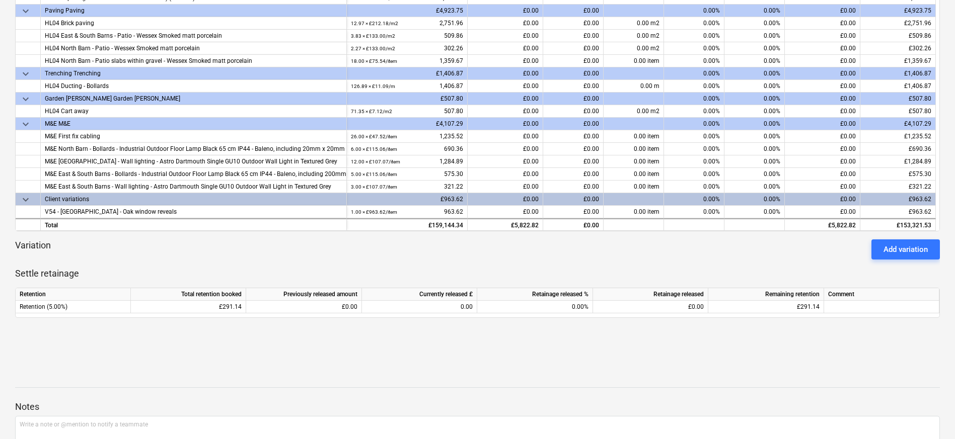
scroll to position [232, 0]
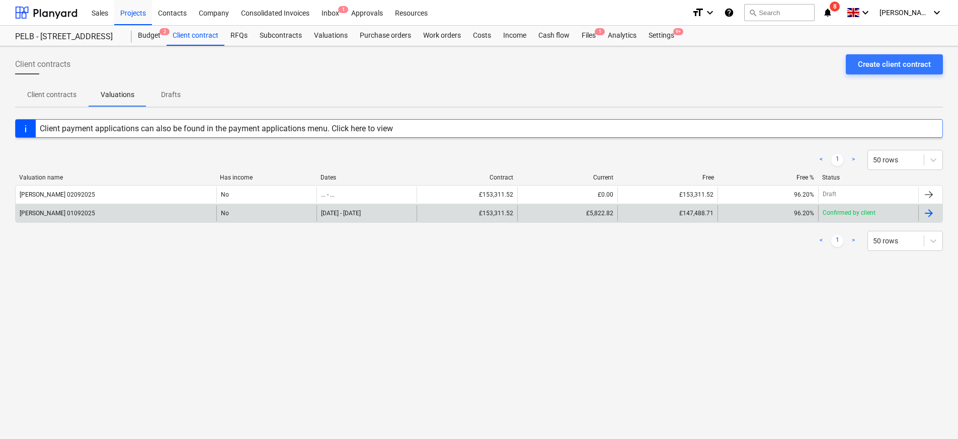
click at [517, 209] on div "£5,822.82" at bounding box center [567, 213] width 100 height 16
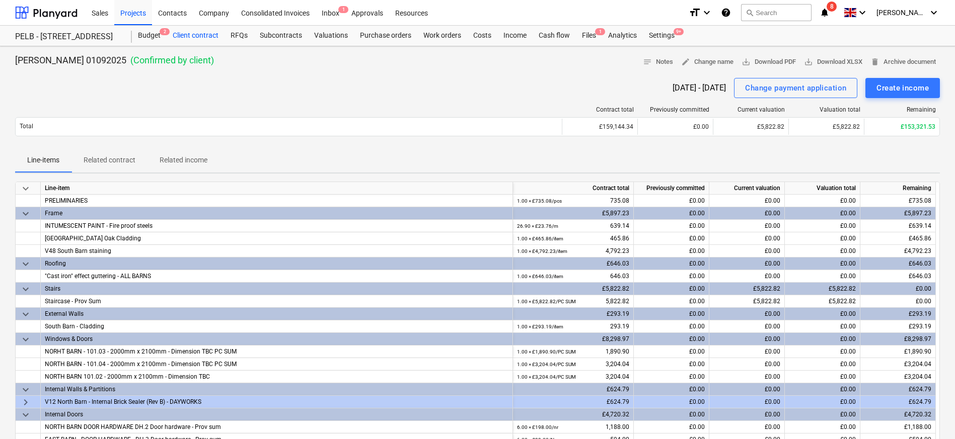
click at [202, 33] on div "Client contract" at bounding box center [196, 36] width 58 height 20
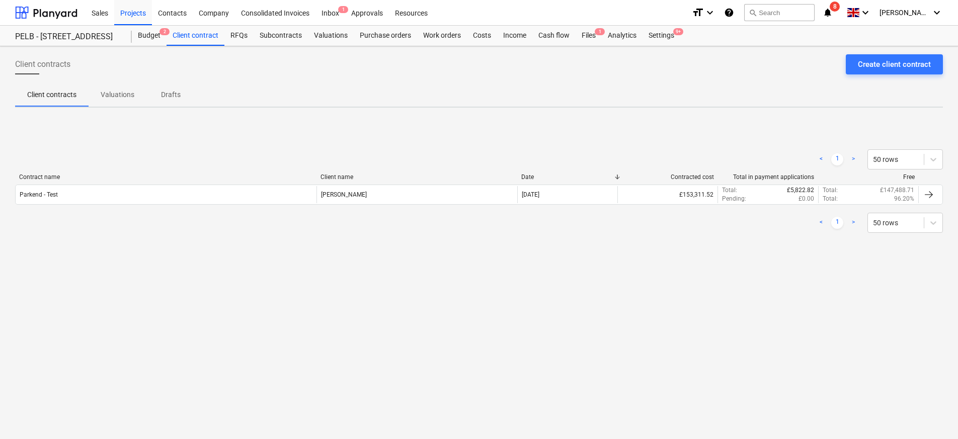
click at [115, 93] on p "Valuations" at bounding box center [118, 95] width 34 height 11
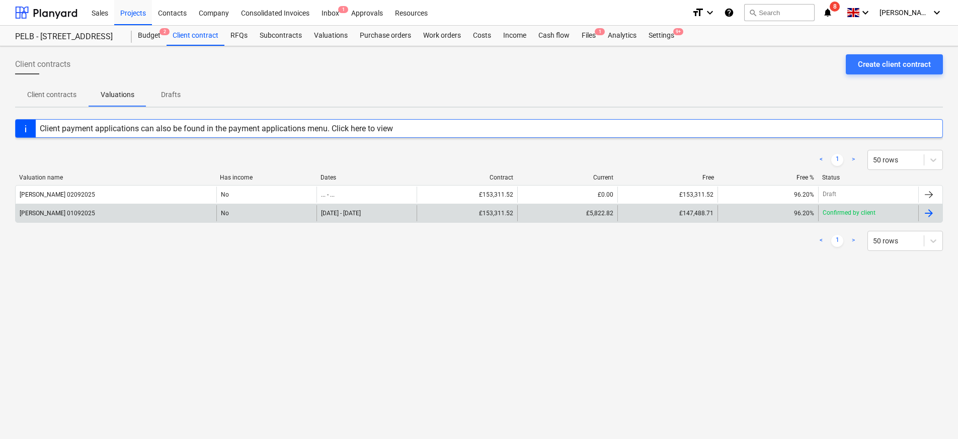
click at [932, 214] on div at bounding box center [929, 213] width 12 height 12
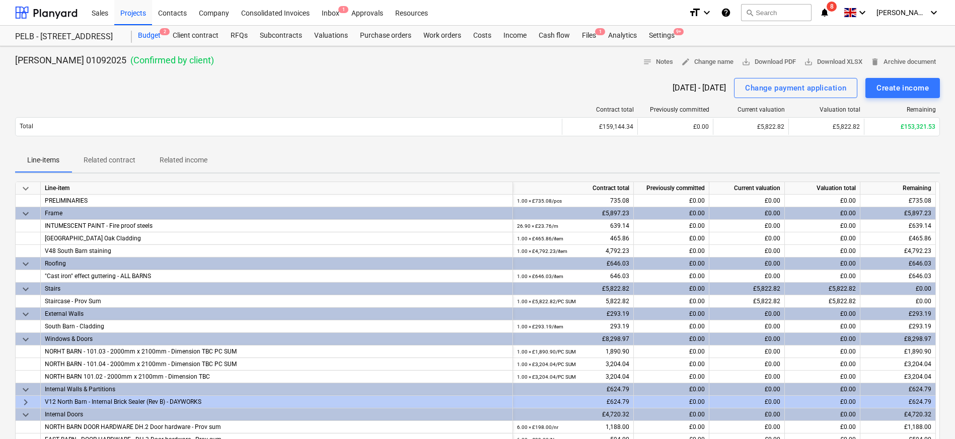
click at [144, 39] on div "Budget 2" at bounding box center [149, 36] width 35 height 20
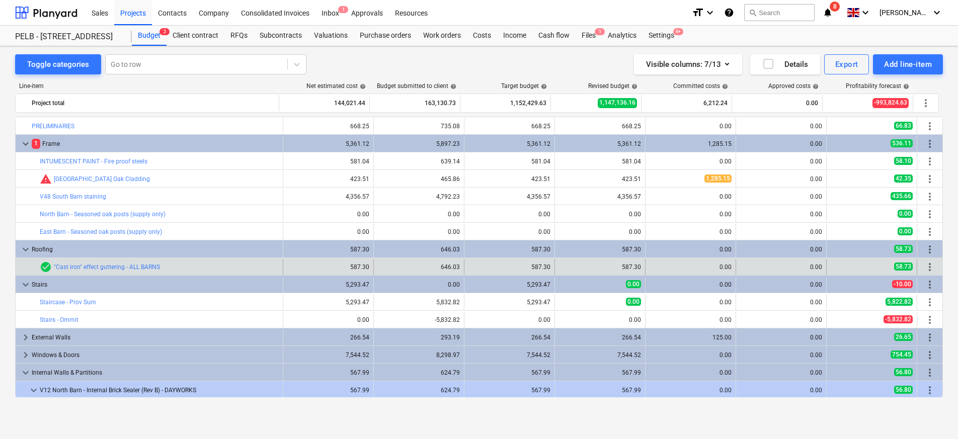
scroll to position [13, 0]
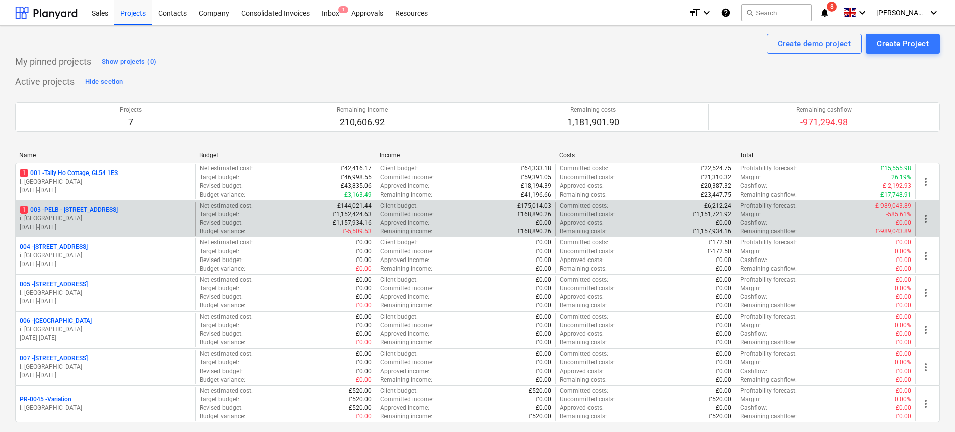
click at [92, 213] on p "1 003 - PELB - [GEOGRAPHIC_DATA], [GEOGRAPHIC_DATA], GL2 7NE" at bounding box center [69, 210] width 98 height 9
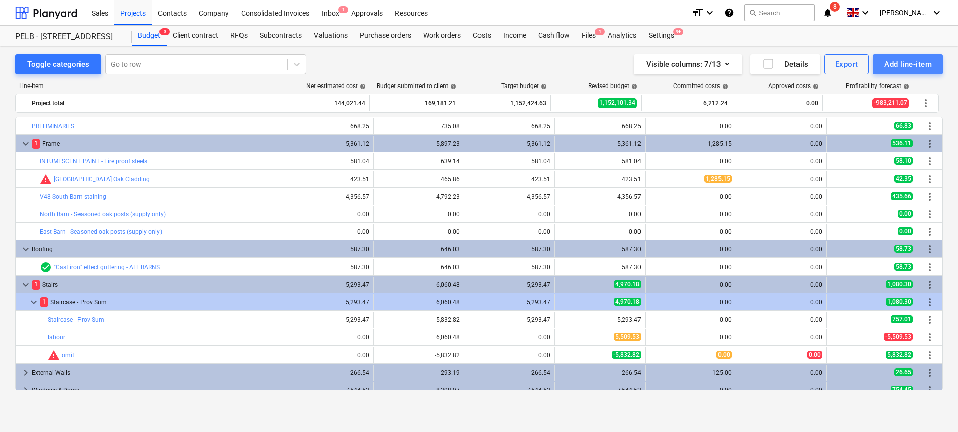
click at [918, 65] on div "Add line-item" at bounding box center [908, 64] width 48 height 13
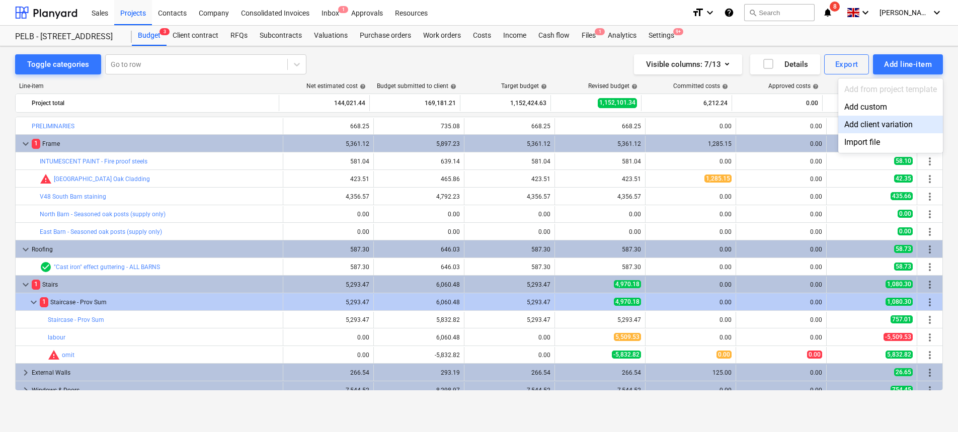
click at [922, 124] on div "Add client variation" at bounding box center [891, 125] width 105 height 18
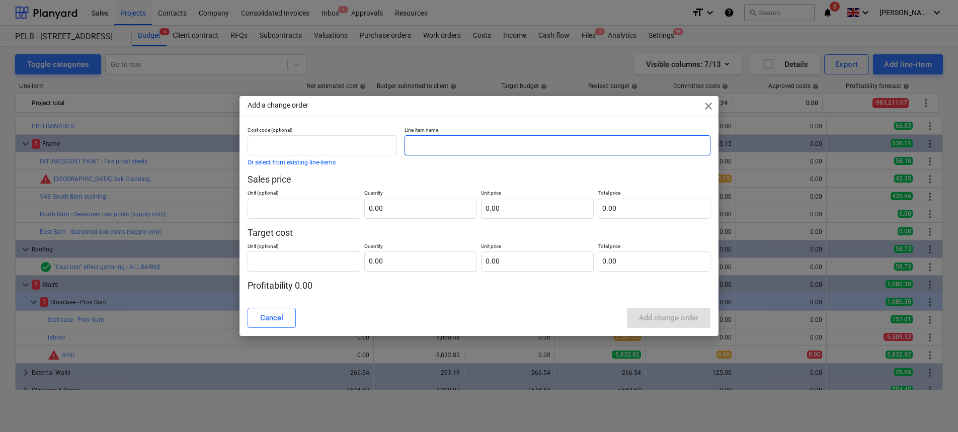
click at [500, 154] on input "text" at bounding box center [558, 145] width 306 height 20
type input "Test"
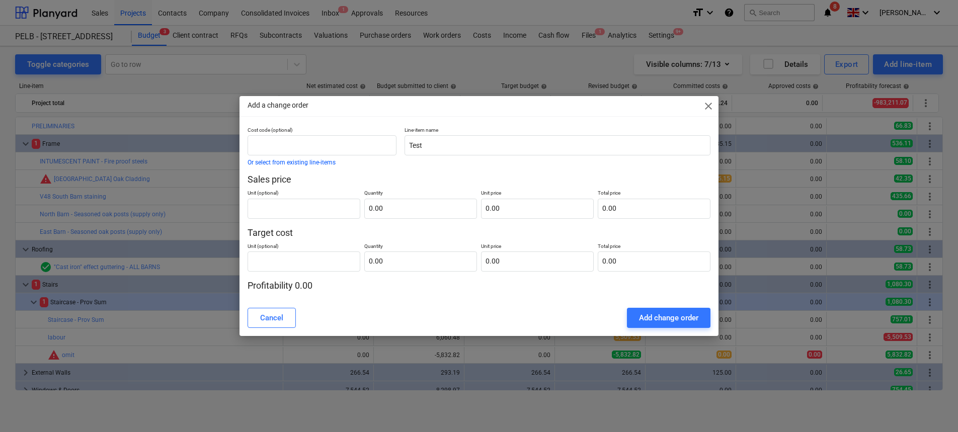
click at [508, 195] on p "Unit price" at bounding box center [537, 194] width 113 height 9
click at [512, 202] on input "text" at bounding box center [537, 209] width 113 height 20
type input "pcs"
type input "1"
type input "1.00"
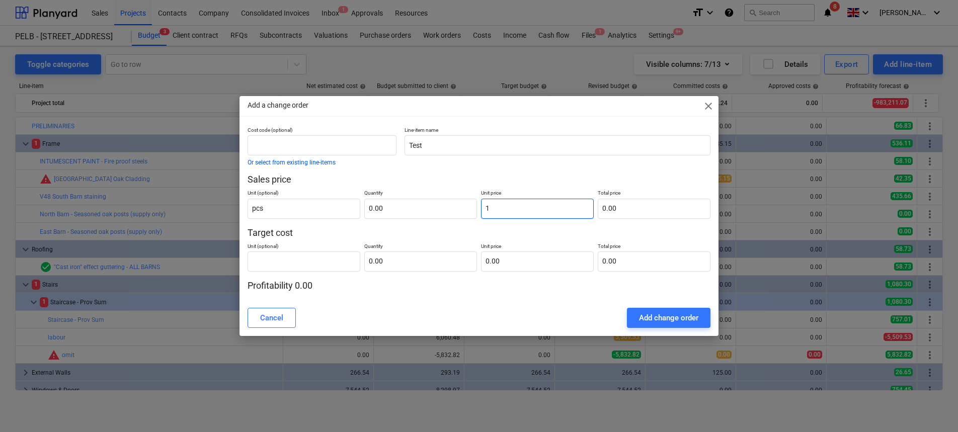
type input "1.00"
type input "10"
type input "10.00"
click at [511, 257] on input "text" at bounding box center [537, 262] width 113 height 20
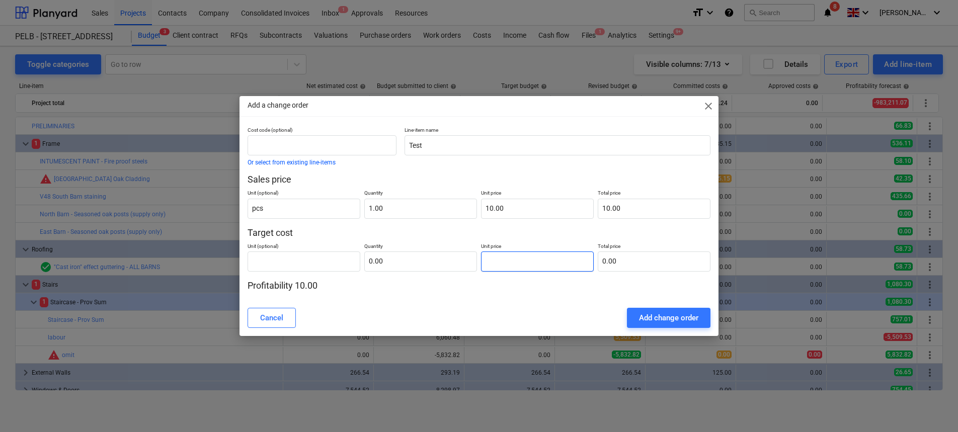
type input "pcs"
type input "5"
type input "1.00"
type input "5.00"
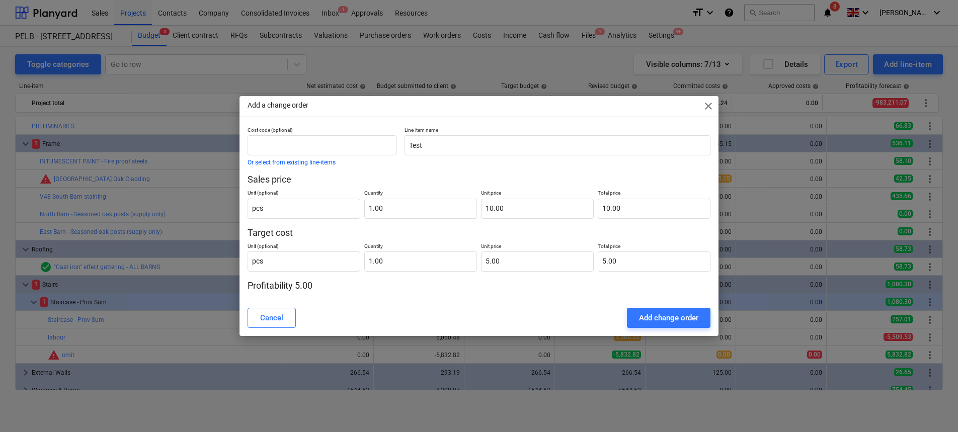
click at [512, 283] on p "Profitability 5.00" at bounding box center [479, 286] width 463 height 12
click at [293, 147] on input "text" at bounding box center [322, 145] width 149 height 20
type input "s"
click at [290, 162] on button "Or select from existing line-items" at bounding box center [292, 163] width 88 height 6
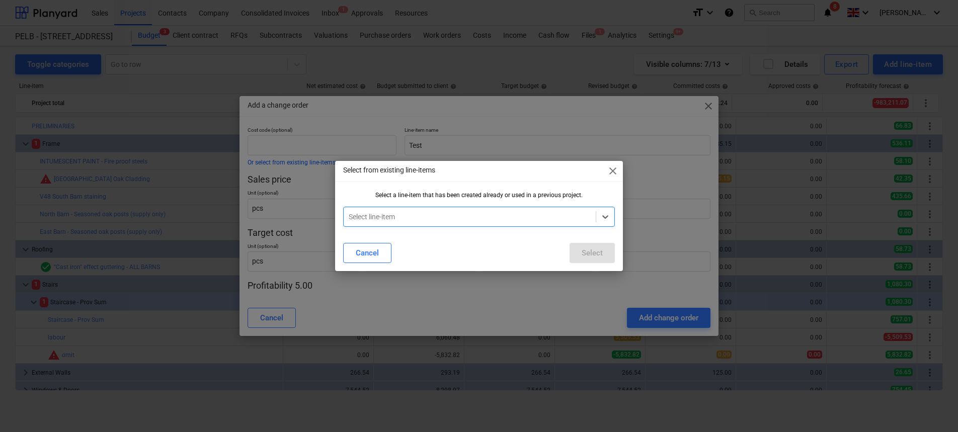
click at [386, 215] on div at bounding box center [470, 217] width 242 height 10
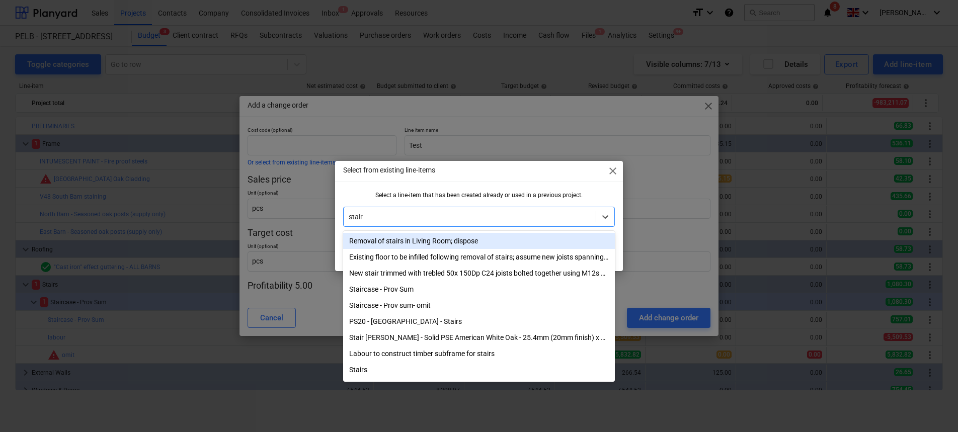
type input "stairs"
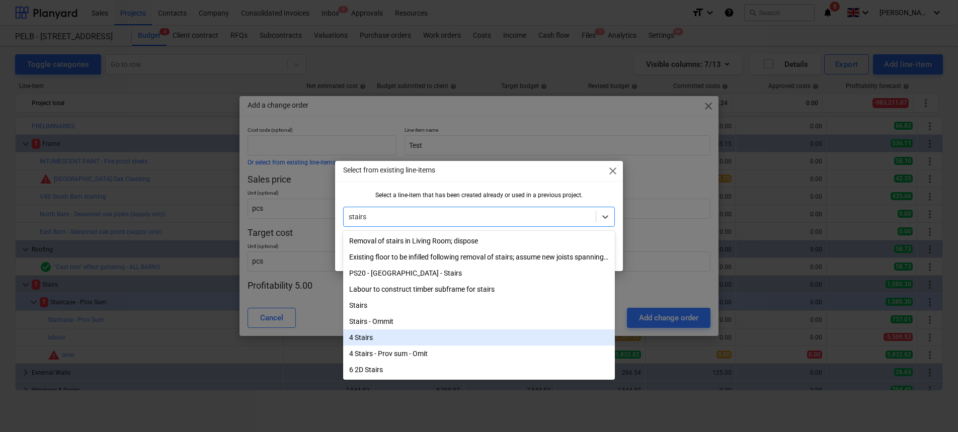
click at [417, 339] on div "4 Stairs" at bounding box center [478, 338] width 271 height 16
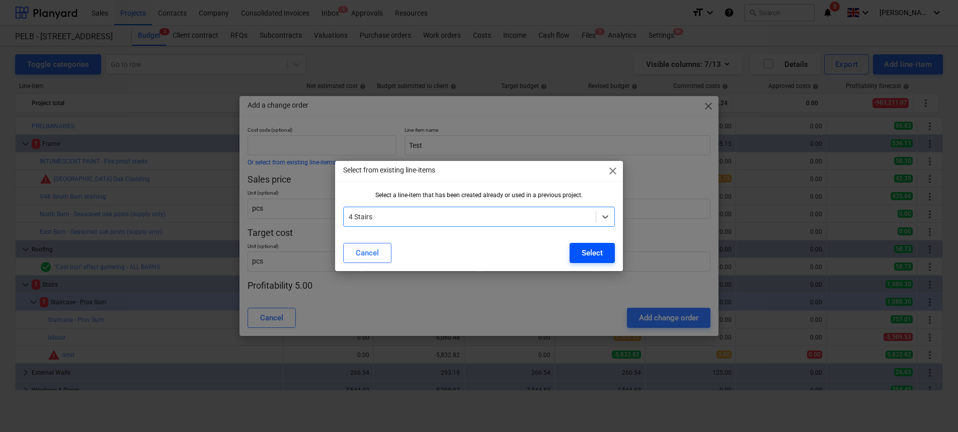
click at [576, 246] on button "Select" at bounding box center [592, 253] width 45 height 20
type input "4"
type input "Stairs"
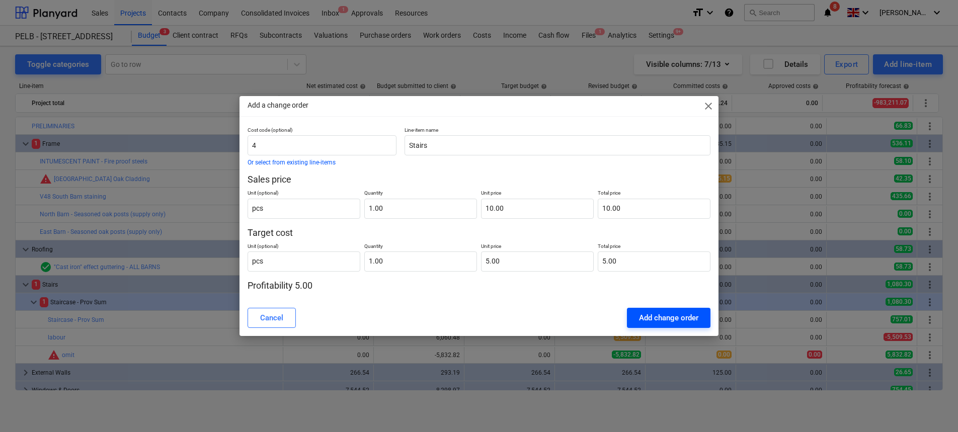
click at [664, 315] on div "Add change order" at bounding box center [668, 318] width 59 height 13
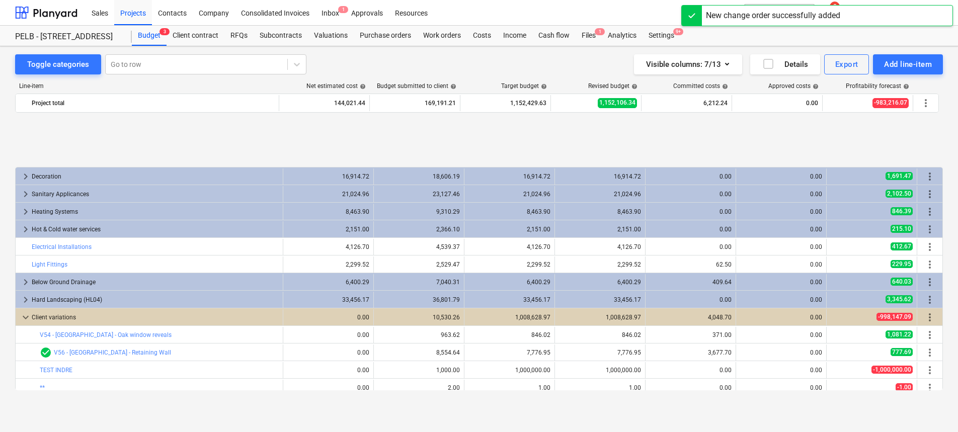
scroll to position [589, 0]
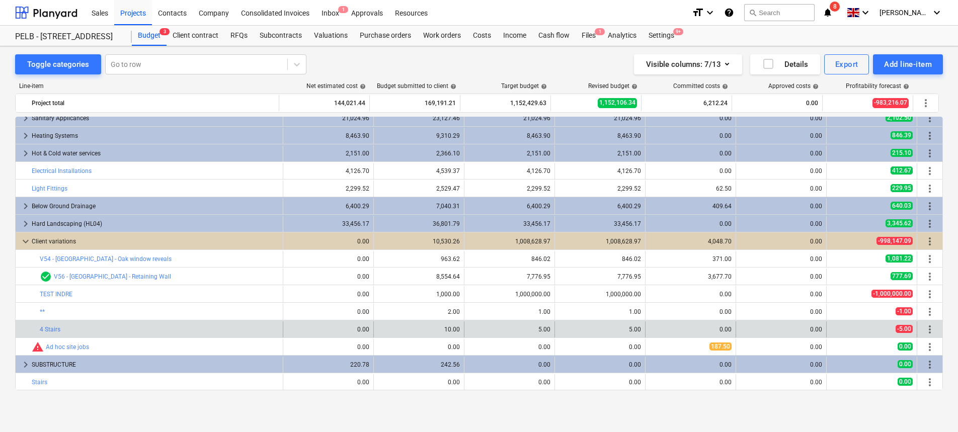
click at [930, 331] on span "more_vert" at bounding box center [930, 330] width 12 height 12
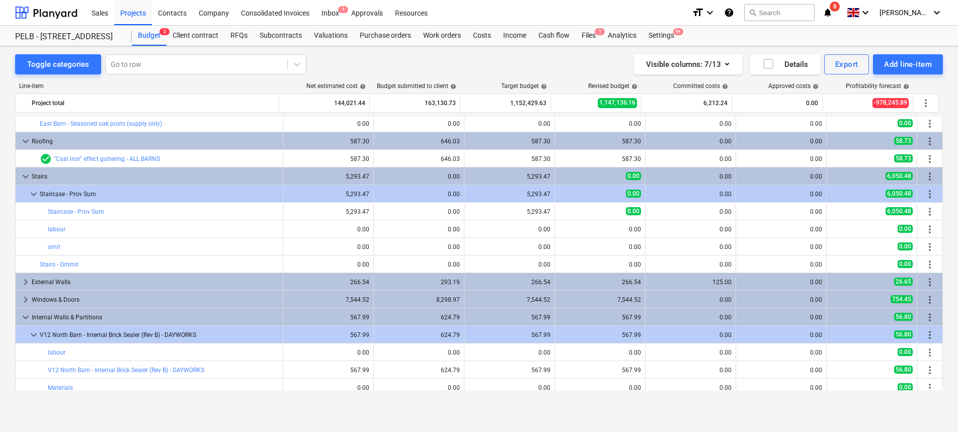
scroll to position [90, 0]
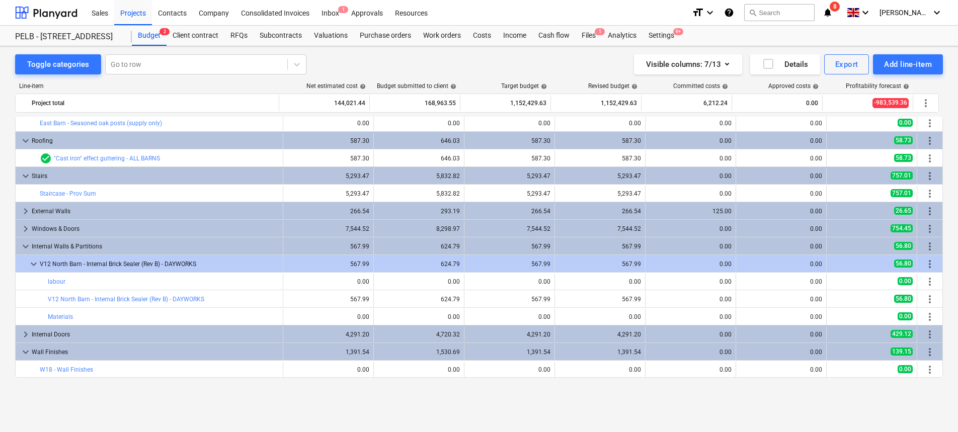
scroll to position [29, 0]
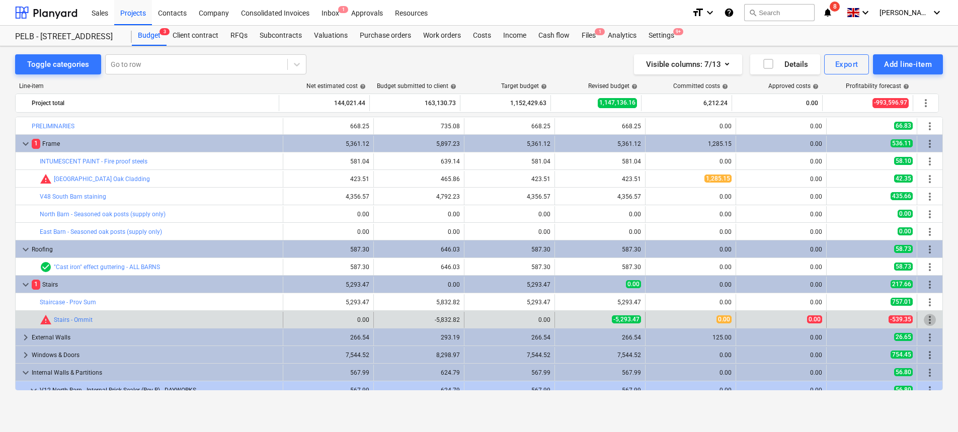
click at [924, 319] on span "more_vert" at bounding box center [930, 320] width 12 height 12
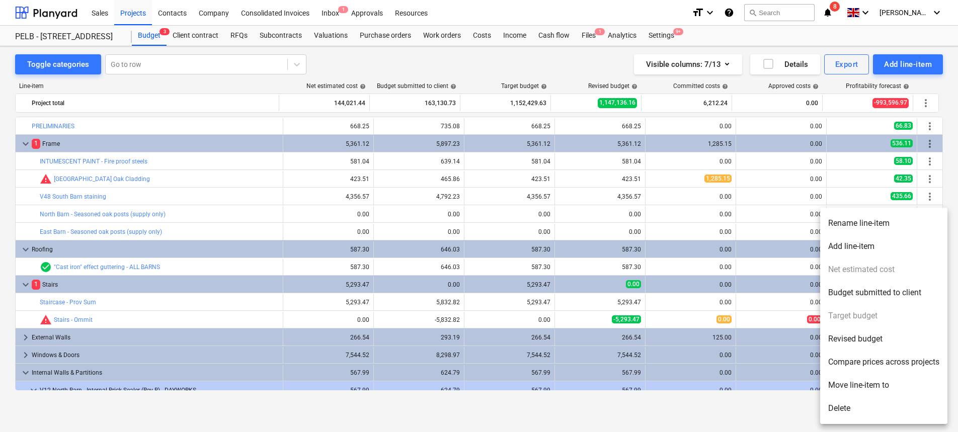
click at [897, 405] on li "Delete" at bounding box center [883, 408] width 127 height 23
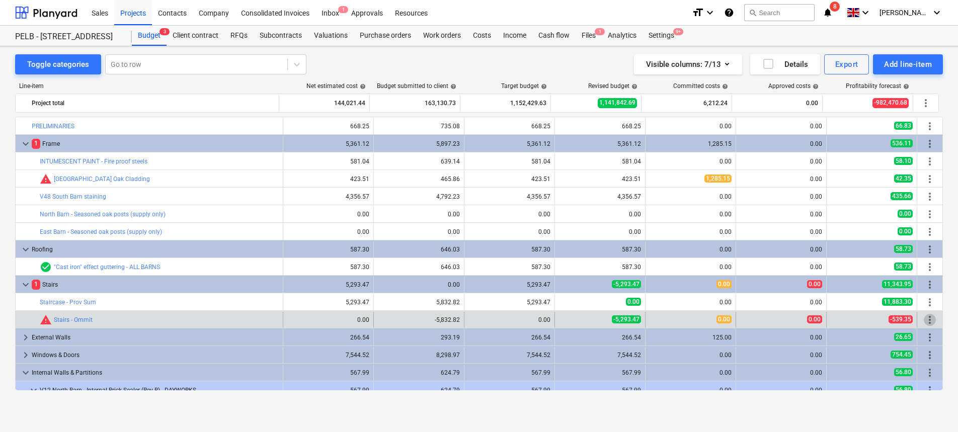
click at [927, 322] on span "more_vert" at bounding box center [930, 320] width 12 height 12
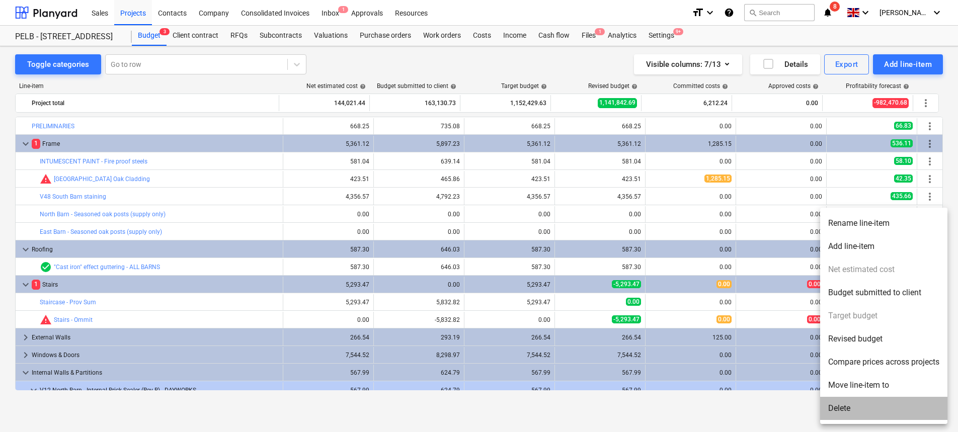
click at [862, 411] on li "Delete" at bounding box center [883, 408] width 127 height 23
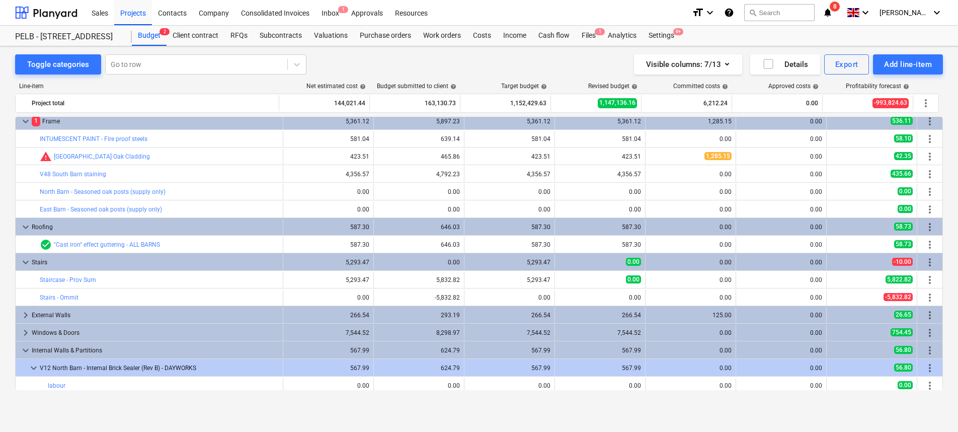
scroll to position [25, 0]
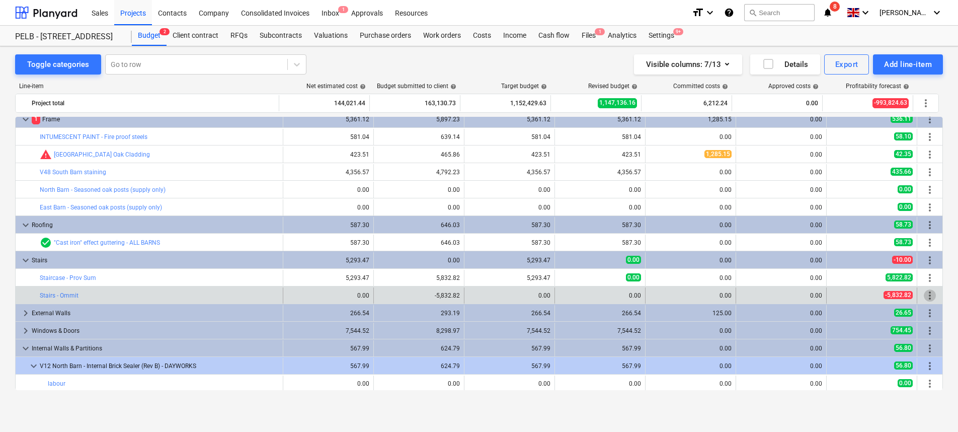
click at [927, 295] on span "more_vert" at bounding box center [930, 295] width 12 height 12
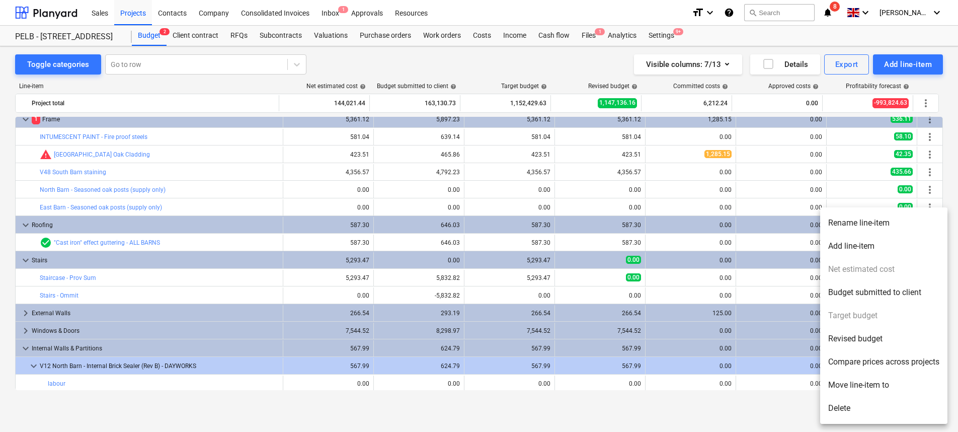
click at [874, 405] on li "Delete" at bounding box center [883, 408] width 127 height 23
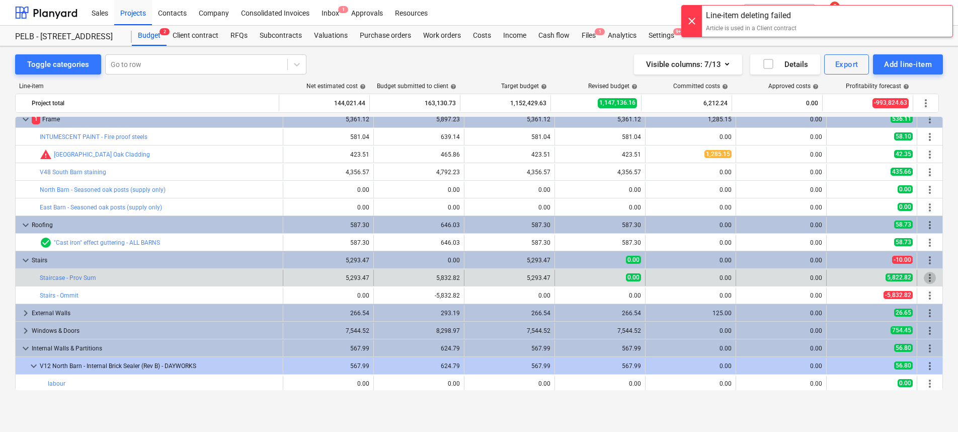
click at [924, 276] on span "more_vert" at bounding box center [930, 278] width 12 height 12
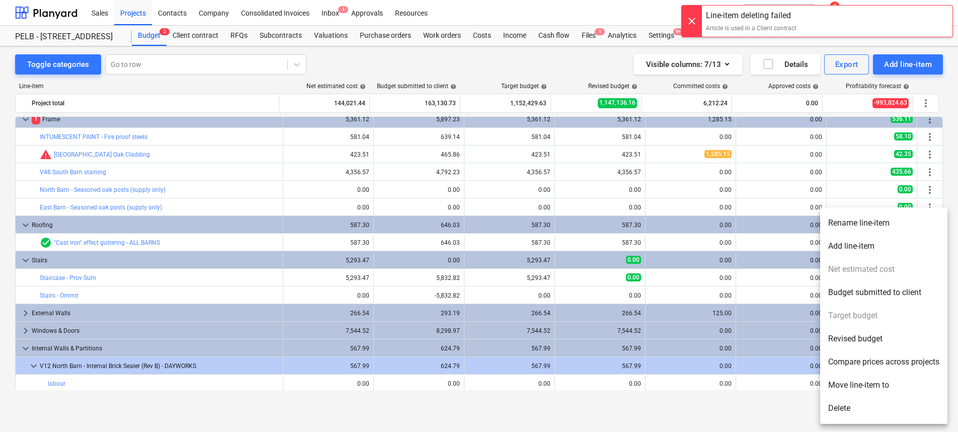
click at [773, 275] on div at bounding box center [479, 216] width 958 height 432
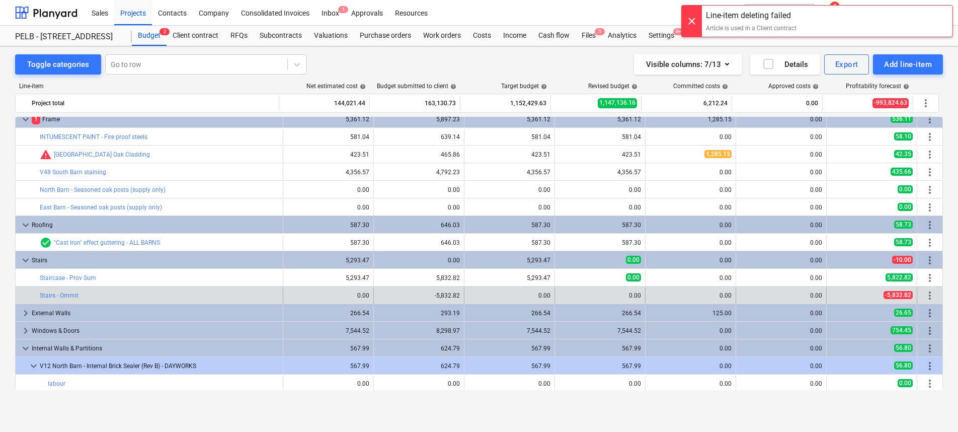
click at [928, 297] on span "more_vert" at bounding box center [930, 295] width 12 height 12
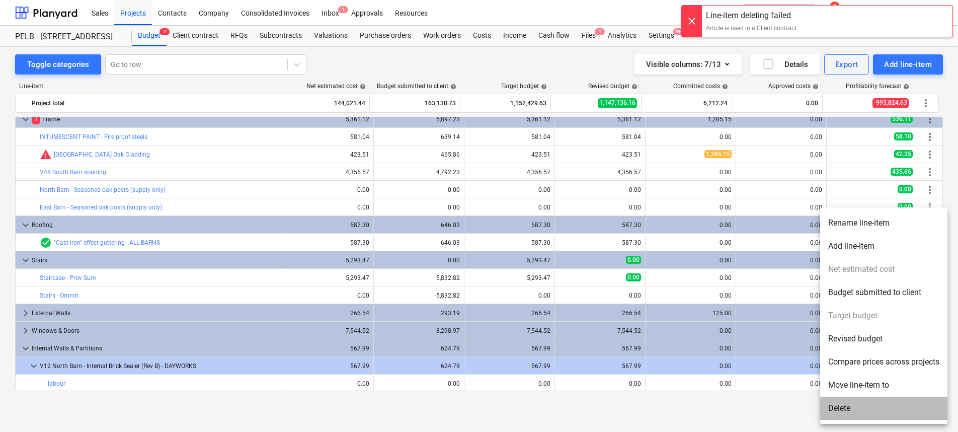
click at [868, 410] on li "Delete" at bounding box center [883, 408] width 127 height 23
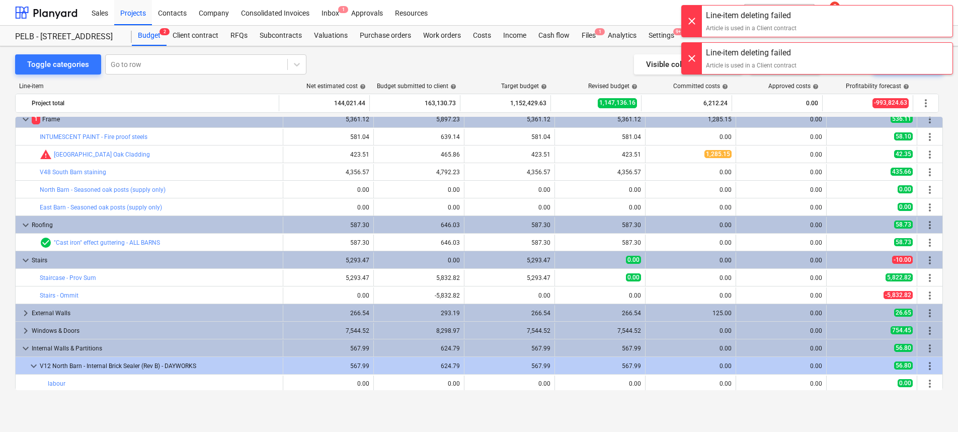
click at [692, 15] on div at bounding box center [692, 21] width 20 height 31
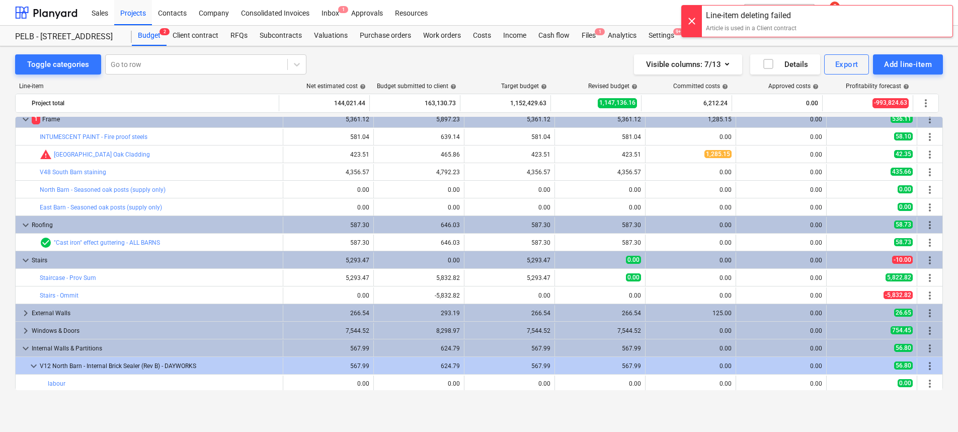
click at [691, 21] on div at bounding box center [692, 21] width 20 height 31
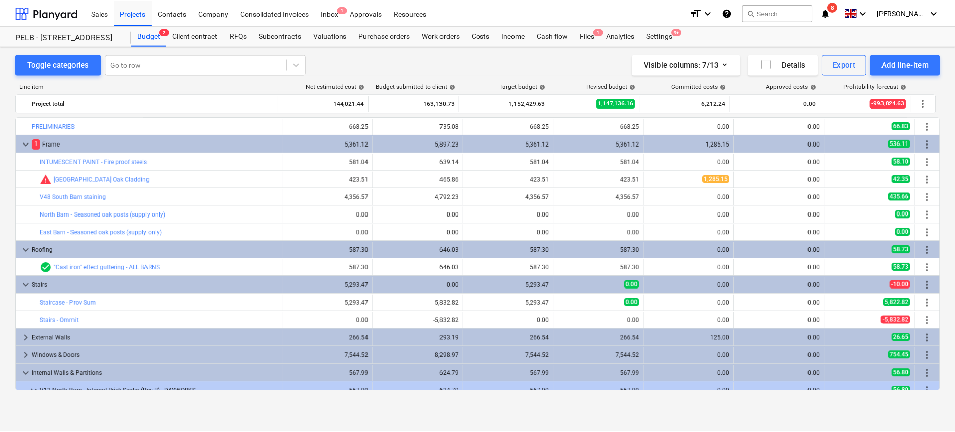
scroll to position [13, 0]
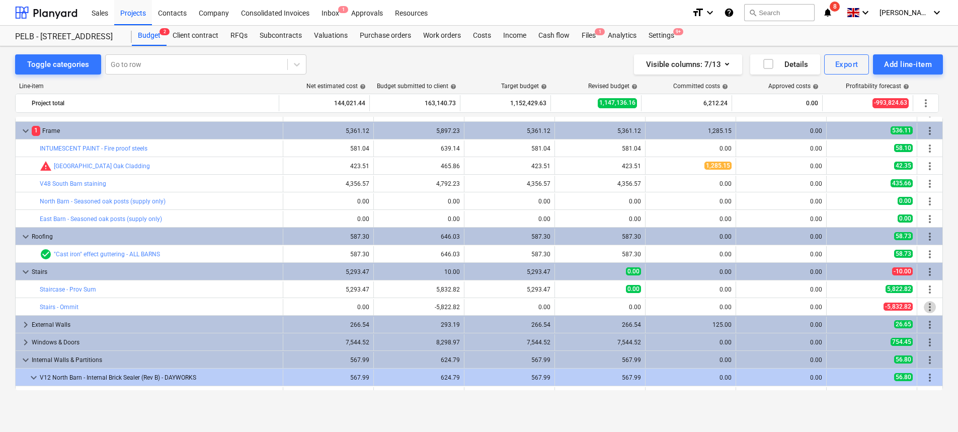
click at [928, 306] on span "more_vert" at bounding box center [930, 307] width 12 height 12
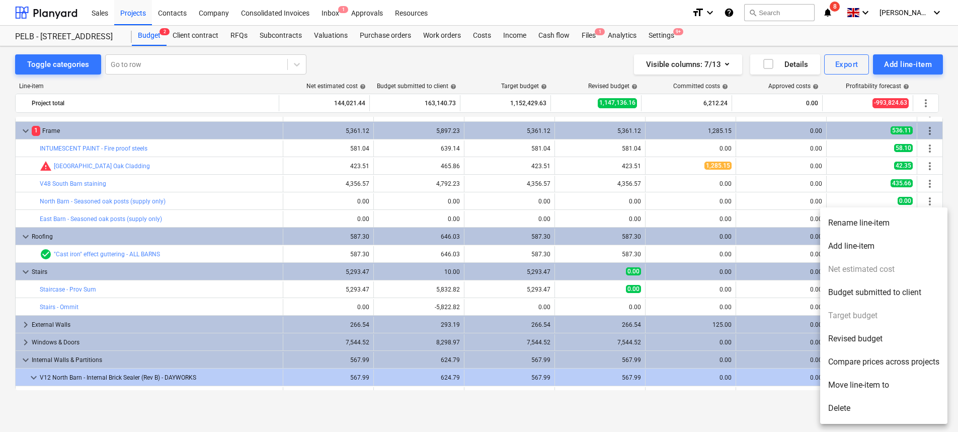
click at [889, 408] on li "Delete" at bounding box center [883, 408] width 127 height 23
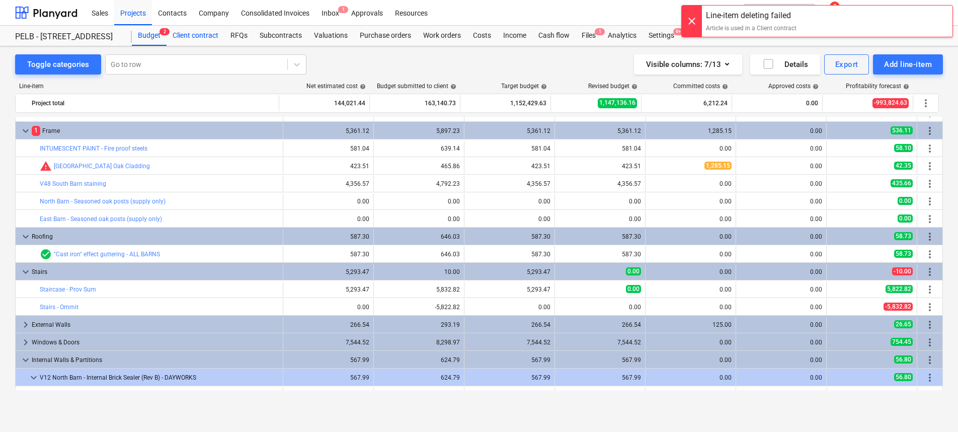
click at [185, 38] on div "Client contract" at bounding box center [196, 36] width 58 height 20
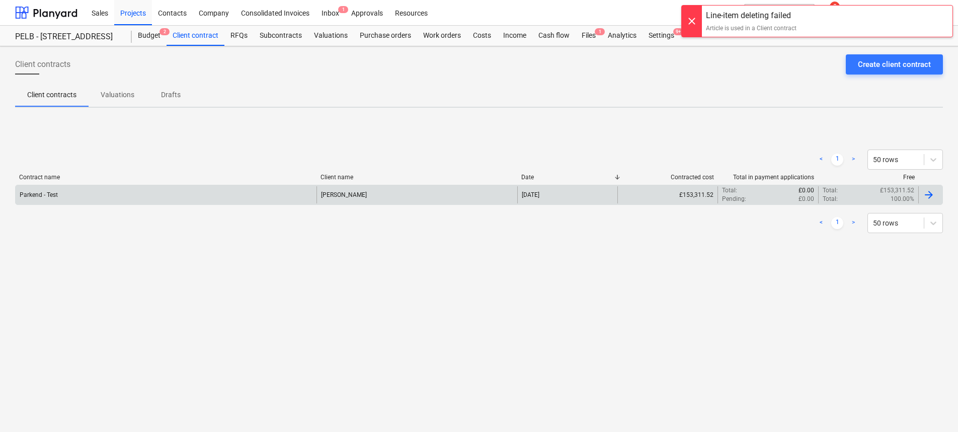
click at [235, 192] on div "Parkend - Test" at bounding box center [166, 194] width 301 height 17
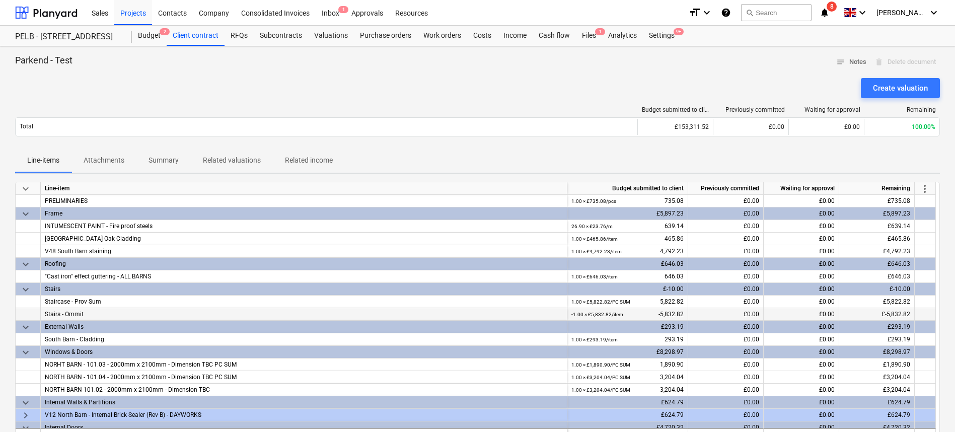
click at [930, 315] on div at bounding box center [925, 314] width 21 height 13
click at [243, 81] on div "Create valuation" at bounding box center [477, 88] width 925 height 20
click at [155, 36] on div "Budget 2" at bounding box center [149, 36] width 35 height 20
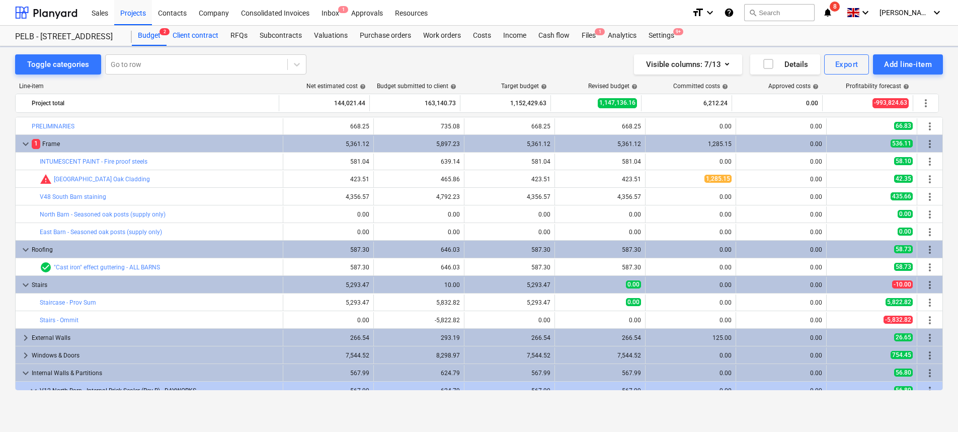
click at [198, 36] on div "Client contract" at bounding box center [196, 36] width 58 height 20
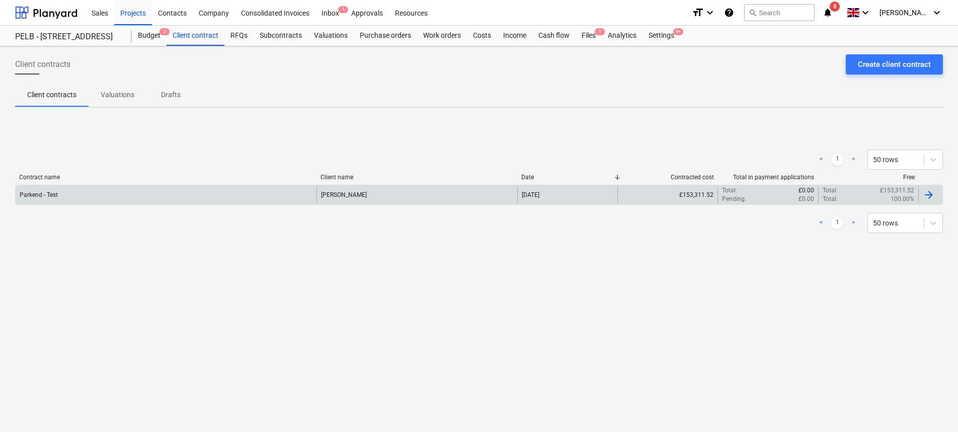
click at [934, 192] on div at bounding box center [929, 195] width 12 height 12
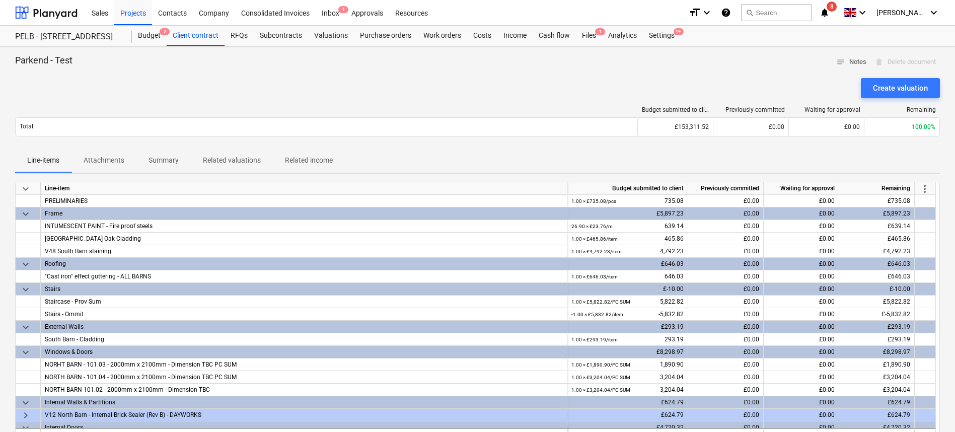
click at [116, 155] on p "Attachments" at bounding box center [104, 160] width 41 height 11
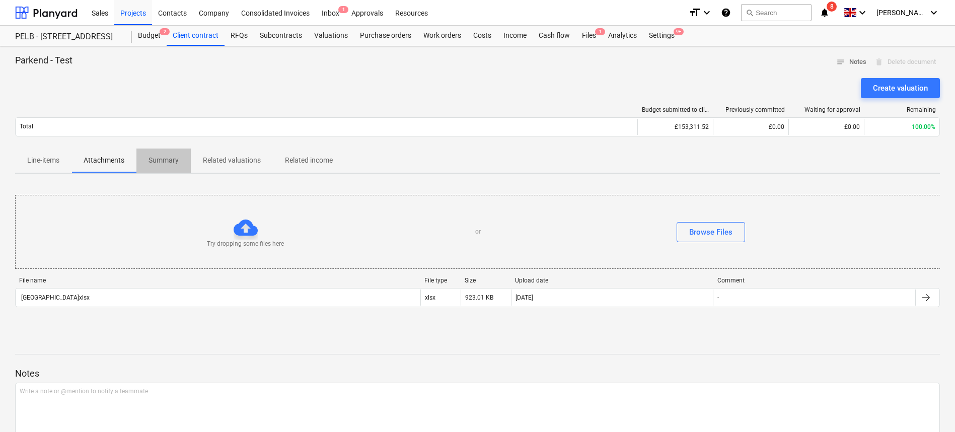
click at [174, 160] on p "Summary" at bounding box center [163, 160] width 30 height 11
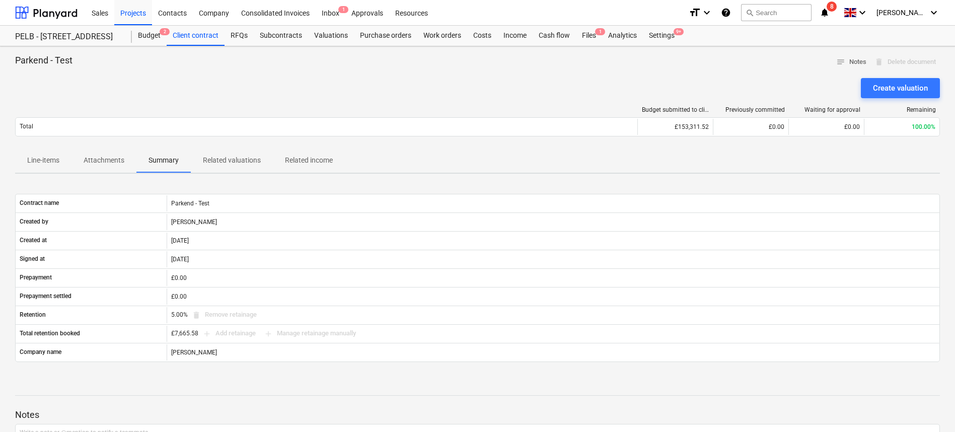
drag, startPoint x: 220, startPoint y: 160, endPoint x: 238, endPoint y: 160, distance: 18.1
click at [220, 160] on p "Related valuations" at bounding box center [232, 160] width 58 height 11
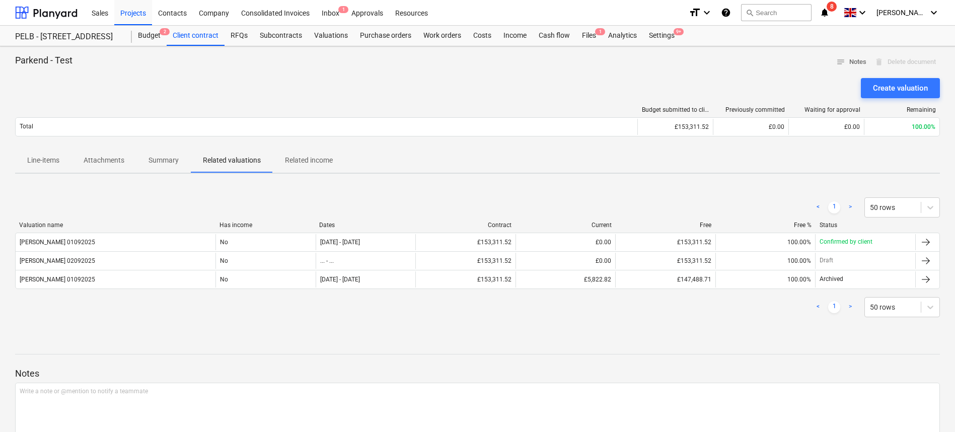
click at [319, 165] on p "Related income" at bounding box center [309, 160] width 48 height 11
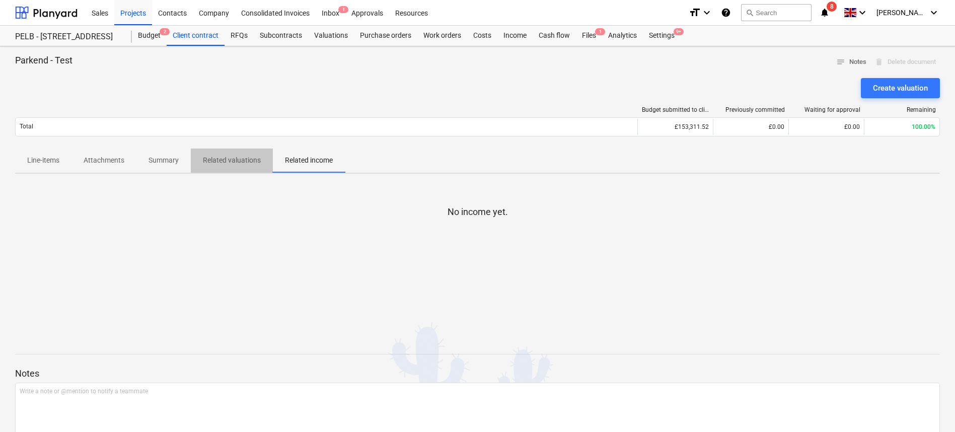
click at [271, 167] on span "Related valuations" at bounding box center [232, 160] width 82 height 17
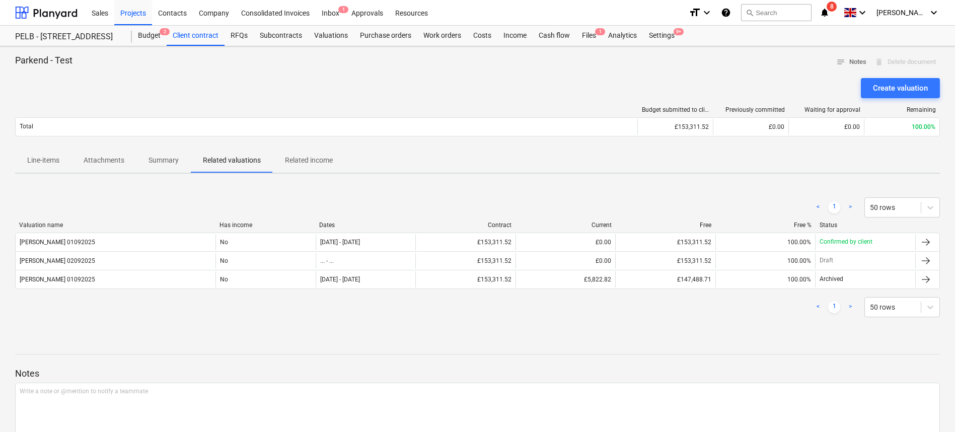
click at [139, 160] on span "Summary" at bounding box center [163, 160] width 54 height 17
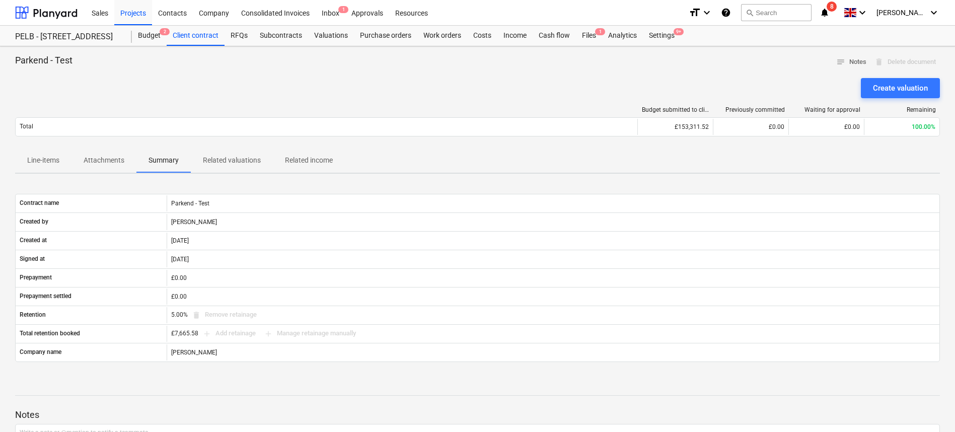
click at [108, 158] on p "Attachments" at bounding box center [104, 160] width 41 height 11
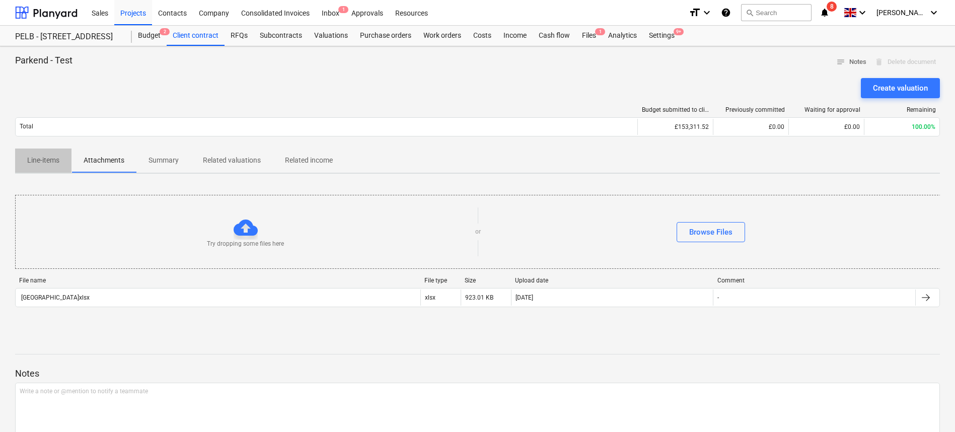
click at [64, 154] on span "Line-items" at bounding box center [43, 160] width 56 height 17
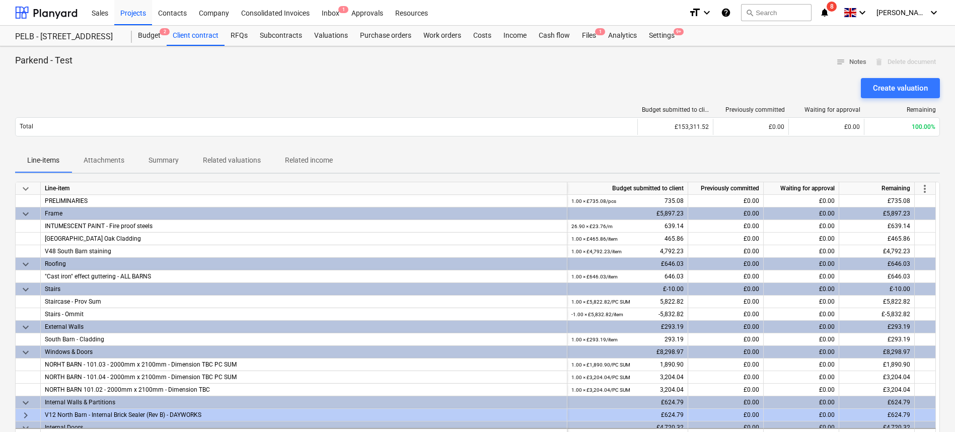
click at [927, 188] on span "more_vert" at bounding box center [925, 189] width 12 height 12
click at [738, 161] on div at bounding box center [479, 216] width 958 height 432
click at [925, 185] on span "more_vert" at bounding box center [925, 189] width 12 height 12
click at [923, 182] on li "Amend line items" at bounding box center [911, 188] width 78 height 23
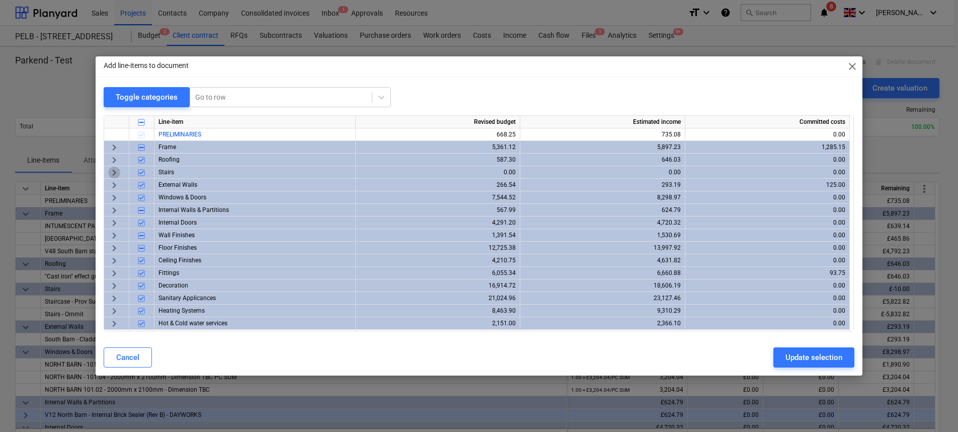
click at [113, 171] on span "keyboard_arrow_right" at bounding box center [114, 173] width 12 height 12
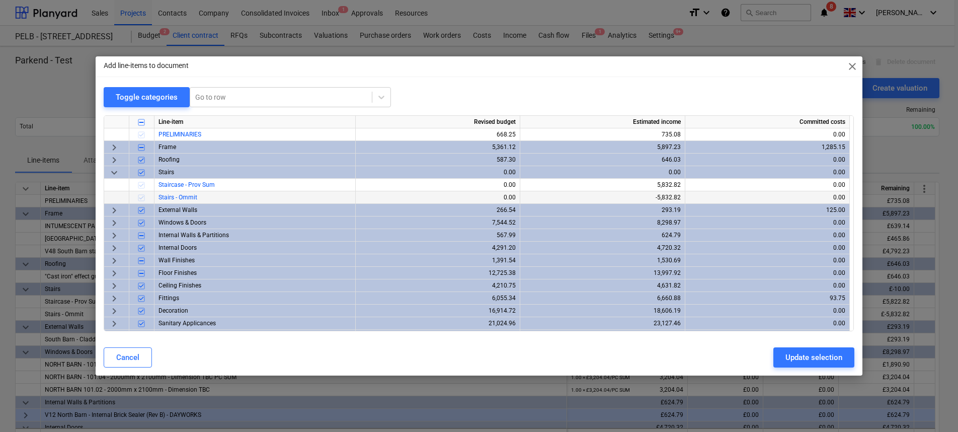
click at [144, 197] on div at bounding box center [141, 197] width 25 height 13
click at [141, 198] on div at bounding box center [141, 197] width 25 height 13
click at [216, 197] on div "Stairs - Ommit" at bounding box center [255, 197] width 201 height 13
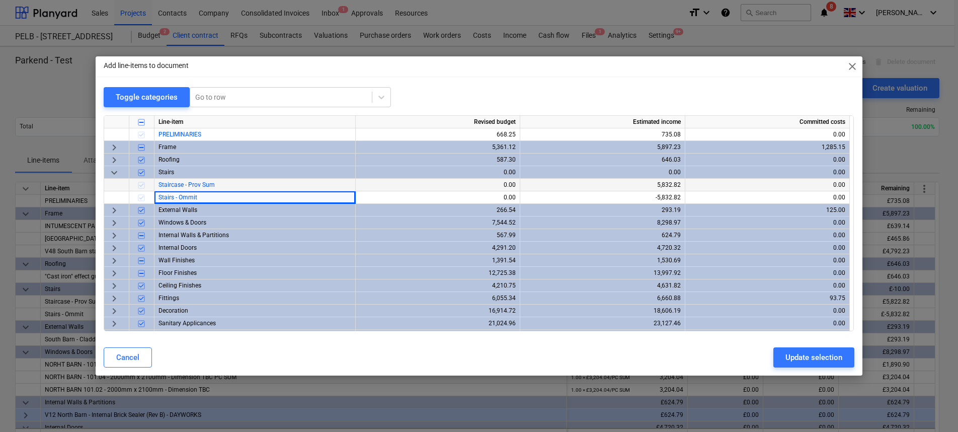
click at [655, 186] on div "5,832.82" at bounding box center [602, 185] width 157 height 13
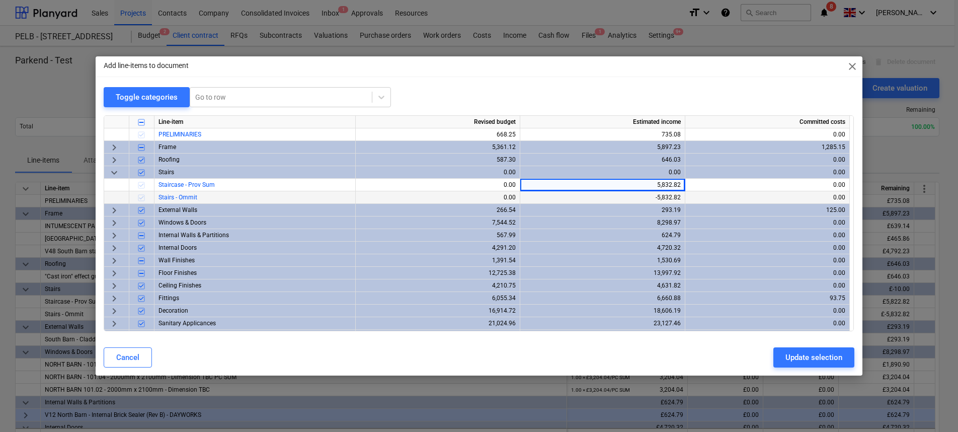
click at [656, 196] on div "-5,832.82" at bounding box center [602, 197] width 157 height 13
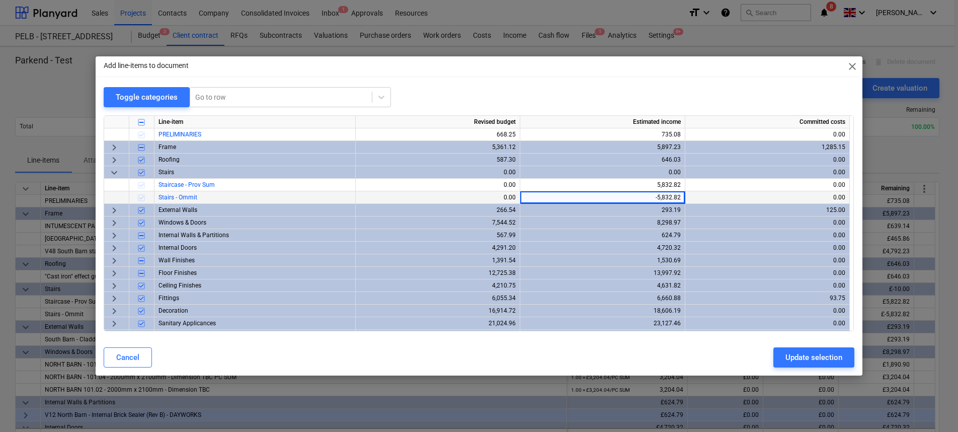
click at [643, 201] on div "-5,832.82" at bounding box center [602, 197] width 157 height 13
drag, startPoint x: 658, startPoint y: 197, endPoint x: 710, endPoint y: 196, distance: 51.9
click at [0, 0] on div "Stairs - Ommit 0.00 -5,832.82 0.00" at bounding box center [0, 0] width 0 height 0
click at [694, 86] on div "Add line-items to document close Toggle categories Go to row Line-item Revised …" at bounding box center [479, 216] width 767 height 320
click at [857, 72] on div "Add line-items to document close" at bounding box center [479, 66] width 767 height 20
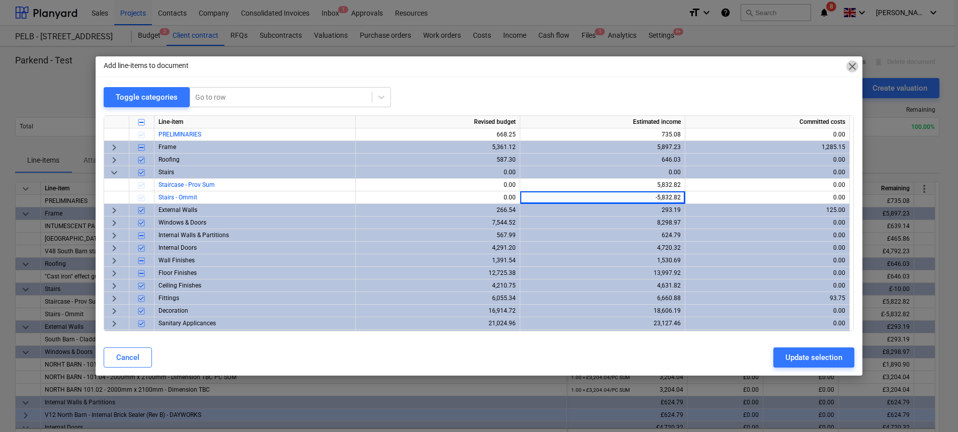
click at [854, 69] on span "close" at bounding box center [853, 66] width 12 height 12
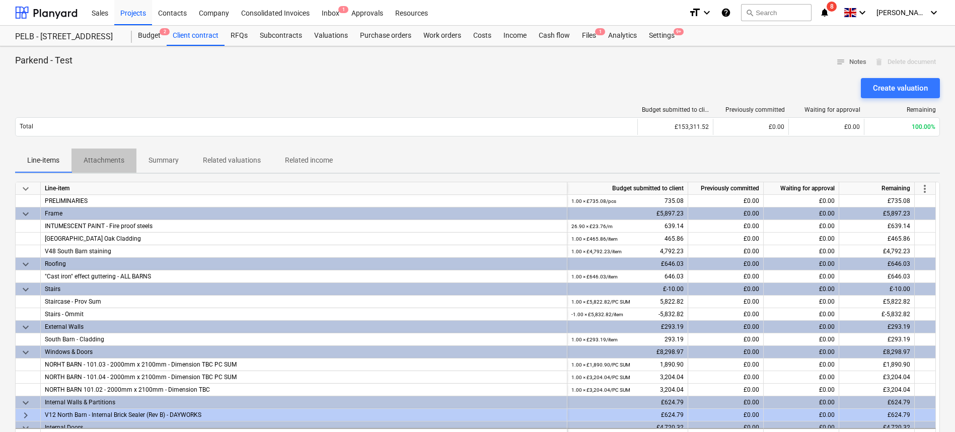
click at [105, 164] on p "Attachments" at bounding box center [104, 160] width 41 height 11
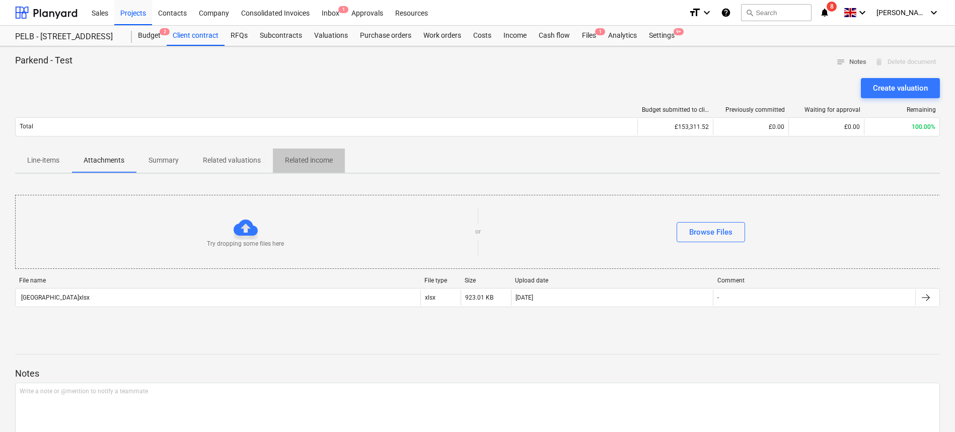
click at [303, 158] on p "Related income" at bounding box center [309, 160] width 48 height 11
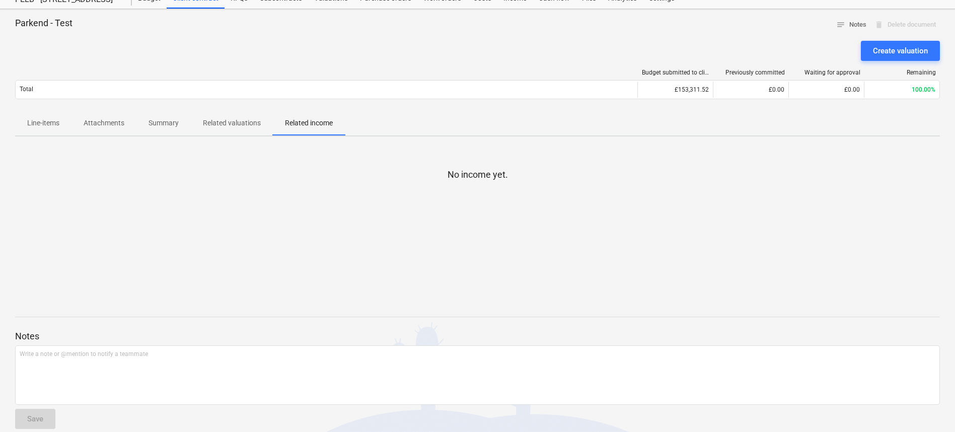
scroll to position [50, 0]
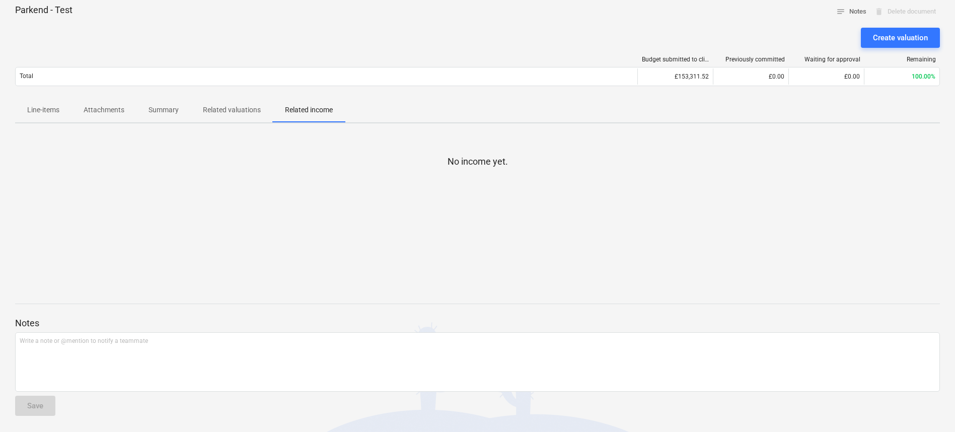
click at [226, 116] on span "Related valuations" at bounding box center [232, 110] width 82 height 17
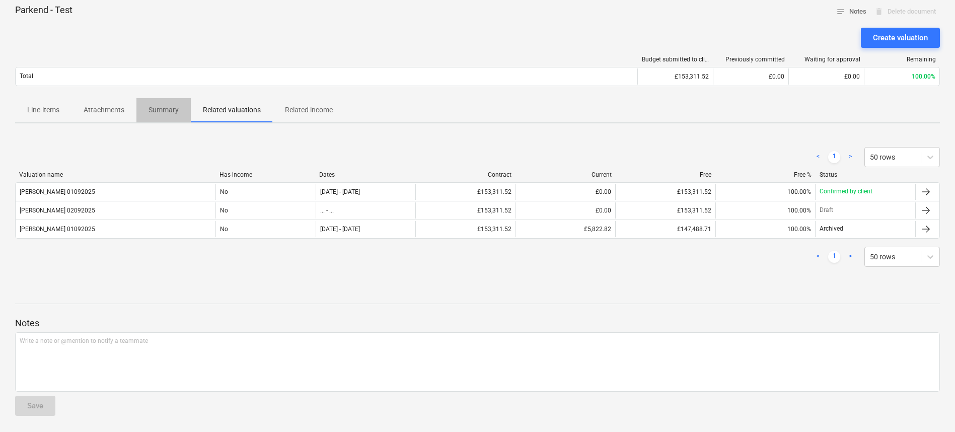
click at [151, 107] on p "Summary" at bounding box center [163, 110] width 30 height 11
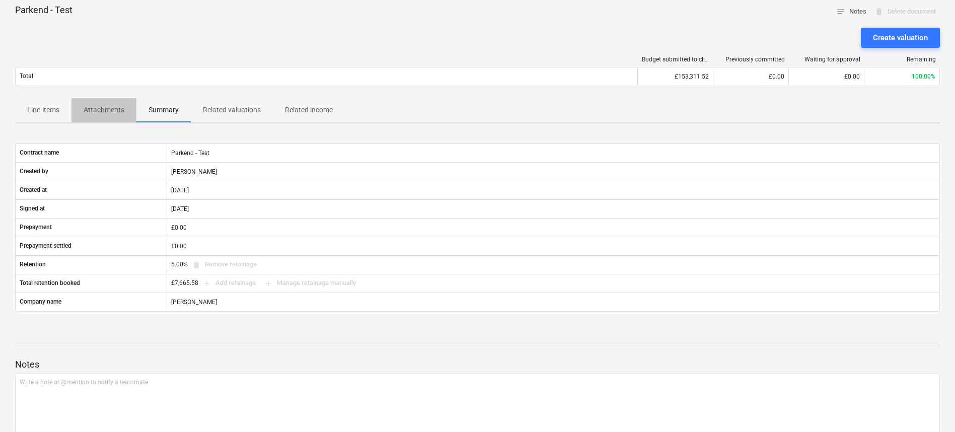
click at [116, 108] on p "Attachments" at bounding box center [104, 110] width 41 height 11
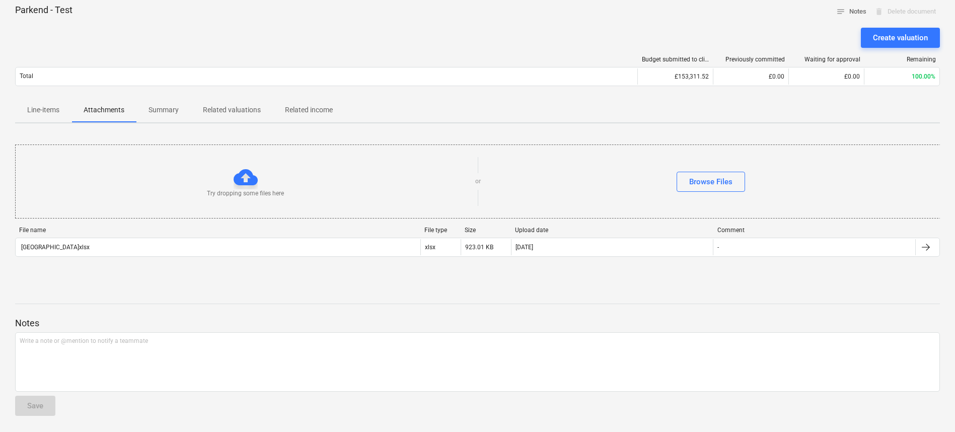
click at [43, 108] on p "Line-items" at bounding box center [43, 110] width 32 height 11
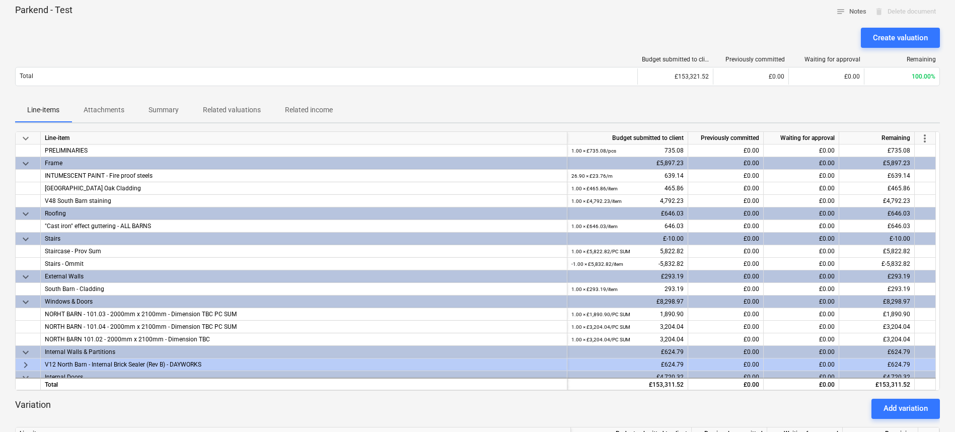
click at [920, 140] on span "more_vert" at bounding box center [925, 138] width 12 height 12
click at [919, 141] on li "Amend line items" at bounding box center [911, 138] width 78 height 23
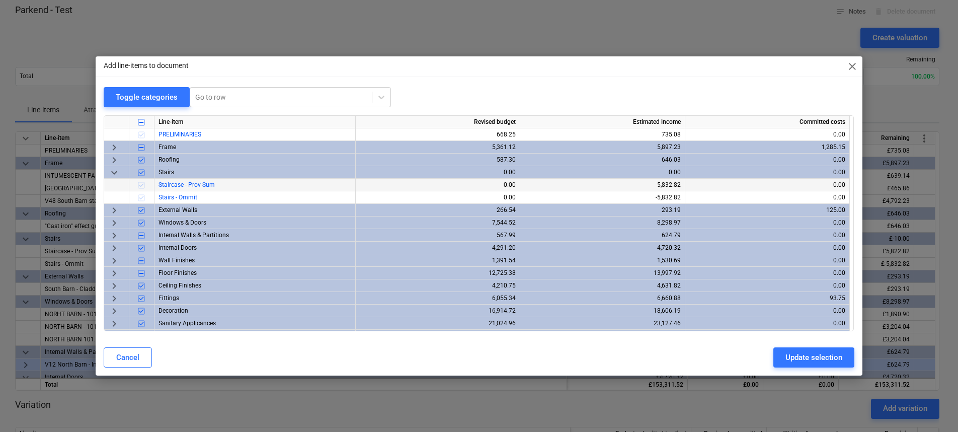
click at [139, 185] on div at bounding box center [141, 185] width 25 height 13
click at [142, 194] on div at bounding box center [141, 197] width 25 height 13
click at [201, 198] on div "Stairs - Ommit" at bounding box center [255, 197] width 201 height 13
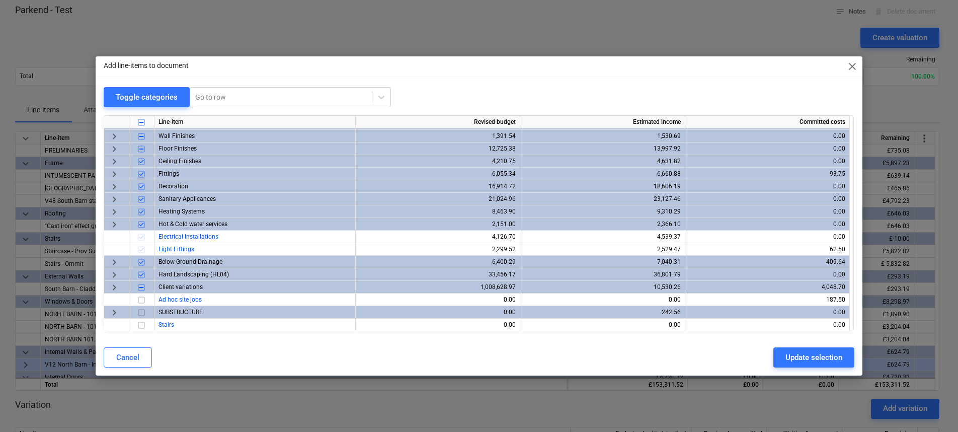
scroll to position [125, 0]
click at [142, 221] on input "checkbox" at bounding box center [141, 224] width 12 height 12
click at [141, 214] on input "checkbox" at bounding box center [141, 211] width 12 height 12
click at [737, 72] on div "Add line-items to document close" at bounding box center [479, 66] width 767 height 20
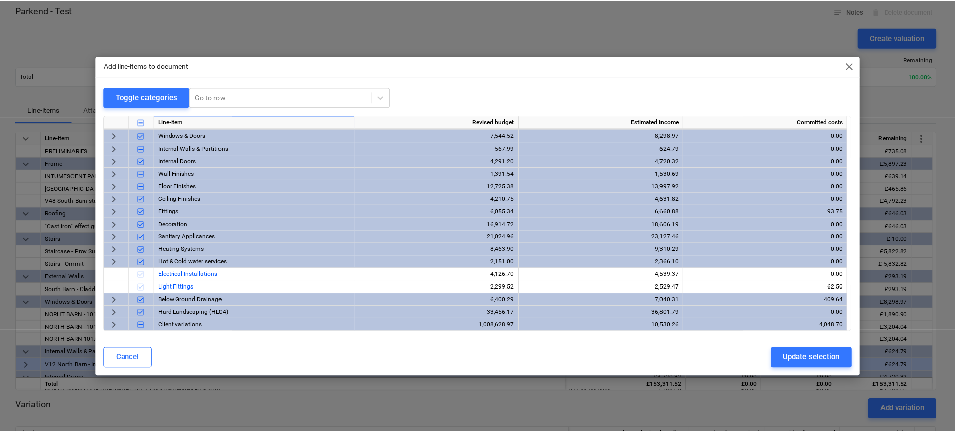
scroll to position [0, 0]
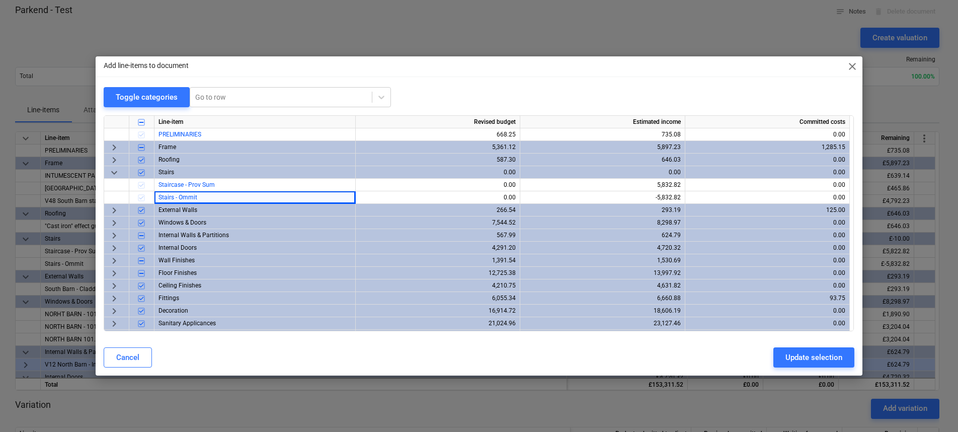
click at [850, 68] on span "close" at bounding box center [853, 66] width 12 height 12
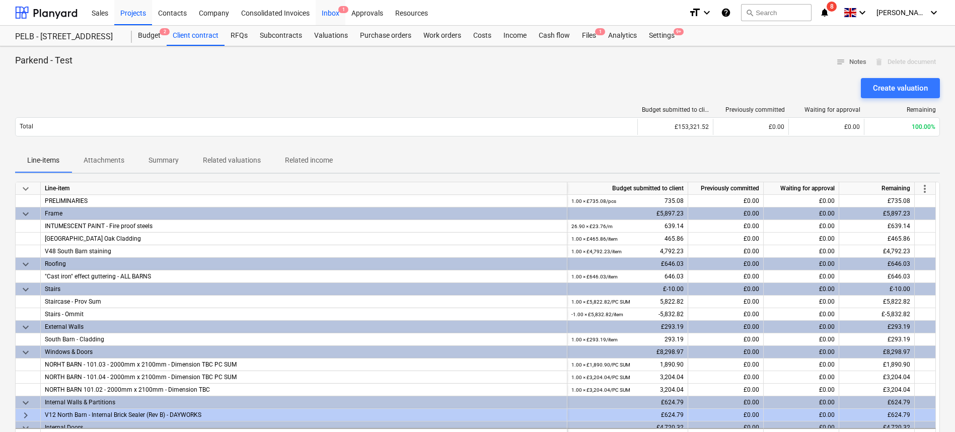
click at [344, 12] on span "1" at bounding box center [343, 9] width 10 height 7
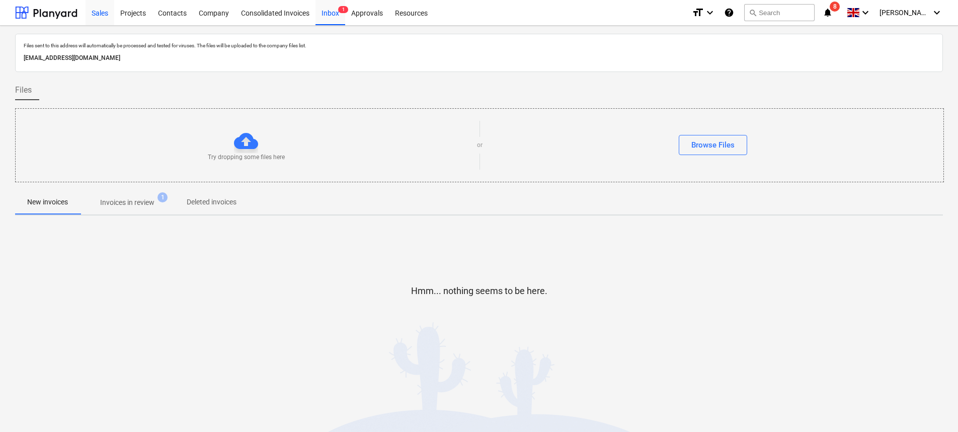
click at [95, 12] on div "Sales" at bounding box center [100, 12] width 29 height 26
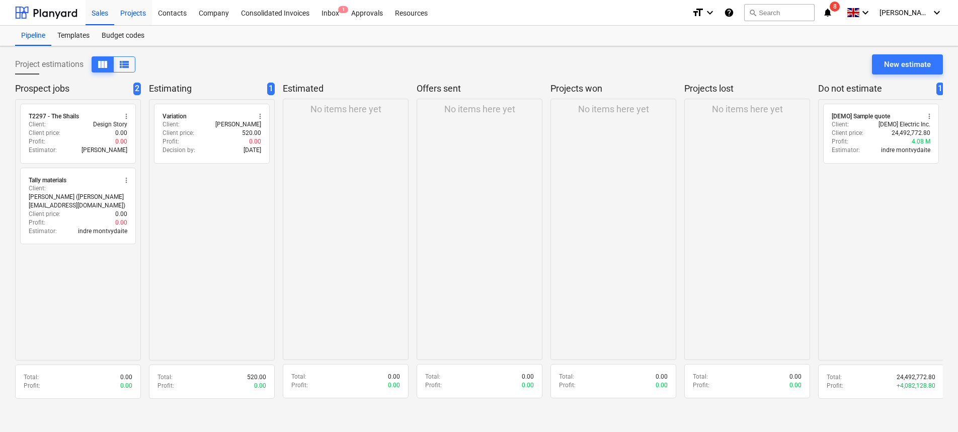
click at [147, 9] on div "Projects" at bounding box center [133, 12] width 38 height 26
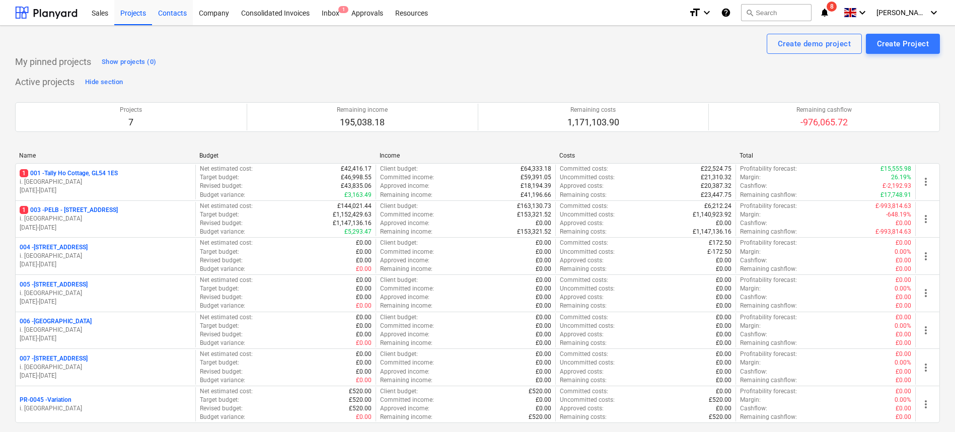
click at [160, 17] on div "Contacts" at bounding box center [172, 12] width 41 height 26
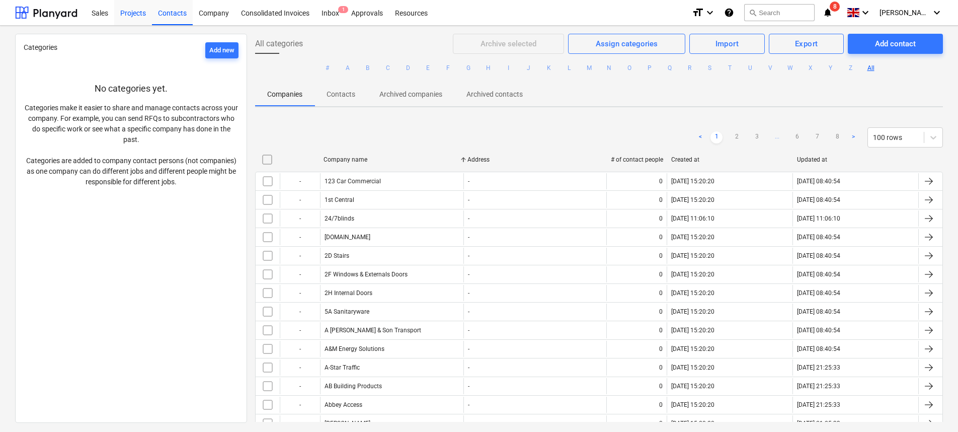
click at [128, 16] on div "Projects" at bounding box center [133, 12] width 38 height 26
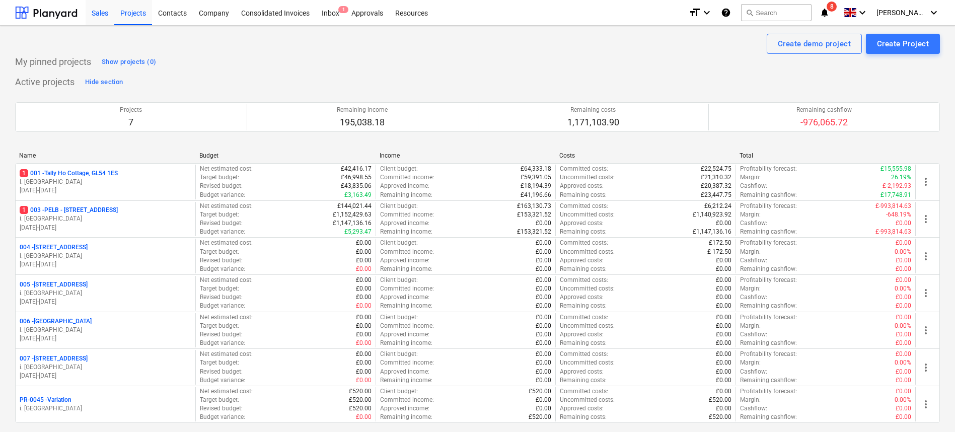
click at [96, 17] on div "Sales" at bounding box center [100, 12] width 29 height 26
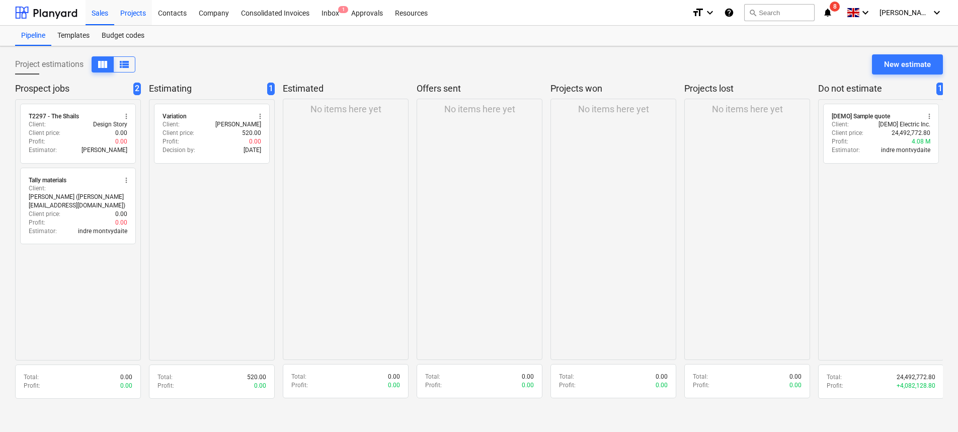
click at [142, 14] on div "Projects" at bounding box center [133, 12] width 38 height 26
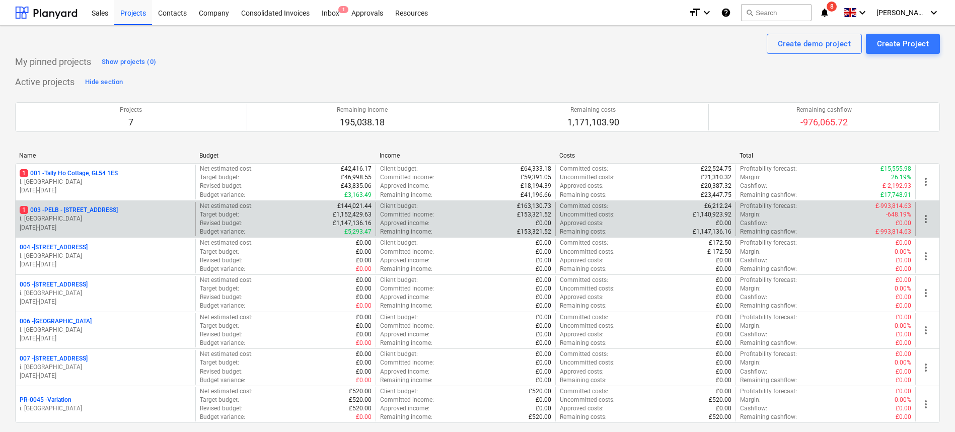
click at [112, 208] on p "1 003 - PELB - Castle lane, Moreton Valence, GL2 7NE" at bounding box center [69, 210] width 98 height 9
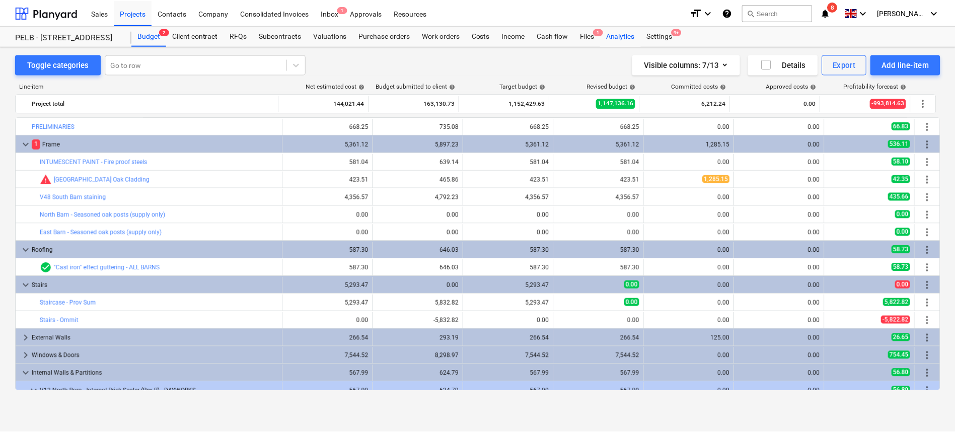
scroll to position [13, 0]
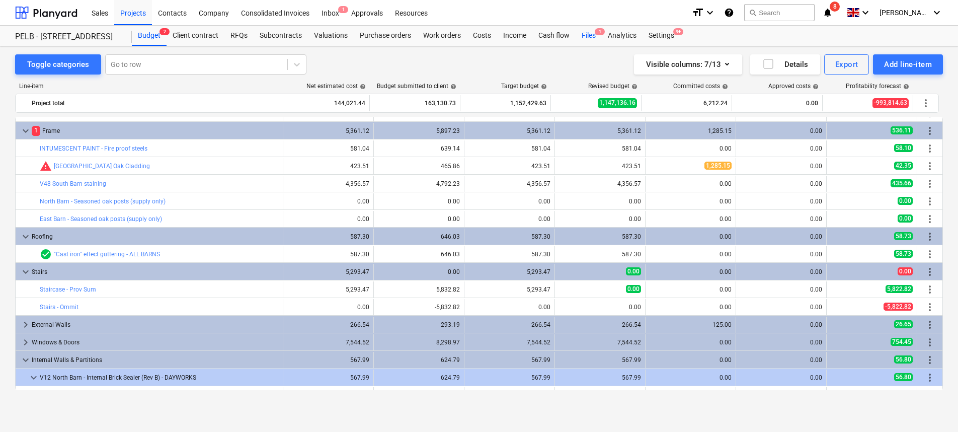
click at [583, 33] on div "Files 1" at bounding box center [589, 36] width 26 height 20
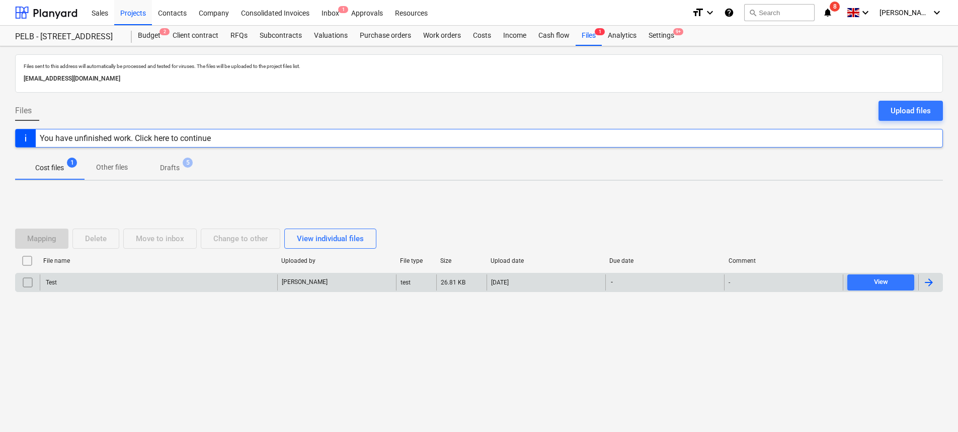
click at [182, 281] on div "Test" at bounding box center [159, 282] width 238 height 16
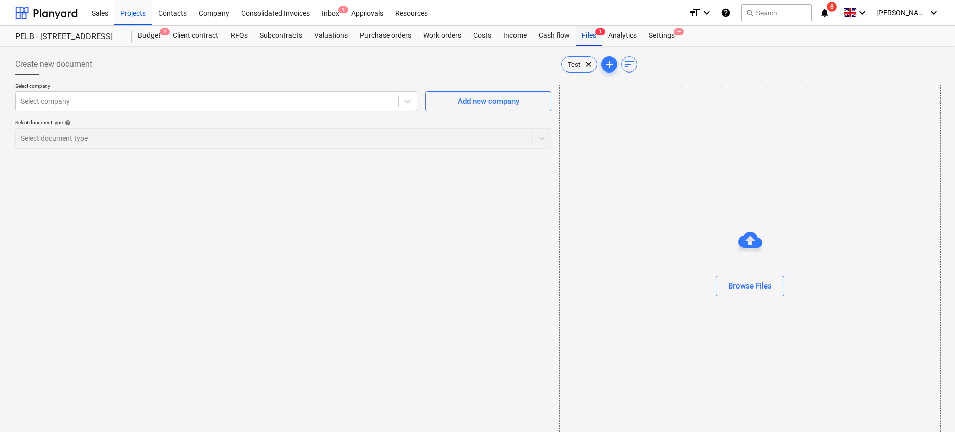
click at [596, 40] on div "Files 1" at bounding box center [589, 36] width 26 height 20
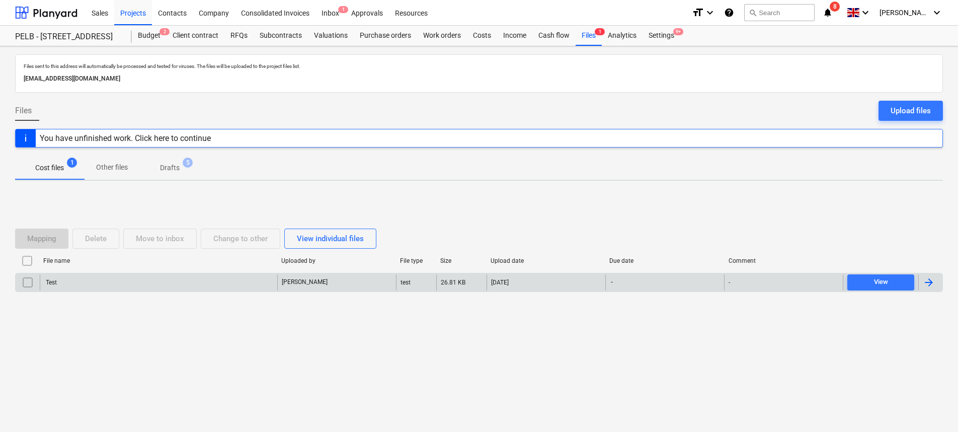
click at [915, 277] on div "View" at bounding box center [880, 282] width 75 height 16
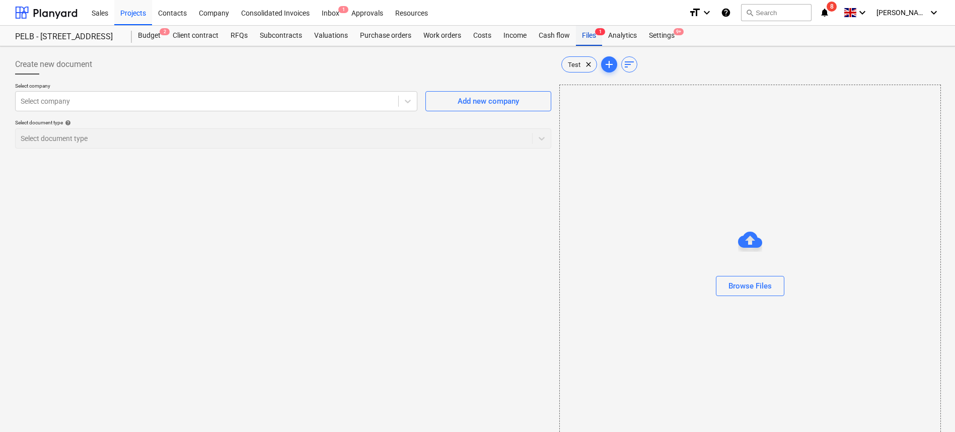
click at [599, 32] on span "1" at bounding box center [600, 31] width 10 height 7
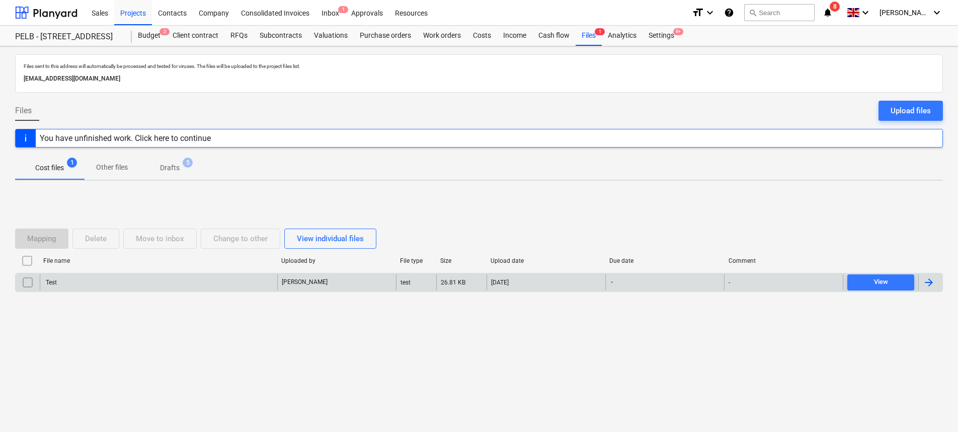
click at [28, 285] on input "checkbox" at bounding box center [28, 282] width 16 height 16
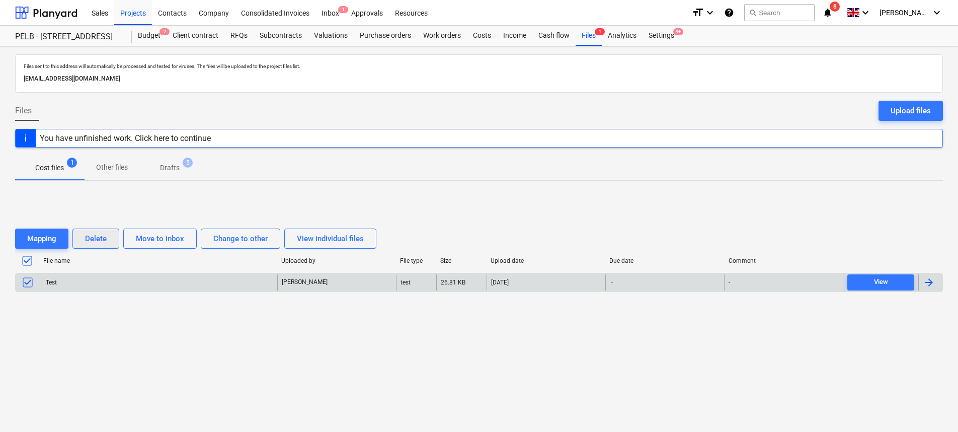
click at [90, 233] on div "Delete" at bounding box center [96, 238] width 22 height 13
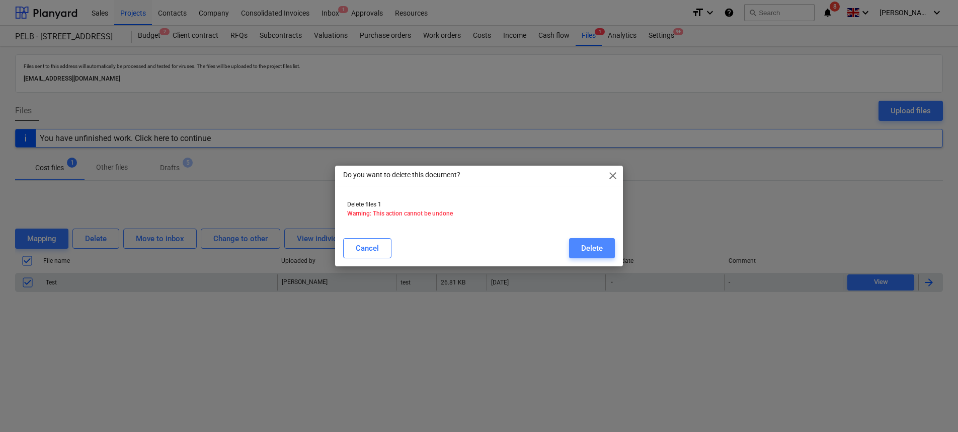
click at [585, 244] on div "Delete" at bounding box center [592, 248] width 22 height 13
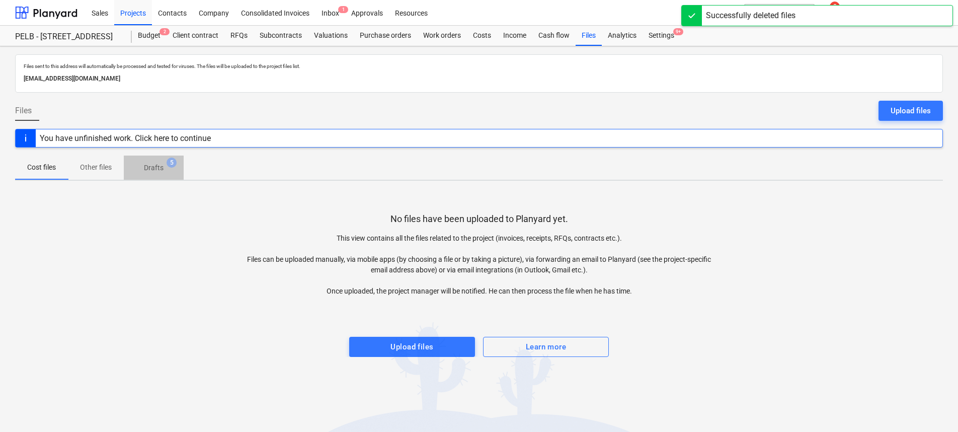
click at [137, 165] on span "Drafts 5" at bounding box center [154, 168] width 36 height 11
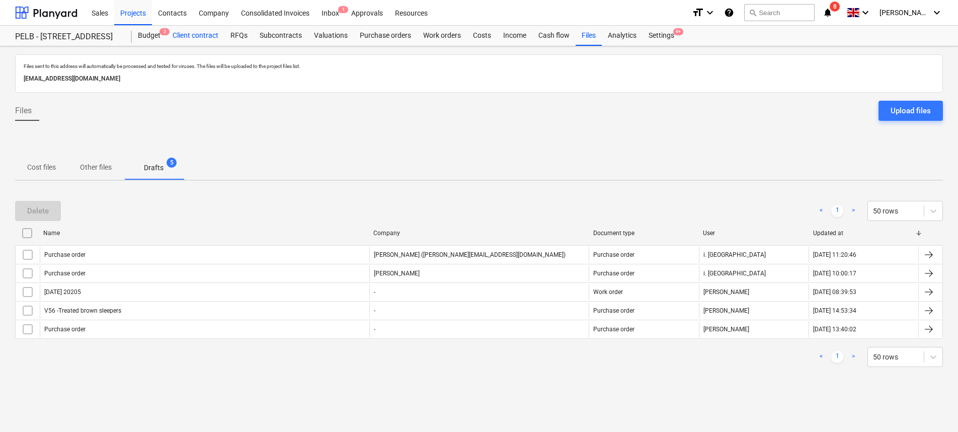
click at [183, 35] on div "Client contract" at bounding box center [196, 36] width 58 height 20
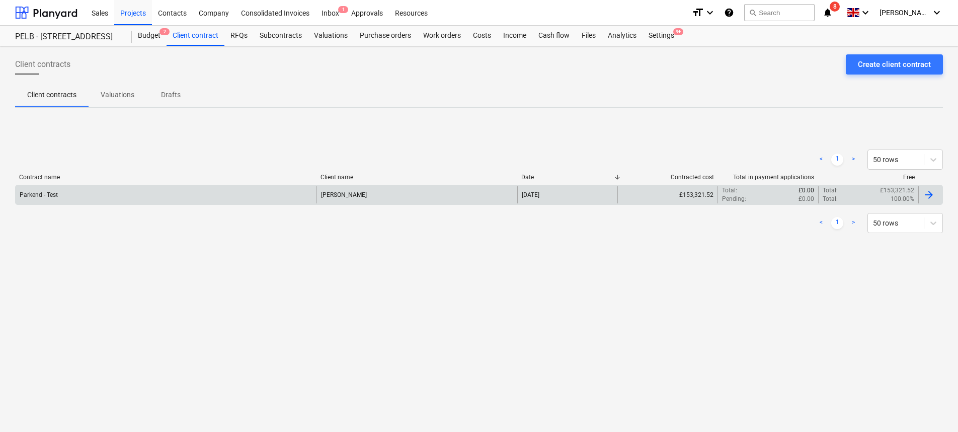
click at [126, 193] on div "Parkend - Test" at bounding box center [166, 194] width 301 height 17
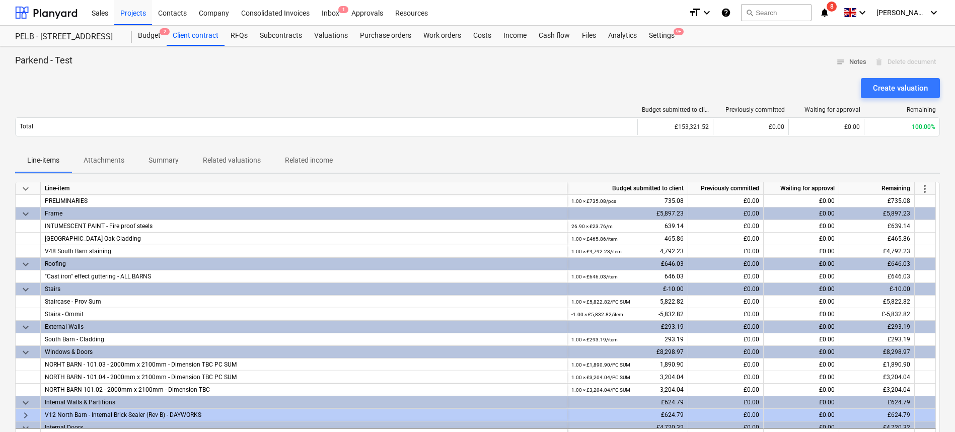
click at [928, 191] on span "more_vert" at bounding box center [925, 189] width 12 height 12
click at [928, 191] on li "Amend line items" at bounding box center [911, 188] width 78 height 23
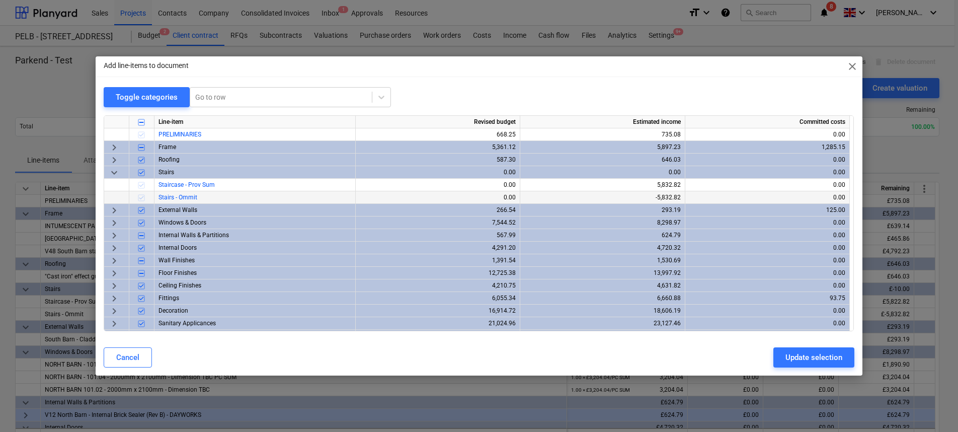
click at [143, 197] on div at bounding box center [141, 197] width 25 height 13
click at [142, 197] on div at bounding box center [141, 197] width 25 height 13
click at [848, 68] on span "close" at bounding box center [853, 66] width 12 height 12
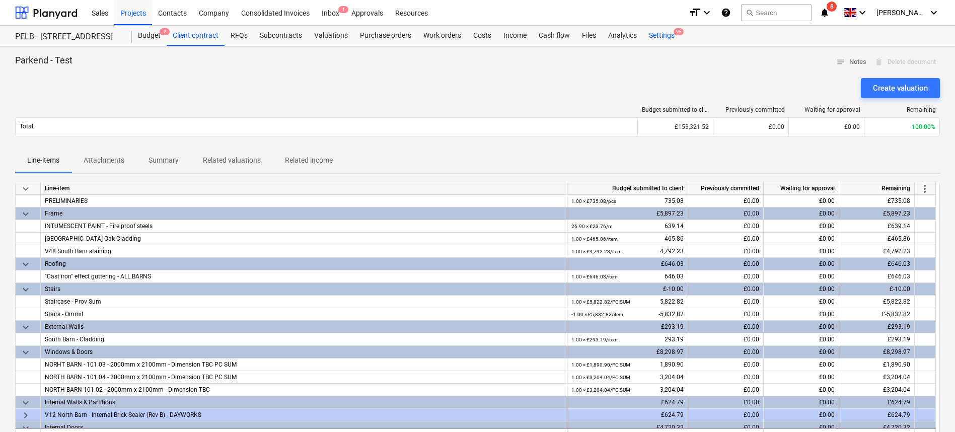
click at [650, 34] on div "Settings 9+" at bounding box center [662, 36] width 38 height 20
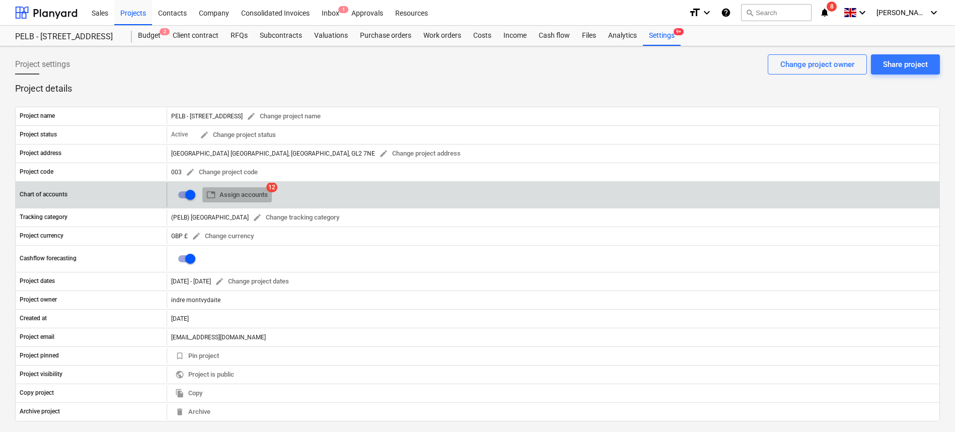
click at [239, 197] on span "table Assign accounts" at bounding box center [236, 195] width 61 height 12
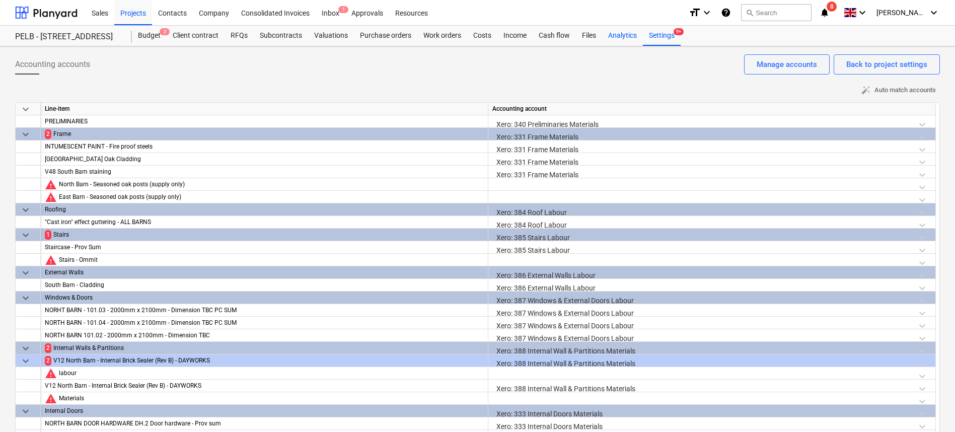
click at [622, 39] on div "Analytics" at bounding box center [622, 36] width 41 height 20
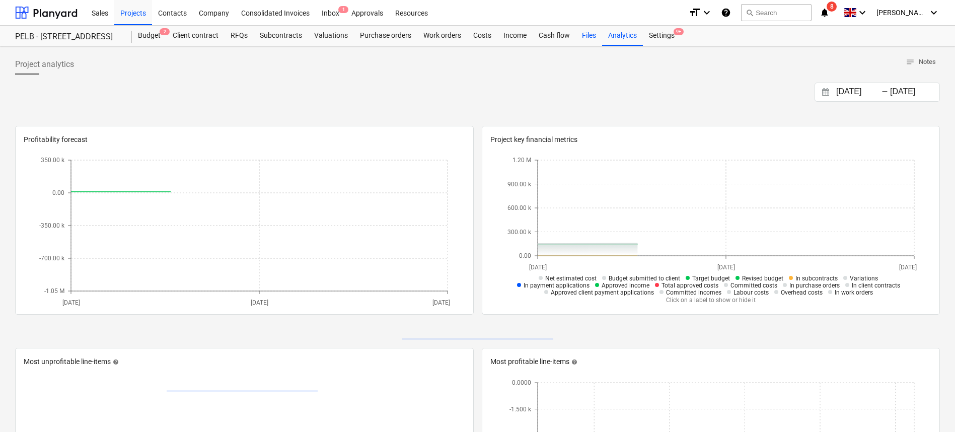
click at [583, 35] on div "Files" at bounding box center [589, 36] width 26 height 20
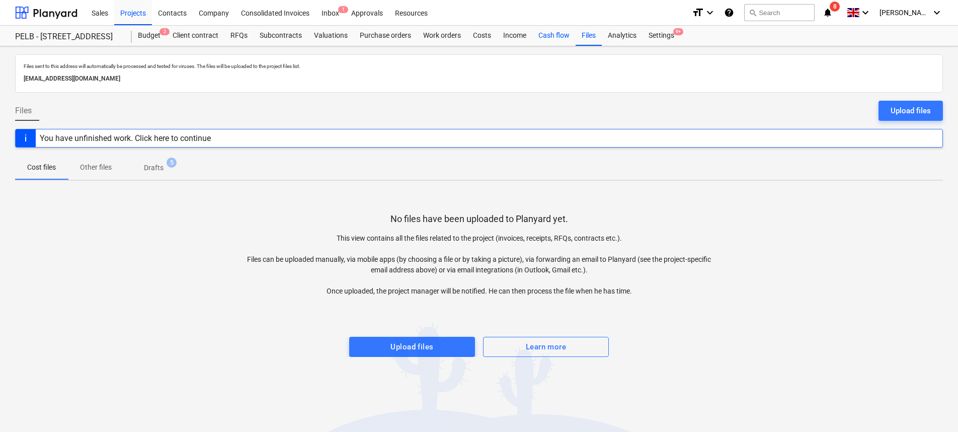
click at [561, 35] on div "Cash flow" at bounding box center [554, 36] width 43 height 20
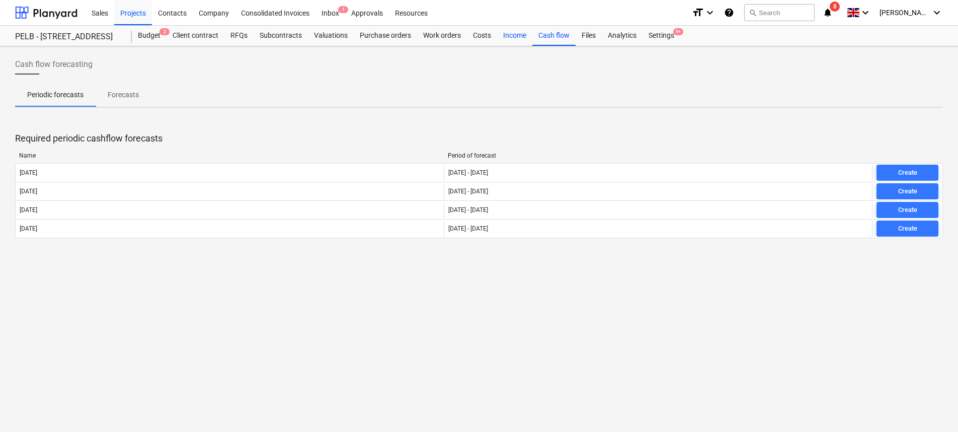
click at [498, 35] on div "Income" at bounding box center [514, 36] width 35 height 20
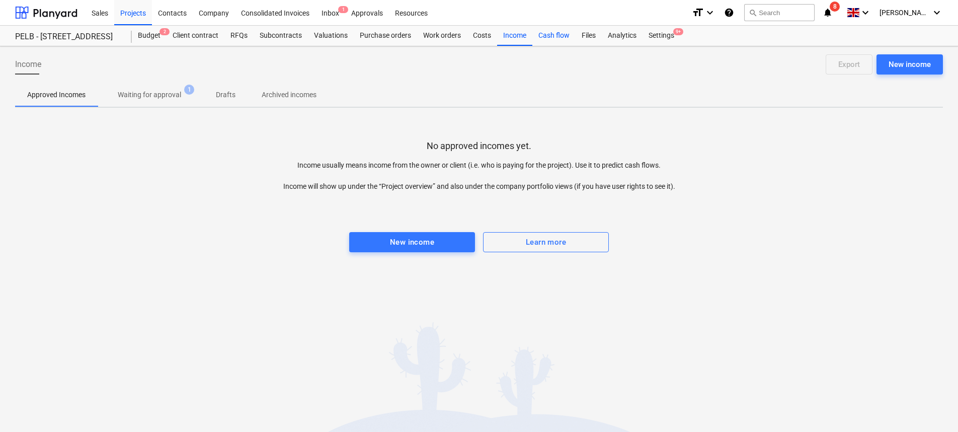
click at [554, 27] on div "Cash flow" at bounding box center [554, 36] width 43 height 20
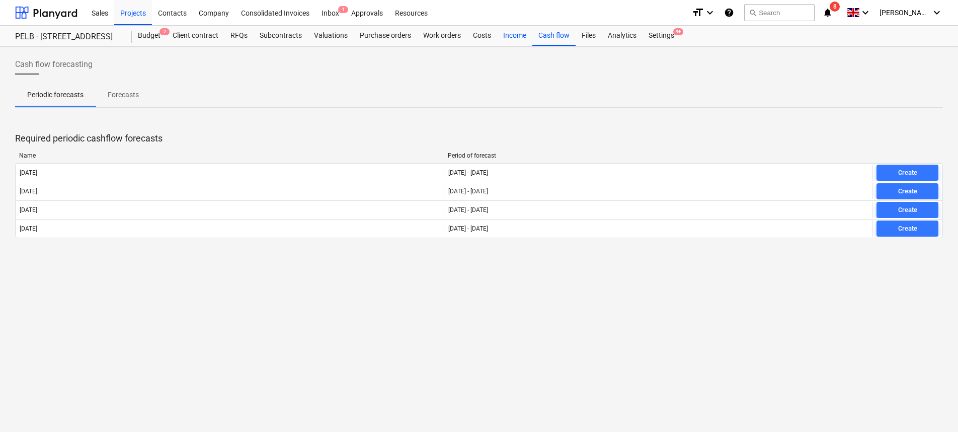
click at [514, 35] on div "Income" at bounding box center [514, 36] width 35 height 20
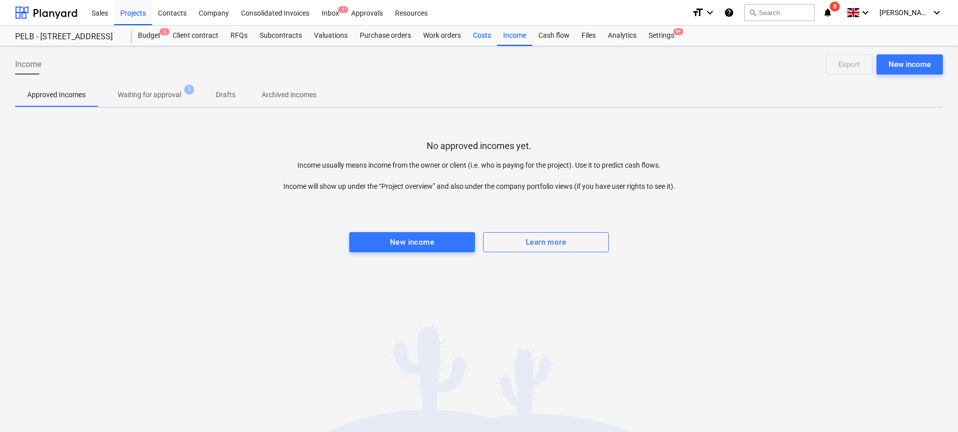
click at [476, 38] on div "Costs" at bounding box center [482, 36] width 30 height 20
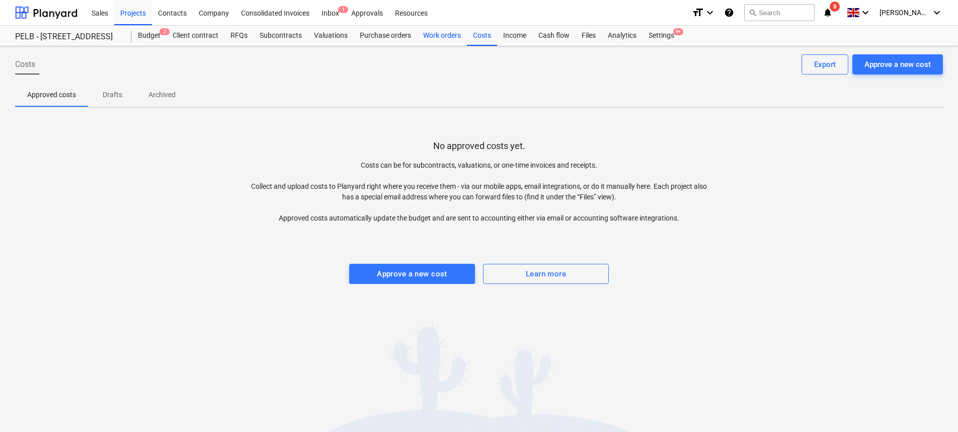
click at [442, 37] on div "Work orders" at bounding box center [442, 36] width 50 height 20
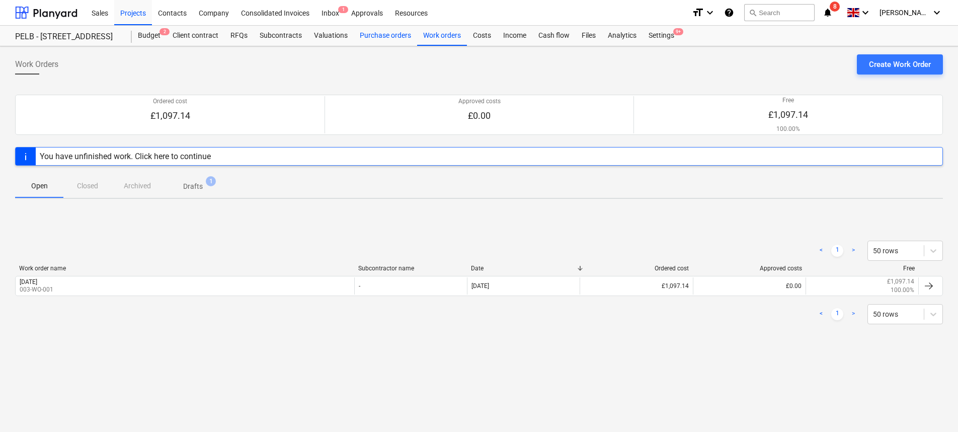
click at [391, 37] on div "Purchase orders" at bounding box center [385, 36] width 63 height 20
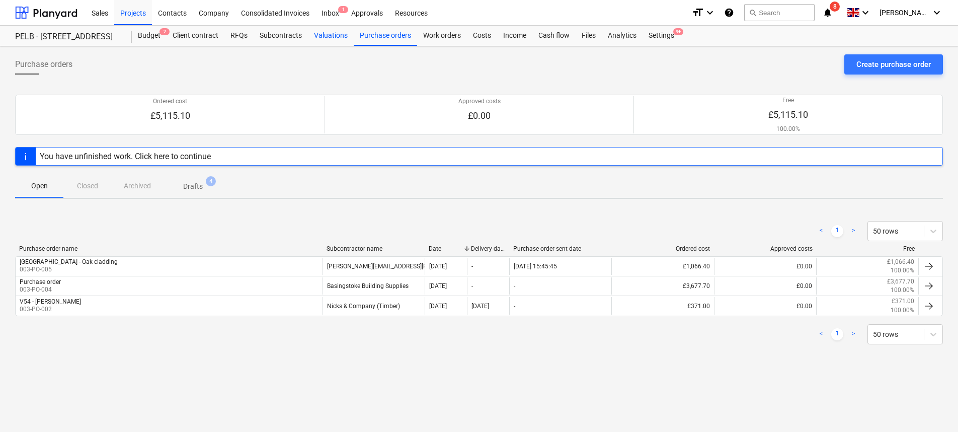
click at [335, 39] on div "Valuations" at bounding box center [331, 36] width 46 height 20
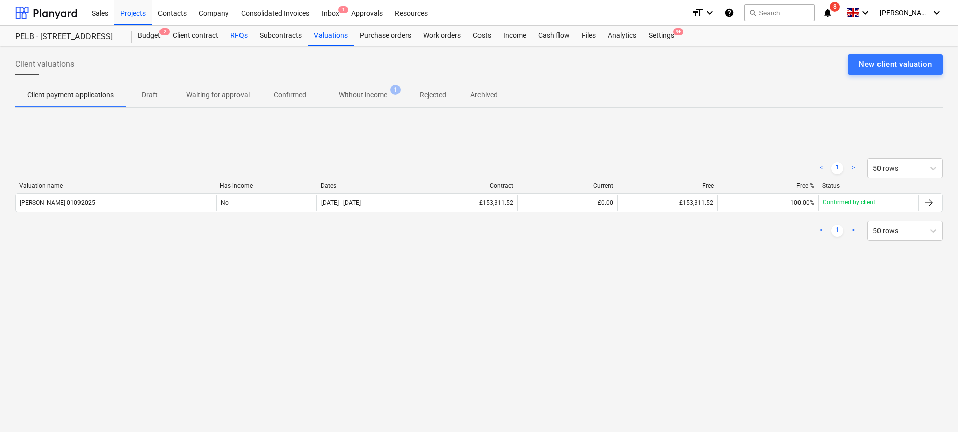
click at [234, 32] on div "RFQs" at bounding box center [238, 36] width 29 height 20
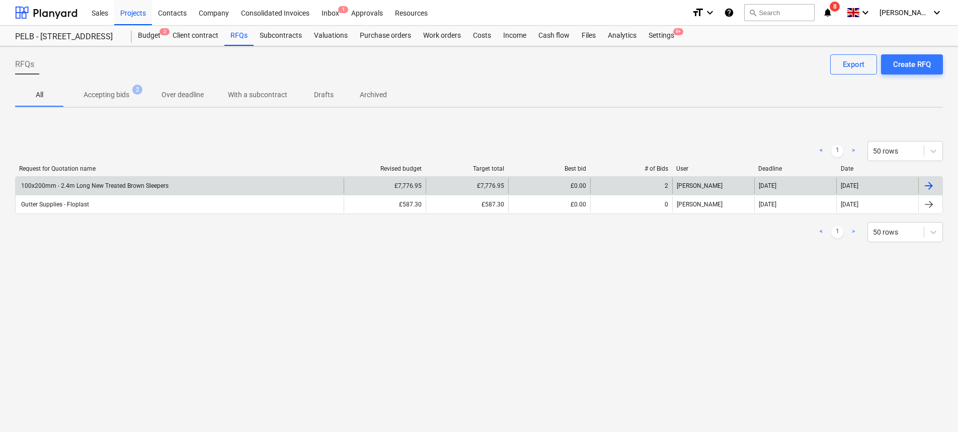
click at [211, 188] on div "100x200mm - 2.4m Long New Treated Brown Sleepers" at bounding box center [180, 186] width 328 height 16
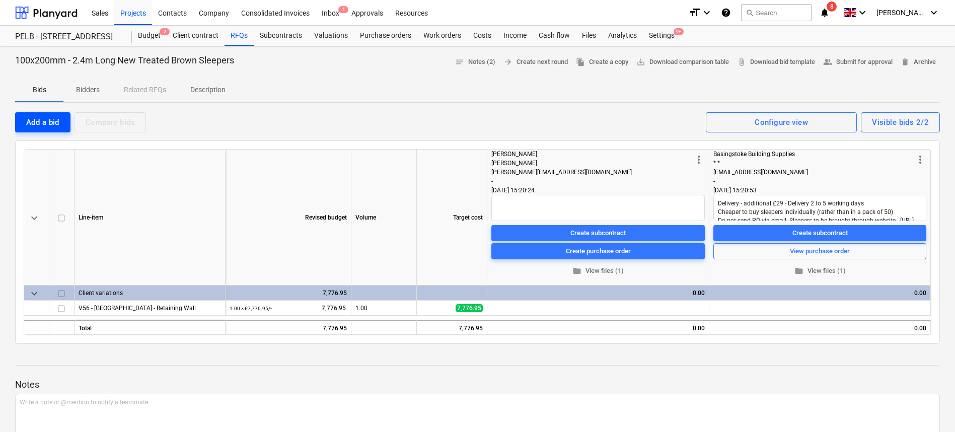
click at [47, 120] on div "Add a bid" at bounding box center [42, 122] width 33 height 13
type textarea "x"
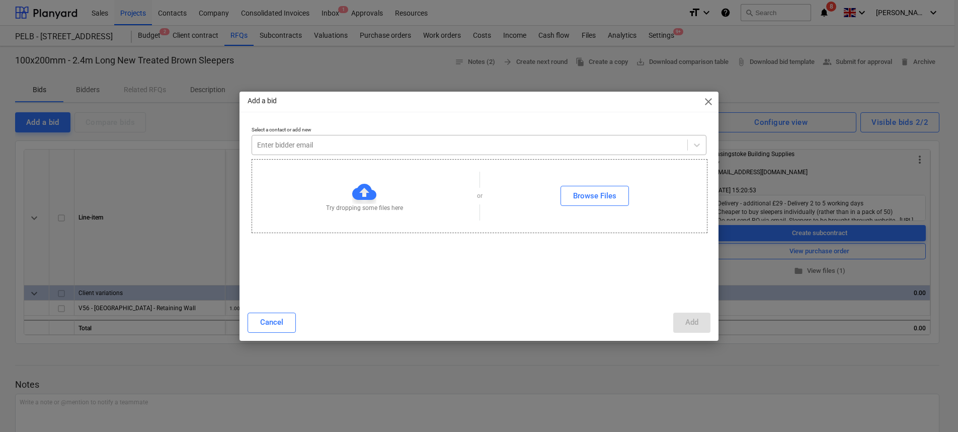
click at [337, 145] on div at bounding box center [469, 145] width 425 height 10
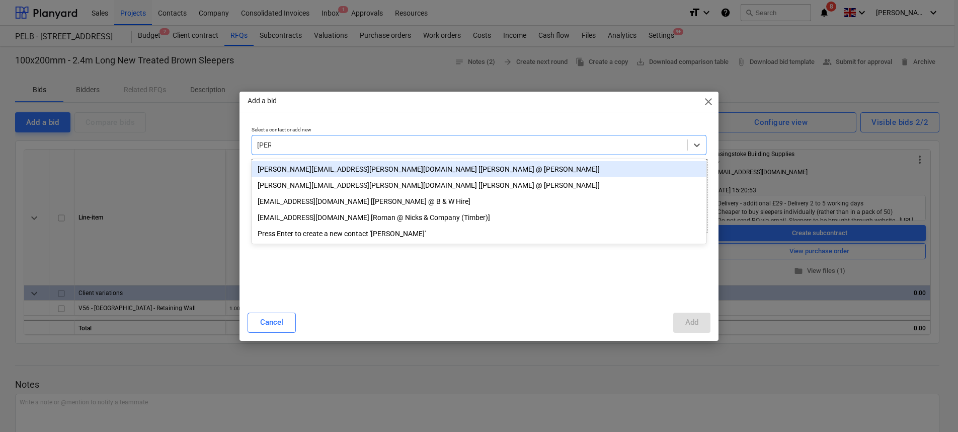
type input "nicks"
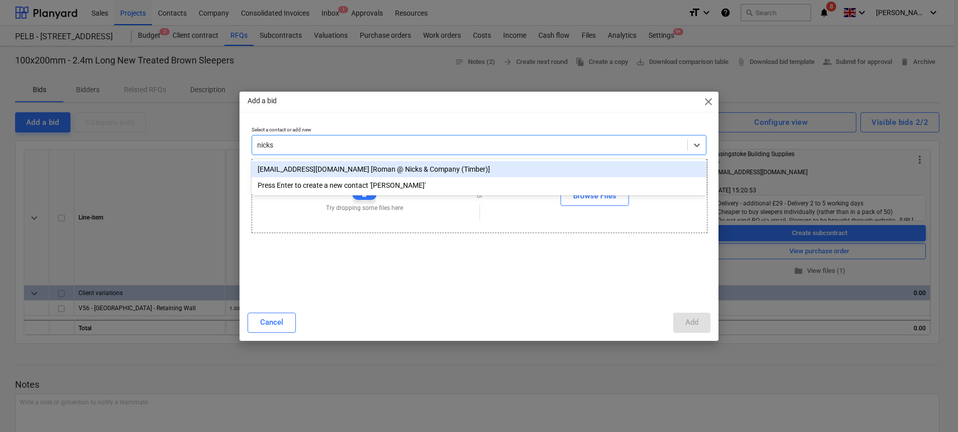
click at [418, 166] on div "sales@nickstimber.co.uk [Roman @ Nicks & Company (Timber)]" at bounding box center [479, 169] width 455 height 16
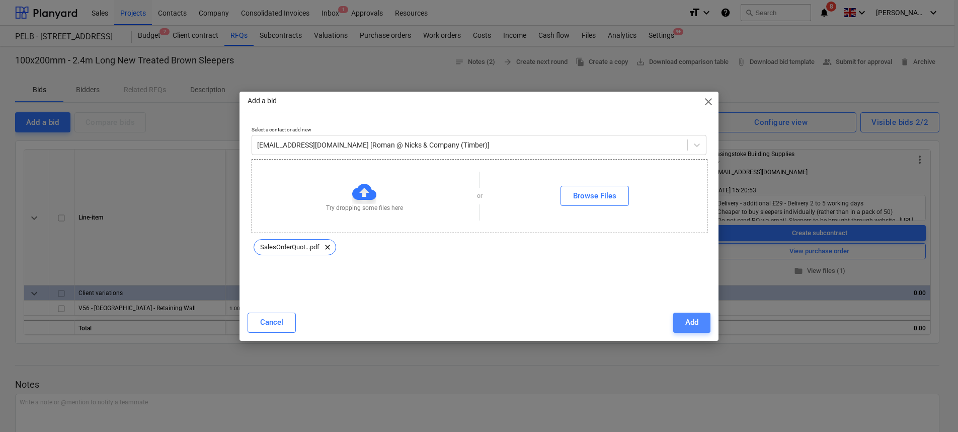
click at [680, 323] on button "Add" at bounding box center [691, 323] width 37 height 20
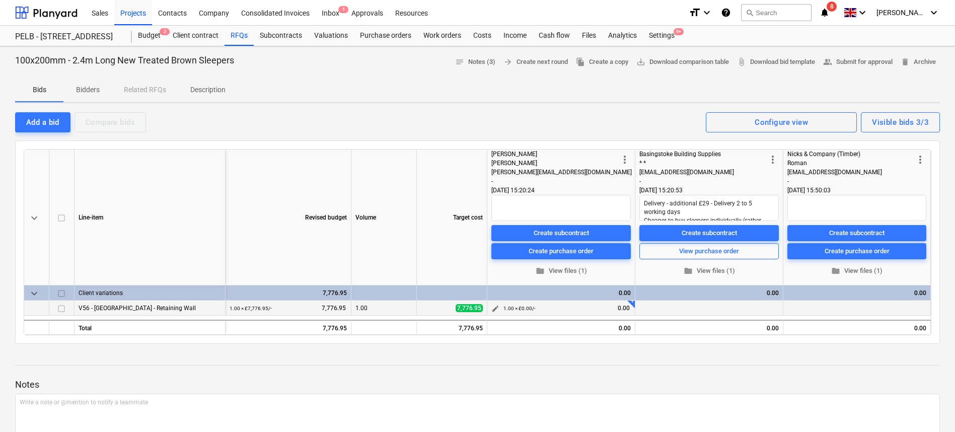
type textarea "x"
click at [493, 313] on span "edit" at bounding box center [495, 309] width 8 height 8
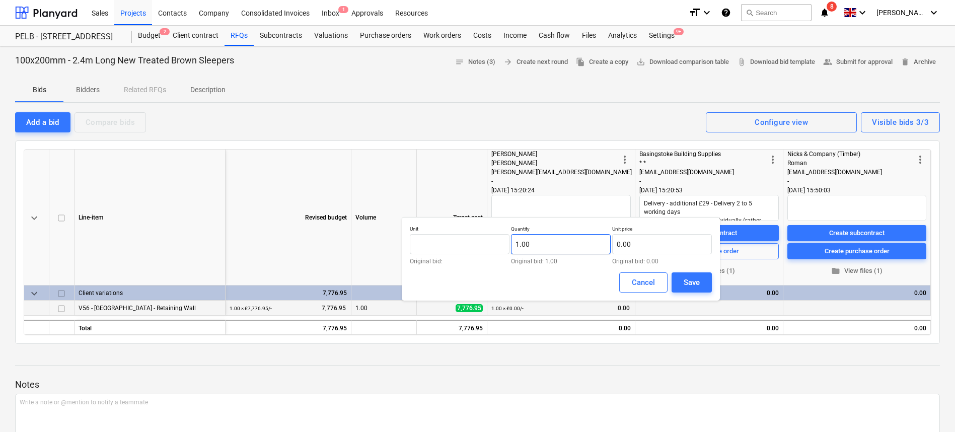
type input "1"
click at [577, 248] on input "1" at bounding box center [561, 244] width 100 height 20
type input "230.00"
click at [677, 247] on input "text" at bounding box center [662, 244] width 100 height 20
type input "19.50"
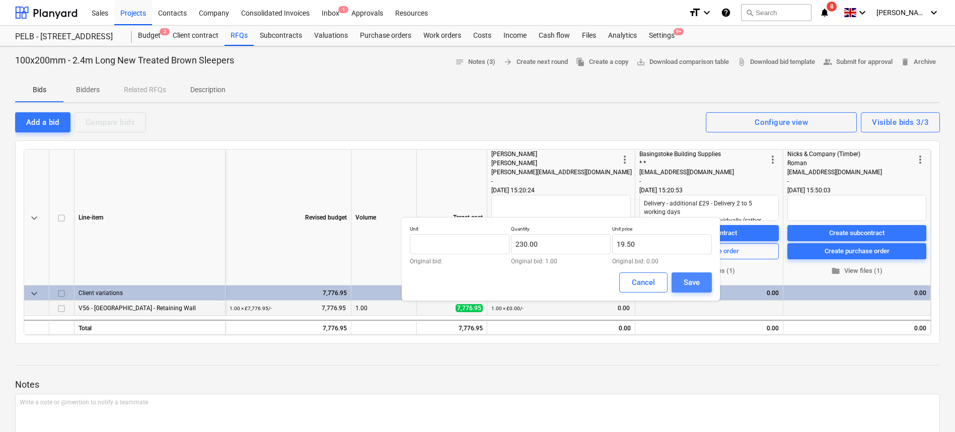
click at [695, 278] on div "Save" at bounding box center [691, 282] width 16 height 13
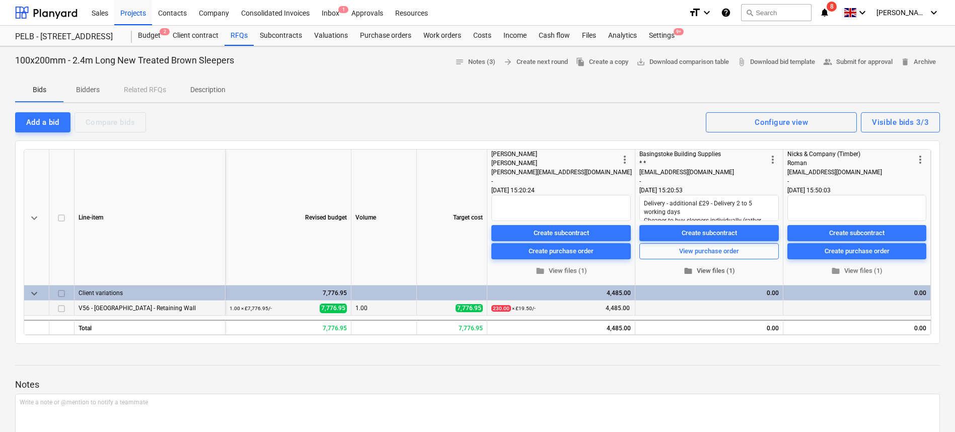
click at [714, 269] on span "folder View files (1)" at bounding box center [708, 271] width 131 height 12
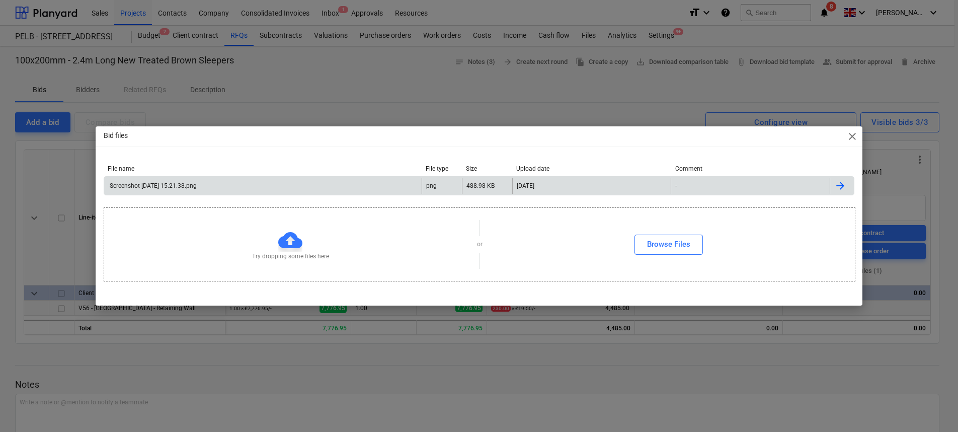
click at [270, 187] on div "Screenshot 2025-09-01 at 15.21.38.png" at bounding box center [263, 186] width 318 height 16
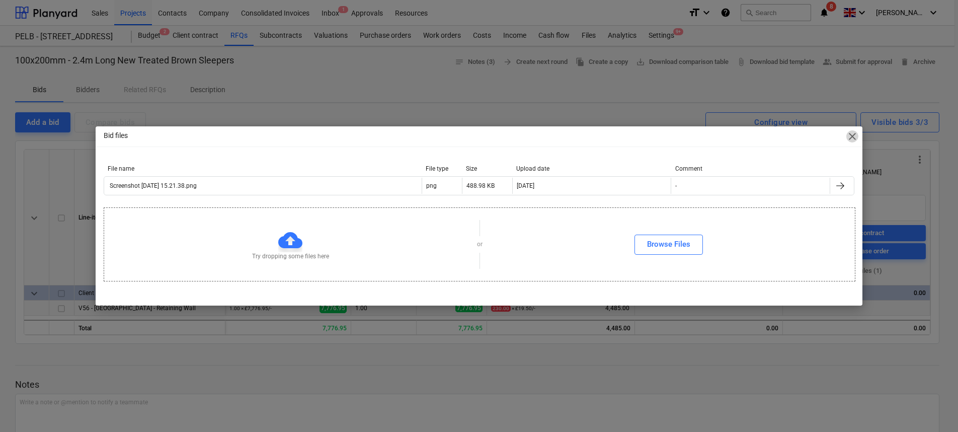
click at [852, 136] on span "close" at bounding box center [853, 136] width 12 height 12
type textarea "x"
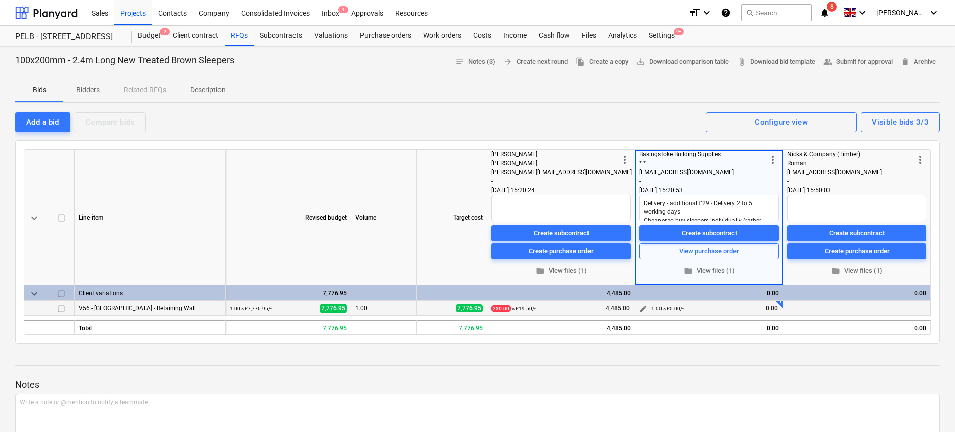
click at [650, 310] on div "edit 1.00 × £0.00 / - 0.00" at bounding box center [708, 308] width 139 height 16
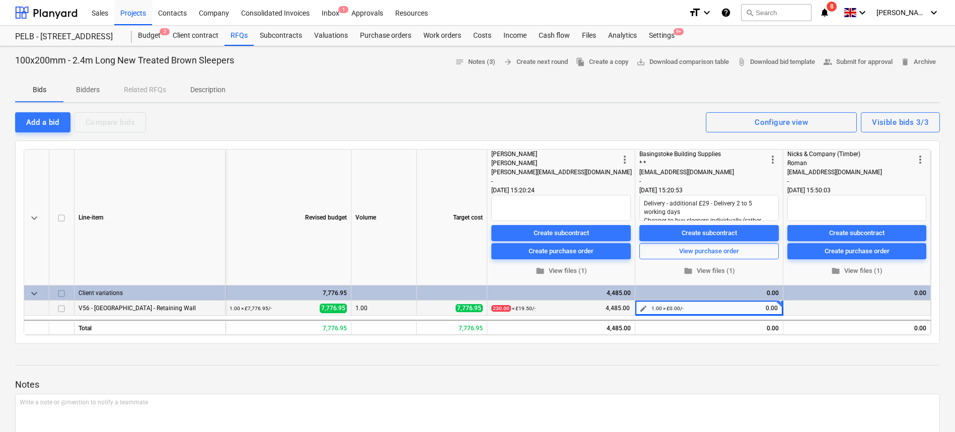
click at [641, 309] on span "edit" at bounding box center [643, 309] width 8 height 8
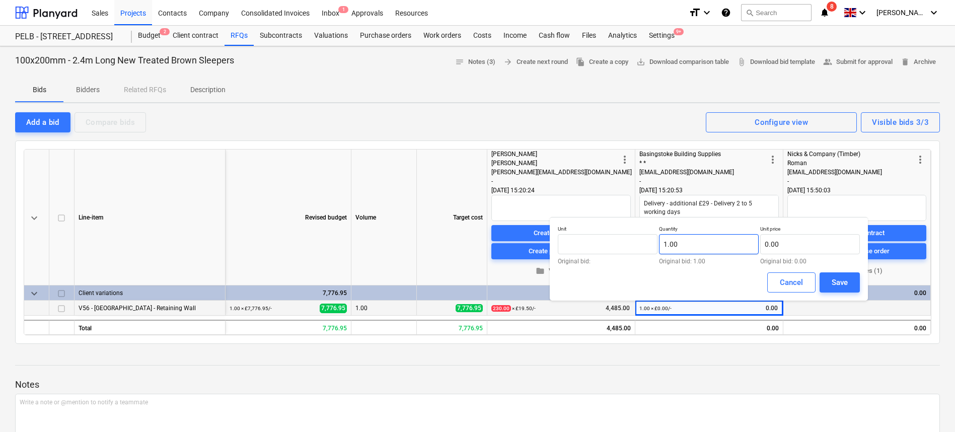
type input "1"
click at [688, 244] on input "1" at bounding box center [709, 244] width 100 height 20
type input "230.00"
click at [800, 242] on input "text" at bounding box center [810, 244] width 100 height 20
type input "15.99"
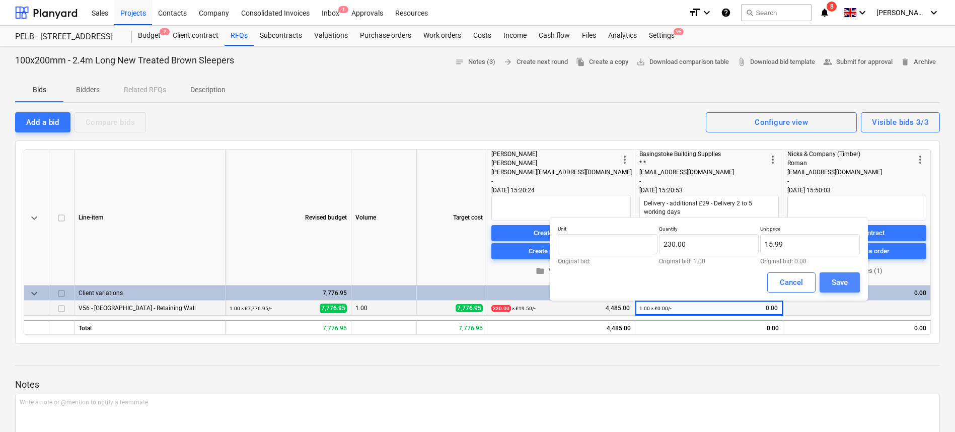
click at [825, 280] on button "Save" at bounding box center [839, 282] width 40 height 20
type textarea "x"
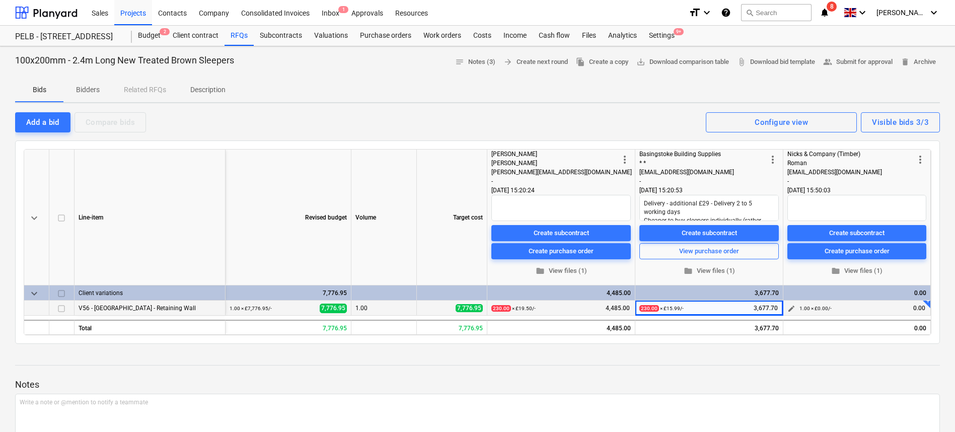
click at [788, 308] on span "edit" at bounding box center [791, 309] width 8 height 8
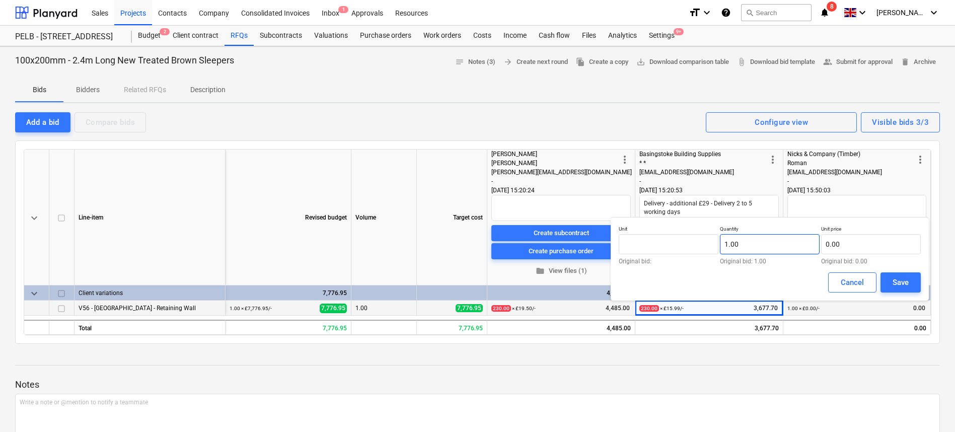
type input "1"
click at [754, 244] on input "1" at bounding box center [770, 244] width 100 height 20
type input "230.00"
click at [844, 245] on input "text" at bounding box center [871, 244] width 100 height 20
type input "19.50"
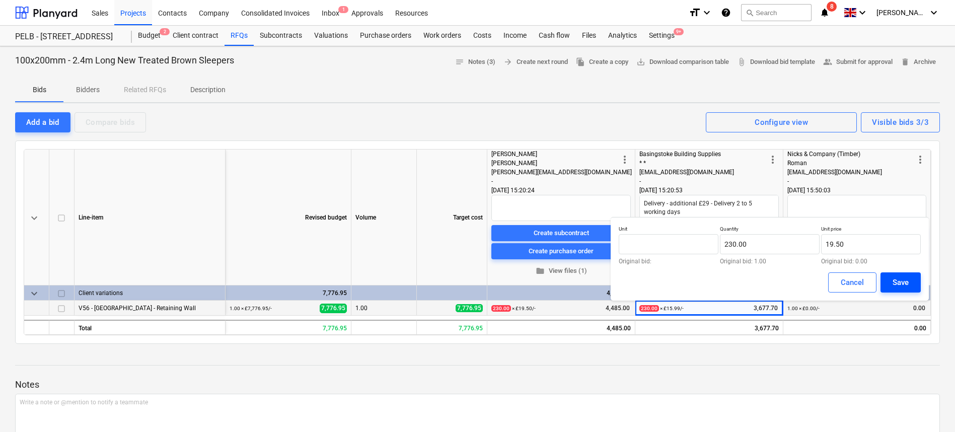
click at [908, 279] on button "Save" at bounding box center [900, 282] width 40 height 20
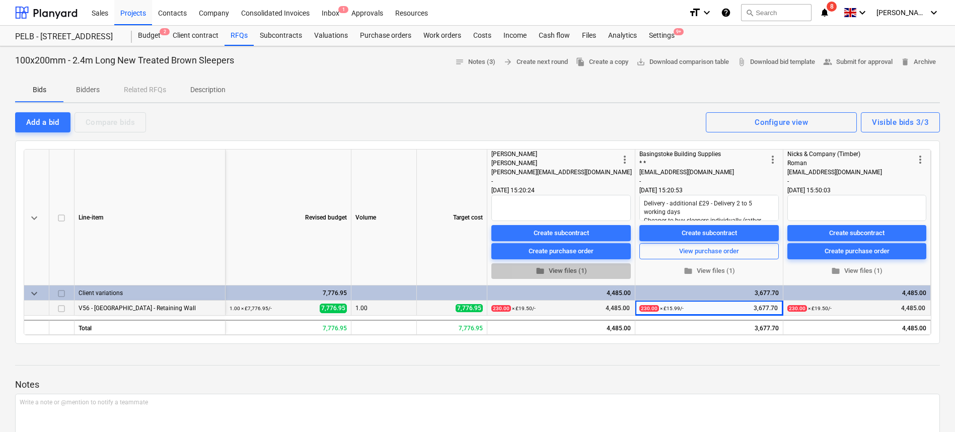
click at [554, 269] on span "folder View files (1)" at bounding box center [560, 271] width 131 height 12
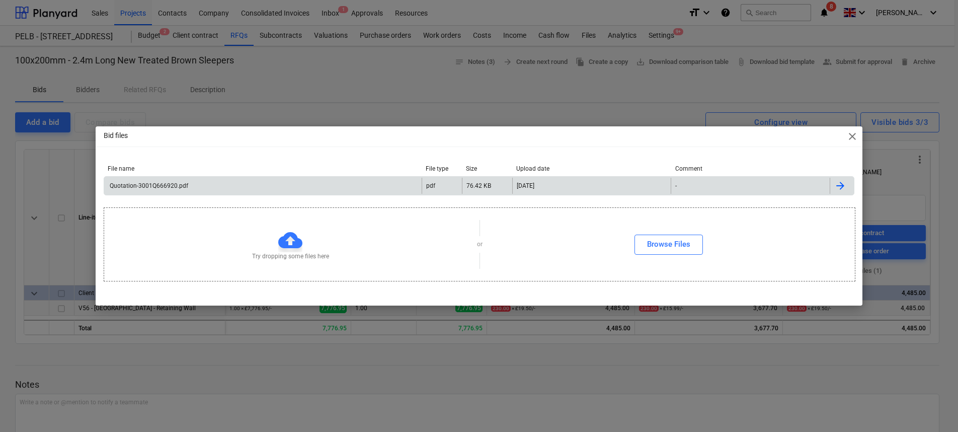
click at [179, 182] on div "Quotation-3001Q666920.pdf" at bounding box center [148, 185] width 80 height 7
type textarea "x"
click at [855, 131] on span "close" at bounding box center [853, 136] width 12 height 12
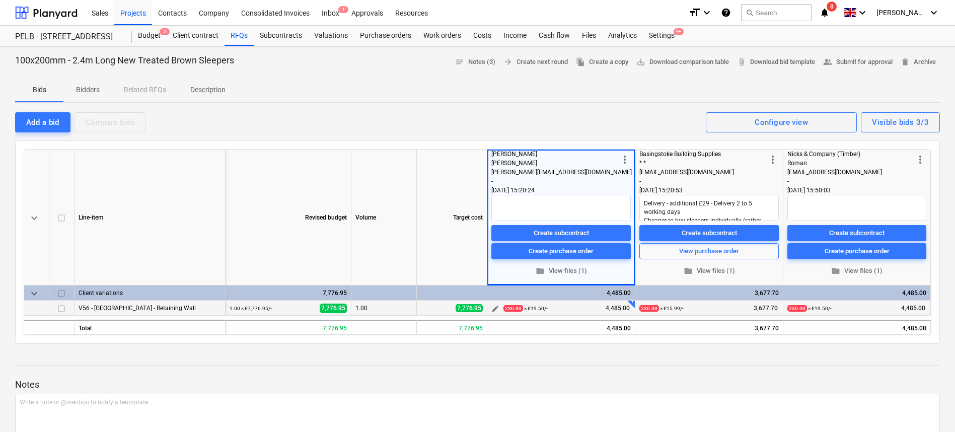
click at [620, 308] on span "4,485.00" at bounding box center [617, 308] width 26 height 9
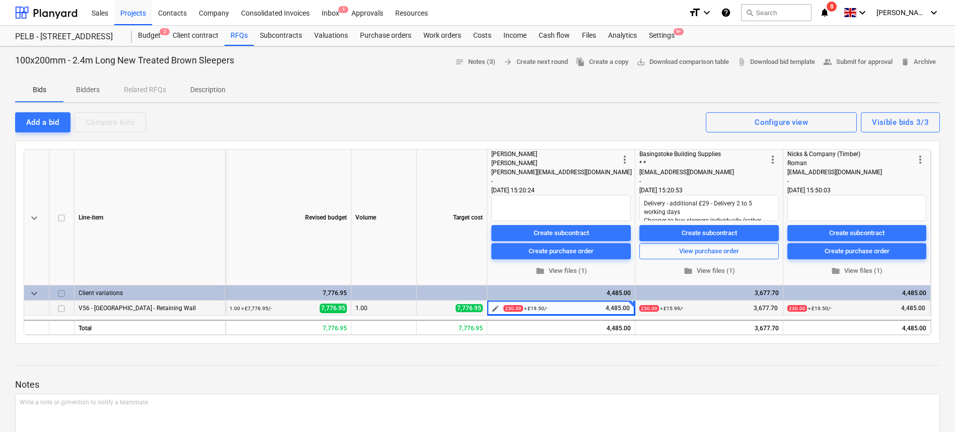
click at [498, 309] on span "edit" at bounding box center [495, 309] width 8 height 8
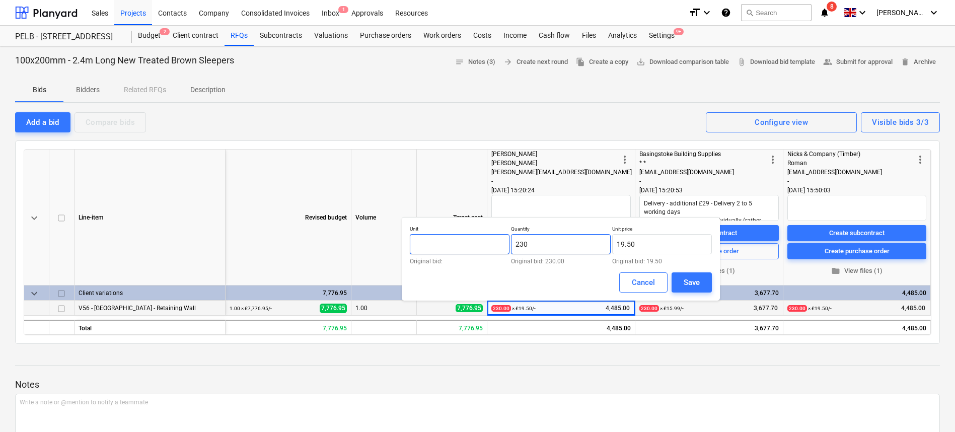
drag, startPoint x: 555, startPoint y: 245, endPoint x: 502, endPoint y: 245, distance: 52.8
click at [502, 245] on div "Unit Original bid: Quantity 230 Original bid: 230.00 Unit price 19.50 Original …" at bounding box center [561, 244] width 302 height 39
type input "230.00"
drag, startPoint x: 655, startPoint y: 240, endPoint x: 594, endPoint y: 243, distance: 61.5
click at [594, 243] on div "Unit Original bid: Quantity 230.00 Original bid: 230.00 Unit price 19.5 Origina…" at bounding box center [561, 244] width 302 height 39
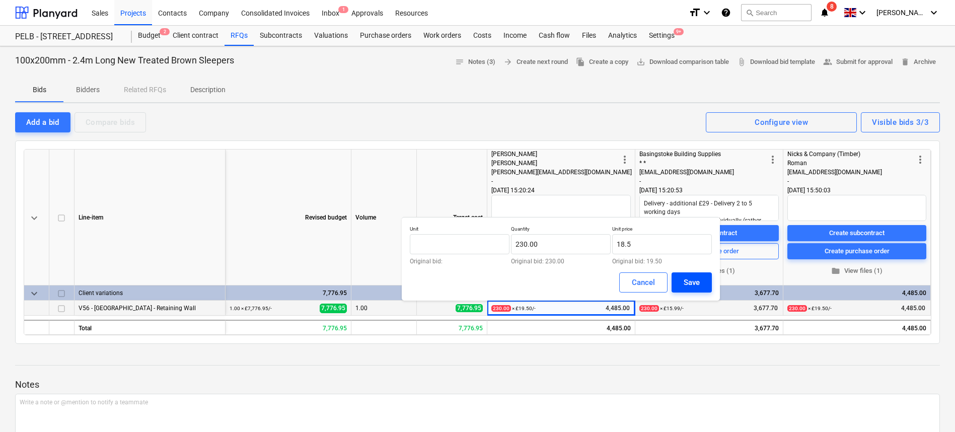
type input "18.50"
click at [679, 281] on button "Save" at bounding box center [691, 282] width 40 height 20
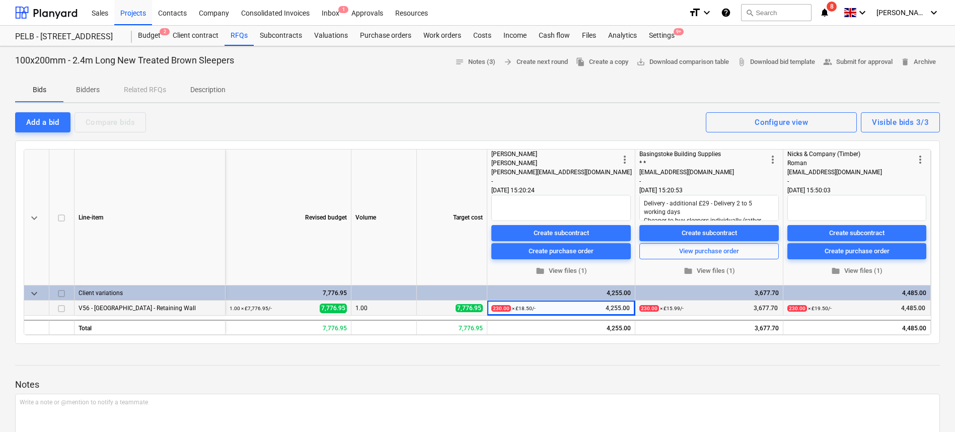
type textarea "x"
click at [372, 37] on div "Purchase orders" at bounding box center [385, 36] width 63 height 20
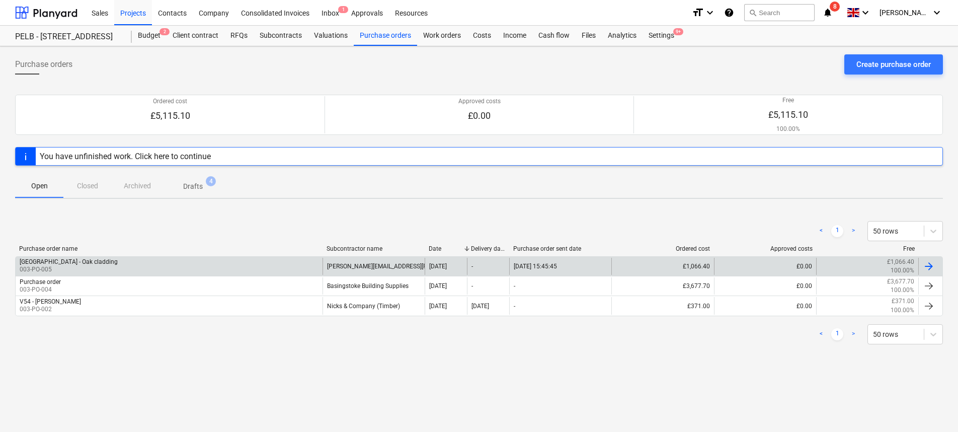
click at [197, 268] on div "North Barn - Oak cladding 003-PO-005" at bounding box center [169, 266] width 307 height 17
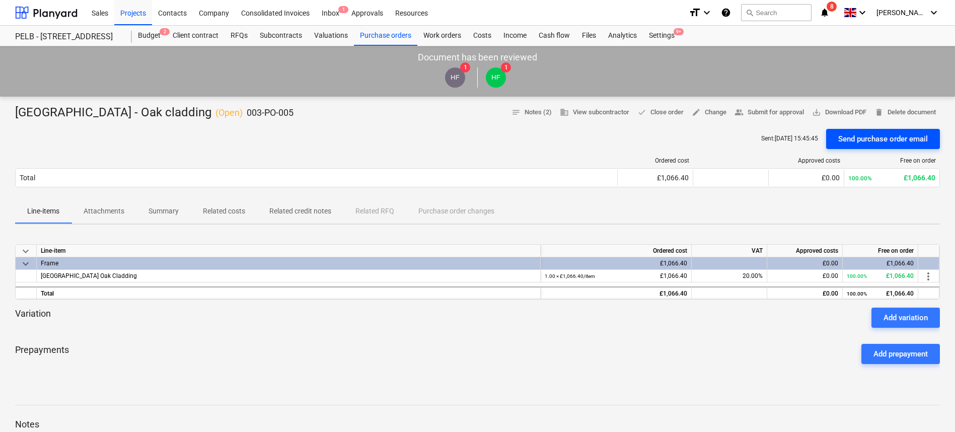
click at [915, 136] on div "Send purchase order email" at bounding box center [883, 138] width 90 height 13
click at [849, 107] on span "save_alt Download PDF" at bounding box center [839, 113] width 54 height 12
click at [413, 45] on div "Purchase orders" at bounding box center [385, 36] width 63 height 20
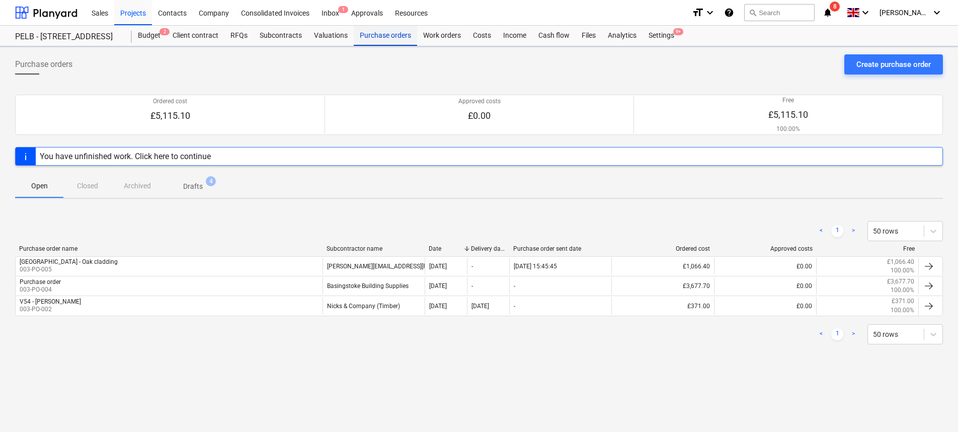
click at [396, 38] on div "Purchase orders" at bounding box center [385, 36] width 63 height 20
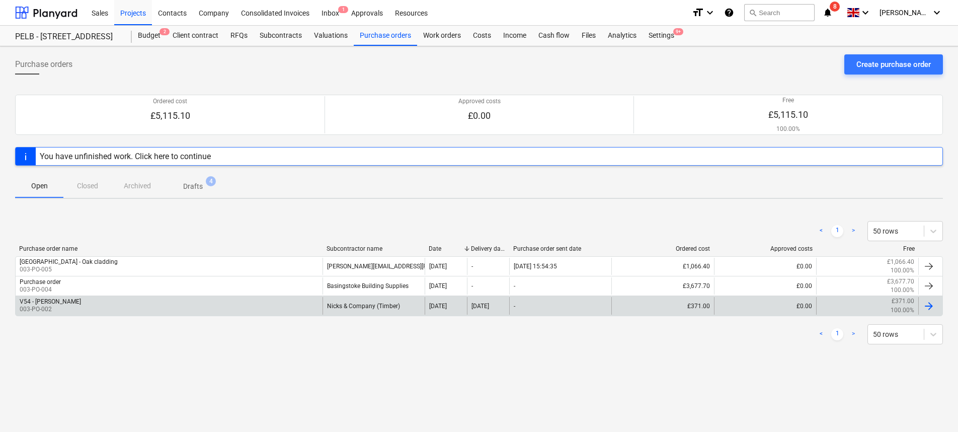
click at [388, 305] on div "Nicks & Company (Timber)" at bounding box center [374, 305] width 102 height 17
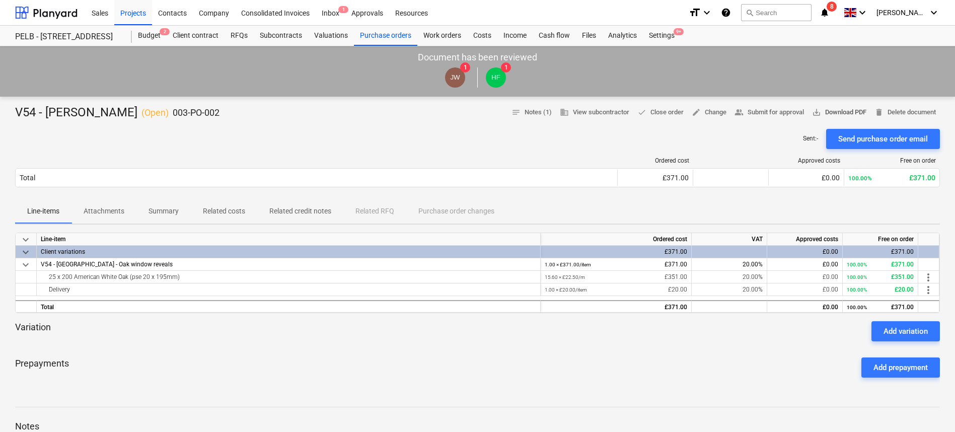
click at [840, 110] on span "save_alt Download PDF" at bounding box center [839, 113] width 54 height 12
click at [157, 35] on div "Budget 2" at bounding box center [149, 36] width 35 height 20
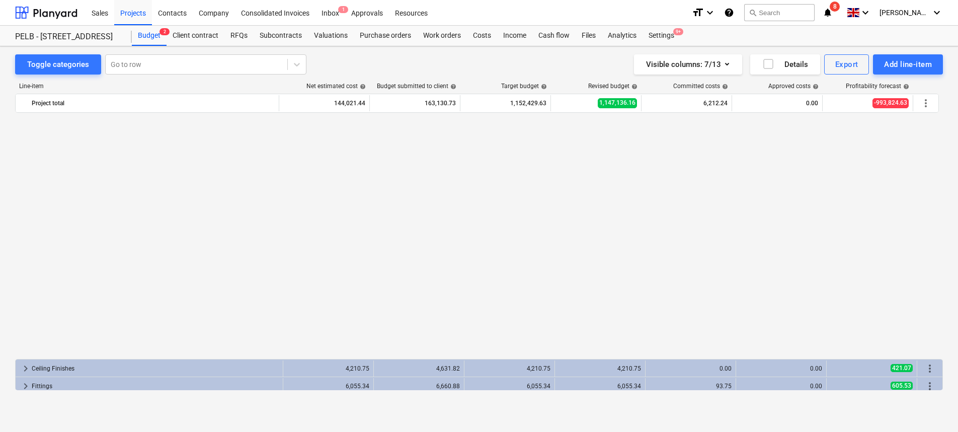
scroll to position [555, 0]
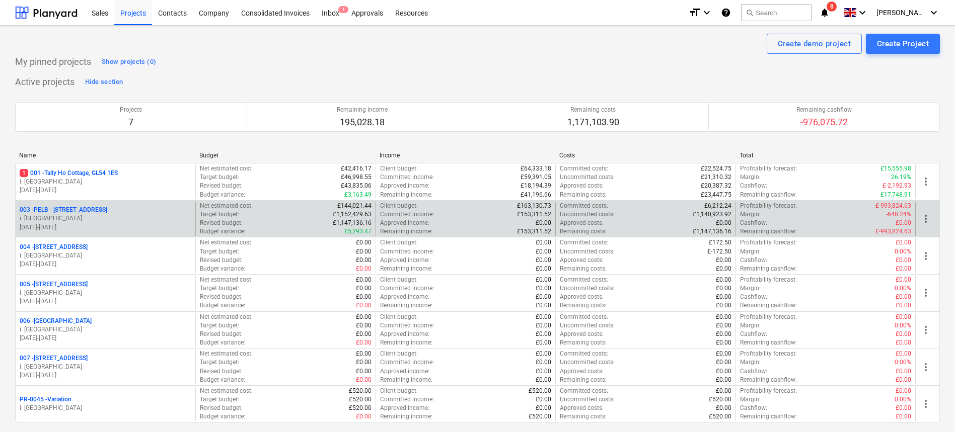
click at [107, 210] on p "003 - PELB - [GEOGRAPHIC_DATA], [GEOGRAPHIC_DATA], GL2 7NE" at bounding box center [64, 210] width 88 height 9
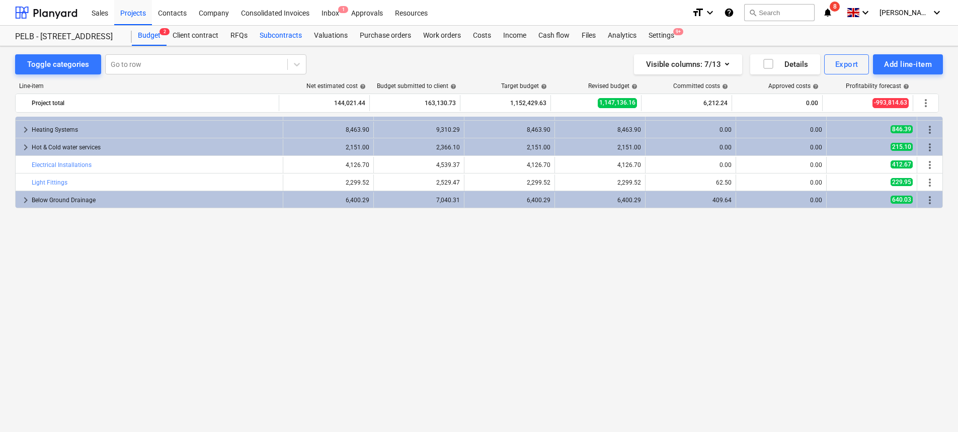
scroll to position [328, 0]
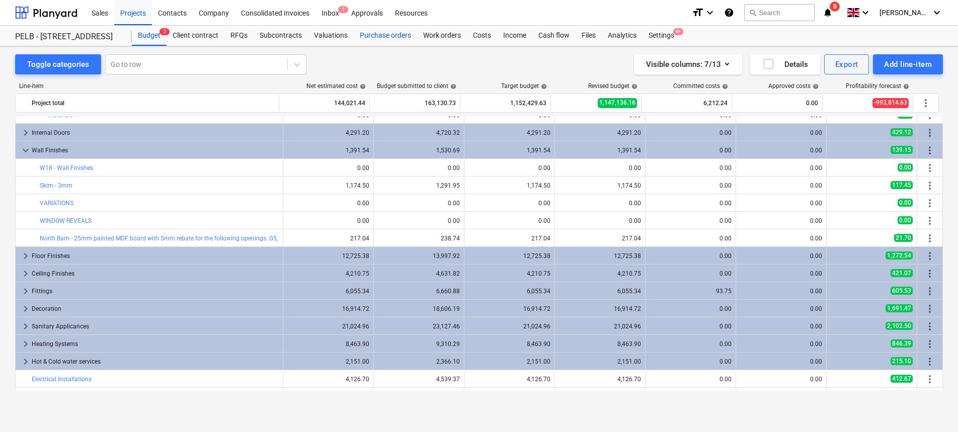
click at [355, 33] on div "Purchase orders" at bounding box center [385, 36] width 63 height 20
